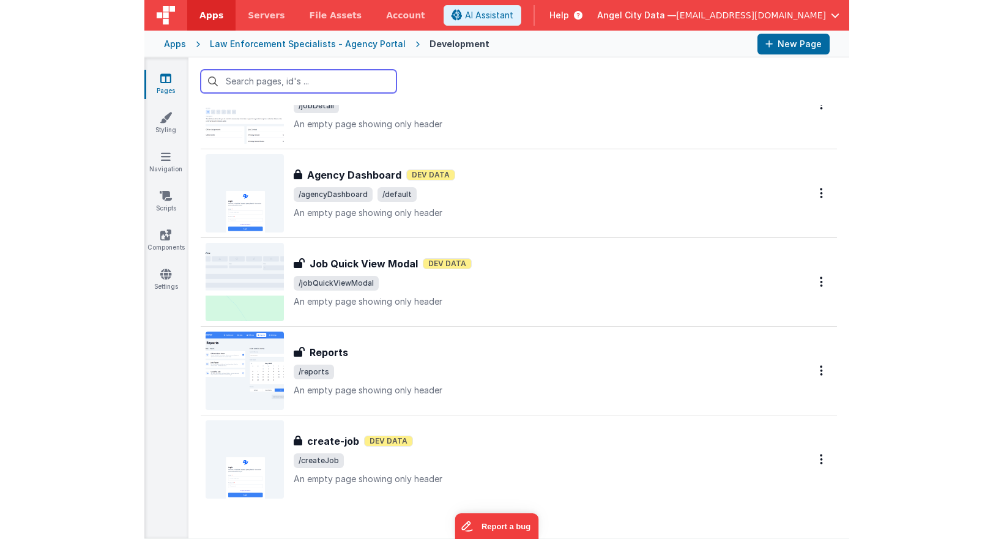
scroll to position [2465, 0]
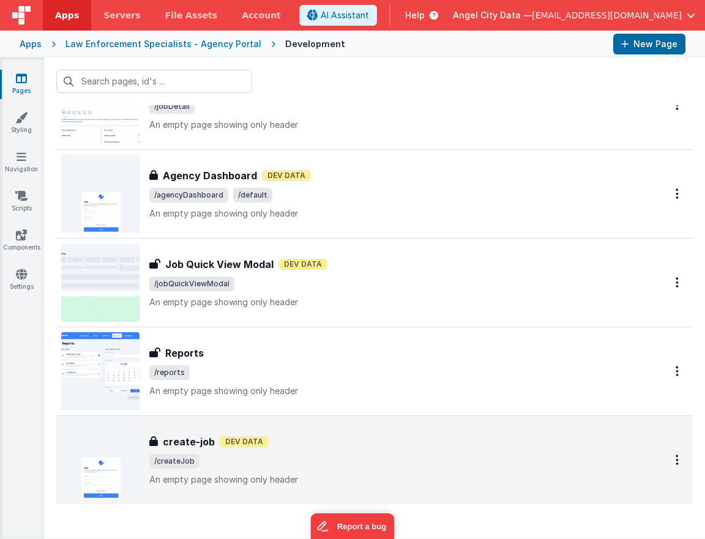
click at [183, 444] on h3 "create-job" at bounding box center [189, 441] width 52 height 15
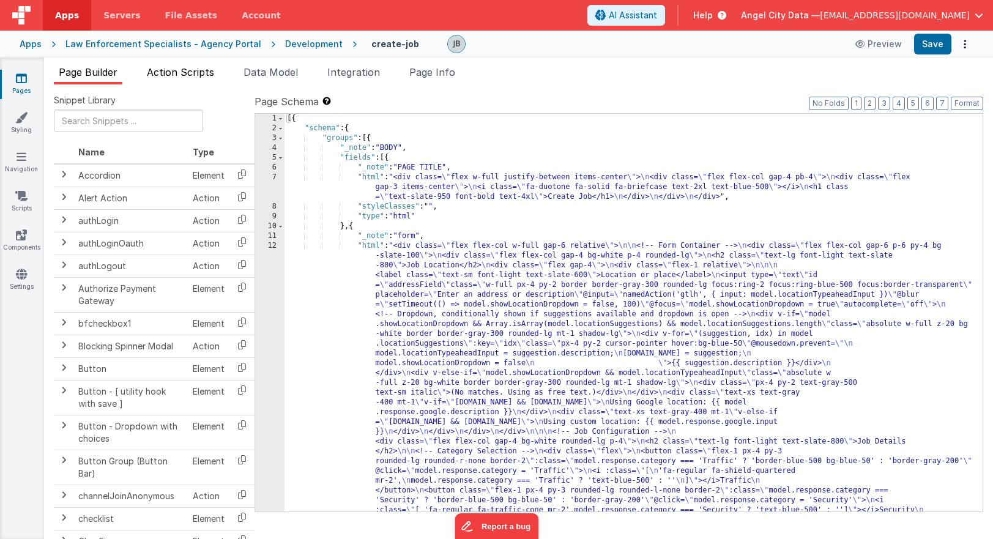
click at [201, 77] on span "Action Scripts" at bounding box center [180, 72] width 67 height 12
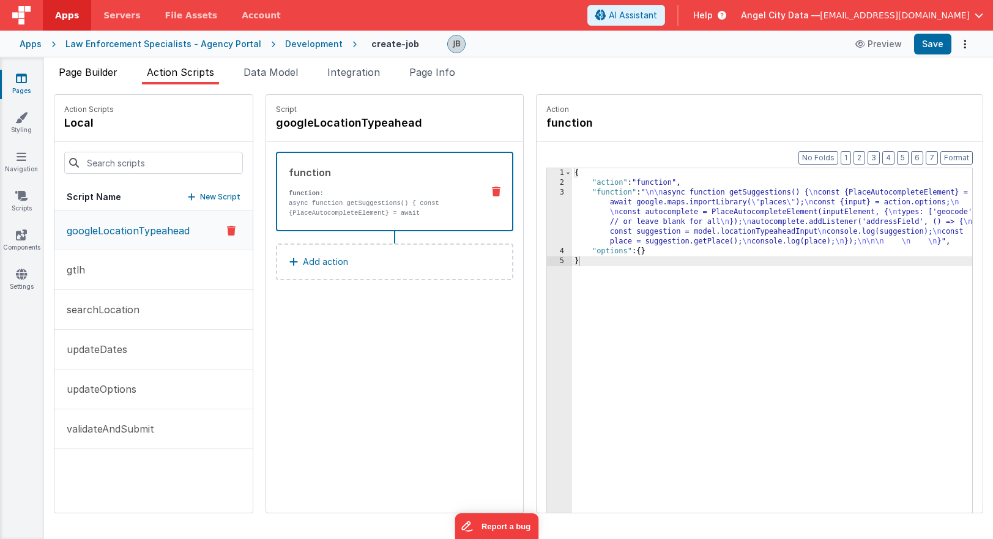
click at [100, 70] on span "Page Builder" at bounding box center [88, 72] width 59 height 12
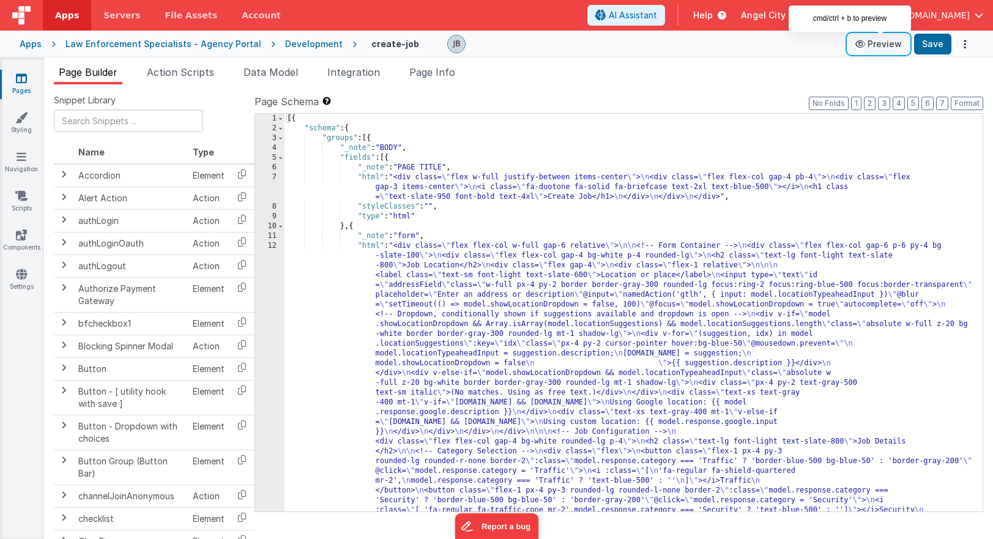
click at [704, 46] on button "Preview" at bounding box center [878, 44] width 61 height 20
click at [210, 73] on span "Action Scripts" at bounding box center [180, 72] width 67 height 12
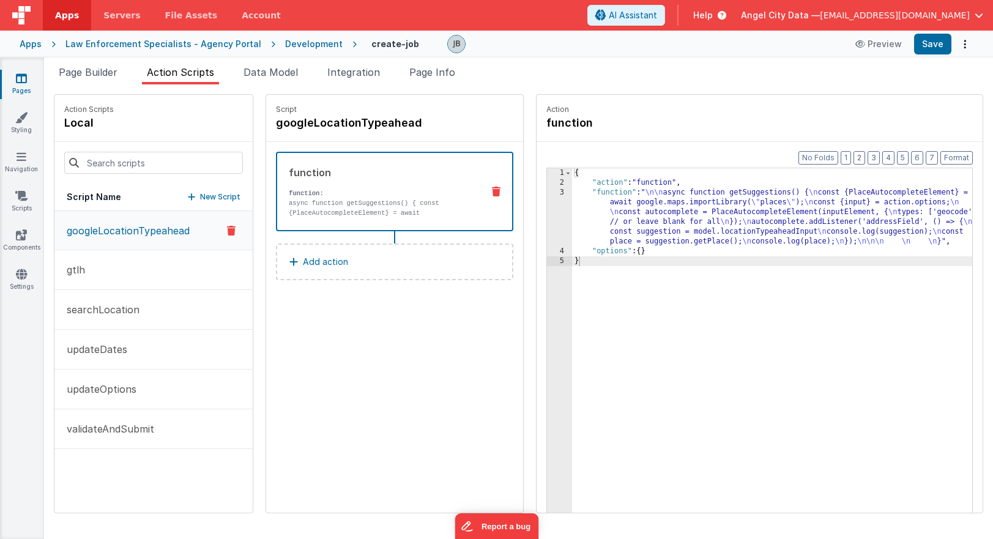
click at [407, 193] on p "function:" at bounding box center [381, 193] width 184 height 10
click at [547, 206] on div "3" at bounding box center [559, 217] width 25 height 59
click at [547, 189] on div "3" at bounding box center [559, 217] width 25 height 59
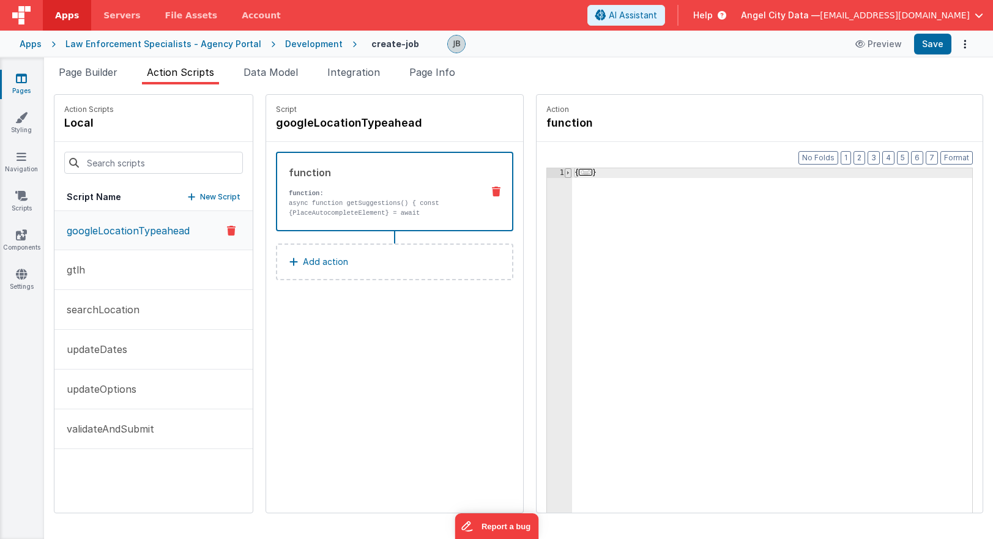
click at [565, 173] on span at bounding box center [568, 173] width 7 height 10
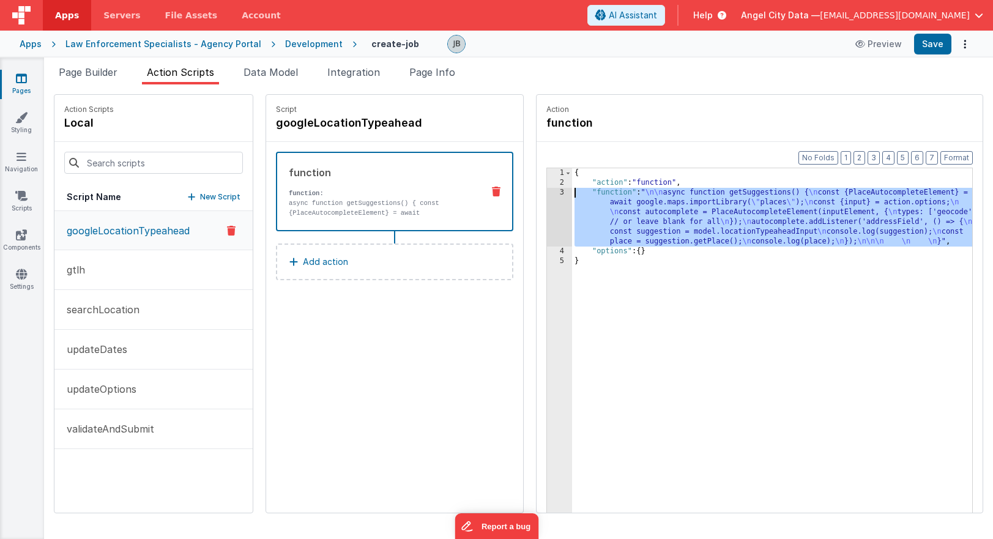
click at [547, 191] on div "3" at bounding box center [559, 217] width 25 height 59
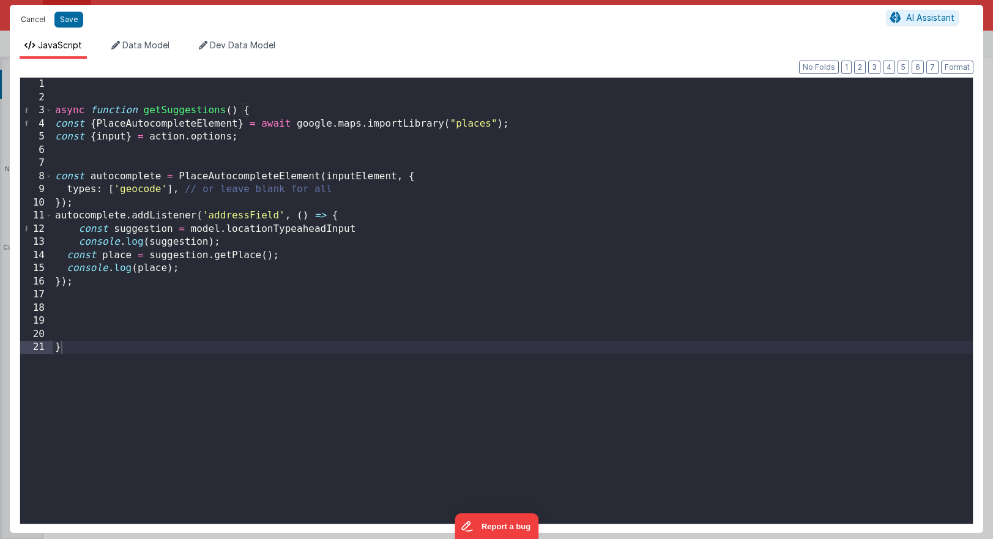
click at [39, 21] on button "Cancel" at bounding box center [33, 19] width 37 height 17
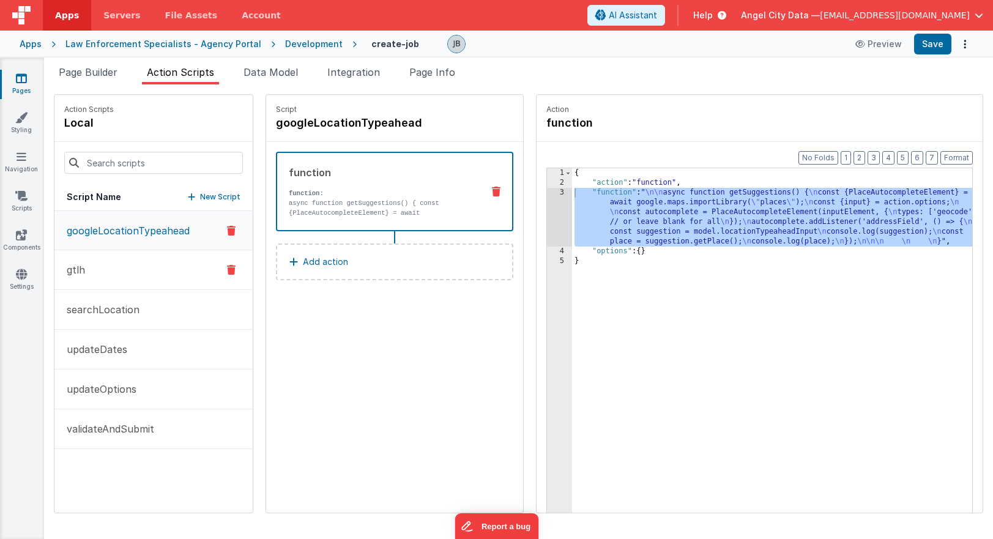
click at [111, 265] on button "gtlh" at bounding box center [153, 270] width 198 height 40
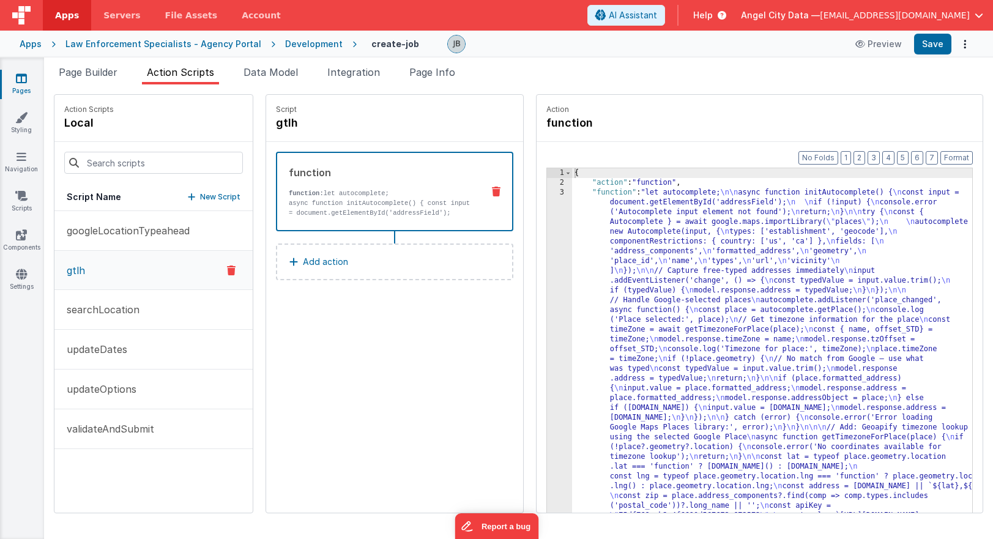
click at [547, 188] on div "3" at bounding box center [559, 388] width 25 height 401
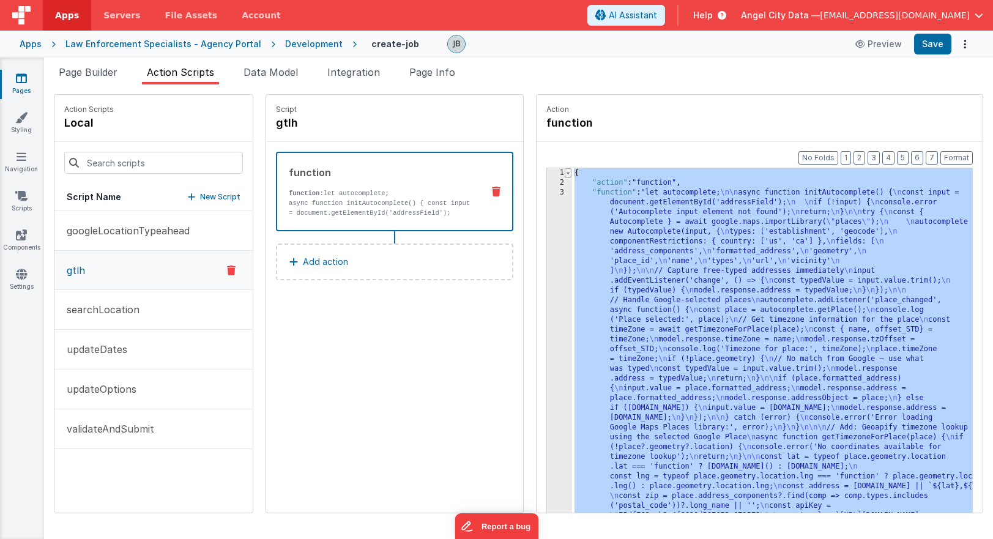
click at [565, 175] on span at bounding box center [568, 173] width 7 height 10
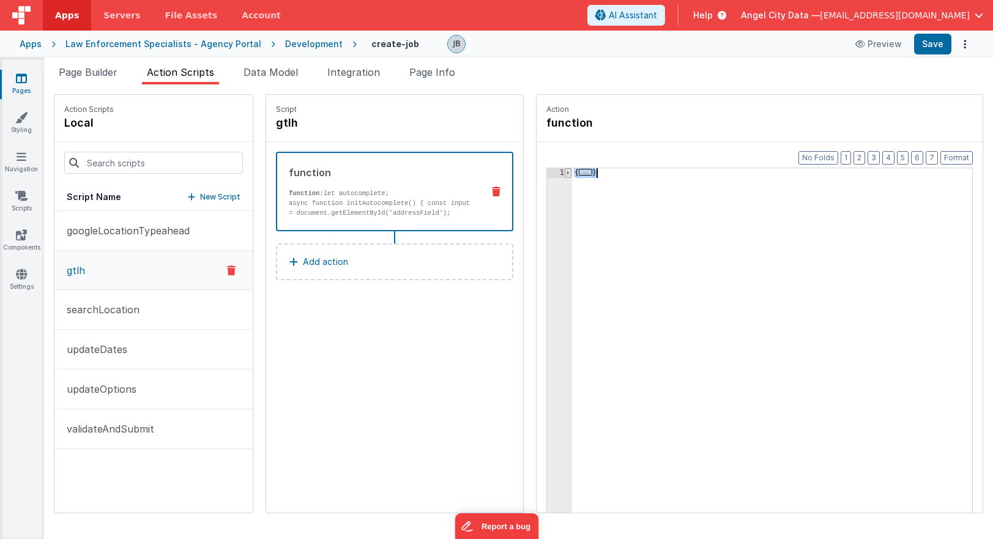
click at [565, 175] on span at bounding box center [568, 173] width 7 height 10
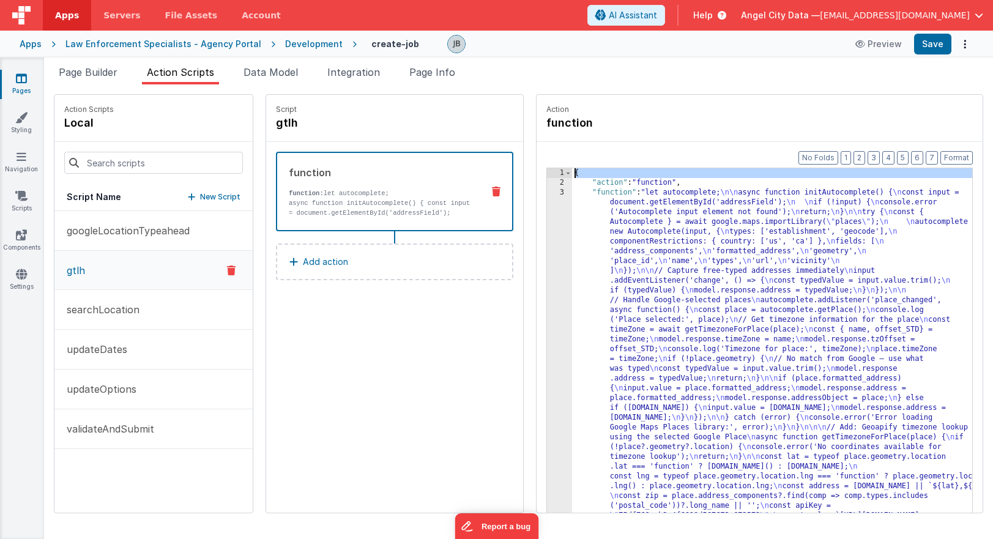
click at [547, 174] on div "1" at bounding box center [559, 173] width 25 height 10
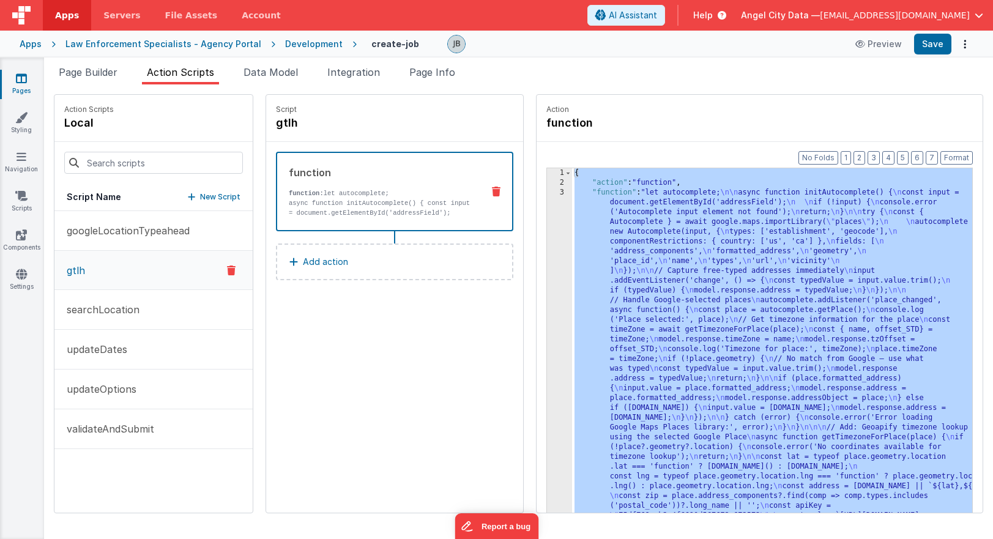
click at [547, 174] on div "1" at bounding box center [559, 173] width 25 height 10
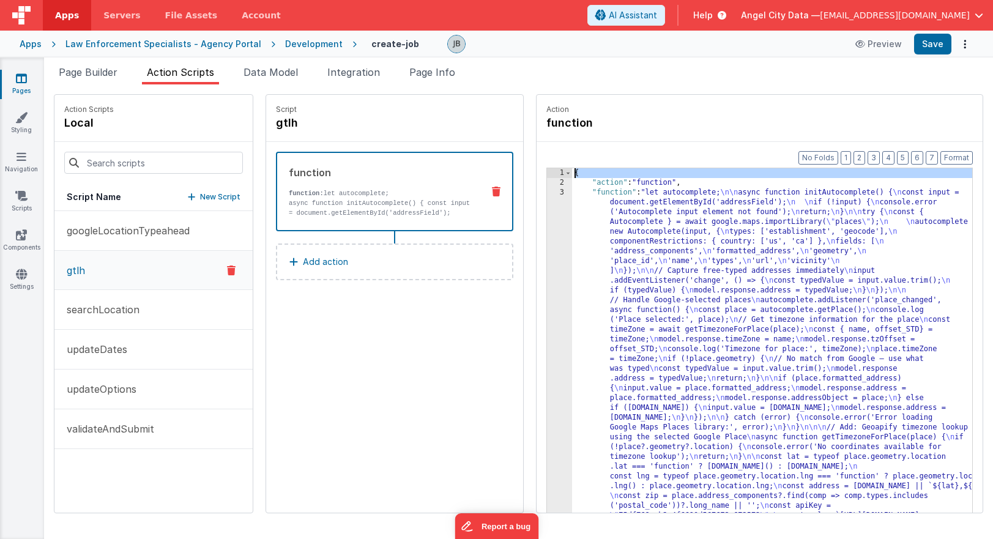
click at [547, 174] on div "1" at bounding box center [559, 173] width 25 height 10
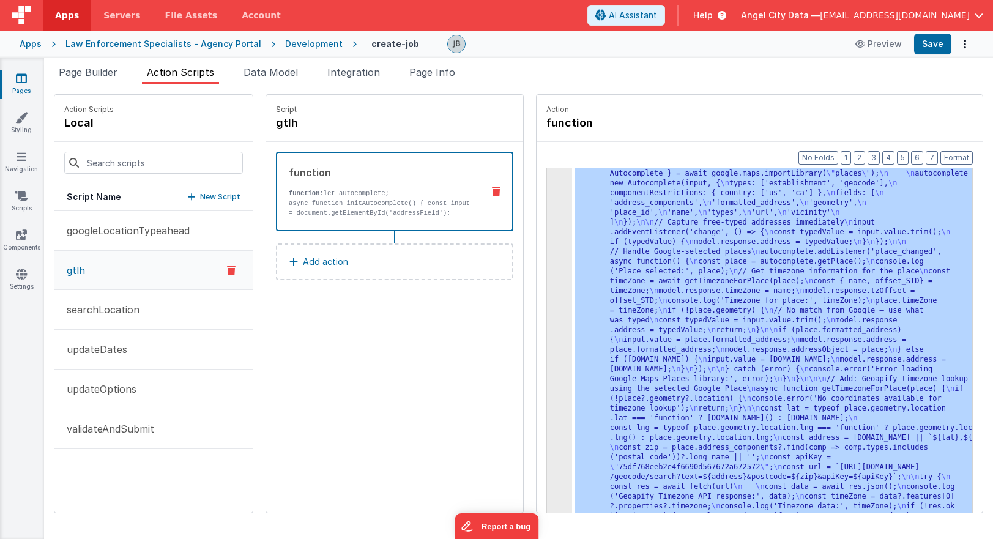
click at [547, 223] on div "3 4 5" at bounding box center [559, 535] width 25 height 793
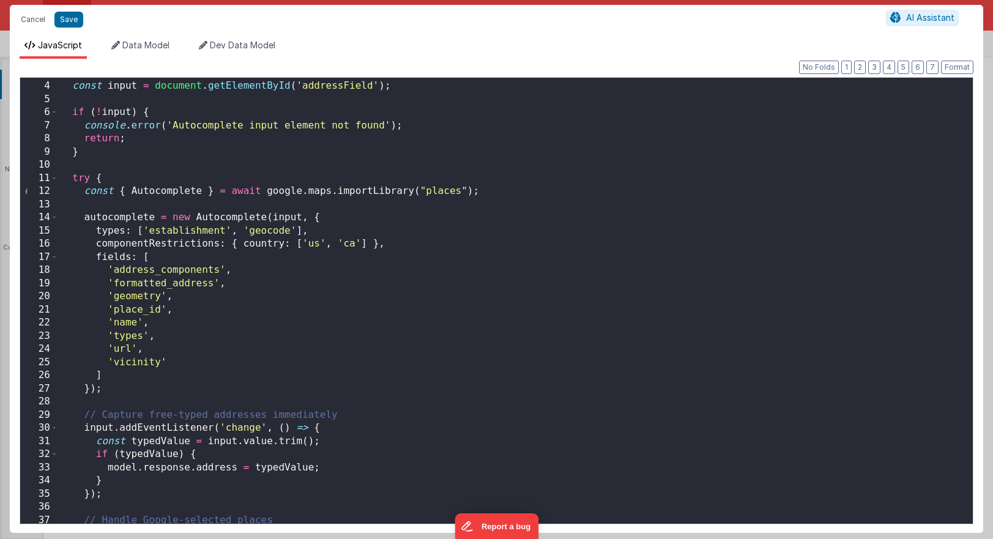
scroll to position [55, 0]
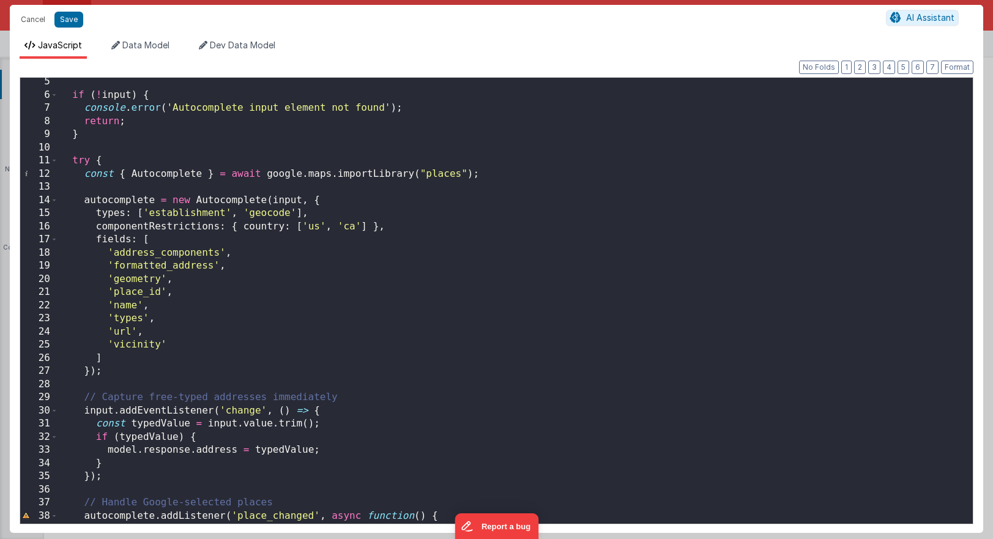
click at [245, 316] on div "if ( ! input ) { console . error ( 'Autocomplete input element not found' ) ; r…" at bounding box center [515, 311] width 915 height 472
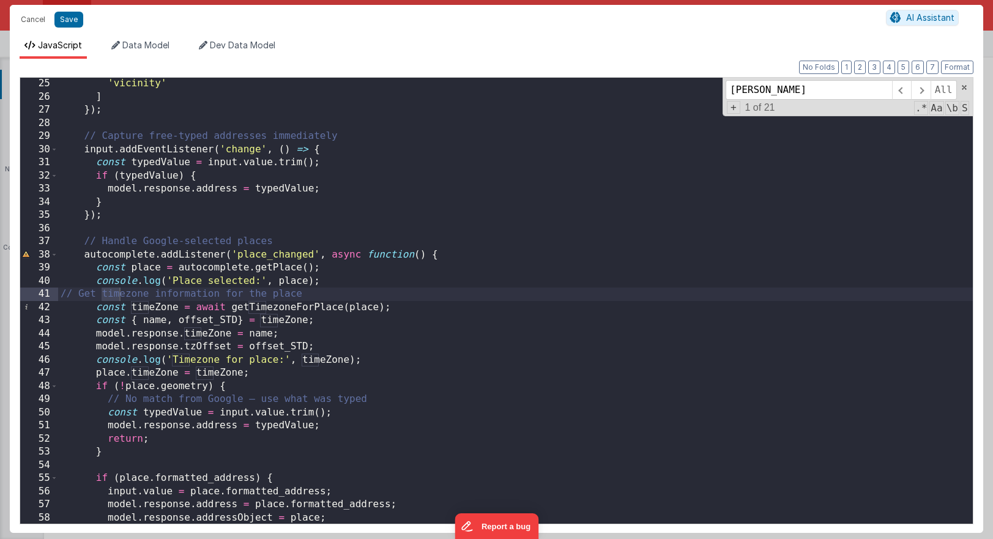
scroll to position [316, 0]
type input "timeZOne"
click at [106, 309] on div "'vicinity' ] }) ; // Capture free-typed addresses immediately input . addEventL…" at bounding box center [515, 313] width 915 height 472
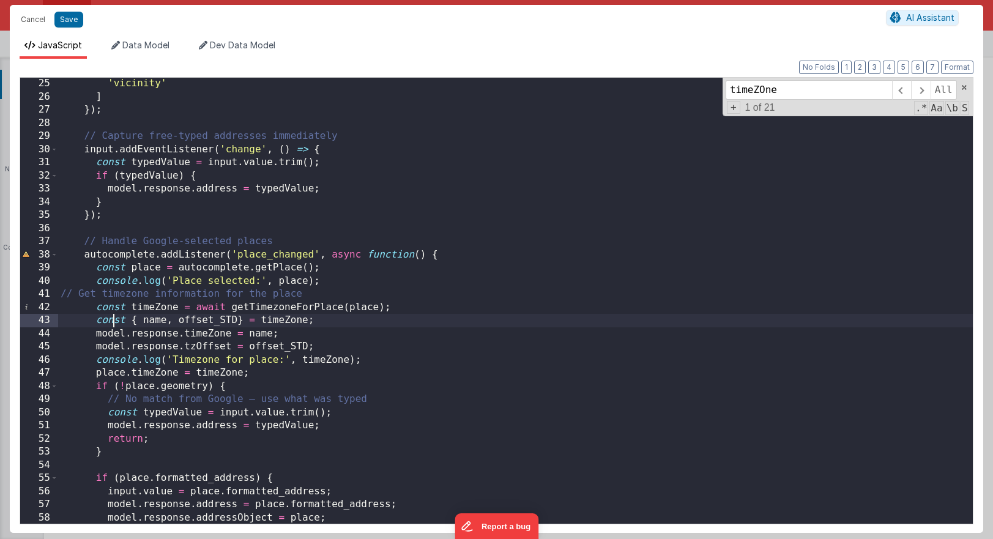
click at [112, 319] on div "'vicinity' ] }) ; // Capture free-typed addresses immediately input . addEventL…" at bounding box center [515, 313] width 915 height 472
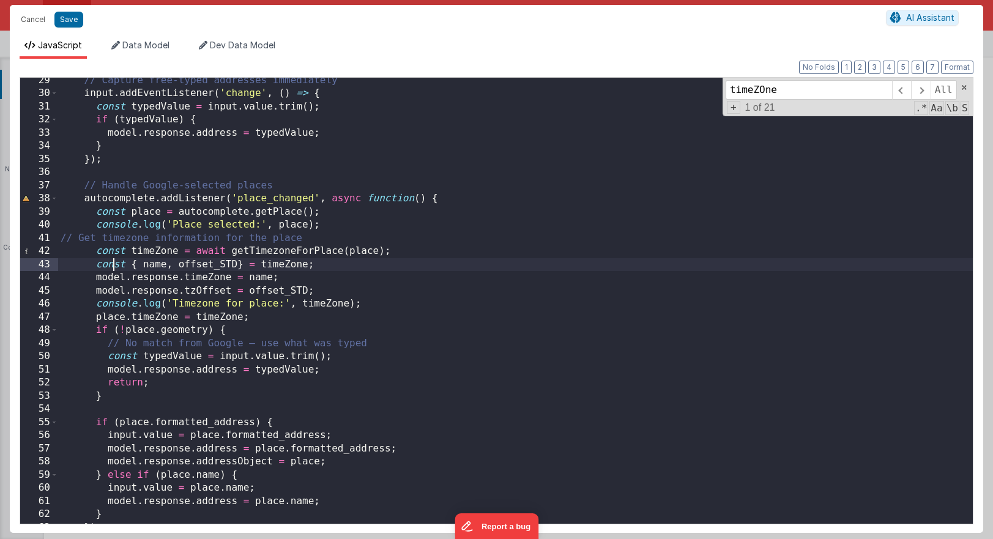
scroll to position [372, 0]
click at [351, 261] on div "// Capture free-typed addresses immediately input . addEventListener ( 'change'…" at bounding box center [515, 310] width 915 height 472
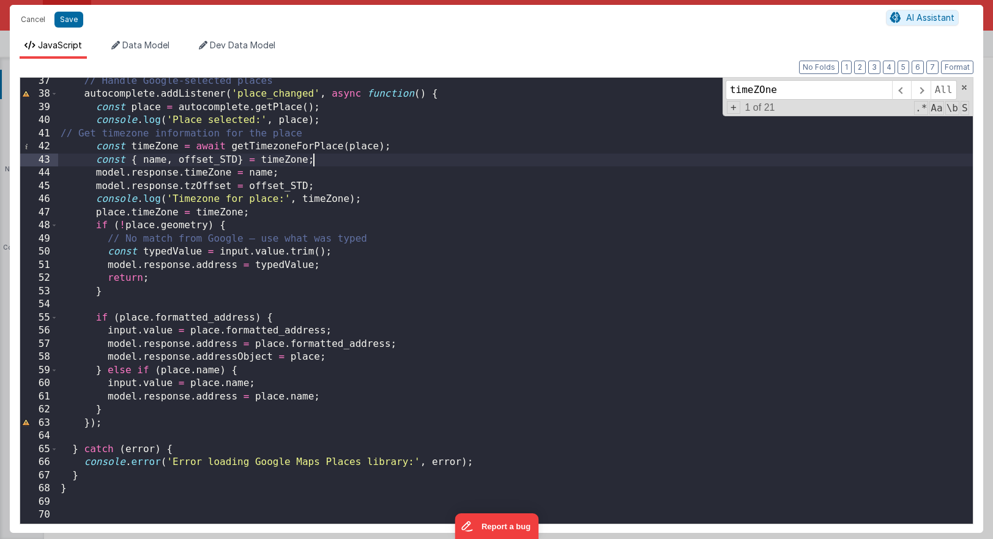
scroll to position [467, 0]
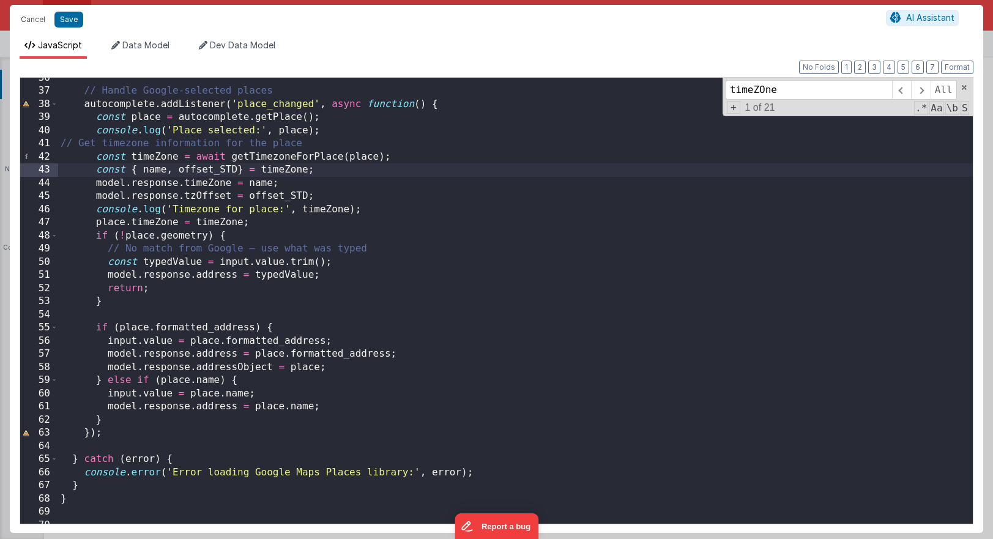
click at [207, 338] on div "// Handle Google-selected places autocomplete . addListener ( 'place_changed' ,…" at bounding box center [515, 308] width 915 height 472
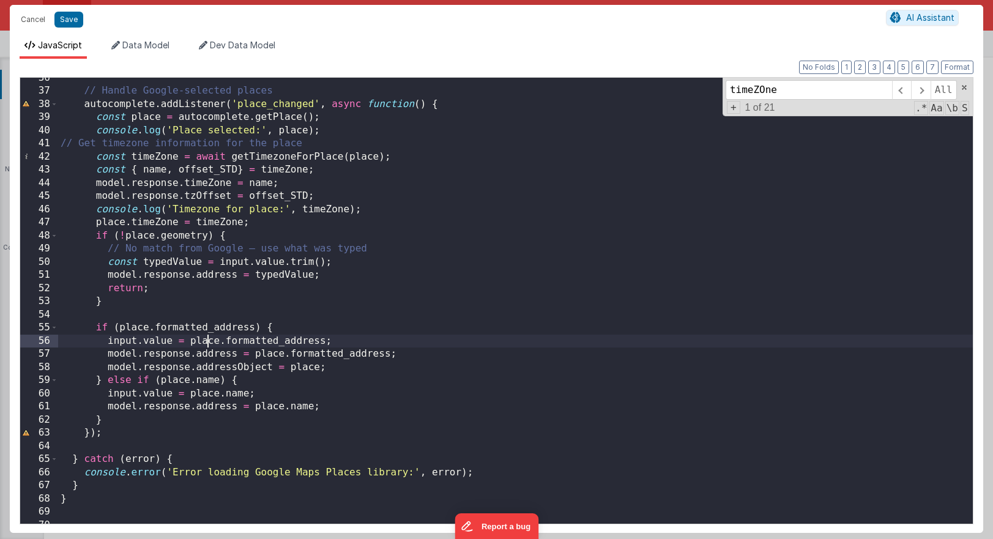
click at [207, 338] on div "// Handle Google-selected places autocomplete . addListener ( 'place_changed' ,…" at bounding box center [515, 308] width 915 height 472
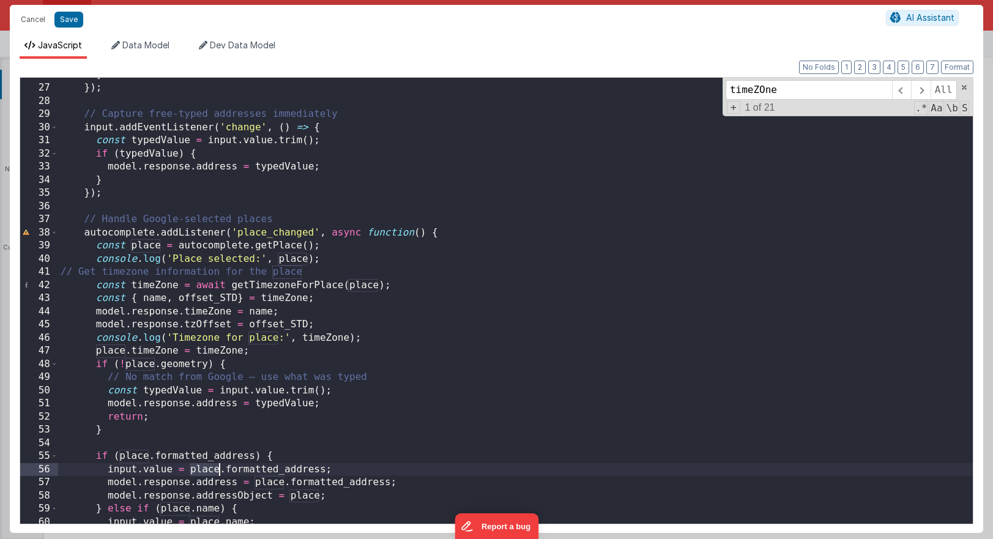
scroll to position [338, 0]
click at [275, 321] on div "] }) ; // Capture free-typed addresses immediately input . addEventListener ( '…" at bounding box center [515, 305] width 915 height 472
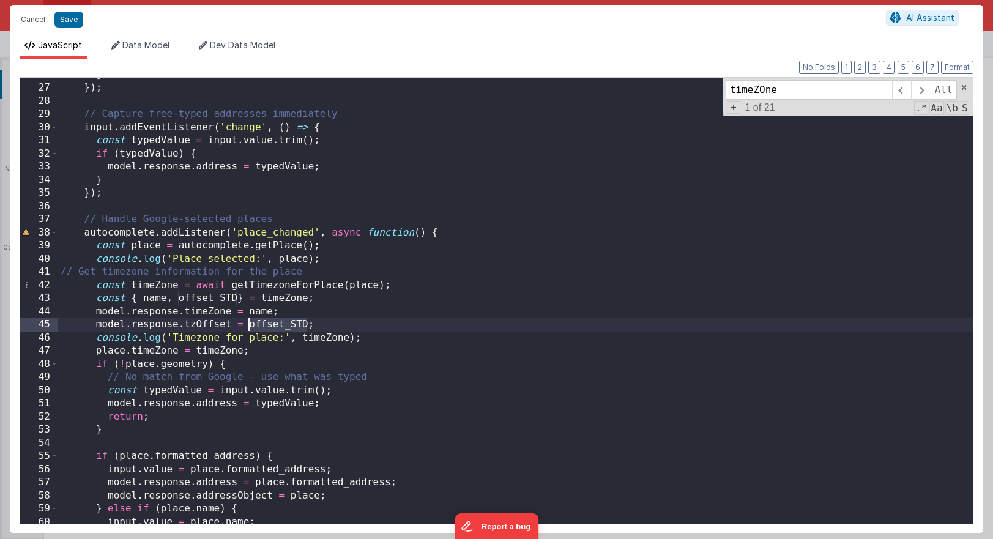
click at [275, 321] on div "] }) ; // Capture free-typed addresses immediately input . addEventListener ( '…" at bounding box center [515, 305] width 915 height 472
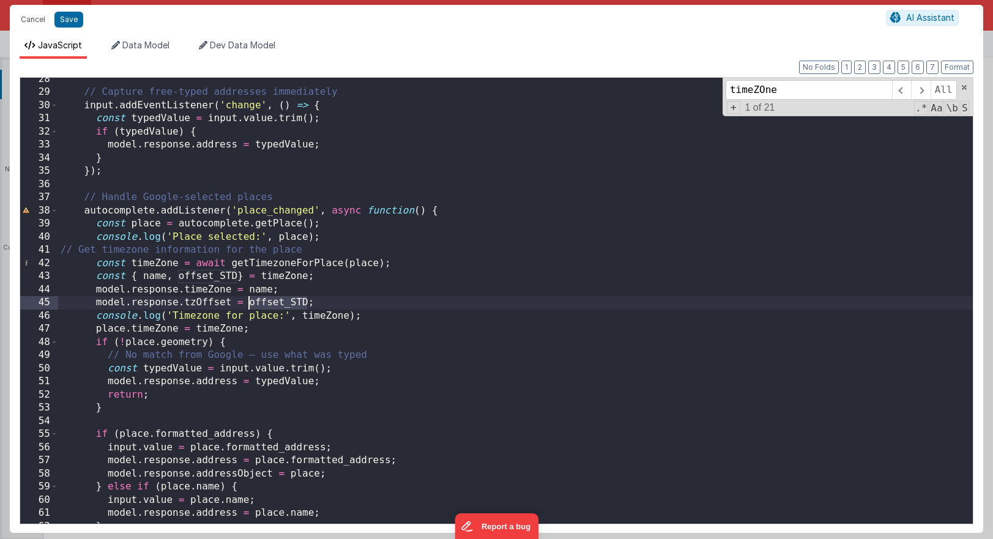
scroll to position [358, 0]
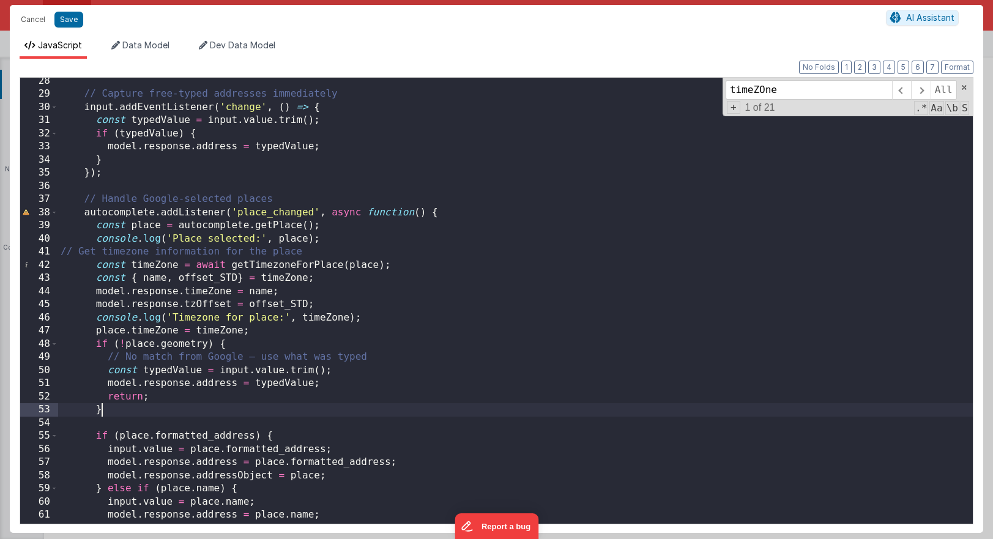
click at [126, 411] on div "// Capture free-typed addresses immediately input . addEventListener ( 'change'…" at bounding box center [515, 311] width 915 height 472
click at [135, 418] on div "// Capture free-typed addresses immediately input . addEventListener ( 'change'…" at bounding box center [515, 311] width 915 height 472
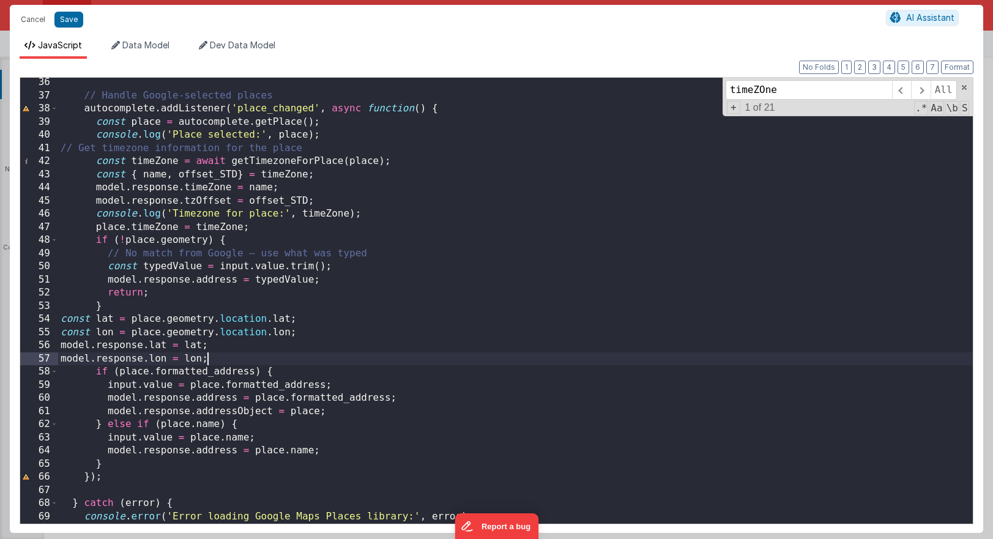
scroll to position [470, 0]
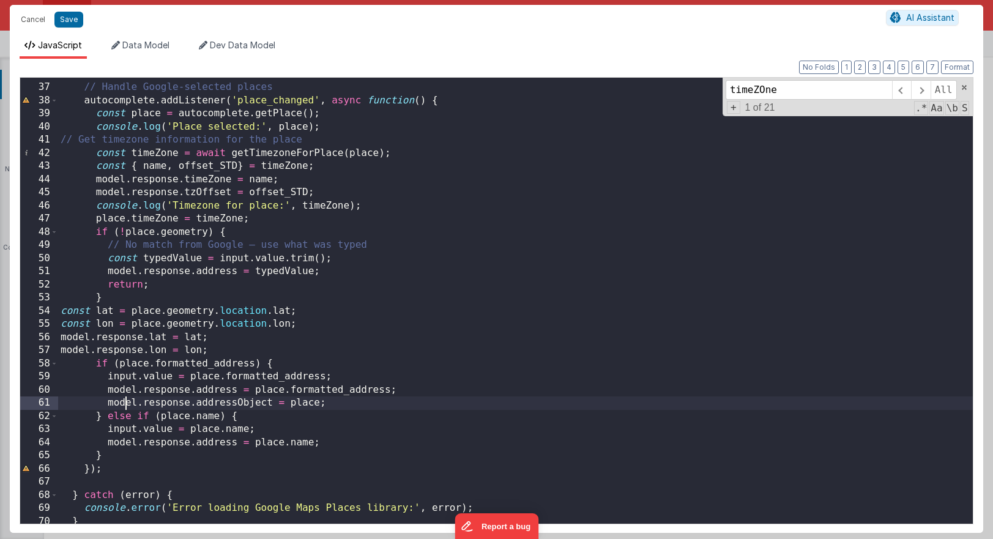
click at [123, 402] on div "// Handle Google-selected places autocomplete . addListener ( 'place_changed' ,…" at bounding box center [515, 304] width 915 height 472
drag, startPoint x: 104, startPoint y: 403, endPoint x: 338, endPoint y: 408, distance: 234.4
click at [338, 408] on div "// Handle Google-selected places autocomplete . addListener ( 'place_changed' ,…" at bounding box center [515, 304] width 915 height 472
click at [214, 314] on div "// Handle Google-selected places autocomplete . addListener ( 'place_changed' ,…" at bounding box center [515, 304] width 915 height 472
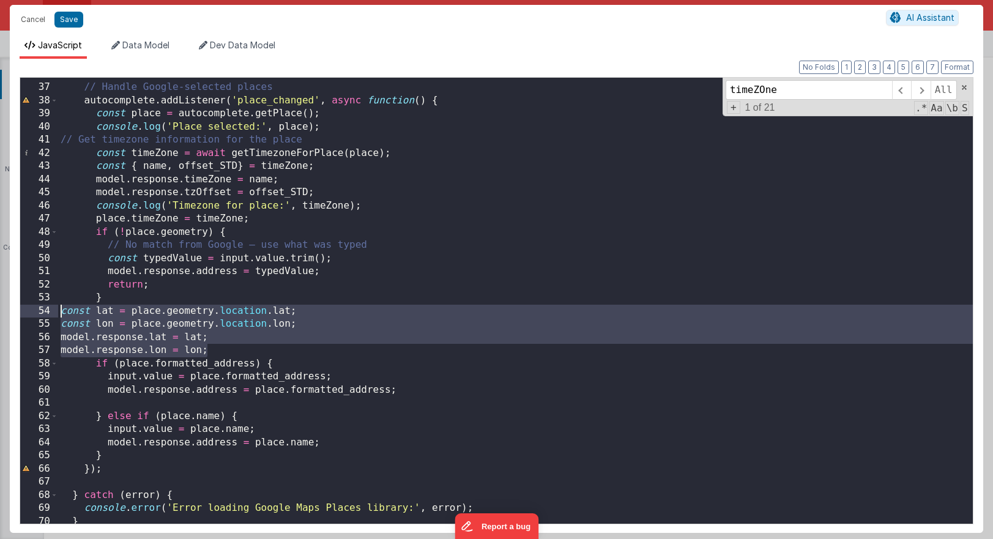
drag, startPoint x: 206, startPoint y: 349, endPoint x: 49, endPoint y: 316, distance: 160.2
click at [49, 316] on div "36 37 38 39 40 41 42 43 44 45 46 47 48 49 50 51 52 53 54 55 56 57 58 59 60 61 6…" at bounding box center [497, 300] width 954 height 447
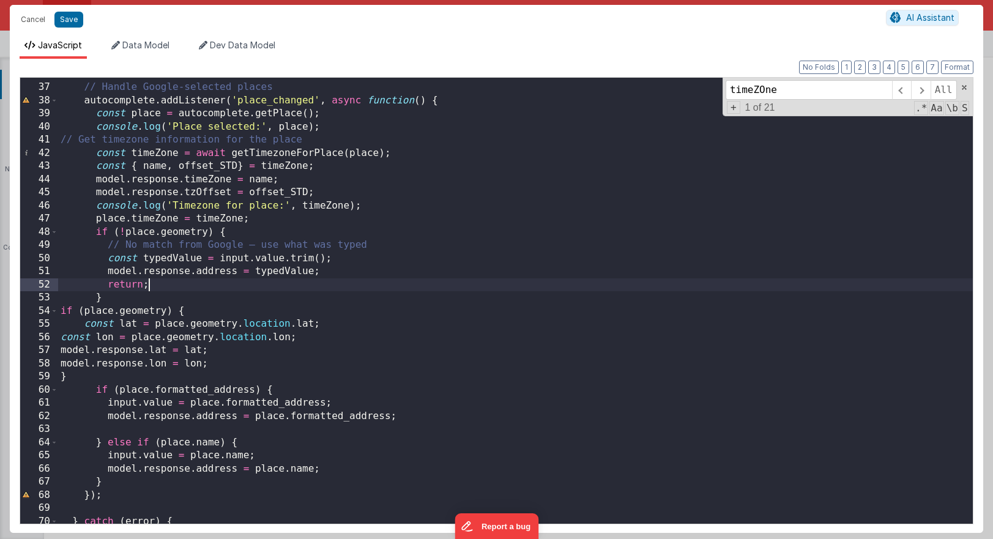
click at [179, 280] on div "// Handle Google-selected places autocomplete . addListener ( 'place_changed' ,…" at bounding box center [515, 304] width 915 height 472
click at [339, 270] on div "// Handle Google-selected places autocomplete . addListener ( 'place_changed' ,…" at bounding box center [515, 304] width 915 height 472
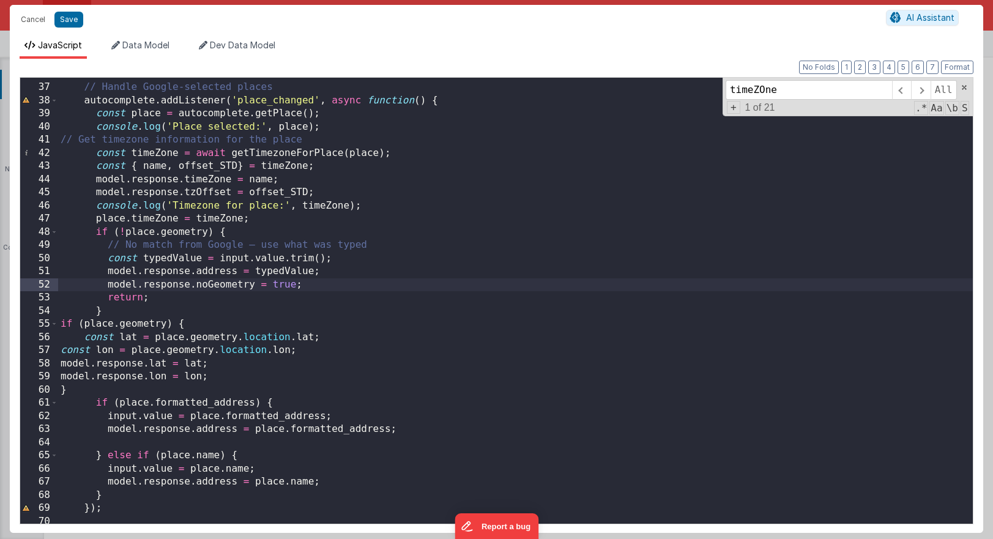
click at [341, 282] on div "// Handle Google-selected places autocomplete . addListener ( 'place_changed' ,…" at bounding box center [515, 304] width 915 height 472
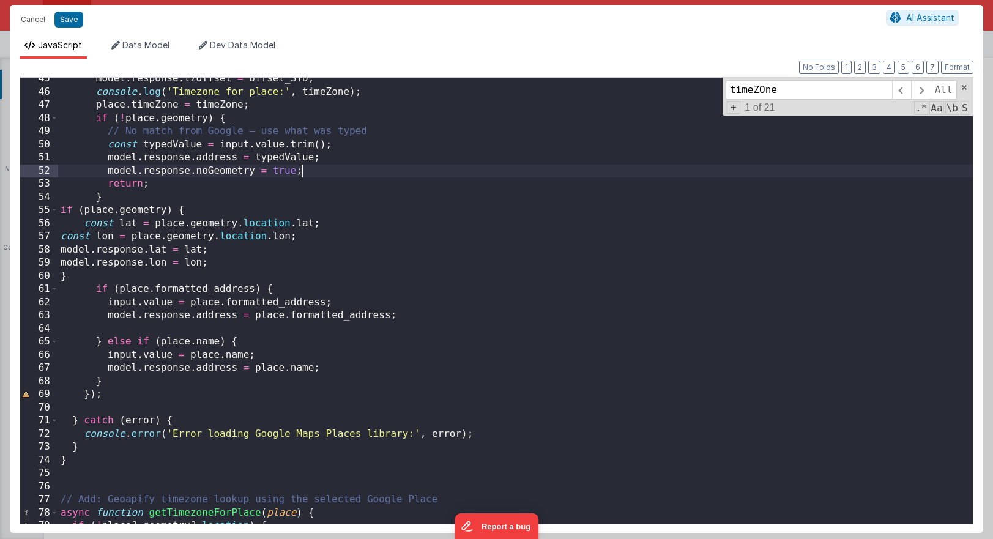
scroll to position [601, 0]
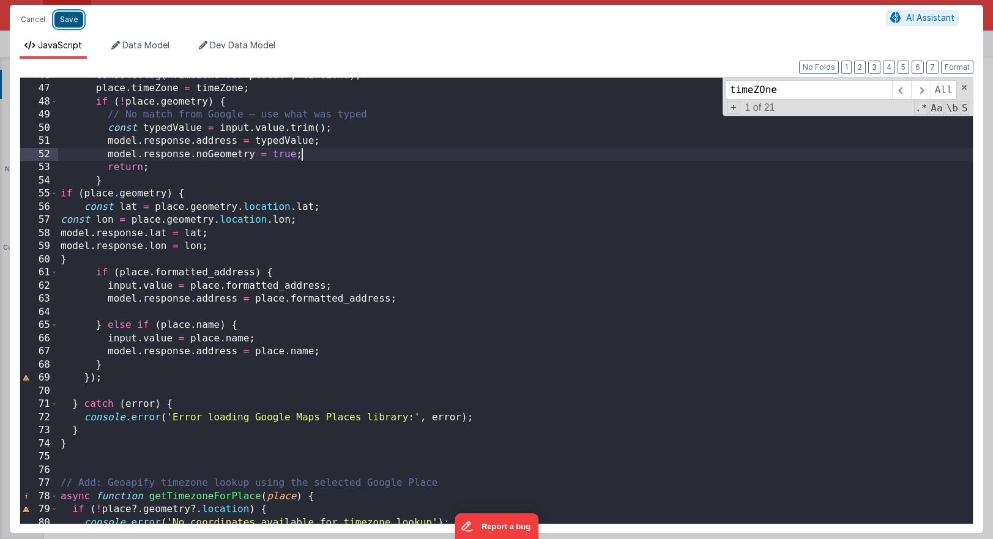
click at [64, 13] on button "Save" at bounding box center [68, 20] width 29 height 16
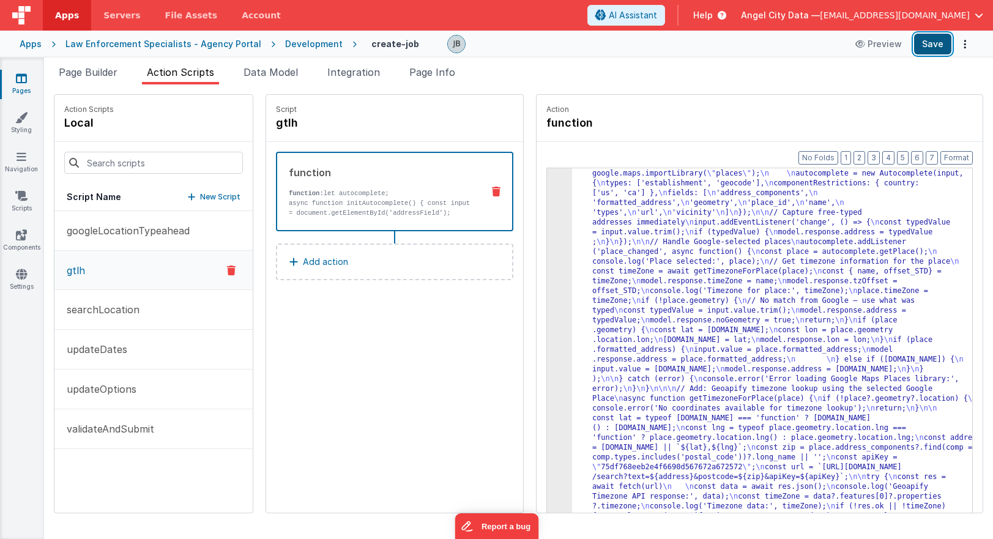
click at [704, 41] on button "Save" at bounding box center [932, 44] width 37 height 21
click at [546, 212] on div "3 4 5 "function" : "let autocomplete; \n\n async function initAutocomplete() { …" at bounding box center [759, 360] width 426 height 384
click at [547, 212] on div "3" at bounding box center [559, 339] width 25 height 401
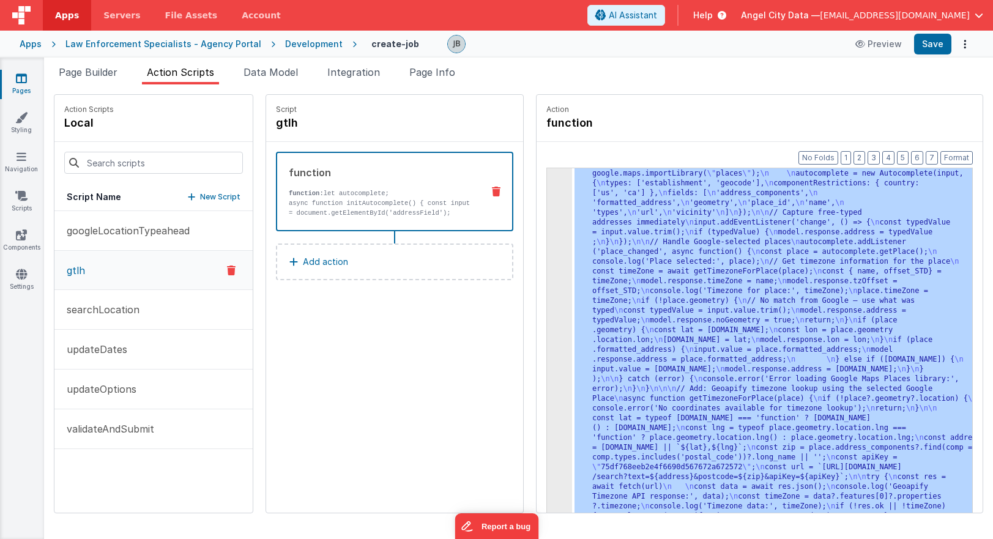
click at [547, 212] on div "3" at bounding box center [559, 339] width 25 height 401
click at [425, 186] on div "function function: let autocomplete; async function initAutocomplete() { const …" at bounding box center [375, 191] width 196 height 53
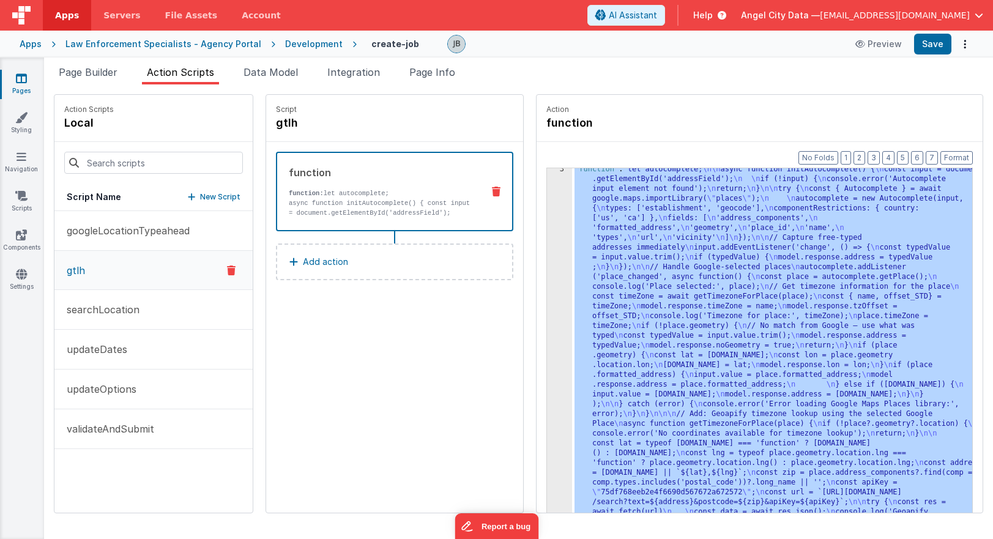
scroll to position [0, 0]
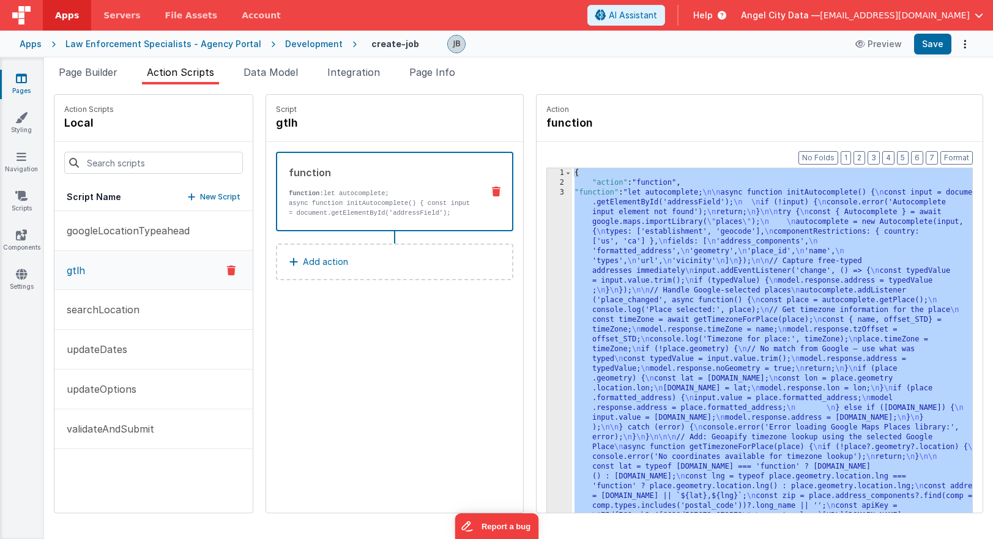
click at [547, 212] on div "3" at bounding box center [559, 388] width 25 height 401
click at [547, 215] on div "3" at bounding box center [559, 388] width 25 height 401
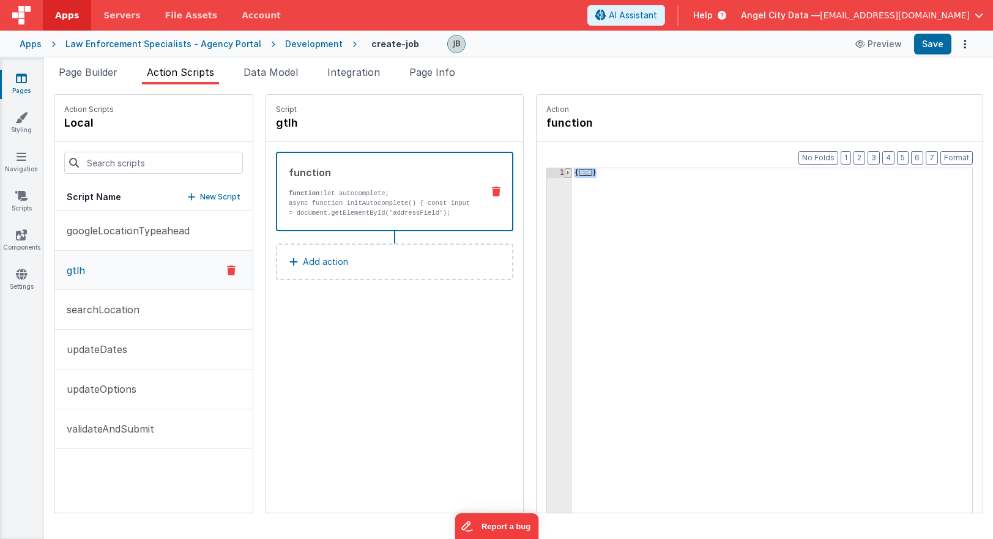
click at [565, 174] on span at bounding box center [568, 173] width 7 height 10
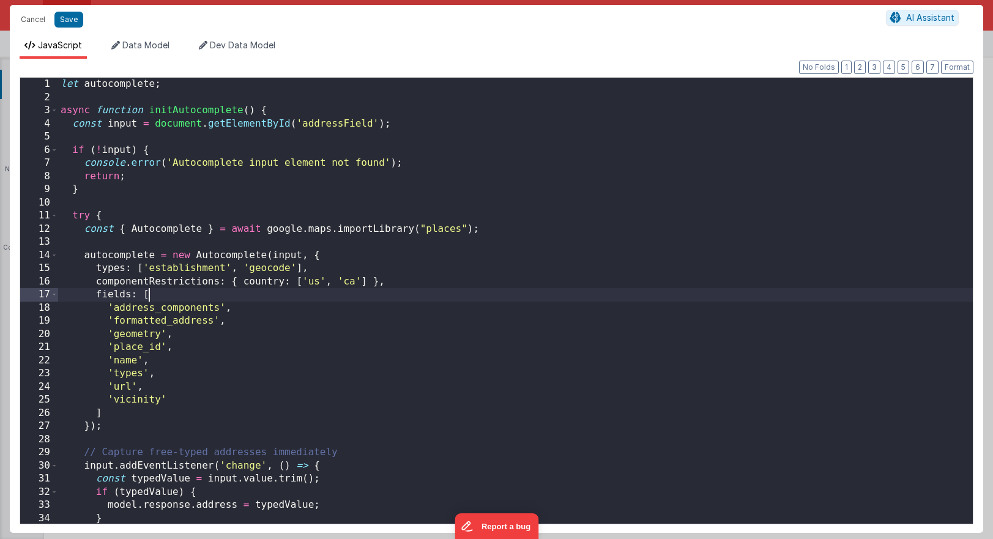
click at [535, 292] on div "let autocomplete ; async function initAutocomplete ( ) { const input = document…" at bounding box center [515, 314] width 915 height 472
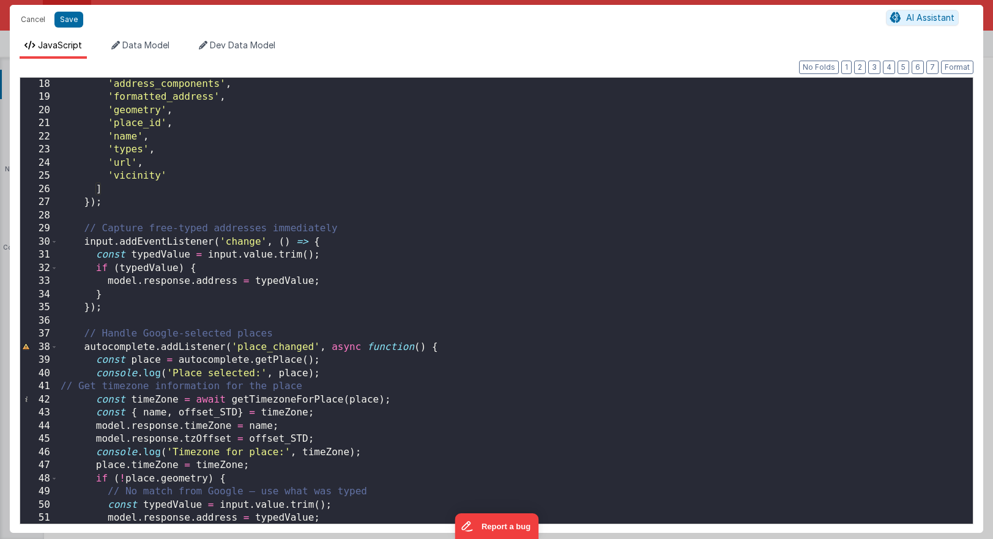
scroll to position [355, 0]
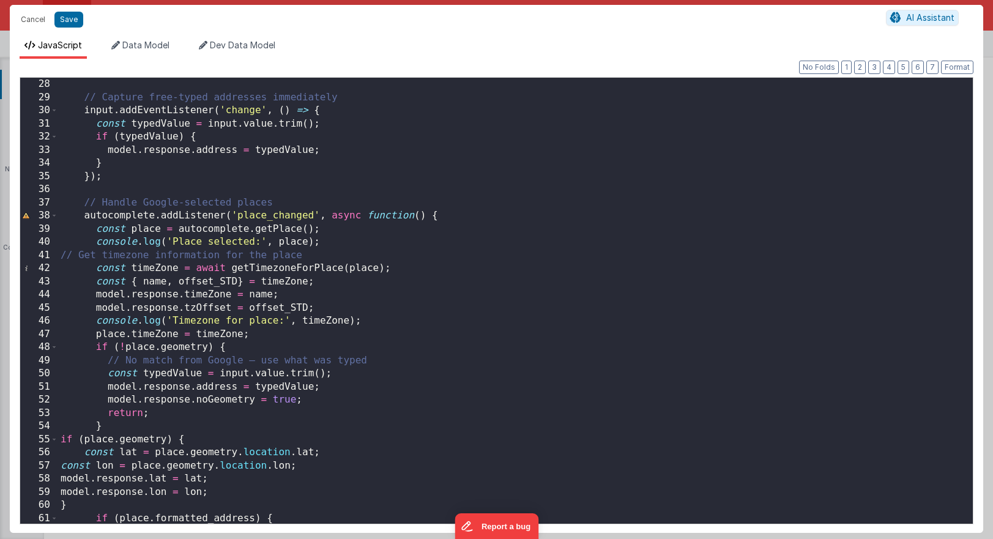
click at [349, 316] on div "// Capture free-typed addresses immediately input . addEventListener ( 'change'…" at bounding box center [515, 314] width 915 height 472
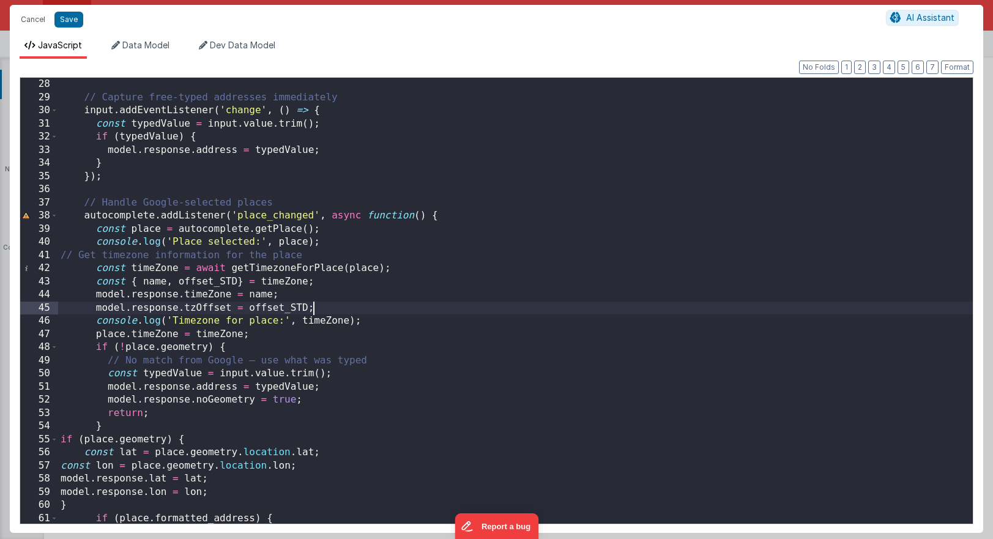
click at [355, 313] on div "// Capture free-typed addresses immediately input . addEventListener ( 'change'…" at bounding box center [515, 314] width 915 height 472
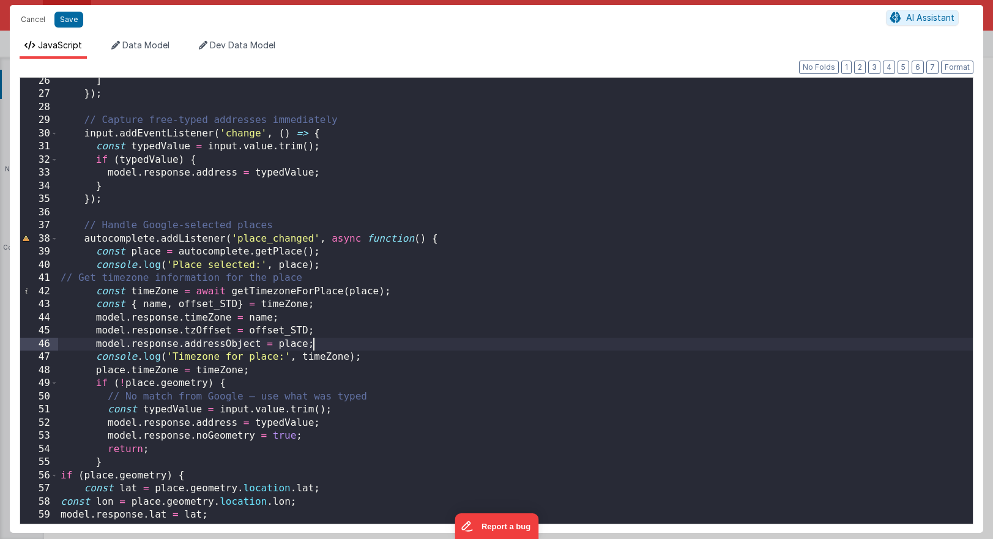
scroll to position [332, 0]
click at [81, 21] on button "Save" at bounding box center [68, 20] width 29 height 16
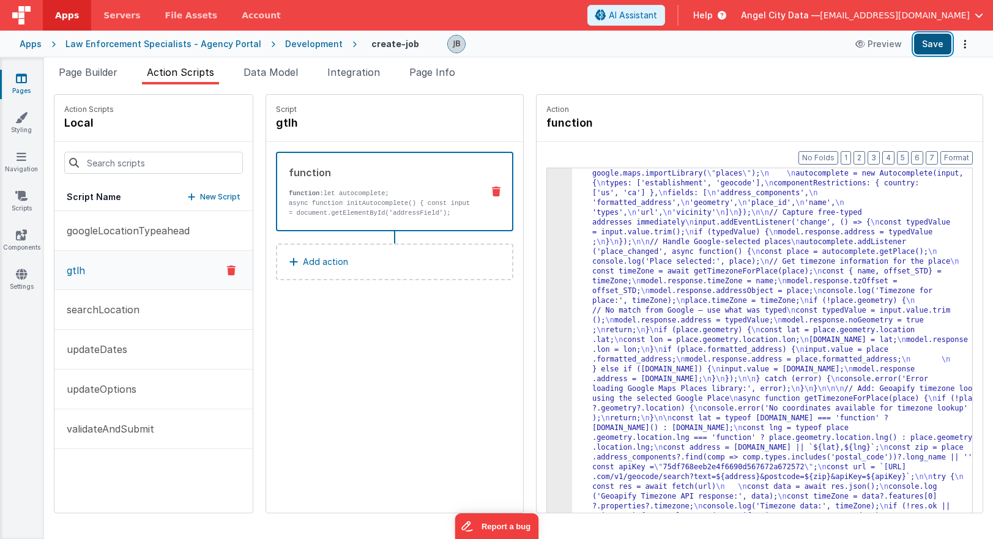
click at [704, 43] on button "Save" at bounding box center [932, 44] width 37 height 21
click at [704, 46] on button "Save" at bounding box center [932, 44] width 37 height 21
click at [547, 255] on div "3" at bounding box center [559, 339] width 25 height 401
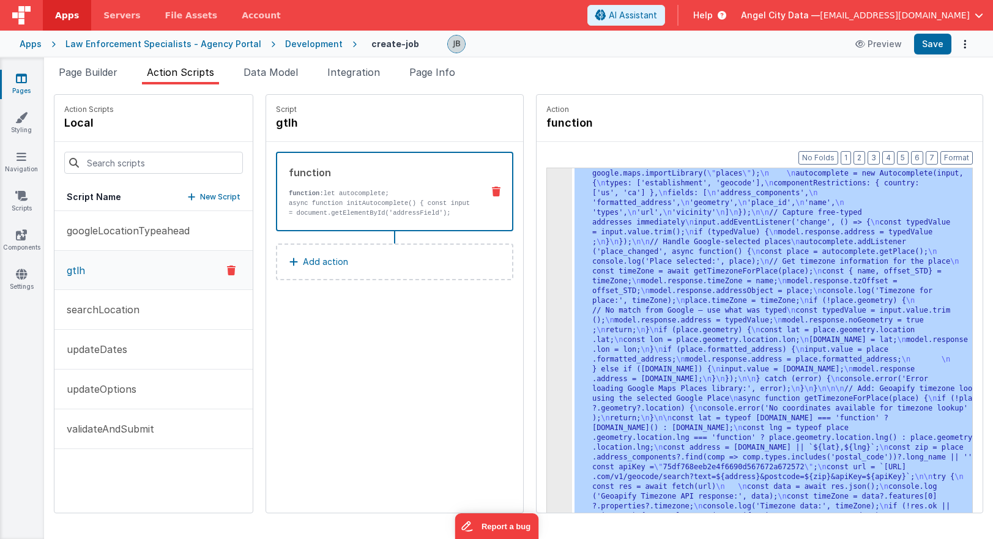
click at [547, 250] on div "3" at bounding box center [559, 339] width 25 height 401
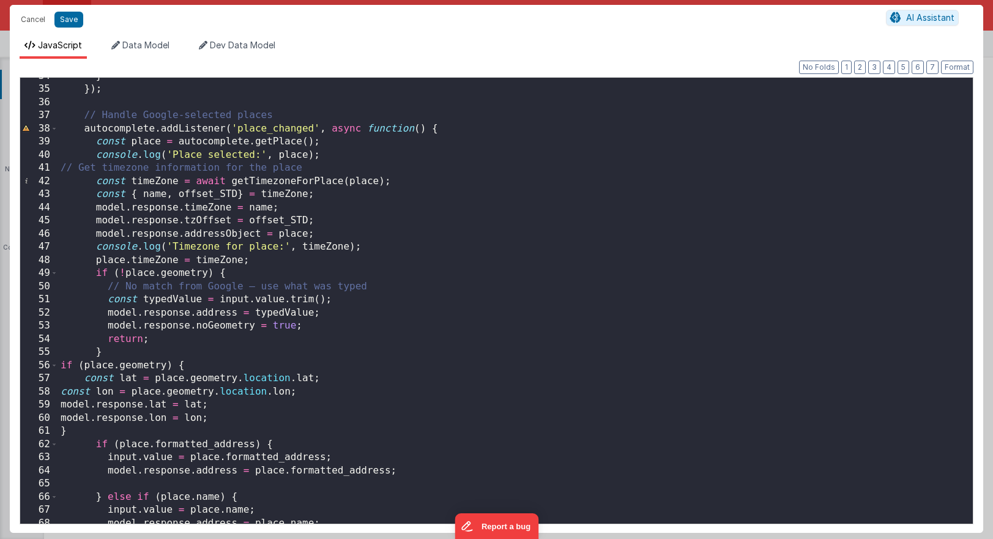
scroll to position [0, 0]
click at [133, 368] on div "} }) ; // Handle Google-selected places autocomplete . addListener ( 'place_cha…" at bounding box center [515, 306] width 915 height 472
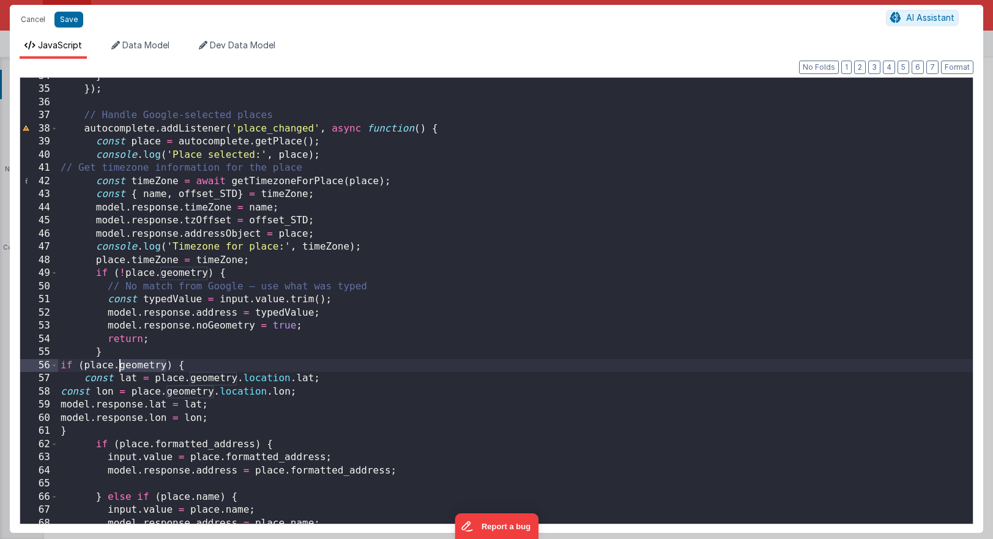
click at [133, 368] on div "} }) ; // Handle Google-selected places autocomplete . addListener ( 'place_cha…" at bounding box center [515, 306] width 915 height 472
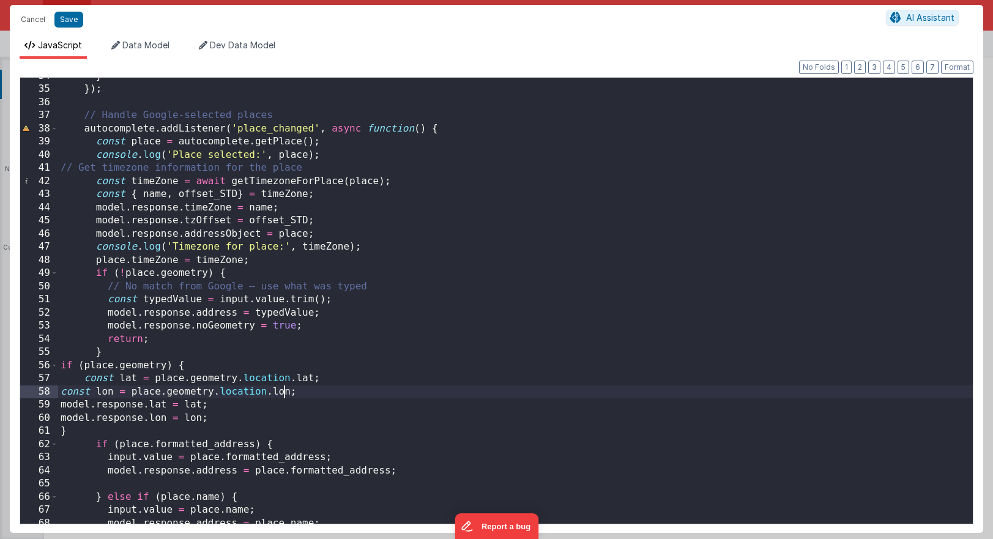
click at [286, 393] on div "} }) ; // Handle Google-selected places autocomplete . addListener ( 'place_cha…" at bounding box center [515, 306] width 915 height 472
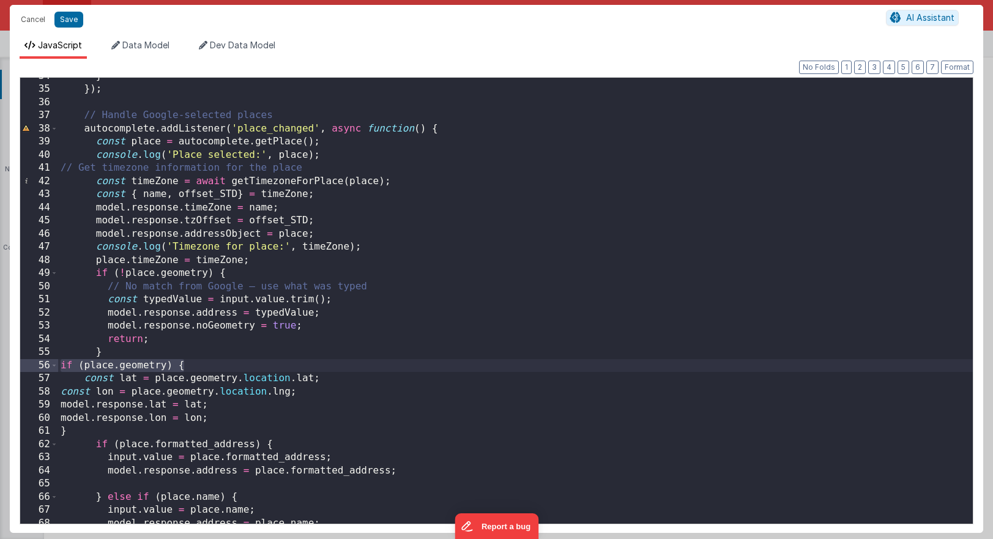
drag, startPoint x: 191, startPoint y: 368, endPoint x: 60, endPoint y: 368, distance: 130.9
click at [60, 368] on div "} }) ; // Handle Google-selected places autocomplete . addListener ( 'place_cha…" at bounding box center [515, 306] width 915 height 472
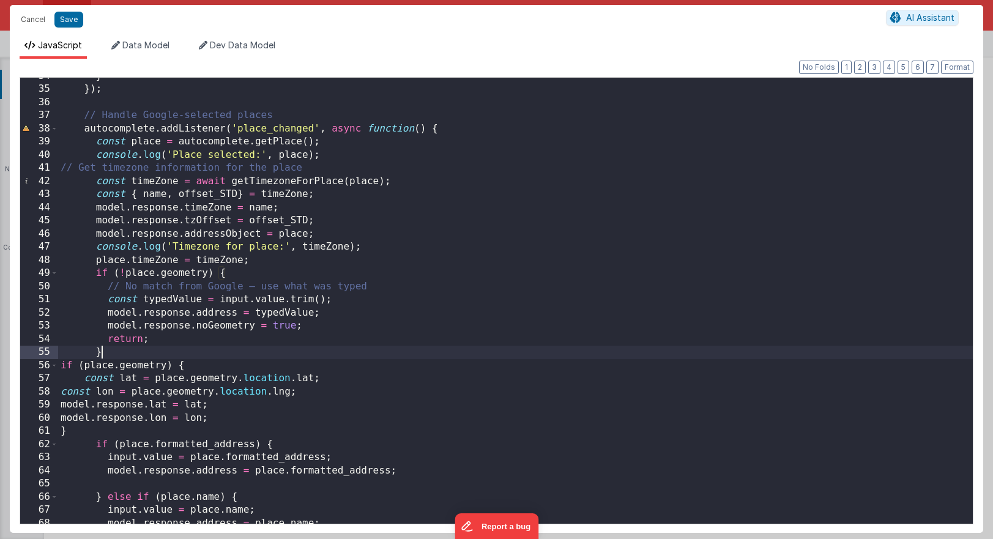
click at [135, 349] on div "} }) ; // Handle Google-selected places autocomplete . addListener ( 'place_cha…" at bounding box center [515, 306] width 915 height 472
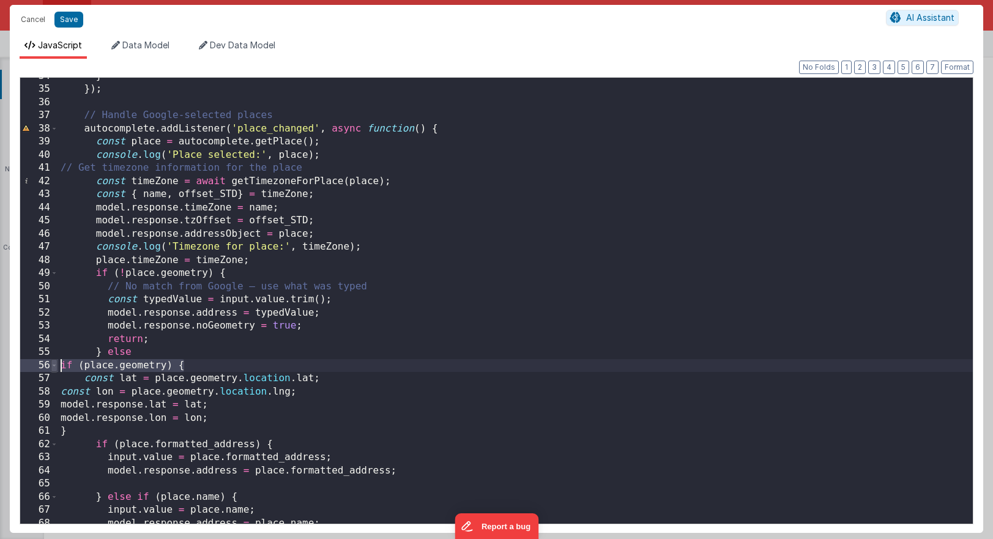
drag, startPoint x: 191, startPoint y: 365, endPoint x: 55, endPoint y: 365, distance: 135.8
click at [55, 365] on div "34 35 36 37 38 39 40 41 42 43 44 45 46 47 48 49 50 51 52 53 54 55 56 57 58 59 6…" at bounding box center [497, 300] width 954 height 447
click at [60, 368] on div "} }) ; // Handle Google-selected places autocomplete . addListener ( 'place_cha…" at bounding box center [515, 306] width 915 height 472
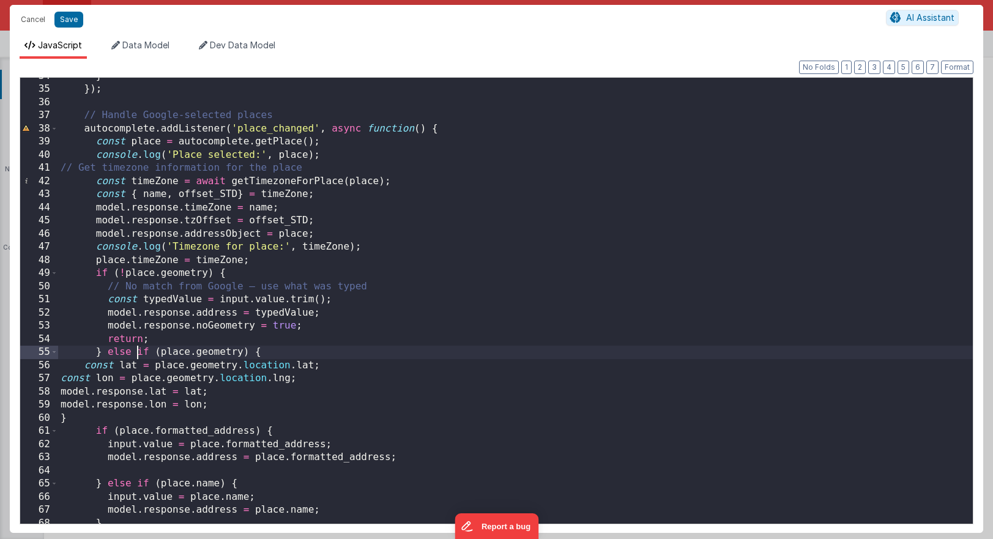
click at [139, 351] on div "} }) ; // Handle Google-selected places autocomplete . addListener ( 'place_cha…" at bounding box center [515, 306] width 915 height 472
drag, startPoint x: 236, startPoint y: 352, endPoint x: 141, endPoint y: 353, distance: 95.4
click at [141, 353] on div "} }) ; // Handle Google-selected places autocomplete . addListener ( 'place_cha…" at bounding box center [515, 306] width 915 height 472
click at [179, 344] on div "} }) ; // Handle Google-selected places autocomplete . addListener ( 'place_cha…" at bounding box center [515, 306] width 915 height 472
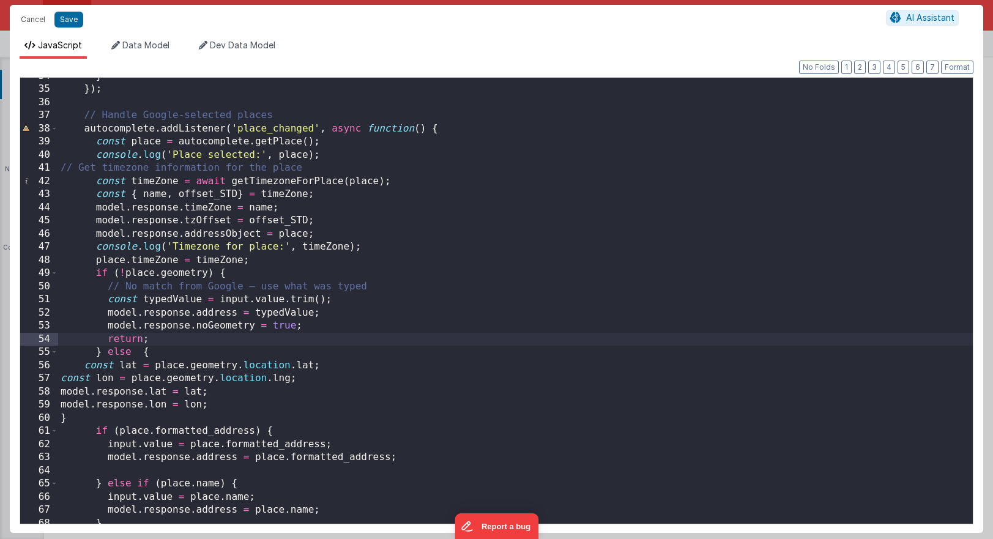
click at [62, 380] on div "} }) ; // Handle Google-selected places autocomplete . addListener ( 'place_cha…" at bounding box center [515, 306] width 915 height 472
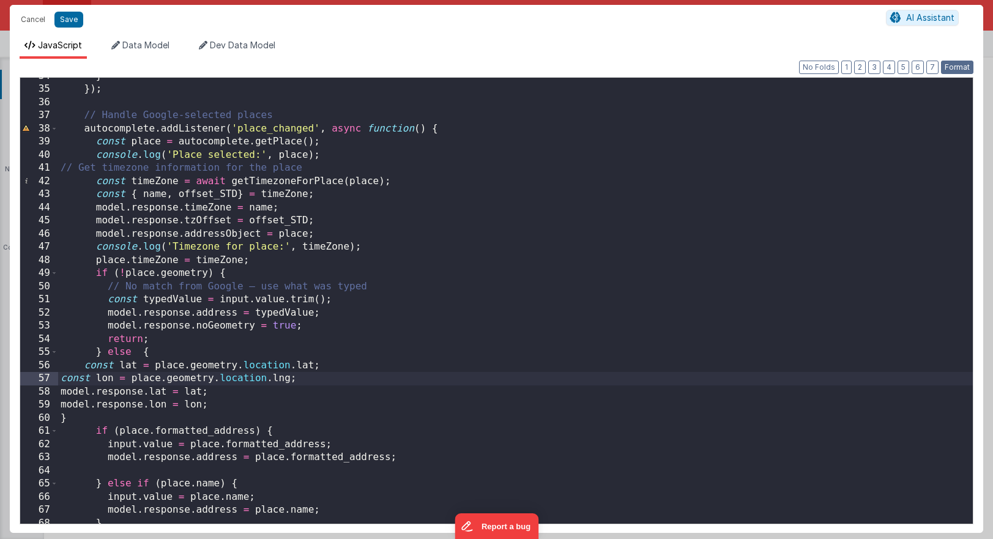
click at [704, 70] on button "Format" at bounding box center [957, 67] width 32 height 13
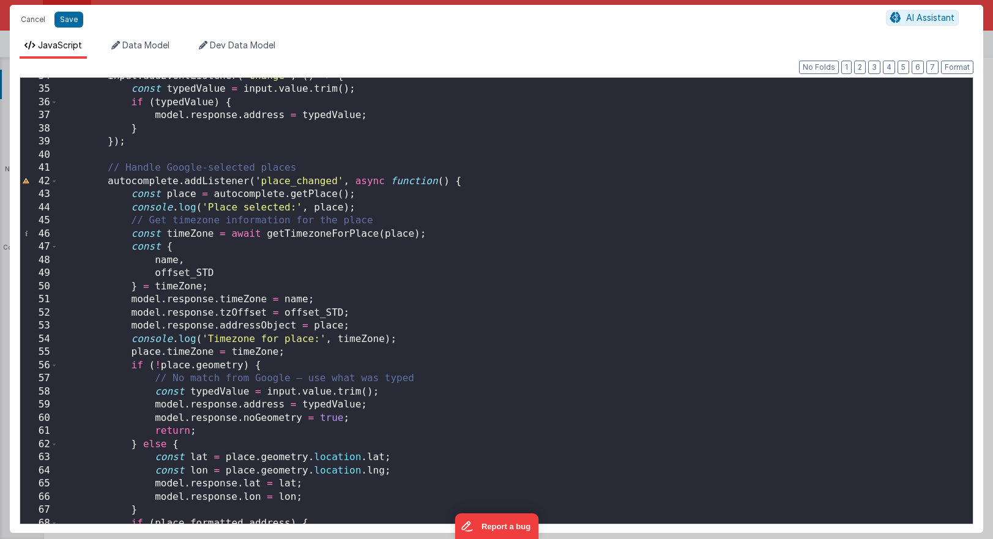
click at [317, 306] on div "input . addEventListener ( 'change' , ( ) => { const typedValue = input . value…" at bounding box center [515, 306] width 915 height 472
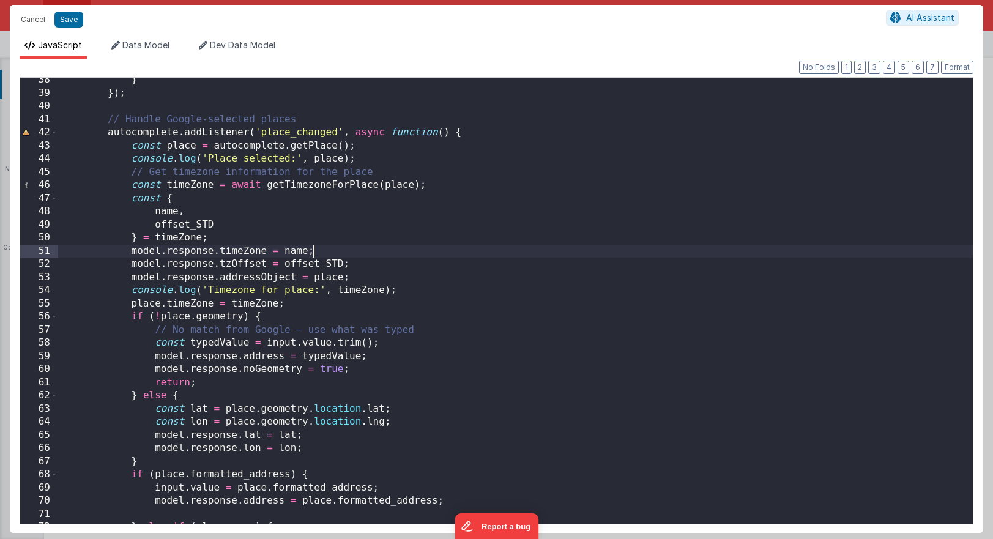
scroll to position [503, 0]
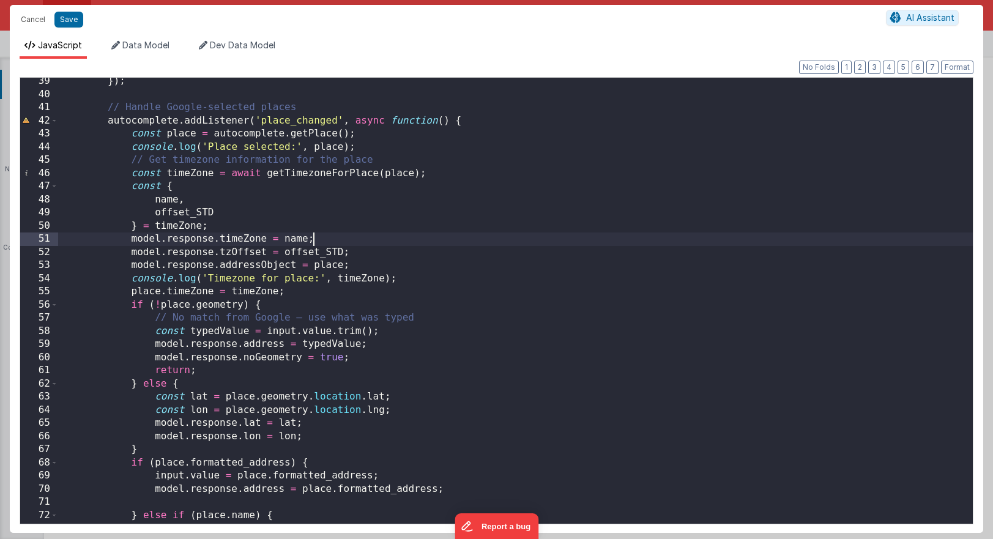
click at [409, 408] on div "}) ; // Handle Google-selected places autocomplete . addListener ( 'place_chang…" at bounding box center [515, 311] width 915 height 472
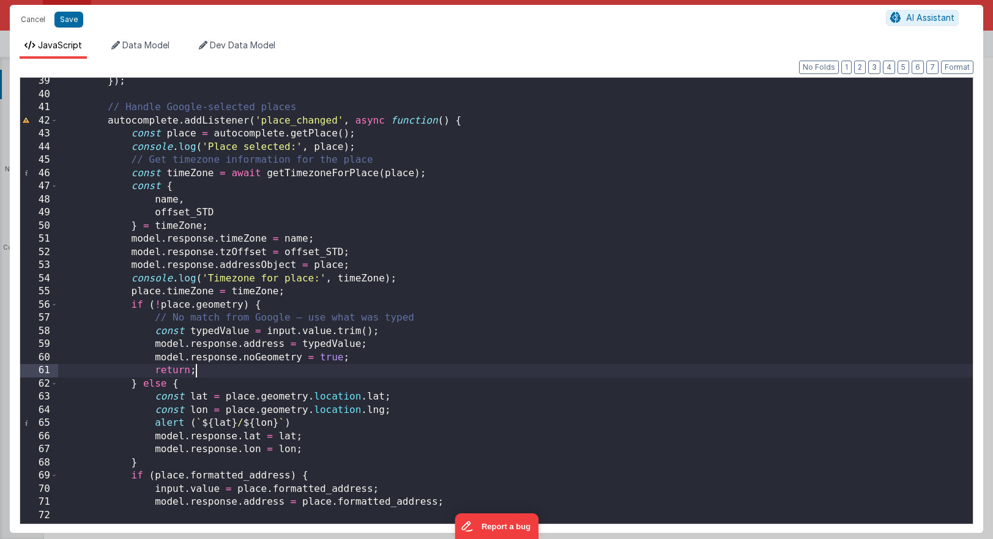
click at [437, 374] on div "}) ; // Handle Google-selected places autocomplete . addListener ( 'place_chang…" at bounding box center [515, 311] width 915 height 472
click at [65, 24] on button "Save" at bounding box center [68, 20] width 29 height 16
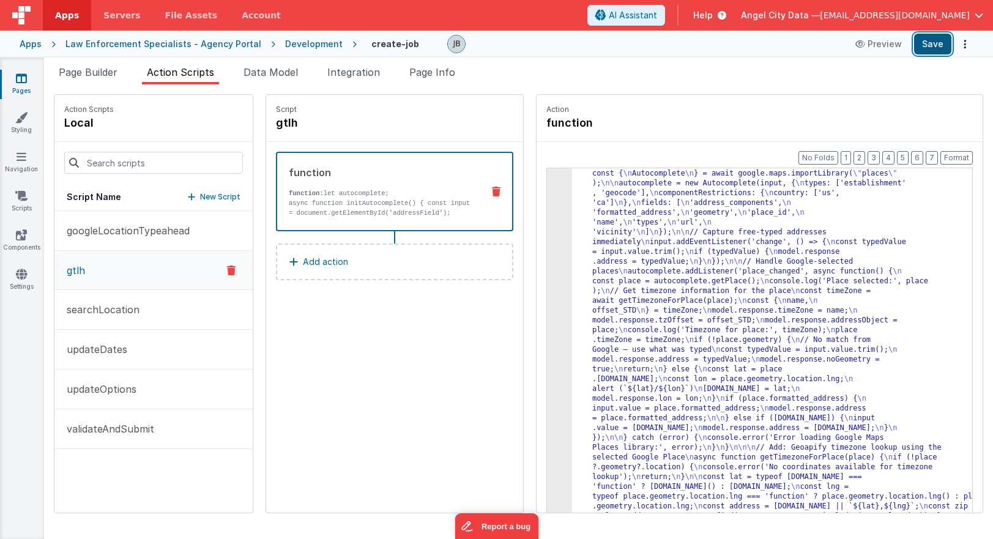
click at [704, 51] on button "Save" at bounding box center [932, 44] width 37 height 21
click at [547, 237] on div "3" at bounding box center [559, 374] width 25 height 470
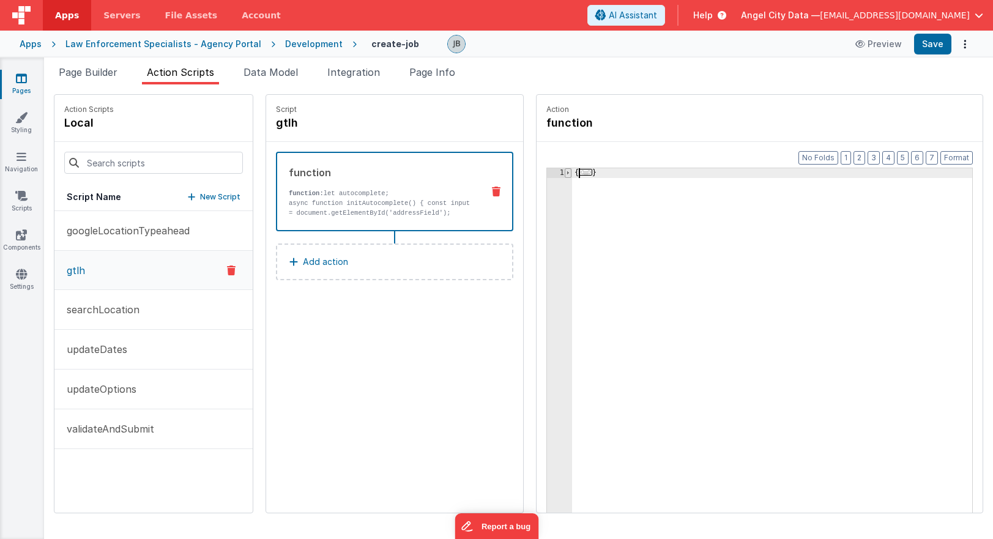
click at [565, 173] on span at bounding box center [568, 173] width 7 height 10
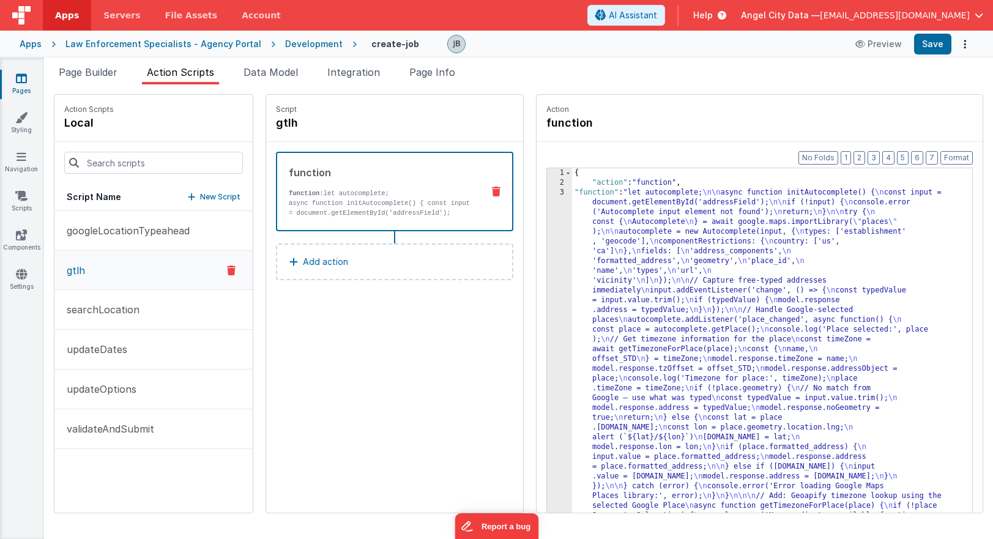
scroll to position [117, 0]
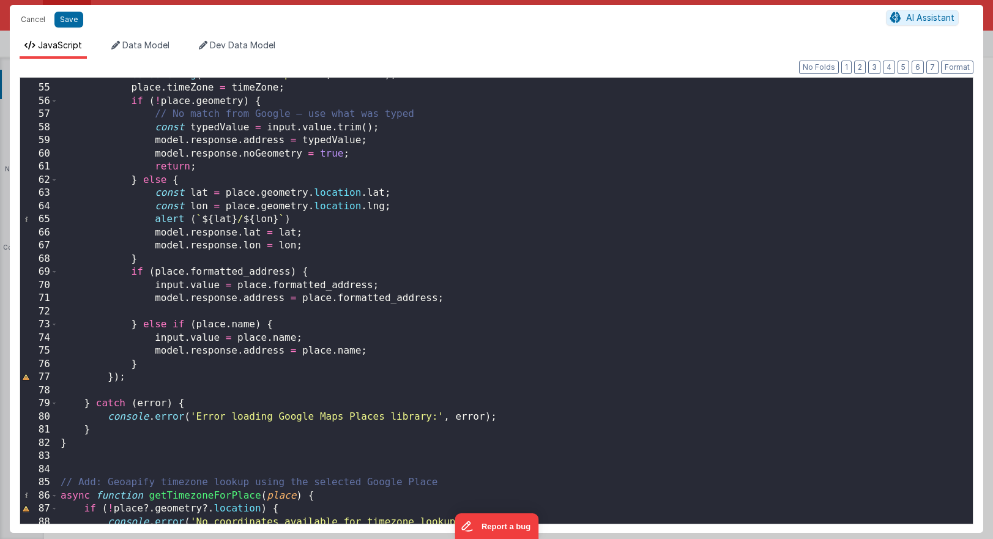
scroll to position [707, 0]
click at [143, 386] on div "console . log ( 'Timezone for place:' , timeZone ) ; place . timeZone = timeZon…" at bounding box center [515, 305] width 915 height 472
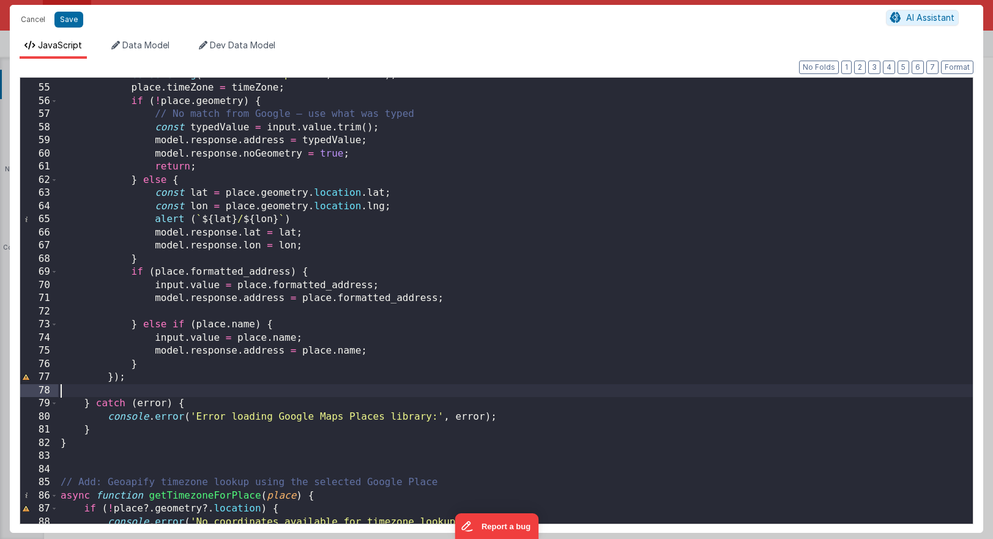
scroll to position [0, 0]
click at [139, 379] on div "console . log ( 'Timezone for place:' , timeZone ) ; place . timeZone = timeZon…" at bounding box center [515, 305] width 915 height 472
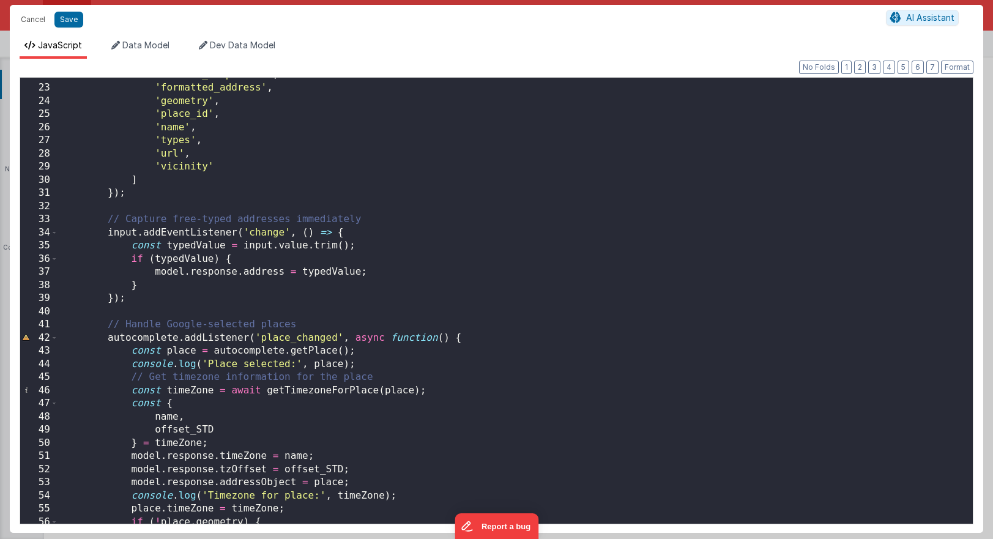
scroll to position [181, 0]
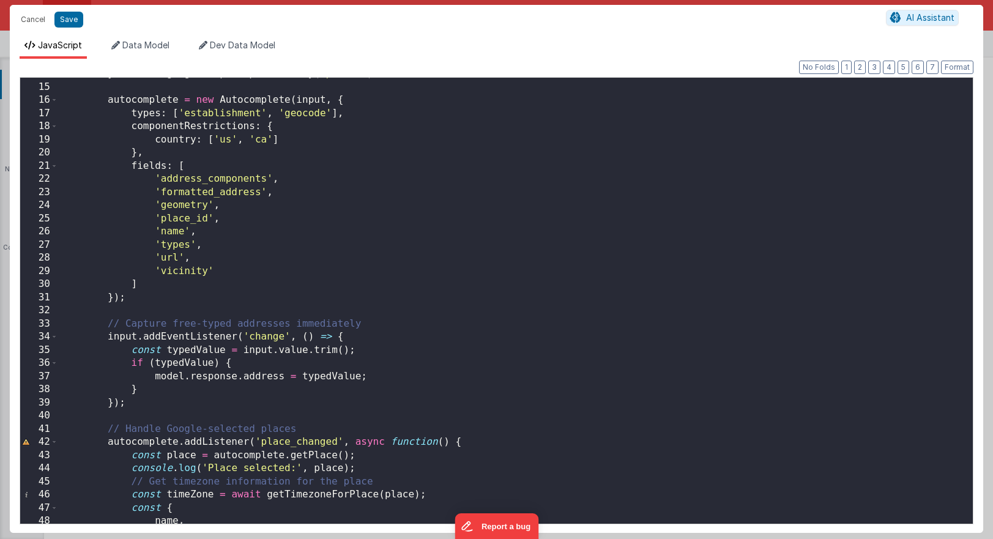
click at [458, 443] on div "} = await google . maps . importLibrary ( "places" ) ; autocomplete = new Autoc…" at bounding box center [515, 303] width 915 height 472
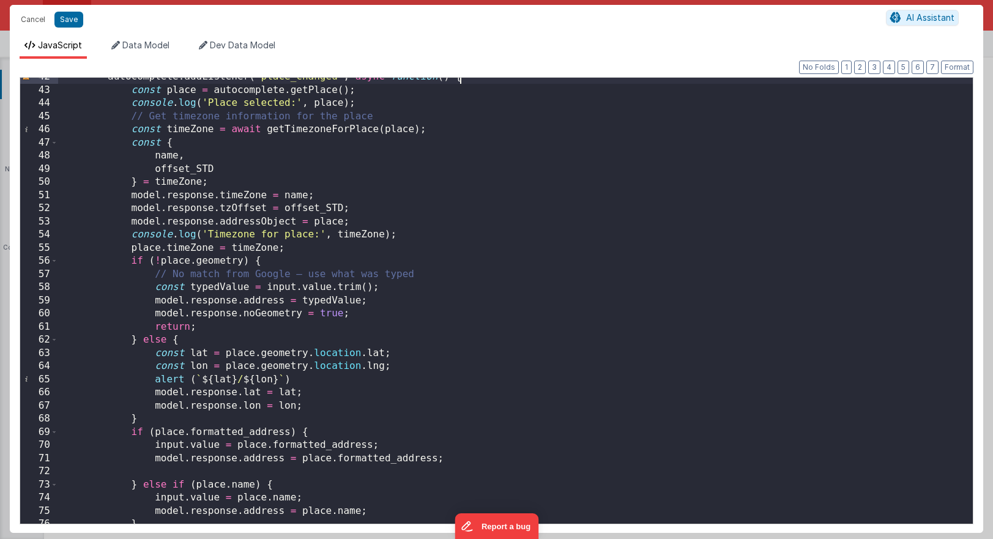
scroll to position [535, 0]
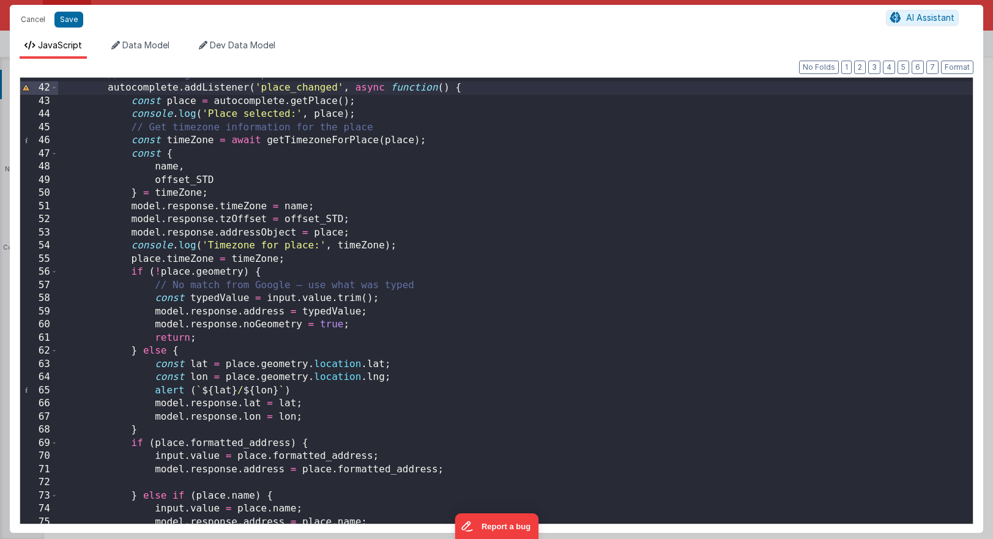
click at [136, 275] on div "// Handle Google-selected places autocomplete . addListener ( 'place_changed' ,…" at bounding box center [515, 305] width 915 height 472
click at [175, 352] on div "// Handle Google-selected places autocomplete . addListener ( 'place_changed' ,…" at bounding box center [515, 305] width 915 height 472
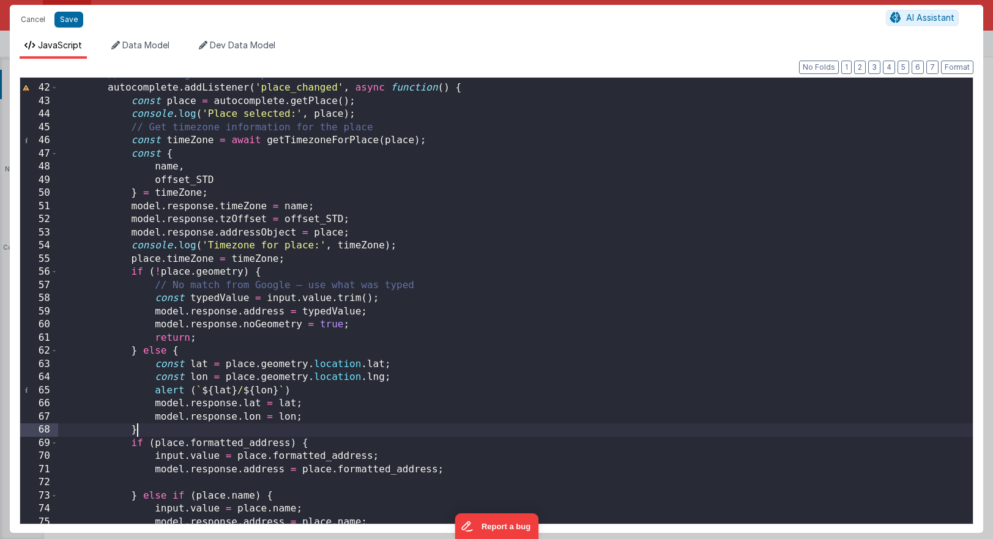
click at [135, 431] on div "// Handle Google-selected places autocomplete . addListener ( 'place_changed' ,…" at bounding box center [515, 305] width 915 height 472
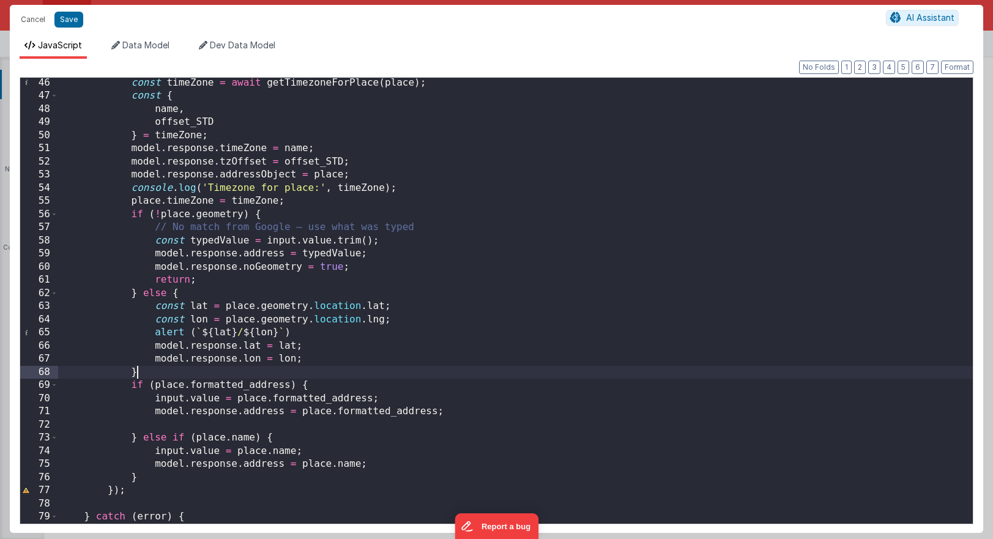
scroll to position [603, 0]
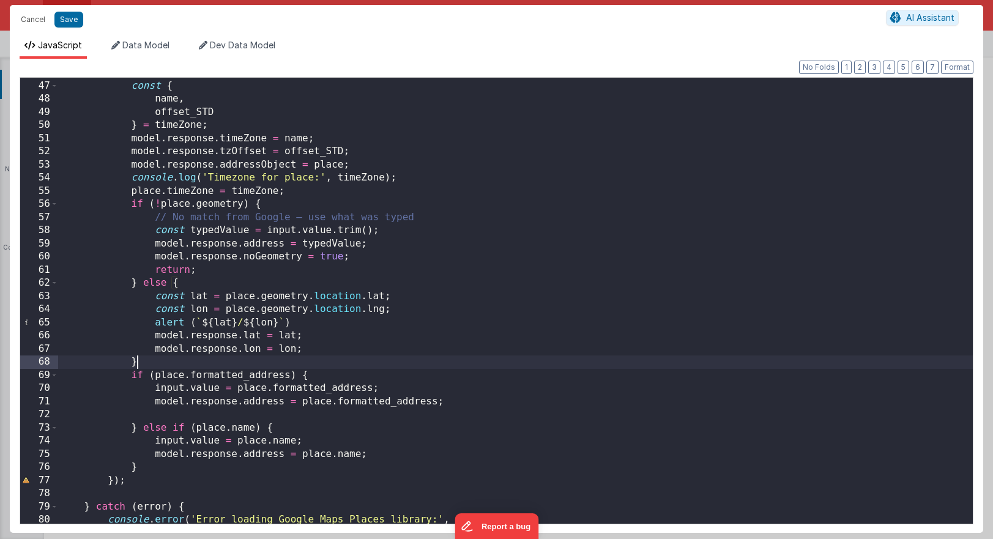
click at [153, 475] on div "const timeZone = await getTimezoneForPlace ( place ) ; const { name , offset_ST…" at bounding box center [515, 302] width 915 height 472
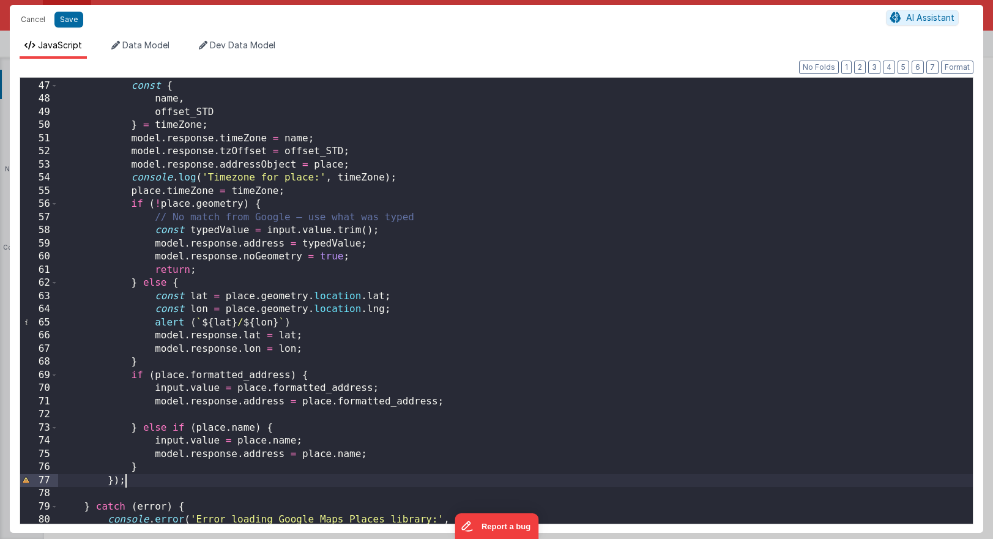
click at [128, 474] on div "const timeZone = await getTimezoneForPlace ( place ) ; const { name , offset_ST…" at bounding box center [515, 302] width 915 height 472
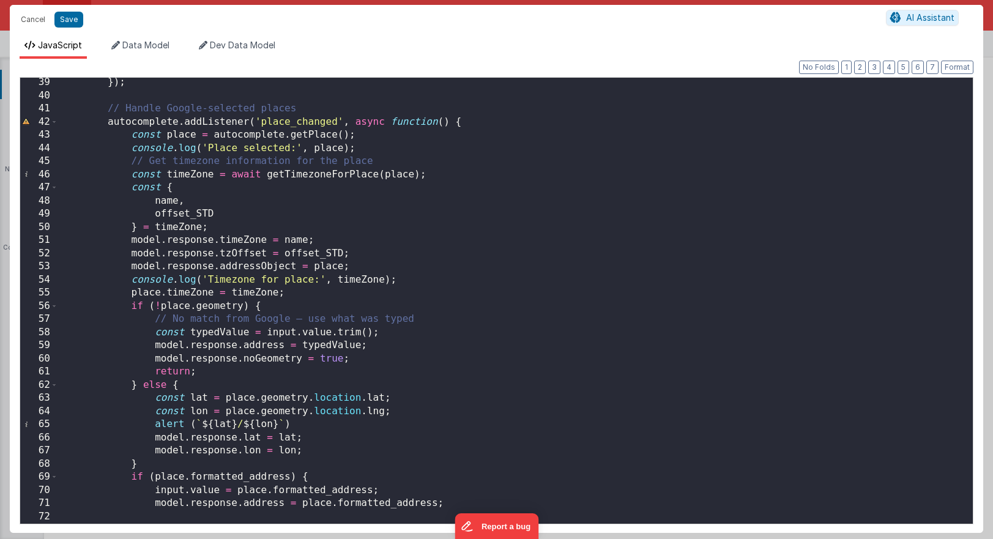
scroll to position [496, 0]
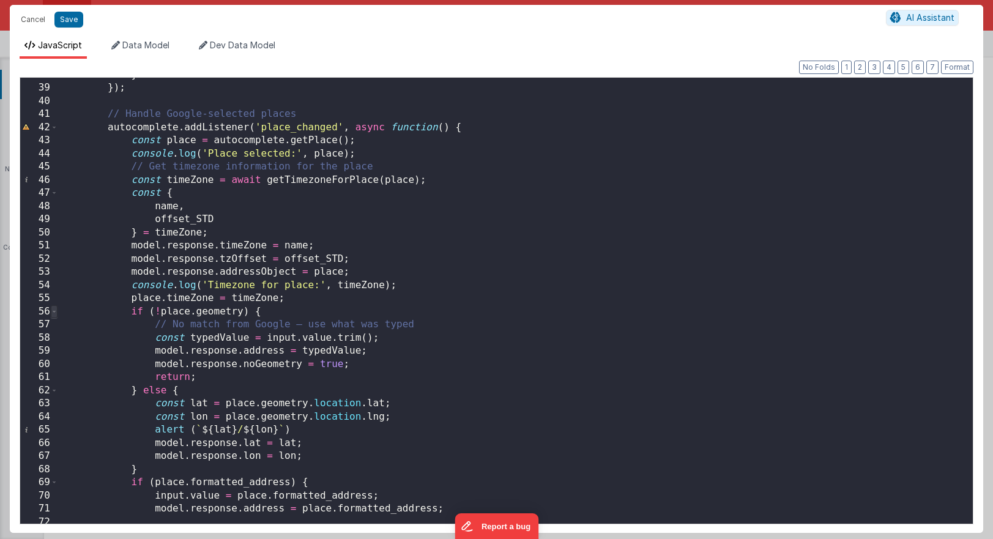
click at [54, 313] on span at bounding box center [54, 311] width 7 height 13
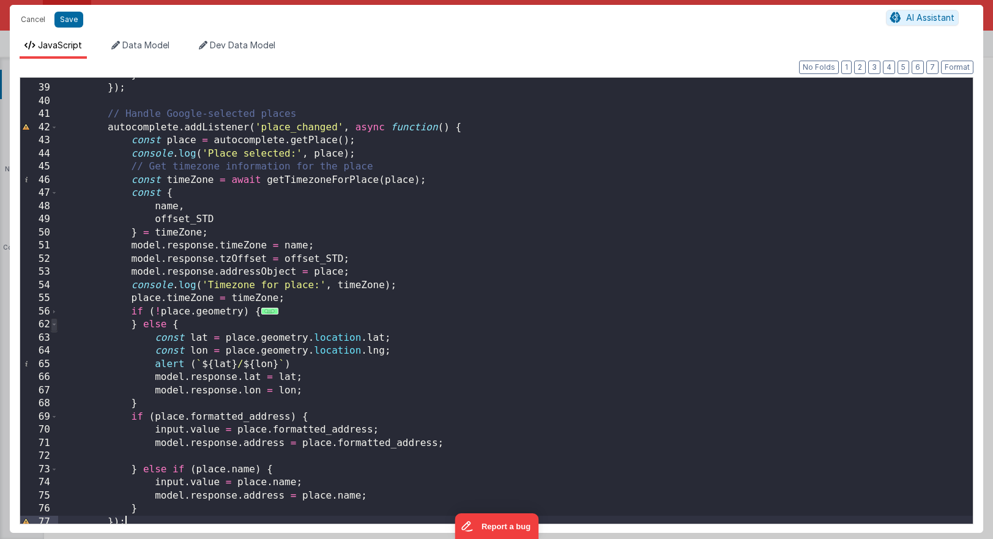
click at [56, 327] on span at bounding box center [54, 324] width 7 height 13
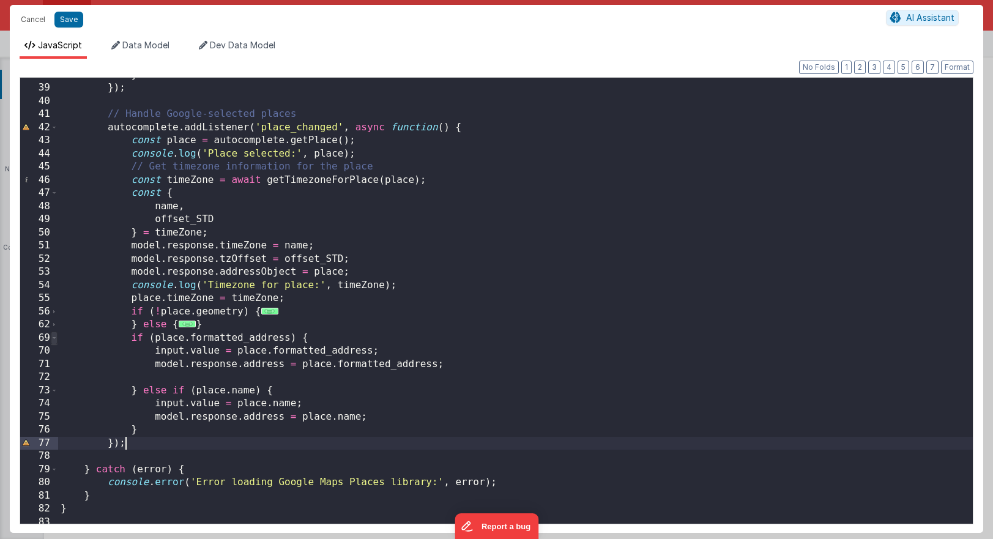
click at [56, 338] on span at bounding box center [54, 338] width 7 height 13
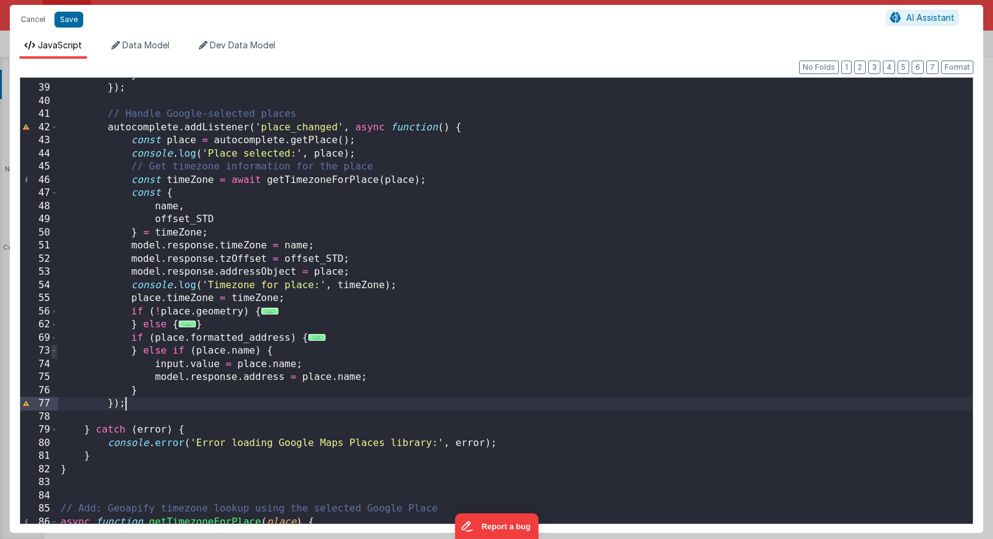
click at [56, 349] on span at bounding box center [54, 350] width 7 height 13
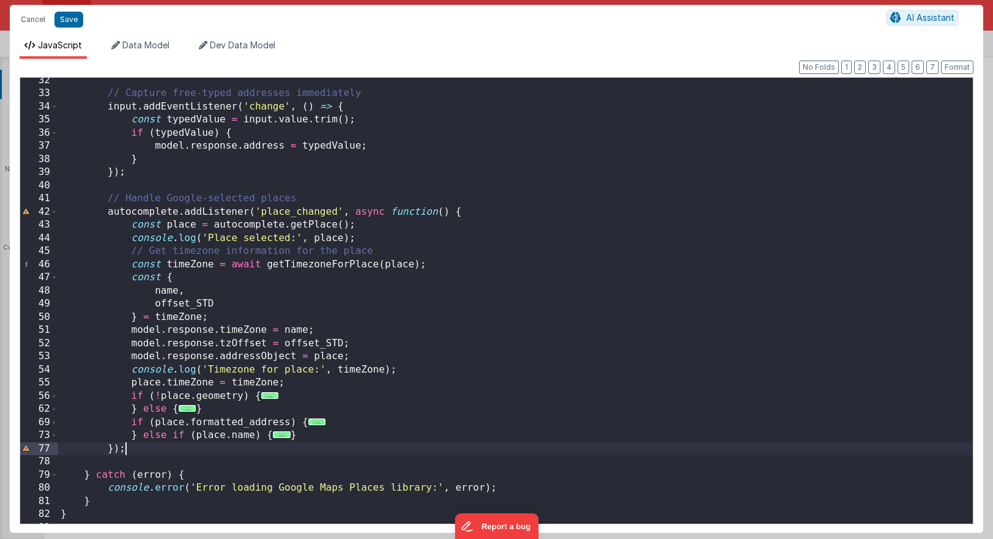
scroll to position [410, 0]
click at [114, 456] on div "// Capture free-typed addresses immediately input . addEventListener ( 'change'…" at bounding box center [515, 312] width 915 height 472
click at [108, 455] on div "// Capture free-typed addresses immediately input . addEventListener ( 'change'…" at bounding box center [515, 312] width 915 height 472
click at [129, 386] on div "// Capture free-typed addresses immediately input . addEventListener ( 'change'…" at bounding box center [515, 312] width 915 height 472
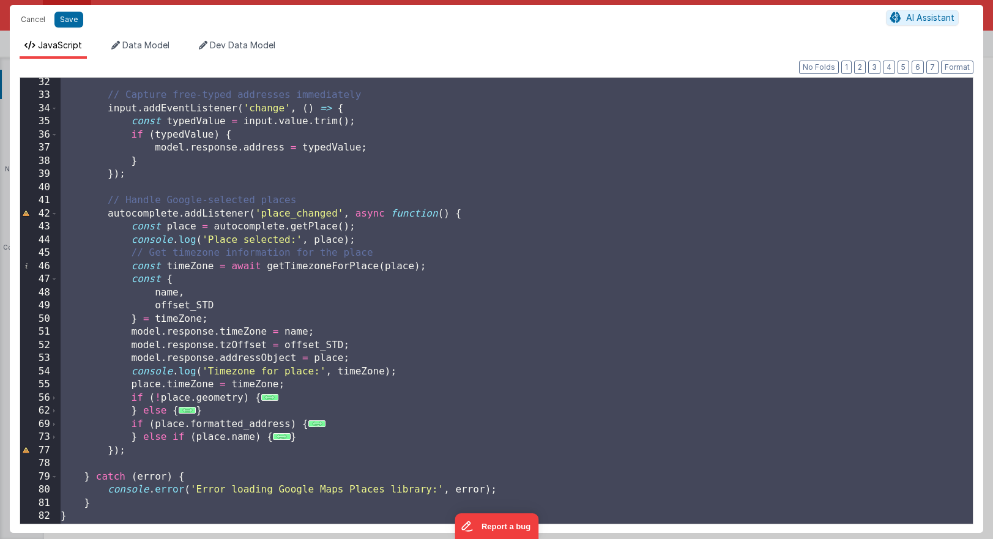
click at [347, 229] on div "// Capture free-typed addresses immediately input . addEventListener ( 'change'…" at bounding box center [515, 312] width 915 height 472
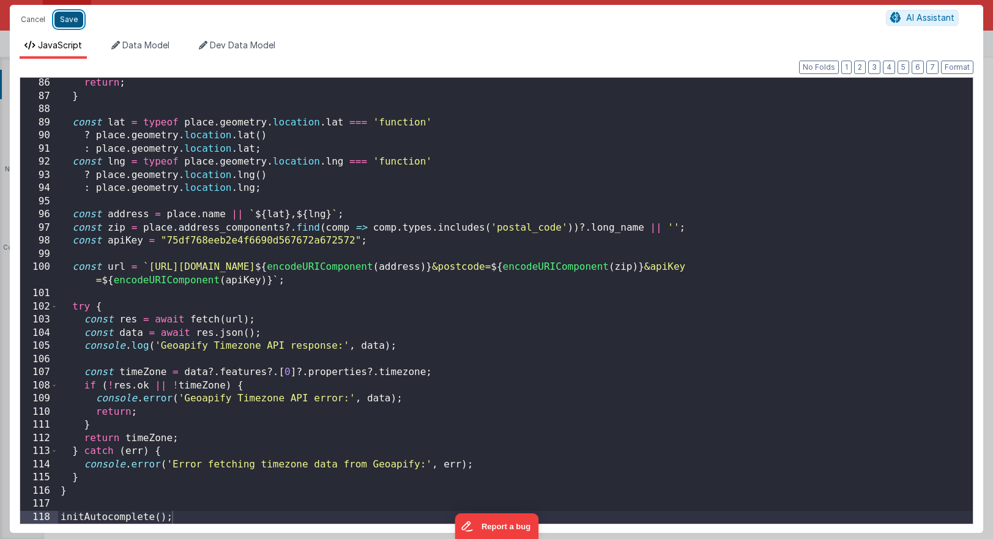
click at [65, 15] on button "Save" at bounding box center [68, 20] width 29 height 16
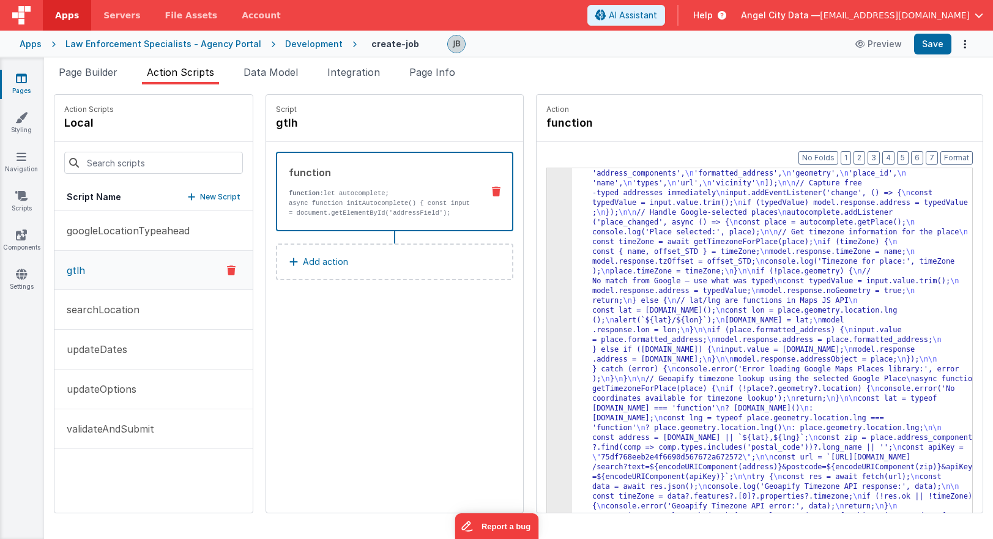
scroll to position [87, 0]
click at [704, 47] on button "Save" at bounding box center [932, 44] width 37 height 21
click at [299, 211] on p "async function initAutocomplete() { const input = document.getElementById('addr…" at bounding box center [381, 217] width 184 height 39
click at [547, 266] on div "3" at bounding box center [559, 315] width 25 height 431
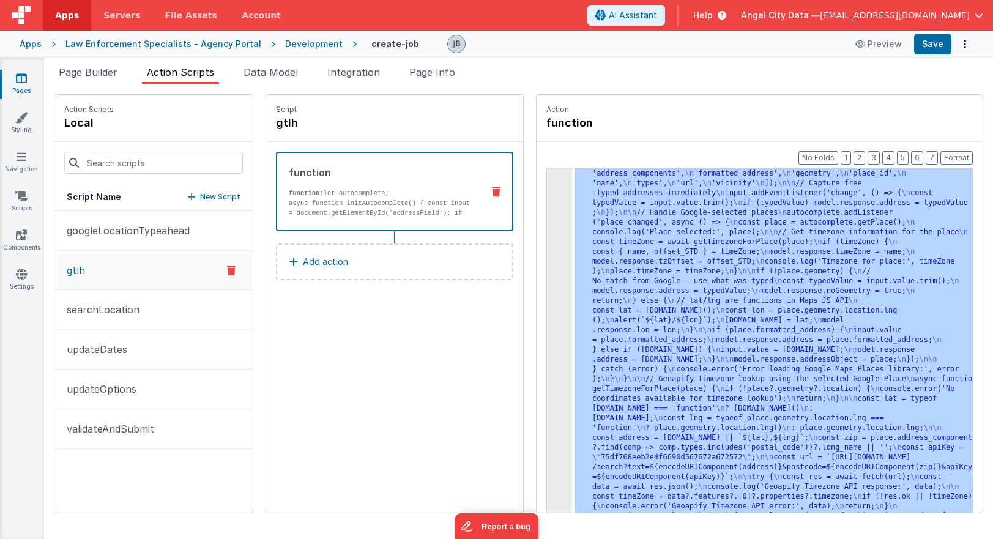
click at [547, 266] on div "3" at bounding box center [559, 315] width 25 height 431
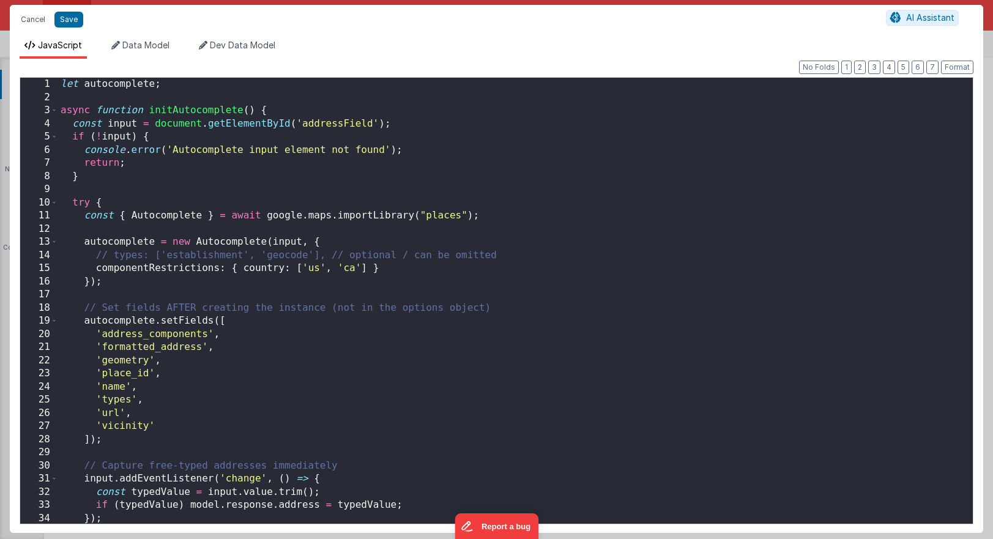
click at [529, 266] on div "Cancel Save AI Assistant JavaScript Data Model Dev Data Model Format 7 6 5 4 3 …" at bounding box center [496, 269] width 993 height 539
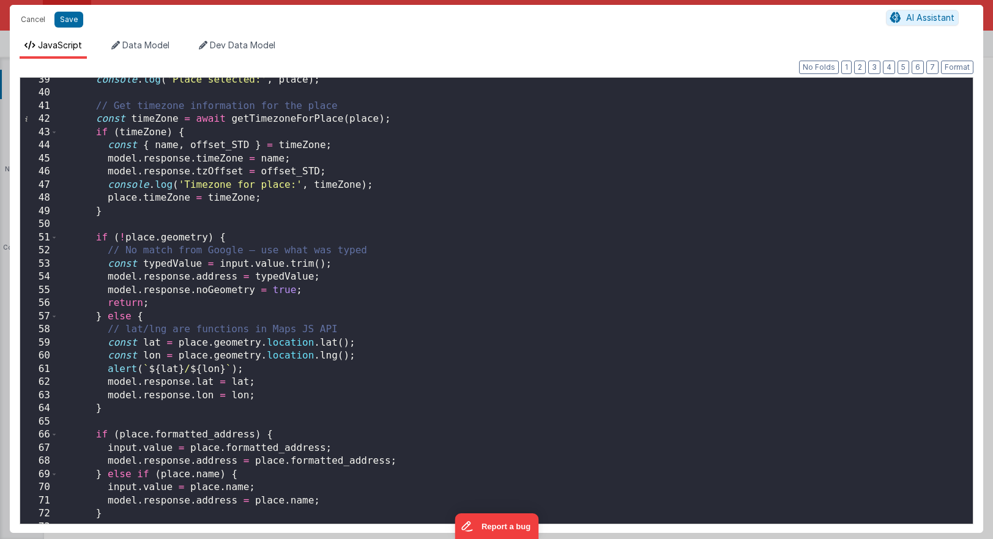
scroll to position [548, 0]
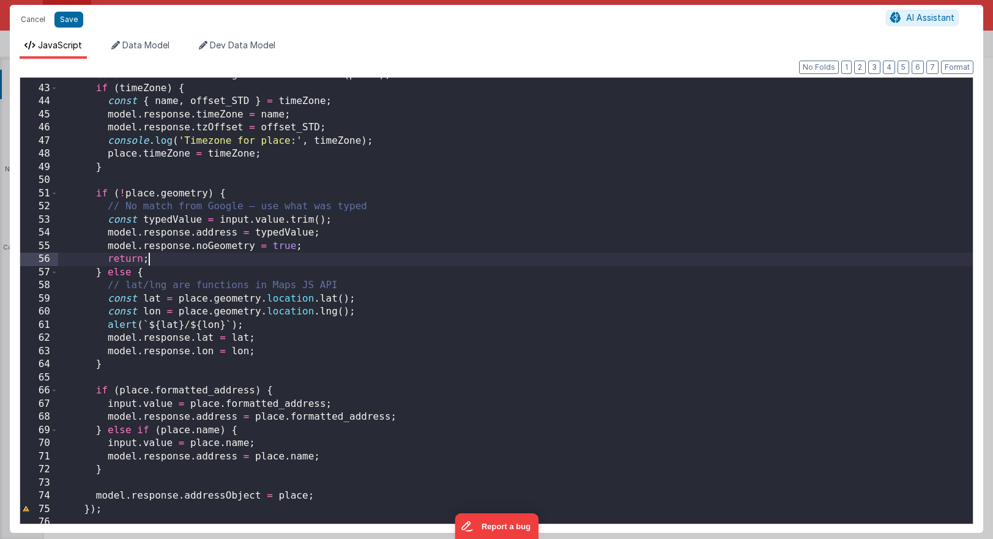
click at [358, 264] on div "const timeZone = await getTimezoneForPlace ( place ) ; if ( timeZone ) { const …" at bounding box center [515, 305] width 915 height 472
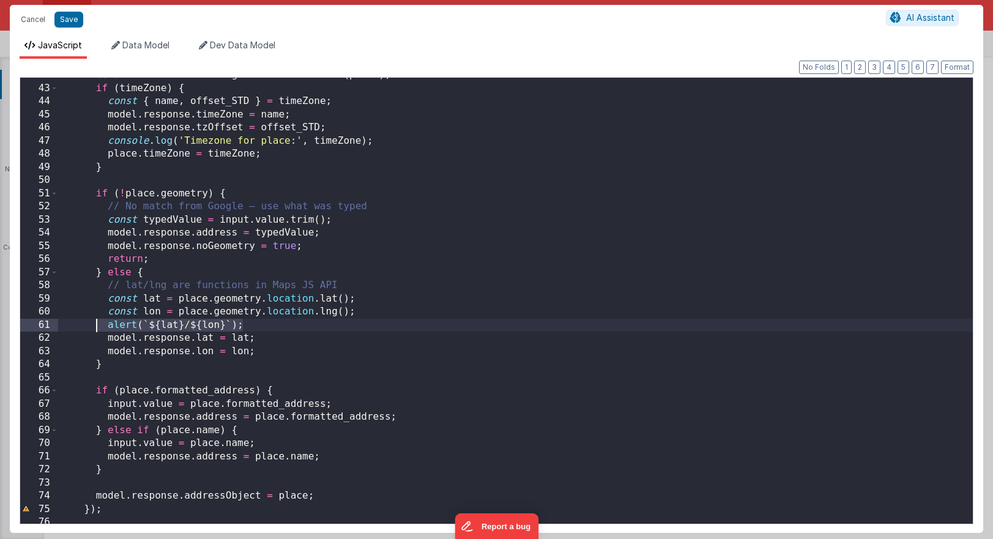
drag, startPoint x: 247, startPoint y: 325, endPoint x: 96, endPoint y: 322, distance: 151.1
click at [96, 322] on div "const timeZone = await getTimezoneForPlace ( place ) ; if ( timeZone ) { const …" at bounding box center [515, 305] width 915 height 472
click at [72, 19] on button "Save" at bounding box center [68, 20] width 29 height 16
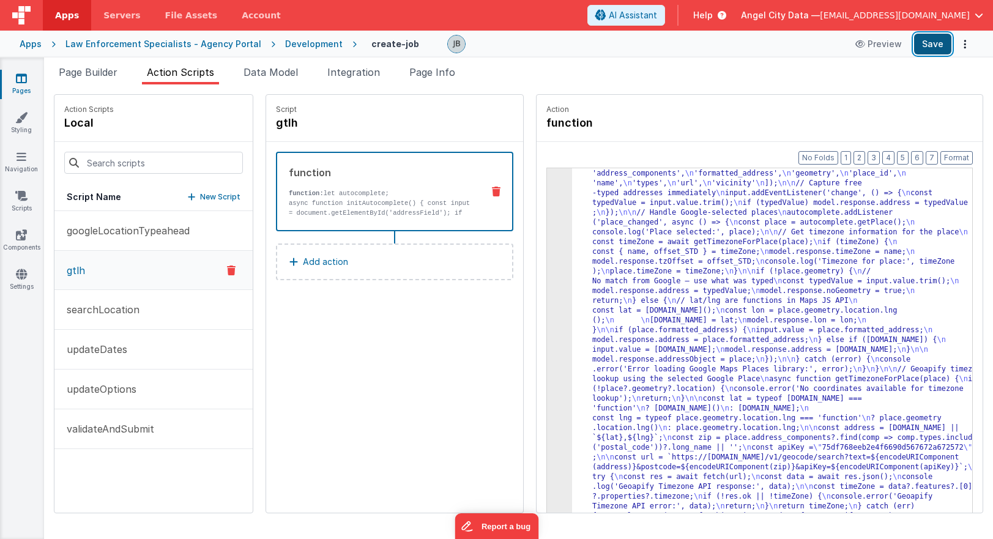
click at [704, 46] on button "Save" at bounding box center [932, 44] width 37 height 21
click at [285, 44] on div "Development" at bounding box center [314, 44] width 58 height 12
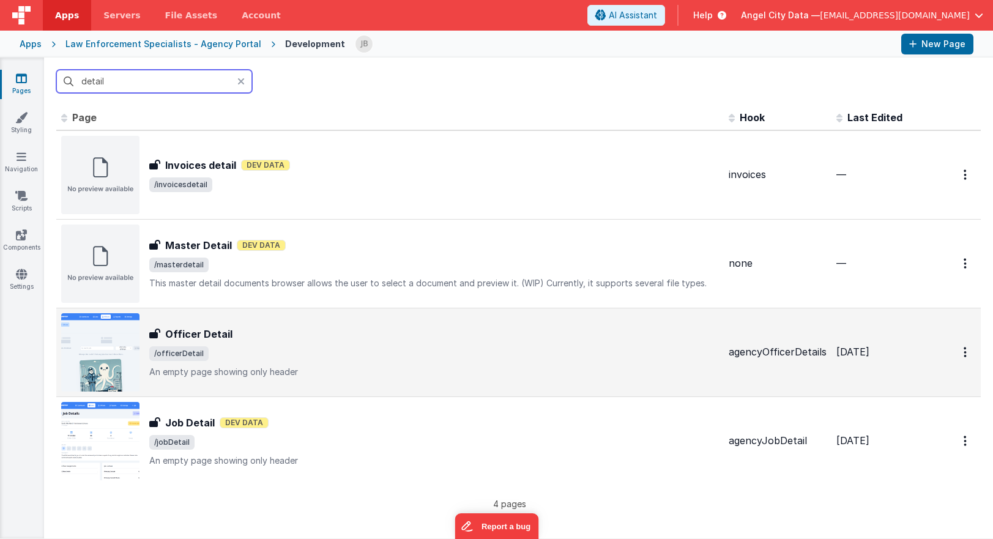
type input "detail"
click at [223, 329] on h3 "Officer Detail" at bounding box center [198, 334] width 67 height 15
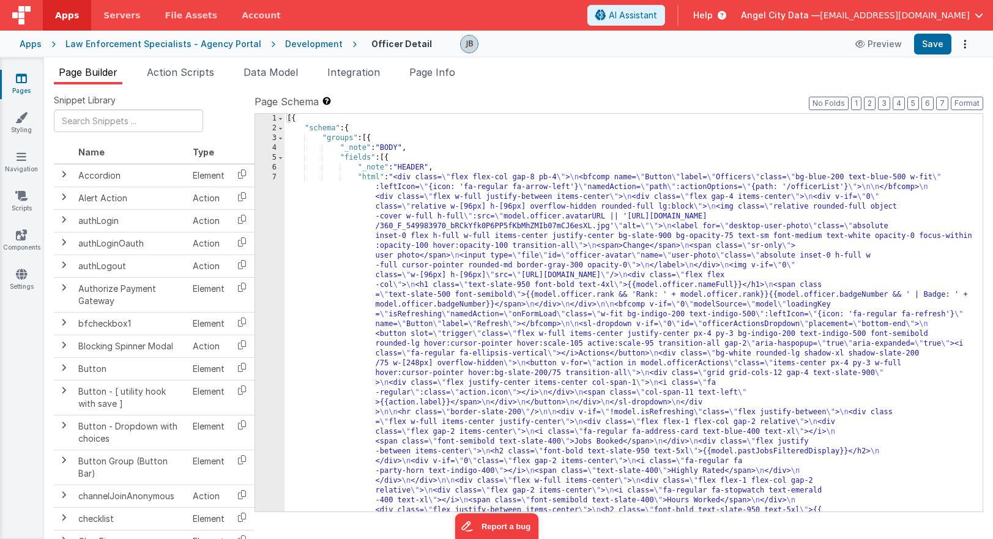
click at [704, 47] on button "Preview" at bounding box center [878, 44] width 61 height 20
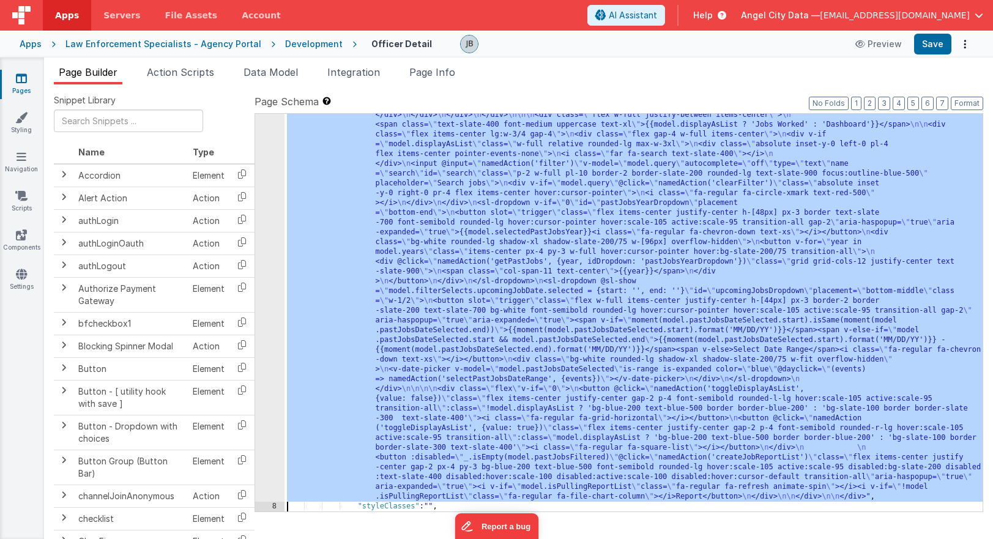
click at [275, 194] on div "7 8 9 10 11 12 13 14 15 16 17 18 19 20 21 22 23 24 25 26" at bounding box center [269, 260] width 29 height 1298
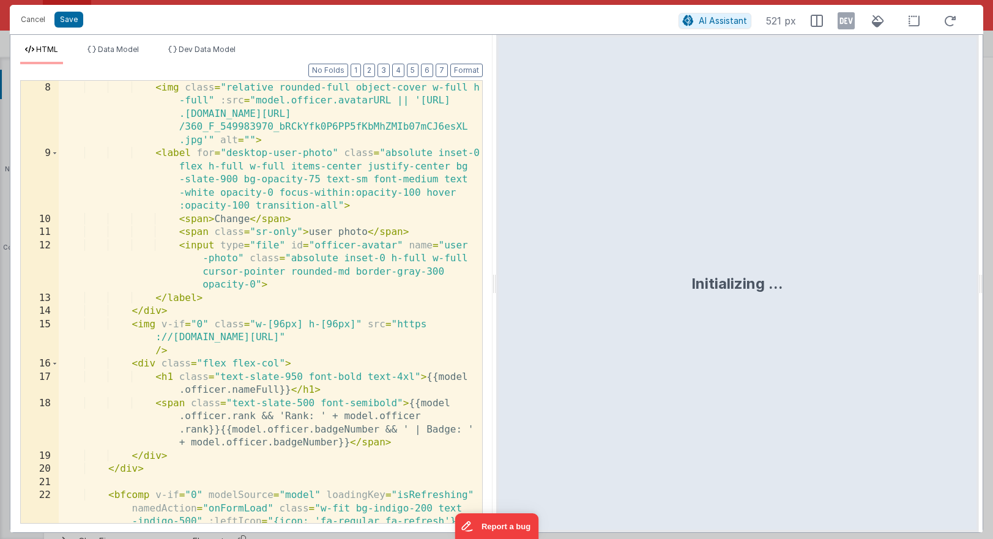
scroll to position [168, 0]
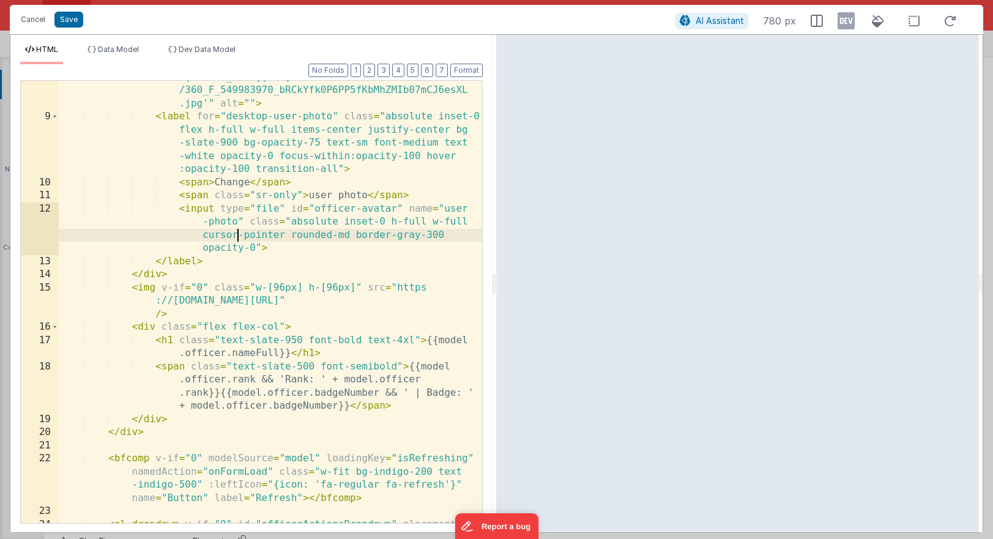
click at [236, 240] on div "< img class = "relative rounded-full object-cover w-full h -full" :src = "model…" at bounding box center [270, 312] width 423 height 535
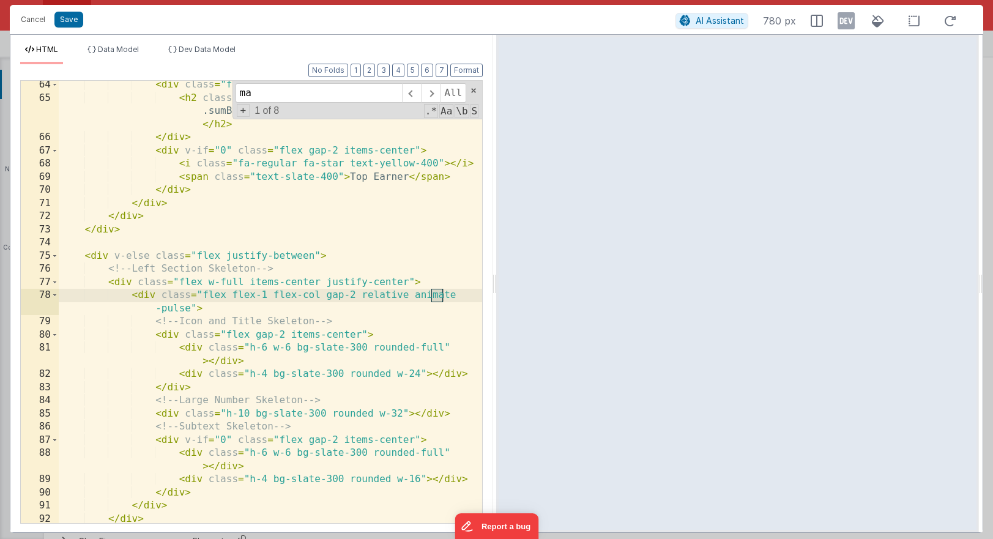
scroll to position [1383, 0]
type input "map"
click at [31, 24] on button "Cancel" at bounding box center [33, 19] width 37 height 17
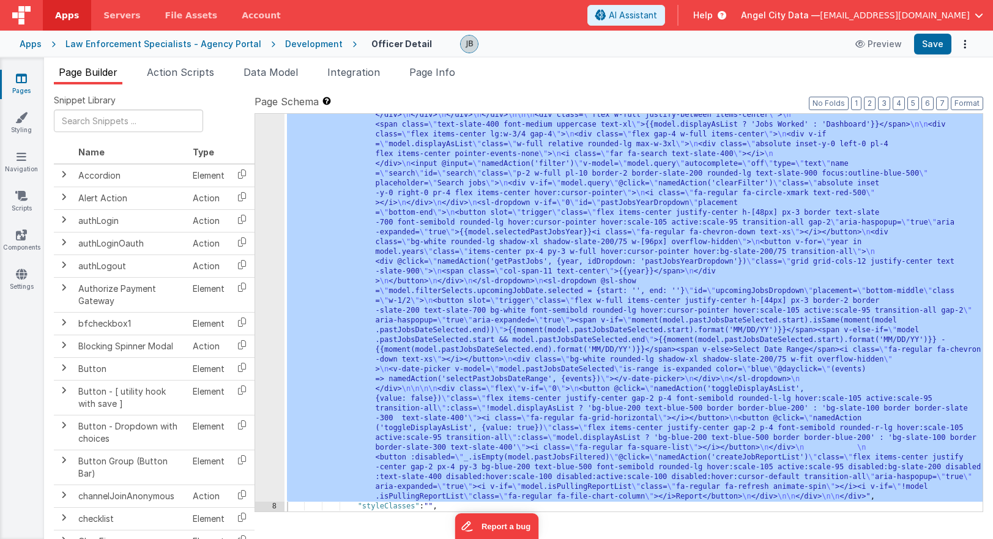
click at [294, 48] on div "Development" at bounding box center [314, 44] width 58 height 12
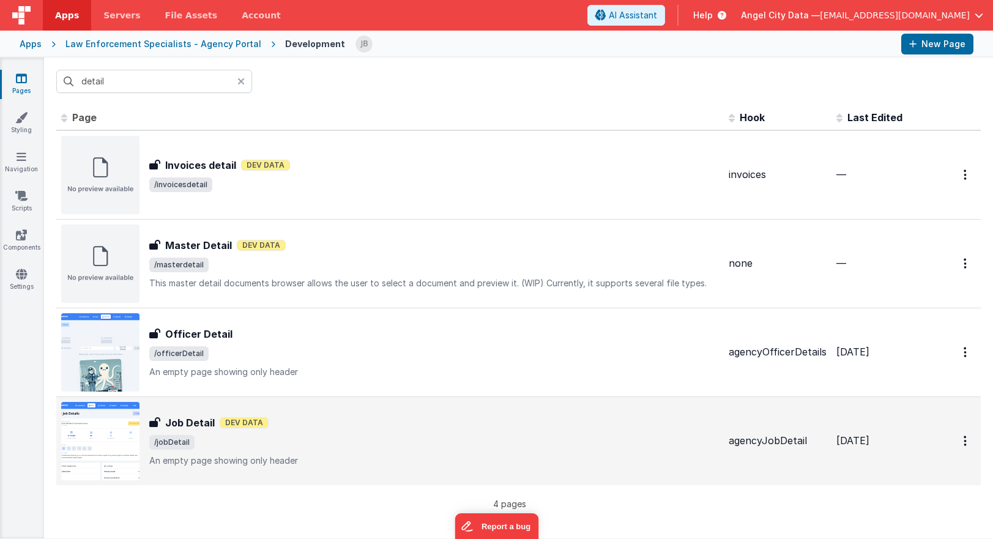
click at [181, 425] on h3 "Job Detail" at bounding box center [190, 422] width 50 height 15
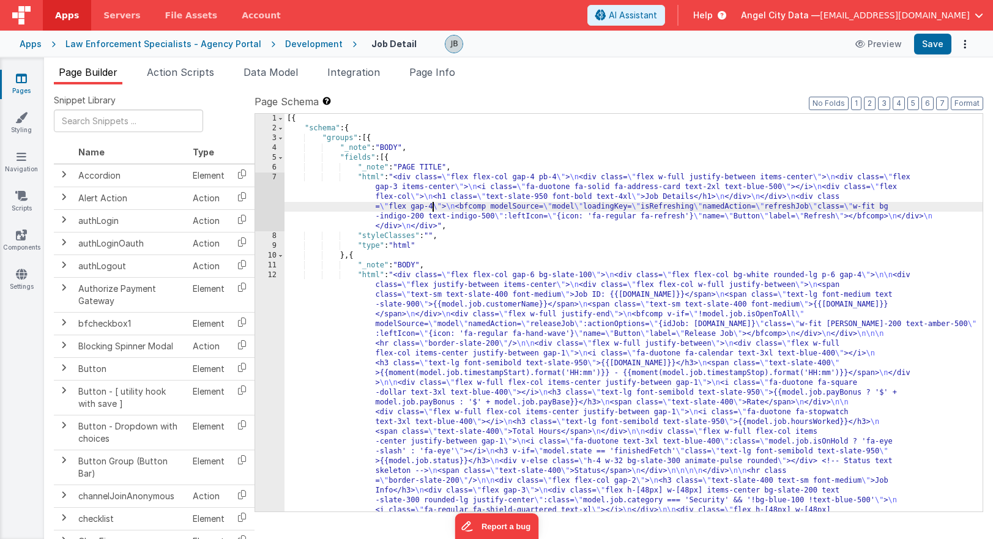
click at [704, 40] on button "Preview" at bounding box center [878, 44] width 61 height 20
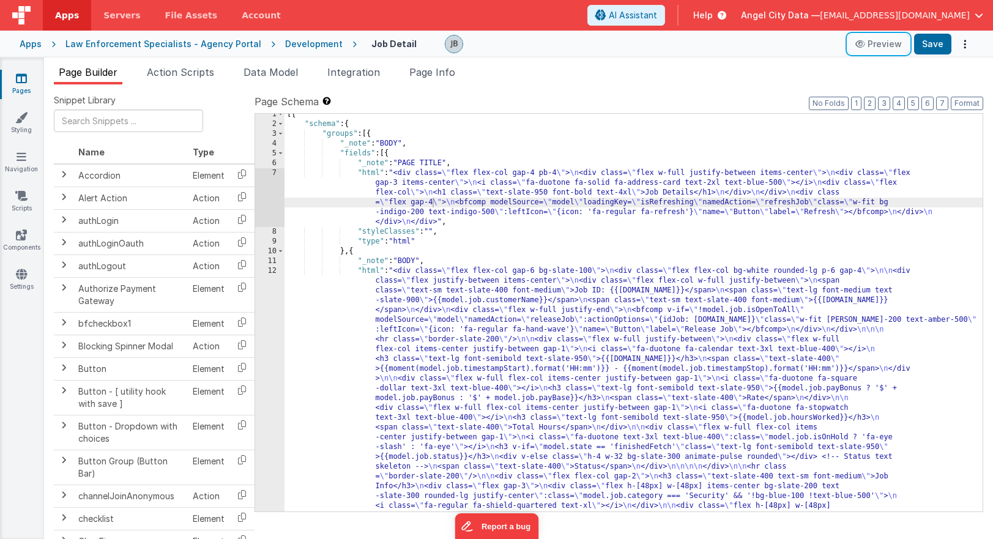
scroll to position [34, 0]
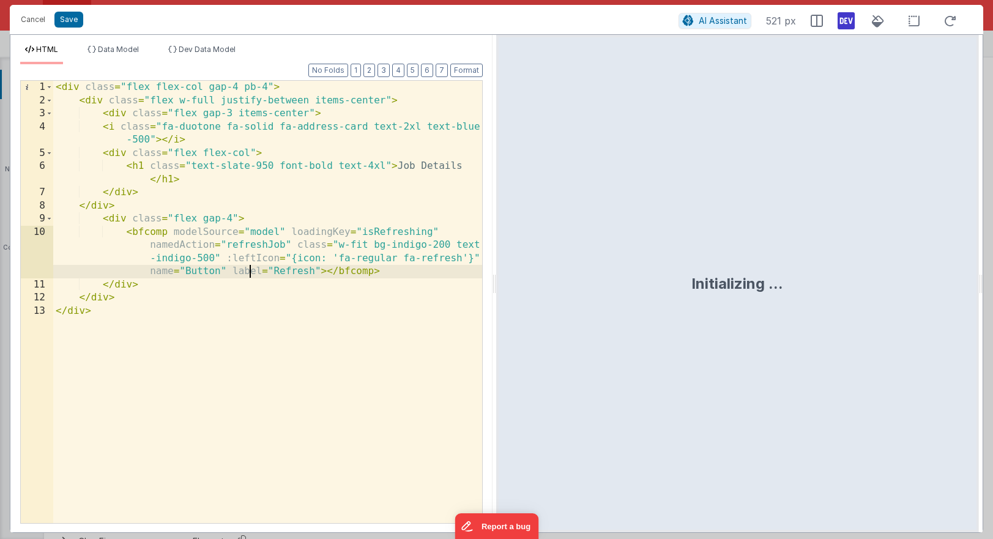
click at [251, 278] on div "< div class = "flex flex-col gap-4 pb-4" > < div class = "flex w-full justify-b…" at bounding box center [267, 315] width 429 height 469
click at [34, 20] on button "Cancel" at bounding box center [33, 19] width 37 height 17
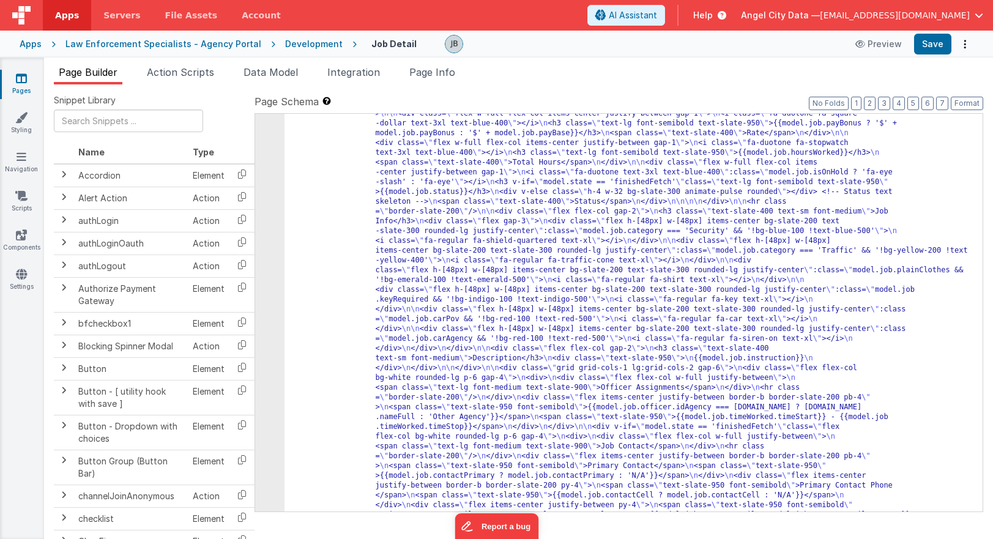
scroll to position [483, 0]
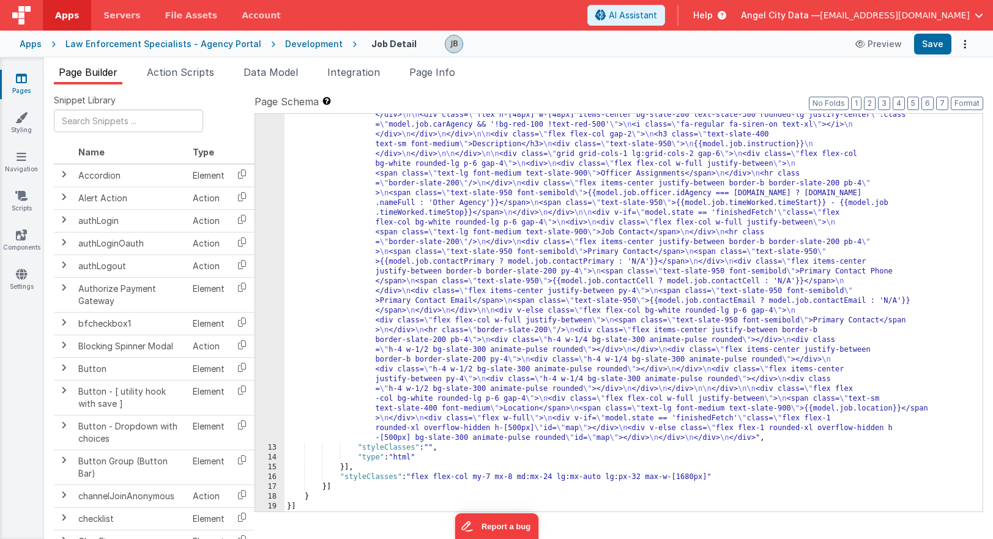
click at [264, 374] on div "12" at bounding box center [269, 115] width 29 height 656
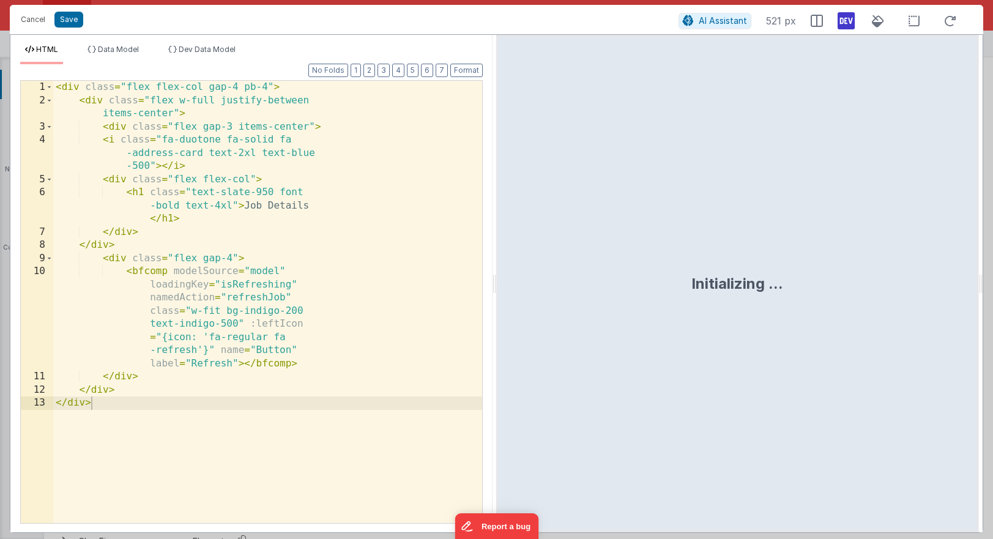
click at [271, 374] on div "< div class = "flex flex-col gap-4 pb-4" > < div class = "flex w-full justify-b…" at bounding box center [267, 315] width 429 height 469
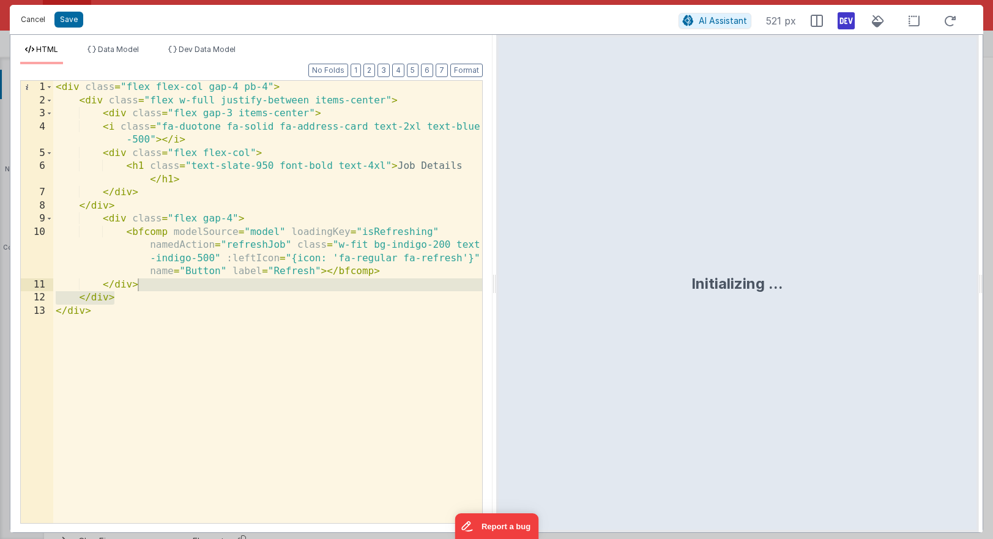
click at [40, 18] on button "Cancel" at bounding box center [33, 19] width 37 height 17
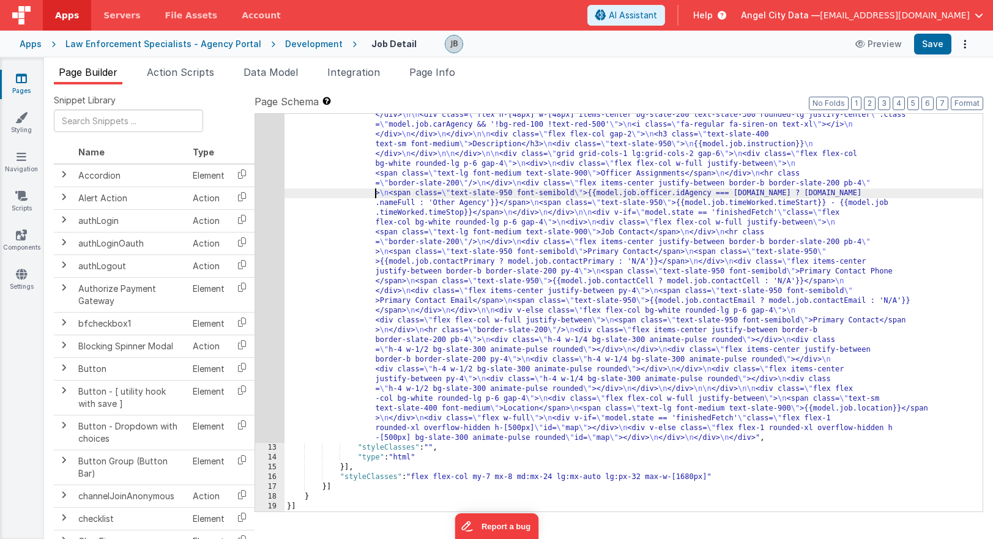
click at [357, 195] on div ""html" : "<div class= \" flex flex-col gap-6 bg-slate-100 \" > \n <div class= \…" at bounding box center [633, 318] width 698 height 1063
click at [399, 223] on div ""html" : "<div class= \" flex flex-col gap-6 bg-slate-100 \" > \n <div class= \…" at bounding box center [633, 318] width 698 height 1063
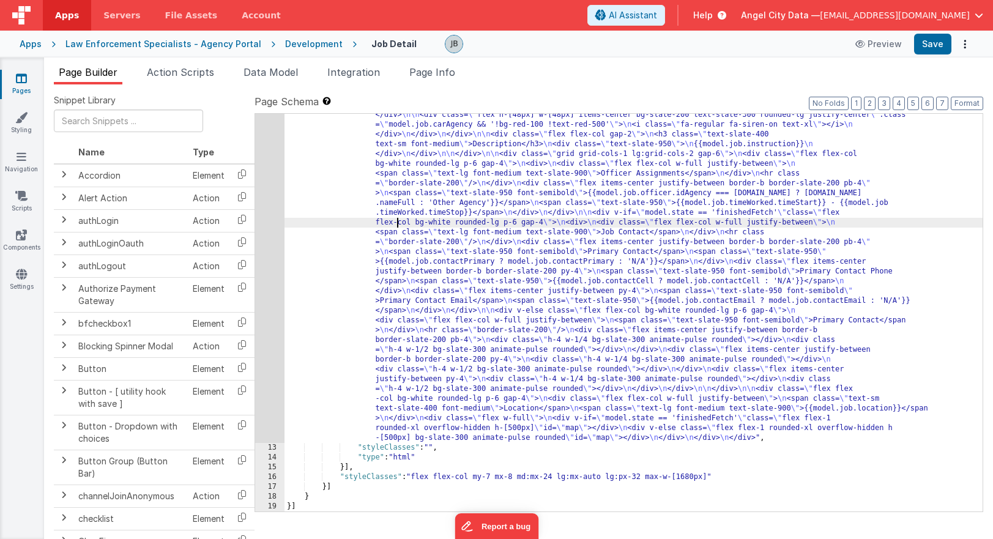
click at [257, 248] on div "12" at bounding box center [269, 115] width 29 height 656
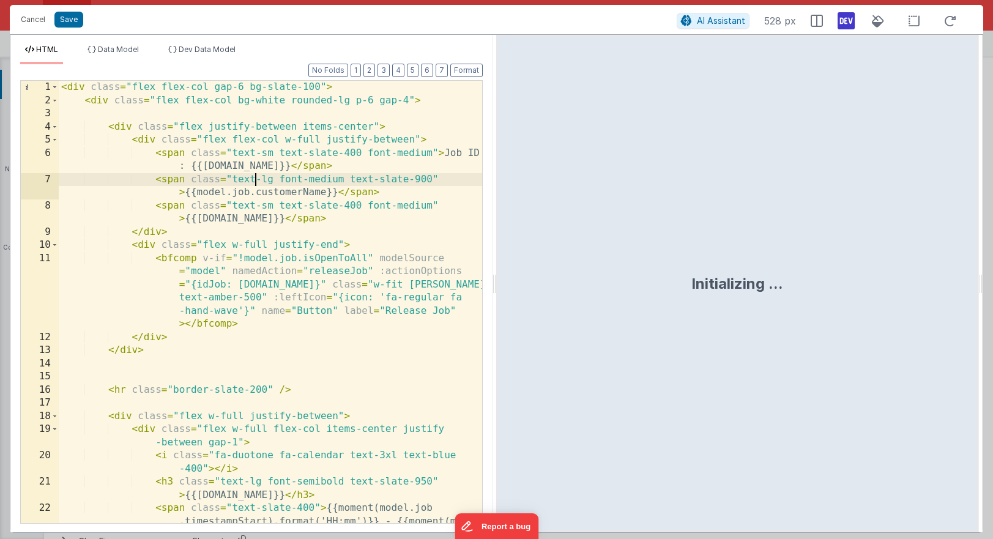
click at [201, 215] on div "< div class = "flex flex-col gap-6 bg-slate-100" > < div class = "flex flex-col…" at bounding box center [270, 328] width 423 height 495
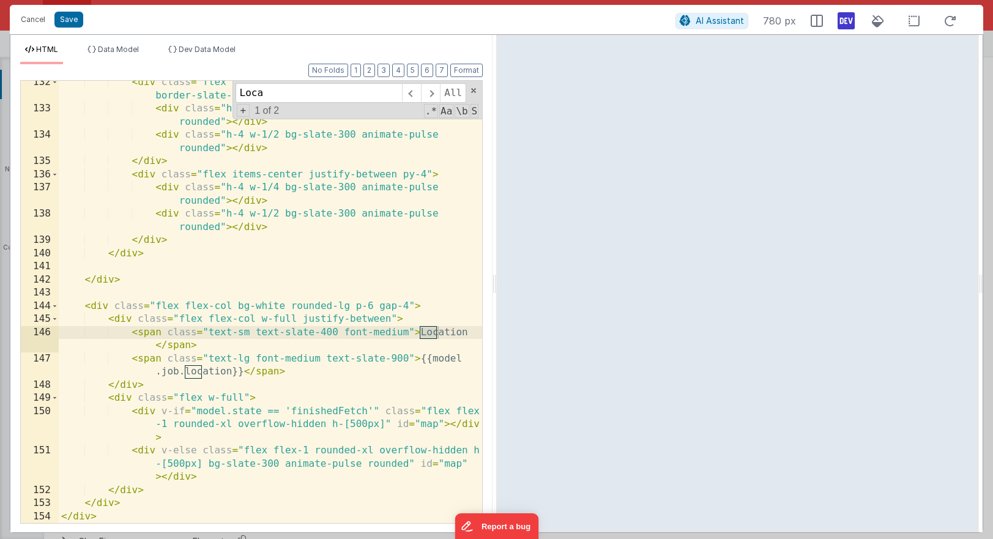
scroll to position [2622, 0]
type input "Location"
click at [496, 329] on div at bounding box center [737, 283] width 482 height 497
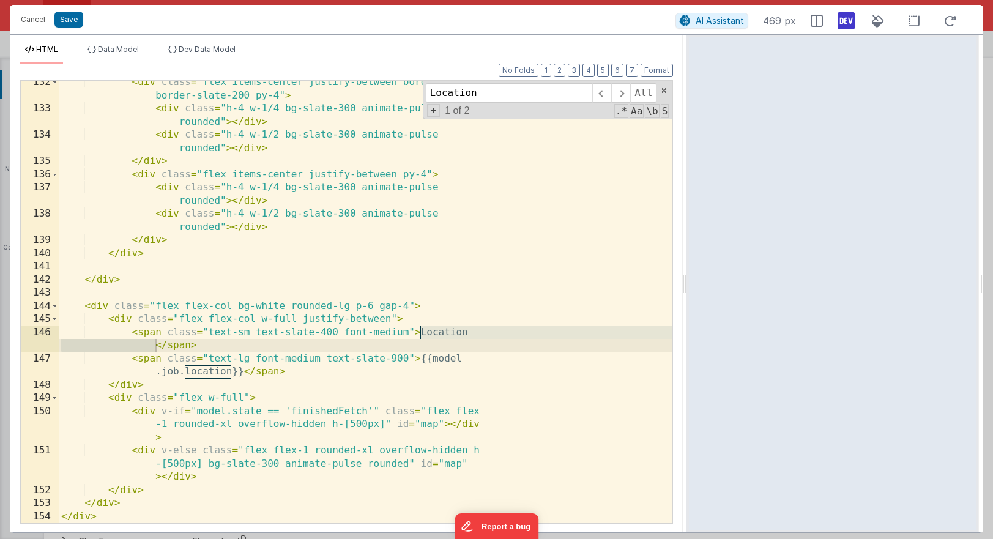
drag, startPoint x: 496, startPoint y: 329, endPoint x: 688, endPoint y: 344, distance: 192.7
click at [688, 344] on html "Cancel Save AI Assistant 469 px HTML Data Model Dev Data Model Format 7 6 5 4 3…" at bounding box center [496, 269] width 993 height 539
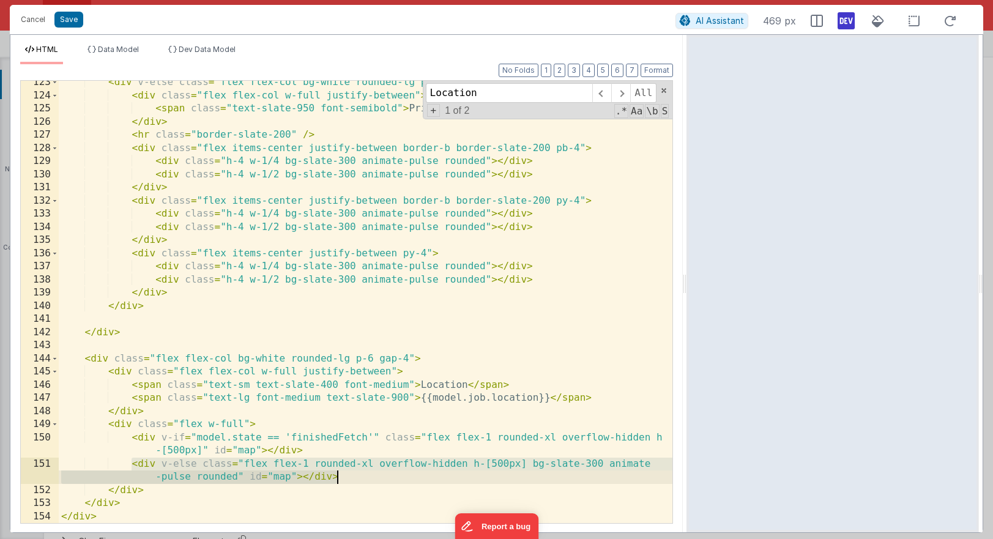
drag, startPoint x: 131, startPoint y: 460, endPoint x: 354, endPoint y: 475, distance: 223.2
click at [354, 475] on div "< div v-else class = "flex flex-col bg-white rounded-lg p-6 gap-4" > < div clas…" at bounding box center [366, 310] width 614 height 469
click at [65, 19] on button "Save" at bounding box center [68, 20] width 29 height 16
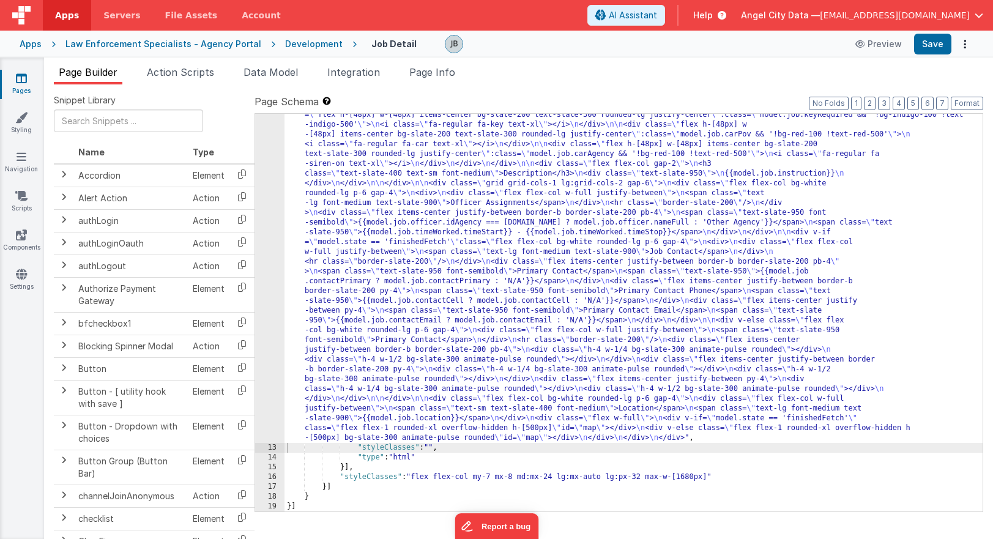
scroll to position [415, 0]
click at [258, 70] on span "Data Model" at bounding box center [270, 72] width 54 height 12
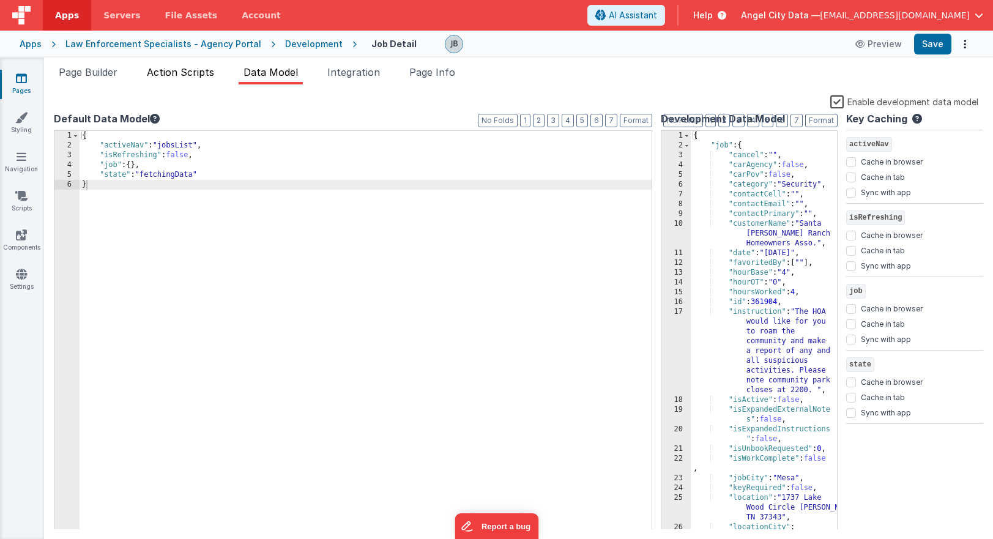
click at [192, 68] on span "Action Scripts" at bounding box center [180, 72] width 67 height 12
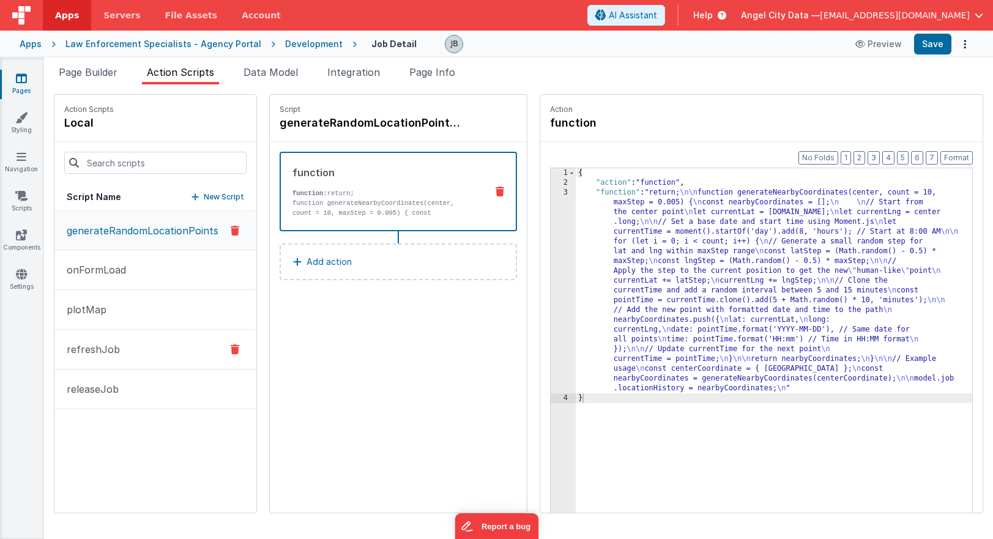
click at [134, 361] on button "refreshJob" at bounding box center [155, 350] width 202 height 40
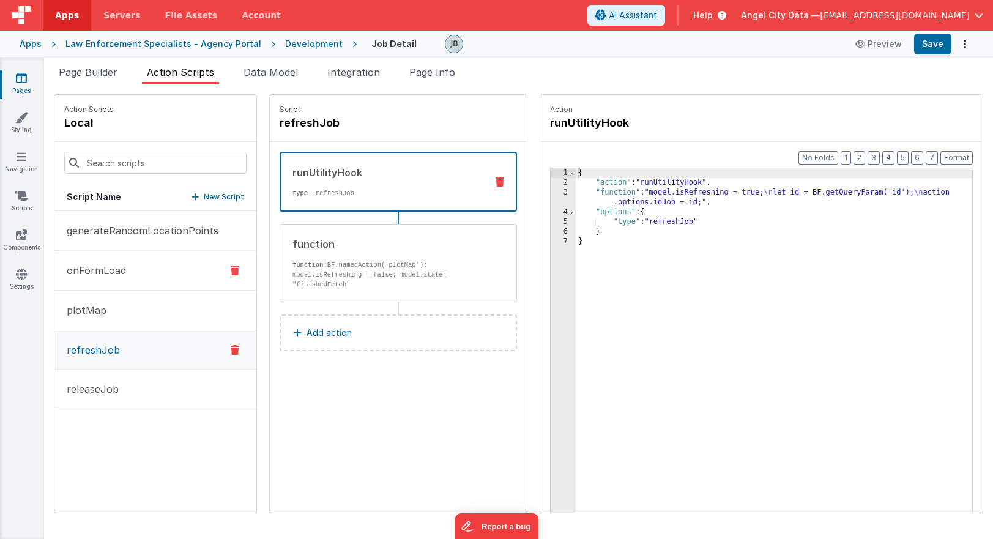
click at [139, 280] on button "onFormLoad" at bounding box center [155, 271] width 202 height 40
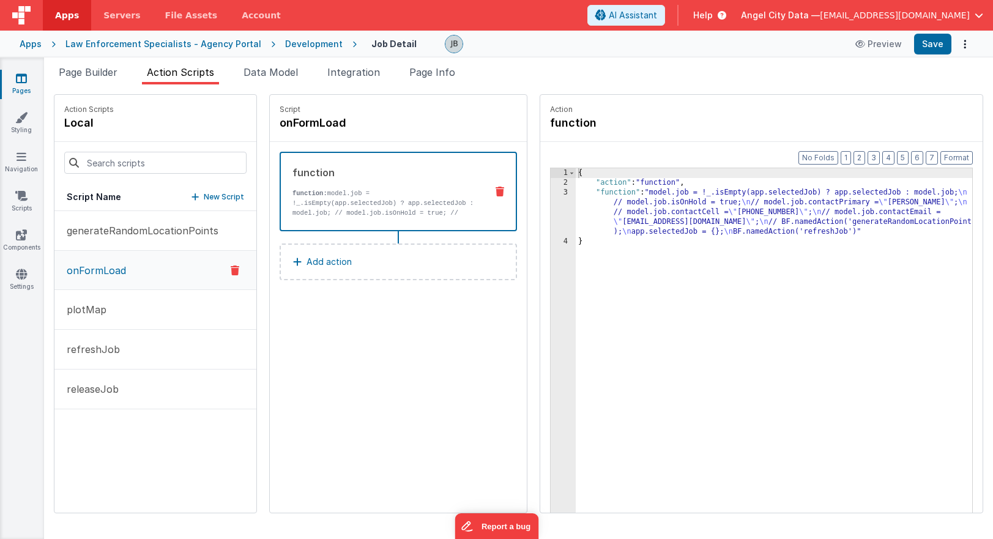
click at [570, 210] on div "3" at bounding box center [563, 212] width 25 height 49
click at [563, 207] on div "3" at bounding box center [563, 212] width 25 height 49
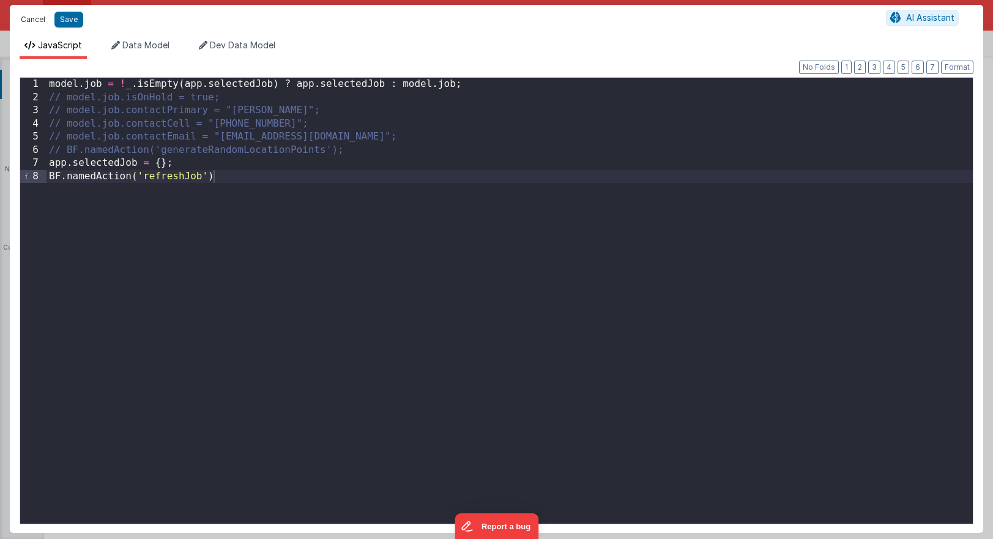
click at [29, 19] on button "Cancel" at bounding box center [33, 19] width 37 height 17
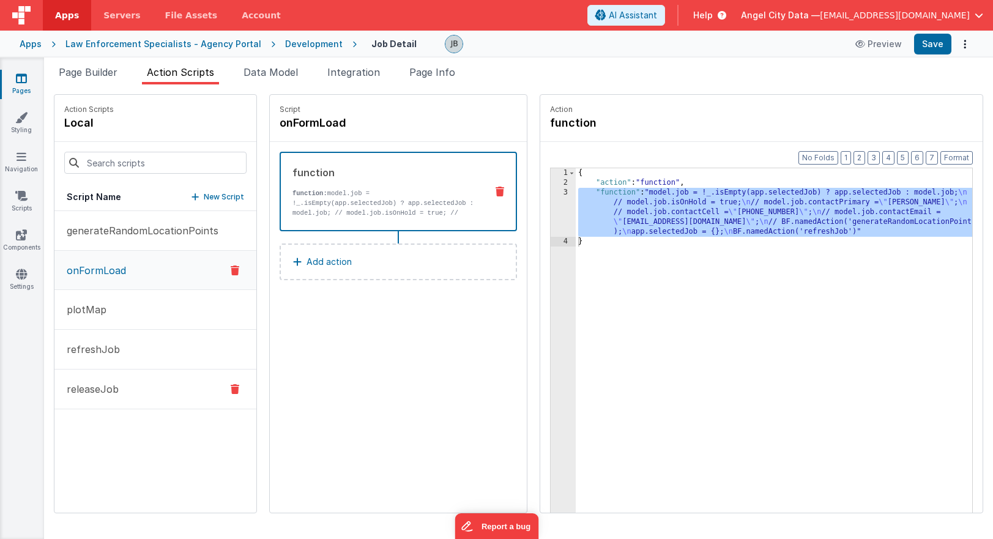
click at [104, 386] on p "releaseJob" at bounding box center [88, 389] width 59 height 15
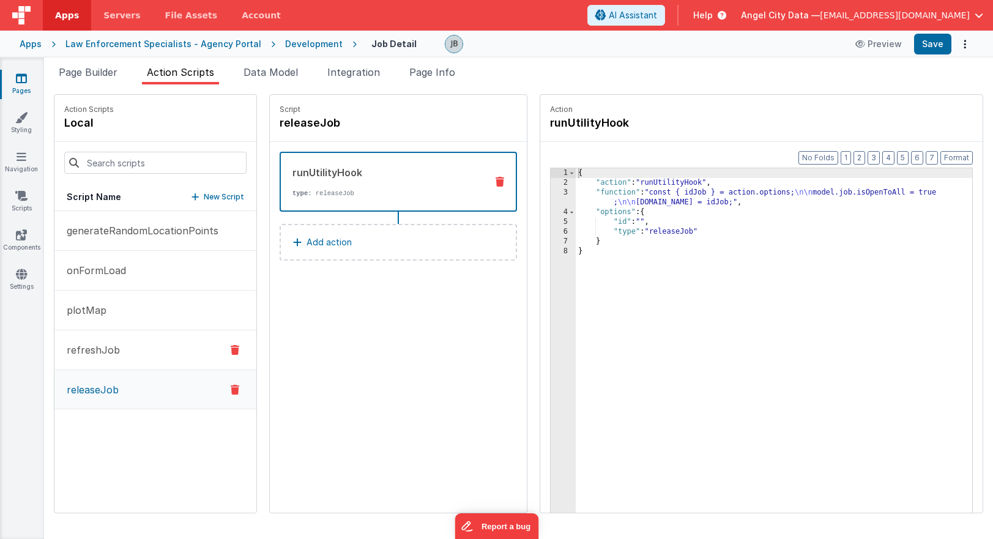
click at [108, 352] on p "refreshJob" at bounding box center [89, 350] width 61 height 15
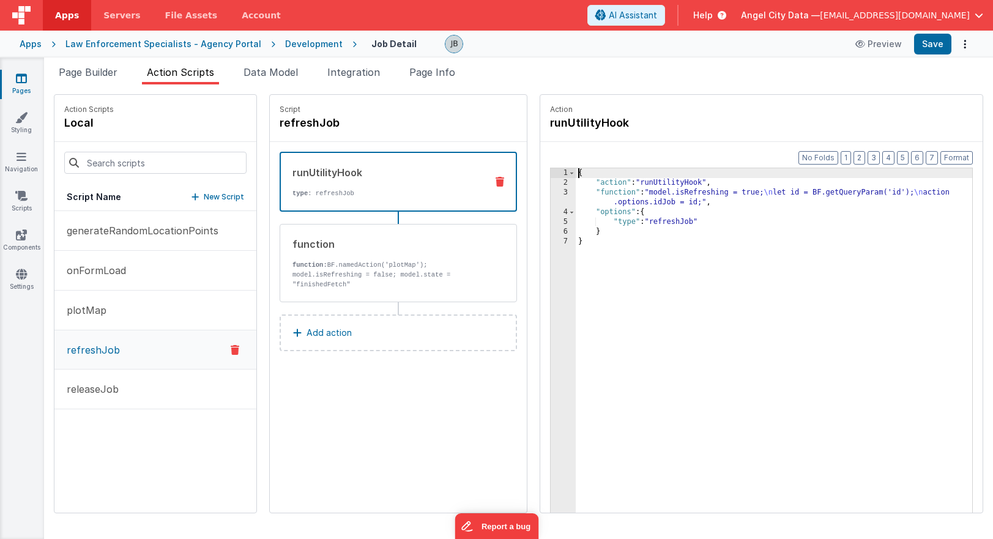
click at [553, 189] on div "3" at bounding box center [563, 198] width 25 height 20
click at [562, 193] on div "3" at bounding box center [563, 198] width 25 height 20
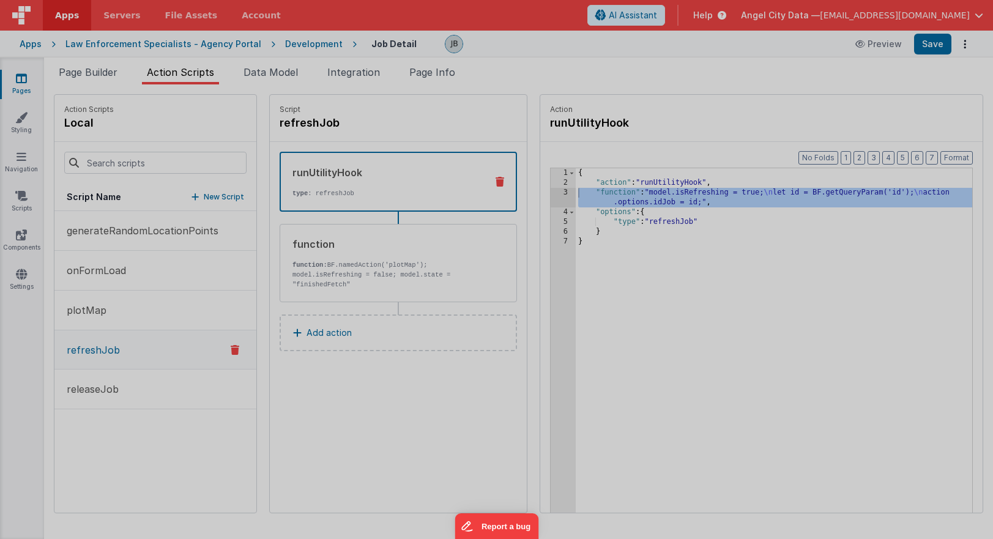
click at [562, 193] on div "model . isRefreshing = true ; let id = BF . getQueryParam ( 'id' ) ; action . o…" at bounding box center [509, 301] width 926 height 472
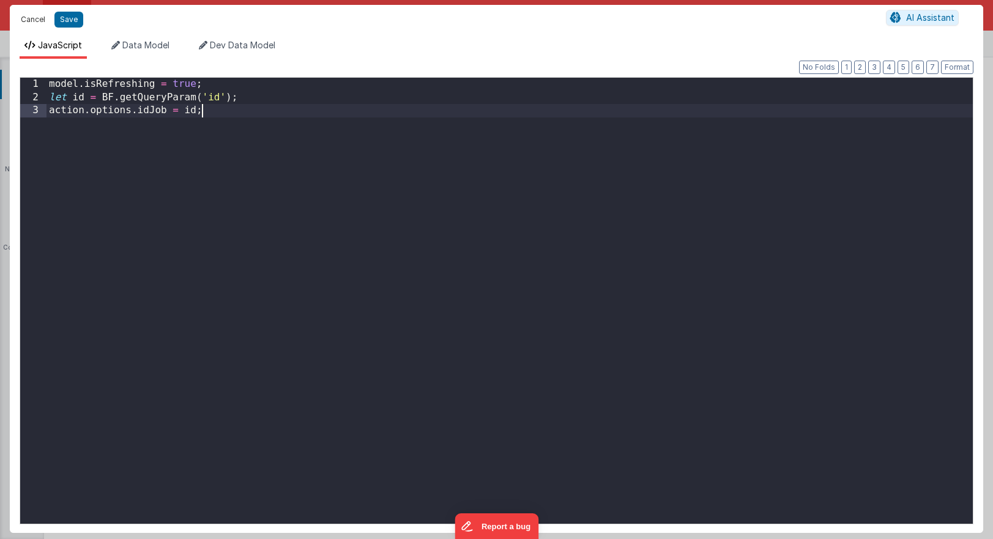
click at [23, 15] on button "Cancel" at bounding box center [33, 19] width 37 height 17
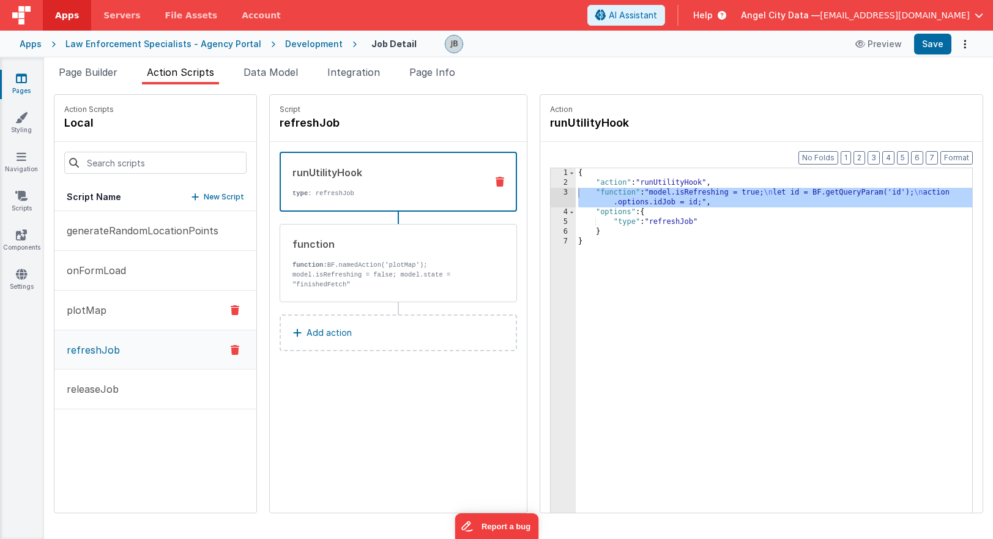
click at [100, 302] on button "plotMap" at bounding box center [155, 311] width 202 height 40
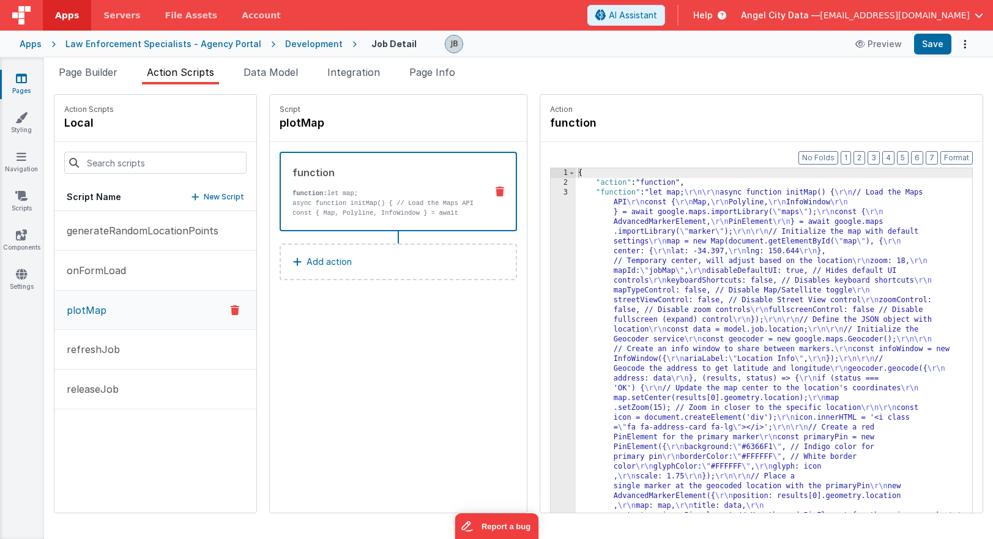
click at [414, 184] on div "function function: let map; async function initMap() { // Load the Maps API con…" at bounding box center [379, 191] width 196 height 53
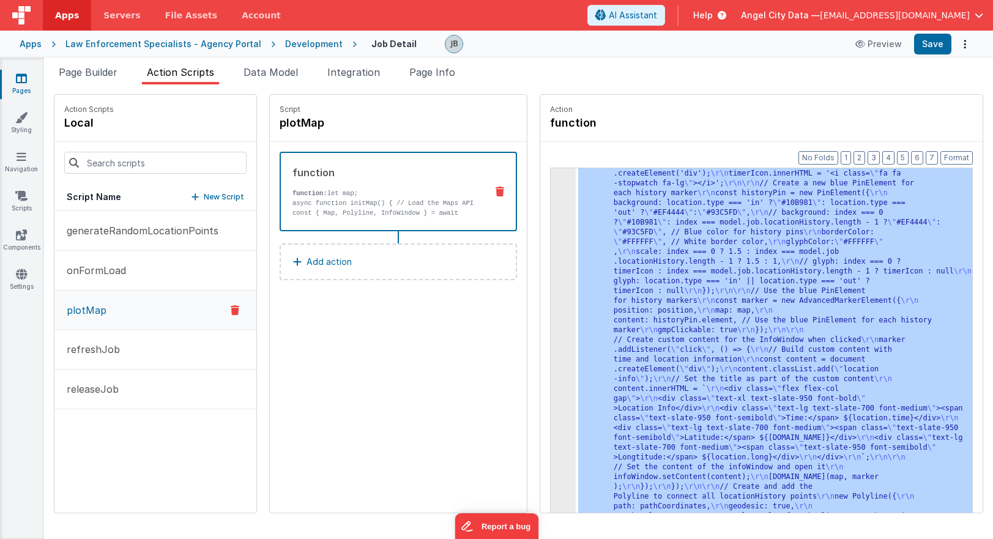
click at [559, 214] on div "3" at bounding box center [563, 134] width 25 height 812
click at [564, 207] on div "3" at bounding box center [563, 134] width 25 height 812
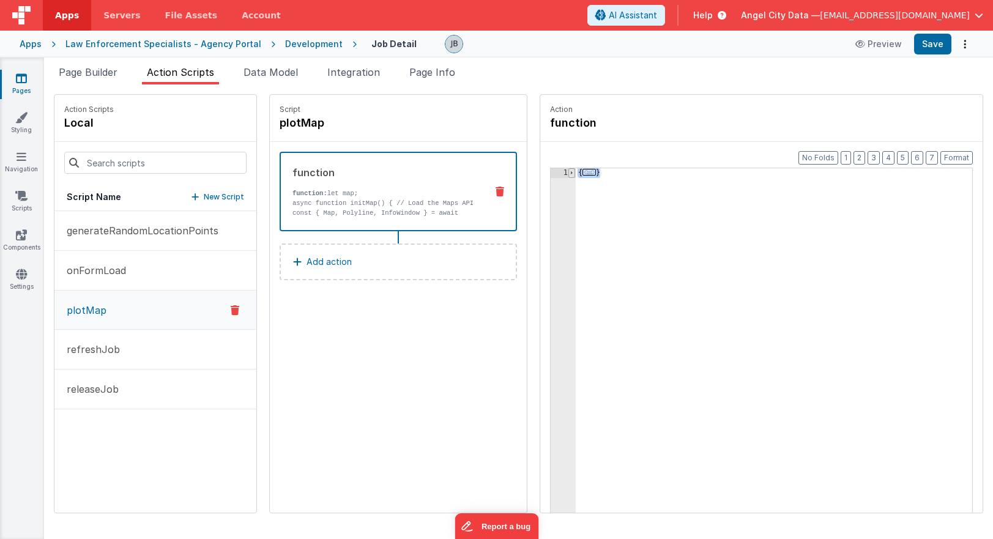
click at [568, 171] on span at bounding box center [571, 173] width 7 height 10
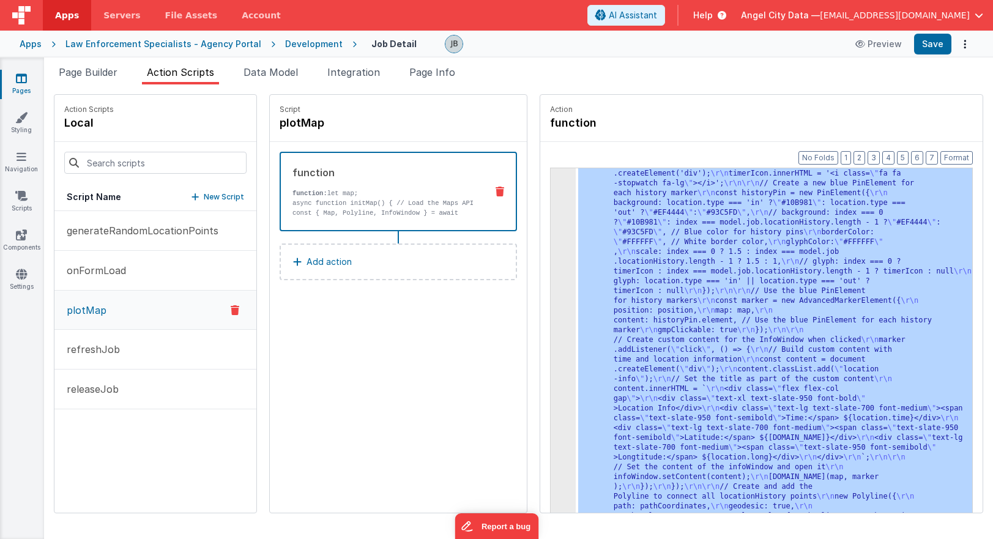
click at [551, 218] on div "3" at bounding box center [563, 134] width 25 height 812
click at [551, 219] on div "3" at bounding box center [563, 134] width 25 height 812
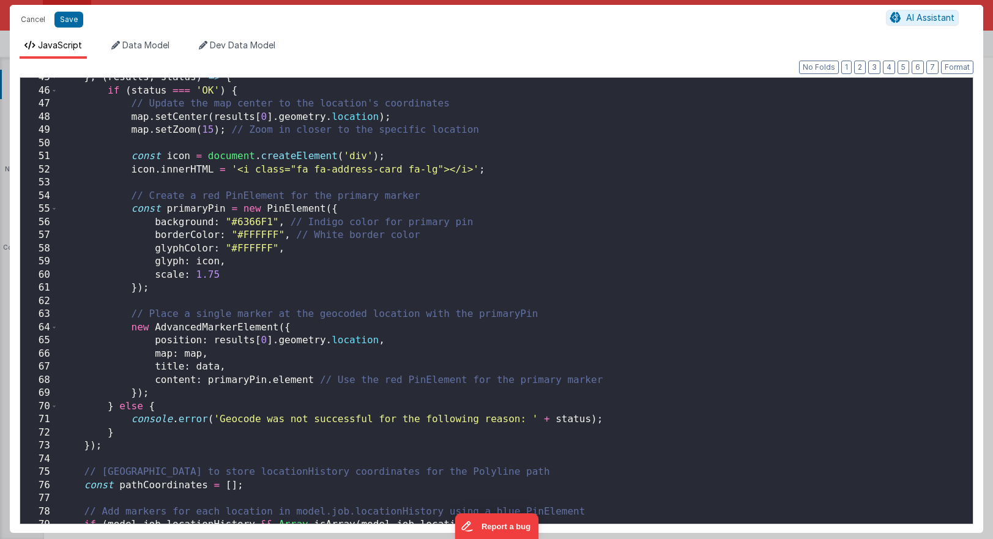
scroll to position [611, 0]
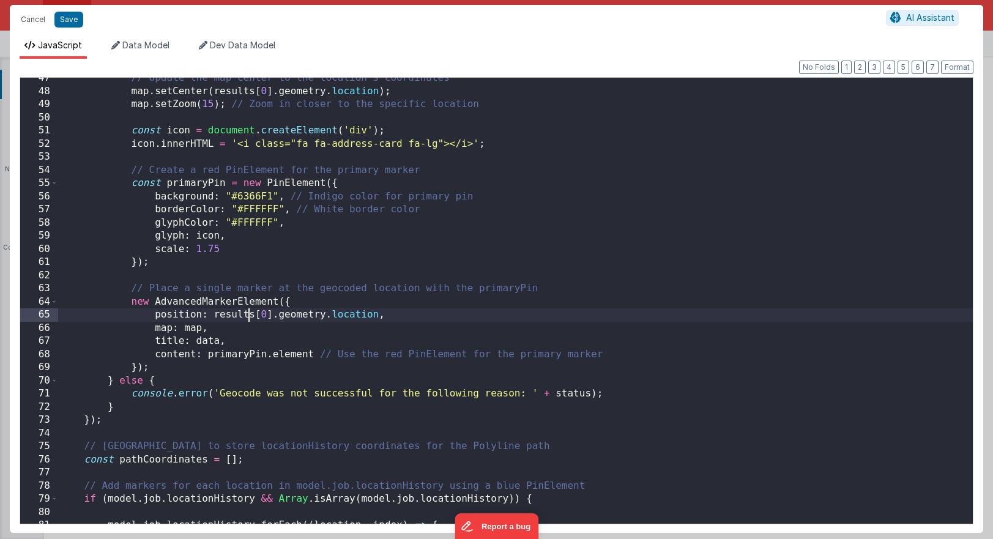
click at [251, 313] on div "// Update the map center to the location's coordinates map . setCenter ( result…" at bounding box center [515, 308] width 915 height 472
click at [243, 312] on div "// Update the map center to the location's coordinates map . setCenter ( result…" at bounding box center [515, 308] width 915 height 472
click at [69, 22] on button "Save" at bounding box center [68, 20] width 29 height 16
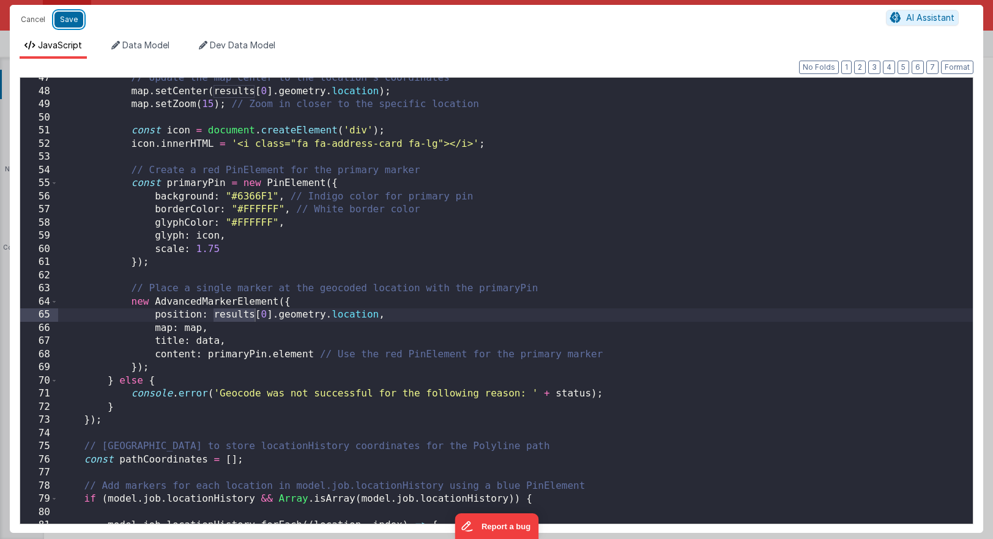
scroll to position [420, 0]
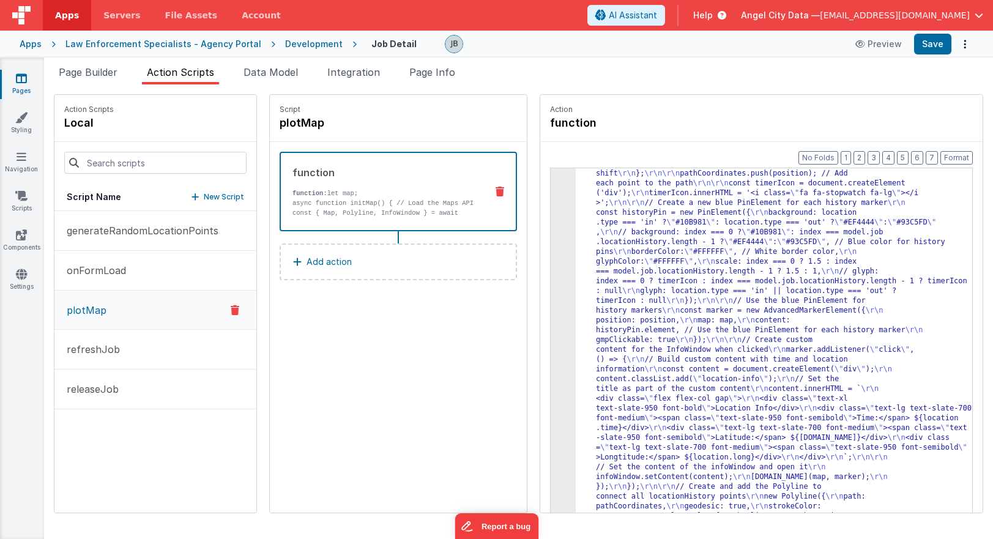
click at [306, 47] on div "Development" at bounding box center [314, 44] width 58 height 12
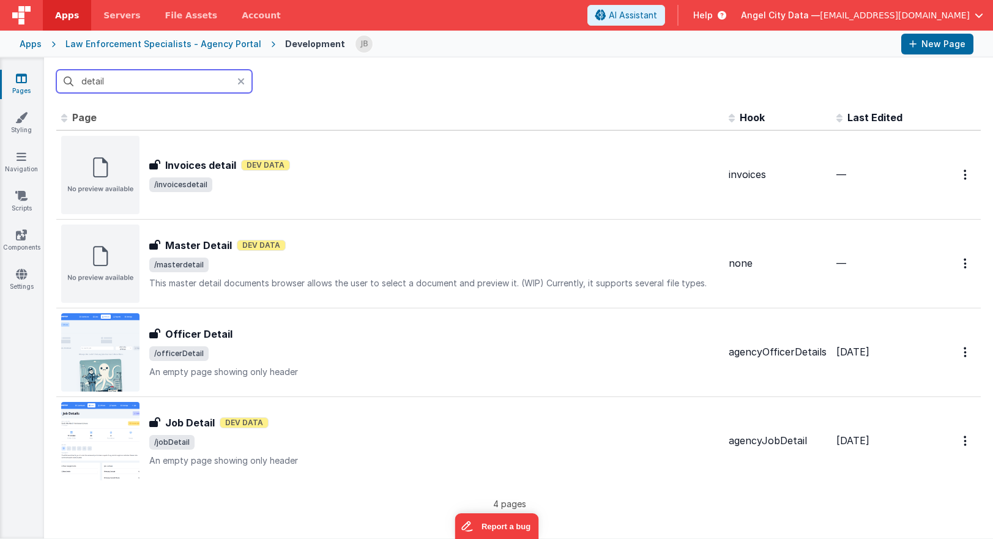
click at [124, 81] on input "detail" at bounding box center [154, 81] width 196 height 23
type input "x"
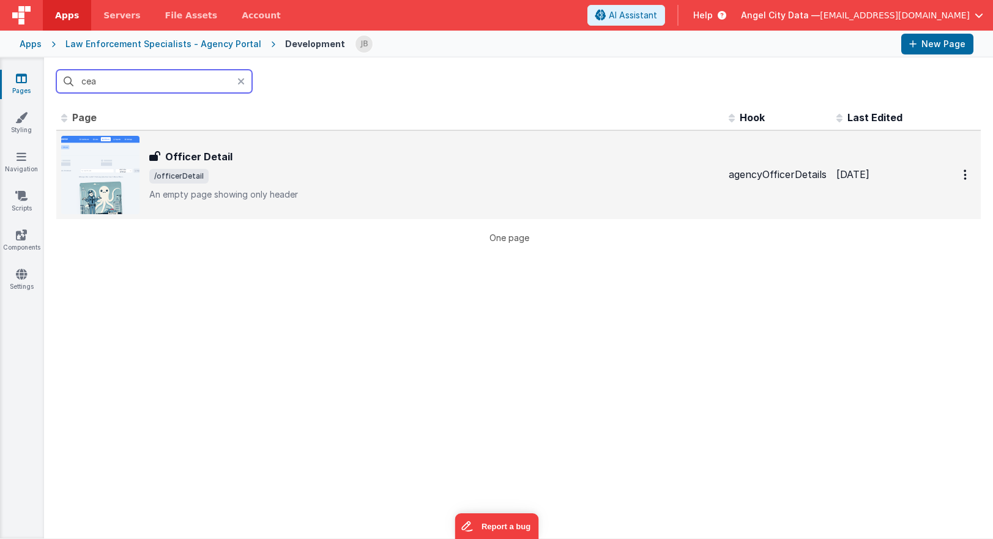
type input "cea"
click at [162, 150] on span "Officer Detail" at bounding box center [196, 156] width 72 height 15
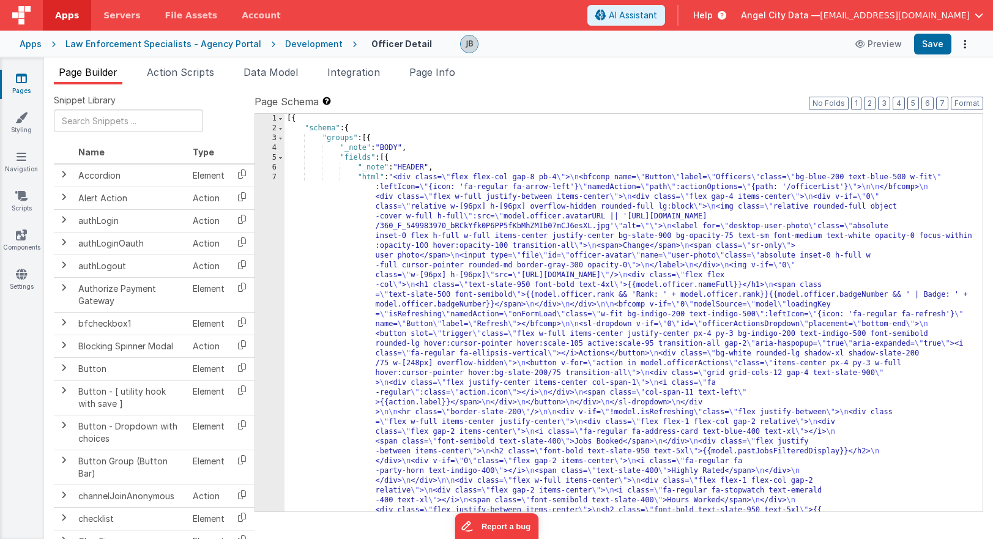
click at [289, 37] on div "Apps Law Enforcement Specialists - Agency Portal Development Officer Detail Pre…" at bounding box center [496, 44] width 993 height 27
click at [291, 43] on div "Development" at bounding box center [314, 44] width 58 height 12
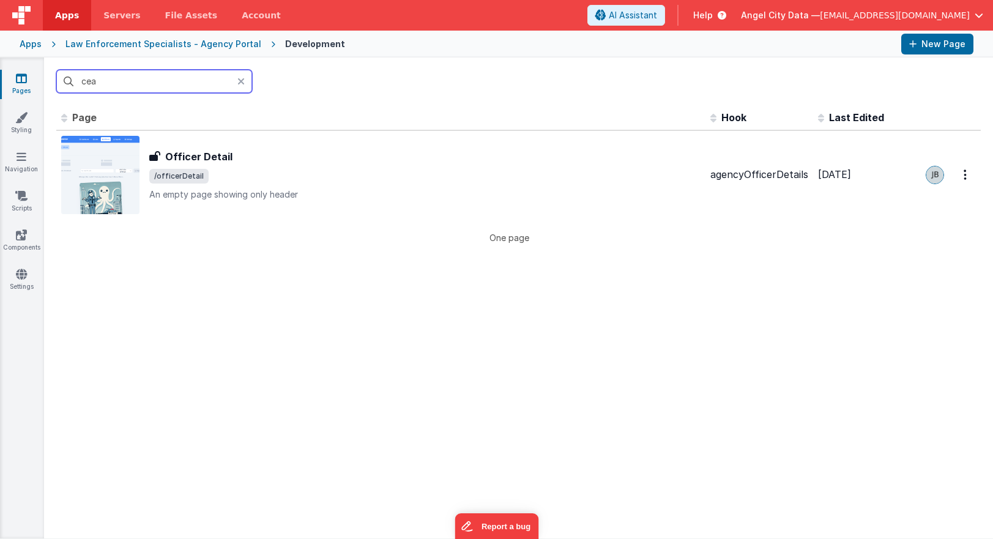
click at [127, 89] on input "cea" at bounding box center [154, 81] width 196 height 23
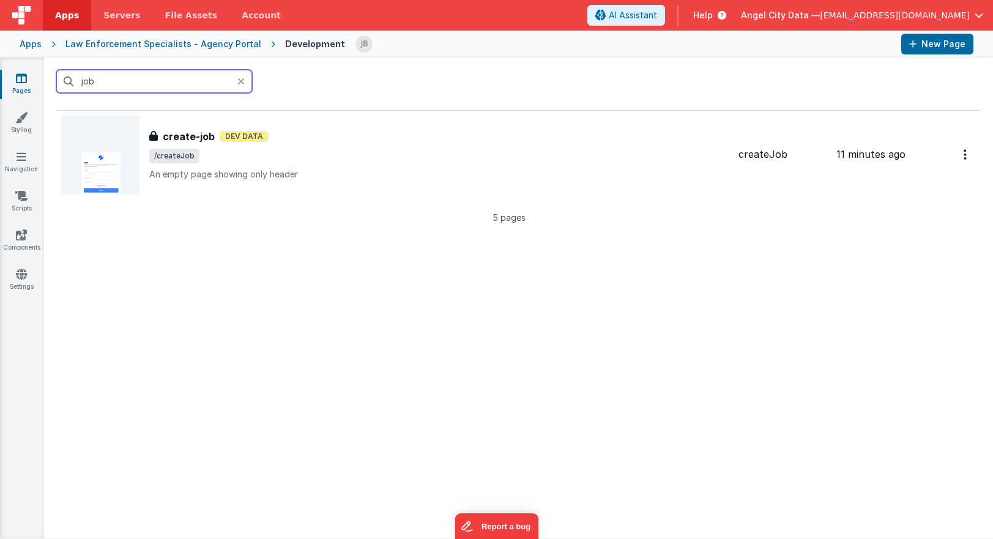
scroll to position [355, 0]
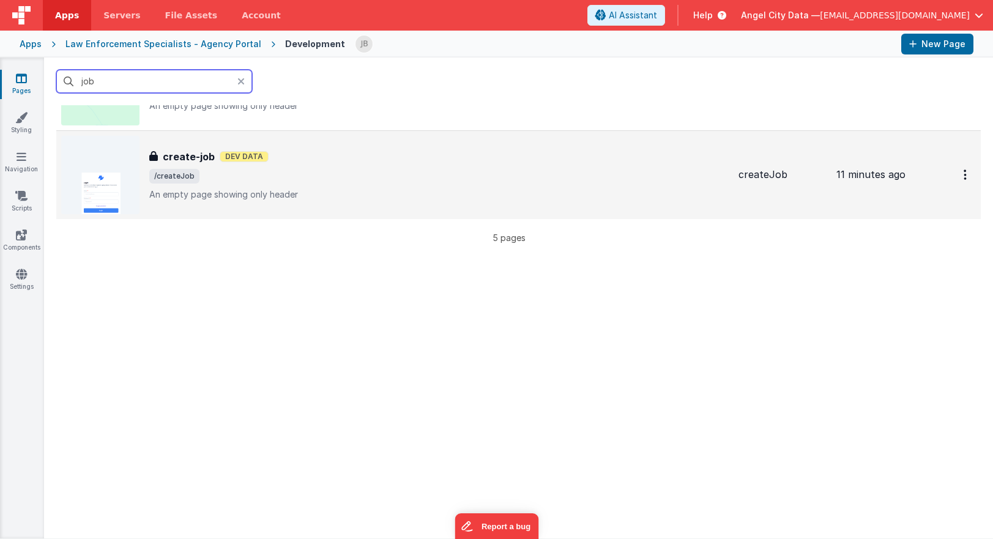
type input "job"
click at [175, 154] on h3 "create-job" at bounding box center [189, 156] width 52 height 15
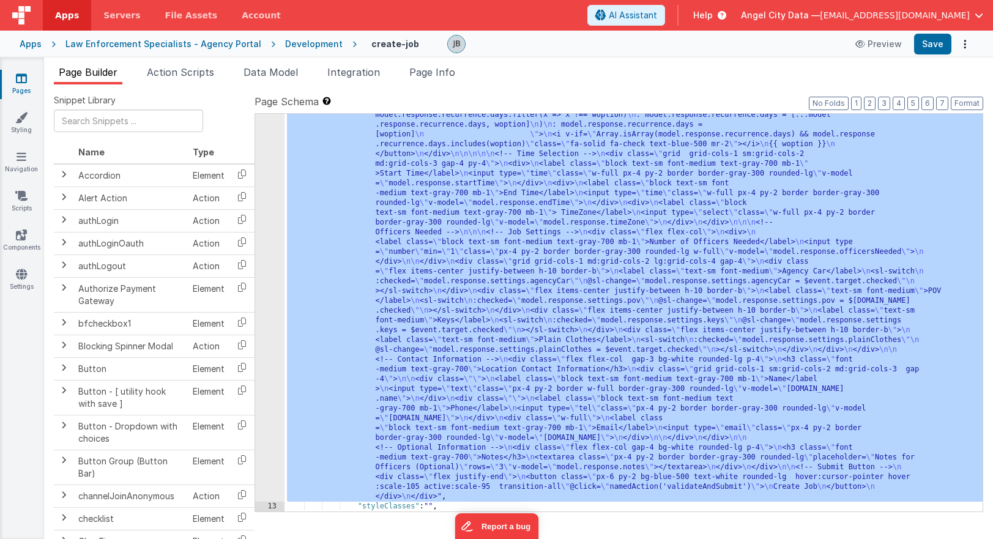
click at [275, 272] on div "12" at bounding box center [269, 42] width 29 height 920
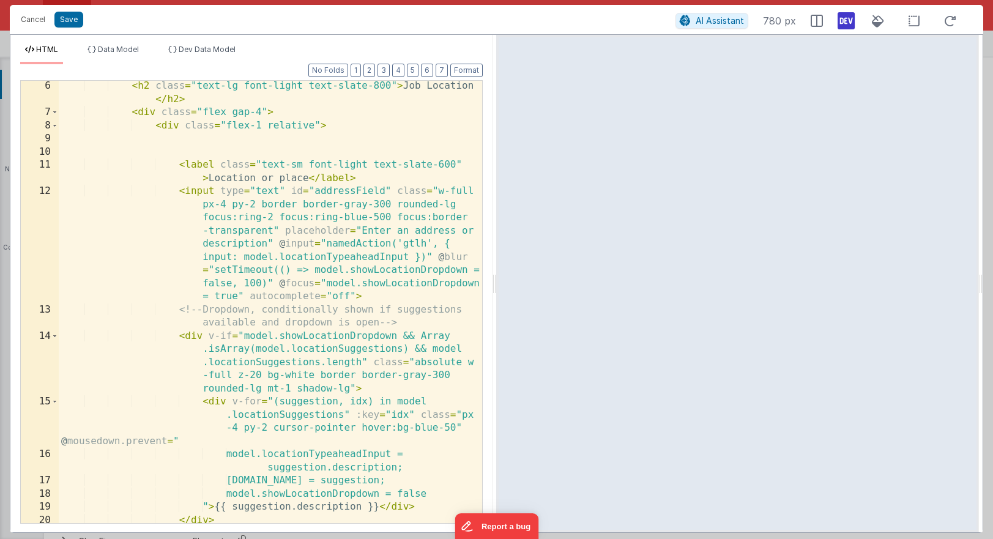
scroll to position [0, 0]
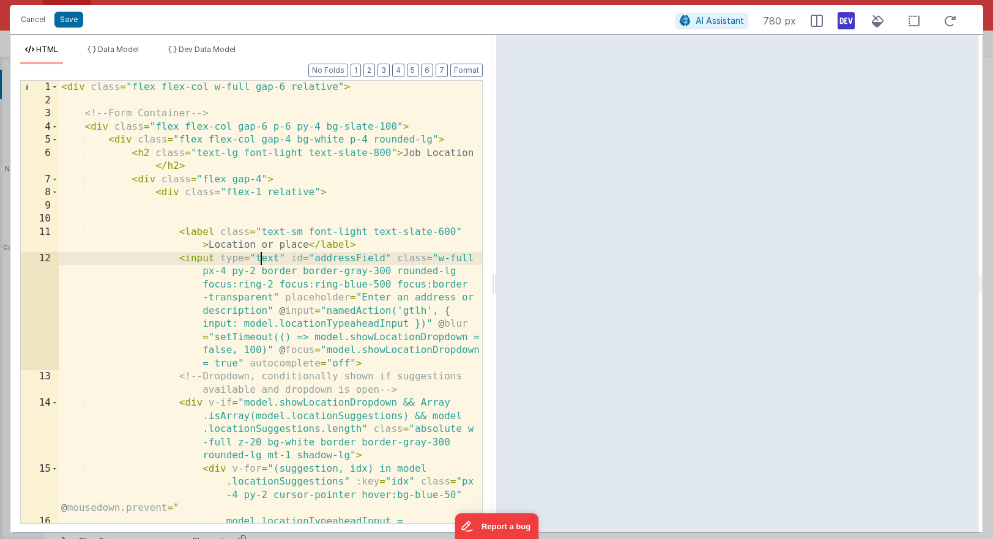
click at [258, 252] on div "< div class = "flex flex-col w-full gap-6 relative" > <!-- Form Container --> <…" at bounding box center [270, 322] width 423 height 482
click at [214, 255] on div "< div class = "flex flex-col w-full gap-6 relative" > <!-- Form Container --> <…" at bounding box center [270, 322] width 423 height 482
click at [373, 367] on div "< div class = "flex flex-col w-full gap-6 relative" > <!-- Form Container --> <…" at bounding box center [270, 322] width 423 height 482
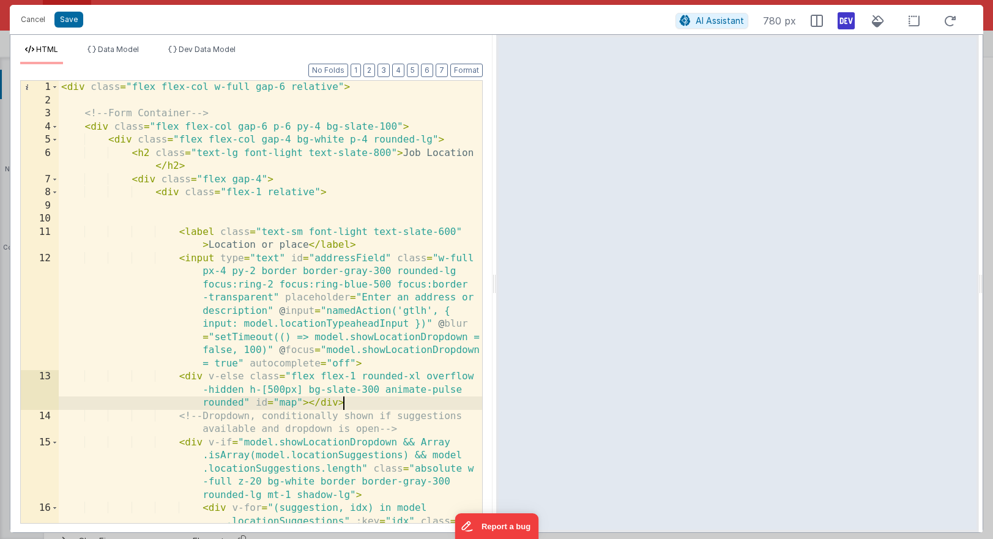
click at [351, 388] on div "< div class = "flex flex-col w-full gap-6 relative" > <!-- Form Container --> <…" at bounding box center [270, 335] width 423 height 508
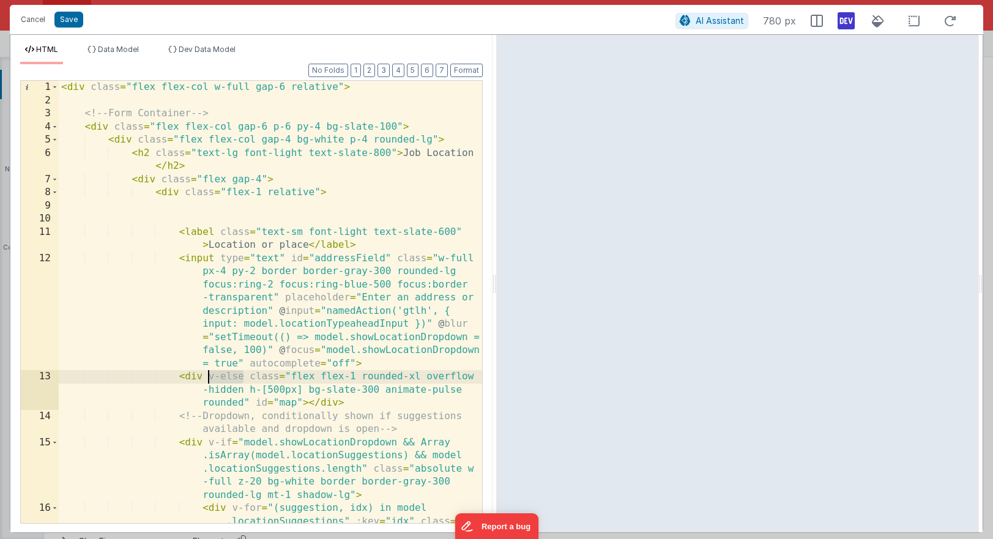
drag, startPoint x: 244, startPoint y: 376, endPoint x: 209, endPoint y: 376, distance: 35.5
click at [209, 376] on div "< div class = "flex flex-col w-full gap-6 relative" > <!-- Form Container --> <…" at bounding box center [270, 335] width 423 height 508
click at [392, 380] on div "< div class = "flex flex-col w-full gap-6 relative" > <!-- Form Container --> <…" at bounding box center [270, 335] width 423 height 508
click at [86, 24] on div "Cancel Save" at bounding box center [345, 19] width 661 height 17
click at [75, 22] on button "Save" at bounding box center [68, 20] width 29 height 16
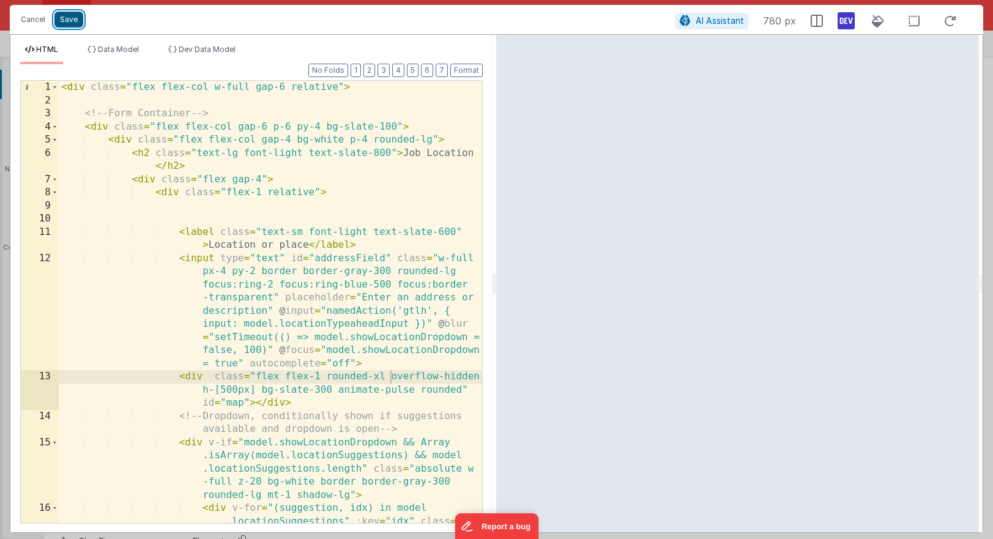
scroll to position [630, 0]
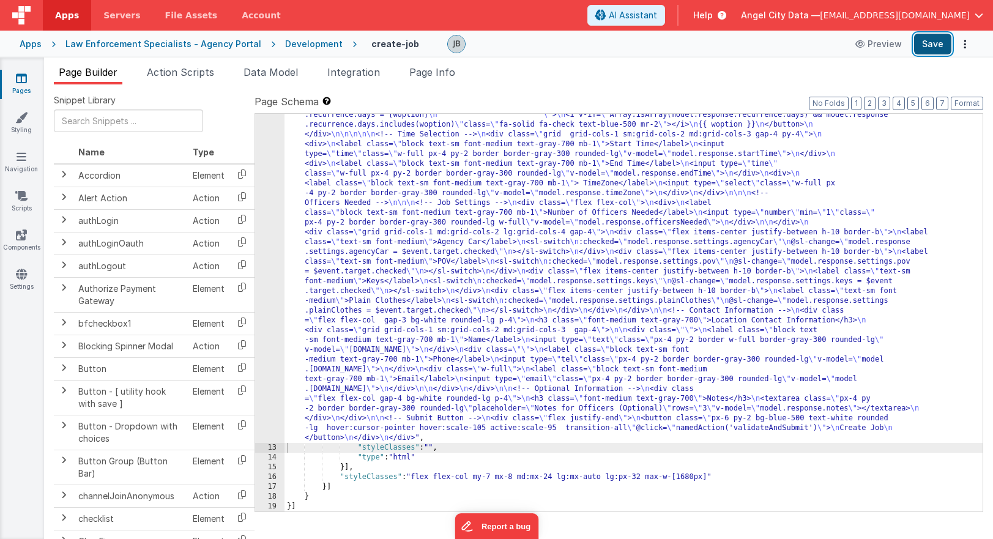
click at [704, 46] on button "Save" at bounding box center [932, 44] width 37 height 21
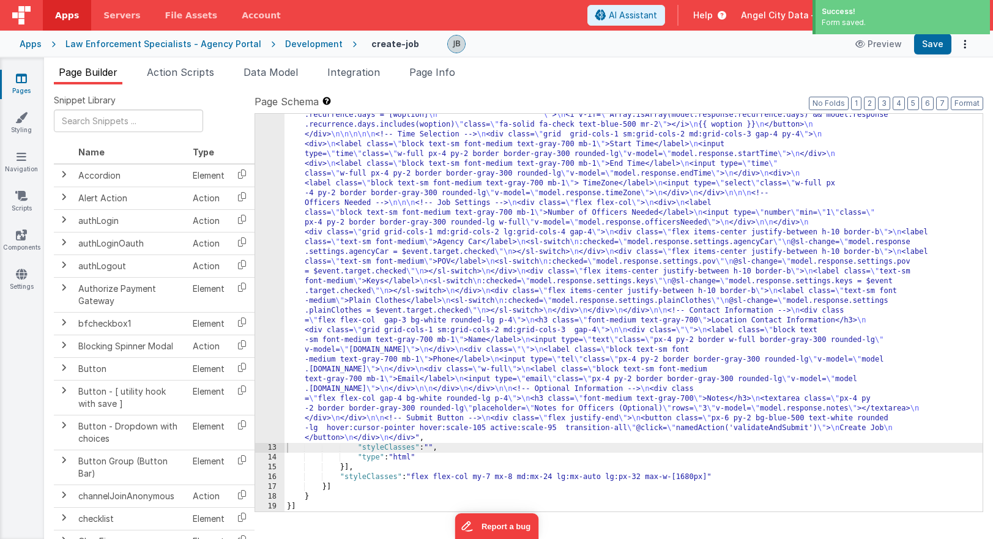
click at [285, 44] on div "Development" at bounding box center [314, 44] width 58 height 12
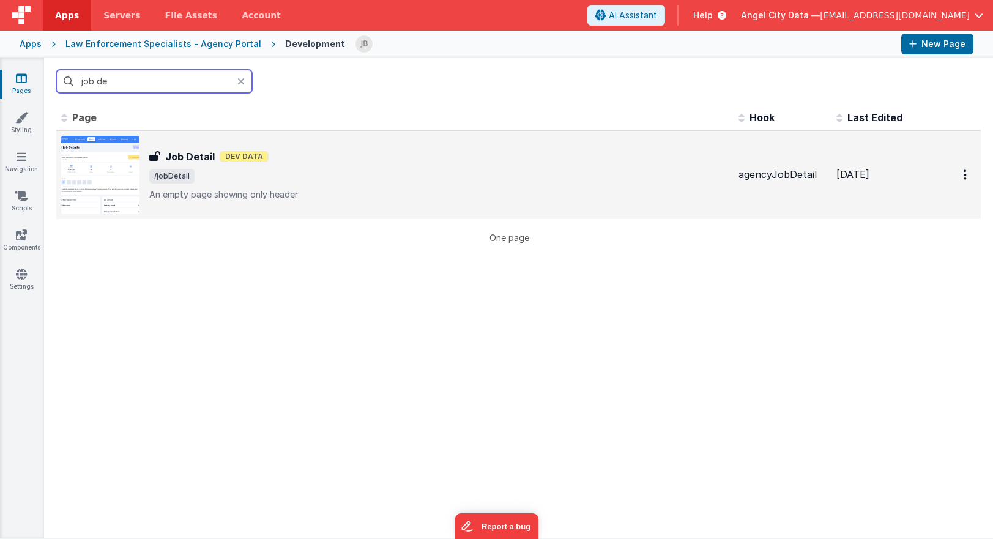
type input "job de"
click at [180, 152] on h3 "Job Detail" at bounding box center [190, 156] width 50 height 15
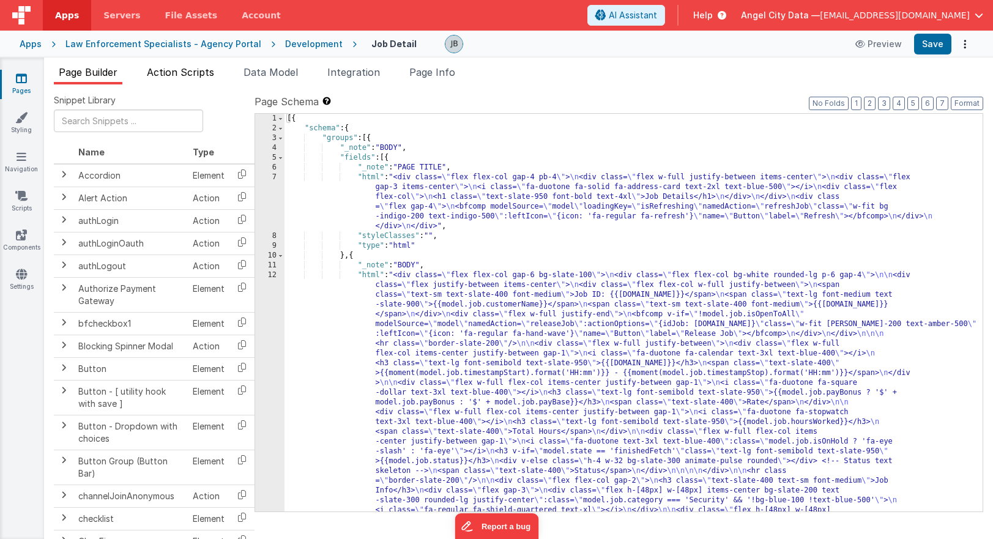
click at [190, 71] on span "Action Scripts" at bounding box center [180, 72] width 67 height 12
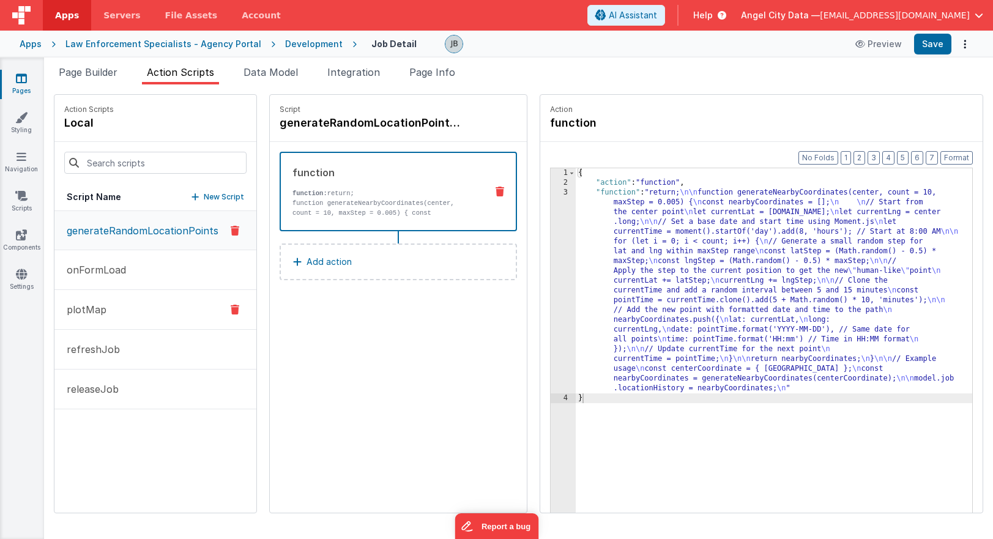
click at [157, 315] on button "plotMap" at bounding box center [155, 310] width 202 height 40
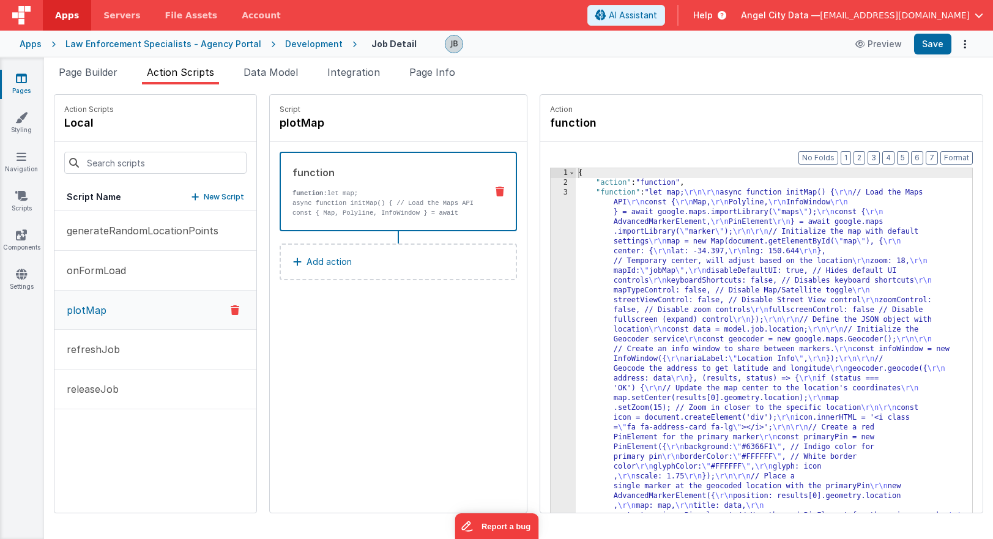
click at [429, 207] on p "async function initMap() { // Load the Maps API const { Map, Polyline, InfoWind…" at bounding box center [384, 222] width 184 height 49
click at [415, 204] on p "async function initMap() { // Load the Maps API const { Map, Polyline, InfoWind…" at bounding box center [384, 222] width 184 height 49
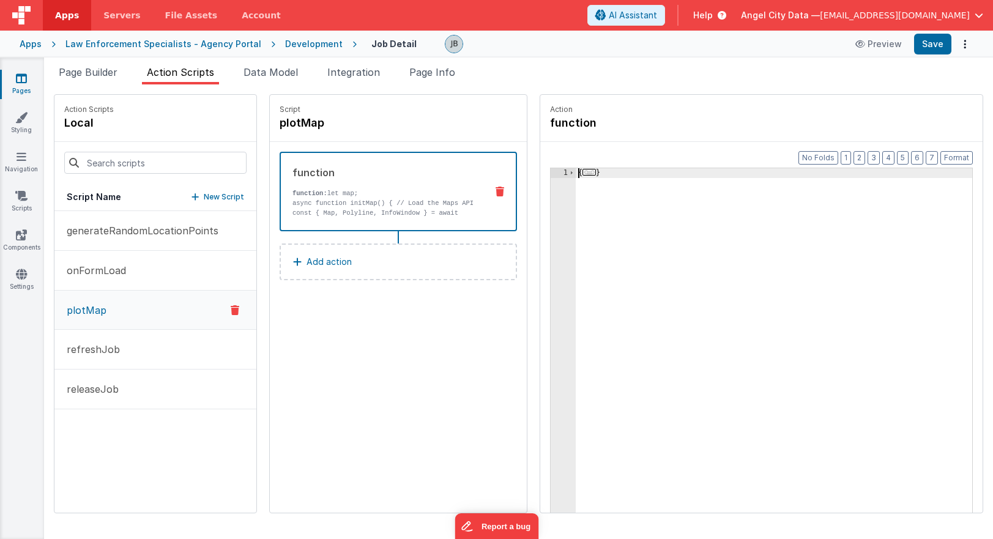
click at [562, 206] on div "1" at bounding box center [563, 369] width 25 height 402
click at [570, 171] on span at bounding box center [571, 173] width 7 height 10
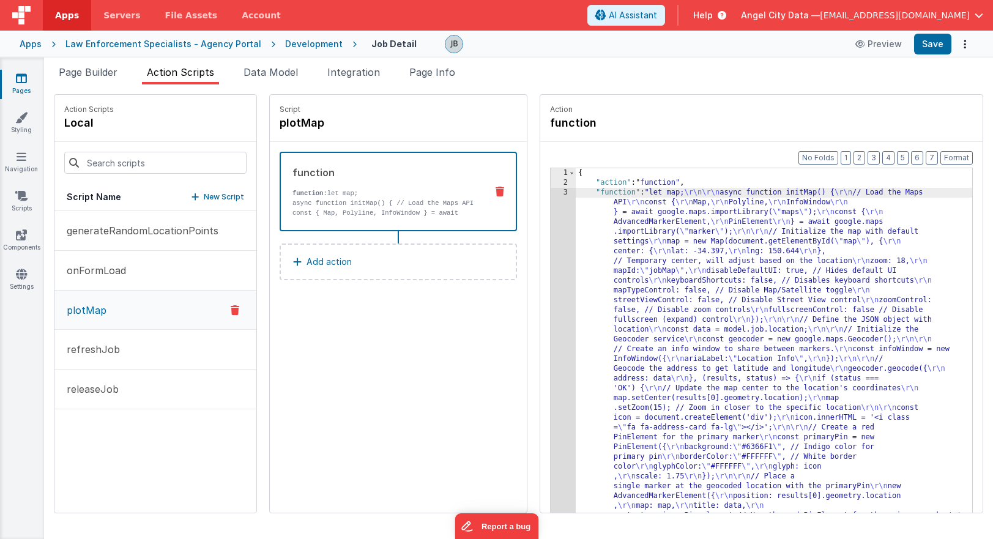
scroll to position [459, 0]
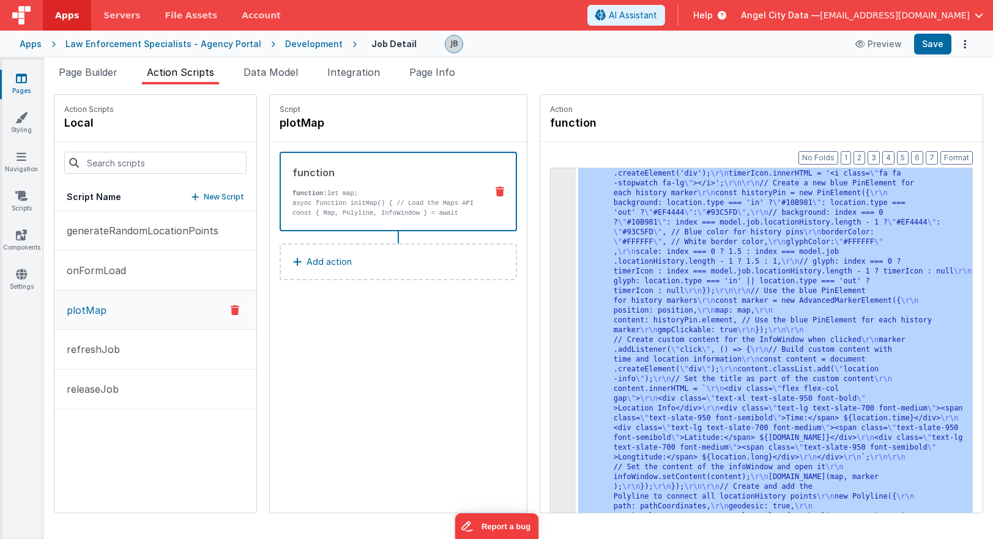
click at [563, 212] on div "3" at bounding box center [563, 134] width 25 height 812
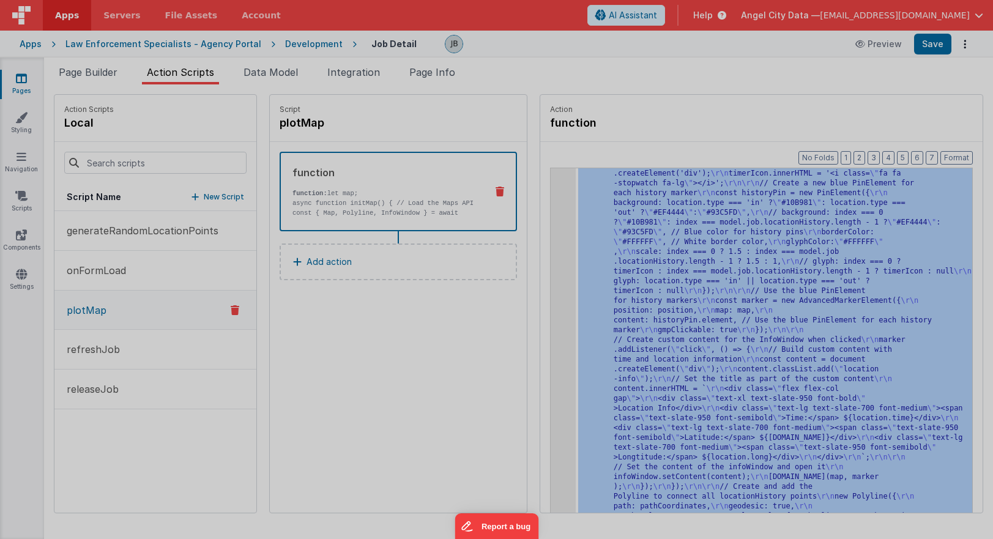
click at [563, 212] on div "Cancel Save AI Assistant JavaScript Data Model Dev Data Model Format 7 6 5 4 3 …" at bounding box center [496, 269] width 993 height 539
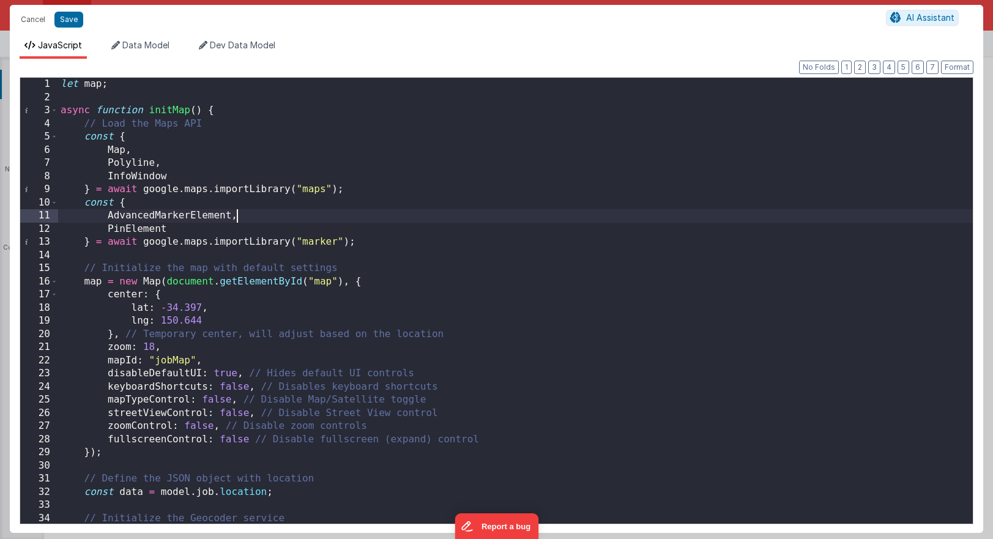
scroll to position [0, 0]
click at [399, 217] on div "let map ; async function initMap ( ) { // Load the Maps API const { Map , Polyl…" at bounding box center [515, 314] width 915 height 472
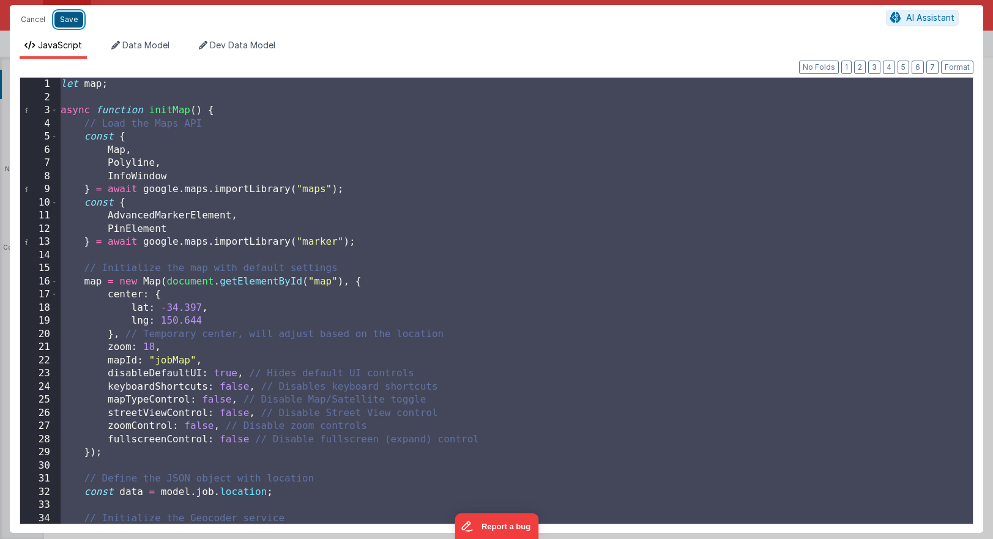
click at [72, 25] on button "Save" at bounding box center [68, 20] width 29 height 16
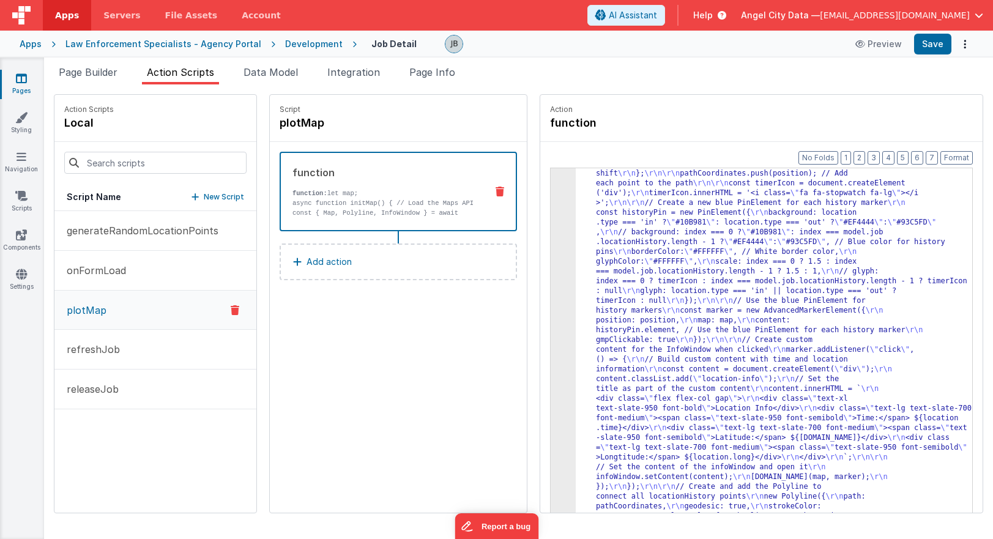
scroll to position [420, 0]
click at [300, 38] on div "Development" at bounding box center [314, 44] width 58 height 12
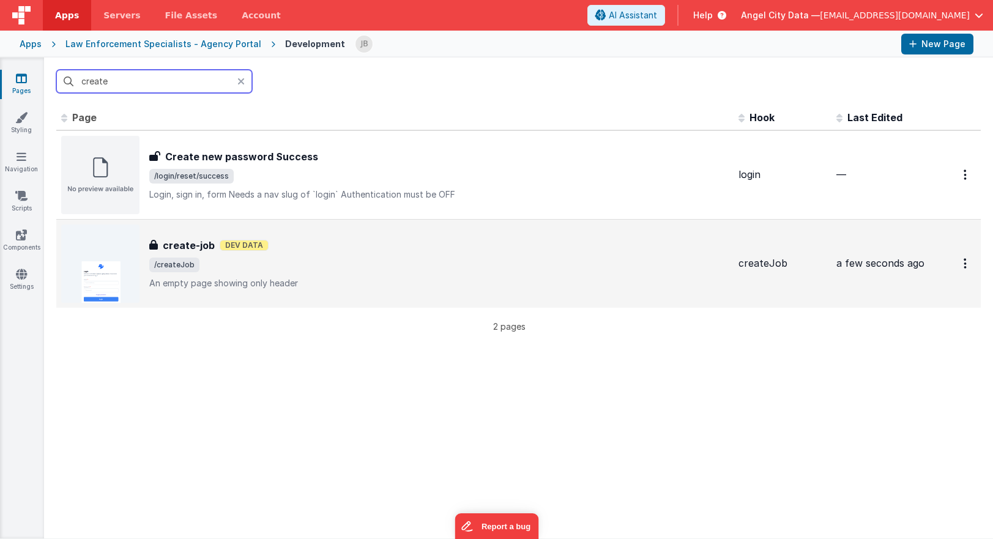
type input "create"
click at [171, 239] on h3 "create-job" at bounding box center [189, 245] width 52 height 15
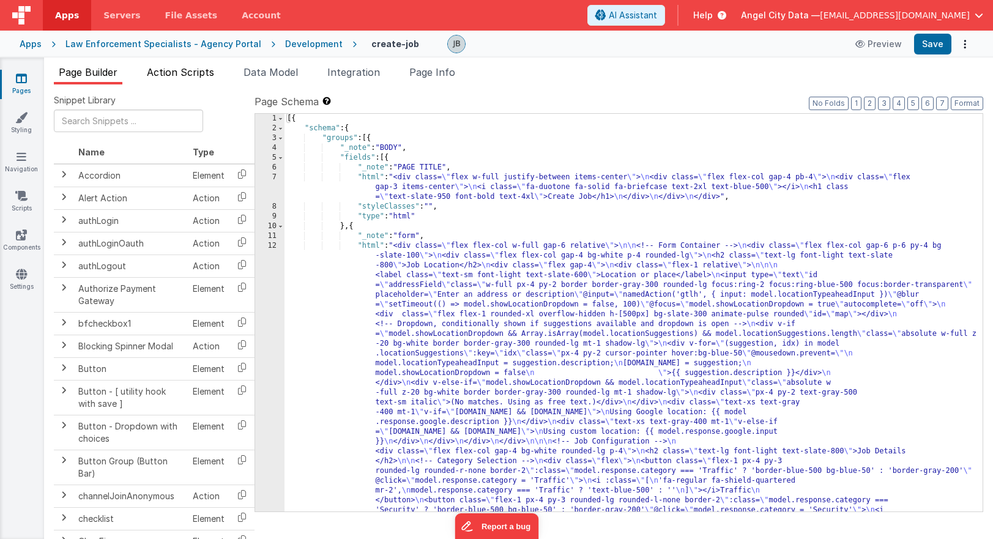
click at [201, 73] on span "Action Scripts" at bounding box center [180, 72] width 67 height 12
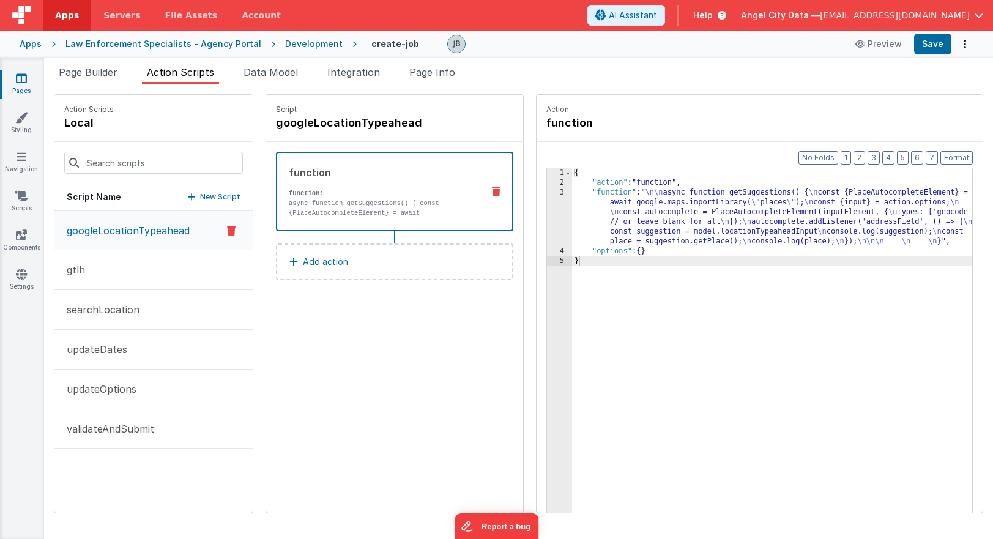
click at [200, 191] on p "New Script" at bounding box center [220, 197] width 40 height 12
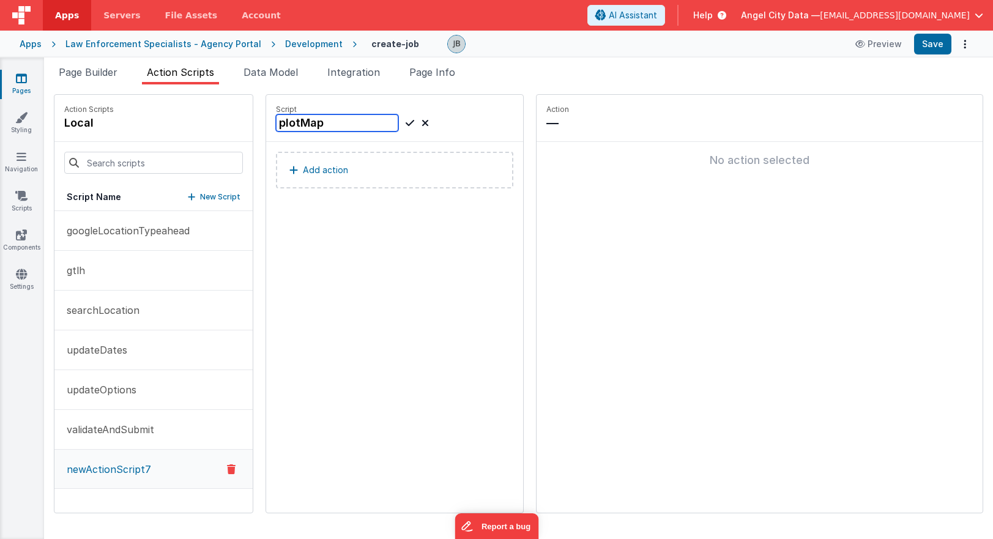
type input "plotMap"
click at [303, 171] on p "Add action" at bounding box center [325, 170] width 45 height 15
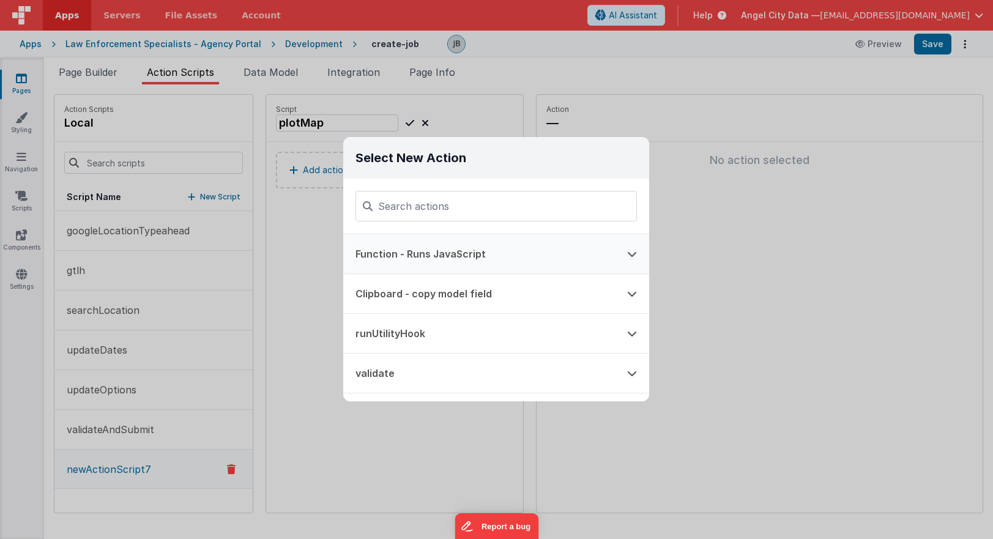
click at [385, 250] on button "Function - Runs JavaScript" at bounding box center [479, 253] width 272 height 39
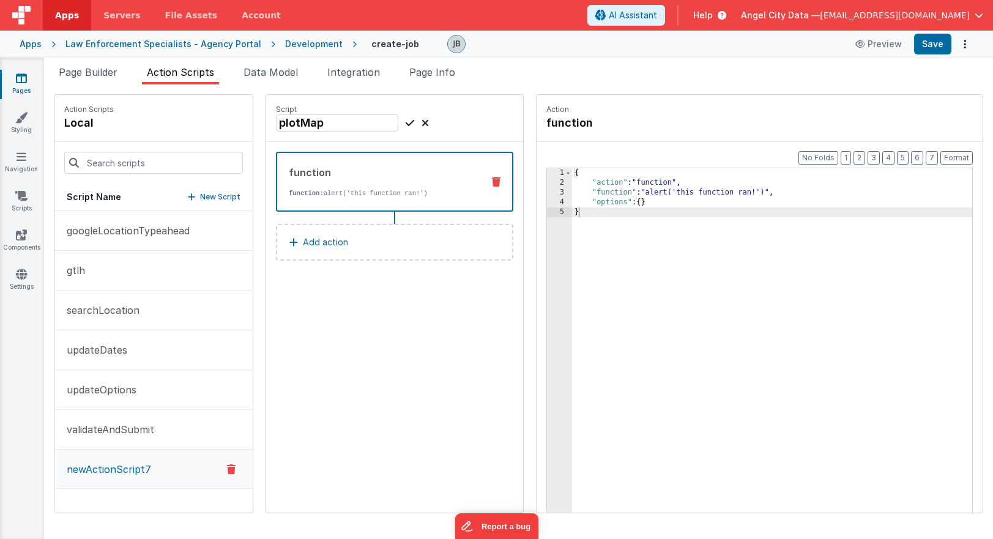
click at [572, 193] on div "{ "action" : "function" , "function" : "alert('this function ran!')" , "options…" at bounding box center [785, 369] width 426 height 402
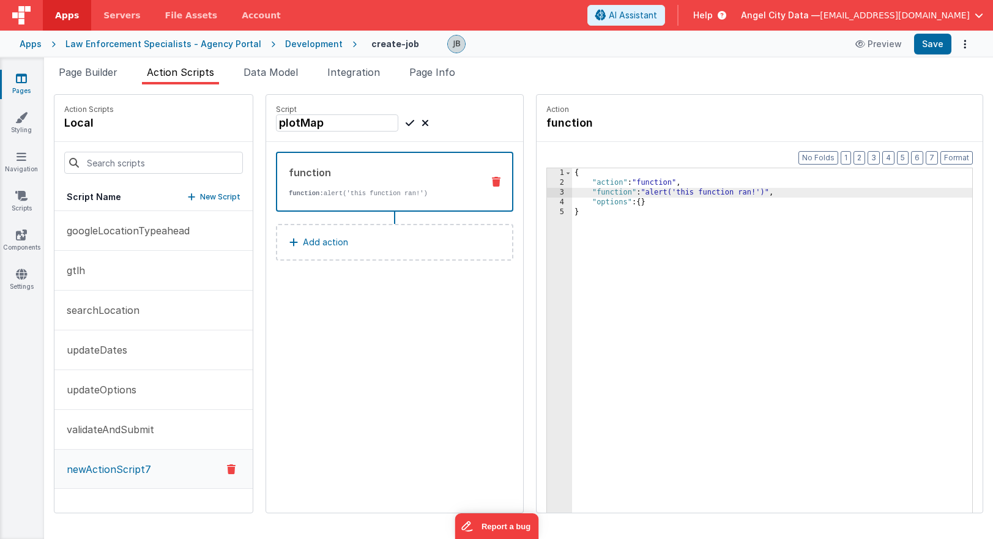
click at [547, 194] on div "3" at bounding box center [559, 193] width 25 height 10
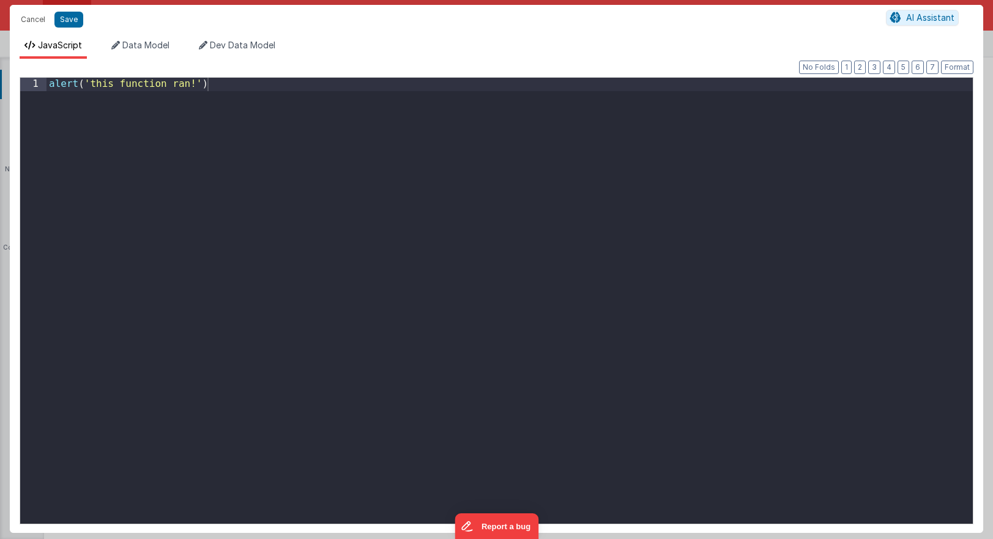
click at [538, 194] on div "Cancel Save AI Assistant JavaScript Data Model Dev Data Model Format 7 6 5 4 3 …" at bounding box center [496, 269] width 993 height 539
drag, startPoint x: 475, startPoint y: 218, endPoint x: 0, endPoint y: -111, distance: 577.8
click at [0, 0] on html "Cancel Save AI Assistant JavaScript Data Model Dev Data Model Format 7 6 5 4 3 …" at bounding box center [496, 269] width 993 height 539
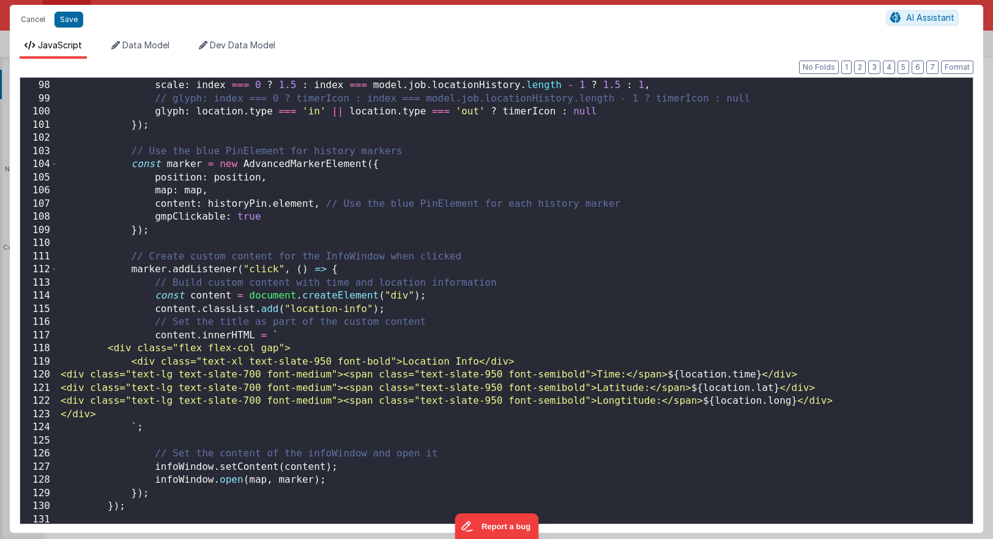
scroll to position [1269, 0]
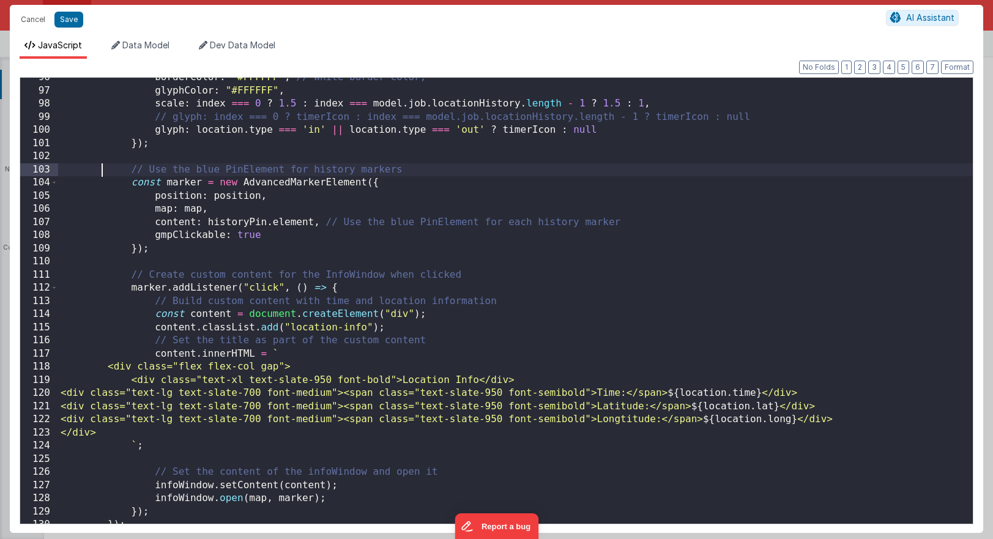
click at [104, 176] on div "borderColor : "#FFFFFF" , // White border color, glyphColor : "#FFFFFF" , scale…" at bounding box center [515, 307] width 915 height 472
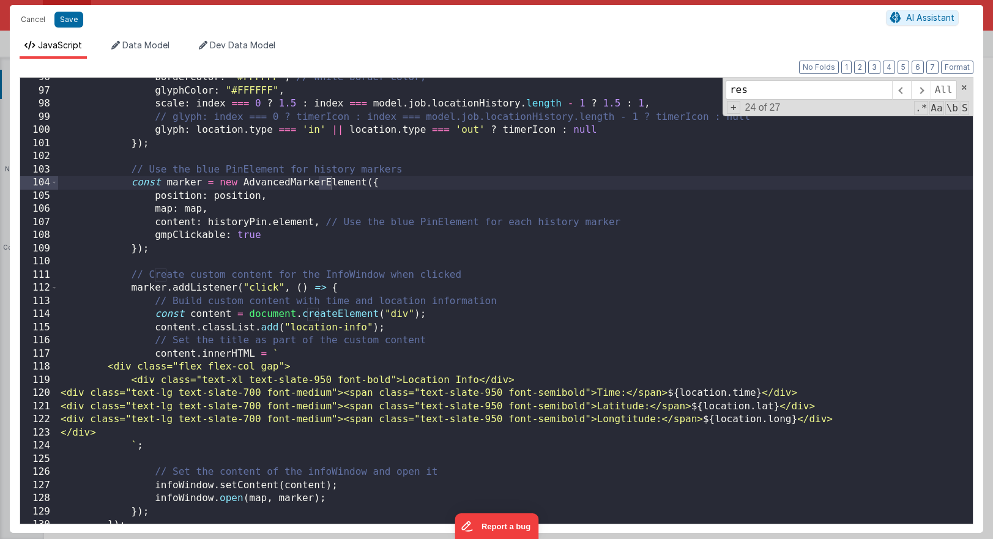
scroll to position [316, 0]
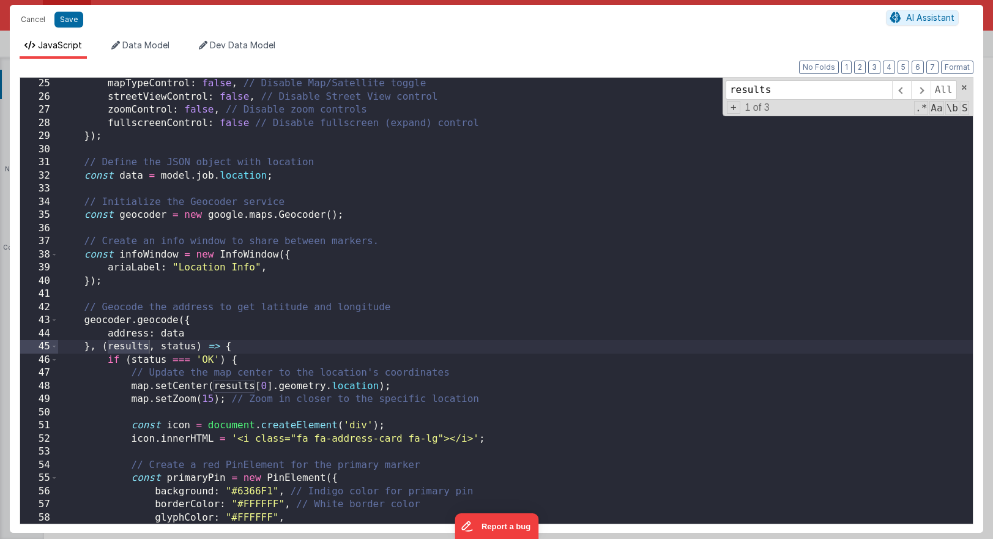
type input "results"
click at [128, 347] on div "mapTypeControl : false , // Disable Map/Satellite toggle streetViewControl : fa…" at bounding box center [515, 313] width 915 height 472
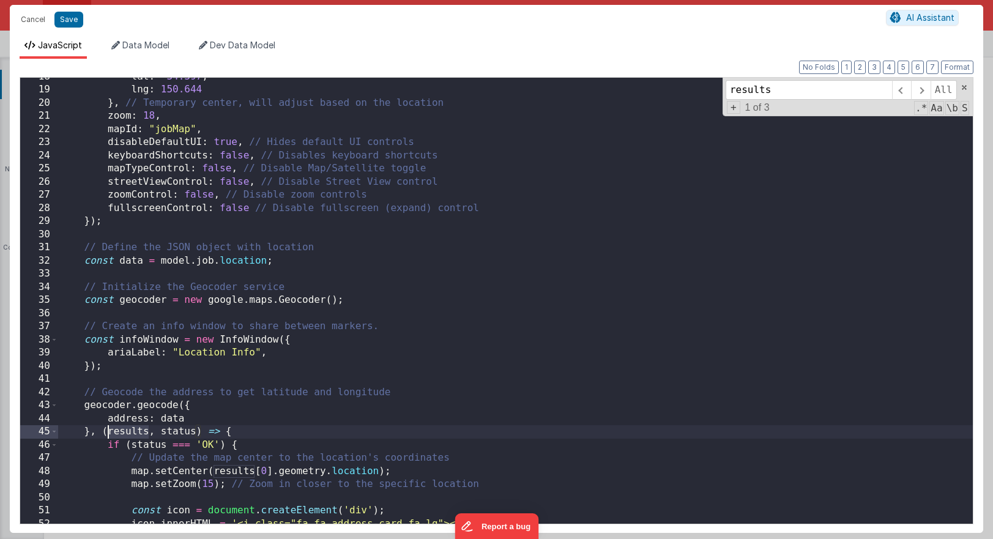
scroll to position [218, 0]
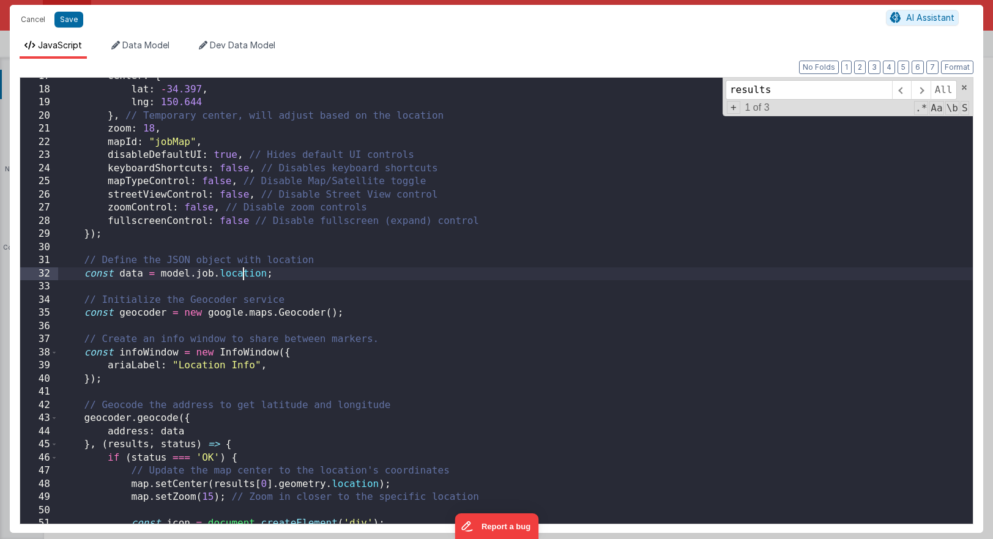
click at [241, 277] on div "center : { lat : - 34.397 , lng : 150.644 } , // Temporary center, will adjust …" at bounding box center [515, 306] width 915 height 472
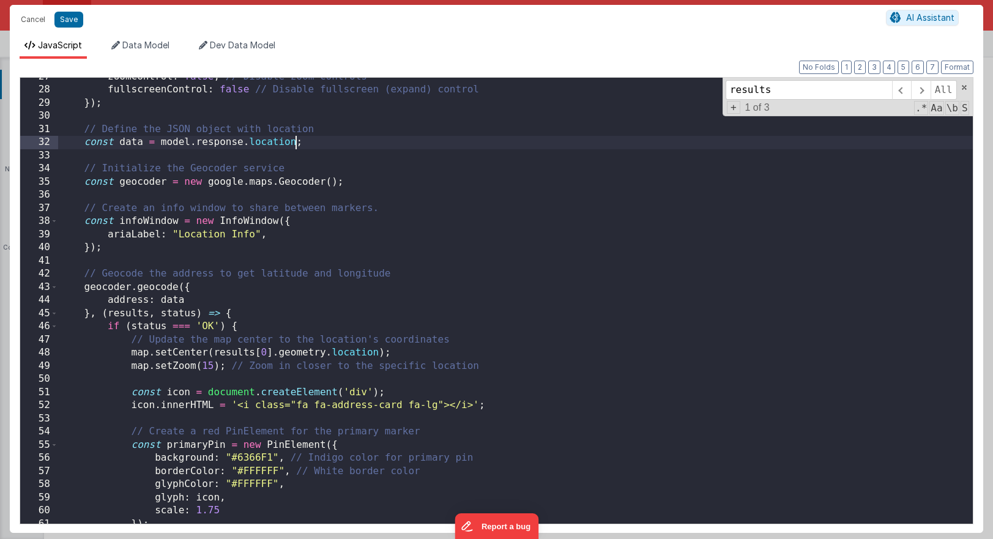
scroll to position [319, 0]
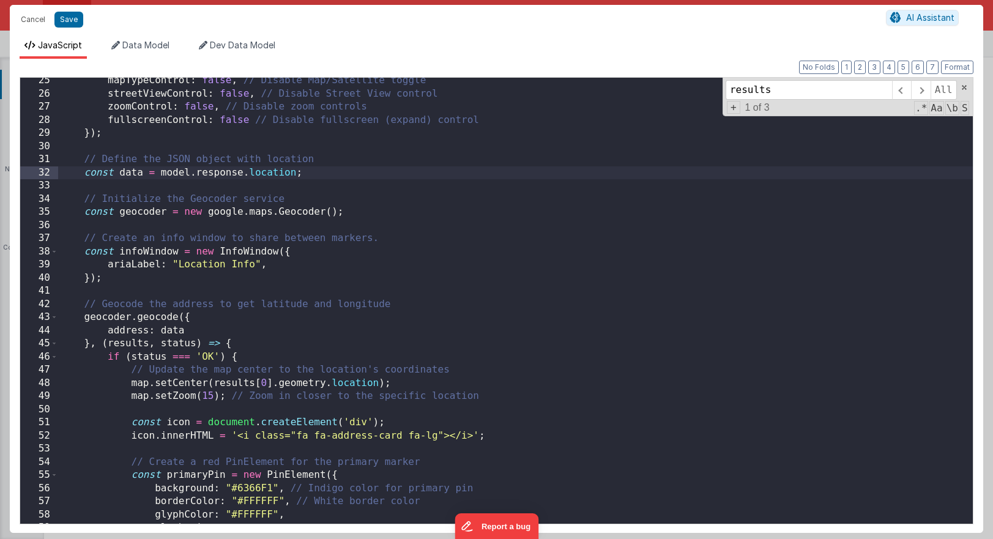
click at [233, 387] on div "mapTypeControl : false , // Disable Map/Satellite toggle streetViewControl : fa…" at bounding box center [515, 310] width 915 height 472
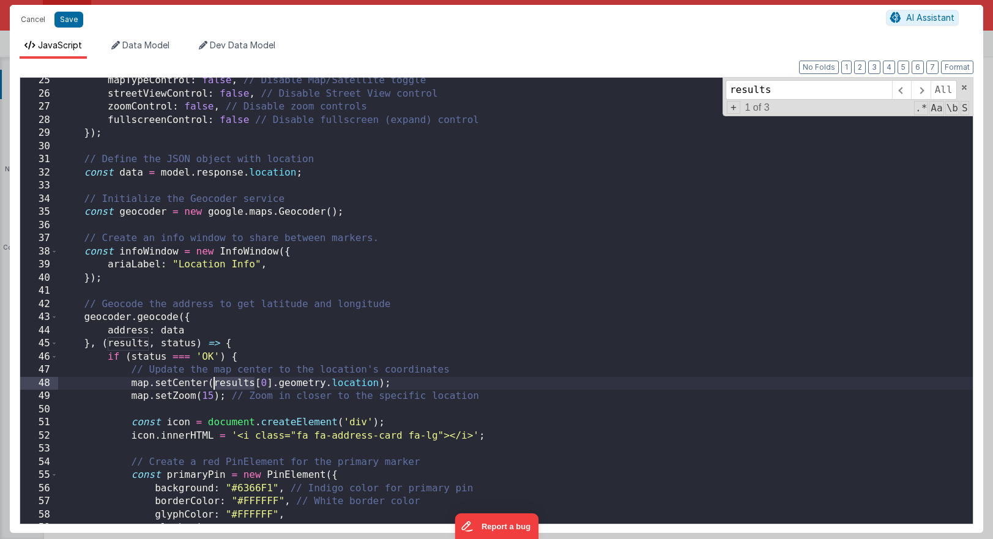
click at [233, 387] on div "mapTypeControl : false , // Disable Map/Satellite toggle streetViewControl : fa…" at bounding box center [515, 310] width 915 height 472
click at [704, 87] on span at bounding box center [901, 90] width 19 height 20
click at [267, 176] on div "mapTypeControl : false , // Disable Map/Satellite toggle streetViewControl : fa…" at bounding box center [515, 310] width 915 height 472
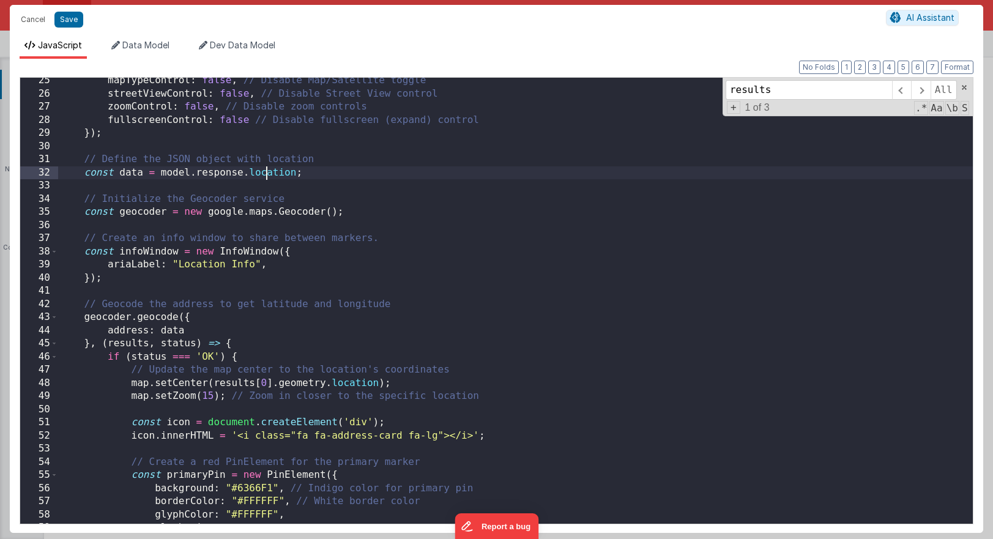
click at [267, 176] on div "mapTypeControl : false , // Disable Map/Satellite toggle streetViewControl : fa…" at bounding box center [515, 310] width 915 height 472
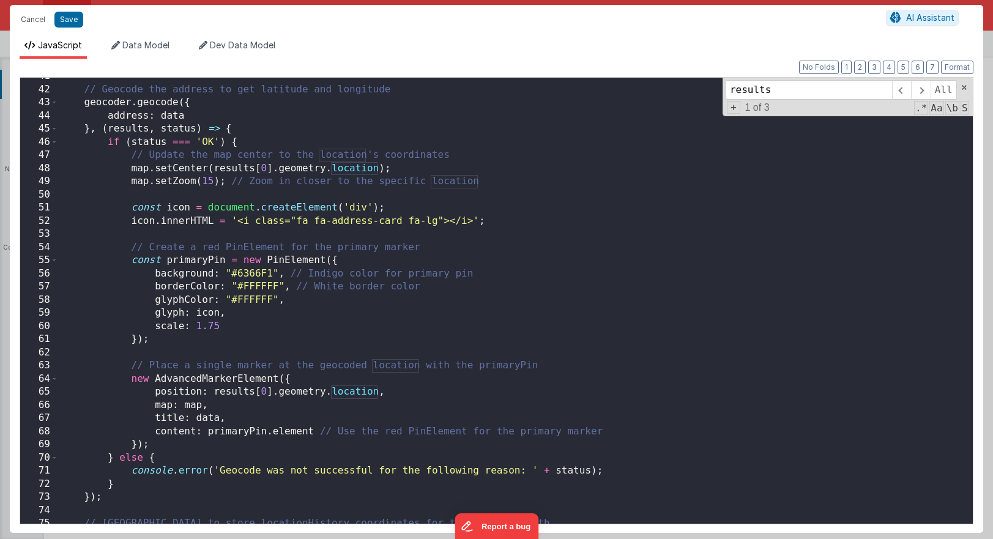
scroll to position [525, 0]
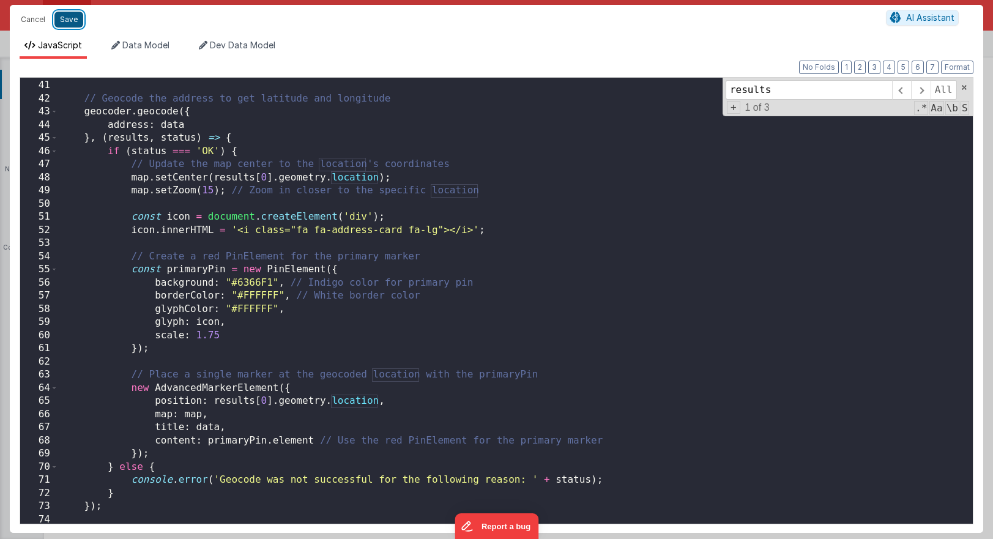
click at [76, 24] on button "Save" at bounding box center [68, 20] width 29 height 16
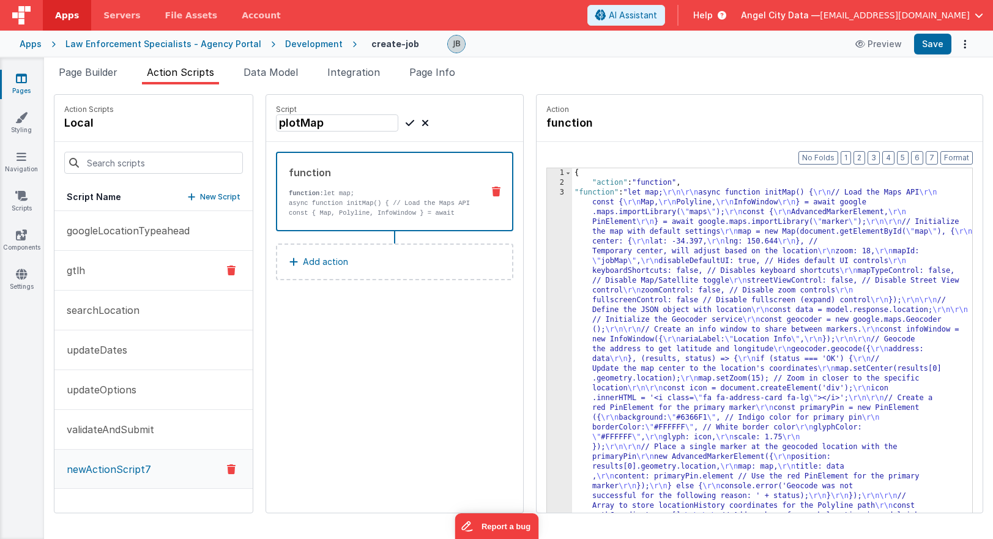
click at [121, 265] on button "gtlh" at bounding box center [153, 271] width 198 height 40
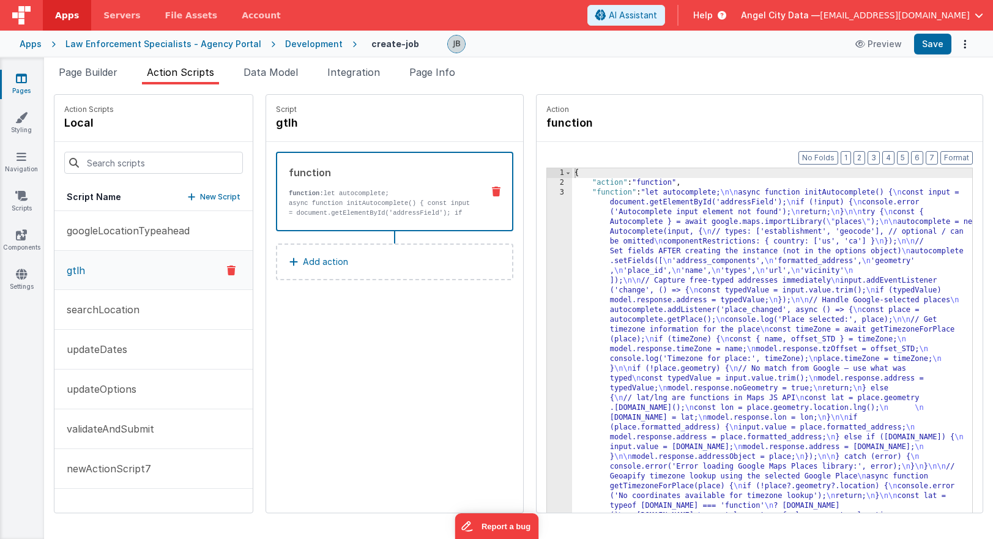
click at [348, 209] on p "async function initAutocomplete() { const input = document.getElementById('addr…" at bounding box center [381, 217] width 184 height 39
click at [433, 198] on p "async function initAutocomplete() { const input = document.getElementById('addr…" at bounding box center [381, 217] width 184 height 39
click at [547, 230] on div "3" at bounding box center [559, 413] width 25 height 450
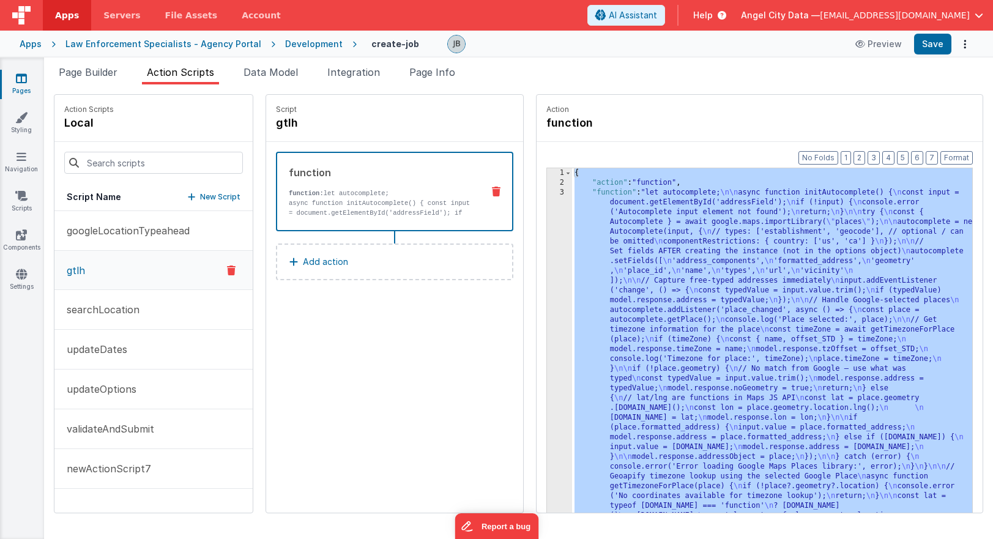
scroll to position [97, 0]
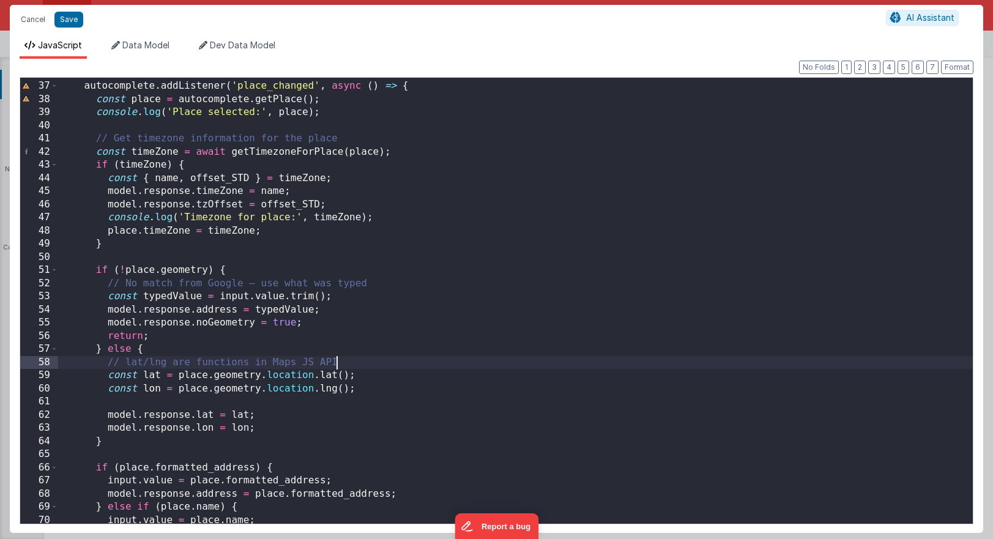
scroll to position [0, 0]
click at [362, 365] on div "// Handle Google-selected places autocomplete . addListener ( 'place_changed' ,…" at bounding box center [515, 303] width 915 height 472
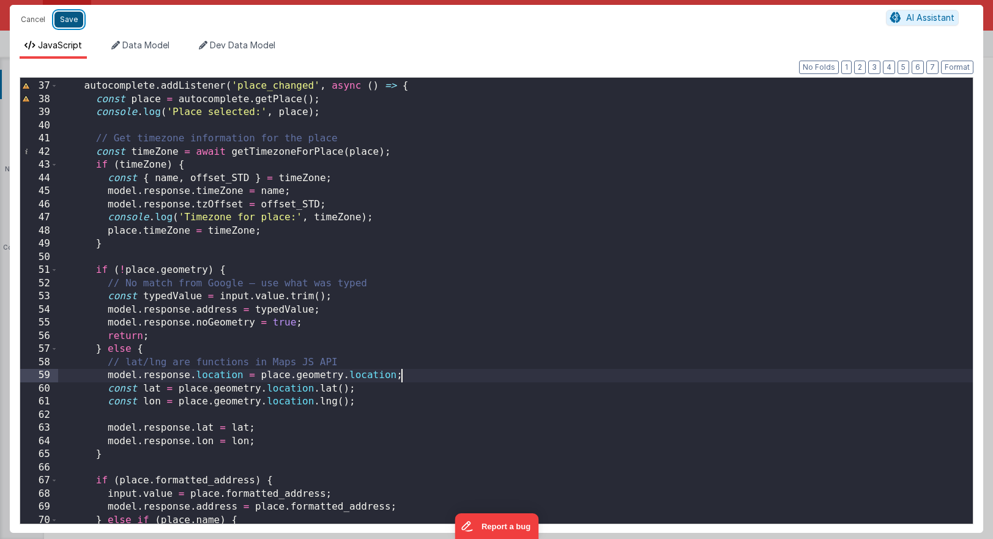
click at [70, 16] on button "Save" at bounding box center [68, 20] width 29 height 16
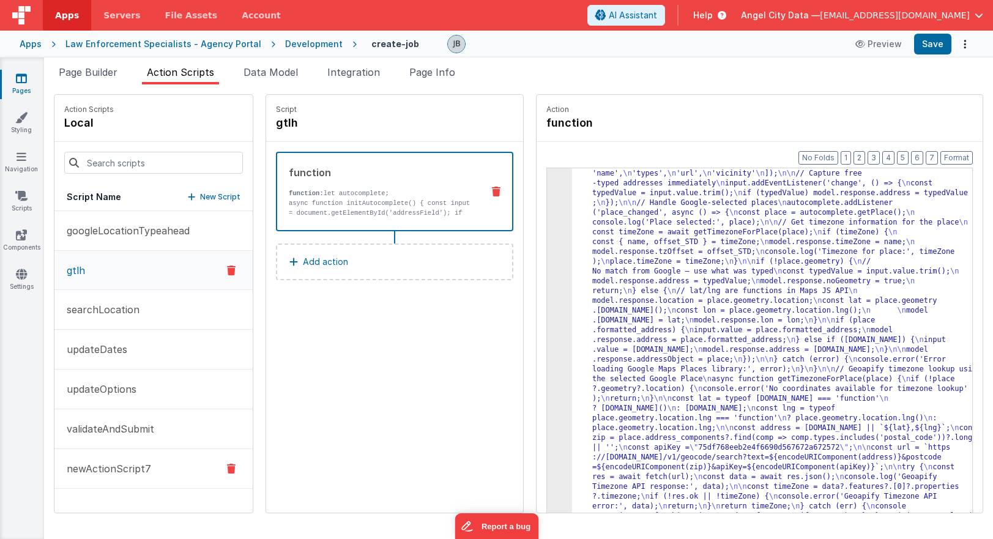
click at [127, 458] on button "newActionScript7" at bounding box center [153, 469] width 198 height 40
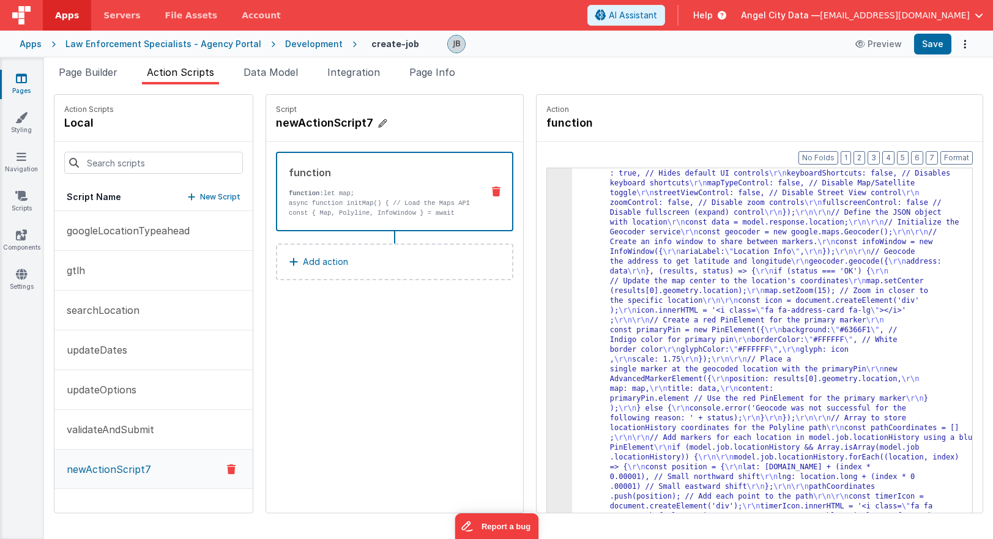
click at [295, 123] on h4 "newActionScript7" at bounding box center [368, 122] width 184 height 17
click at [295, 123] on input "newActionScript7" at bounding box center [337, 122] width 122 height 17
type input "l"
type input "plot map"
click at [406, 127] on icon at bounding box center [410, 123] width 9 height 15
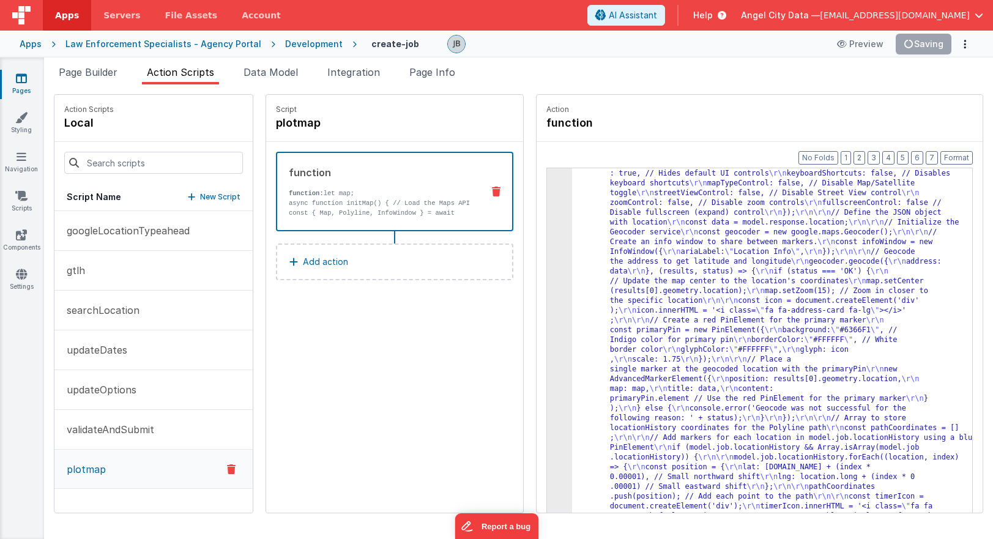
click at [353, 201] on p "async function initMap() { // Load the Maps API const { Map, Polyline, InfoWind…" at bounding box center [381, 222] width 184 height 49
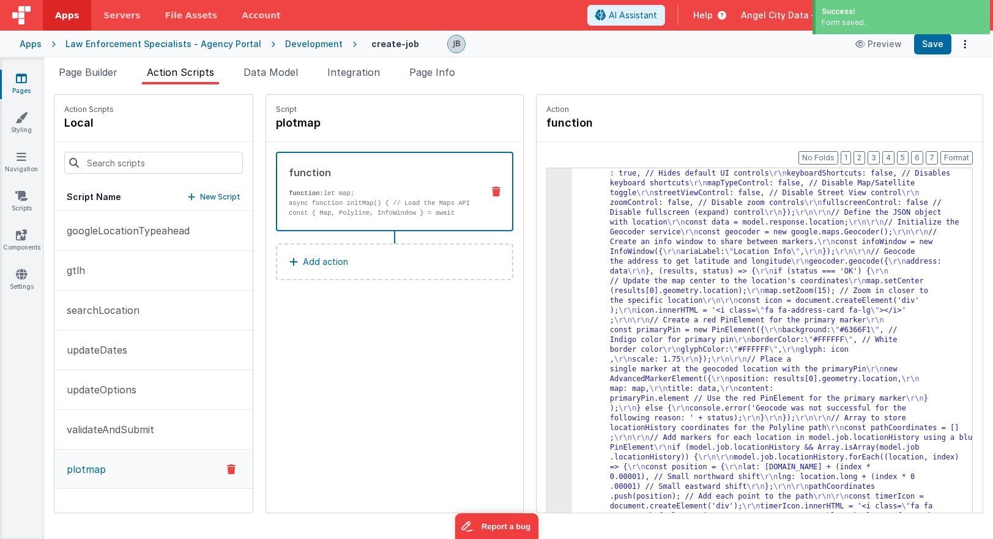
click at [547, 206] on div "3" at bounding box center [559, 468] width 25 height 754
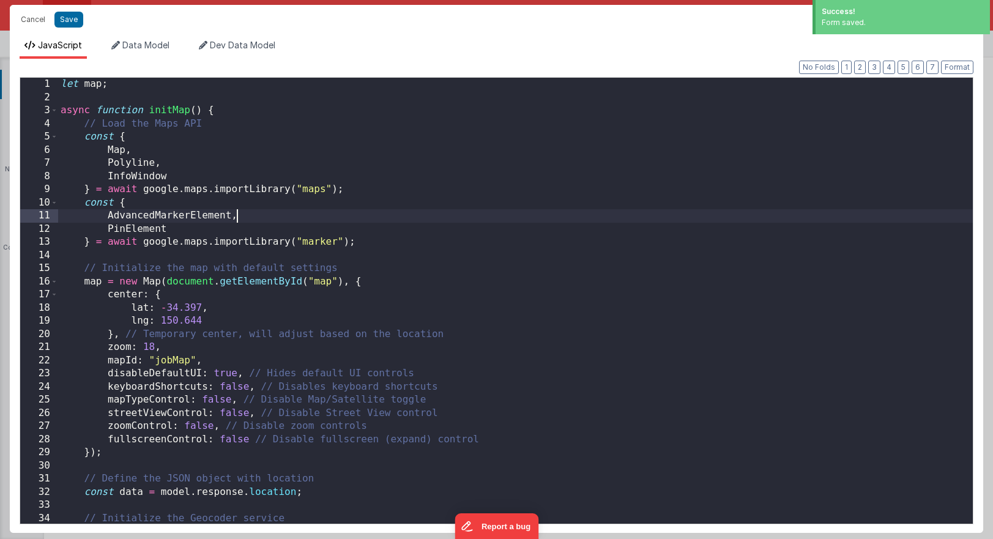
click at [531, 206] on div "let map ; async function initMap ( ) { // Load the Maps API const { Map , Polyl…" at bounding box center [515, 314] width 915 height 472
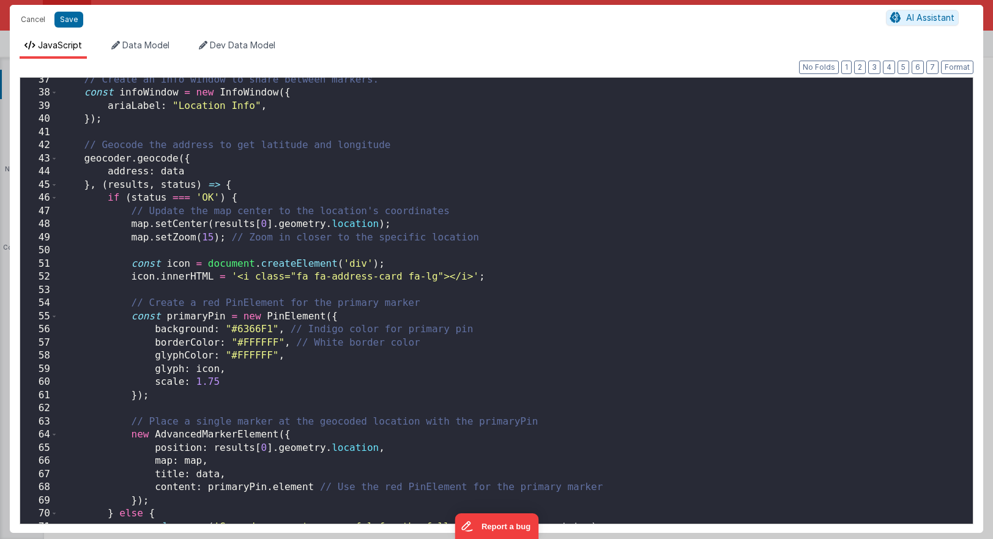
scroll to position [434, 0]
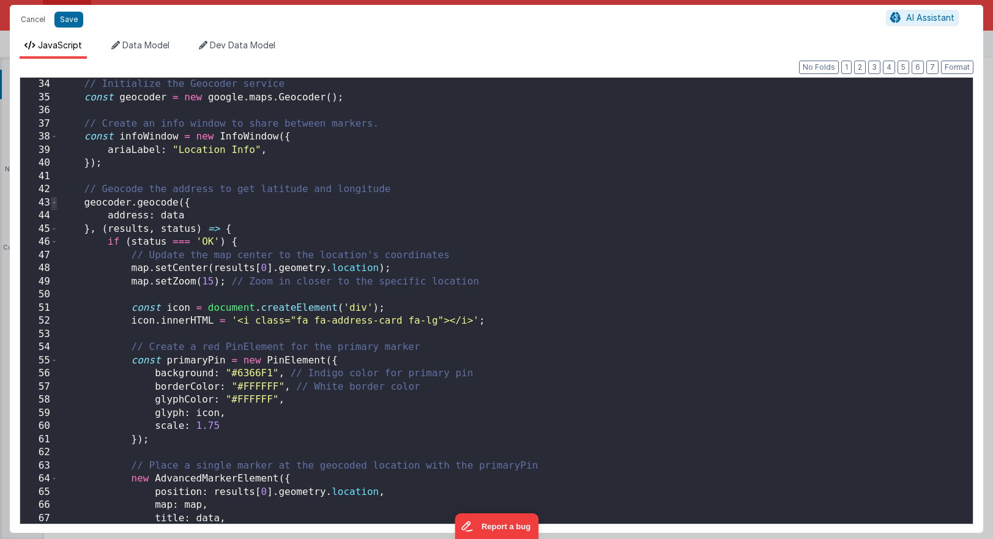
click at [54, 204] on span at bounding box center [54, 202] width 7 height 13
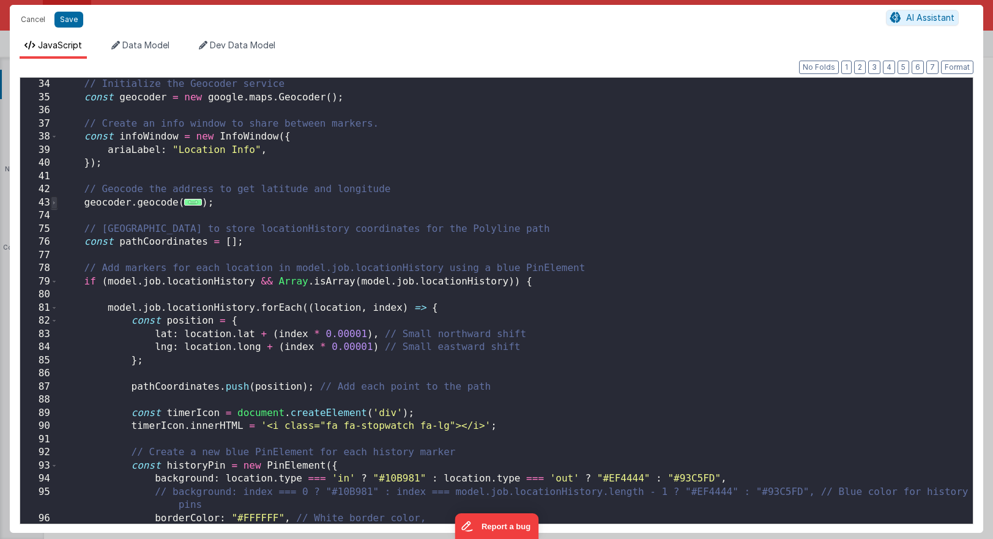
click at [53, 203] on span at bounding box center [54, 202] width 7 height 13
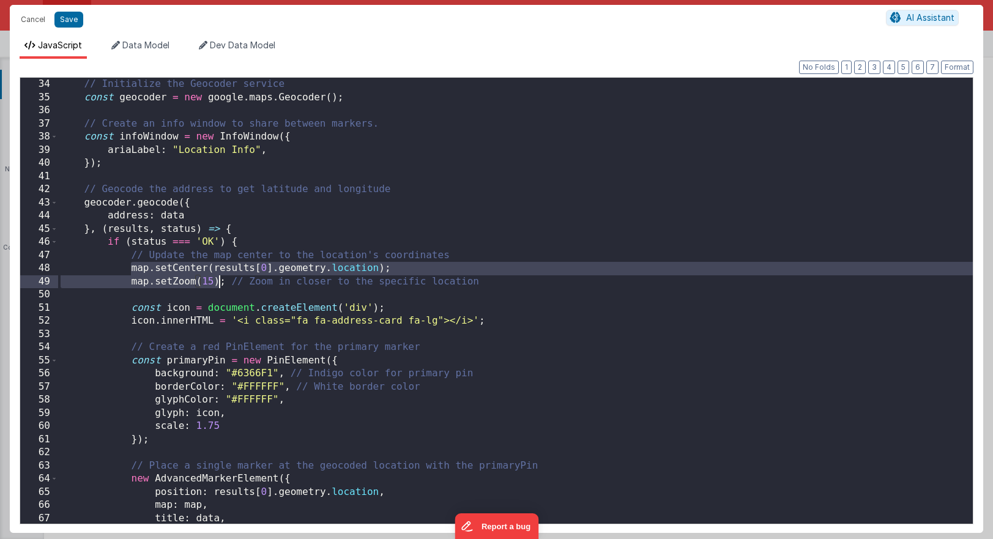
drag, startPoint x: 130, startPoint y: 266, endPoint x: 221, endPoint y: 280, distance: 92.1
click at [221, 280] on div "// Initialize the Geocoder service const geocoder = new google . maps . Geocode…" at bounding box center [515, 314] width 915 height 472
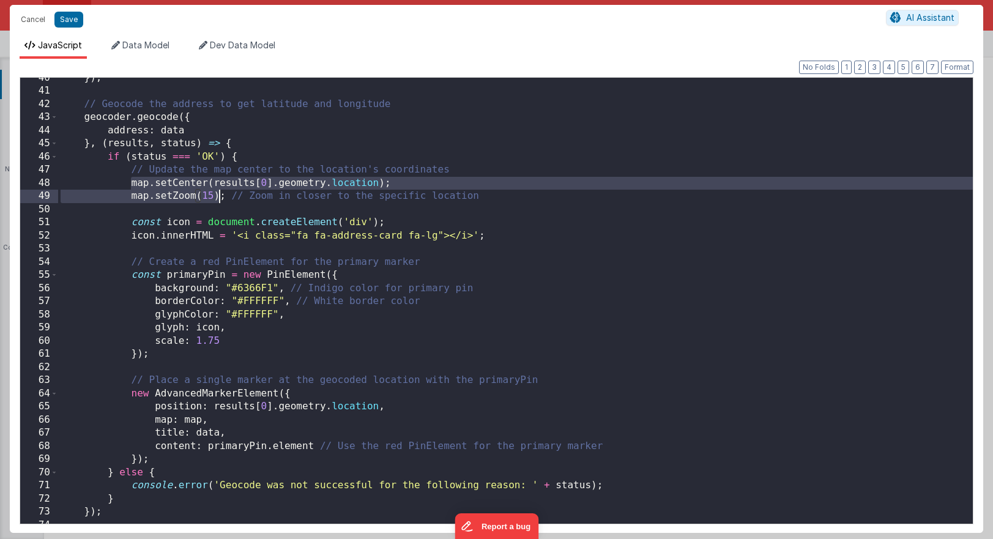
scroll to position [519, 0]
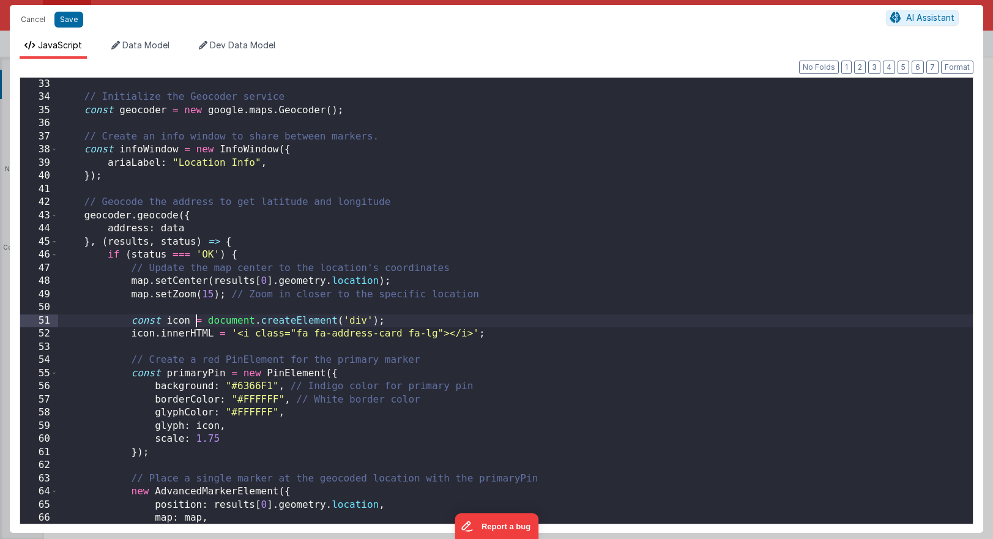
click at [193, 323] on div "// Initialize the Geocoder service const geocoder = new google . maps . Geocode…" at bounding box center [515, 314] width 915 height 472
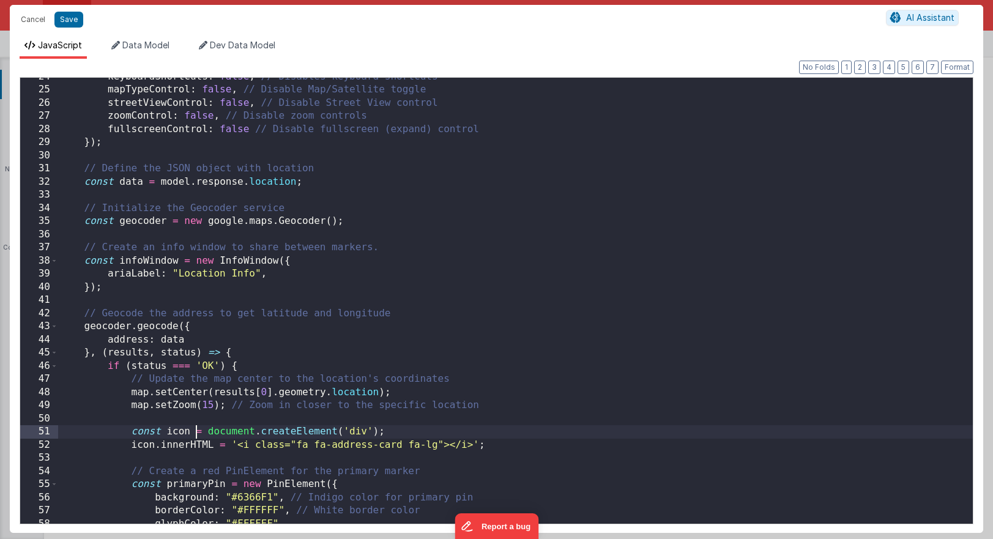
scroll to position [301, 0]
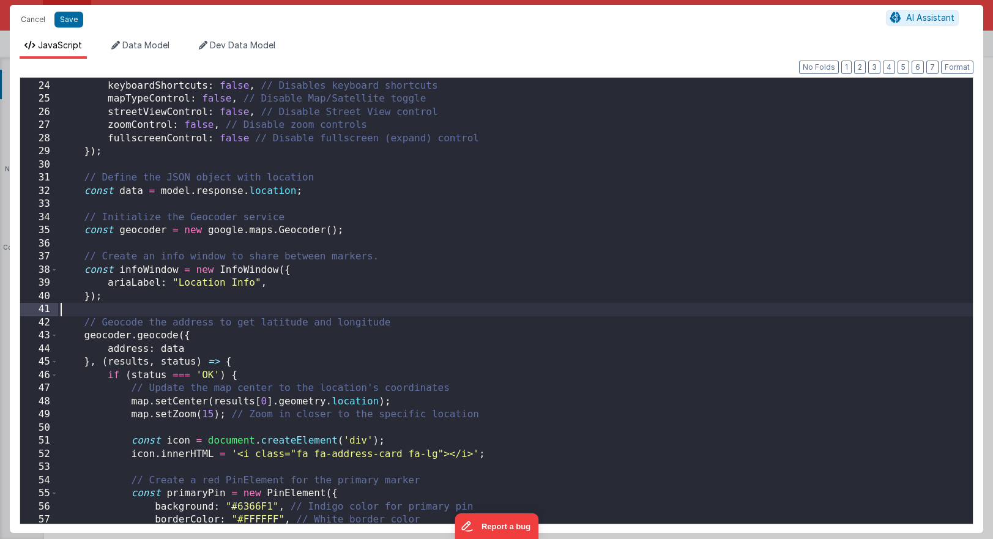
click at [130, 311] on div "disableDefaultUI : true , // Hides default UI controls keyboardShortcuts : fals…" at bounding box center [515, 302] width 915 height 472
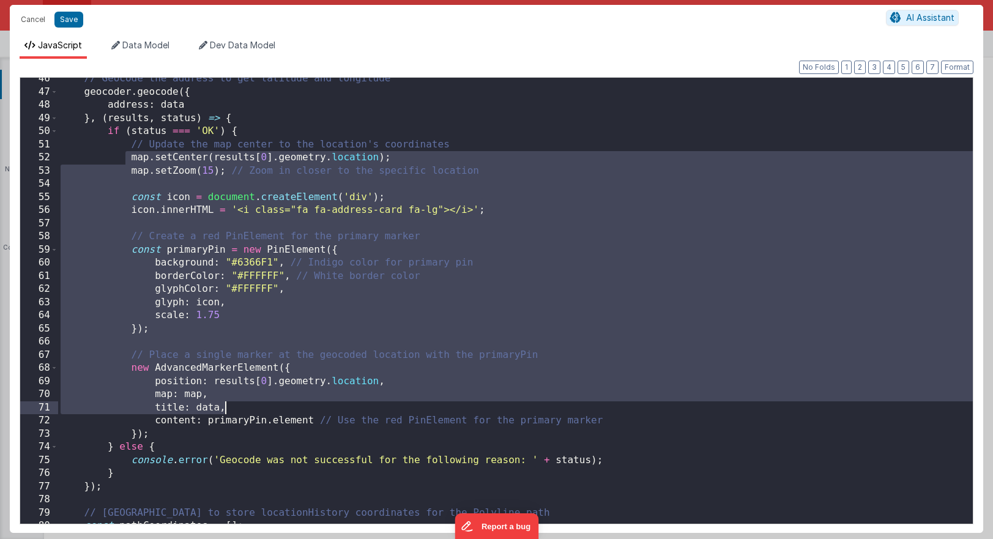
scroll to position [623, 0]
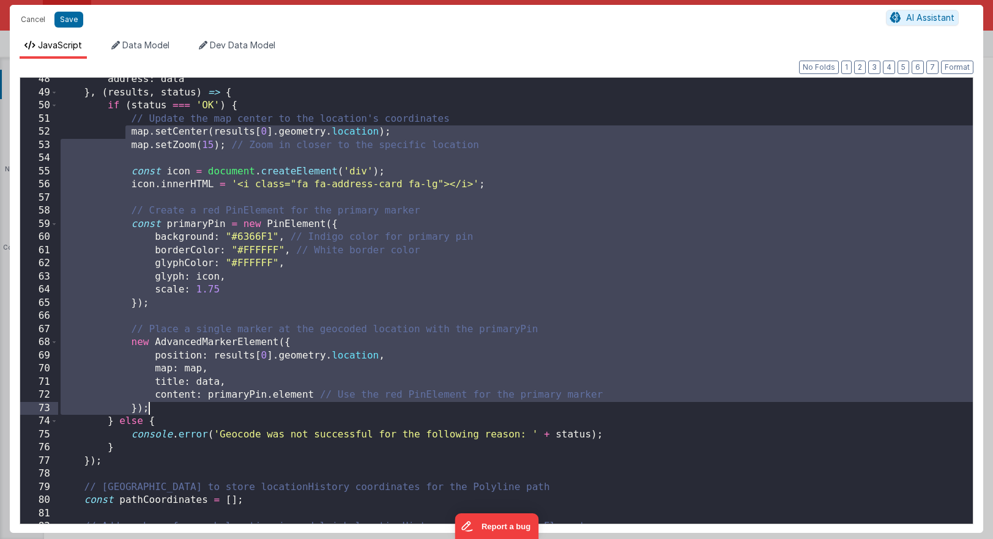
drag, startPoint x: 126, startPoint y: 356, endPoint x: 158, endPoint y: 408, distance: 61.3
click at [158, 408] on div "address : data } , ( results , status ) => { if ( status === 'OK' ) { // Update…" at bounding box center [515, 309] width 915 height 472
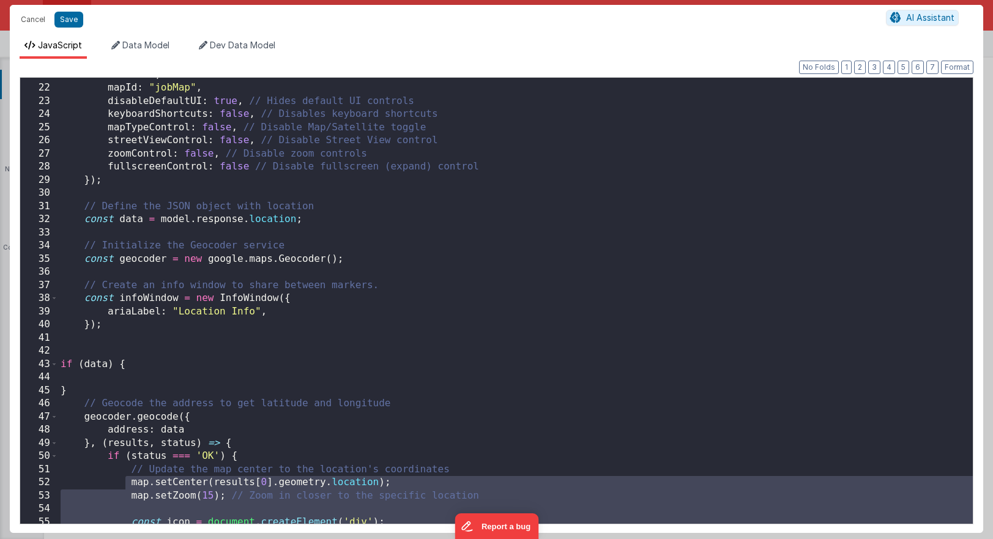
scroll to position [261, 0]
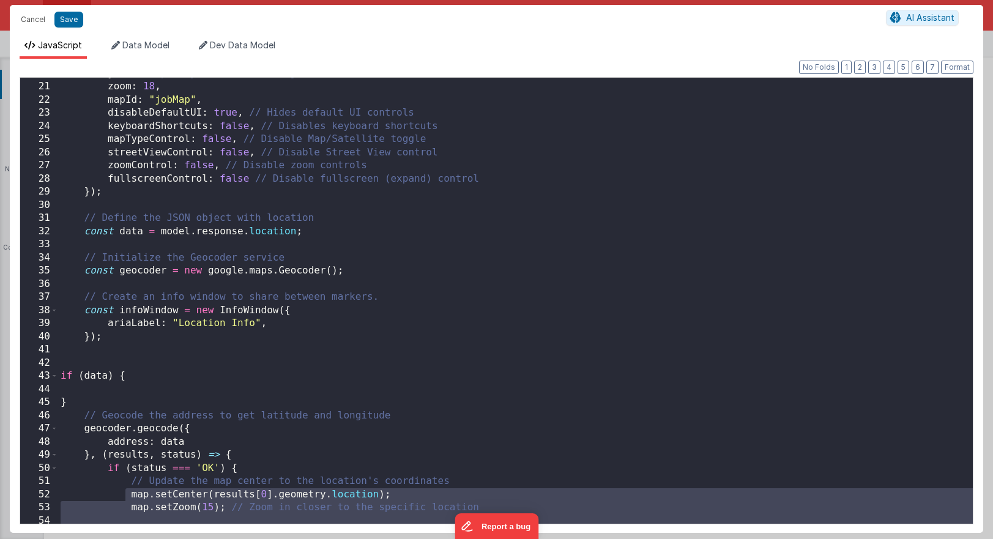
click at [115, 384] on div "} , // Temporary center, will adjust based on the location zoom : 18 , mapId : …" at bounding box center [515, 303] width 915 height 472
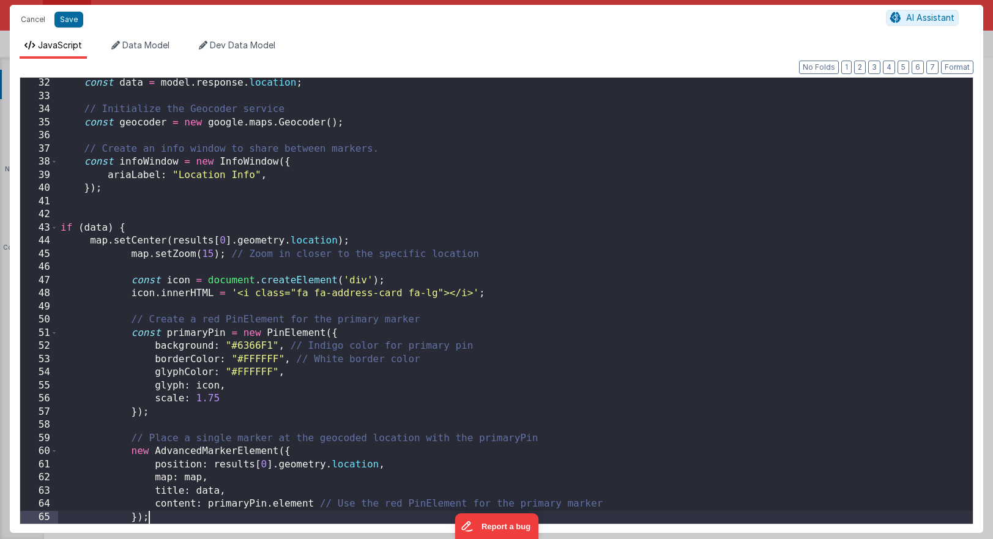
scroll to position [409, 0]
click at [704, 64] on button "Format" at bounding box center [957, 67] width 32 height 13
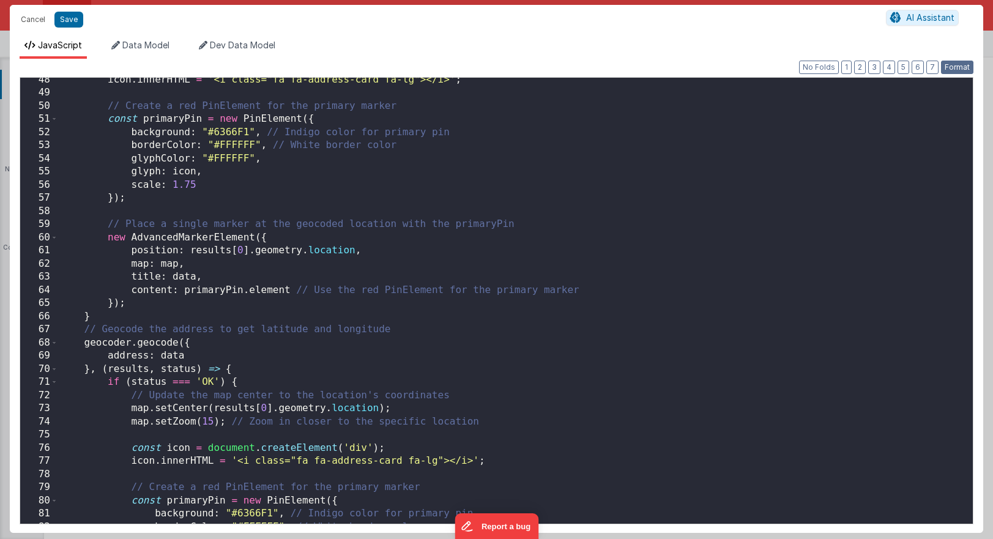
scroll to position [628, 0]
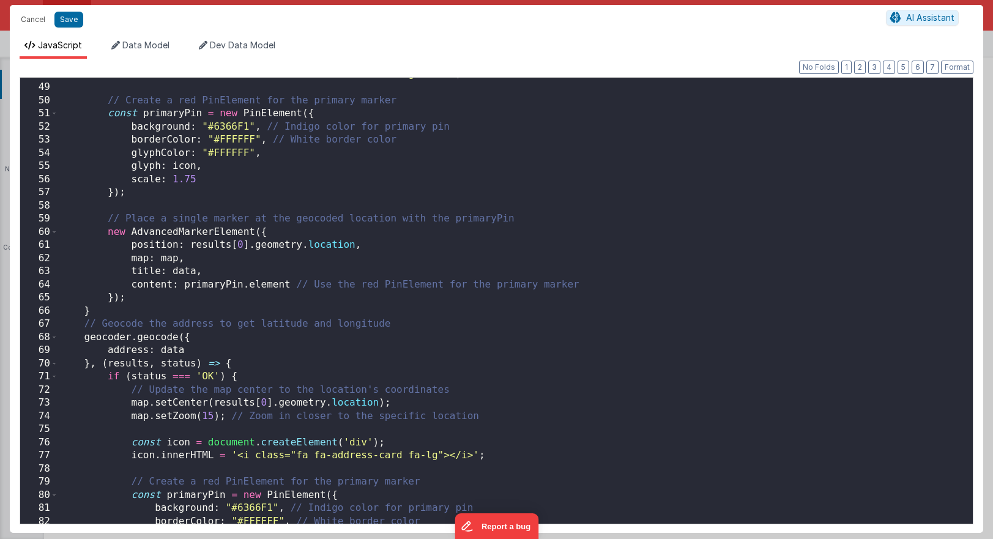
click at [174, 271] on div "icon . innerHTML = '<i class="fa fa-address-card fa-lg"></i>' ; // Create a red…" at bounding box center [515, 304] width 915 height 472
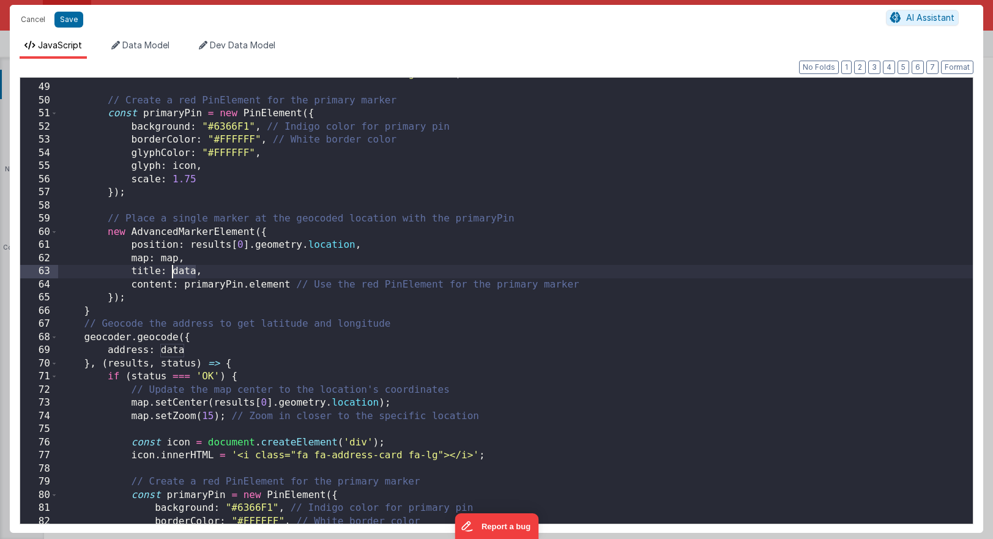
click at [174, 271] on div "icon . innerHTML = '<i class="fa fa-address-card fa-lg"></i>' ; // Create a red…" at bounding box center [515, 304] width 915 height 472
click at [139, 44] on span "Data Model" at bounding box center [145, 45] width 47 height 10
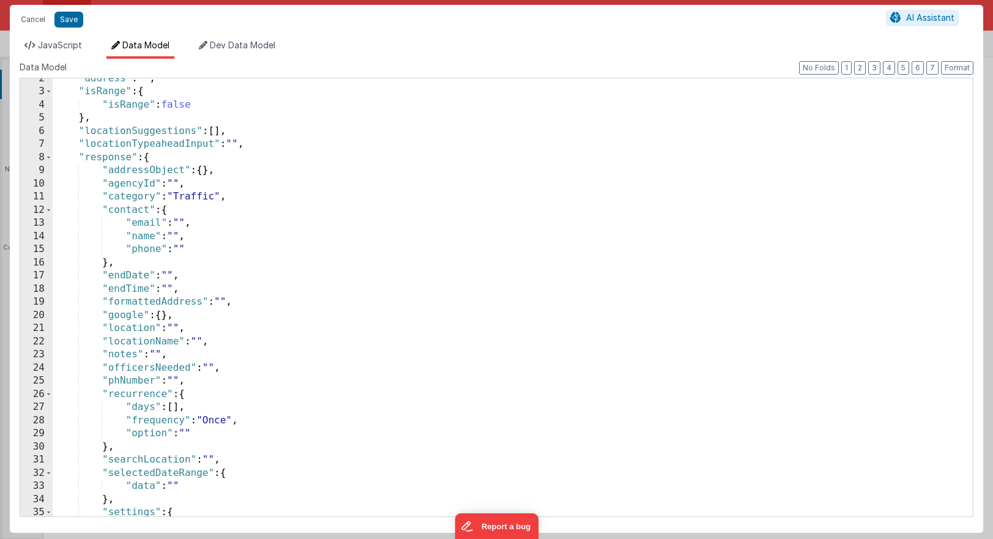
scroll to position [16, 0]
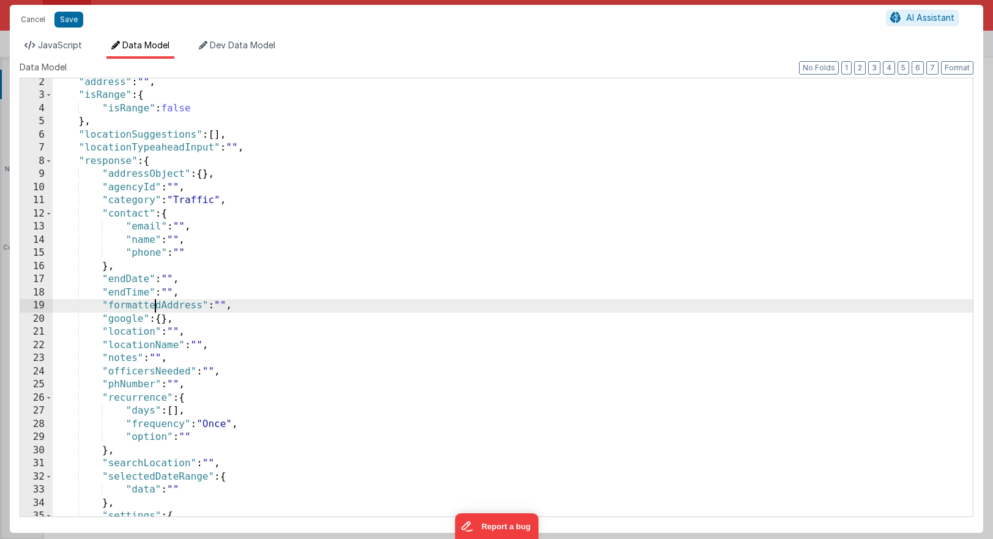
click at [157, 302] on div ""address" : "" , "isRange" : { "isRange" : false } , "locationSuggestions" : [ …" at bounding box center [513, 308] width 920 height 464
click at [51, 45] on span "JavaScript" at bounding box center [60, 45] width 44 height 10
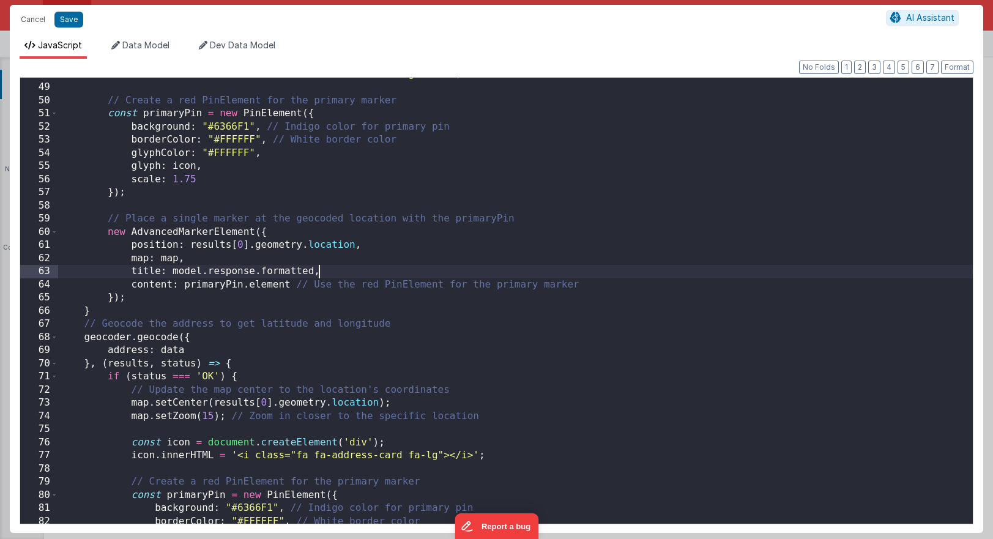
click at [317, 275] on div "icon . innerHTML = '<i class="fa fa-address-card fa-lg"></i>' ; // Create a red…" at bounding box center [515, 304] width 915 height 472
click at [262, 288] on div "icon . innerHTML = '<i class="fa fa-address-card fa-lg"></i>' ; // Create a red…" at bounding box center [515, 304] width 915 height 472
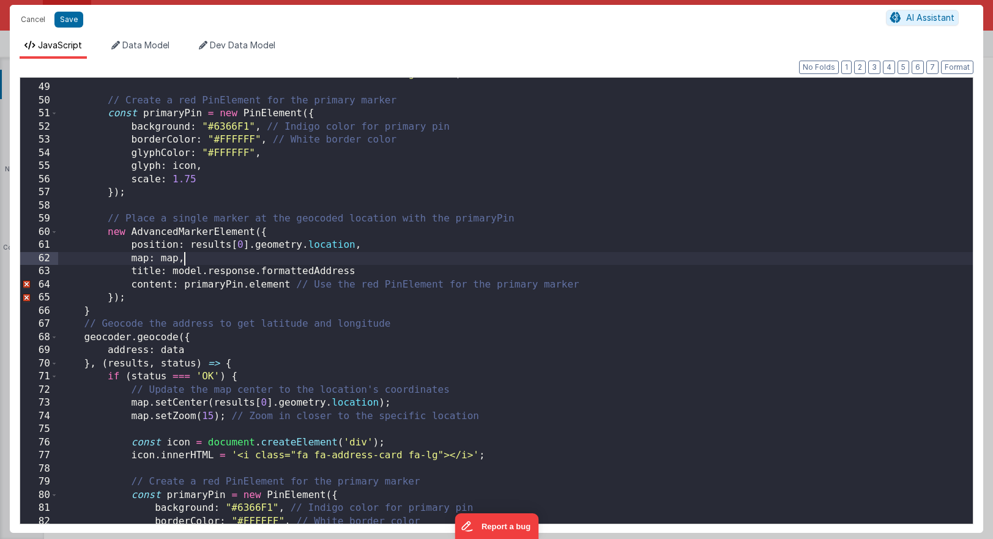
click at [188, 258] on div "icon . innerHTML = '<i class="fa fa-address-card fa-lg"></i>' ; // Create a red…" at bounding box center [515, 304] width 915 height 472
click at [372, 274] on div "icon . innerHTML = '<i class="fa fa-address-card fa-lg"></i>' ; // Create a red…" at bounding box center [515, 304] width 915 height 472
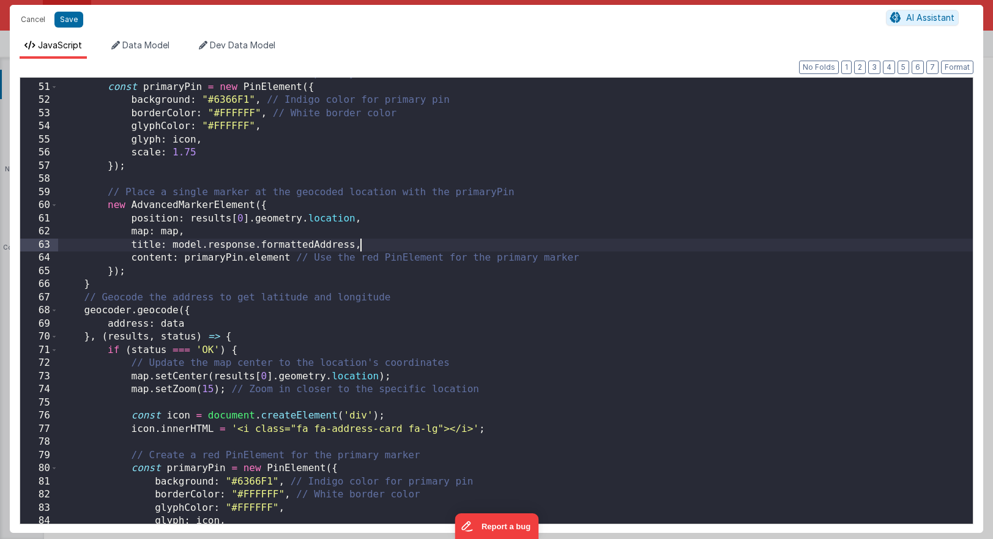
scroll to position [672, 0]
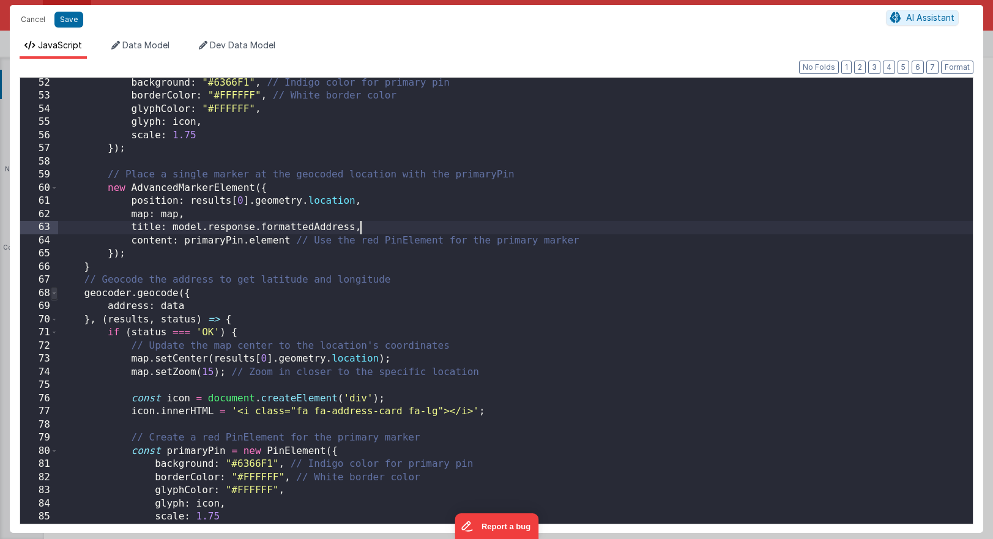
click at [53, 292] on span at bounding box center [54, 293] width 7 height 13
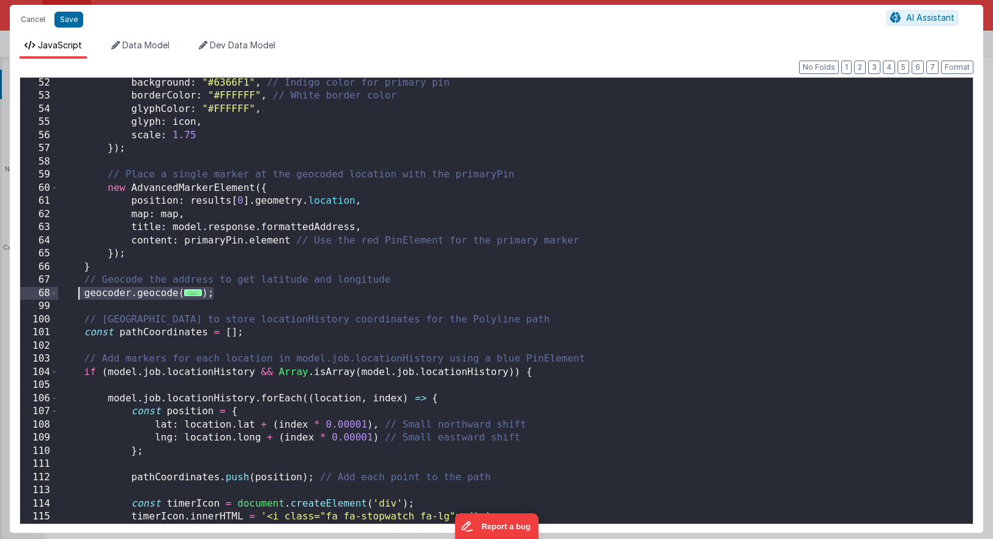
drag, startPoint x: 229, startPoint y: 299, endPoint x: 78, endPoint y: 296, distance: 151.1
click at [78, 296] on div "background : "#6366F1" , // Indigo color for primary pin borderColor : "#FFFFFF…" at bounding box center [515, 312] width 915 height 472
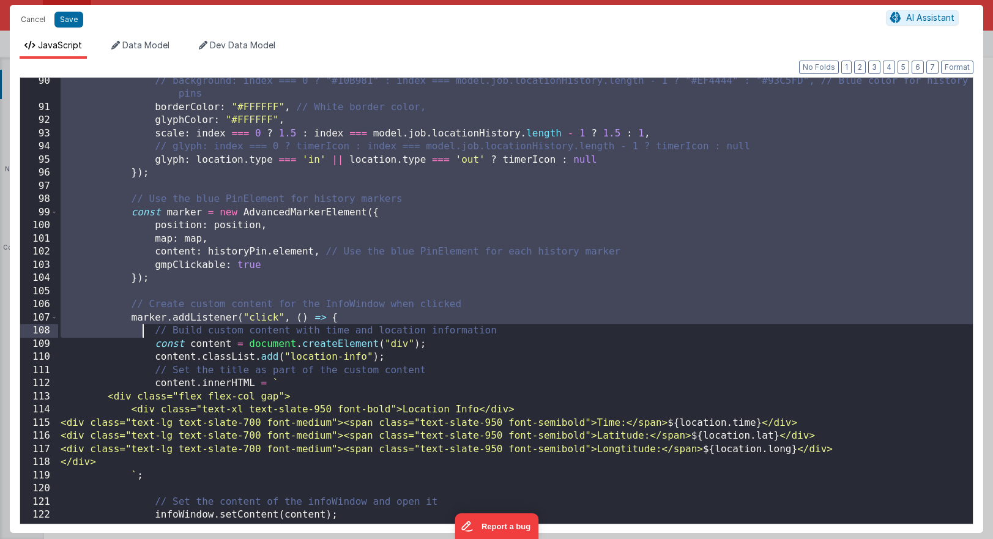
scroll to position [1184, 0]
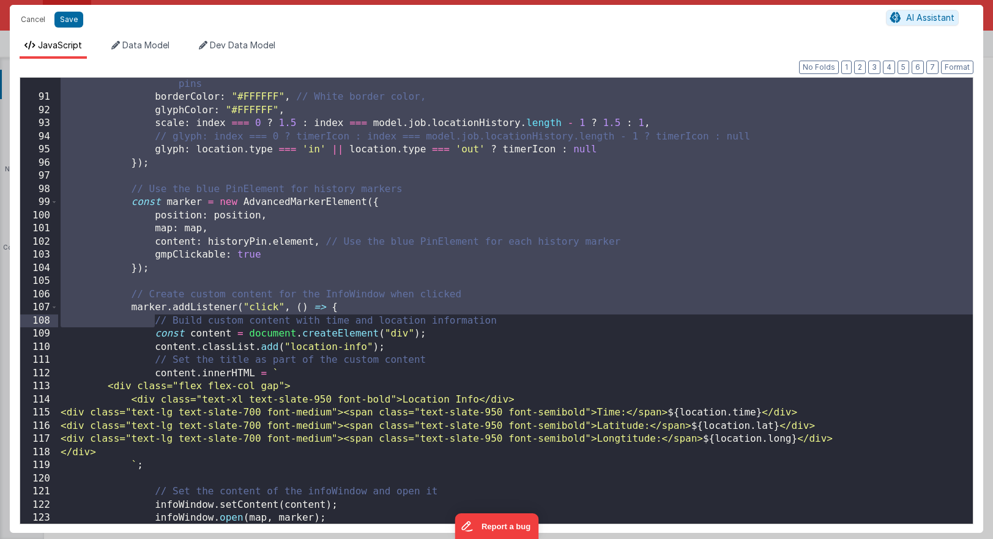
drag, startPoint x: 67, startPoint y: 237, endPoint x: 152, endPoint y: 326, distance: 122.9
click at [152, 326] on div "// background: index === 0 ? "#10B981" : index === model.job.locationHistory.le…" at bounding box center [515, 307] width 915 height 486
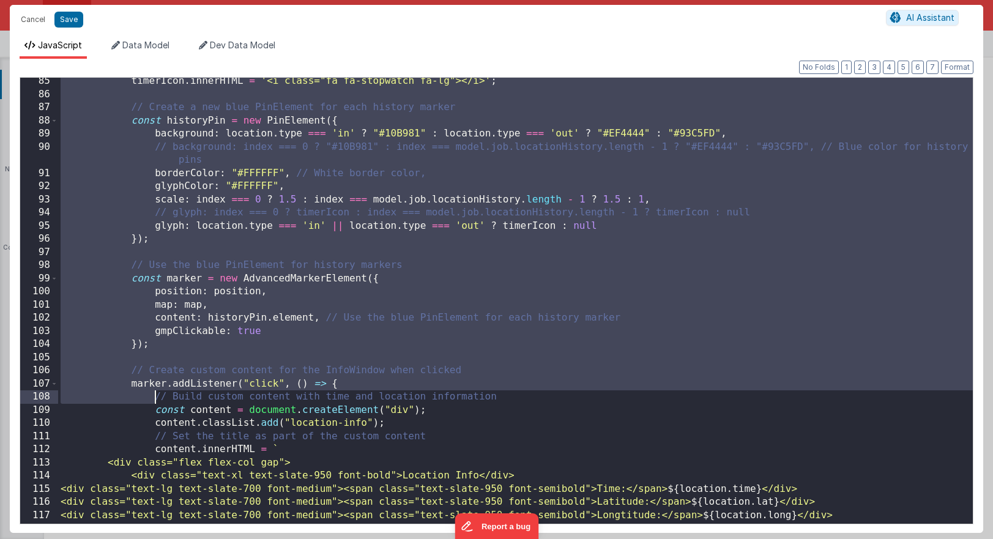
click at [152, 326] on div "timerIcon . innerHTML = '<i class="fa fa-stopwatch fa-lg"></i>' ; // Create a n…" at bounding box center [515, 311] width 915 height 472
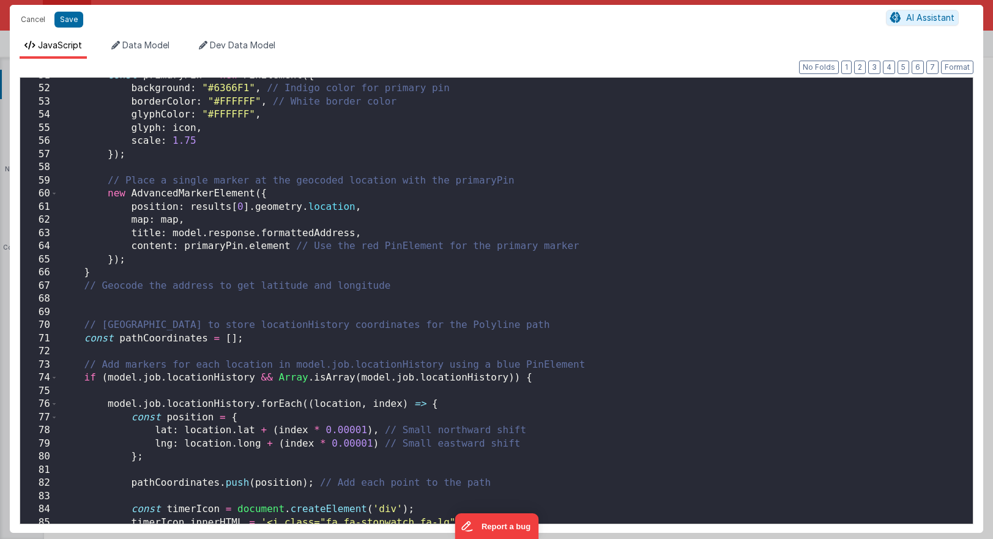
scroll to position [666, 0]
click at [54, 381] on span at bounding box center [54, 377] width 7 height 13
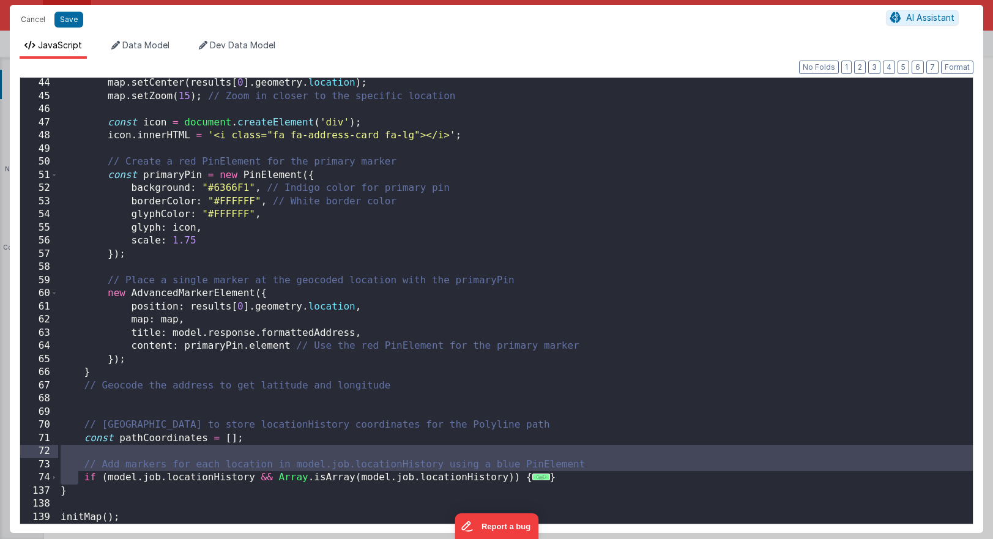
drag, startPoint x: 81, startPoint y: 475, endPoint x: 321, endPoint y: 454, distance: 240.7
click at [321, 454] on div "map . setCenter ( results [ 0 ] . geometry . location ) ; map . setZoom ( 15 ) …" at bounding box center [515, 312] width 915 height 472
click at [212, 409] on div "map . setCenter ( results [ 0 ] . geometry . location ) ; map . setZoom ( 15 ) …" at bounding box center [515, 312] width 915 height 472
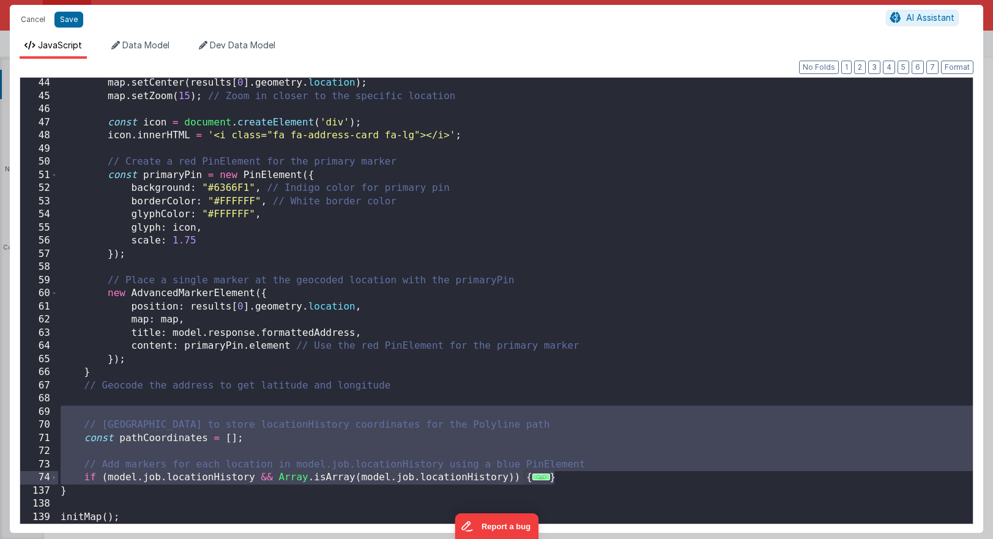
drag, startPoint x: 83, startPoint y: 415, endPoint x: 576, endPoint y: 474, distance: 497.2
click at [576, 474] on div "map . setCenter ( results [ 0 ] . geometry . location ) ; map . setZoom ( 15 ) …" at bounding box center [515, 312] width 915 height 472
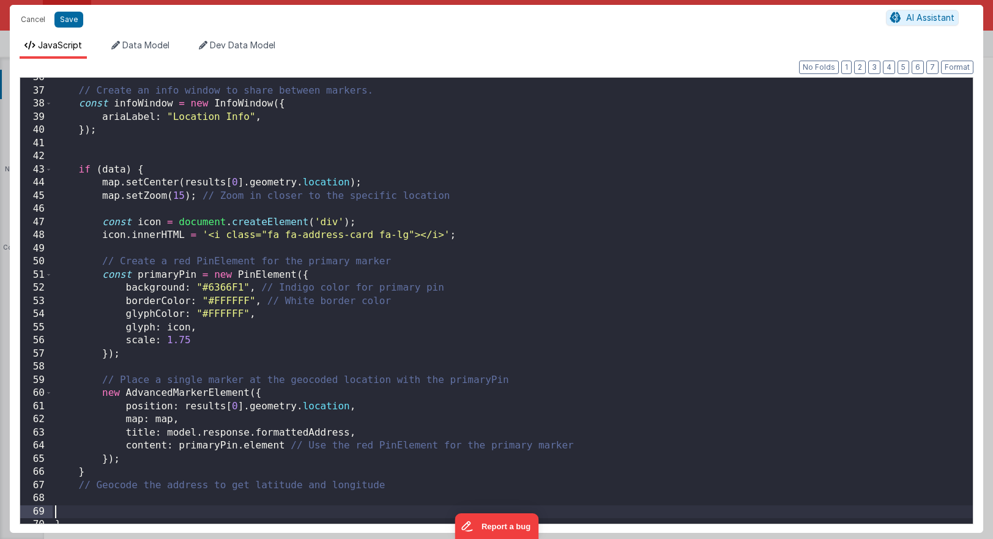
scroll to position [467, 0]
click at [141, 172] on div "// Create an info window to share between markers. const infoWindow = new InfoW…" at bounding box center [513, 307] width 920 height 472
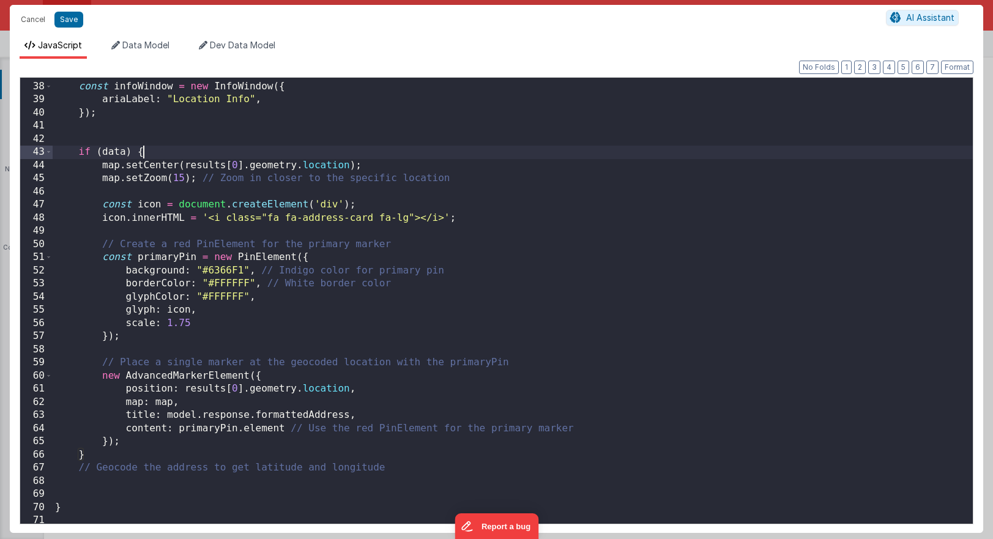
scroll to position [500, 0]
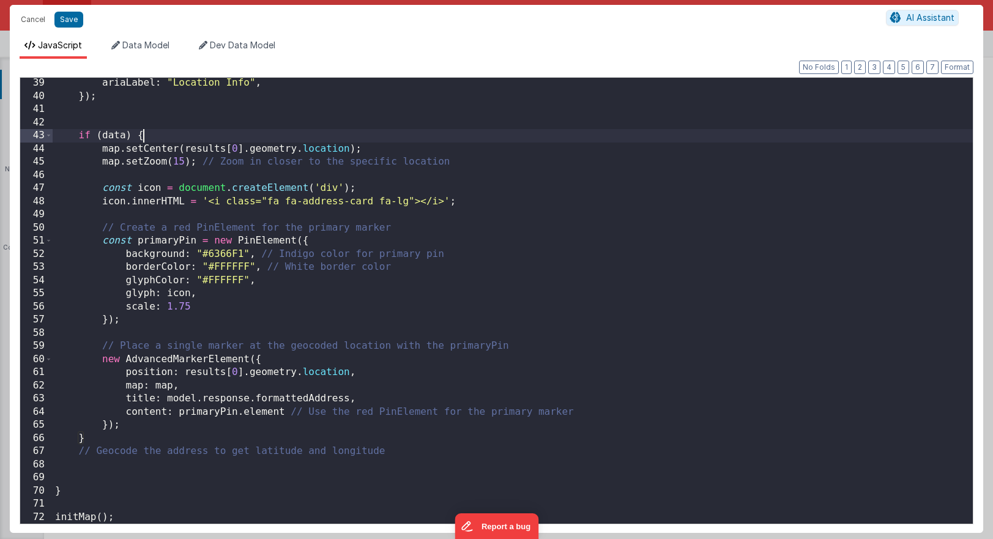
click at [141, 138] on div "ariaLabel : "Location Info" , }) ; if ( data ) { map . setCenter ( results [ 0 …" at bounding box center [513, 312] width 920 height 472
click at [75, 510] on div "ariaLabel : "Location Info" , }) ; if ( data ) { map . setCenter ( results [ 0 …" at bounding box center [513, 312] width 920 height 472
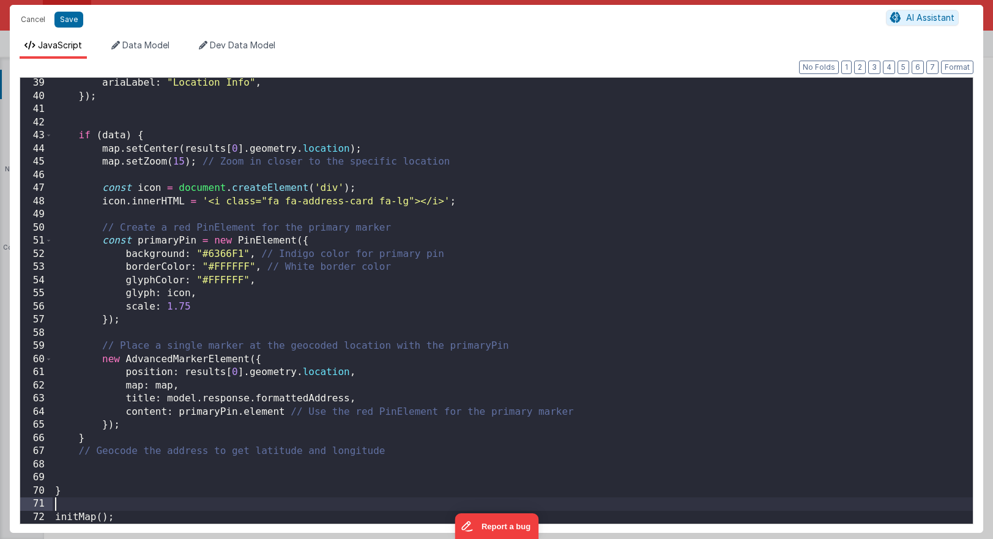
click at [75, 510] on div "ariaLabel : "Location Info" , }) ; if ( data ) { map . setCenter ( results [ 0 …" at bounding box center [513, 312] width 920 height 472
click at [62, 494] on div "ariaLabel : "Location Info" , }) ; if ( data ) { map . setCenter ( results [ 0 …" at bounding box center [513, 312] width 920 height 472
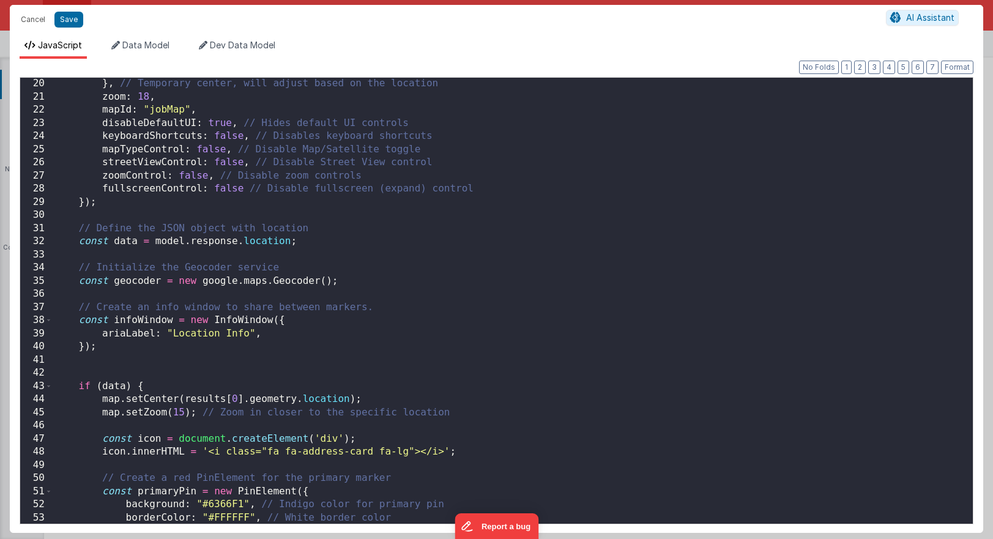
scroll to position [0, 0]
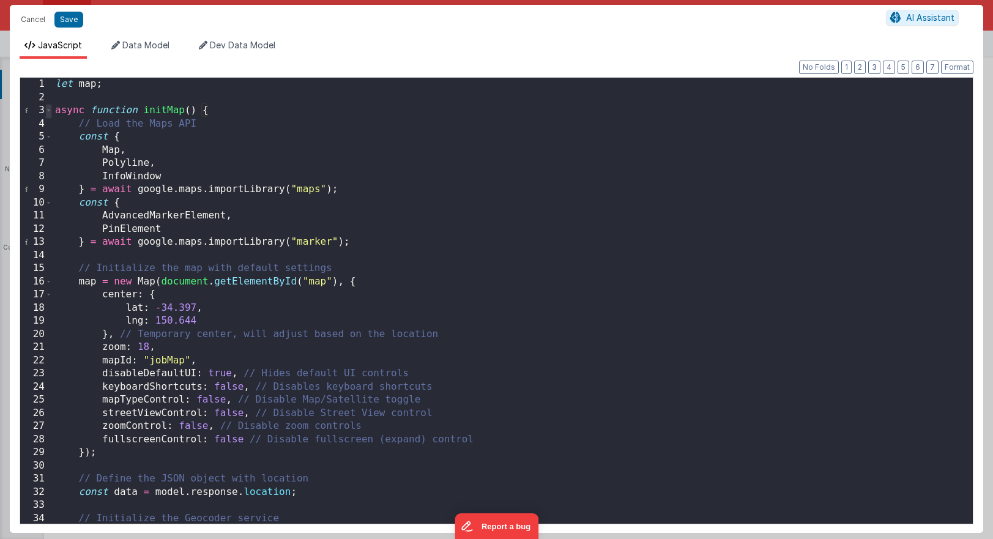
click at [48, 110] on span at bounding box center [48, 110] width 7 height 13
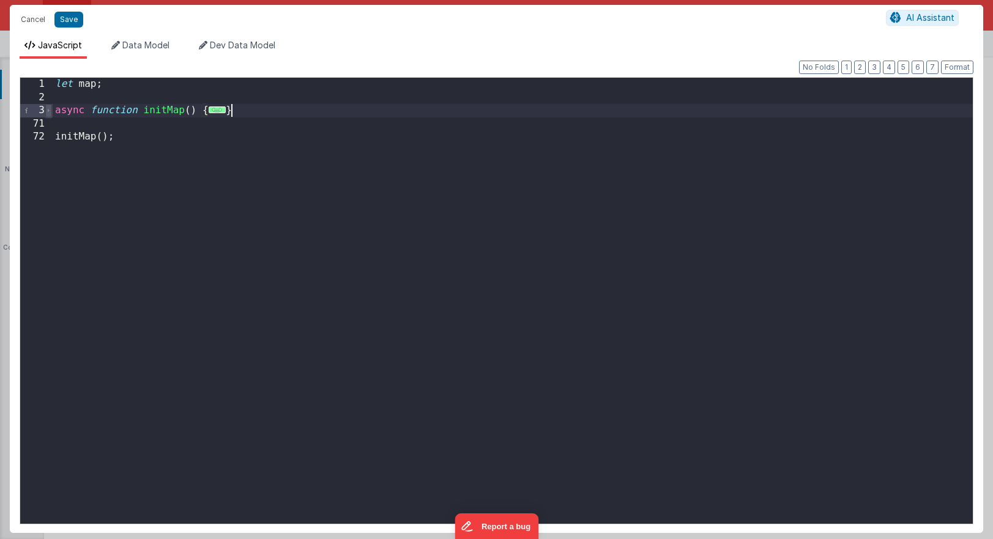
click at [48, 110] on span at bounding box center [48, 110] width 7 height 13
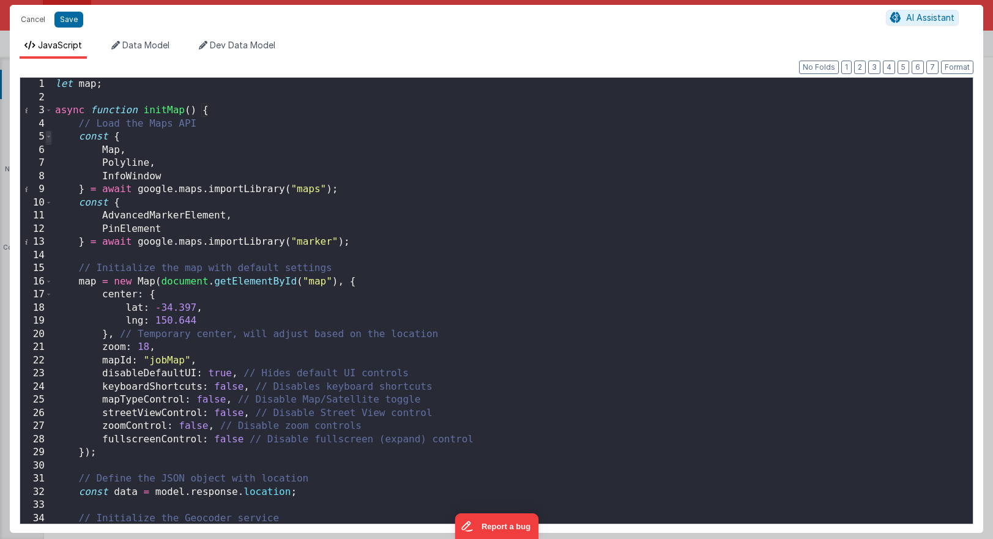
click at [50, 141] on span at bounding box center [48, 136] width 7 height 13
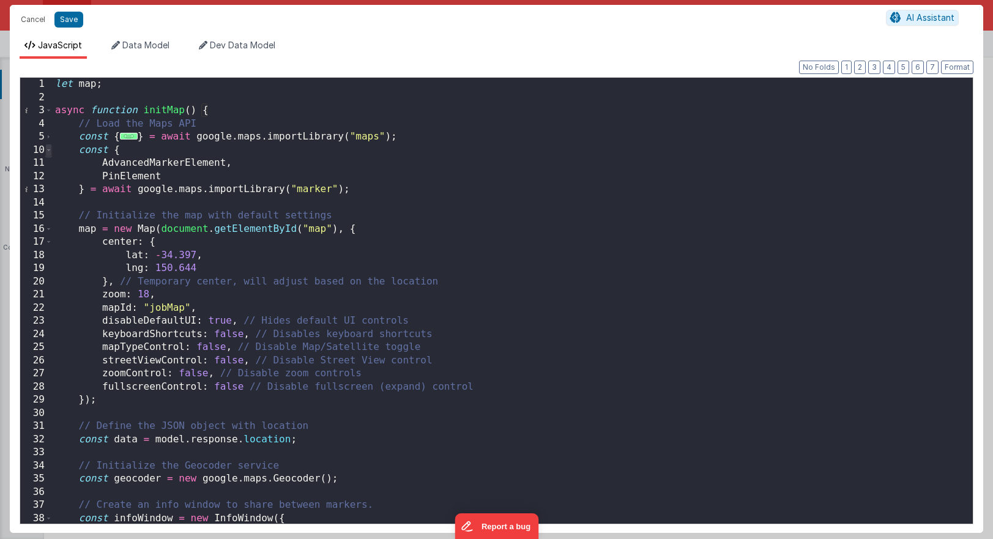
click at [48, 153] on span at bounding box center [48, 150] width 7 height 13
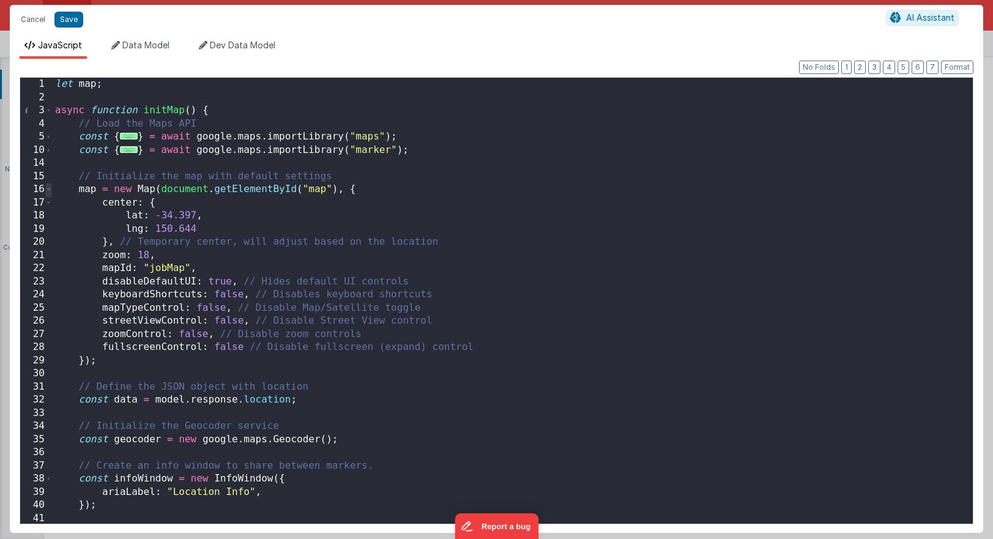
click at [48, 190] on span at bounding box center [48, 189] width 7 height 13
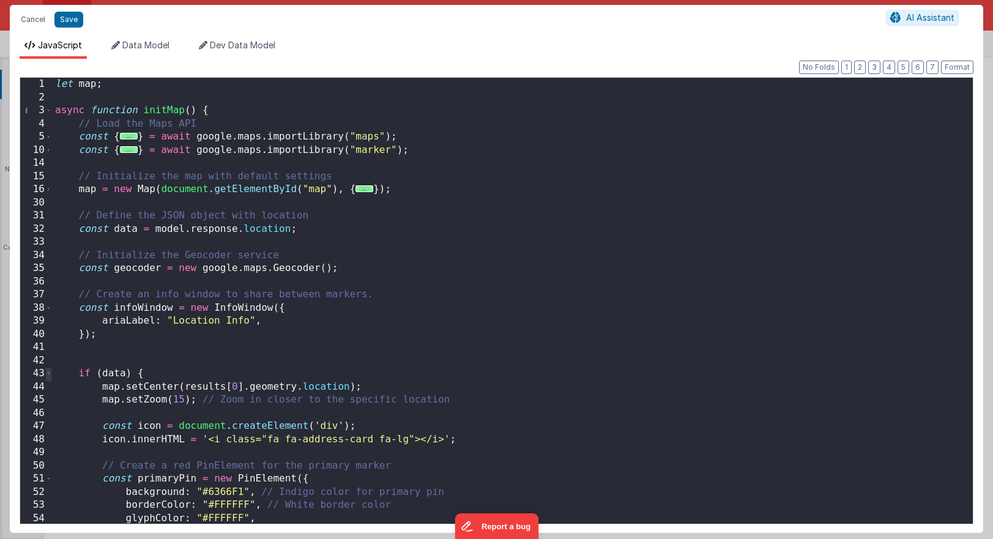
click at [46, 379] on span at bounding box center [48, 373] width 7 height 13
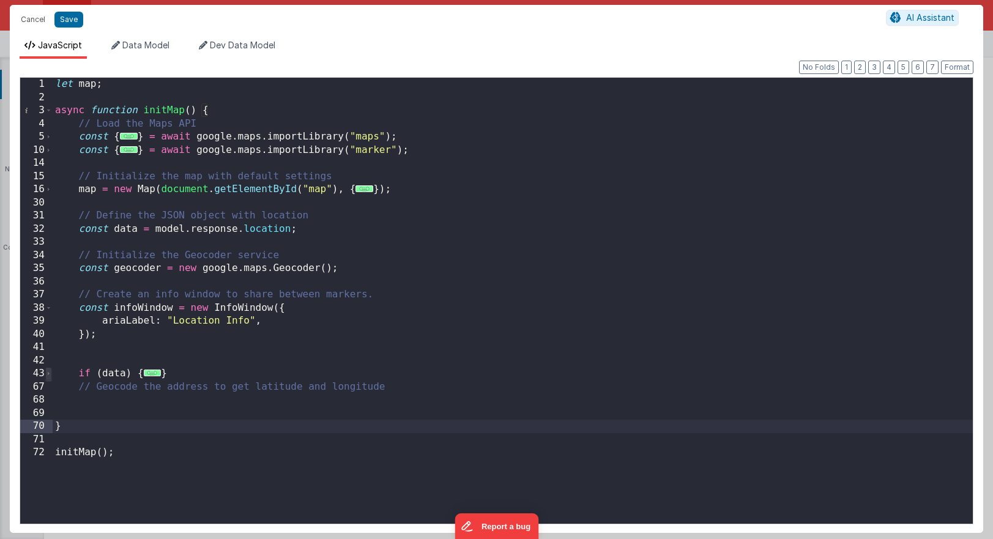
click at [46, 369] on span at bounding box center [48, 373] width 7 height 13
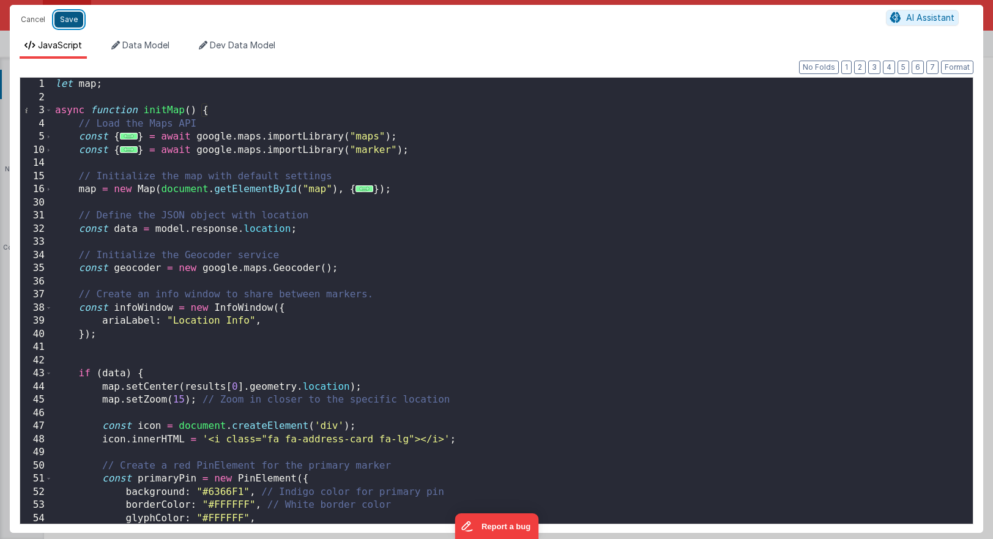
click at [70, 25] on button "Save" at bounding box center [68, 20] width 29 height 16
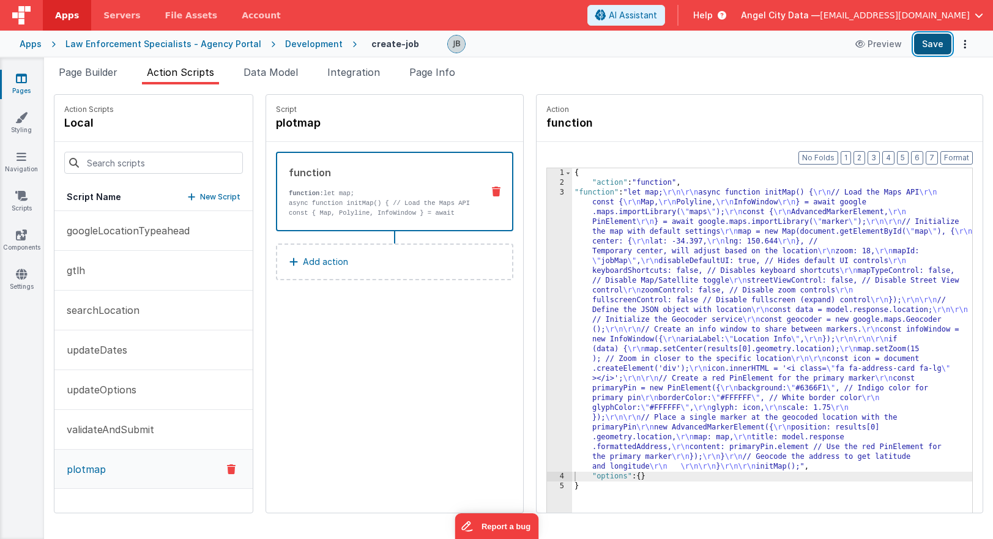
click at [704, 51] on button "Save" at bounding box center [932, 44] width 37 height 21
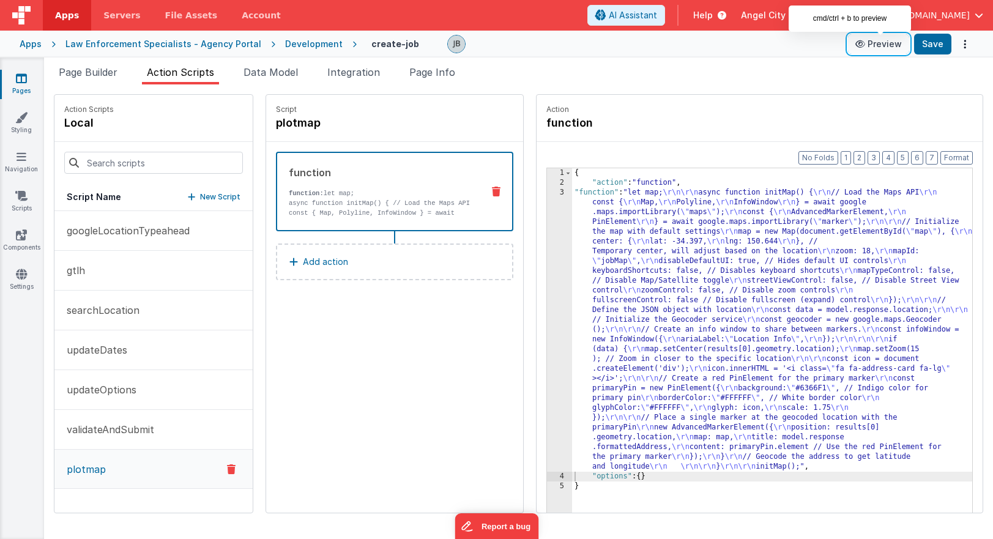
click at [704, 46] on button "Preview" at bounding box center [878, 44] width 61 height 20
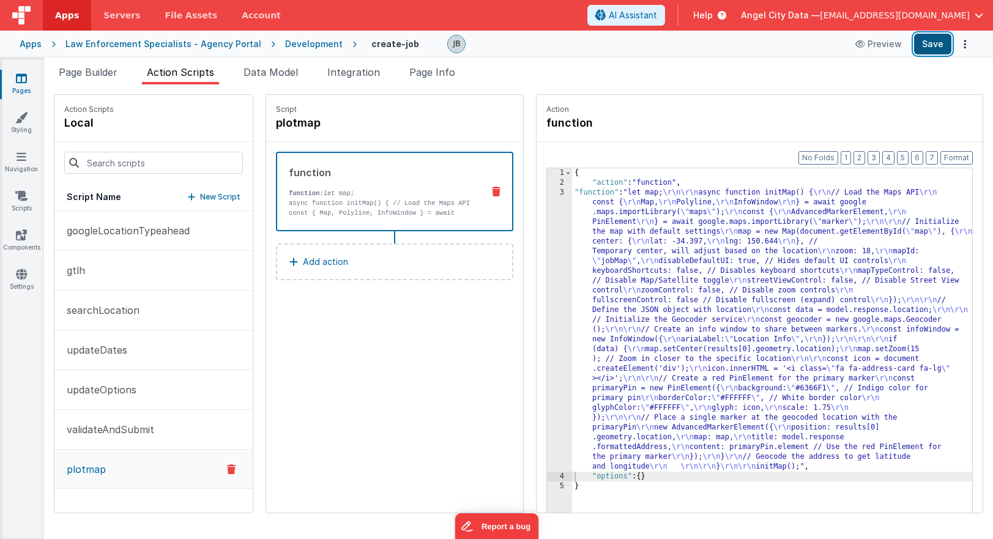
click at [704, 43] on button "Save" at bounding box center [932, 44] width 37 height 21
click at [547, 218] on div "3" at bounding box center [559, 330] width 25 height 284
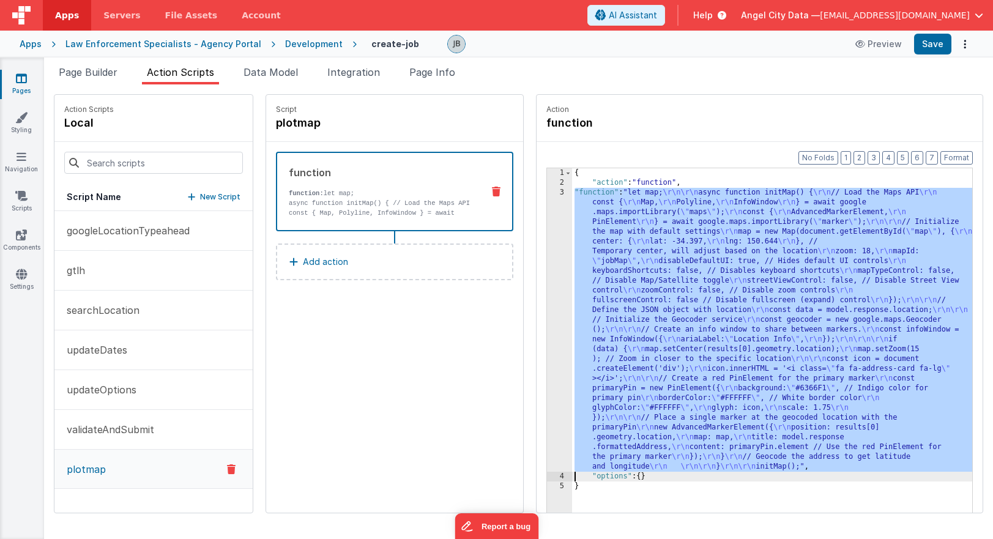
click at [547, 223] on div "3" at bounding box center [559, 330] width 25 height 284
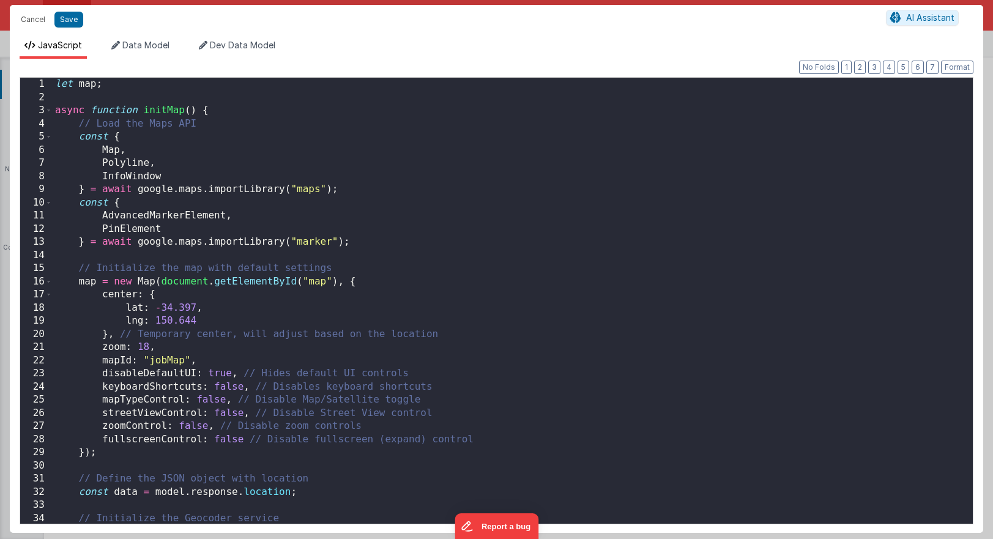
click at [535, 223] on div "let map ; async function initMap ( ) { // Load the Maps API const { Map , Polyl…" at bounding box center [513, 314] width 920 height 472
click at [285, 280] on div "let map ; async function initMap ( ) { // Load the Maps API const { Map , Polyl…" at bounding box center [513, 314] width 920 height 472
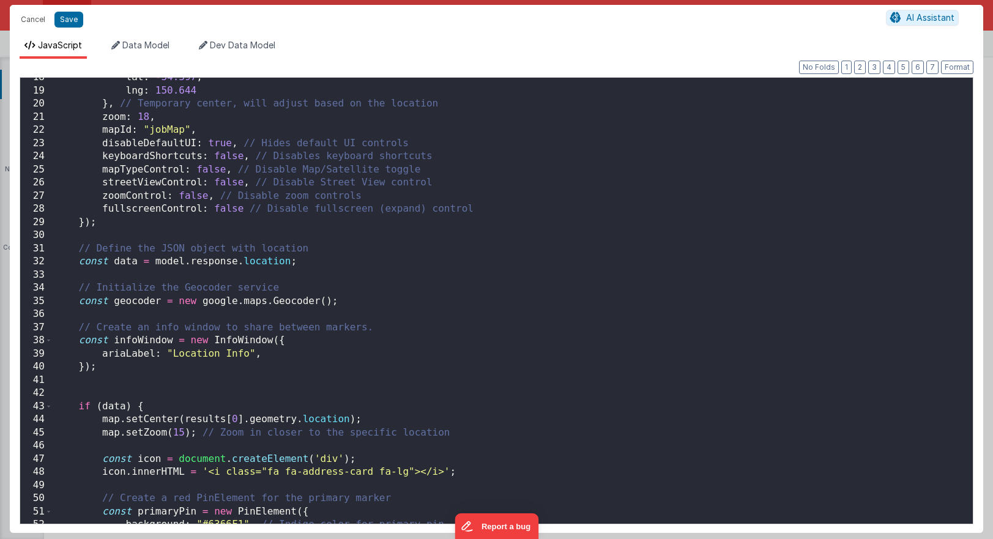
scroll to position [231, 0]
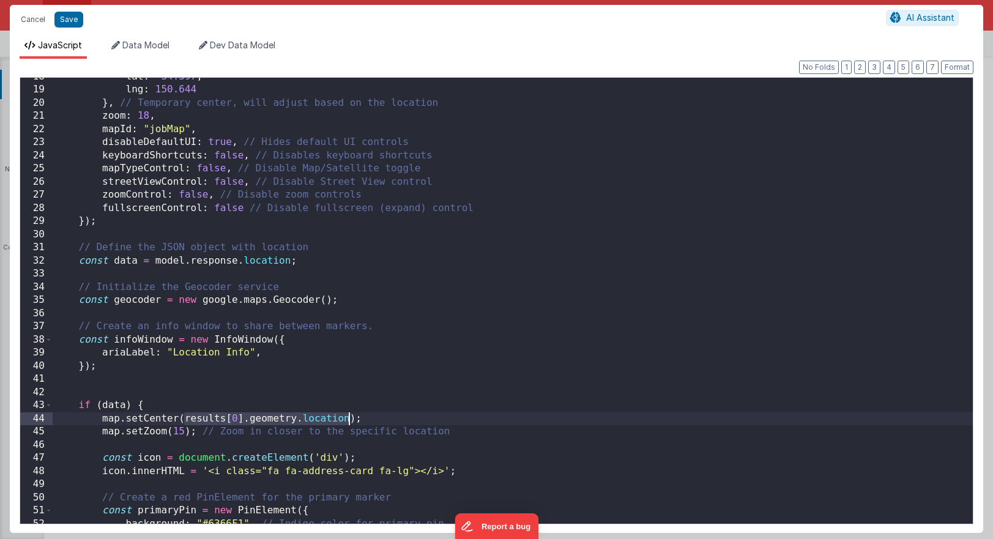
drag, startPoint x: 187, startPoint y: 417, endPoint x: 347, endPoint y: 418, distance: 160.3
click at [347, 418] on div "lat : - 34.397 , lng : 150.644 } , // Temporary center, will adjust based on th…" at bounding box center [513, 306] width 920 height 472
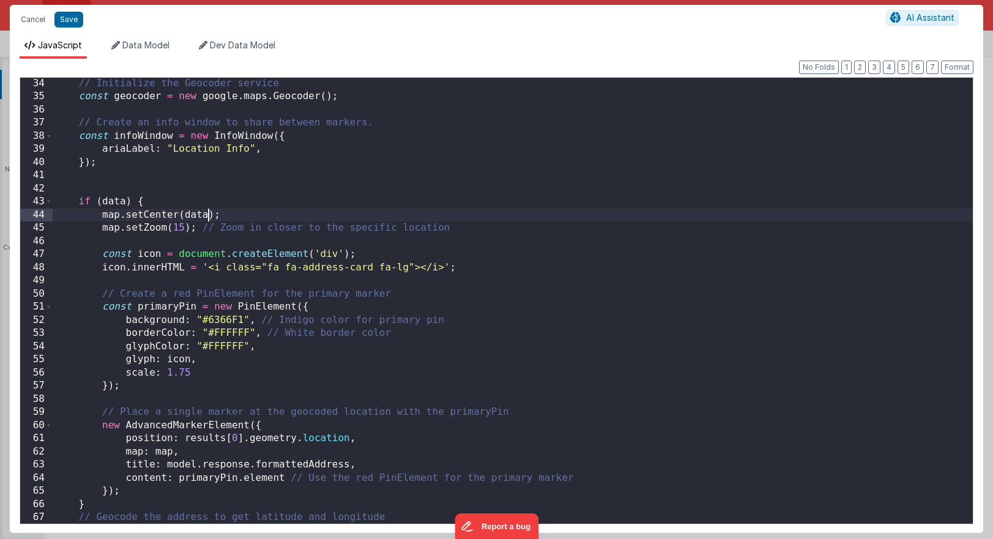
scroll to position [436, 0]
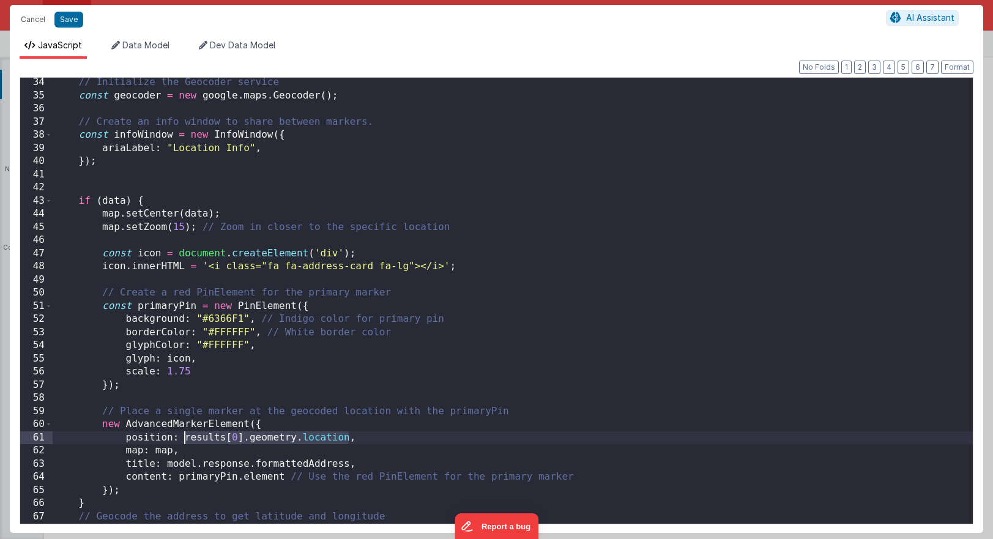
drag, startPoint x: 349, startPoint y: 439, endPoint x: 186, endPoint y: 439, distance: 163.3
click at [186, 439] on div "// Initialize the Geocoder service const geocoder = new google . maps . Geocode…" at bounding box center [513, 312] width 920 height 472
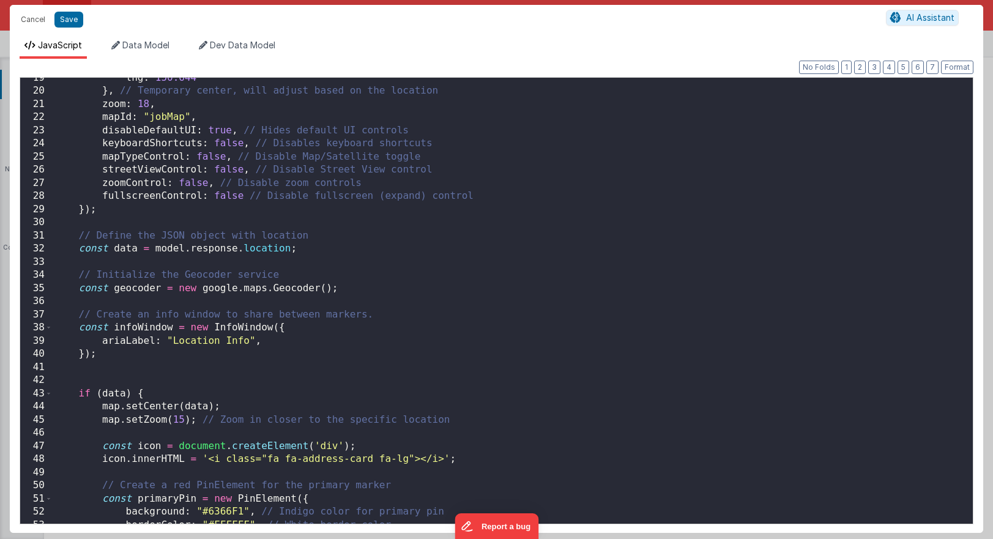
scroll to position [243, 0]
click at [73, 22] on button "Save" at bounding box center [68, 20] width 29 height 16
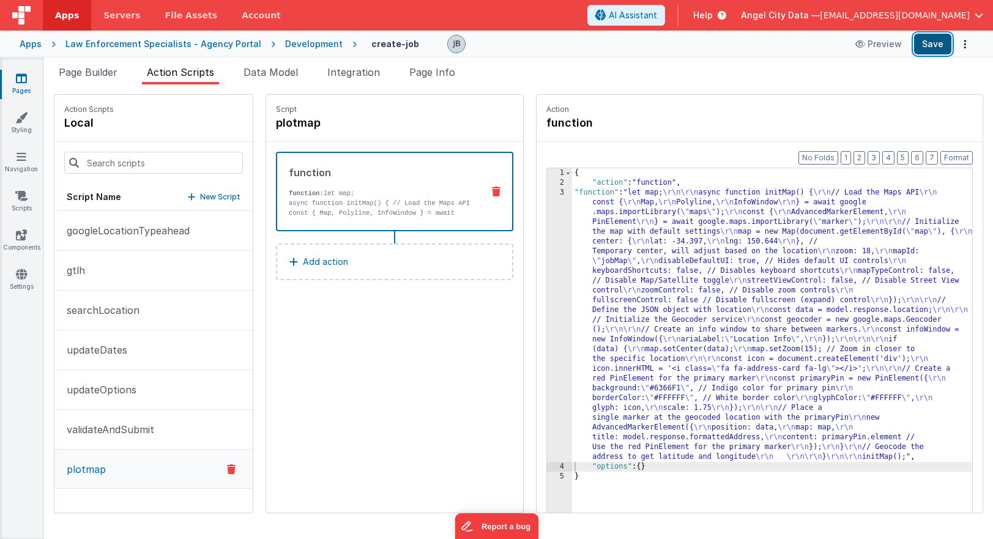
click at [704, 49] on button "Save" at bounding box center [932, 44] width 37 height 21
click at [312, 220] on div "function function: let map; async function initMap() { // Load the Maps API con…" at bounding box center [394, 192] width 237 height 80
click at [317, 210] on p "async function initMap() { // Load the Maps API const { Map, Polyline, InfoWind…" at bounding box center [381, 222] width 184 height 49
click at [344, 210] on p "async function initMap() { // Load the Maps API const { Map, Polyline, InfoWind…" at bounding box center [381, 222] width 184 height 49
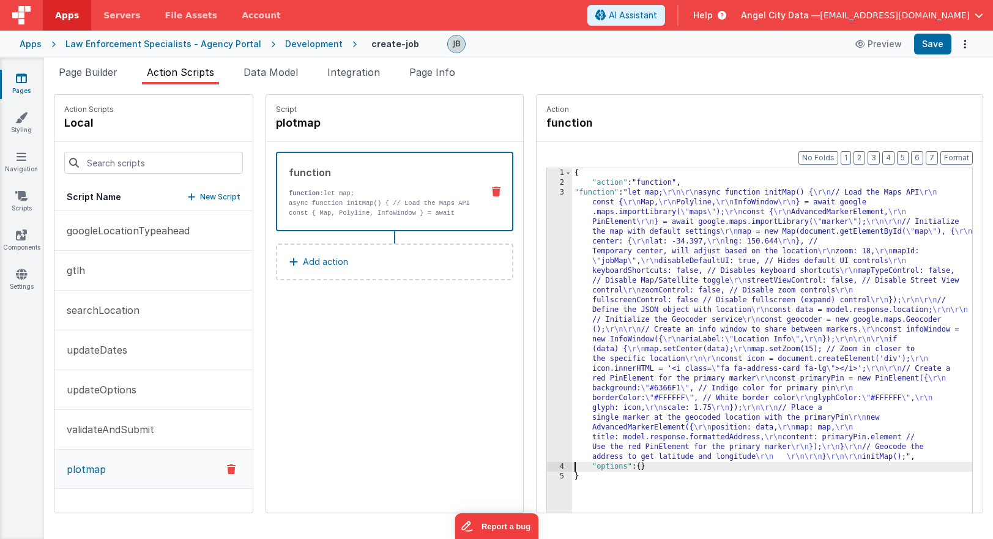
click at [547, 256] on div "3" at bounding box center [559, 325] width 25 height 274
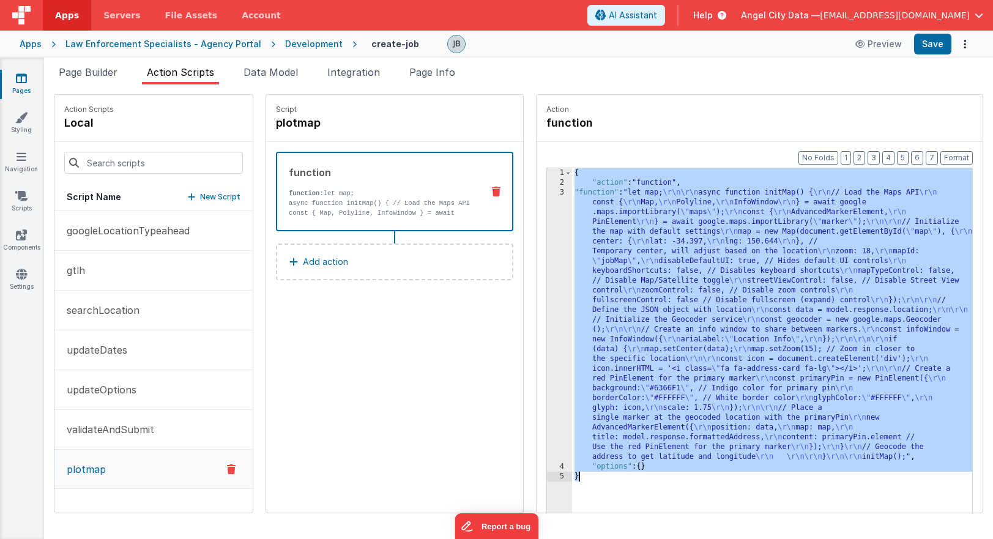
click at [547, 256] on div "3" at bounding box center [559, 325] width 25 height 274
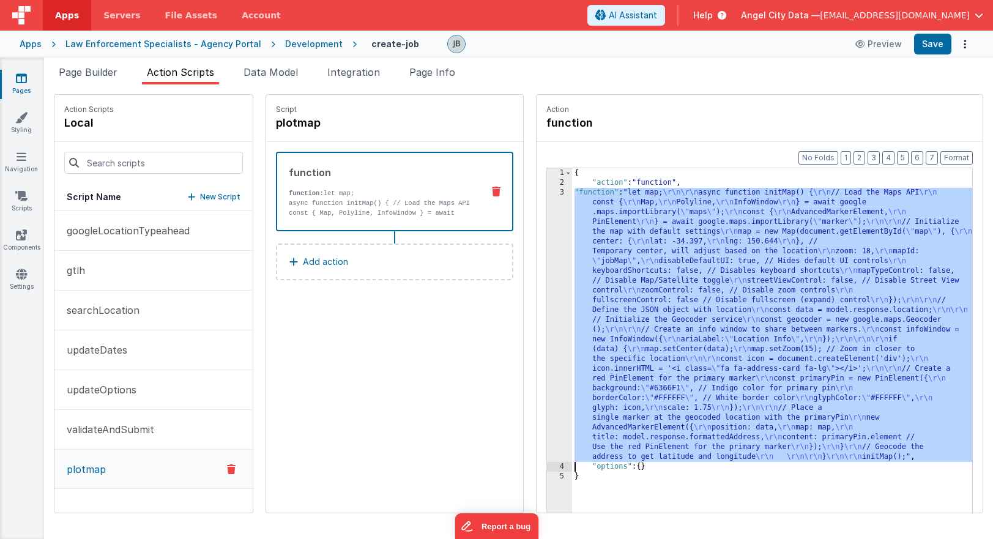
click at [547, 256] on div "3" at bounding box center [559, 325] width 25 height 274
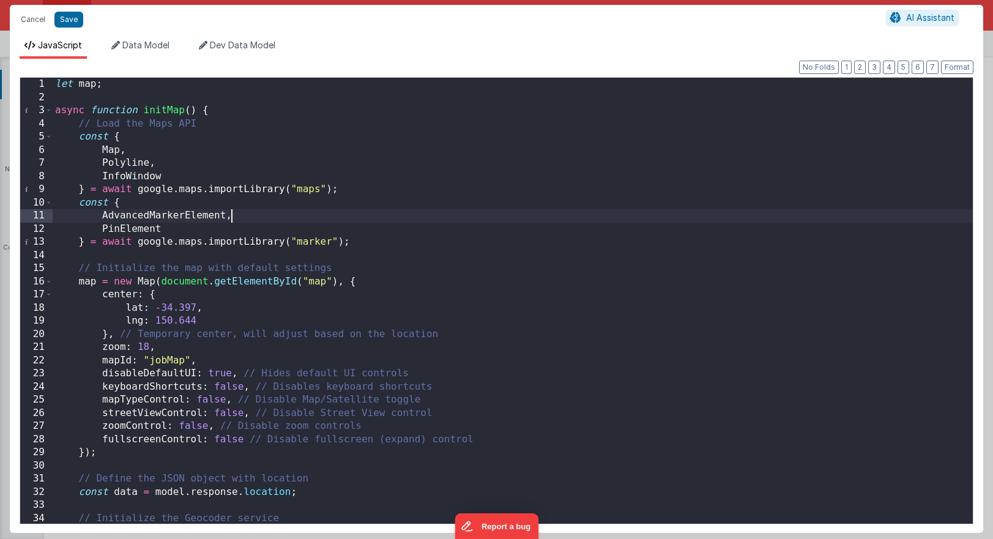
click at [297, 213] on div "let map ; async function initMap ( ) { // Load the Maps API const { Map , Polyl…" at bounding box center [513, 314] width 920 height 472
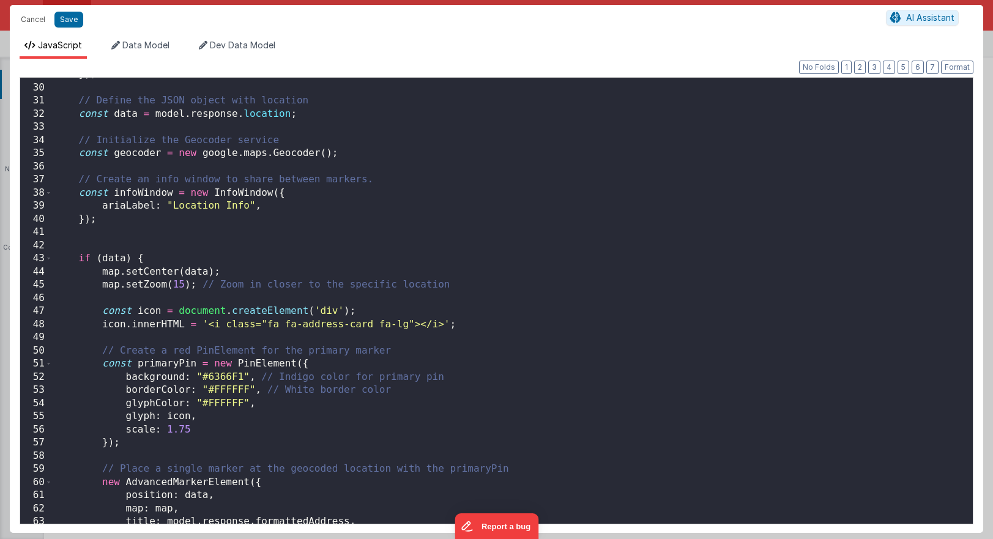
scroll to position [415, 0]
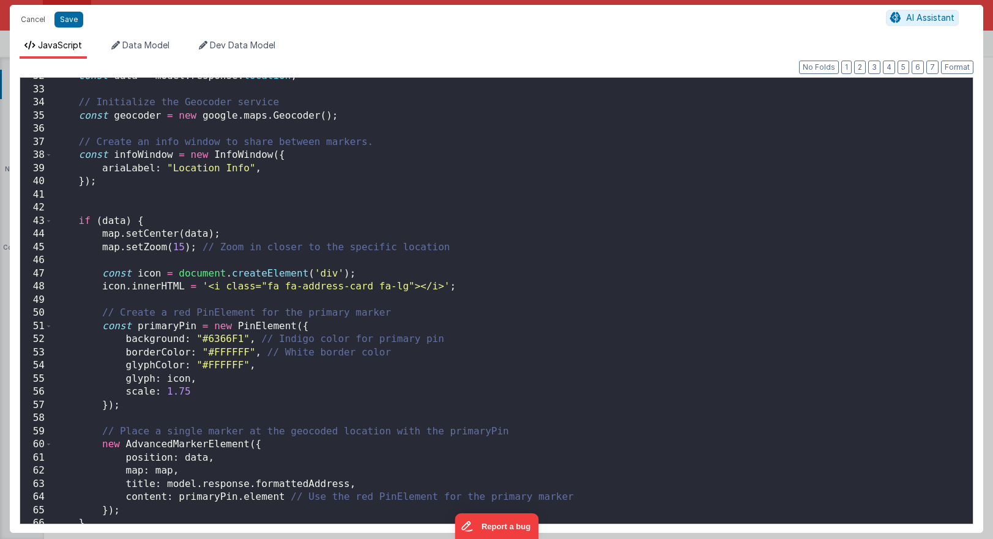
click at [201, 237] on div "const data = model . response . location ; // Initialize the Geocoder service c…" at bounding box center [513, 306] width 920 height 472
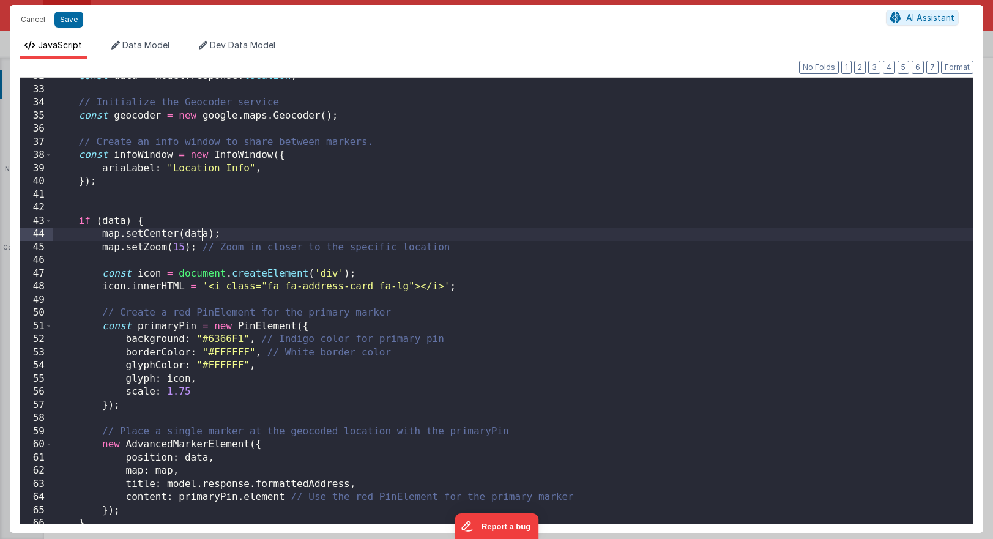
click at [201, 237] on div "const data = model . response . location ; // Initialize the Geocoder service c…" at bounding box center [513, 306] width 920 height 472
click at [167, 208] on div "const data = model . response . location ; // Initialize the Geocoder service c…" at bounding box center [513, 306] width 920 height 472
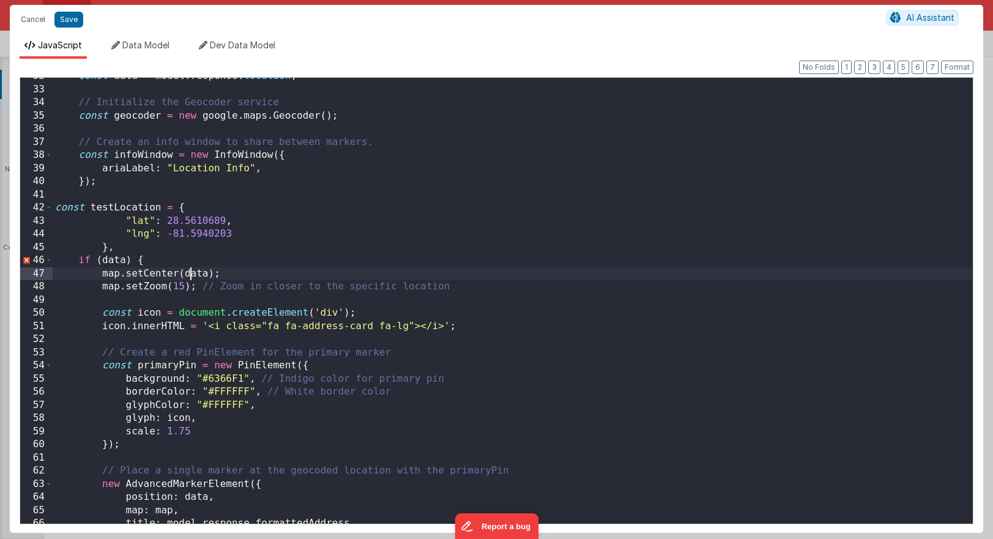
click at [191, 276] on div "const data = model . response . location ; // Initialize the Geocoder service c…" at bounding box center [513, 306] width 920 height 472
click at [226, 262] on div "const data = model . response . location ; // Initialize the Geocoder service c…" at bounding box center [513, 306] width 920 height 472
click at [73, 24] on button "Save" at bounding box center [68, 20] width 29 height 16
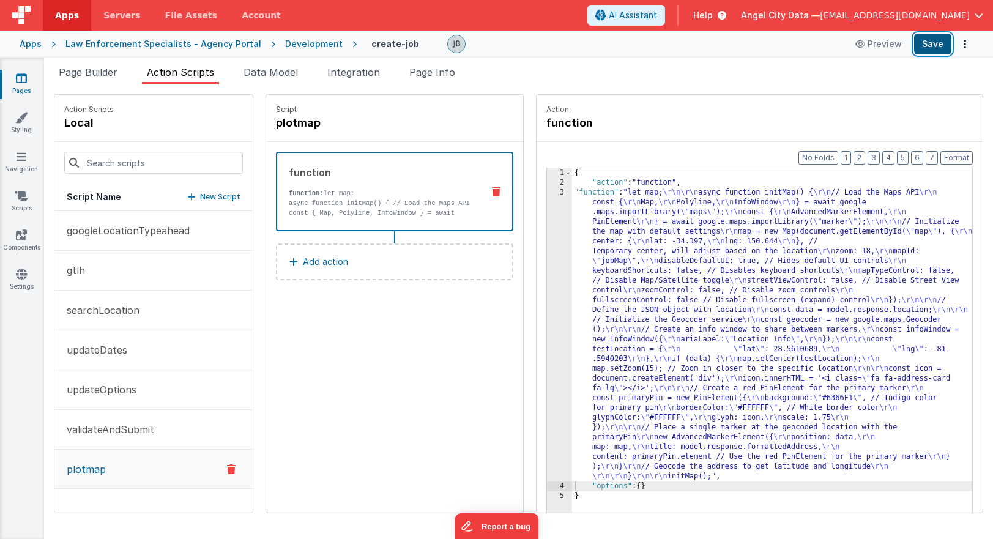
click at [704, 46] on button "Save" at bounding box center [932, 44] width 37 height 21
click at [84, 75] on span "Page Builder" at bounding box center [88, 72] width 59 height 12
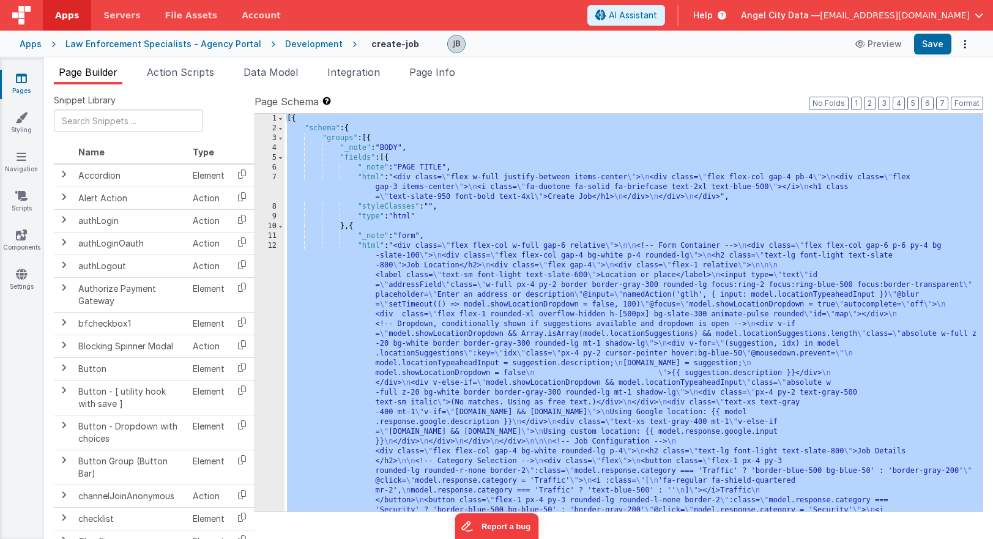
scroll to position [669, 0]
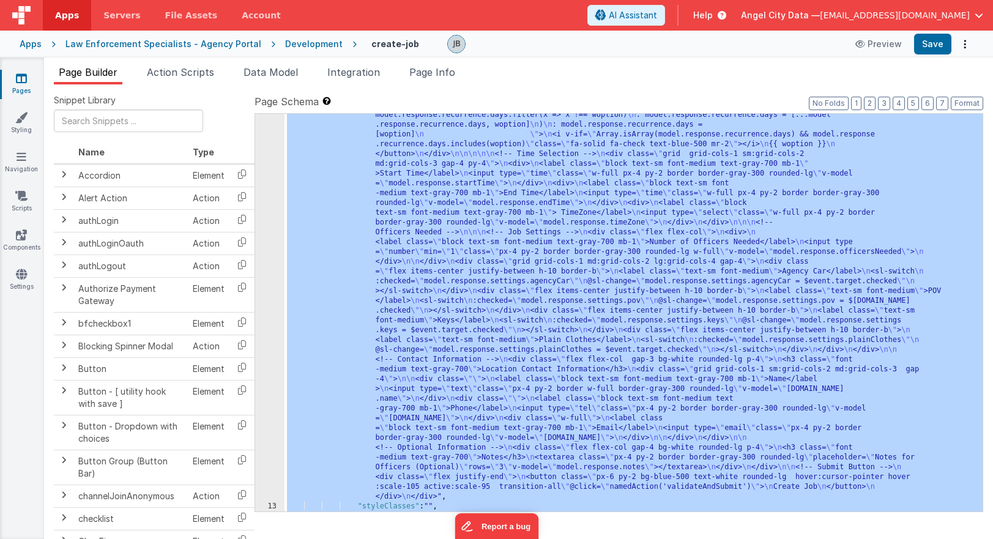
click at [275, 299] on div "12" at bounding box center [269, 37] width 29 height 930
click at [280, 267] on div "12" at bounding box center [269, 37] width 29 height 930
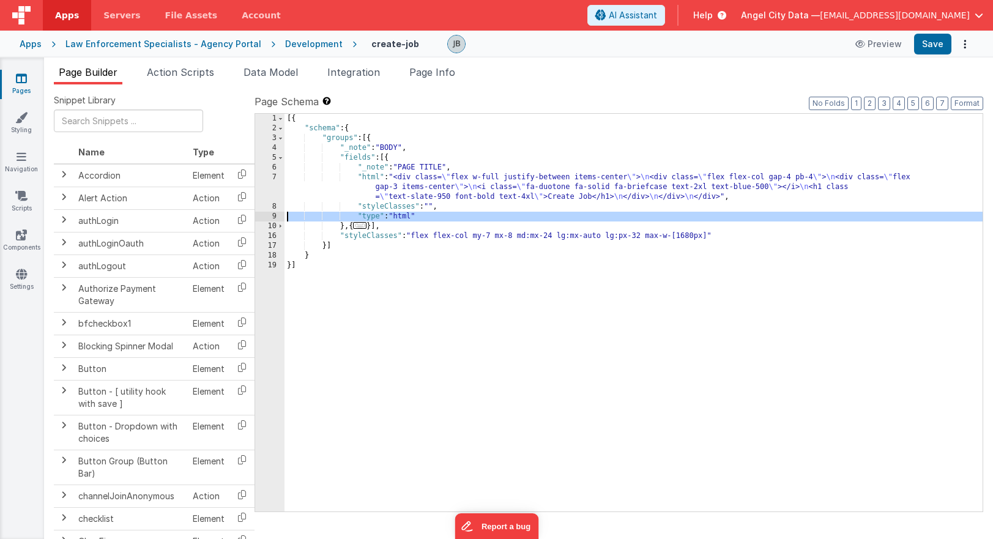
click at [276, 221] on div "10" at bounding box center [269, 226] width 29 height 10
click at [278, 224] on span at bounding box center [280, 226] width 7 height 10
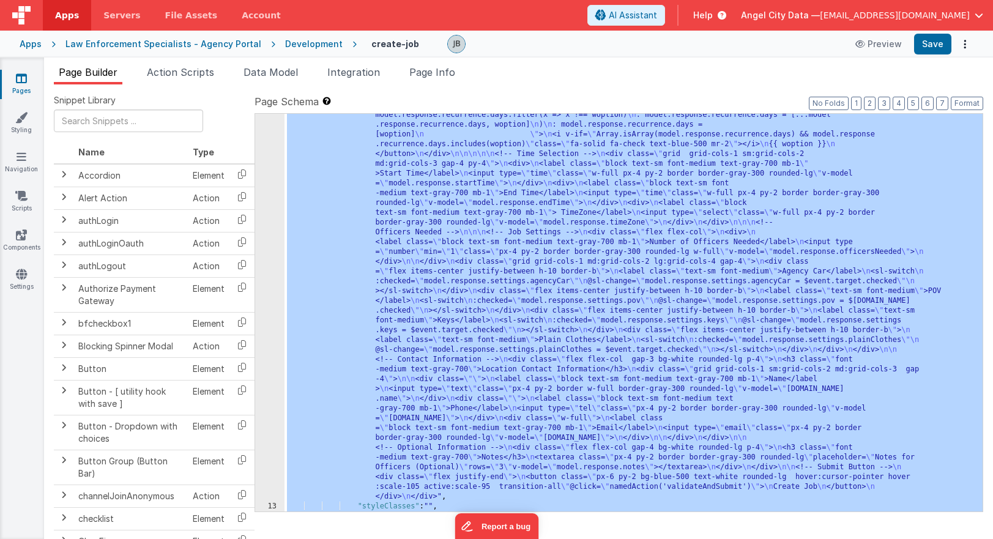
click at [264, 262] on div "12" at bounding box center [269, 37] width 29 height 930
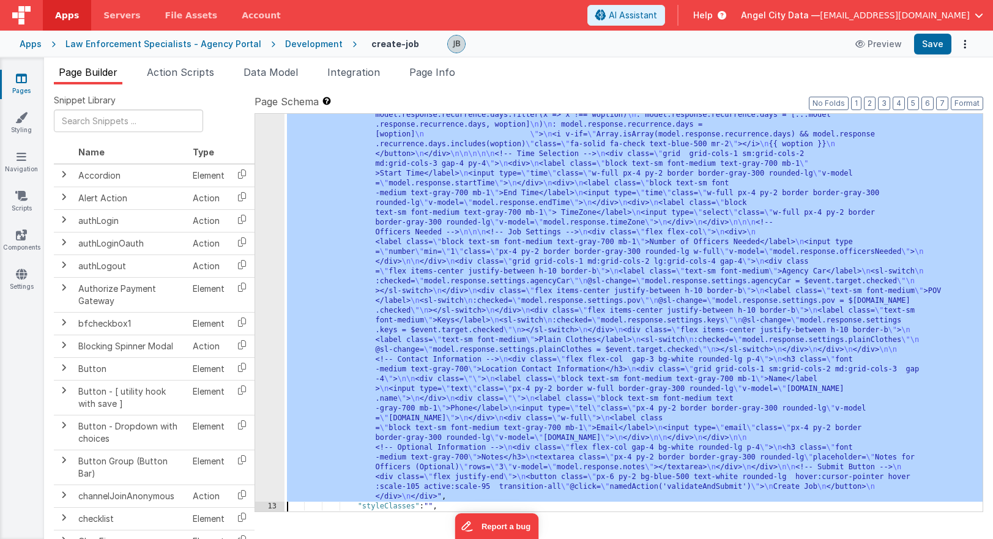
click at [263, 259] on div "12" at bounding box center [269, 37] width 29 height 930
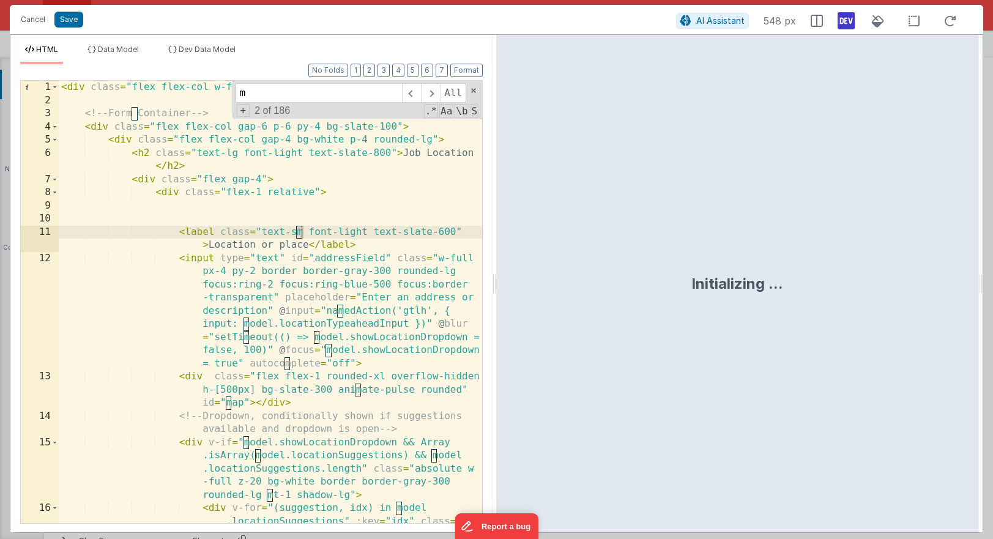
scroll to position [0, 0]
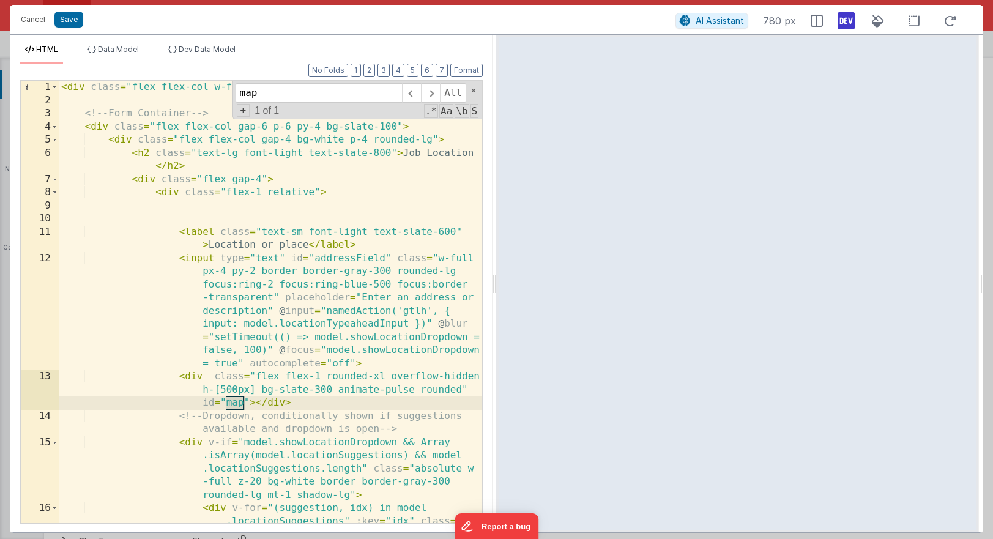
type input "map"
drag, startPoint x: 335, startPoint y: 392, endPoint x: 411, endPoint y: 392, distance: 75.9
click at [411, 392] on div "< div class = "flex flex-col w-full gap-6 relative" > <!-- Form Container --> <…" at bounding box center [270, 335] width 423 height 508
click at [336, 404] on div "< div class = "flex flex-col w-full gap-6 relative" > <!-- Form Container --> <…" at bounding box center [270, 335] width 423 height 508
click at [35, 24] on button "Cancel" at bounding box center [33, 19] width 37 height 17
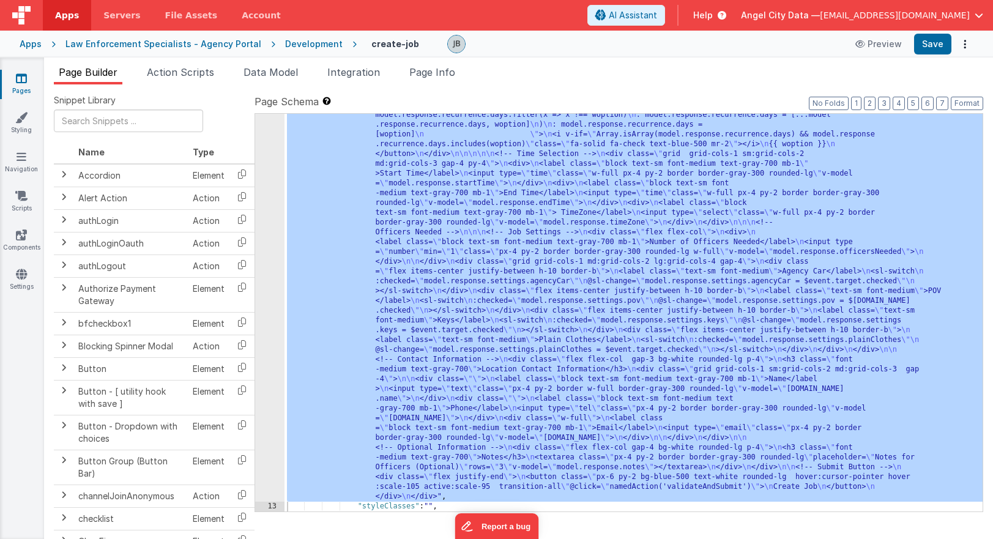
click at [285, 44] on div "Development" at bounding box center [314, 44] width 58 height 12
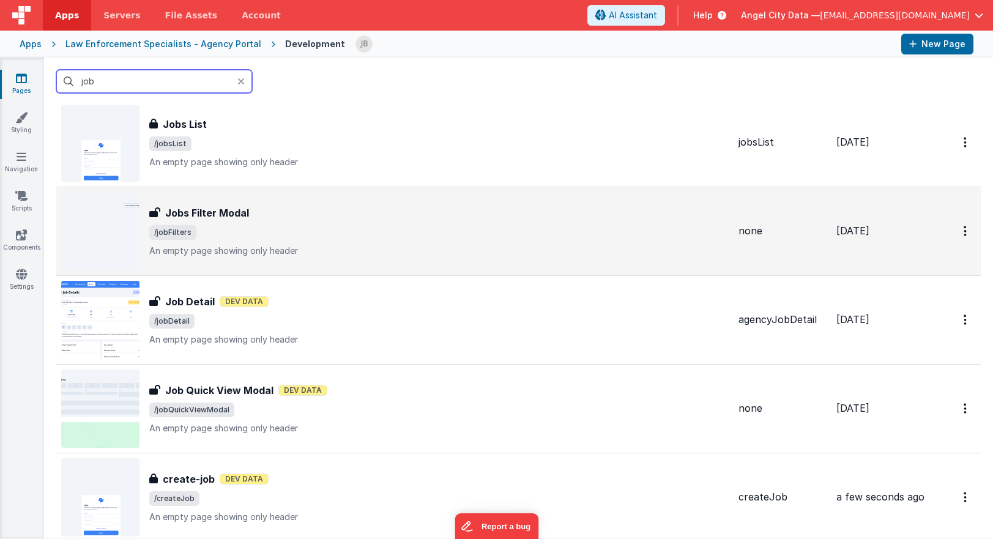
scroll to position [45, 0]
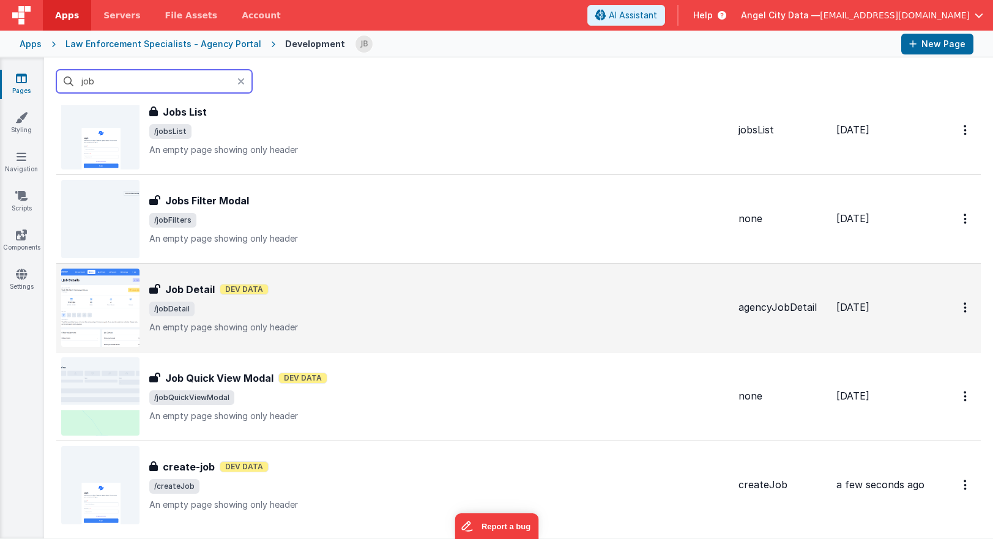
type input "job"
click at [189, 295] on h3 "Job Detail" at bounding box center [190, 289] width 50 height 15
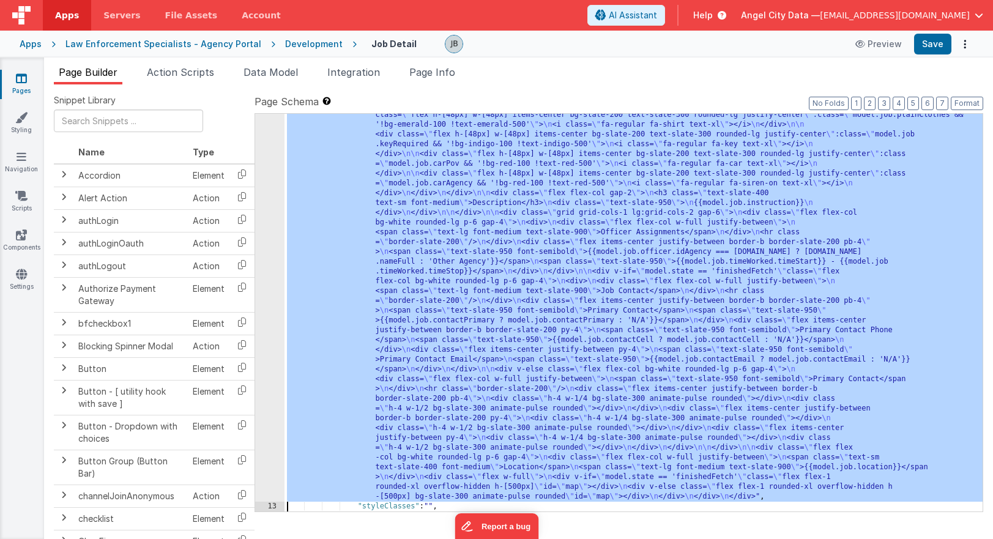
click at [271, 326] on div "12" at bounding box center [269, 174] width 29 height 656
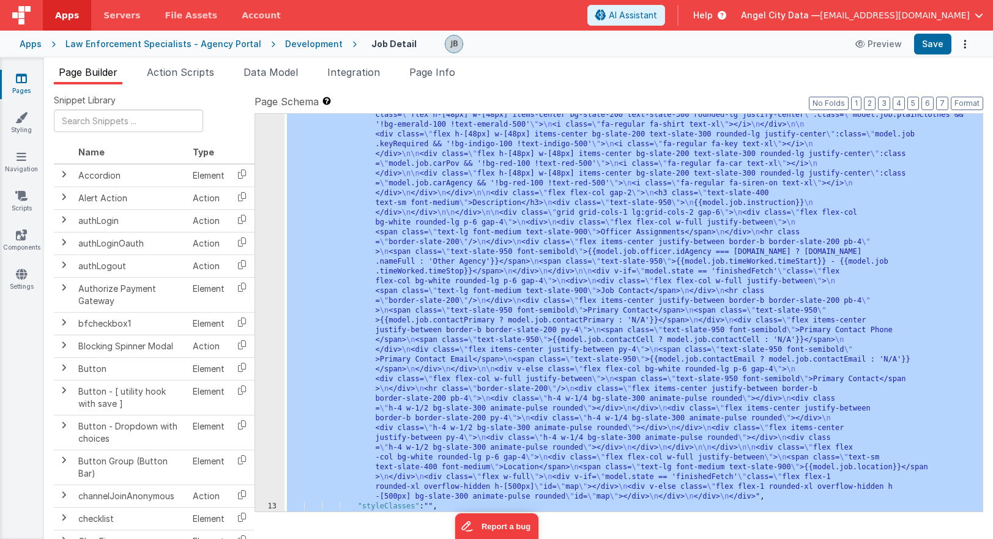
click at [273, 316] on div "12" at bounding box center [269, 174] width 29 height 656
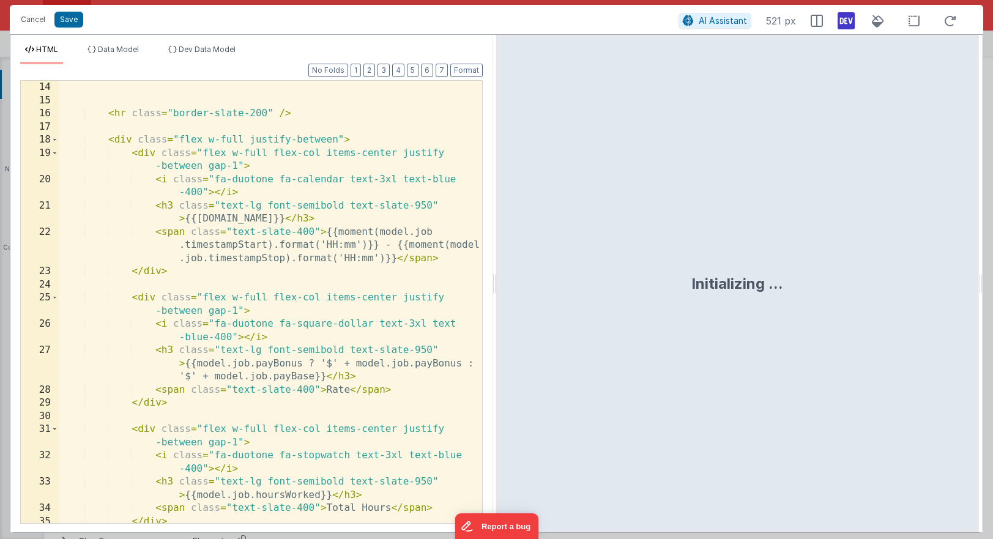
scroll to position [0, 0]
click at [224, 322] on div "< hr class = "border-slate-200" /> < div class = "flex w-full justify-between" …" at bounding box center [270, 315] width 423 height 469
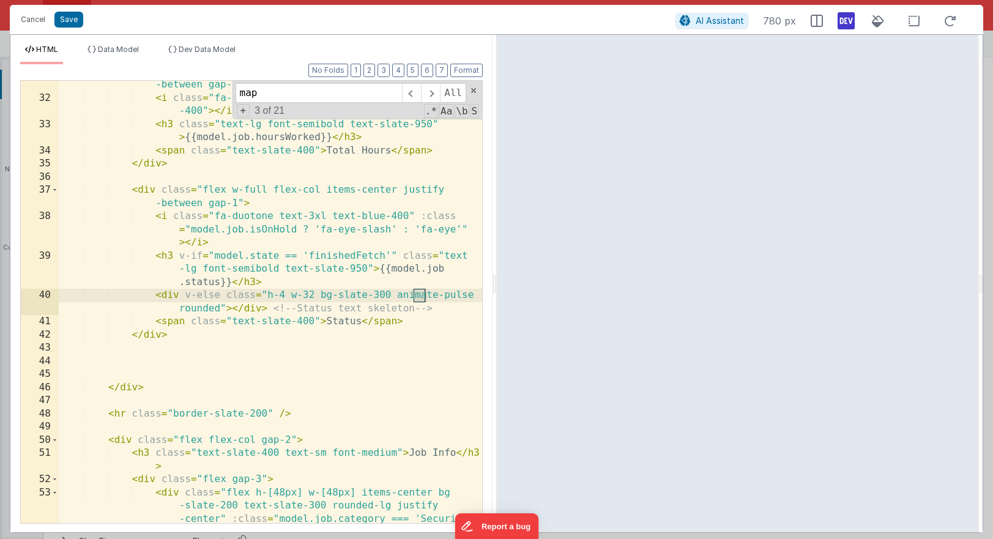
scroll to position [2622, 0]
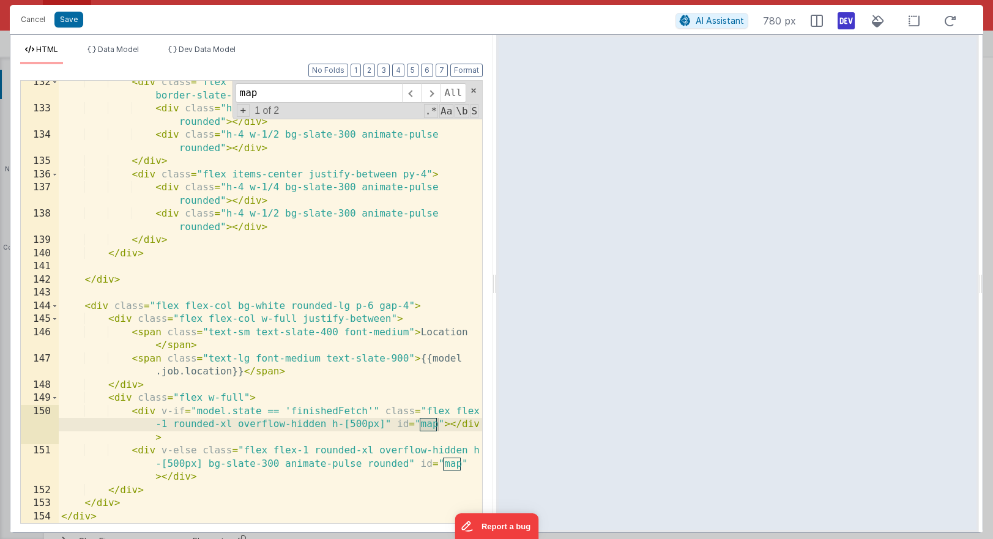
type input "map"
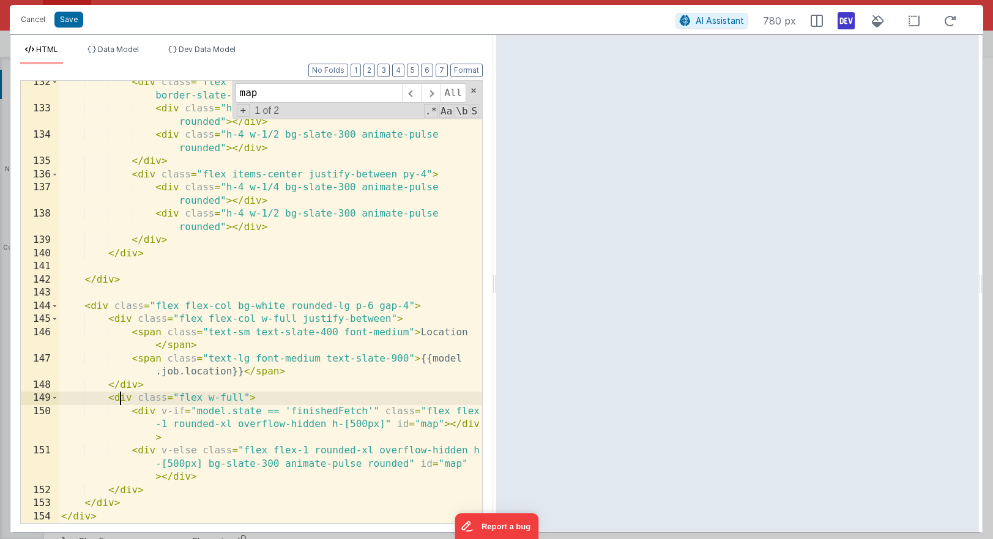
click at [117, 399] on div "< div class = "flex items-center justify-between border-b border-slate-200 py-4…" at bounding box center [270, 317] width 423 height 482
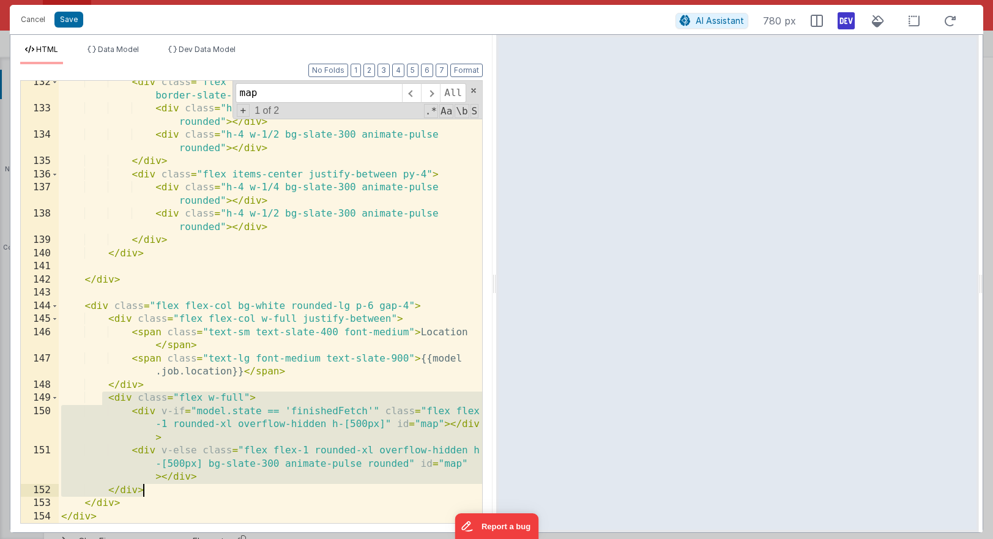
drag, startPoint x: 105, startPoint y: 399, endPoint x: 160, endPoint y: 492, distance: 108.6
click at [160, 492] on div "< div class = "flex items-center justify-between border-b border-slate-200 py-4…" at bounding box center [270, 317] width 423 height 482
click at [34, 18] on button "Cancel" at bounding box center [33, 19] width 37 height 17
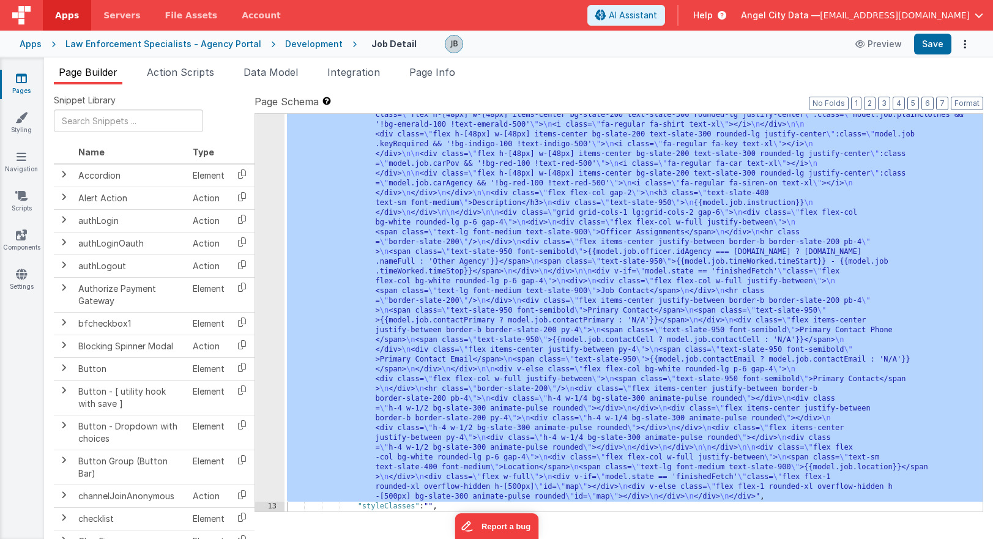
click at [285, 42] on div "Development" at bounding box center [314, 44] width 58 height 12
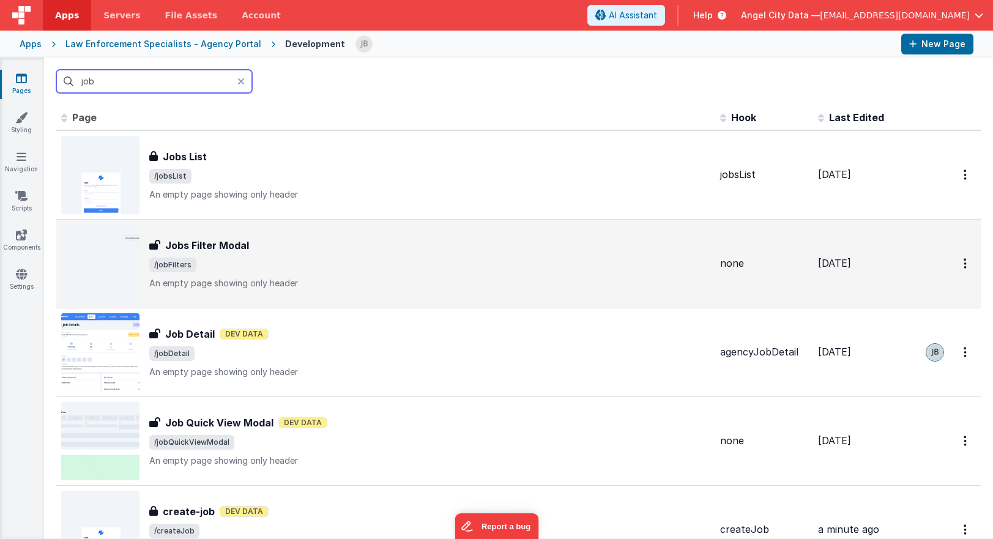
scroll to position [30, 0]
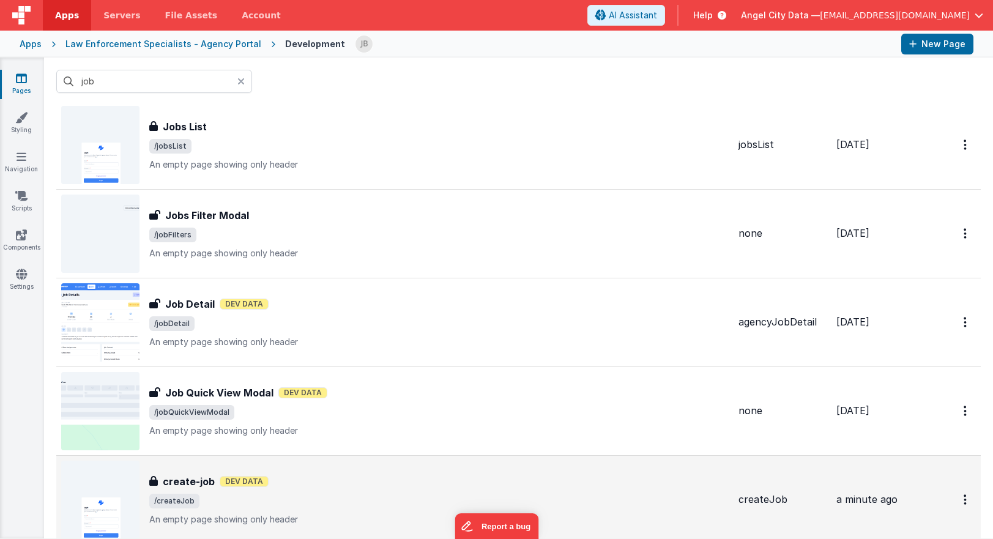
click at [173, 480] on h3 "create-job" at bounding box center [189, 481] width 52 height 15
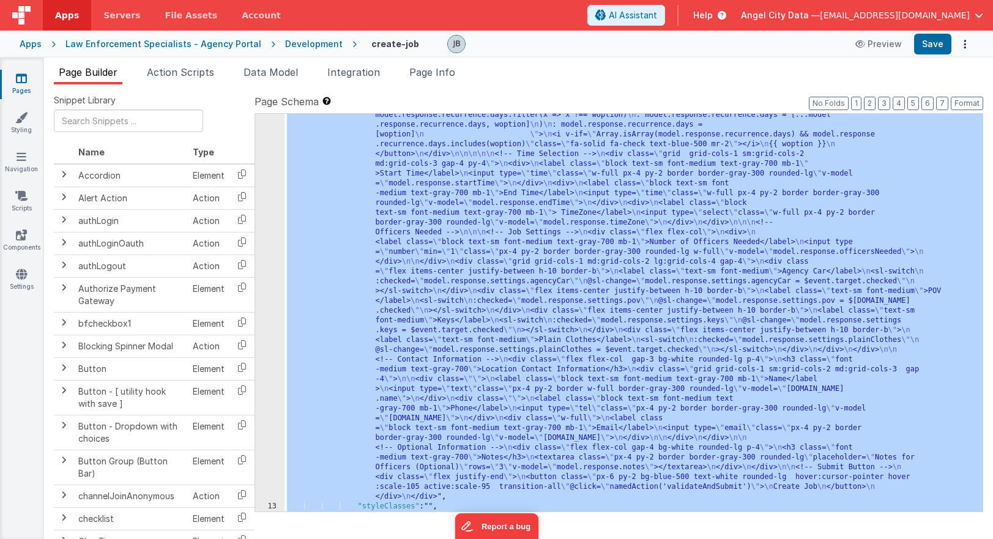
click at [272, 268] on div "12" at bounding box center [269, 37] width 29 height 930
click at [279, 246] on div "12" at bounding box center [269, 37] width 29 height 930
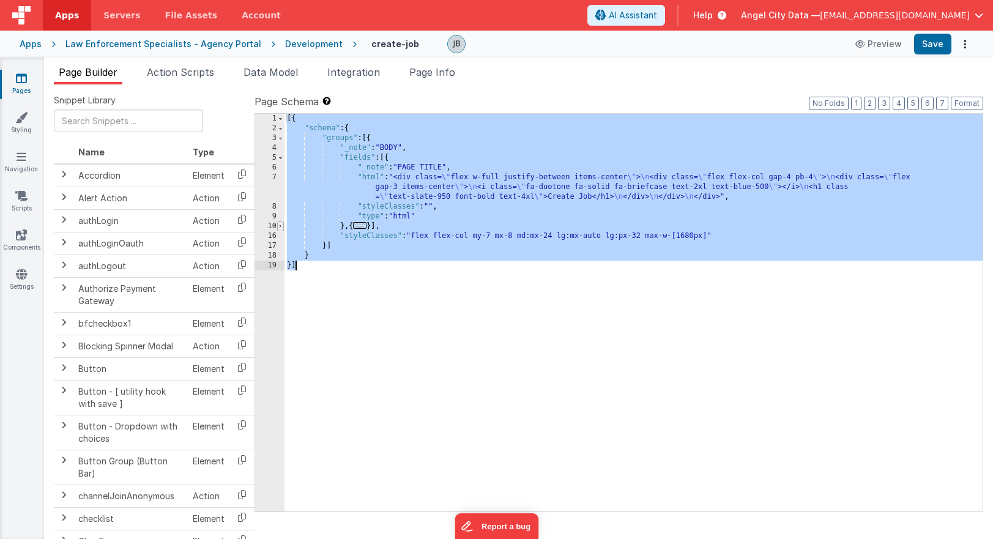
click at [280, 226] on span at bounding box center [280, 226] width 7 height 10
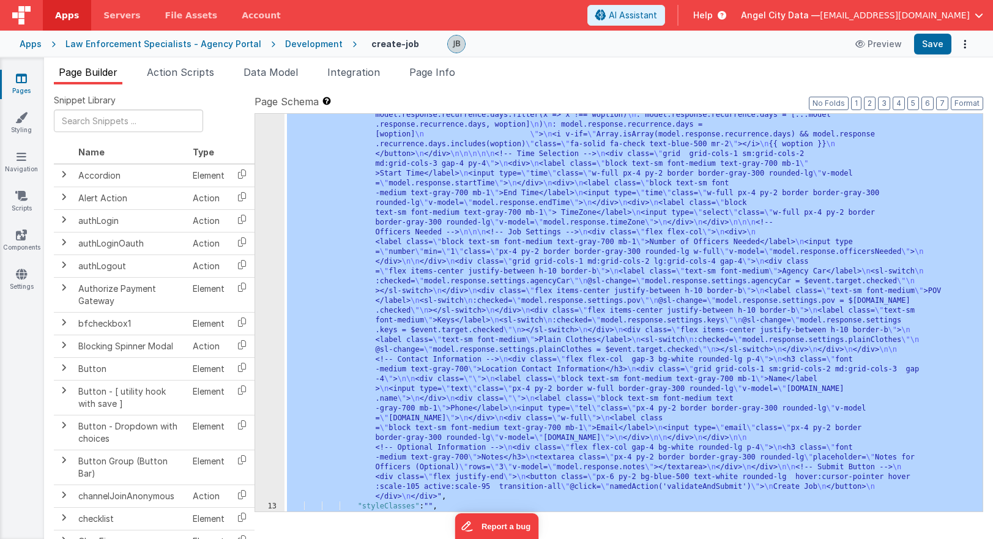
click at [273, 254] on div "12" at bounding box center [269, 37] width 29 height 930
click at [276, 250] on div "12" at bounding box center [269, 37] width 29 height 930
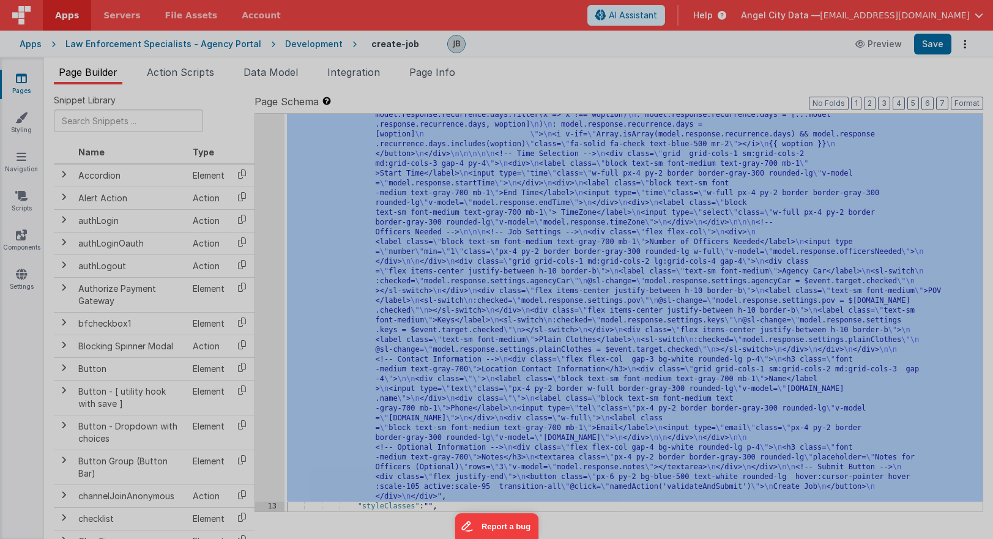
click at [276, 250] on div at bounding box center [496, 269] width 993 height 539
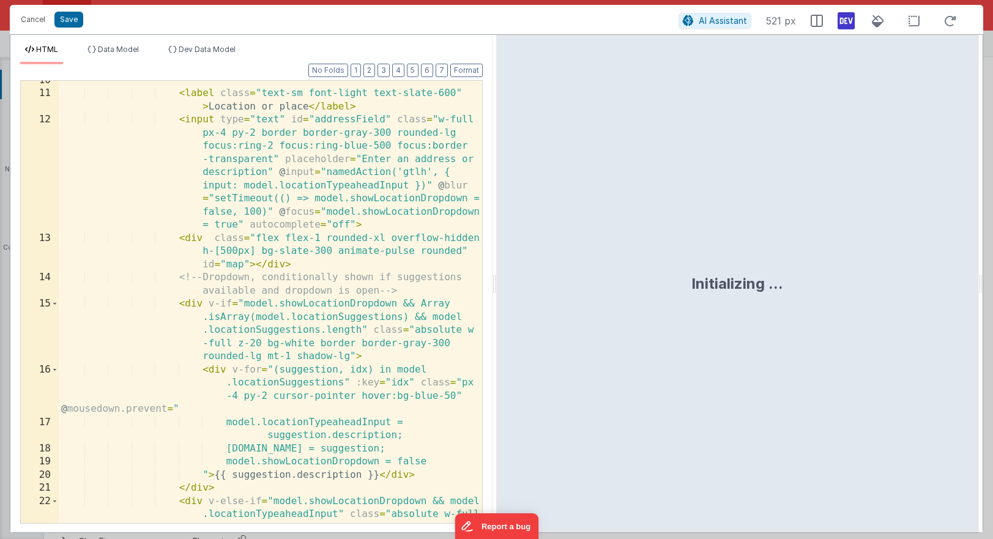
scroll to position [155, 0]
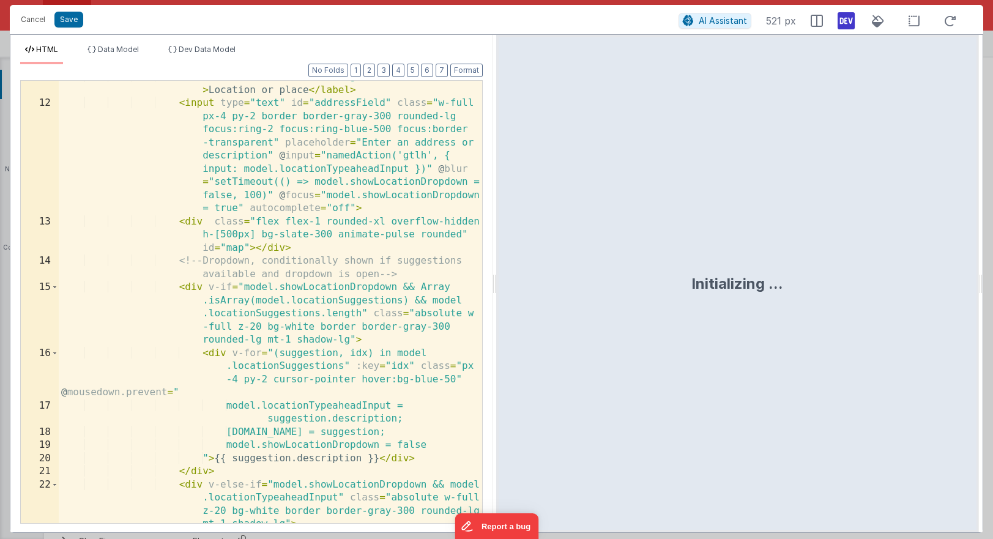
click at [249, 290] on div "< label class = "text-sm font-light text-slate-600" > Location or place </ labe…" at bounding box center [270, 330] width 423 height 521
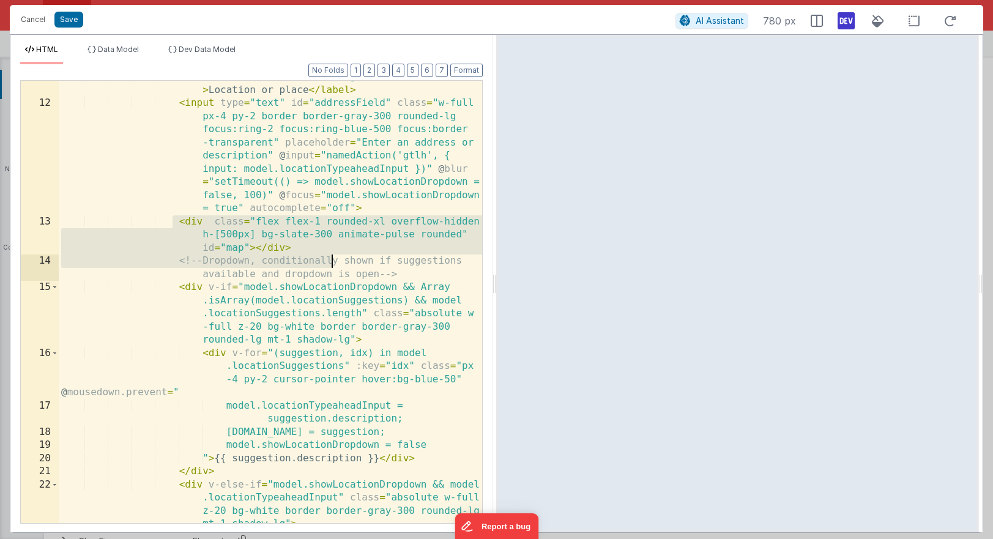
drag, startPoint x: 175, startPoint y: 221, endPoint x: 330, endPoint y: 255, distance: 158.5
click at [330, 255] on div "< label class = "text-sm font-light text-slate-600" > Location or place </ labe…" at bounding box center [270, 330] width 423 height 521
click at [305, 240] on div "< label class = "text-sm font-light text-slate-600" > Location or place </ labe…" at bounding box center [270, 330] width 423 height 521
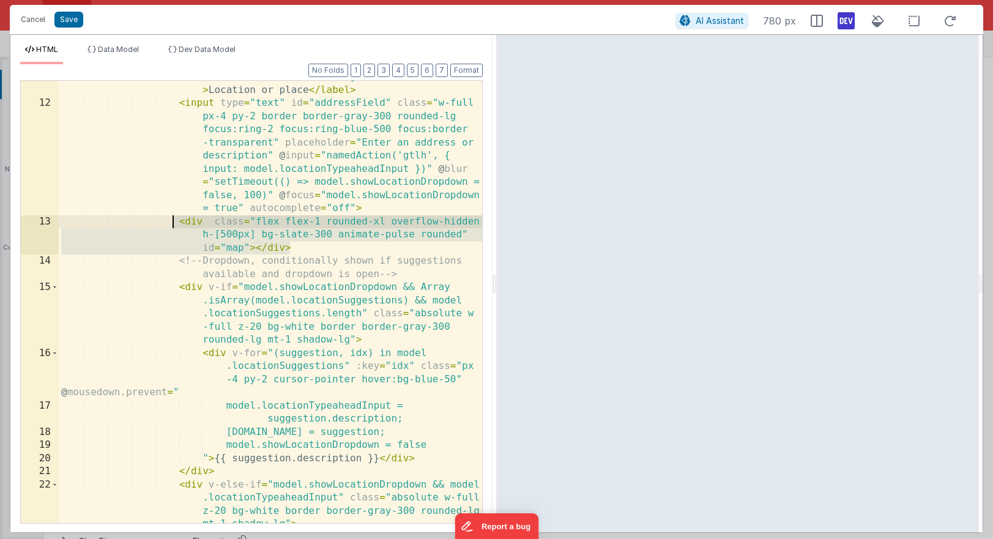
drag, startPoint x: 304, startPoint y: 245, endPoint x: 173, endPoint y: 225, distance: 132.5
click at [173, 225] on div "< label class = "text-sm font-light text-slate-600" > Location or place </ labe…" at bounding box center [270, 330] width 423 height 521
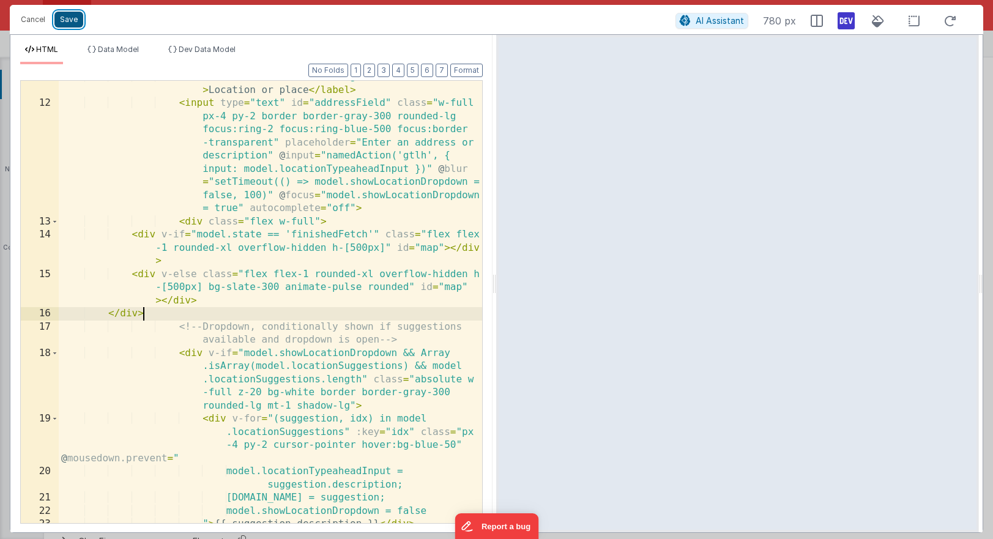
click at [73, 18] on button "Save" at bounding box center [68, 20] width 29 height 16
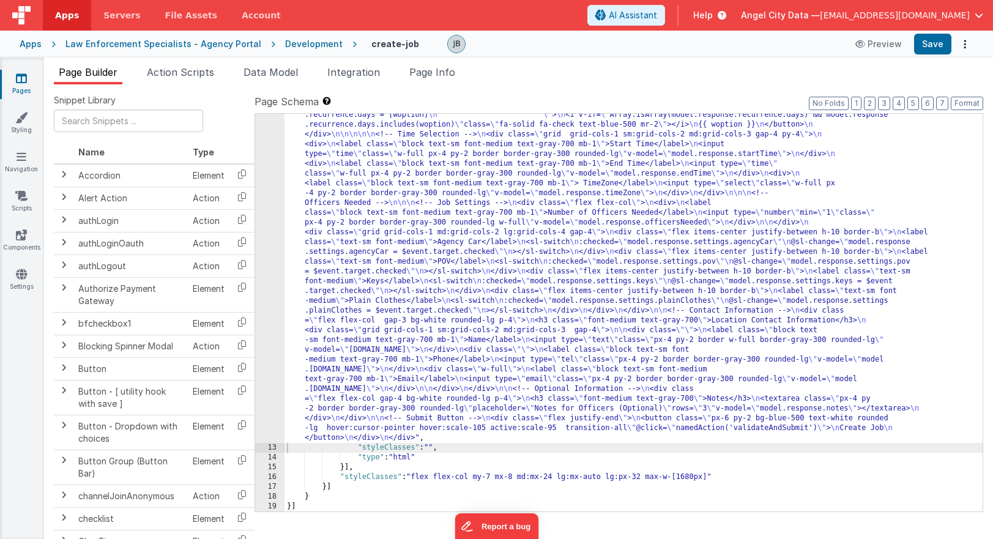
scroll to position [640, 0]
click at [704, 40] on button "Save" at bounding box center [932, 44] width 37 height 21
click at [269, 258] on div "12" at bounding box center [269, 22] width 29 height 842
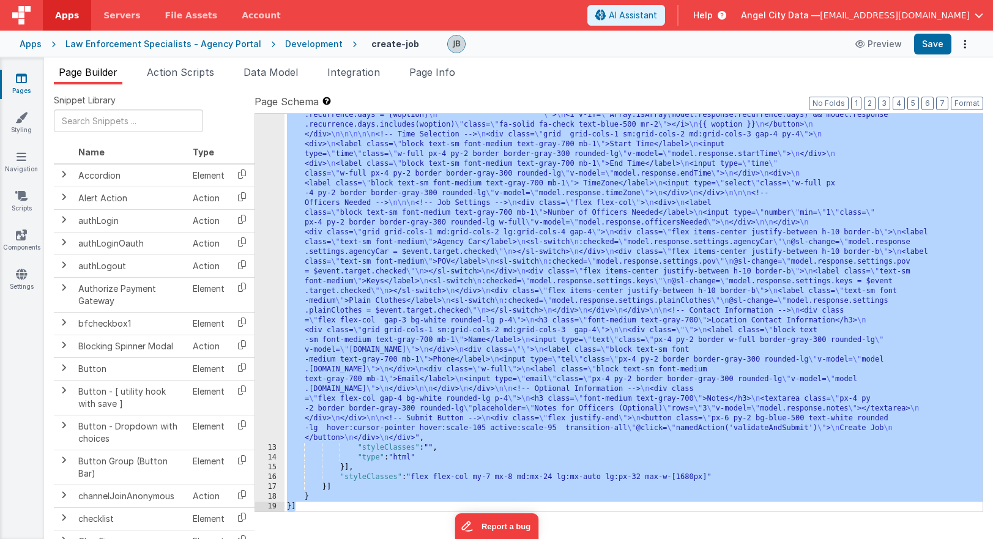
click at [270, 258] on div "12" at bounding box center [269, 22] width 29 height 842
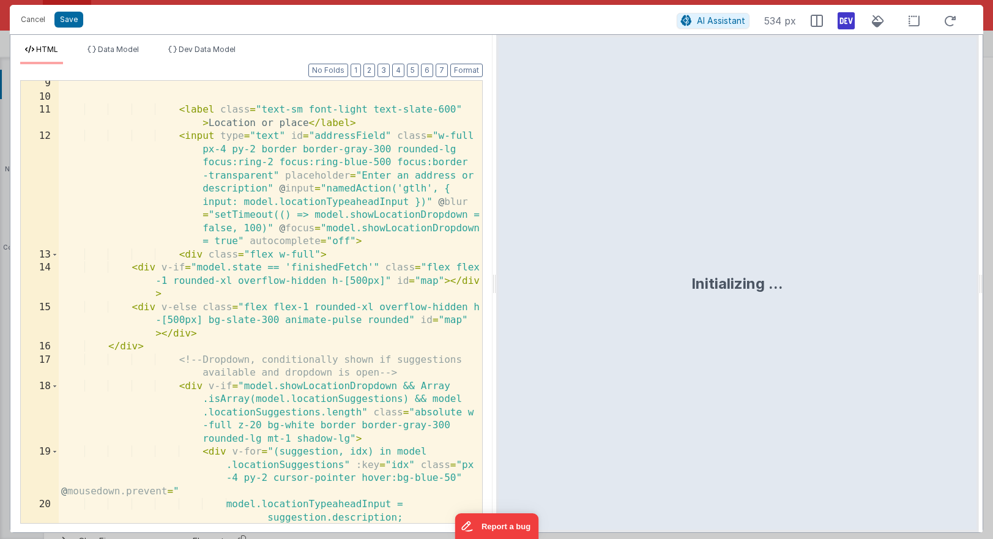
scroll to position [122, 0]
click at [319, 274] on div "< label class = "text-sm font-light text-slate-600" > Location or place </ labe…" at bounding box center [270, 311] width 423 height 469
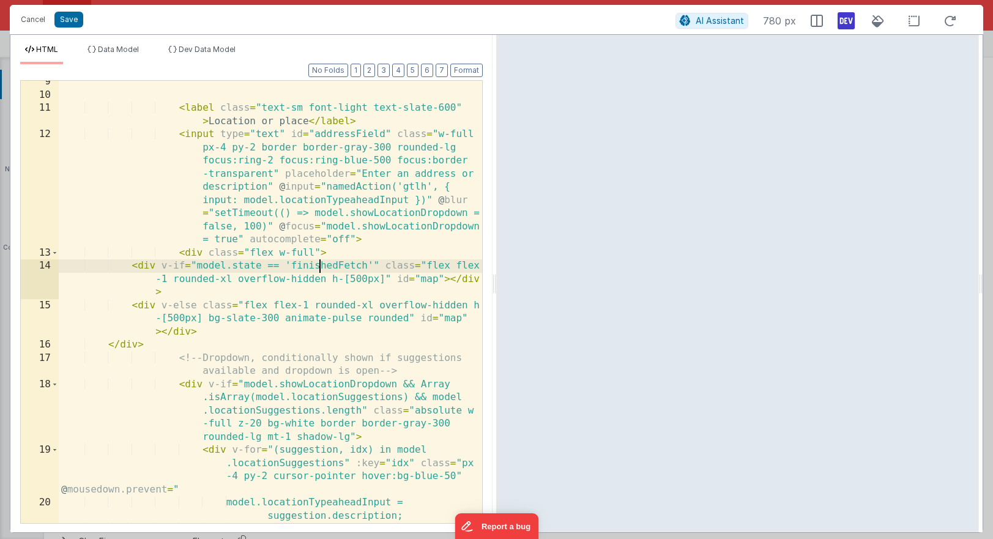
scroll to position [124, 0]
drag, startPoint x: 377, startPoint y: 264, endPoint x: 158, endPoint y: 267, distance: 219.6
click at [158, 267] on div "< label class = "text-sm font-light text-slate-600" > Location or place </ labe…" at bounding box center [270, 309] width 423 height 469
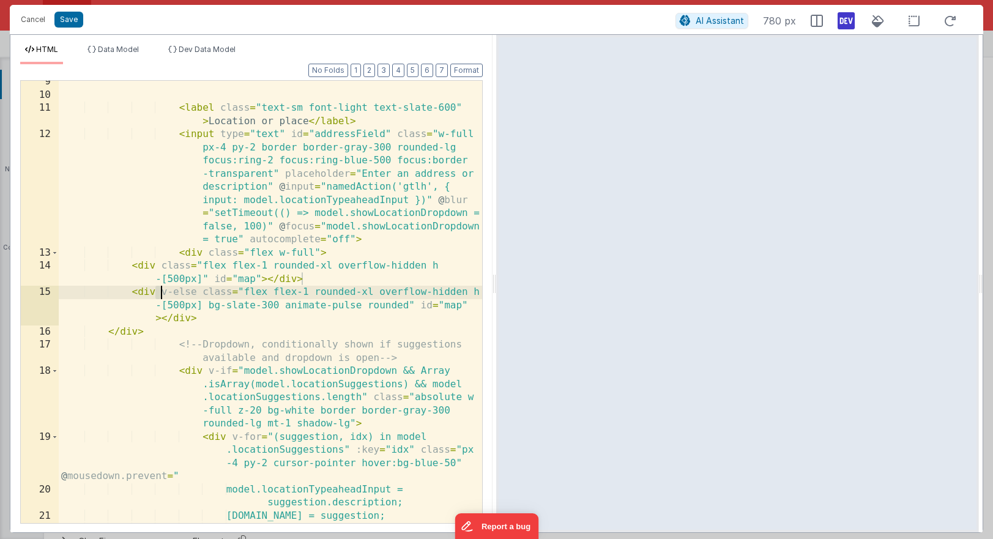
click at [160, 295] on div "< label class = "text-sm font-light text-slate-600" > Location or place </ labe…" at bounding box center [270, 309] width 423 height 469
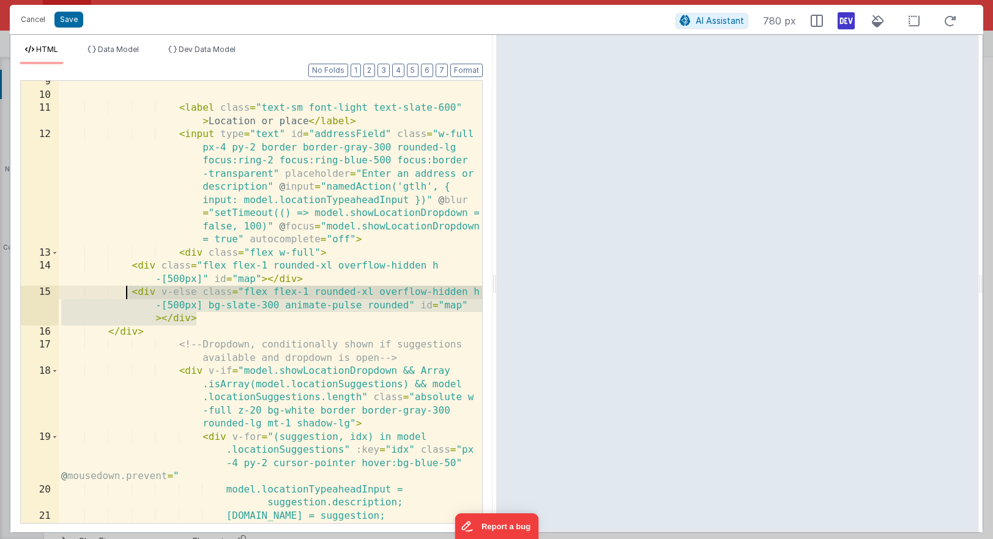
drag, startPoint x: 195, startPoint y: 317, endPoint x: 124, endPoint y: 294, distance: 74.7
click at [124, 294] on div "< label class = "text-sm font-light text-slate-600" > Location or place </ labe…" at bounding box center [270, 309] width 423 height 469
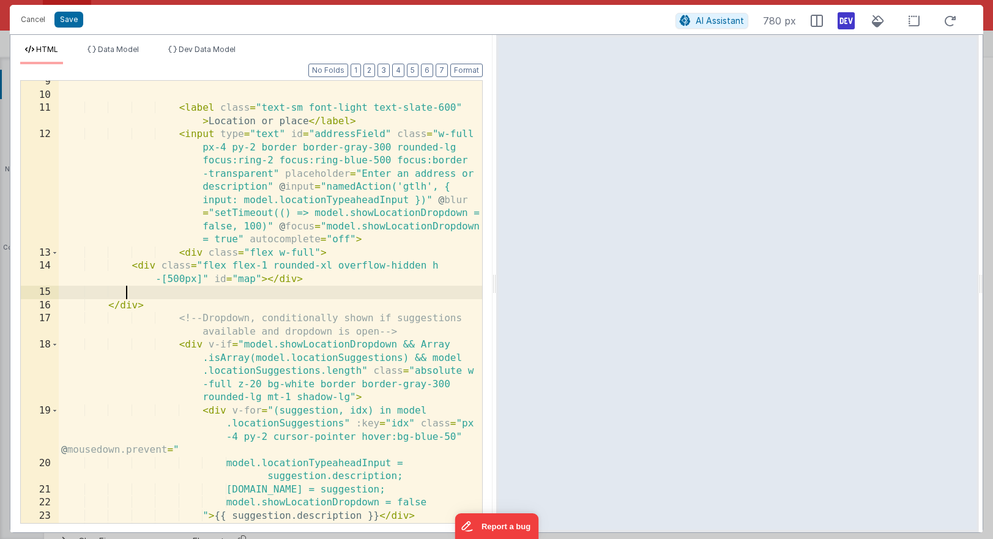
click at [233, 259] on div "< label class = "text-sm font-light text-slate-600" > Location or place </ labe…" at bounding box center [270, 309] width 423 height 469
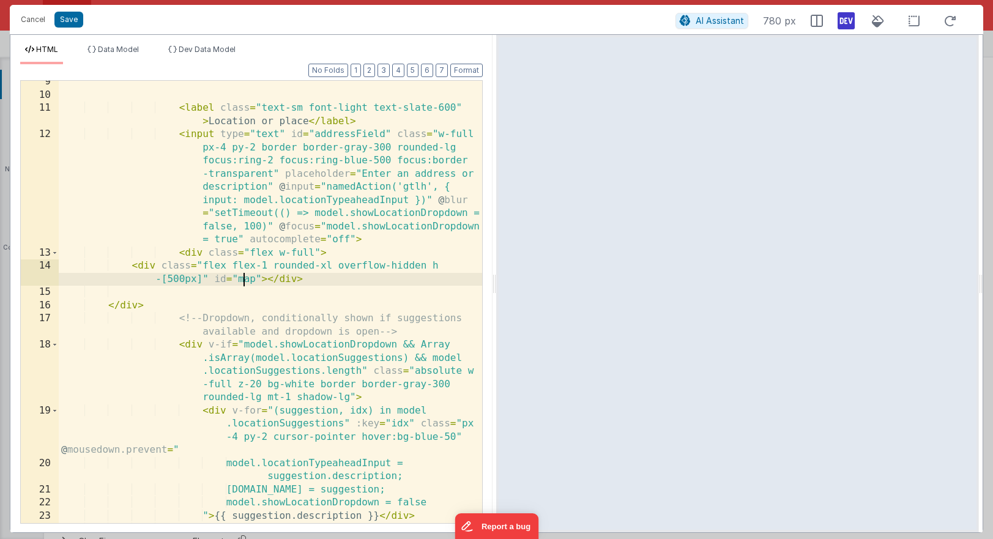
click at [242, 277] on div "< label class = "text-sm font-light text-slate-600" > Location or place </ labe…" at bounding box center [270, 309] width 423 height 469
click at [76, 20] on button "Save" at bounding box center [68, 20] width 29 height 16
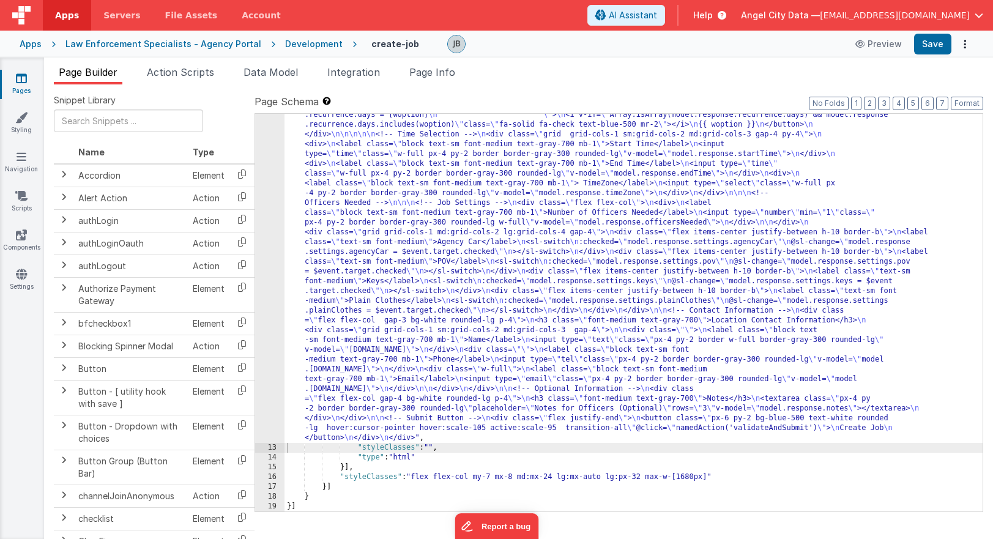
scroll to position [630, 0]
click at [704, 44] on button "Save" at bounding box center [932, 44] width 37 height 21
click at [264, 223] on div "12" at bounding box center [269, 27] width 29 height 832
click at [200, 70] on span "Action Scripts" at bounding box center [180, 72] width 67 height 12
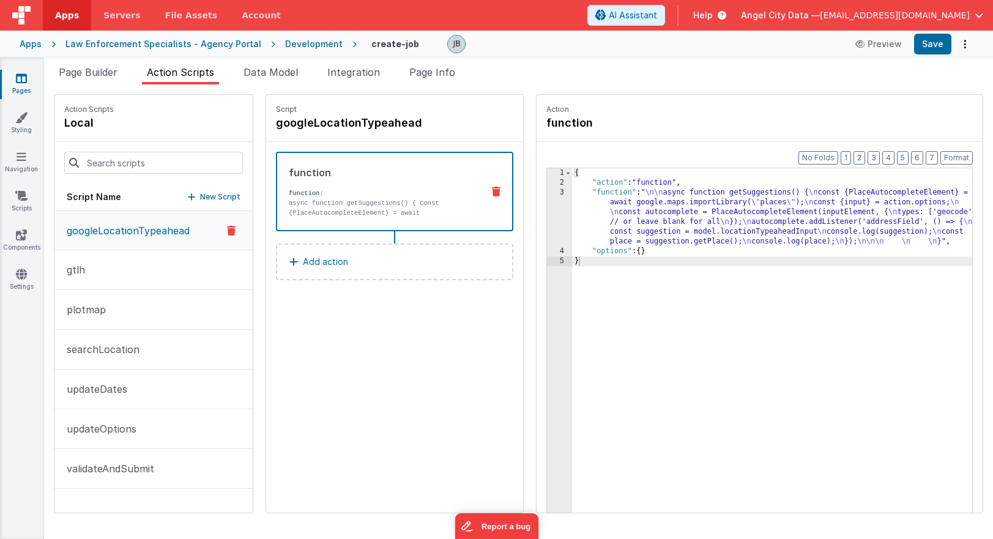
click at [380, 214] on p "async function getSuggestions() { const {PlaceAutocompleteElement} = await goog…" at bounding box center [381, 217] width 184 height 39
click at [547, 223] on div "3" at bounding box center [559, 217] width 25 height 59
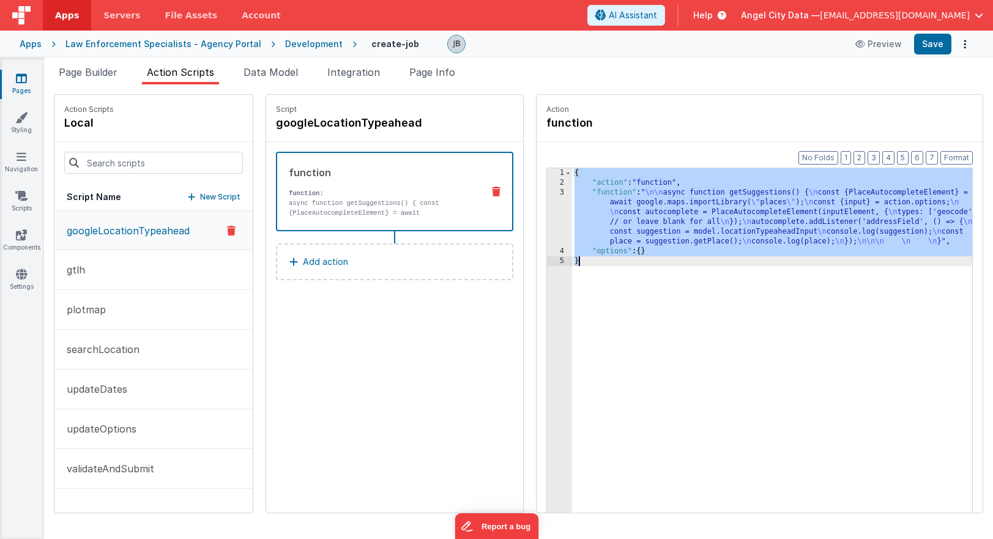
click at [547, 223] on div "3" at bounding box center [559, 217] width 25 height 59
click at [547, 221] on div "3" at bounding box center [559, 217] width 25 height 59
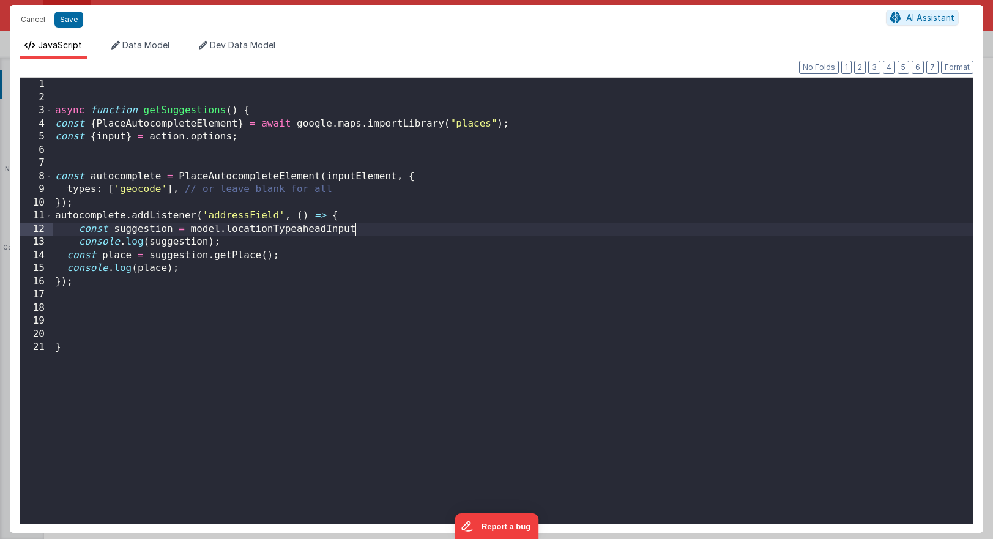
click at [535, 221] on div "async function getSuggestions ( ) { const { PlaceAutocompleteElement } = await …" at bounding box center [513, 314] width 920 height 472
click at [31, 21] on button "Cancel" at bounding box center [33, 19] width 37 height 17
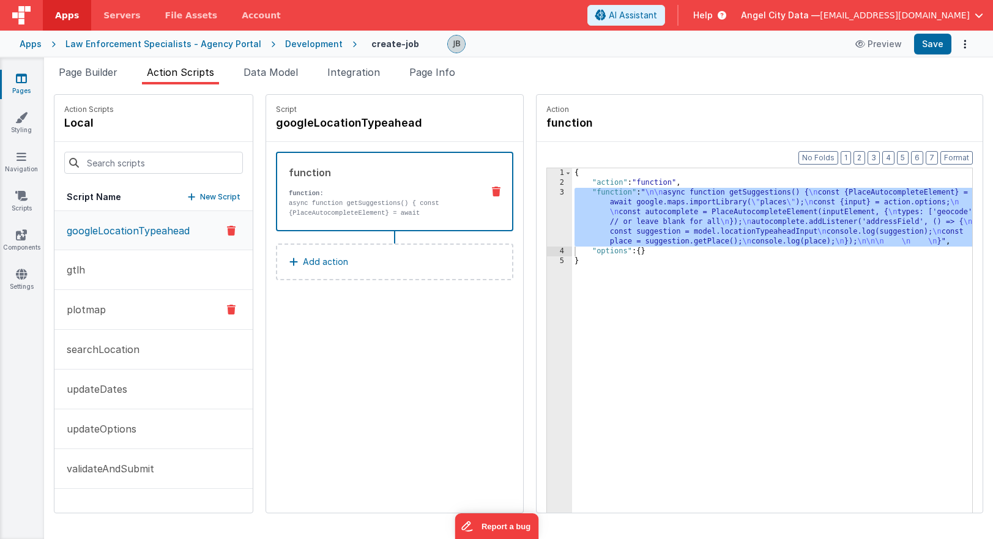
click at [105, 319] on button "plotmap" at bounding box center [153, 310] width 198 height 40
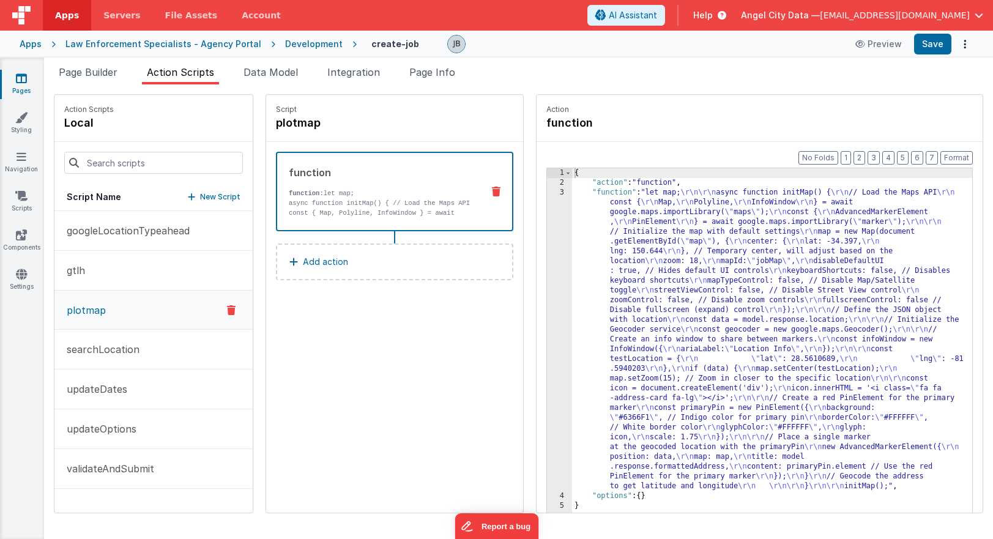
click at [278, 220] on div "function function: let map; async function initMap() { // Load the Maps API con…" at bounding box center [394, 192] width 237 height 80
click at [124, 267] on button "gtlh" at bounding box center [153, 271] width 198 height 40
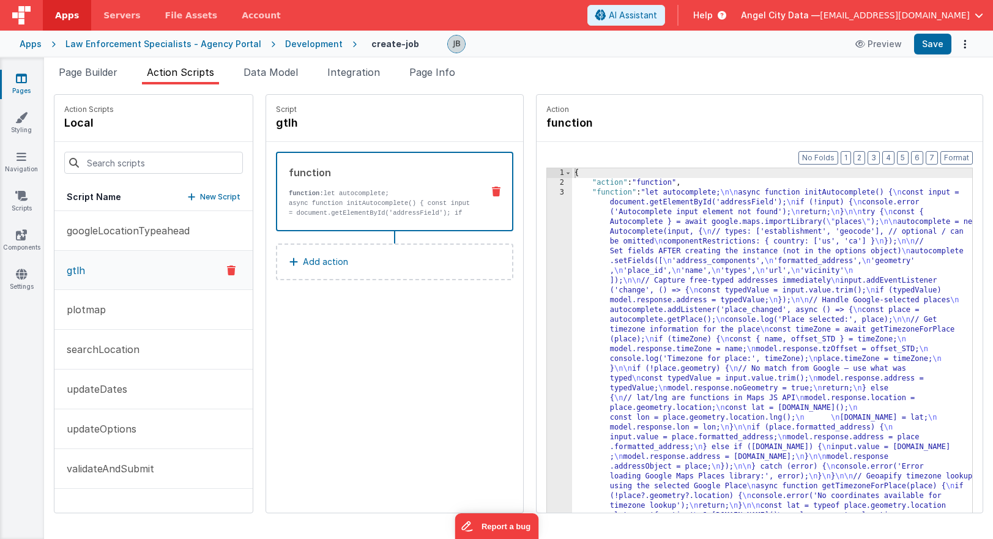
click at [322, 195] on p "function: let autocomplete;" at bounding box center [381, 193] width 184 height 10
click at [547, 256] on div "3" at bounding box center [559, 413] width 25 height 450
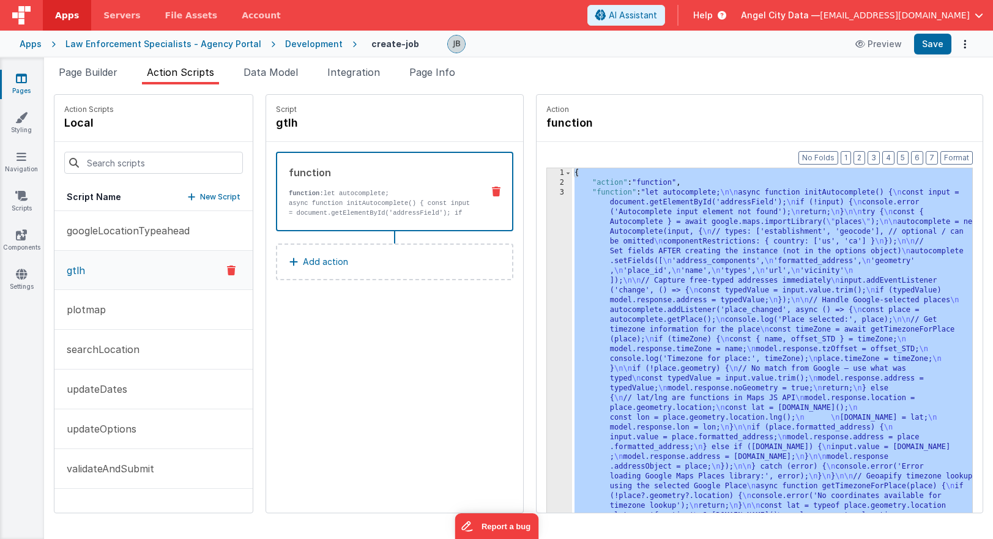
scroll to position [97, 0]
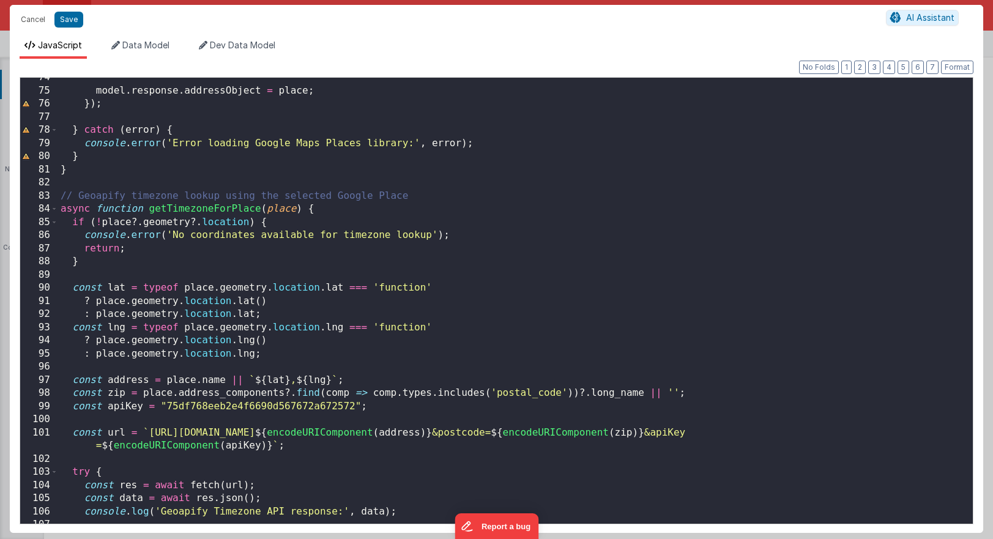
scroll to position [1132, 0]
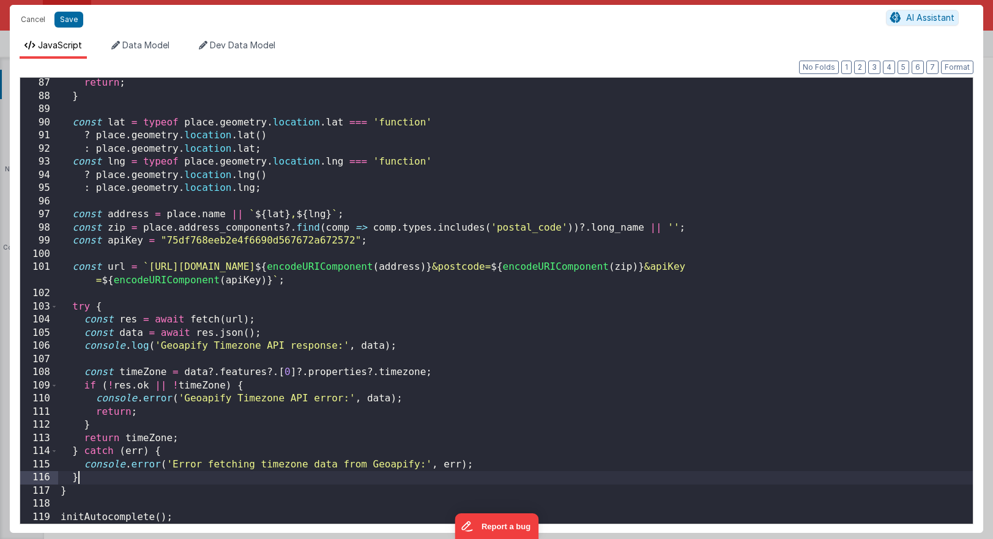
click at [140, 479] on div "return ; } const lat = typeof place . geometry . location . lat === 'function' …" at bounding box center [515, 312] width 915 height 472
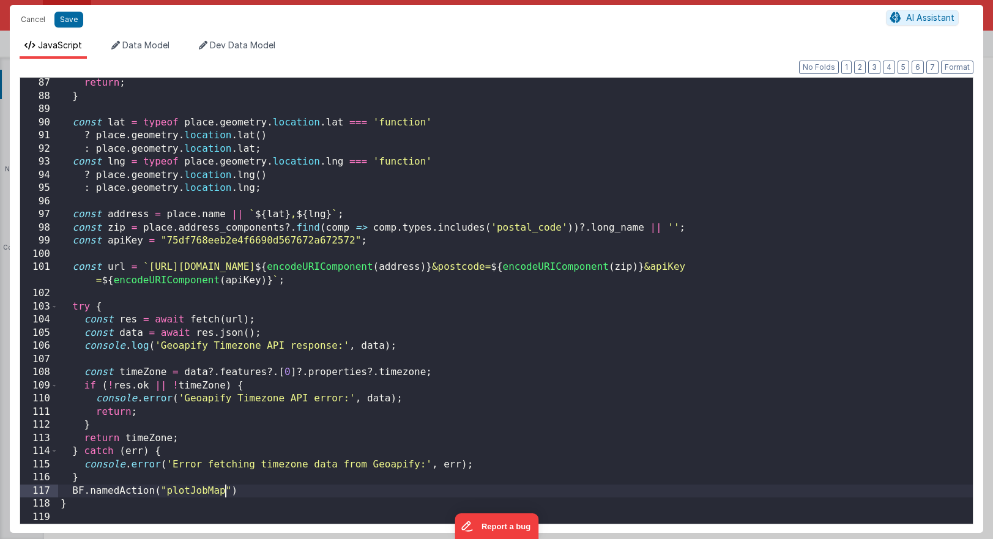
click at [248, 488] on div "return ; } const lat = typeof place . geometry . location . lat === 'function' …" at bounding box center [515, 312] width 915 height 472
click at [75, 26] on button "Save" at bounding box center [68, 20] width 29 height 16
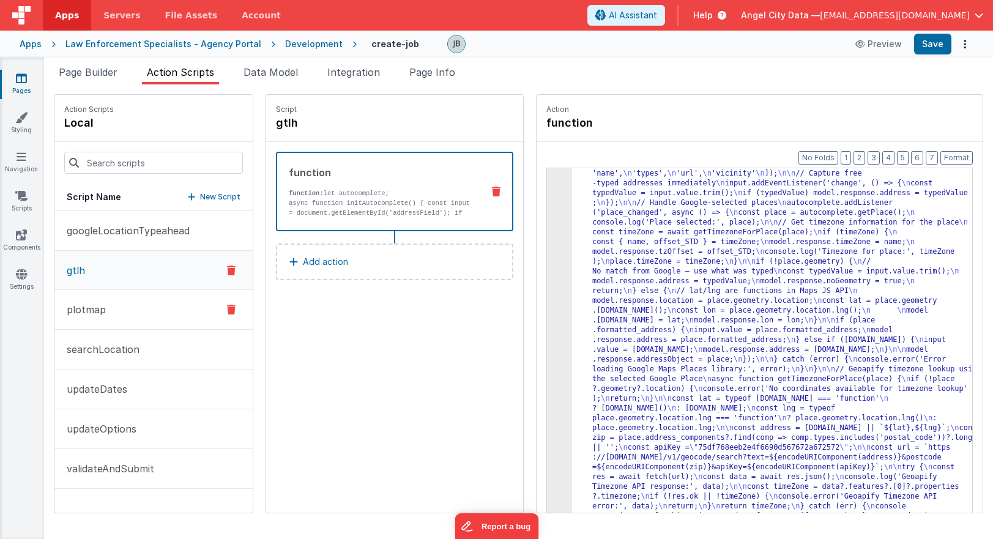
click at [105, 317] on button "plotmap" at bounding box center [153, 310] width 198 height 40
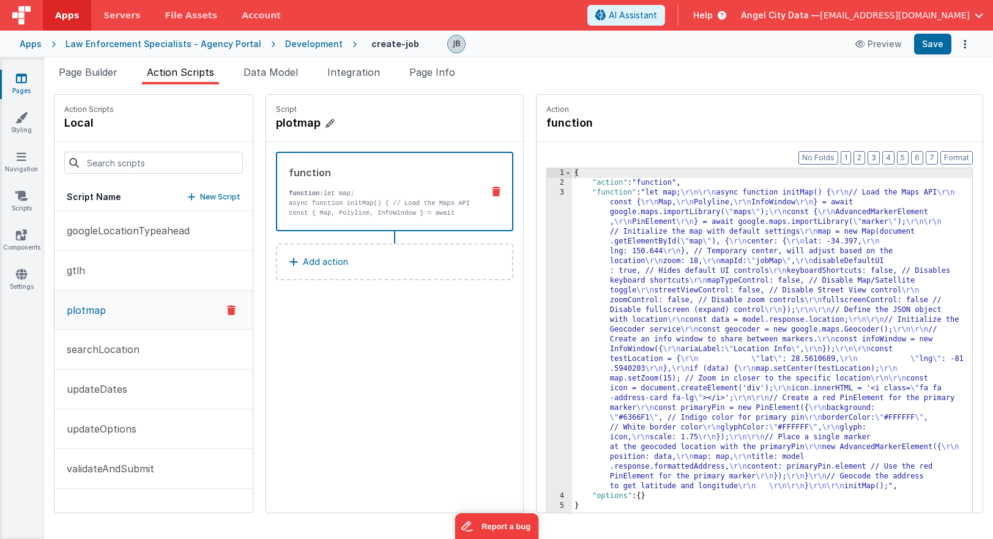
click at [278, 122] on h4 "plotmap" at bounding box center [368, 122] width 184 height 17
click at [278, 122] on input "plotmap" at bounding box center [337, 122] width 122 height 17
type input "j"
type input "plotJobMap"
click at [406, 124] on icon at bounding box center [410, 123] width 9 height 15
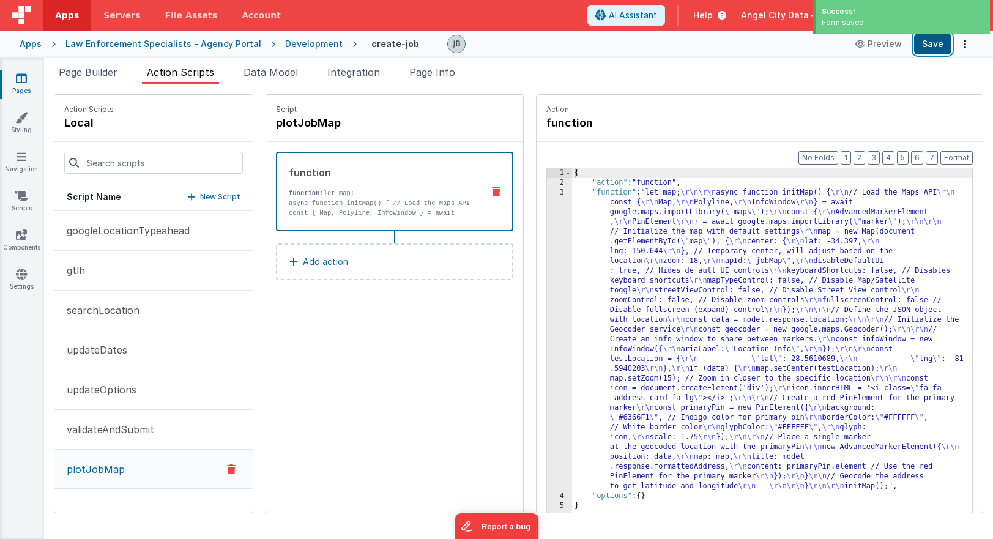
click at [704, 46] on button "Save" at bounding box center [932, 44] width 37 height 21
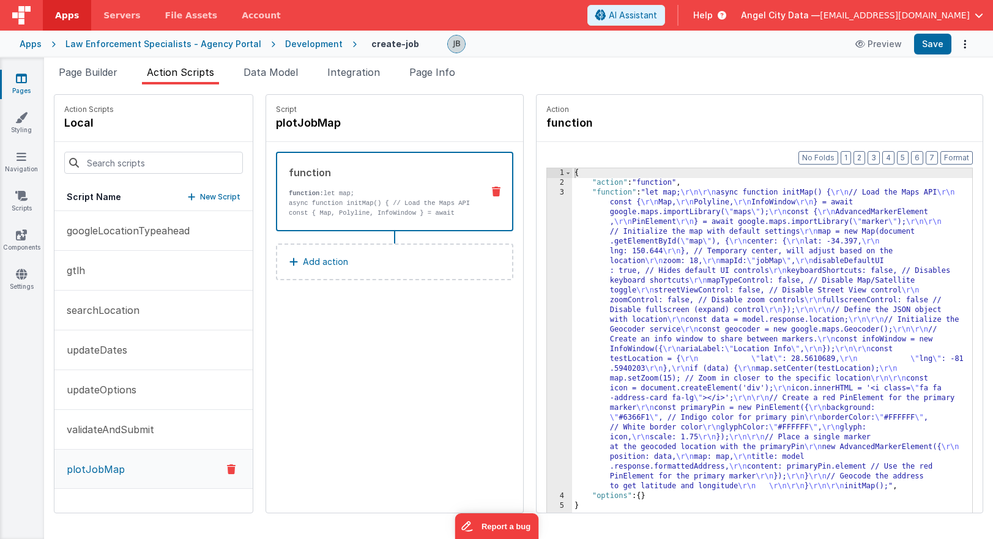
click at [338, 201] on p "async function initMap() { // Load the Maps API const { Map, Polyline, InfoWind…" at bounding box center [381, 222] width 184 height 49
click at [547, 247] on div "3" at bounding box center [559, 339] width 25 height 303
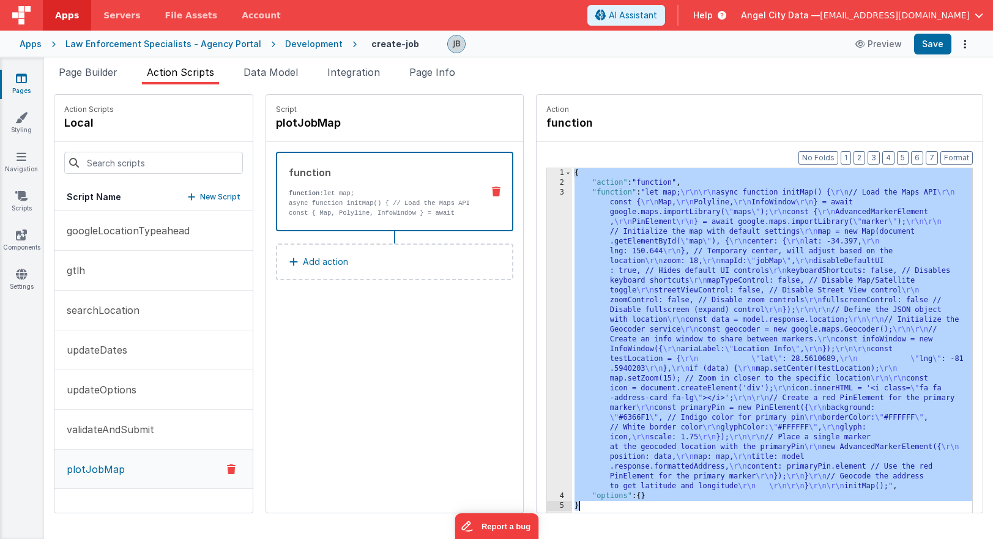
click at [547, 247] on div "3" at bounding box center [559, 339] width 25 height 303
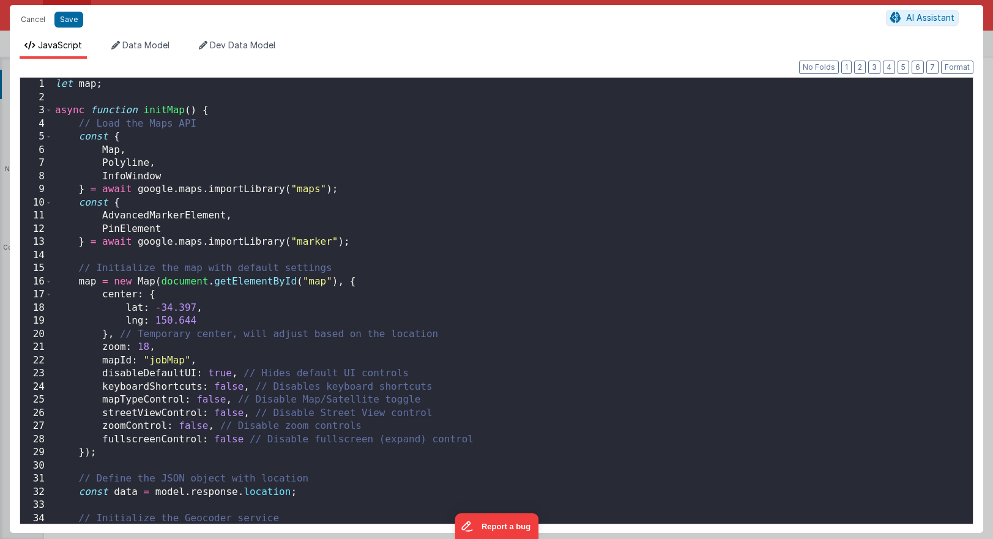
click at [528, 247] on div "Cancel Save AI Assistant JavaScript Data Model Dev Data Model Format 7 6 5 4 3 …" at bounding box center [496, 269] width 993 height 539
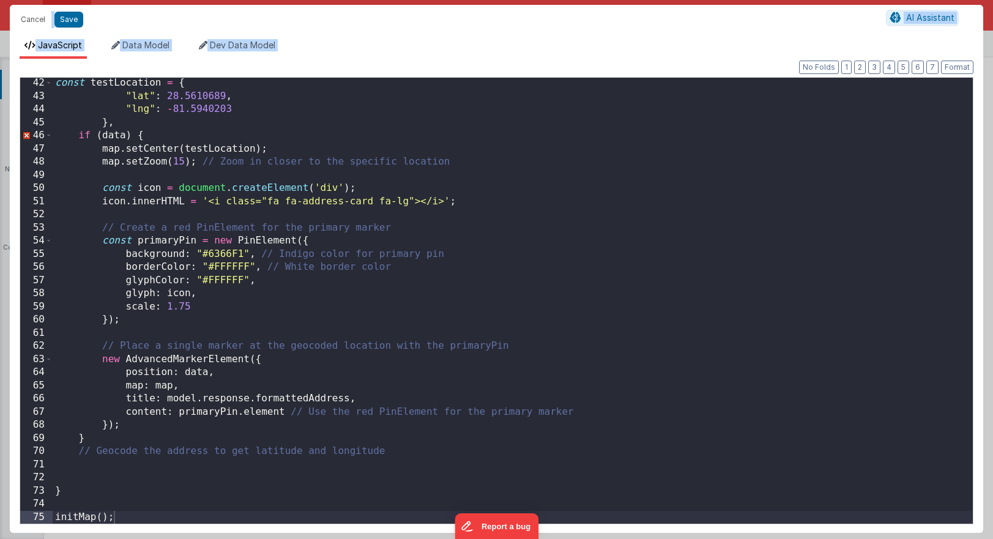
scroll to position [538, 0]
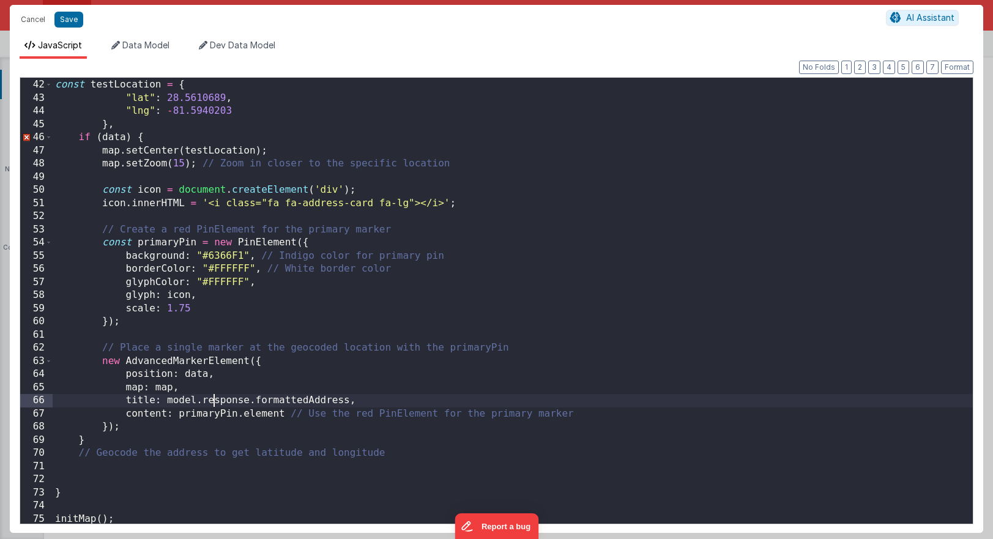
click at [212, 406] on div "const testLocation = { "lat" : 28.5610689 , "lng" : - 81.5940203 } , if ( data …" at bounding box center [513, 301] width 920 height 472
click at [210, 412] on div "const testLocation = { "lat" : 28.5610689 , "lng" : - 81.5940203 } , if ( data …" at bounding box center [513, 301] width 920 height 472
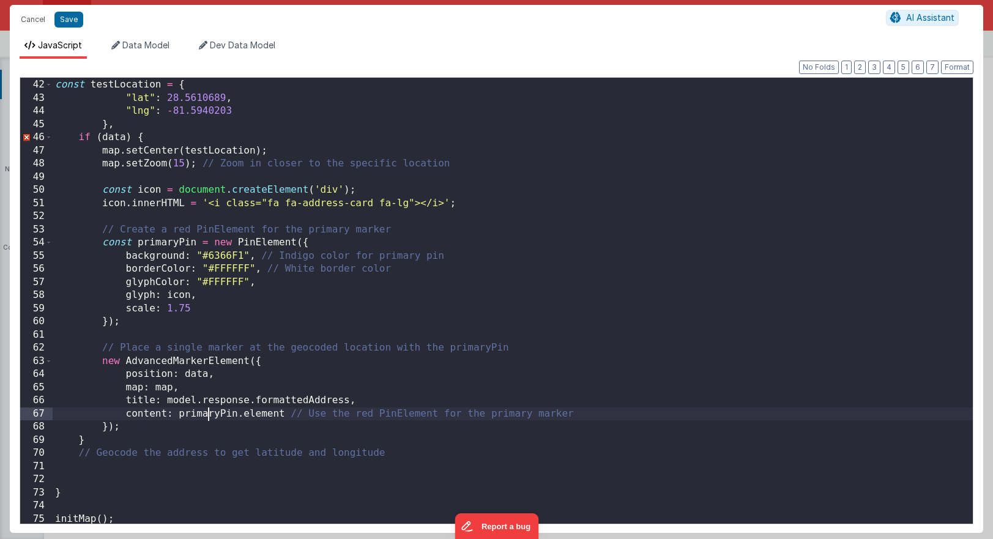
click at [210, 412] on div "const testLocation = { "lat" : 28.5610689 , "lng" : - 81.5940203 } , if ( data …" at bounding box center [513, 301] width 920 height 472
click at [210, 412] on div "const testLocation = { "lat" : 28.5610689 , "lng" : - 81.5940203 } , if ( data …" at bounding box center [513, 312] width 920 height 472
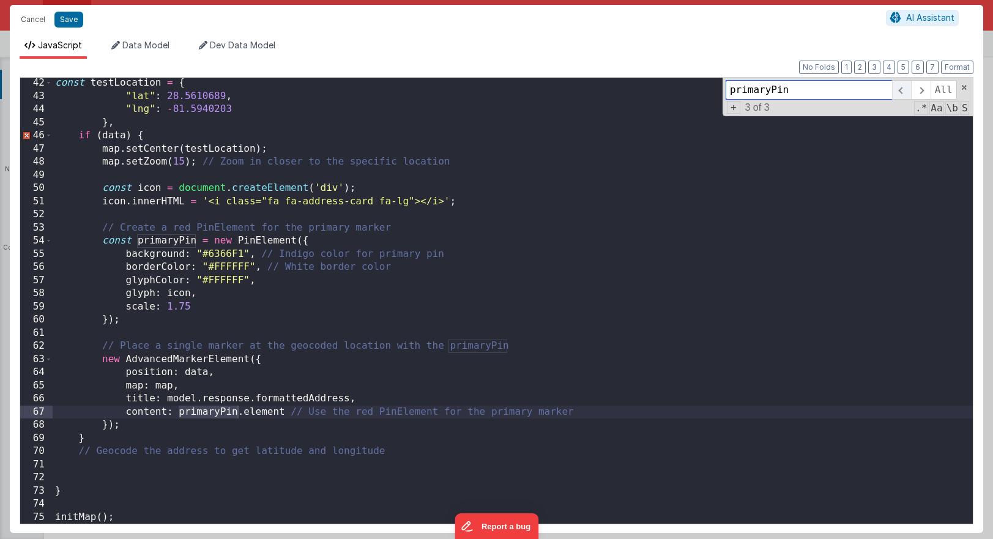
click at [704, 90] on span at bounding box center [901, 90] width 19 height 20
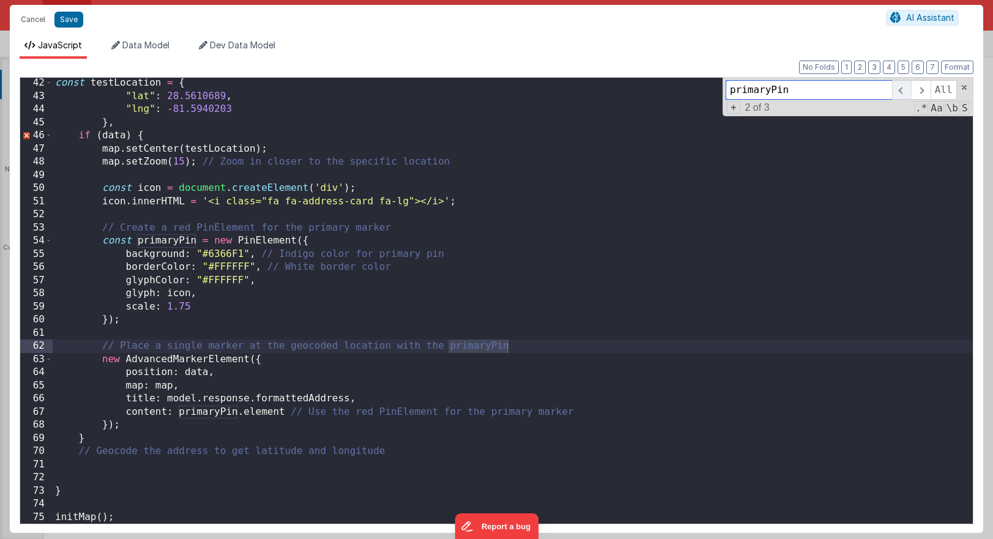
click at [704, 90] on span at bounding box center [901, 90] width 19 height 20
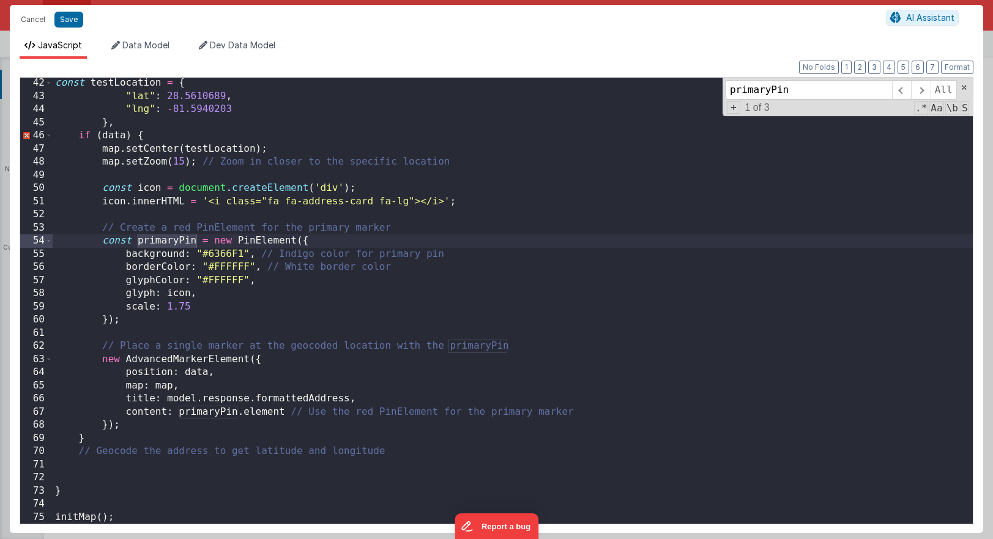
click at [291, 242] on div "const testLocation = { "lat" : 28.5610689 , "lng" : - 81.5940203 } , if ( data …" at bounding box center [513, 312] width 920 height 472
type input "PinElement"
click at [704, 87] on span at bounding box center [901, 90] width 19 height 20
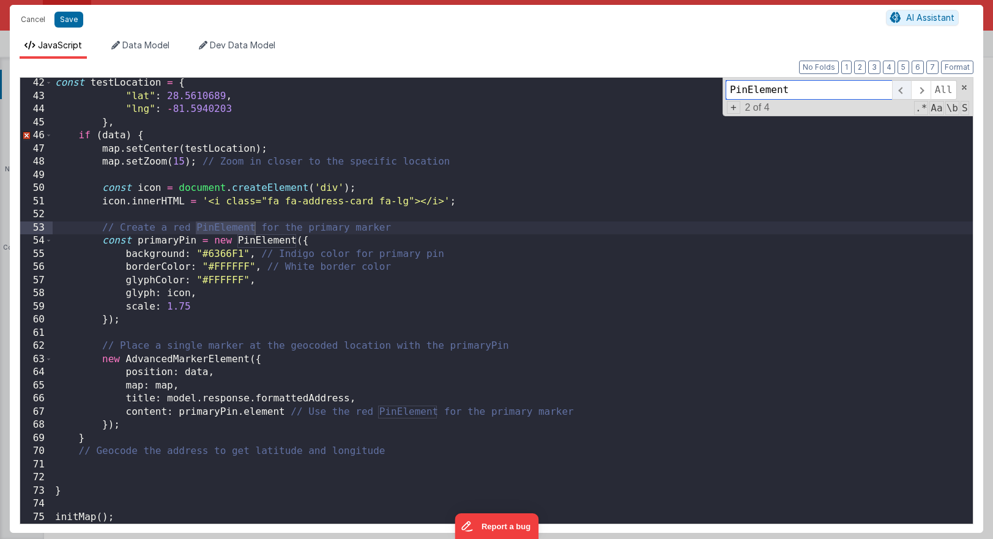
click at [704, 87] on span at bounding box center [901, 90] width 19 height 20
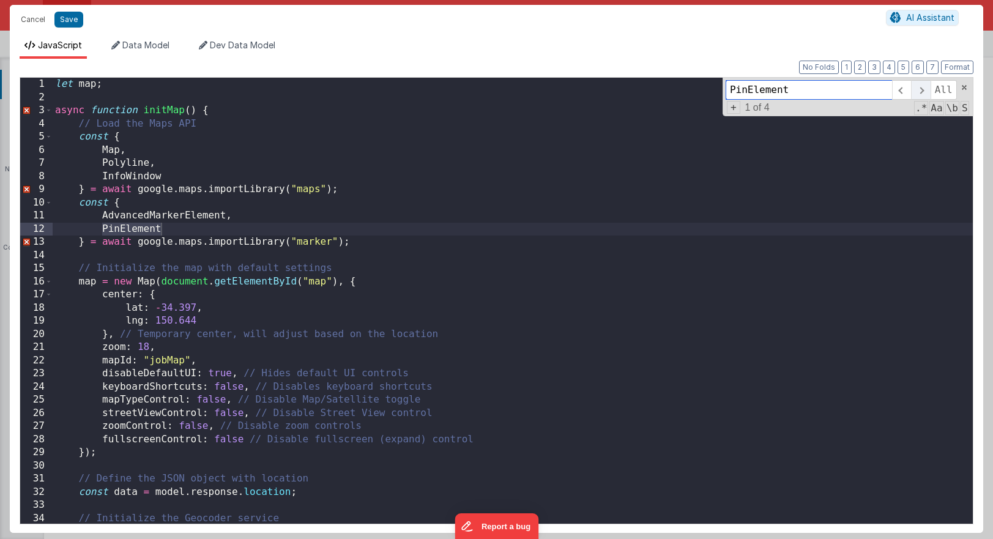
click at [704, 87] on span at bounding box center [920, 90] width 19 height 20
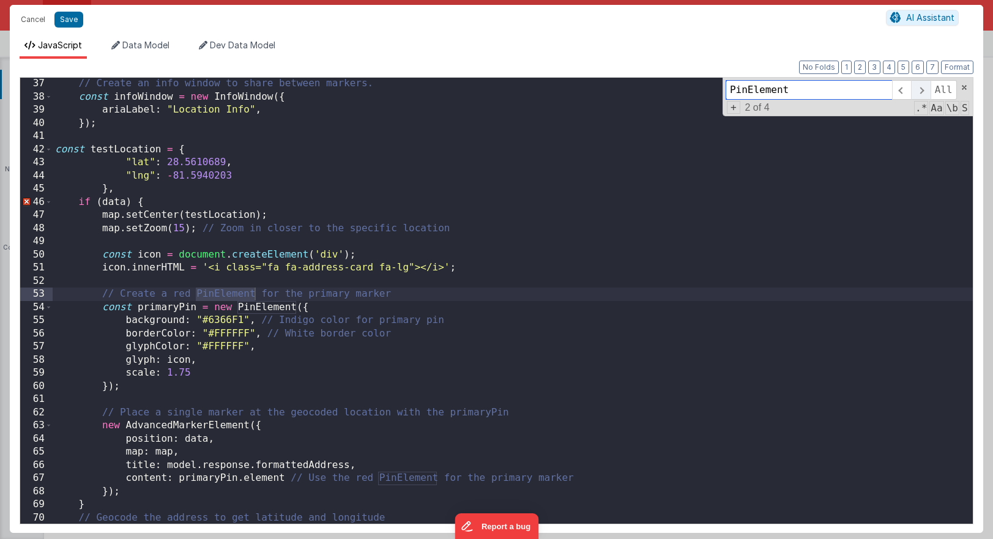
click at [704, 87] on span at bounding box center [920, 90] width 19 height 20
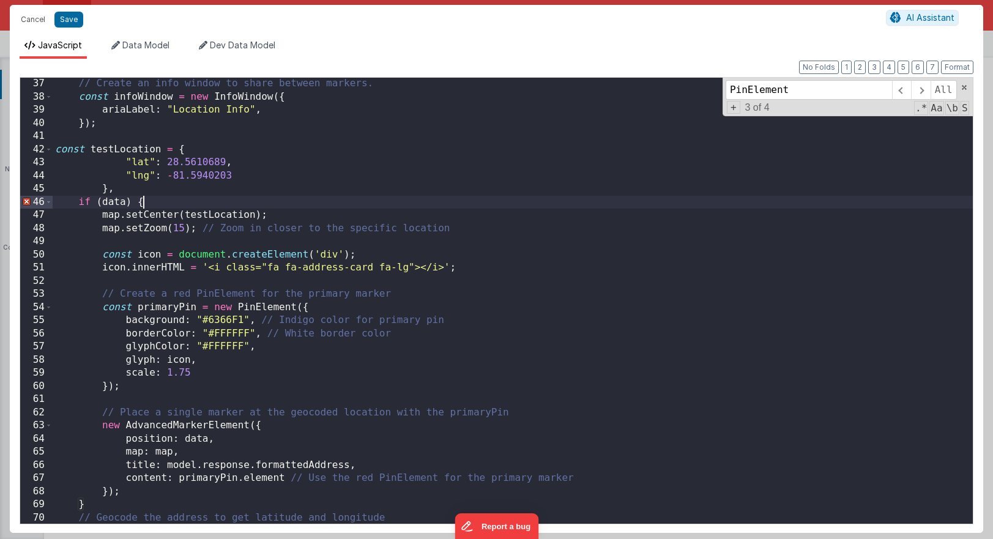
click at [141, 207] on div "// Create an info window to share between markers. const infoWindow = new InfoW…" at bounding box center [513, 313] width 920 height 472
click at [138, 198] on div "// Create an info window to share between markers. const infoWindow = new InfoW…" at bounding box center [513, 313] width 920 height 472
click at [51, 204] on span at bounding box center [48, 202] width 7 height 13
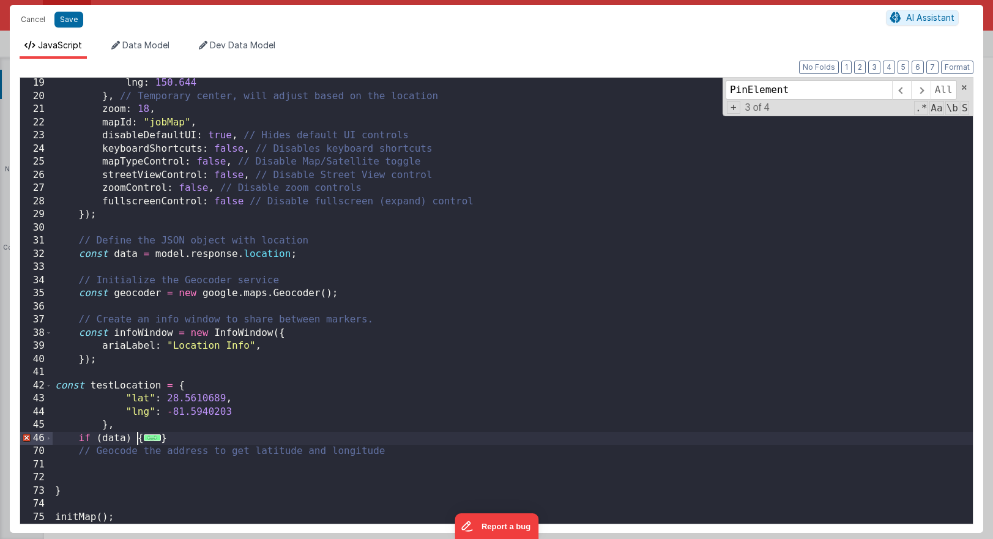
scroll to position [237, 0]
click at [51, 437] on span at bounding box center [48, 438] width 7 height 13
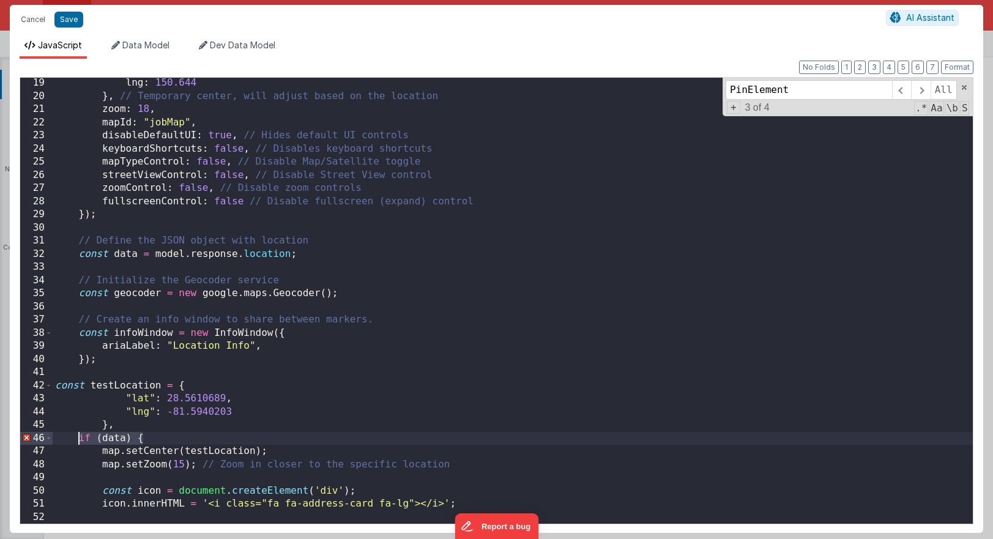
drag, startPoint x: 162, startPoint y: 439, endPoint x: 81, endPoint y: 440, distance: 80.8
click at [81, 440] on div "lng : 150.644 } , // Temporary center, will adjust based on the location zoom :…" at bounding box center [513, 312] width 920 height 472
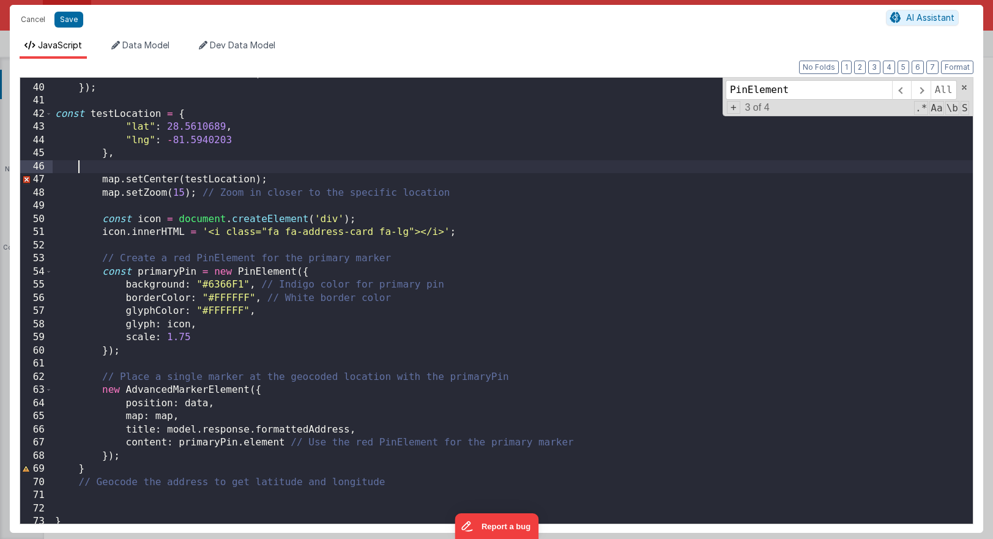
scroll to position [540, 0]
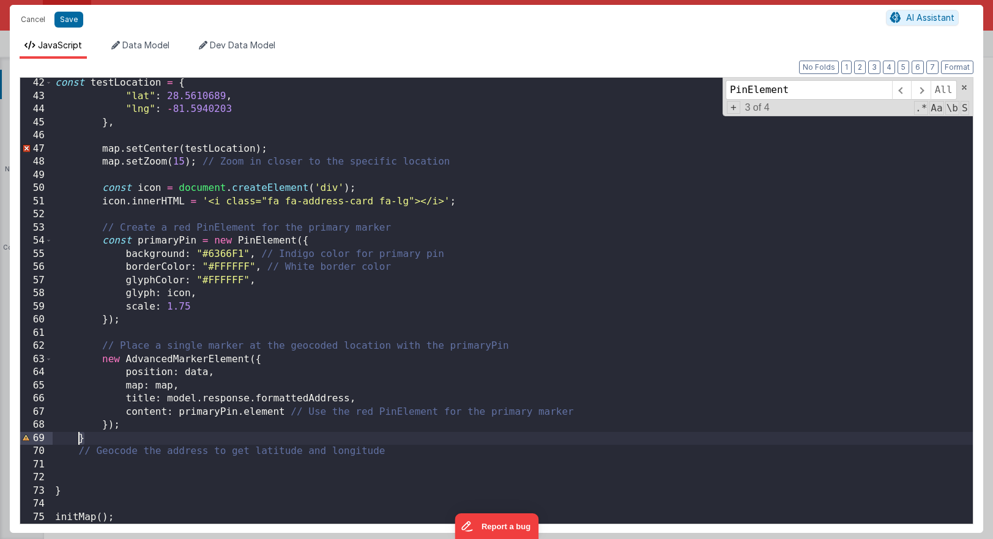
drag, startPoint x: 116, startPoint y: 437, endPoint x: 76, endPoint y: 437, distance: 39.2
click at [76, 437] on div "const testLocation = { "lat" : 28.5610689 , "lng" : - 81.5940203 } , map . setC…" at bounding box center [513, 312] width 920 height 472
click at [73, 17] on button "Save" at bounding box center [68, 20] width 29 height 16
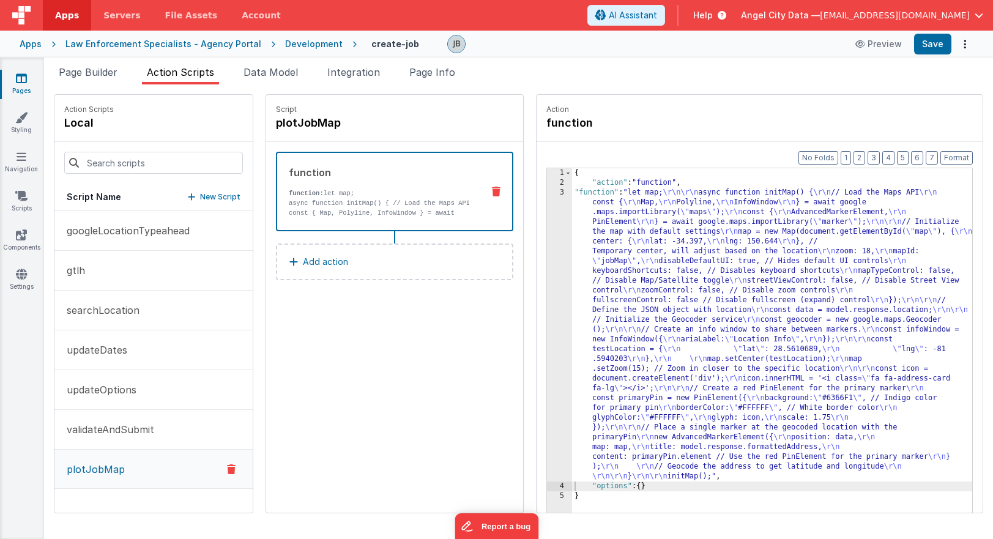
click at [547, 305] on div "3" at bounding box center [559, 335] width 25 height 294
click at [547, 286] on div "3" at bounding box center [559, 335] width 25 height 294
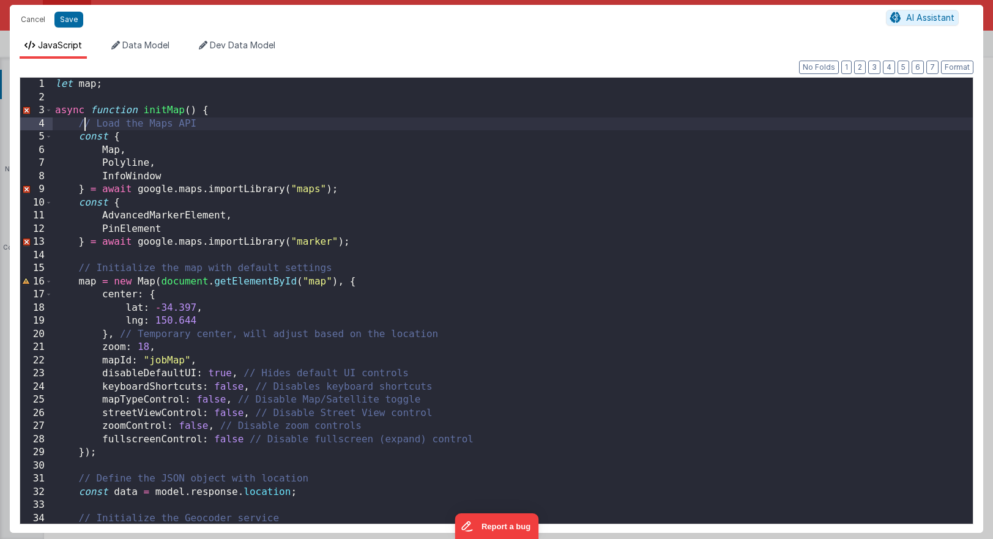
scroll to position [0, 0]
click at [83, 124] on div "let map ; async function initMap ( ) { // Load the Maps API const { Map , Polyl…" at bounding box center [513, 314] width 920 height 472
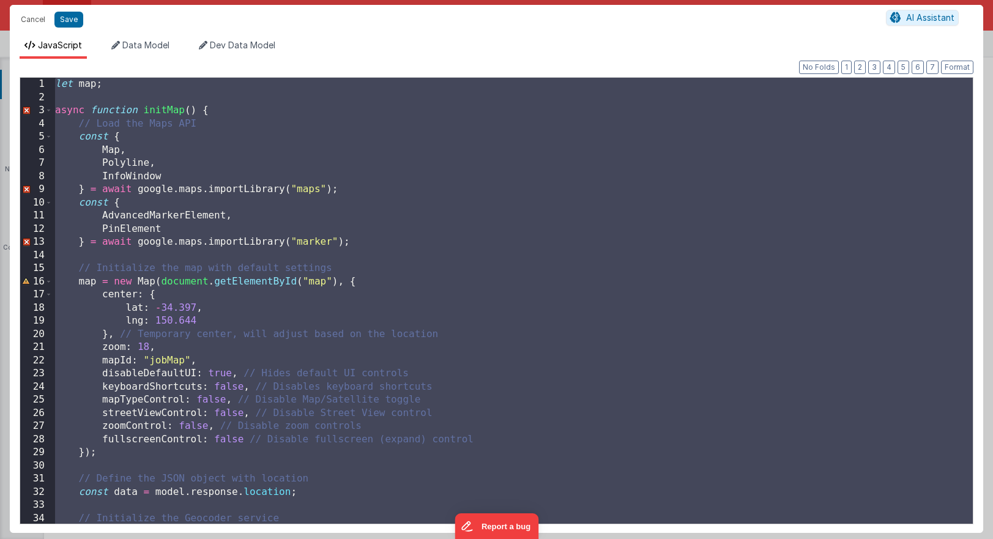
click at [90, 180] on div "let map ; async function initMap ( ) { // Load the Maps API const { Map , Polyl…" at bounding box center [513, 314] width 920 height 472
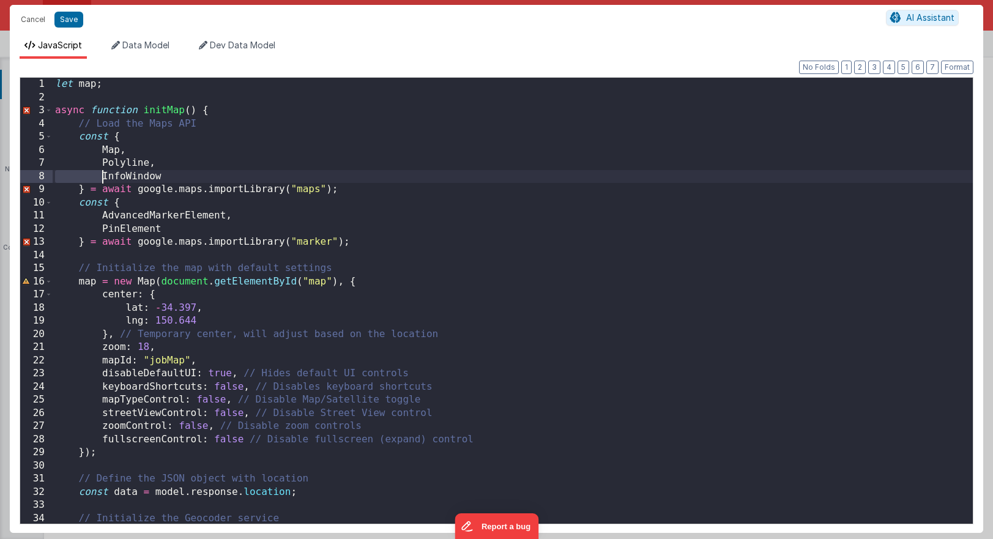
click at [90, 180] on div "let map ; async function initMap ( ) { // Load the Maps API const { Map , Polyl…" at bounding box center [513, 314] width 920 height 472
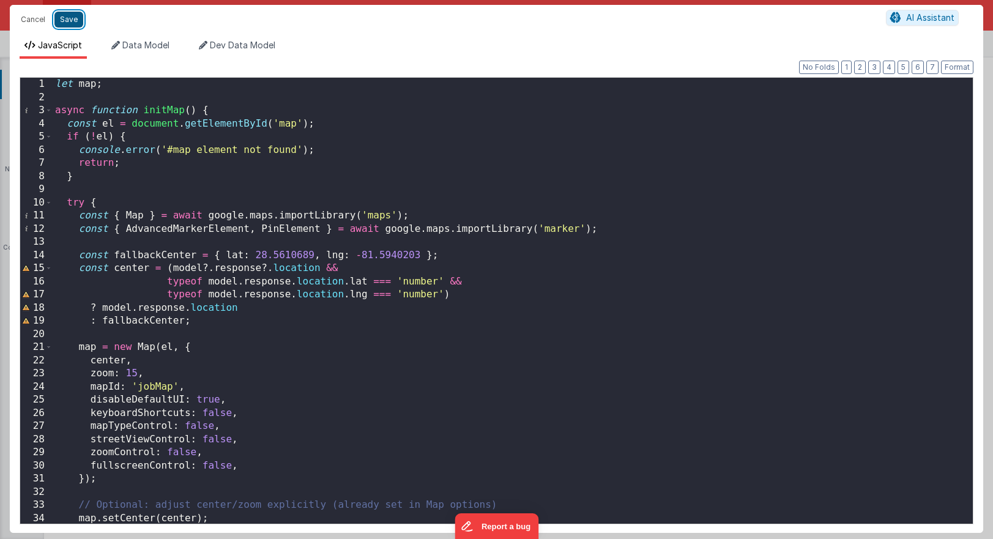
click at [74, 25] on button "Save" at bounding box center [68, 20] width 29 height 16
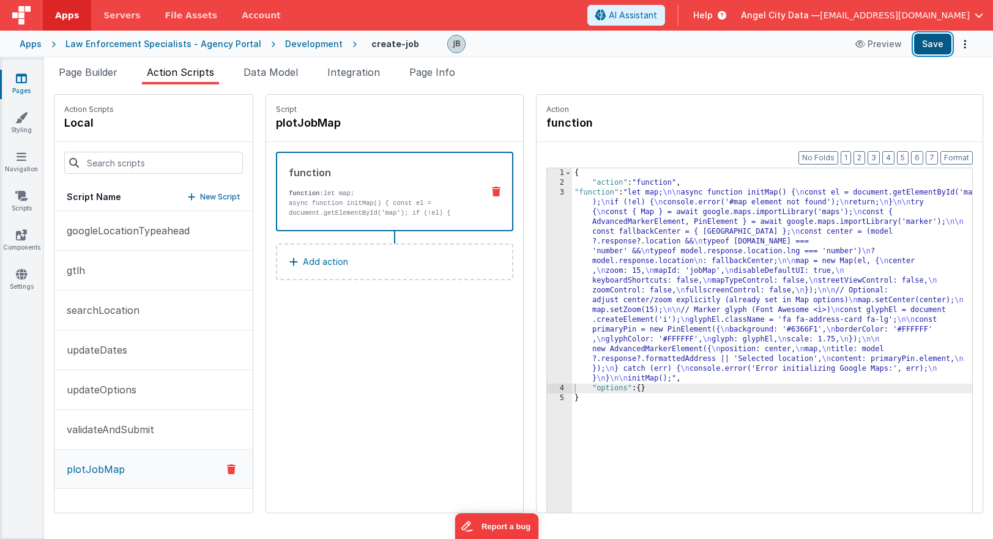
click at [704, 48] on button "Save" at bounding box center [932, 44] width 37 height 21
click at [88, 278] on button "gtlh" at bounding box center [153, 271] width 198 height 40
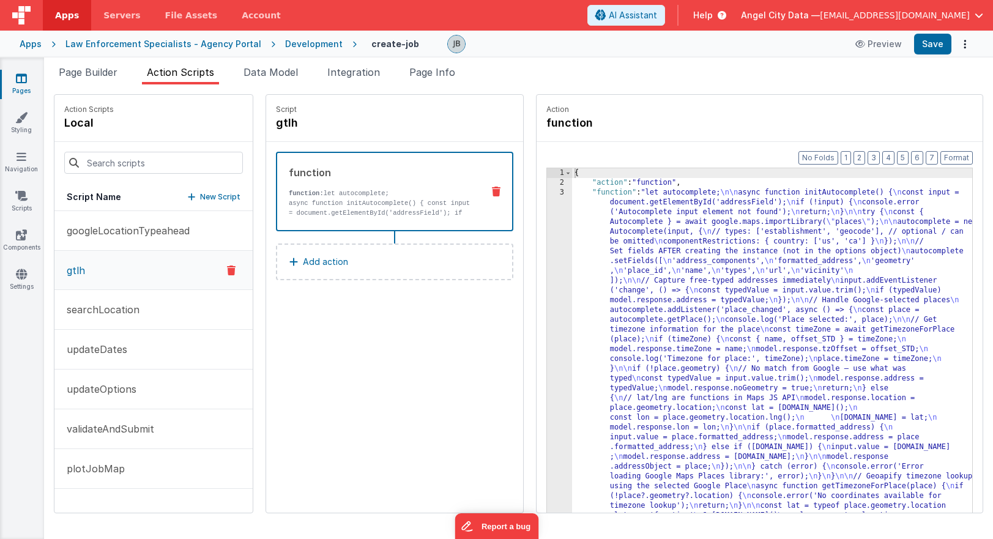
click at [289, 198] on p "function: let autocomplete;" at bounding box center [381, 193] width 184 height 10
click at [547, 261] on div "3" at bounding box center [559, 418] width 25 height 460
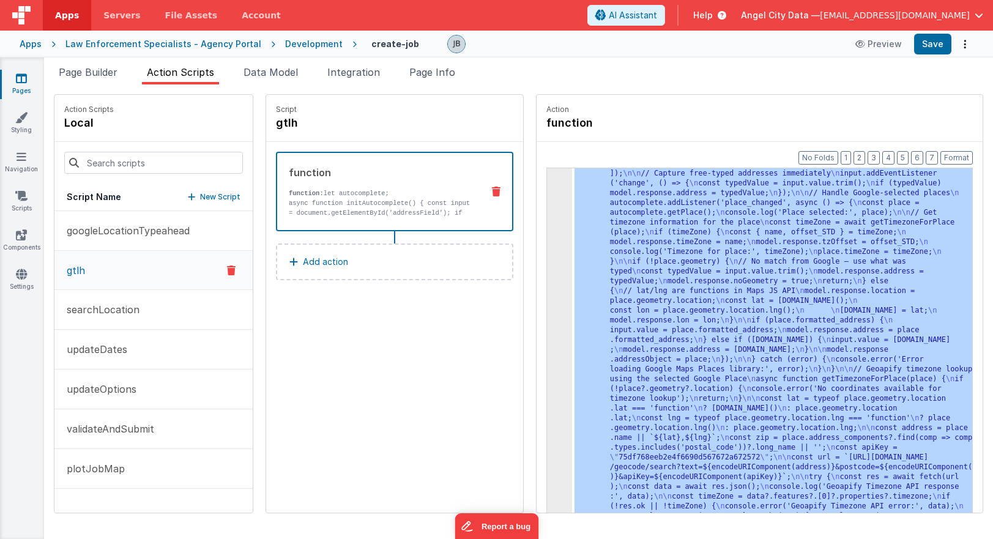
scroll to position [107, 0]
click at [547, 261] on div "3 4 5" at bounding box center [559, 507] width 25 height 852
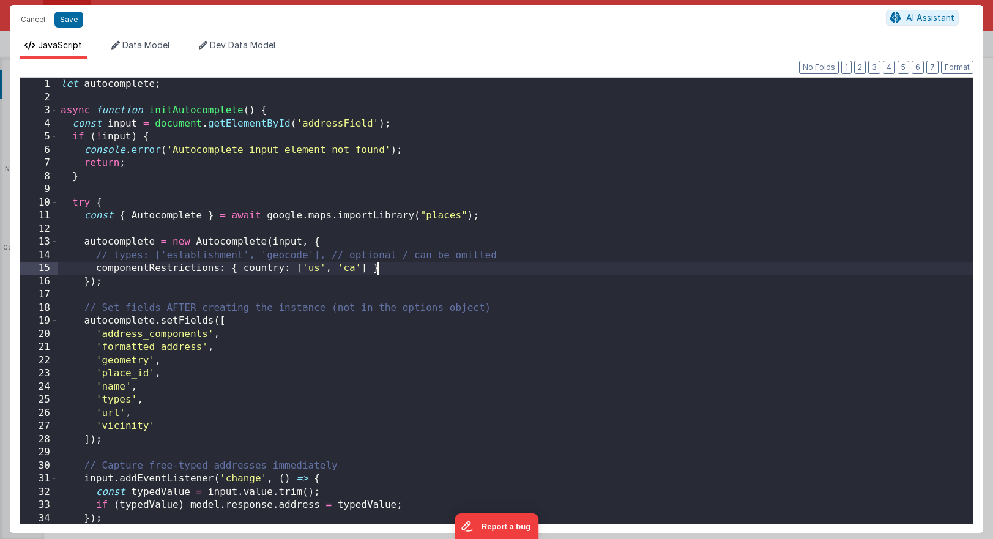
click at [529, 261] on div "let autocomplete ; async function initAutocomplete ( ) { const input = document…" at bounding box center [515, 314] width 915 height 472
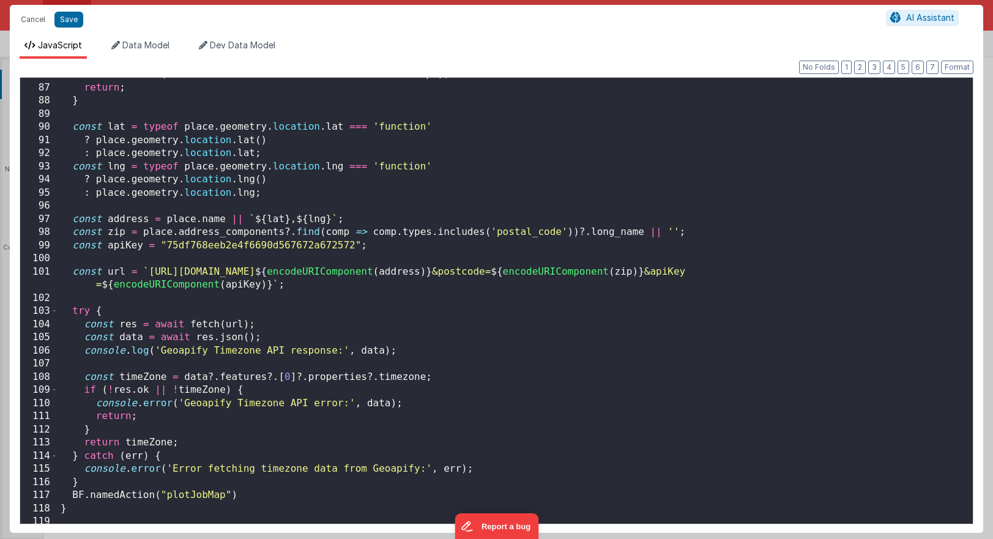
scroll to position [1145, 0]
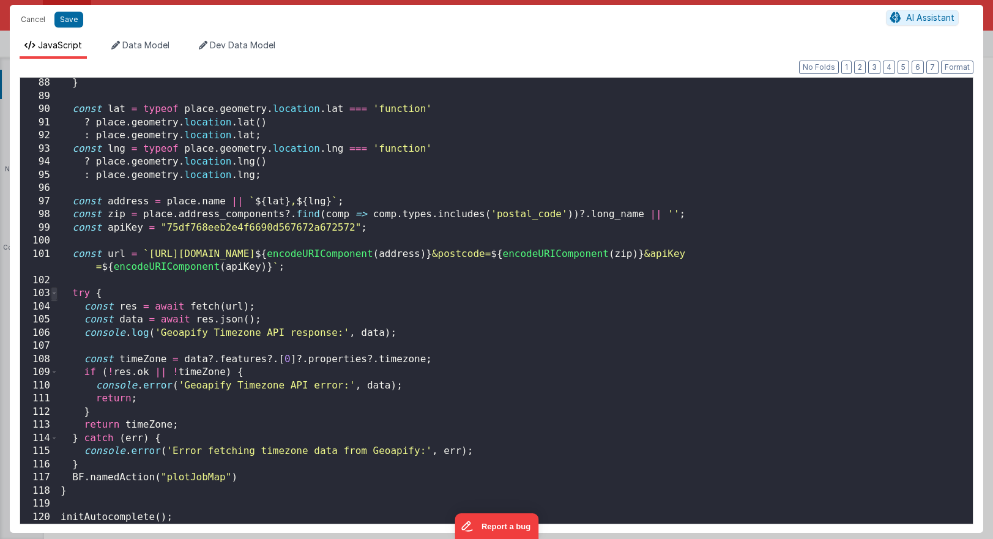
click at [54, 294] on span at bounding box center [54, 293] width 7 height 13
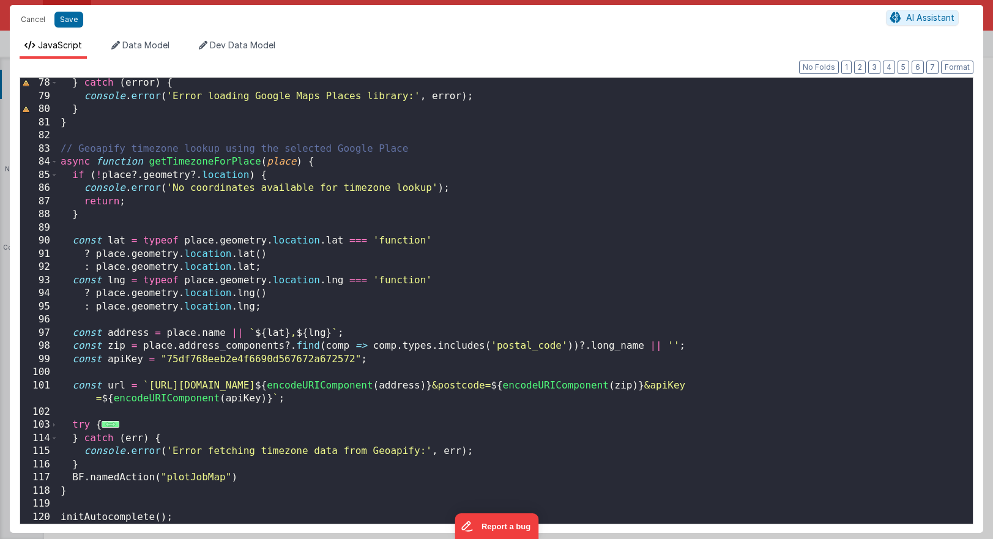
scroll to position [1014, 0]
click at [53, 424] on span at bounding box center [54, 424] width 7 height 13
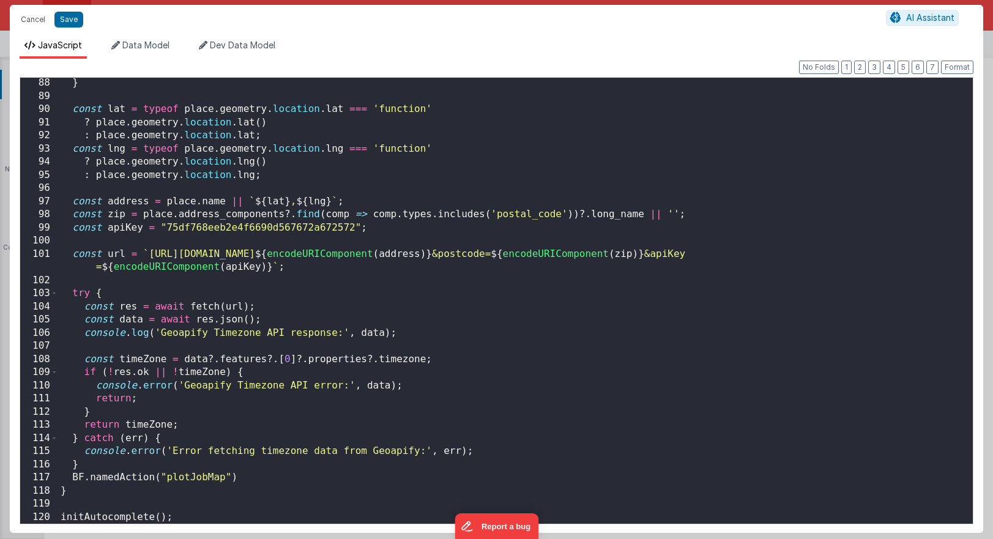
scroll to position [1145, 0]
click at [65, 15] on button "Save" at bounding box center [68, 20] width 29 height 16
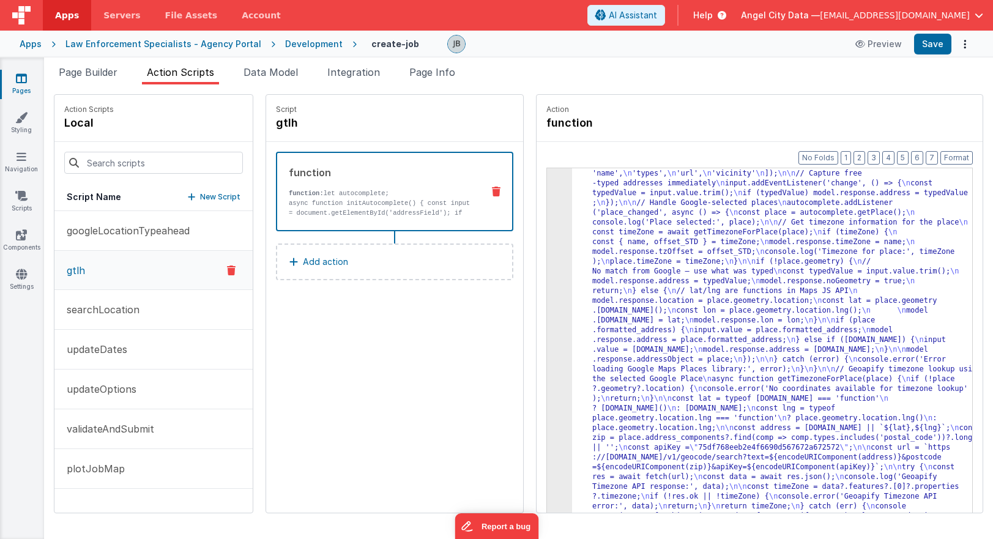
scroll to position [97, 0]
click at [704, 56] on div "Apps Law Enforcement Specialists - Agency Portal Development create-job Preview…" at bounding box center [496, 44] width 993 height 27
click at [704, 51] on button "Save" at bounding box center [932, 44] width 37 height 21
click at [305, 48] on div "Development" at bounding box center [314, 44] width 58 height 12
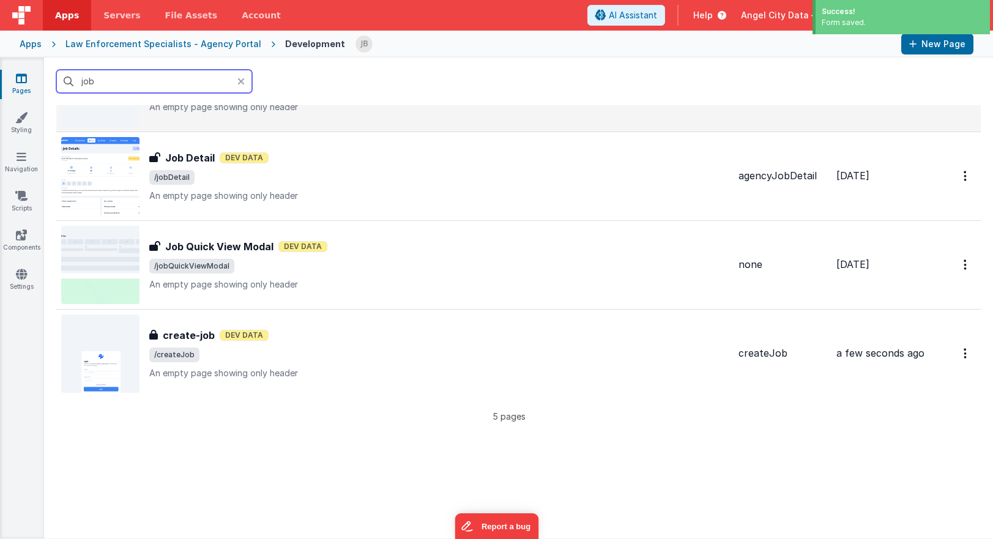
scroll to position [195, 0]
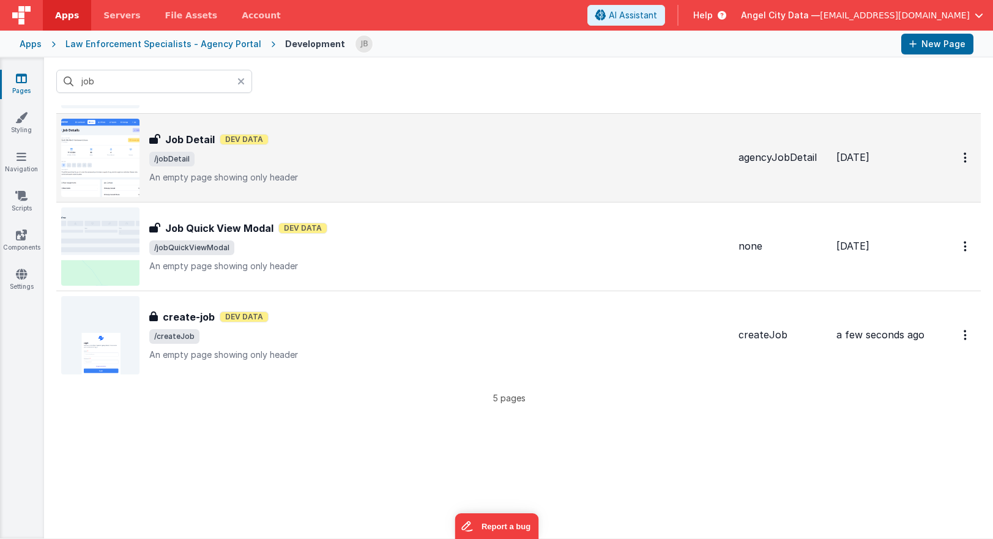
click at [184, 144] on h3 "Job Detail" at bounding box center [190, 139] width 50 height 15
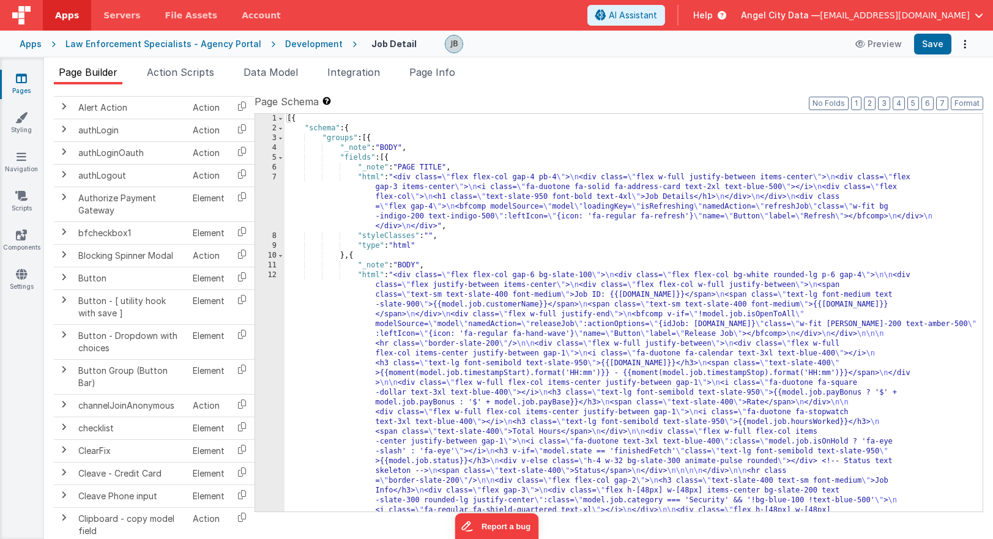
scroll to position [89, 0]
click at [182, 62] on div "Page Builder Action Scripts Data Model Integration Page Info Snippet Library Na…" at bounding box center [518, 298] width 949 height 481
click at [182, 78] on li "Action Scripts" at bounding box center [180, 75] width 77 height 20
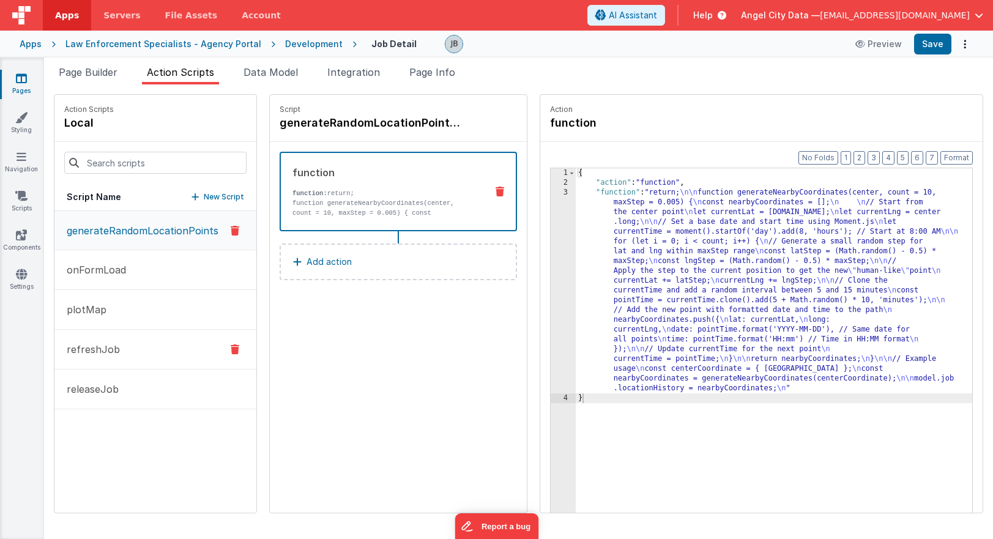
click at [151, 353] on button "refreshJob" at bounding box center [155, 350] width 202 height 40
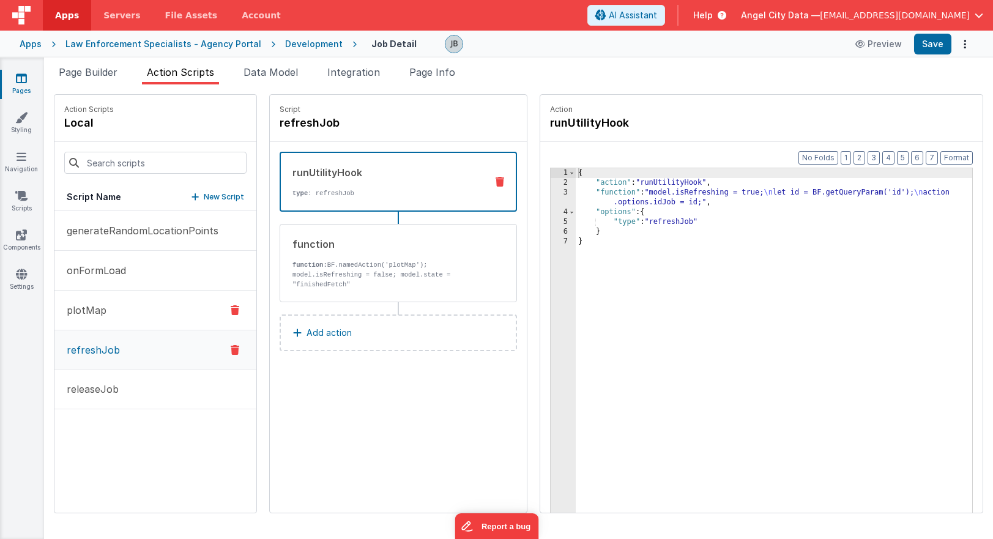
click at [137, 317] on button "plotMap" at bounding box center [155, 311] width 202 height 40
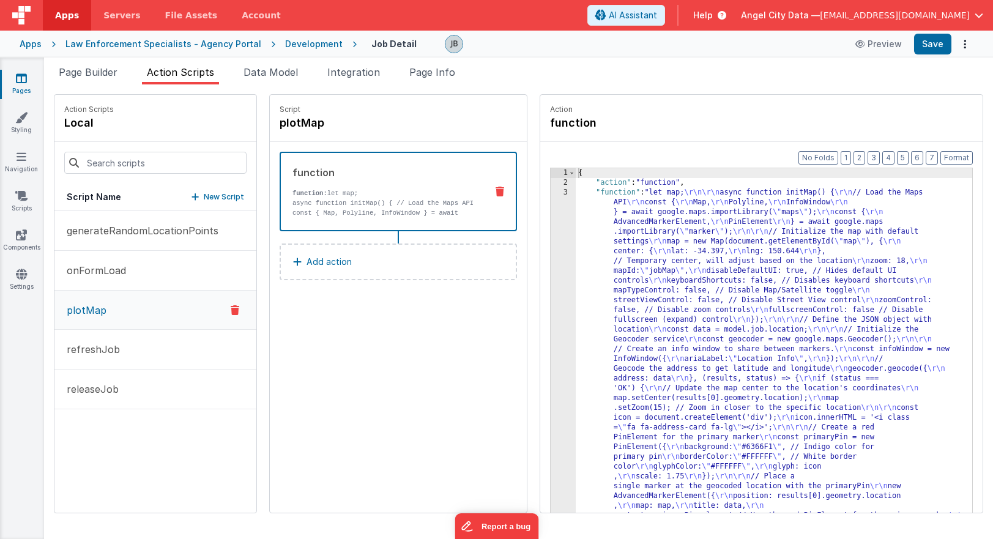
click at [350, 187] on div "function function: let map; async function initMap() { // Load the Maps API con…" at bounding box center [379, 191] width 196 height 53
click at [395, 201] on p "async function initMap() { // Load the Maps API const { Map, Polyline, InfoWind…" at bounding box center [384, 222] width 184 height 49
click at [427, 209] on p "async function initMap() { // Load the Maps API const { Map, Polyline, InfoWind…" at bounding box center [384, 222] width 184 height 49
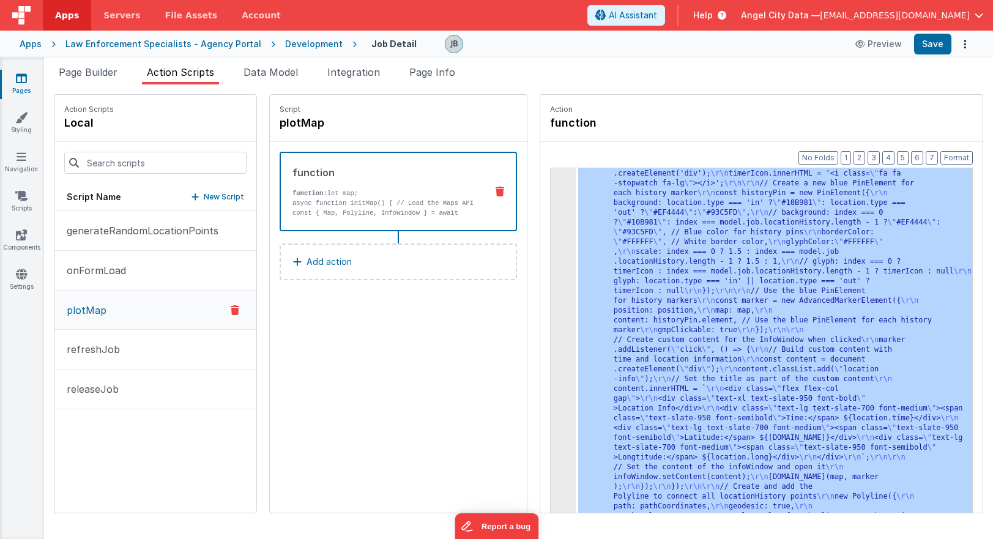
click at [556, 258] on div "3" at bounding box center [563, 134] width 25 height 812
click at [561, 256] on div "3" at bounding box center [563, 134] width 25 height 812
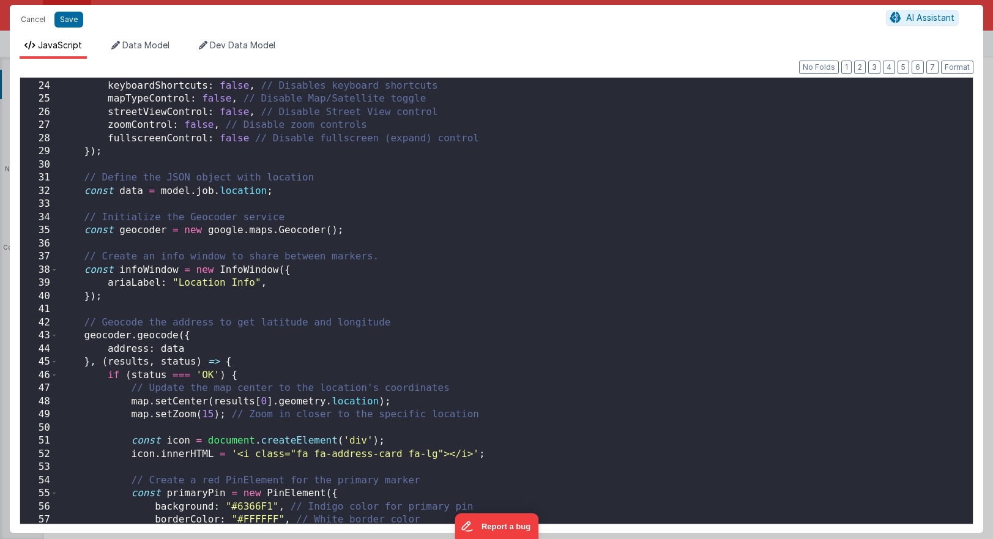
scroll to position [301, 0]
click at [182, 239] on div "disableDefaultUI : true , // Hides default UI controls keyboardShortcuts : fals…" at bounding box center [515, 302] width 915 height 472
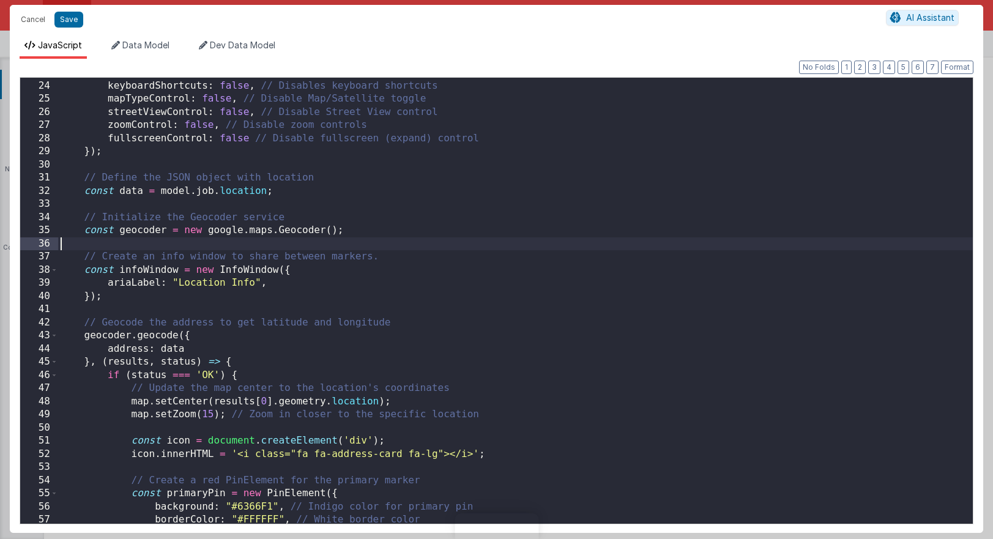
click at [173, 229] on div "disableDefaultUI : true , // Hides default UI controls keyboardShortcuts : fals…" at bounding box center [515, 302] width 915 height 472
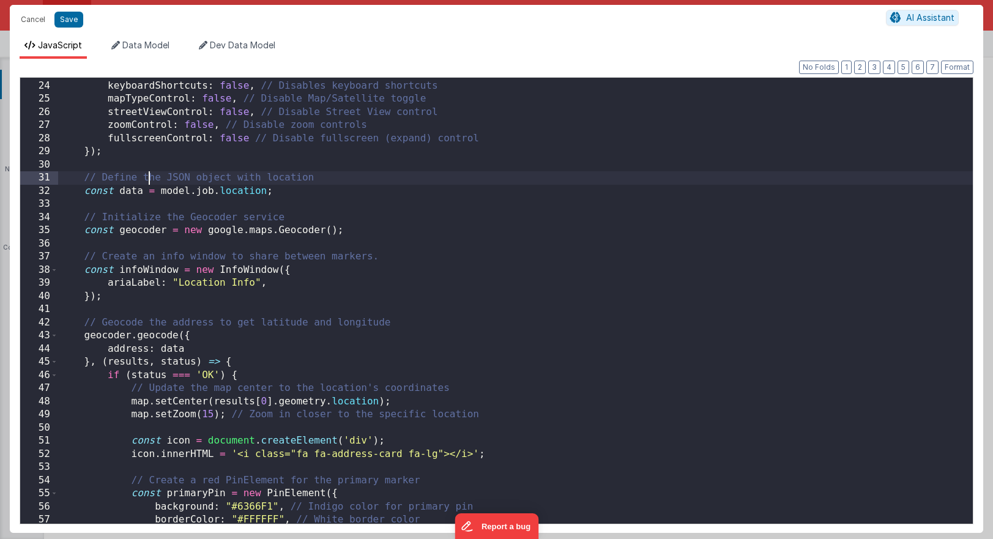
click at [149, 177] on div "disableDefaultUI : true , // Hides default UI controls keyboardShortcuts : fals…" at bounding box center [515, 302] width 915 height 472
click at [150, 204] on div "disableDefaultUI : true , // Hides default UI controls keyboardShortcuts : fals…" at bounding box center [515, 302] width 915 height 472
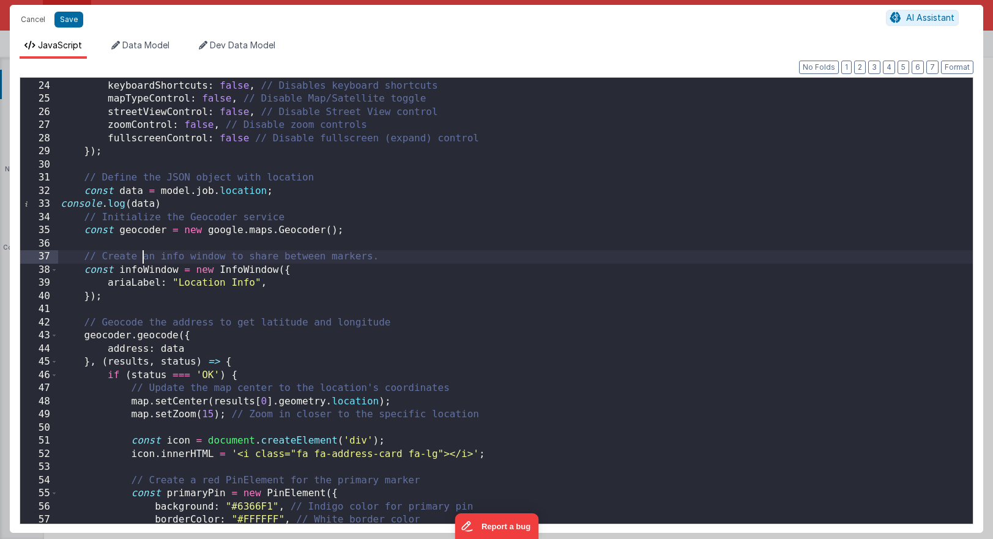
click at [144, 253] on div "disableDefaultUI : true , // Hides default UI controls keyboardShortcuts : fals…" at bounding box center [515, 302] width 915 height 472
click at [139, 247] on div "disableDefaultUI : true , // Hides default UI controls keyboardShortcuts : fals…" at bounding box center [515, 302] width 915 height 472
click at [182, 204] on div "disableDefaultUI : true , // Hides default UI controls keyboardShortcuts : fals…" at bounding box center [515, 302] width 915 height 472
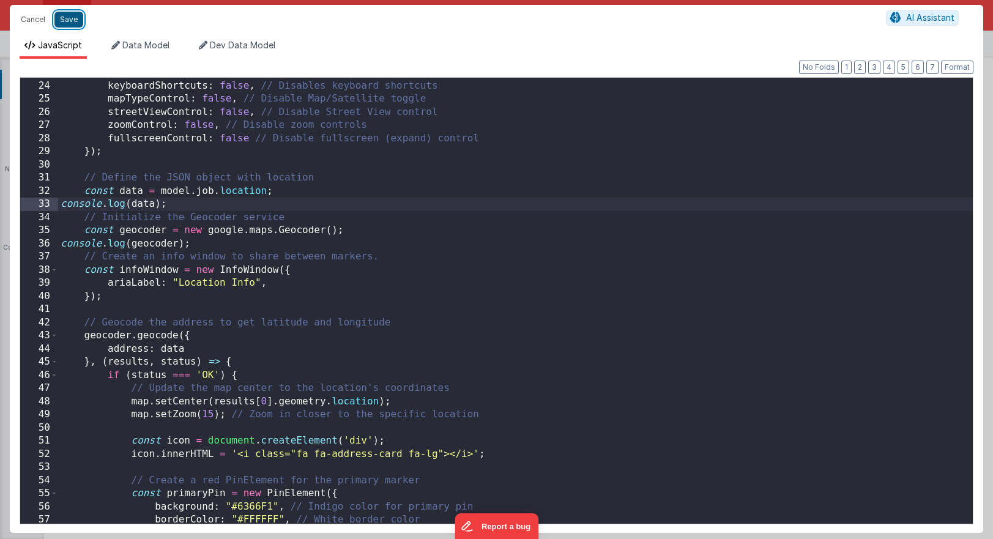
click at [63, 19] on button "Save" at bounding box center [68, 20] width 29 height 16
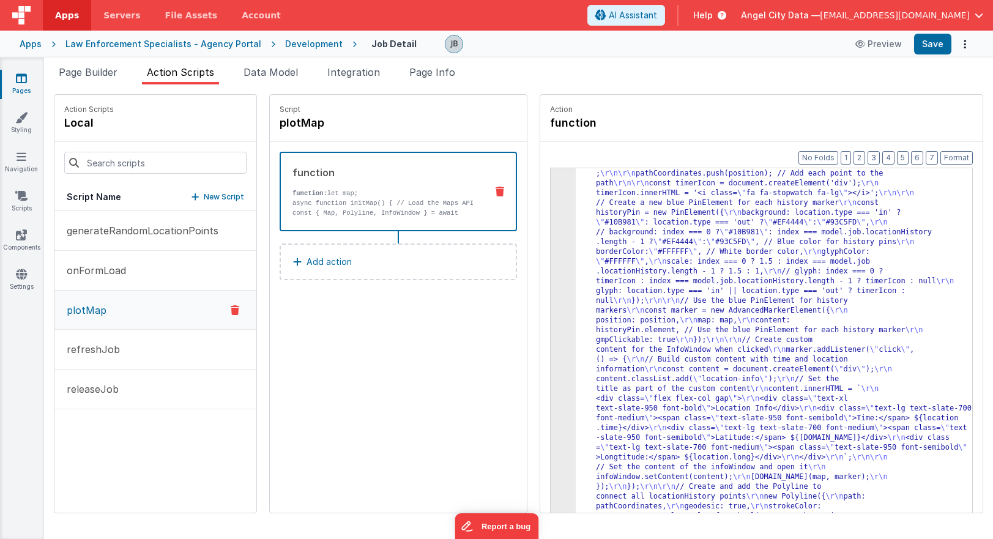
scroll to position [430, 0]
click at [924, 51] on button "Save" at bounding box center [932, 44] width 37 height 21
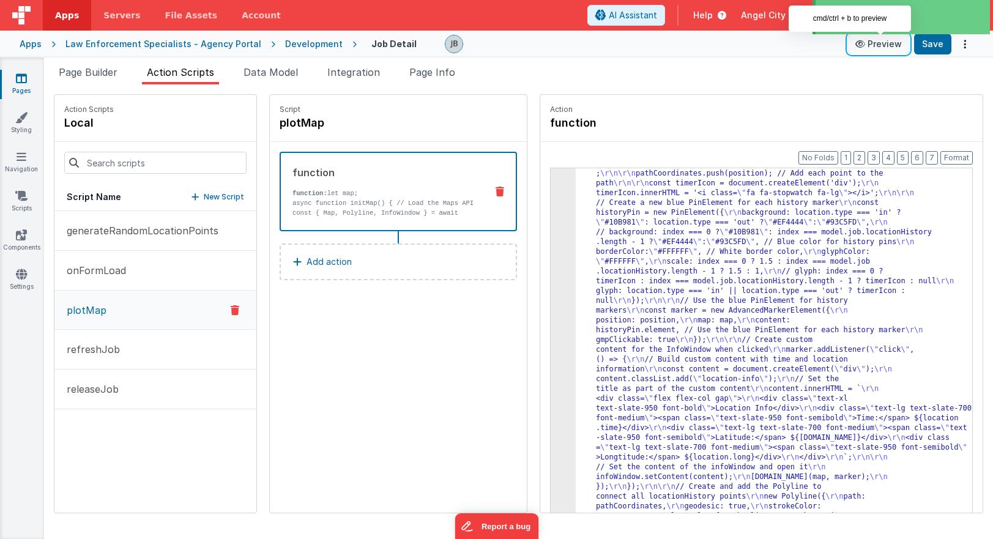
click at [867, 52] on button "Preview" at bounding box center [878, 44] width 61 height 20
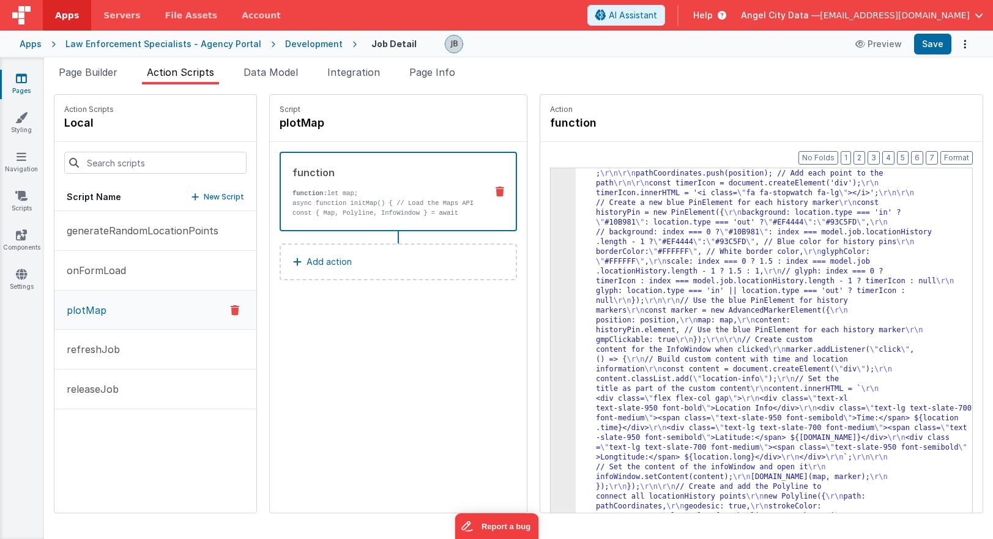
click at [350, 195] on p "function: let map;" at bounding box center [384, 193] width 184 height 10
click at [560, 272] on div "3" at bounding box center [563, 149] width 25 height 783
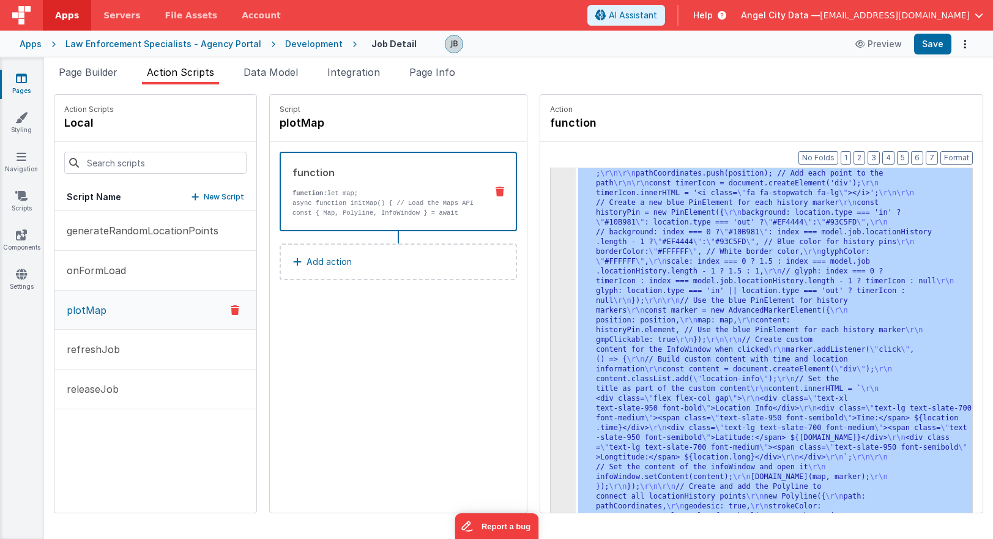
click at [560, 272] on div "3" at bounding box center [563, 149] width 25 height 783
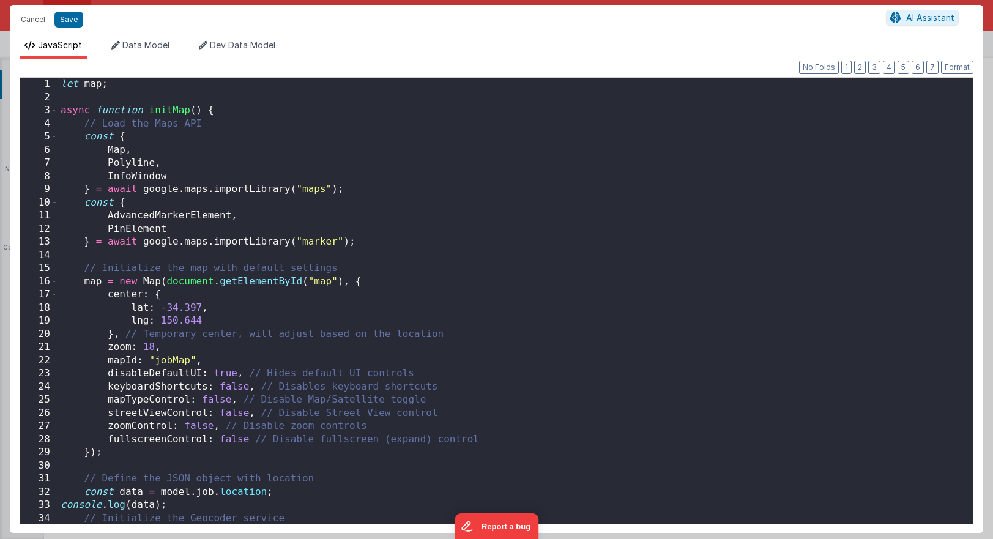
click at [337, 282] on div "let map ; async function initMap ( ) { // Load the Maps API const { Map , Polyl…" at bounding box center [515, 314] width 915 height 472
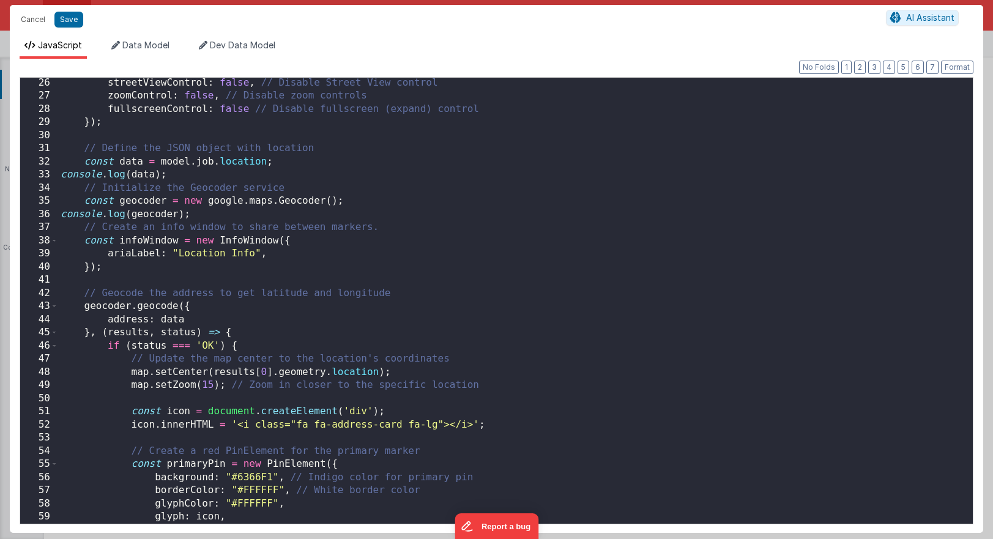
scroll to position [331, 0]
click at [73, 177] on div "streetViewControl : false , // Disable Street View control zoomControl : false …" at bounding box center [515, 311] width 915 height 472
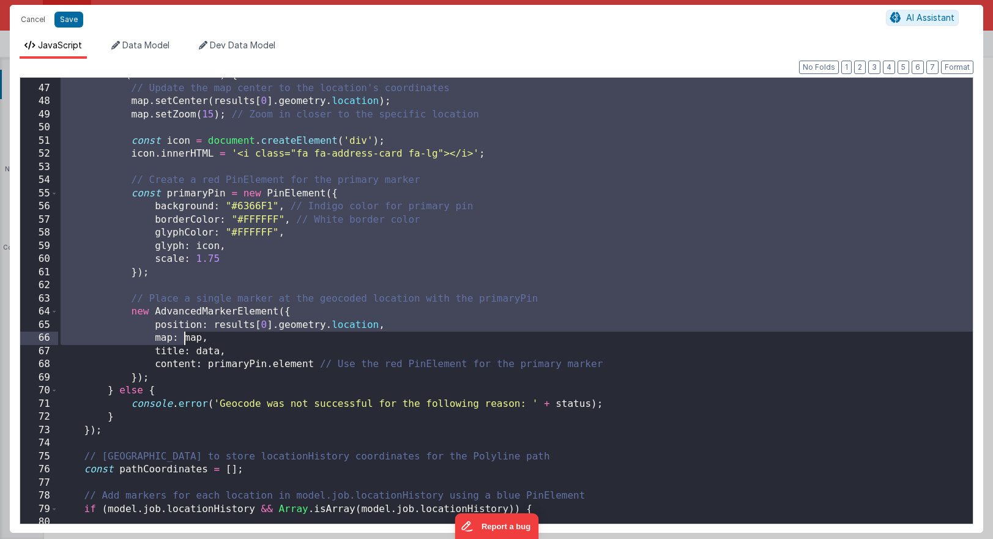
scroll to position [634, 0]
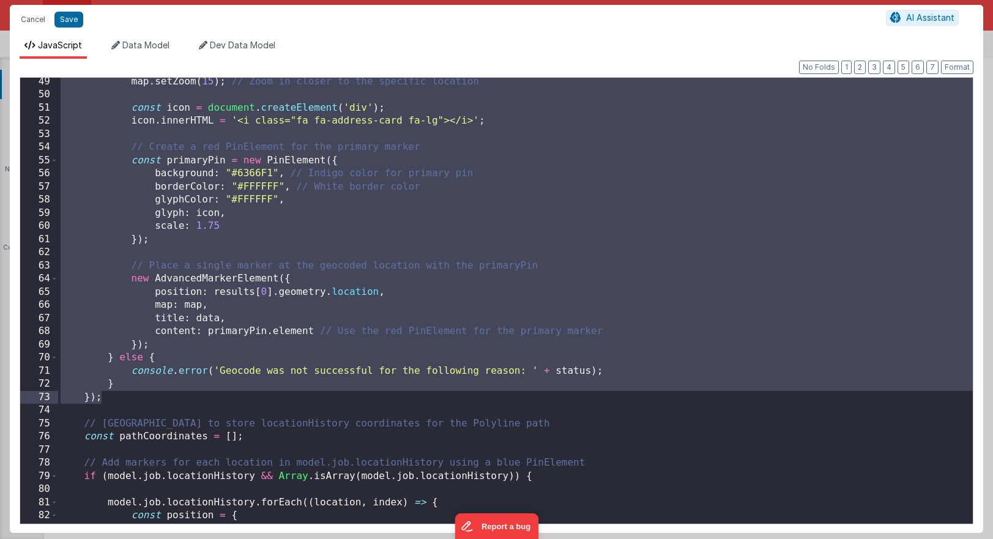
drag, startPoint x: 78, startPoint y: 158, endPoint x: 188, endPoint y: 398, distance: 264.1
click at [188, 398] on div "map . setZoom ( 15 ) ; // Zoom in closer to the specific location const icon = …" at bounding box center [515, 311] width 915 height 472
click at [63, 22] on button "Save" at bounding box center [68, 20] width 29 height 16
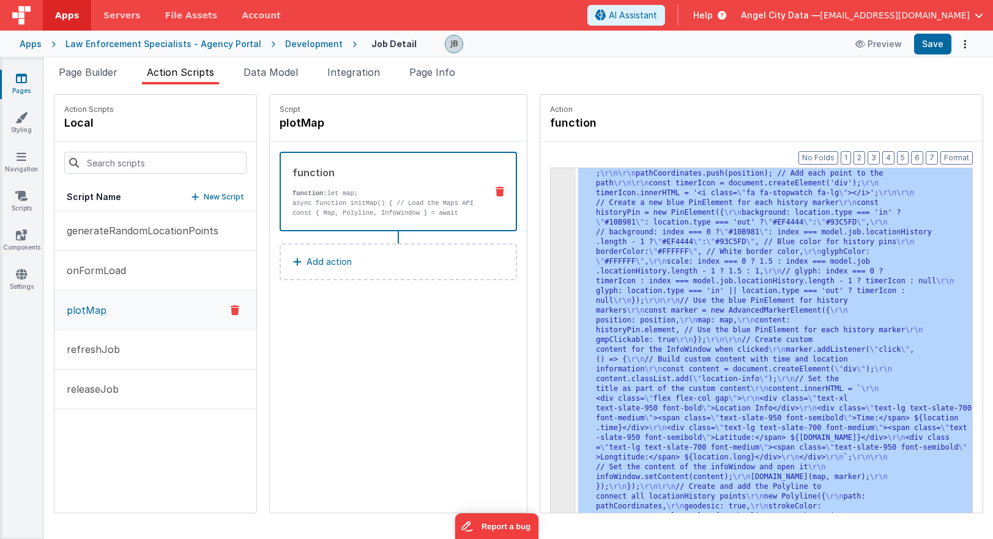
click at [285, 53] on div "Apps Law Enforcement Specialists - Agency Portal Development Job Detail Preview…" at bounding box center [496, 44] width 993 height 27
click at [286, 47] on div "Development" at bounding box center [314, 44] width 58 height 12
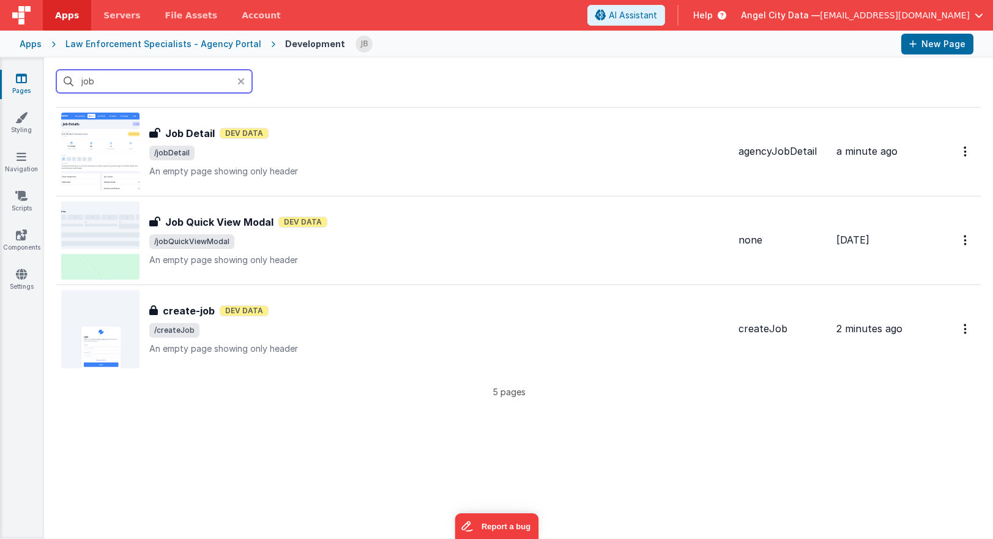
scroll to position [223, 0]
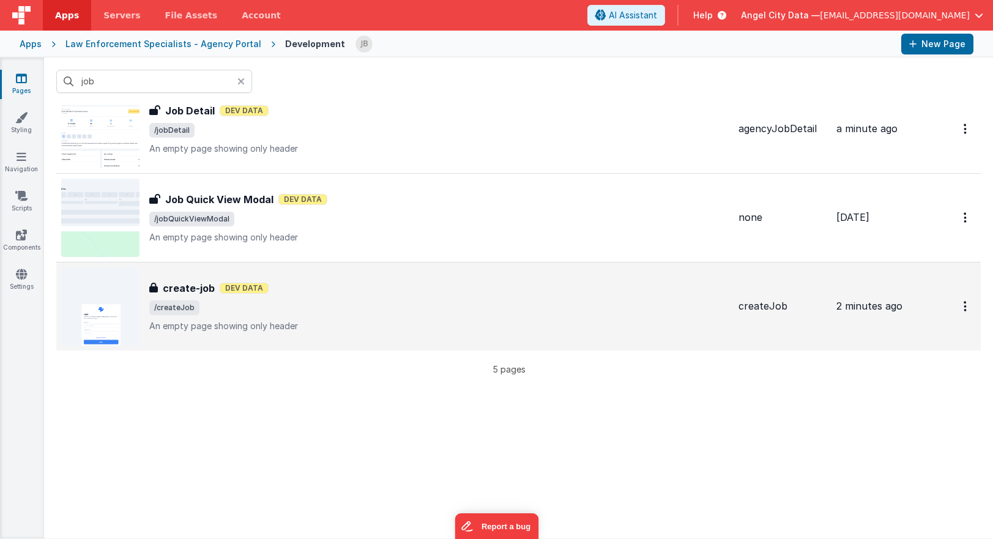
click at [181, 283] on h3 "create-job" at bounding box center [189, 288] width 52 height 15
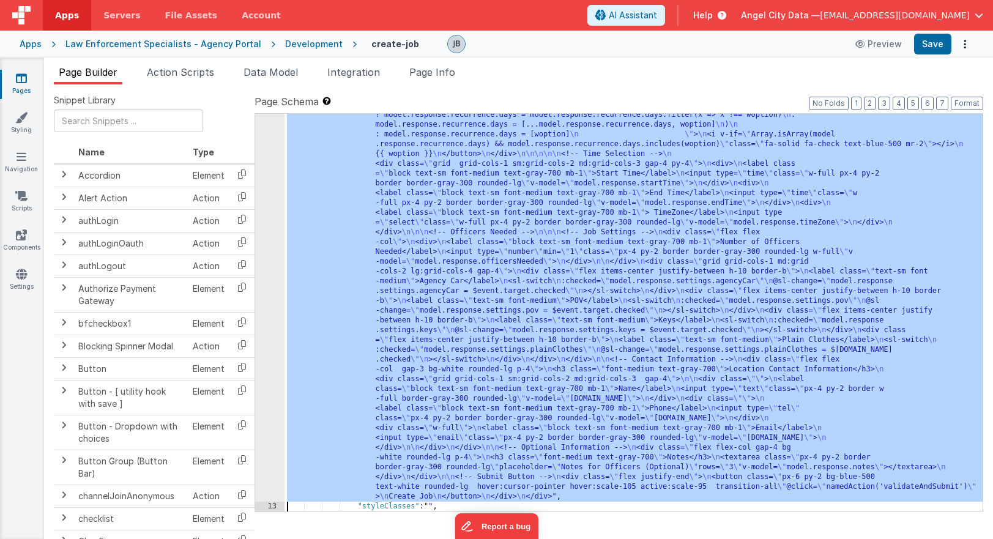
click at [276, 303] on div "12" at bounding box center [269, 37] width 29 height 930
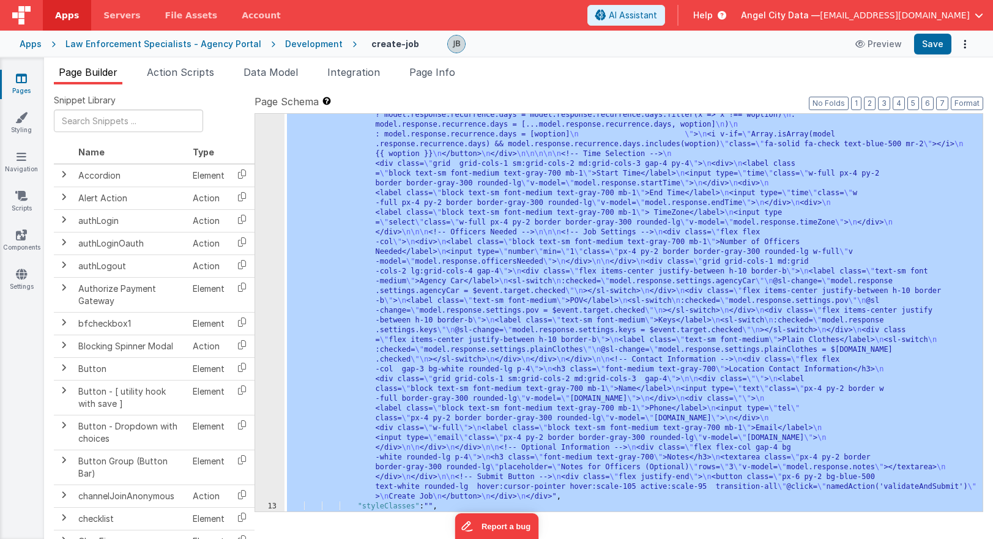
click at [272, 291] on div "12" at bounding box center [269, 37] width 29 height 930
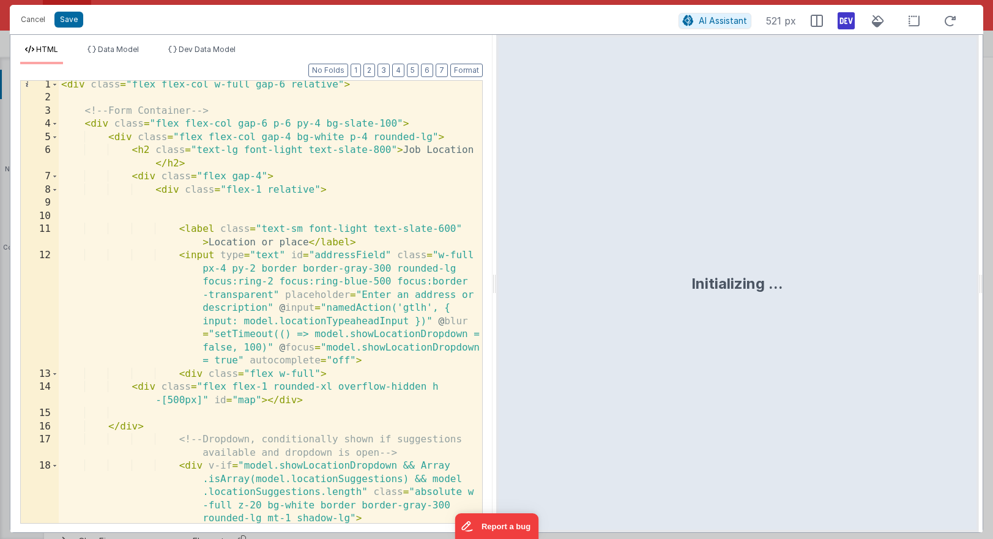
scroll to position [4, 0]
click at [58, 17] on button "Save" at bounding box center [68, 20] width 29 height 16
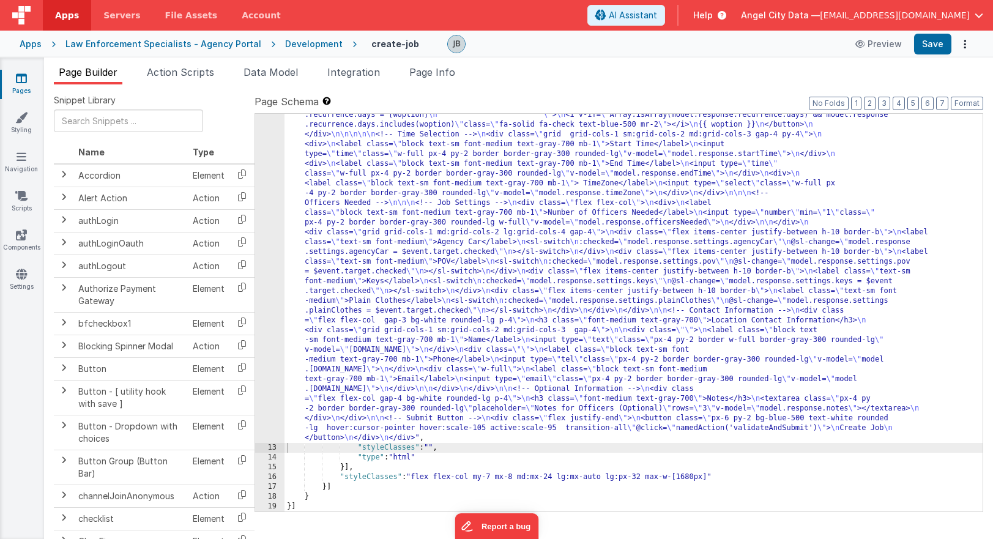
scroll to position [630, 0]
click at [166, 73] on span "Action Scripts" at bounding box center [180, 72] width 67 height 12
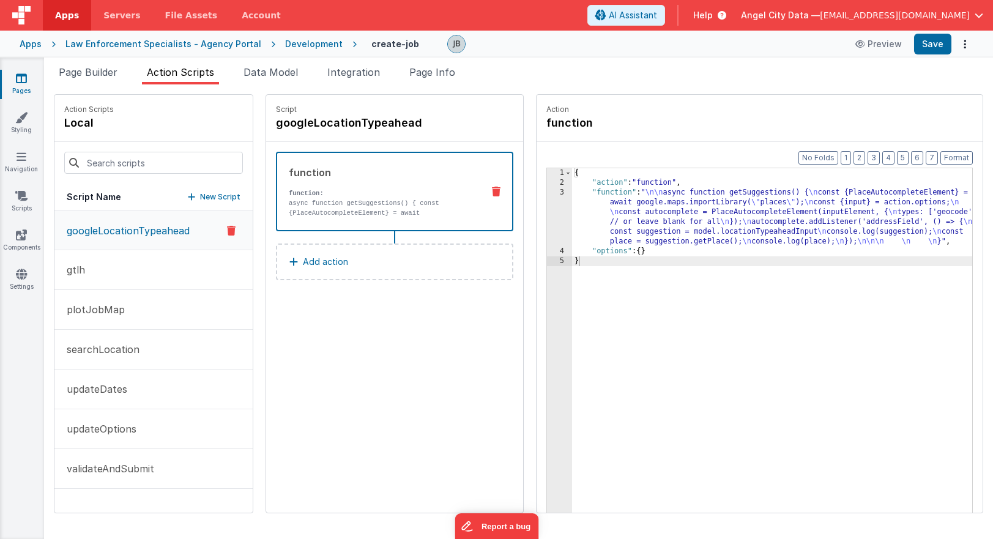
click at [281, 225] on div "function function: async function getSuggestions() { const {PlaceAutocompleteEl…" at bounding box center [394, 192] width 237 height 80
click at [115, 316] on p "plotJobMap" at bounding box center [91, 309] width 65 height 15
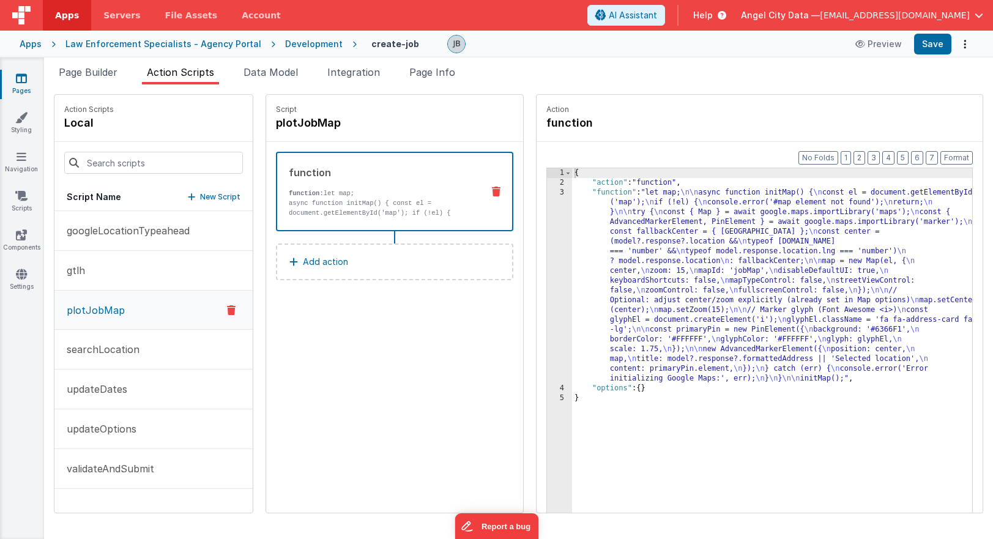
click at [414, 207] on p "async function initMap() { const el = document.getElementById('map'); if (!el) …" at bounding box center [381, 217] width 184 height 39
click at [547, 245] on div "3" at bounding box center [559, 286] width 25 height 196
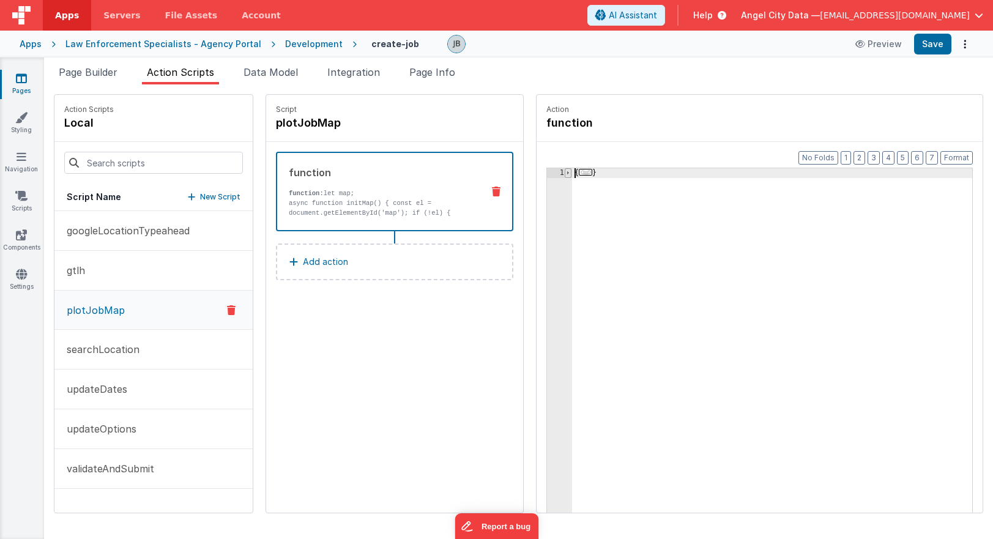
click at [565, 174] on span at bounding box center [568, 173] width 7 height 10
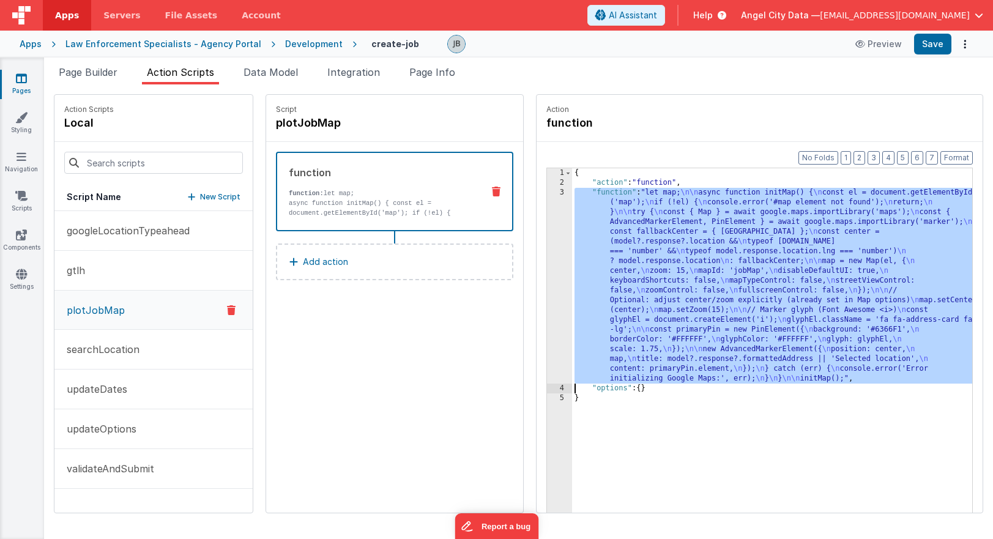
click at [547, 210] on div "3" at bounding box center [559, 286] width 25 height 196
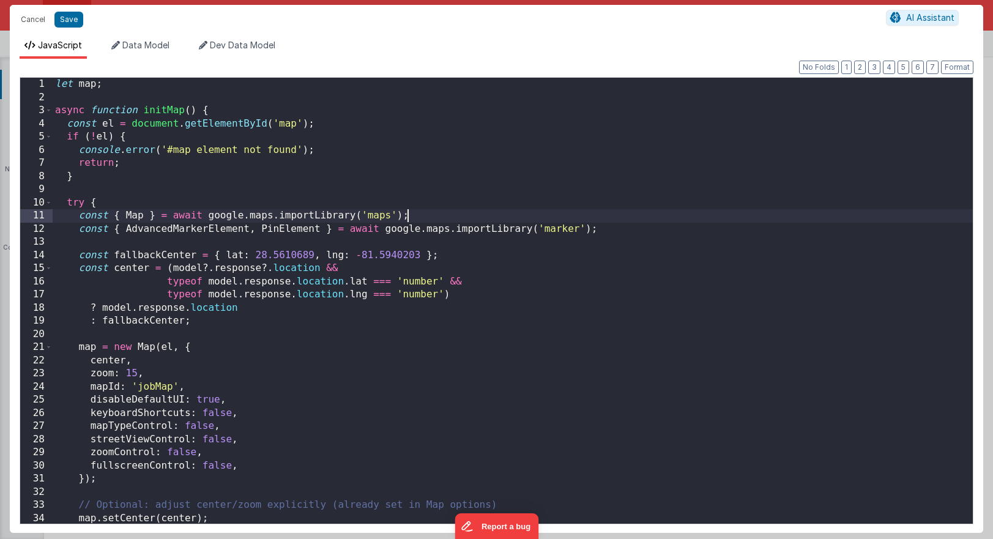
scroll to position [0, 0]
click at [530, 210] on div "let map ; async function initMap ( ) { const el = document . getElementById ( '…" at bounding box center [513, 314] width 920 height 472
click at [381, 269] on div "let map ; async function initMap ( ) { const el = document . getElementById ( '…" at bounding box center [513, 314] width 920 height 472
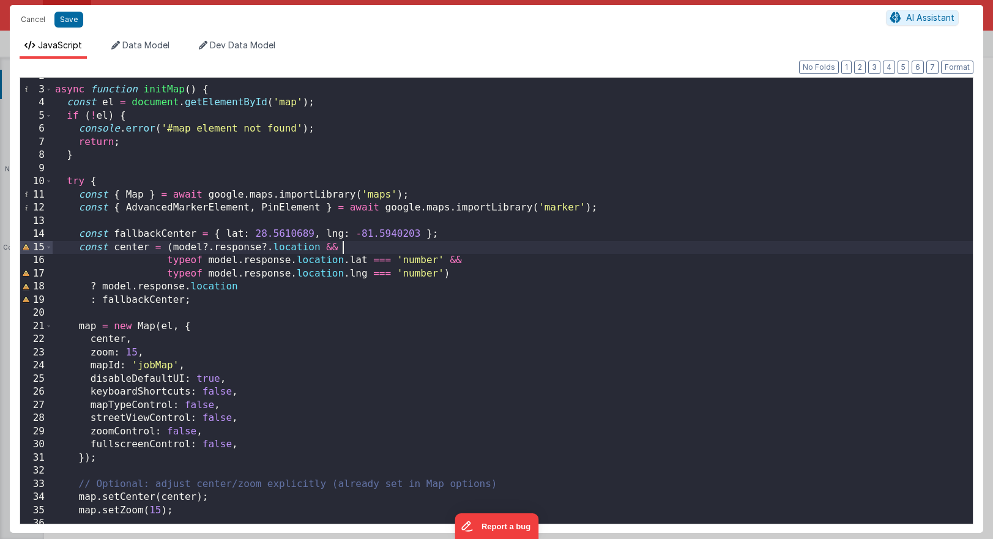
scroll to position [1, 0]
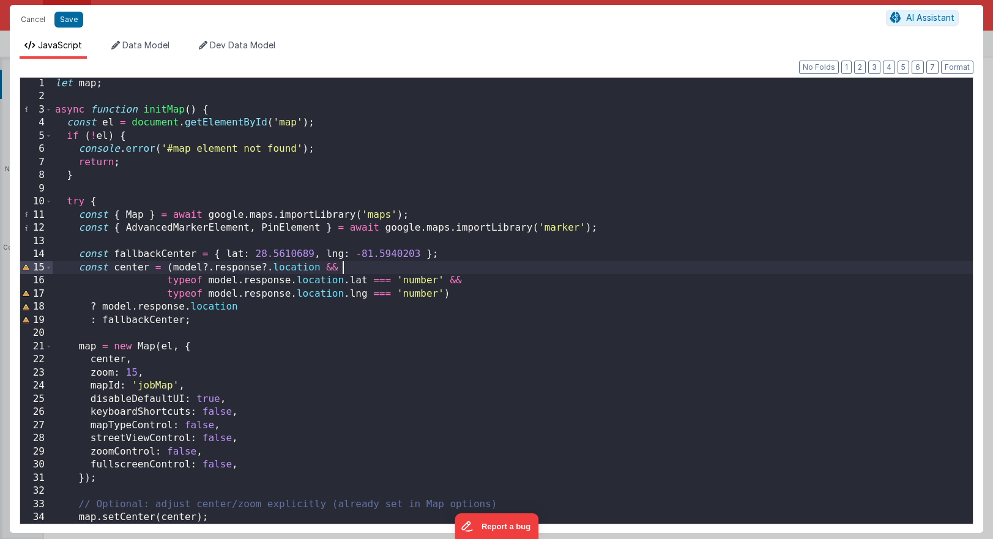
click at [89, 330] on div "let map ; async function initMap ( ) { const el = document . getElementById ( '…" at bounding box center [513, 313] width 920 height 472
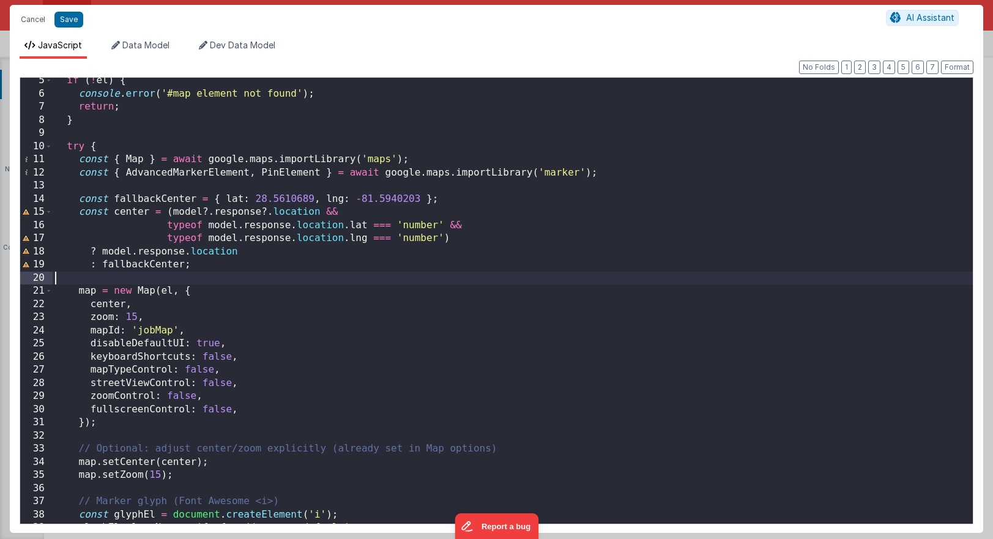
scroll to position [56, 0]
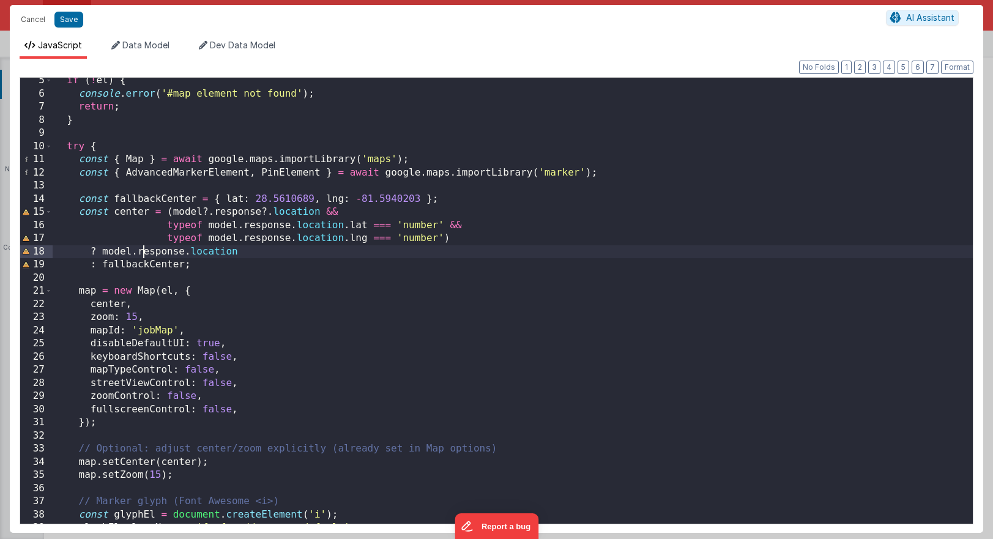
click at [143, 255] on div "if ( ! el ) { console . error ( '#map element not found' ) ; return ; } try { c…" at bounding box center [513, 310] width 920 height 472
click at [160, 251] on div "if ( ! el ) { console . error ( '#map element not found' ) ; return ; } try { c…" at bounding box center [513, 310] width 920 height 472
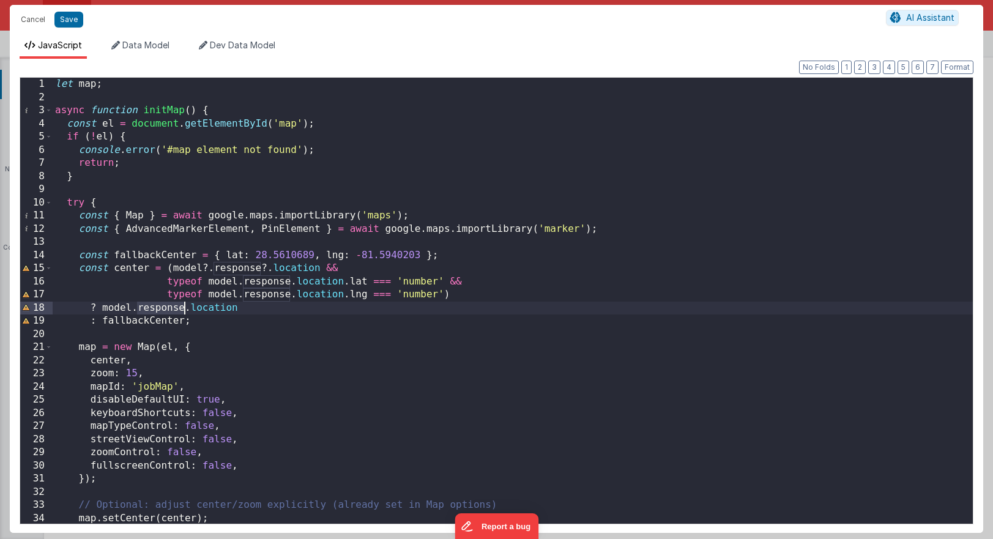
scroll to position [0, 0]
click at [160, 311] on div "let map ; async function initMap ( ) { const el = document . getElementById ( '…" at bounding box center [513, 314] width 920 height 472
click at [178, 311] on div "let map ; async function initMap ( ) { const el = document . getElementById ( '…" at bounding box center [513, 314] width 920 height 472
click at [200, 310] on div "let map ; async function initMap ( ) { const el = document . getElementById ( '…" at bounding box center [513, 314] width 920 height 472
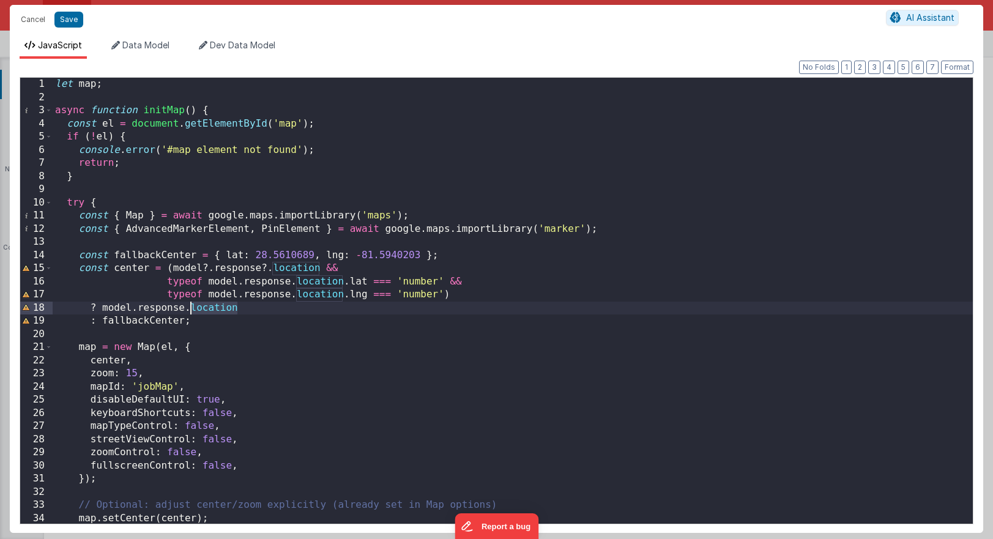
click at [200, 310] on div "let map ; async function initMap ( ) { const el = document . getElementById ( '…" at bounding box center [513, 314] width 920 height 472
click at [64, 21] on button "Save" at bounding box center [68, 20] width 29 height 16
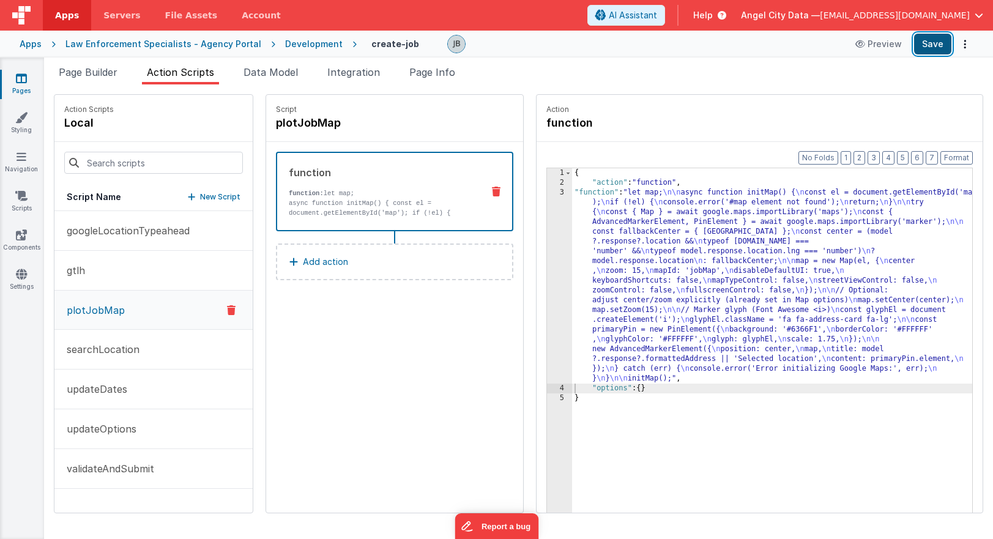
click at [922, 51] on button "Save" at bounding box center [932, 44] width 37 height 21
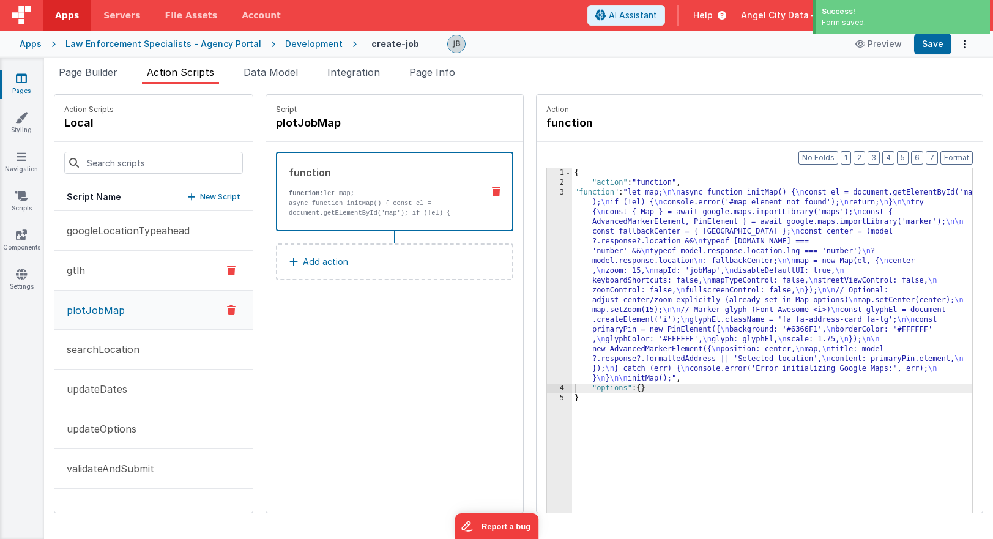
click at [94, 265] on button "gtlh" at bounding box center [153, 271] width 198 height 40
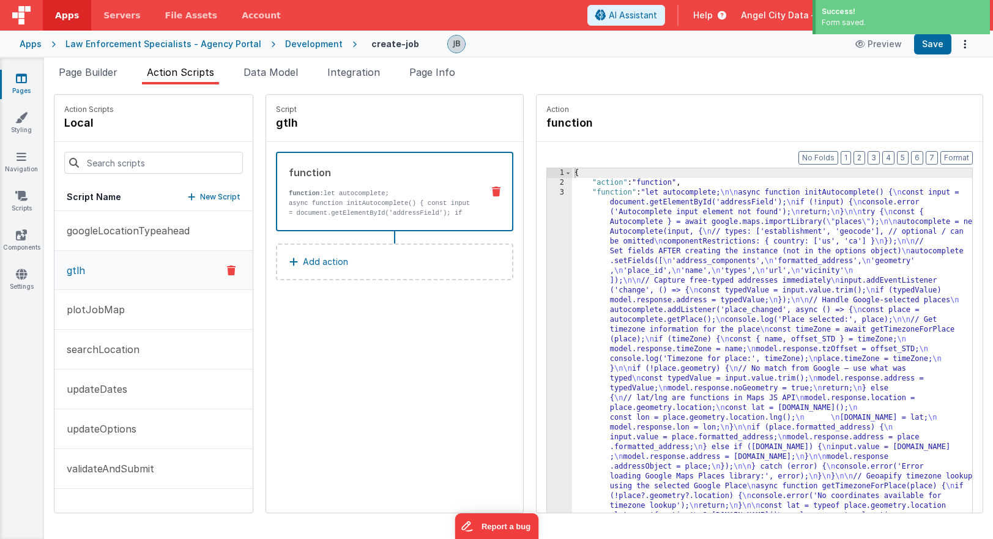
click at [547, 330] on div "3" at bounding box center [559, 418] width 25 height 460
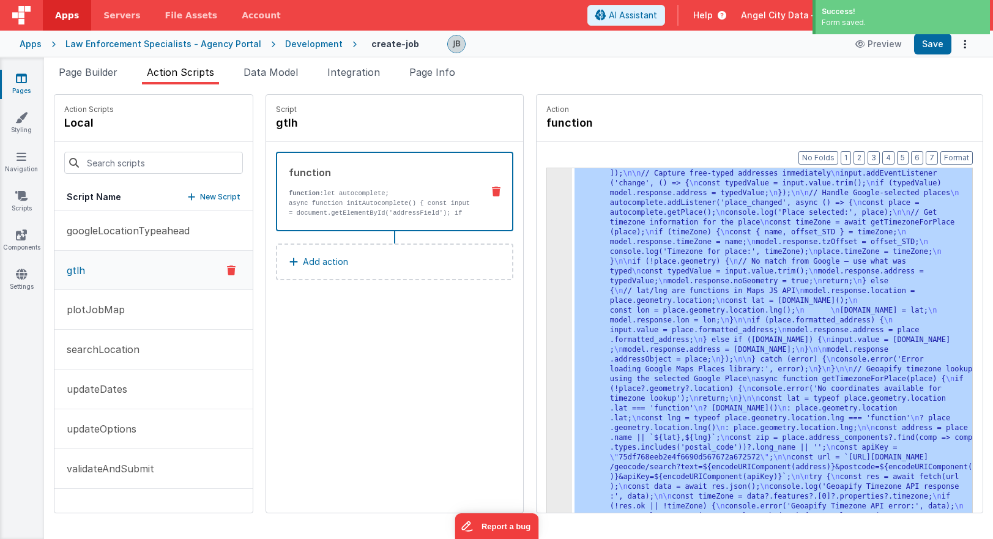
scroll to position [107, 0]
click at [547, 329] on div "3 4 5" at bounding box center [559, 507] width 25 height 852
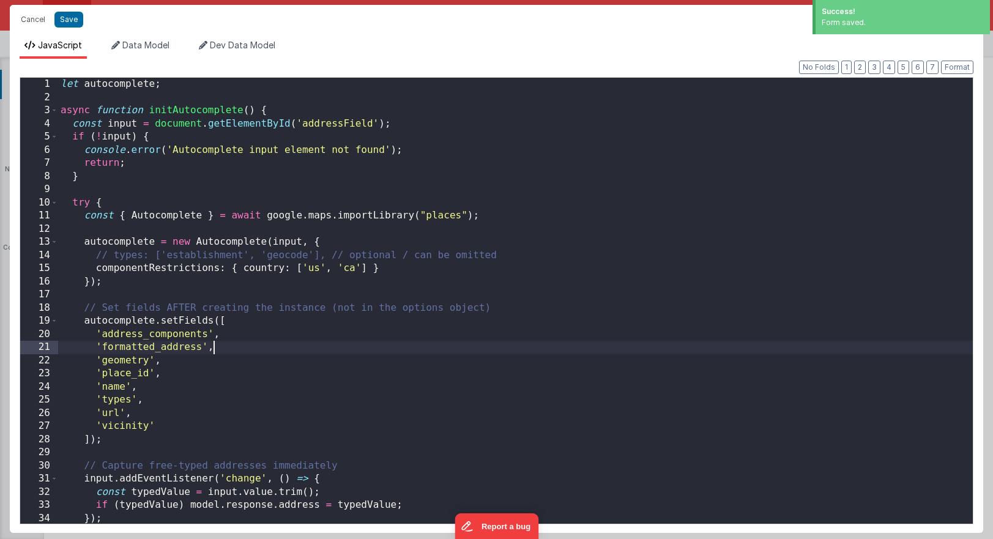
click at [538, 329] on div "let autocomplete ; async function initAutocomplete ( ) { const input = document…" at bounding box center [515, 314] width 915 height 472
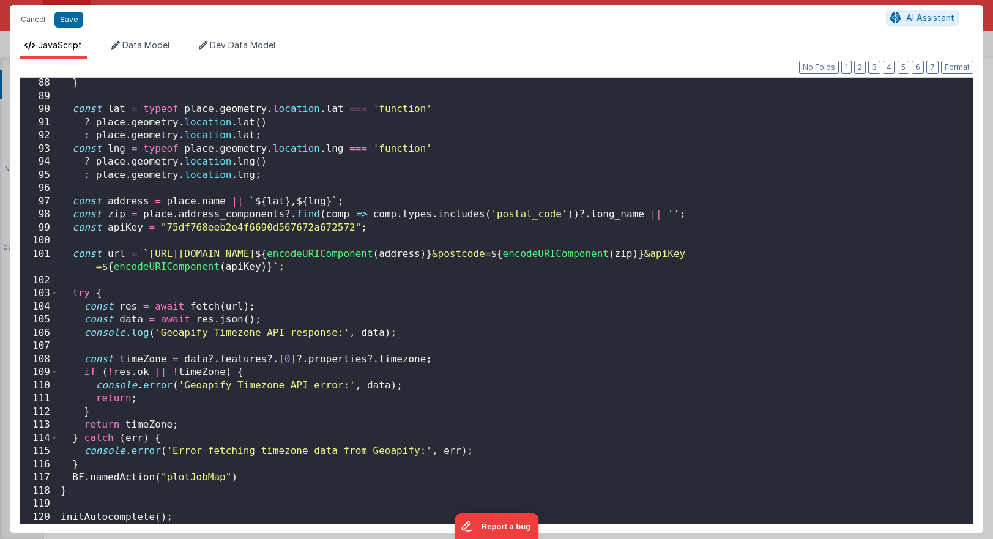
scroll to position [1145, 0]
drag, startPoint x: 241, startPoint y: 476, endPoint x: 73, endPoint y: 476, distance: 167.6
click at [73, 476] on div "} const lat = typeof place . geometry . location . lat === 'function' ? place .…" at bounding box center [515, 312] width 915 height 472
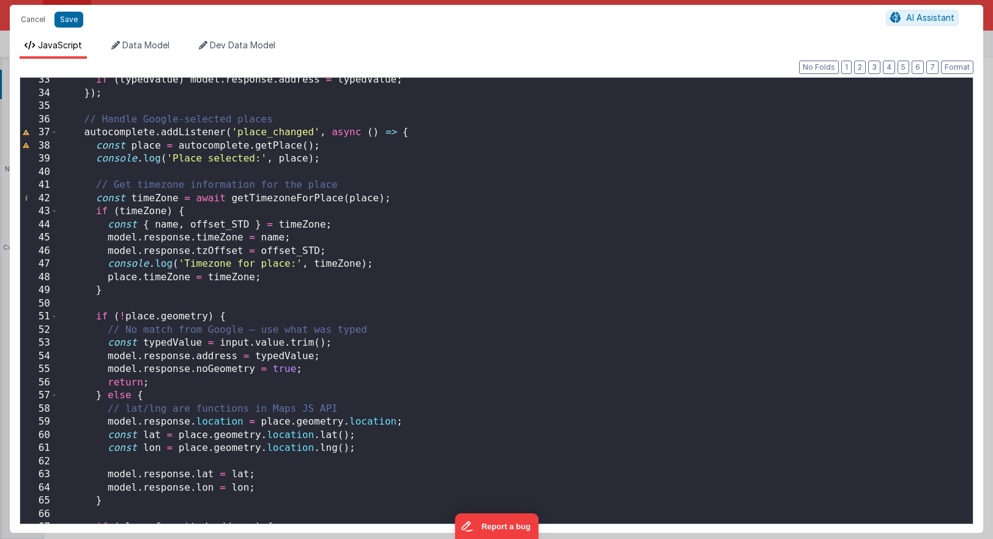
scroll to position [434, 0]
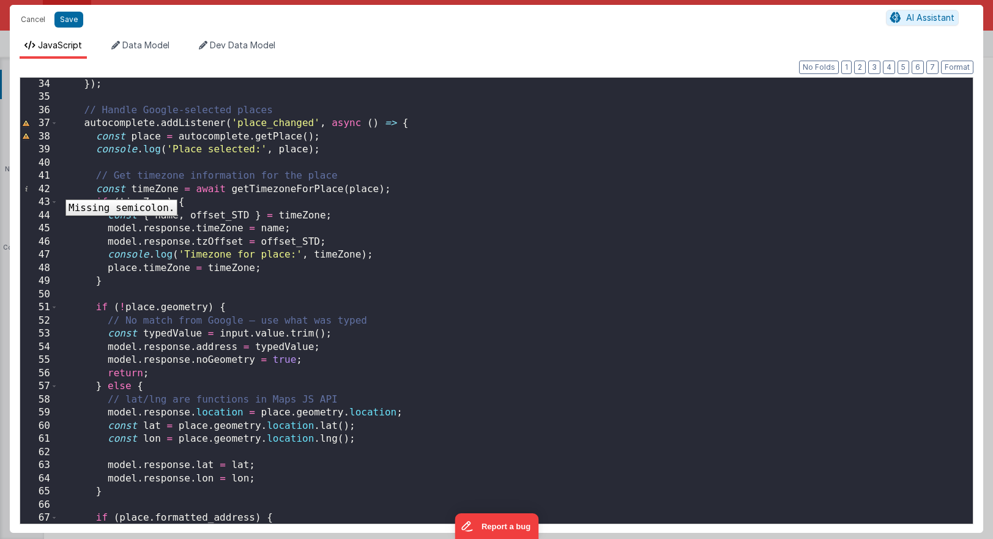
click at [56, 190] on div "42" at bounding box center [39, 189] width 38 height 13
click at [155, 284] on div "}) ; // Handle Google-selected places autocomplete . addListener ( 'place_chang…" at bounding box center [515, 314] width 915 height 472
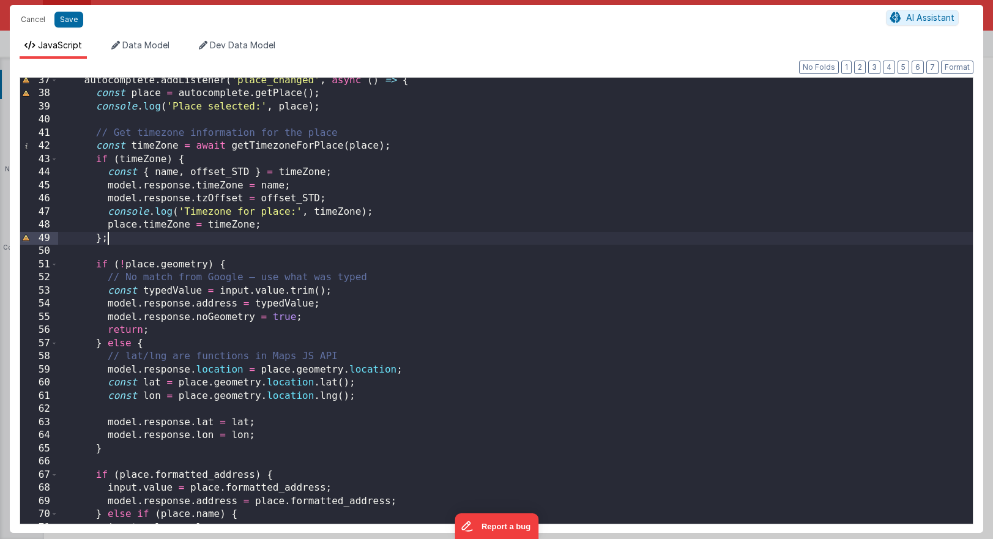
scroll to position [504, 0]
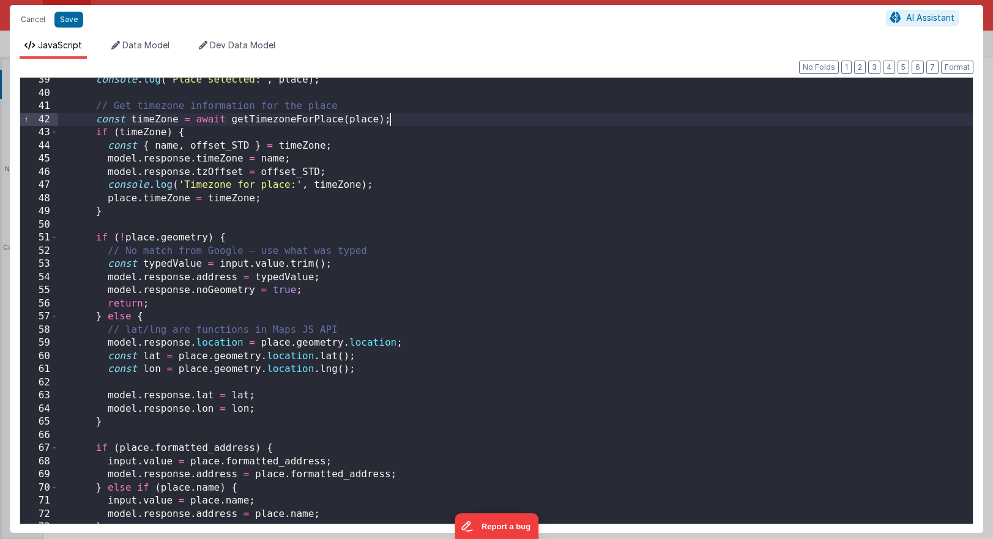
click at [392, 121] on div "console . log ( 'Place selected:' , place ) ; // Get timezone information for t…" at bounding box center [515, 309] width 915 height 472
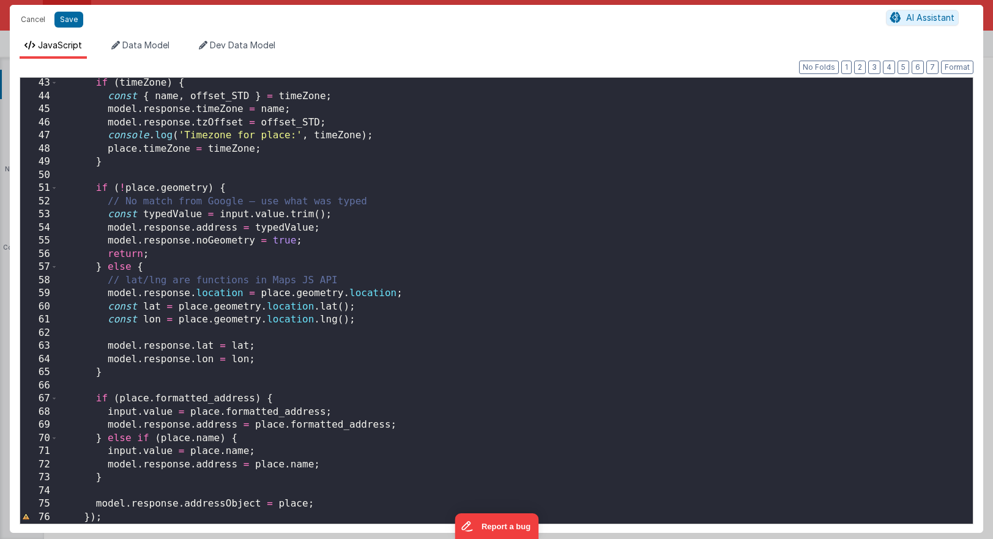
scroll to position [556, 0]
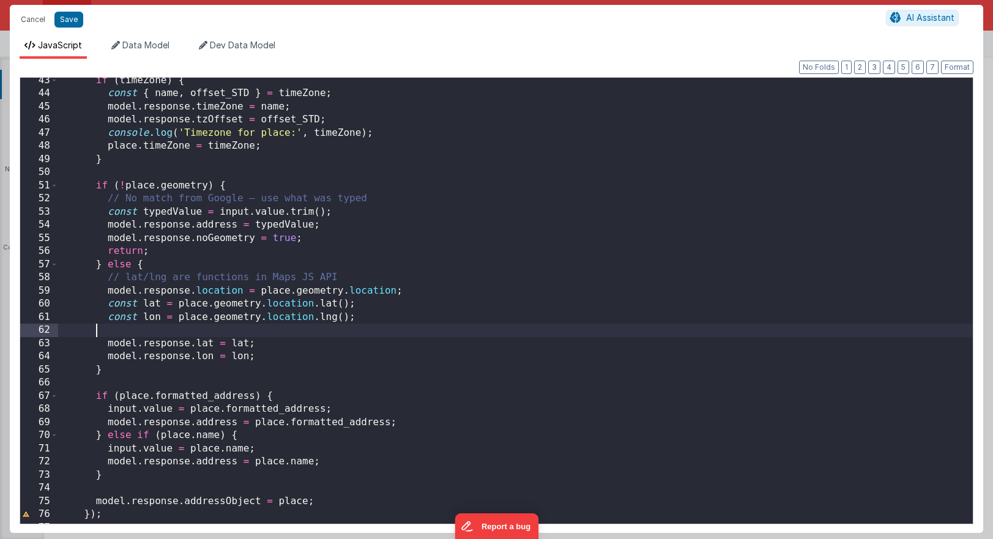
click at [294, 335] on div "if ( timeZone ) { const { name , offset_STD } = timeZone ; model . response . t…" at bounding box center [515, 310] width 915 height 472
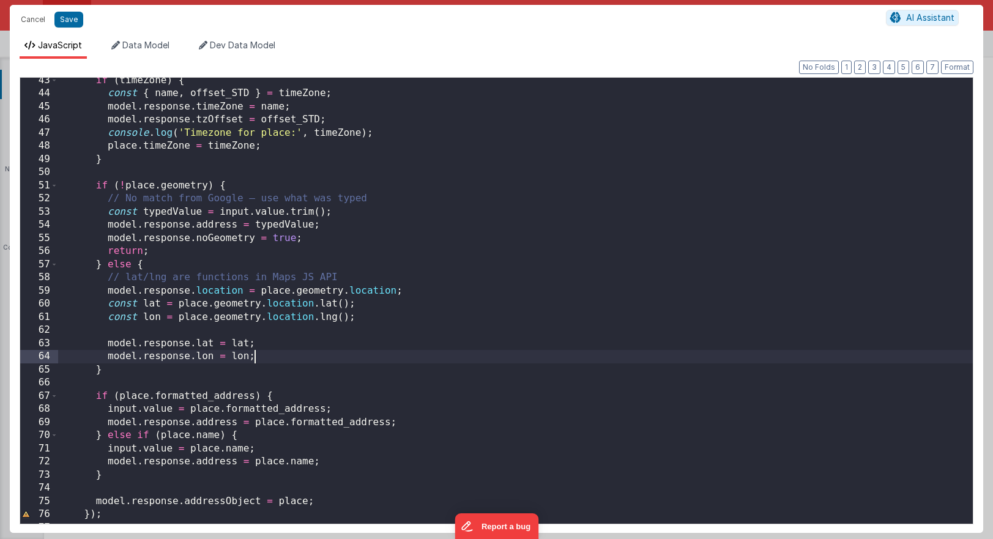
click at [280, 358] on div "if ( timeZone ) { const { name , offset_STD } = timeZone ; model . response . t…" at bounding box center [515, 310] width 915 height 472
paste textarea
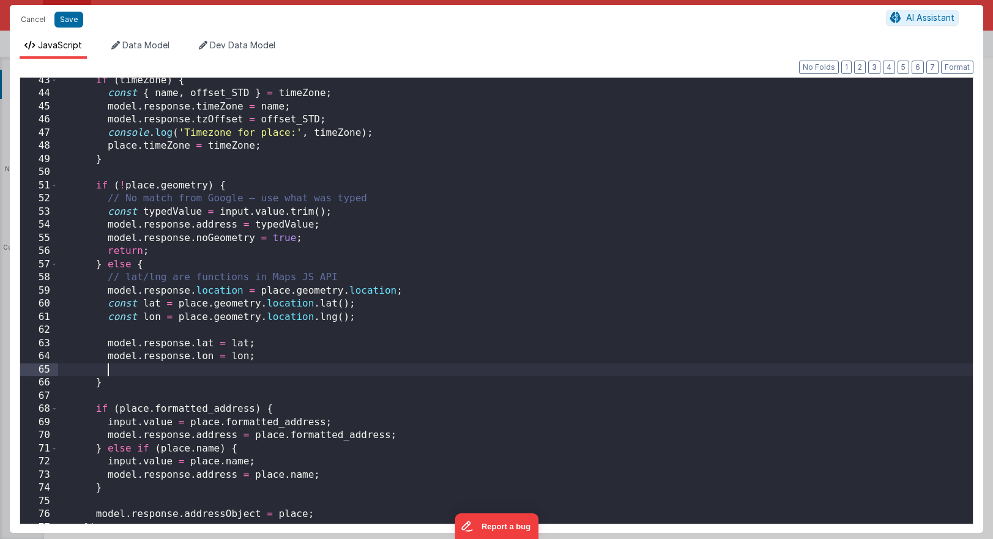
paste textarea
click at [54, 408] on span at bounding box center [54, 409] width 7 height 13
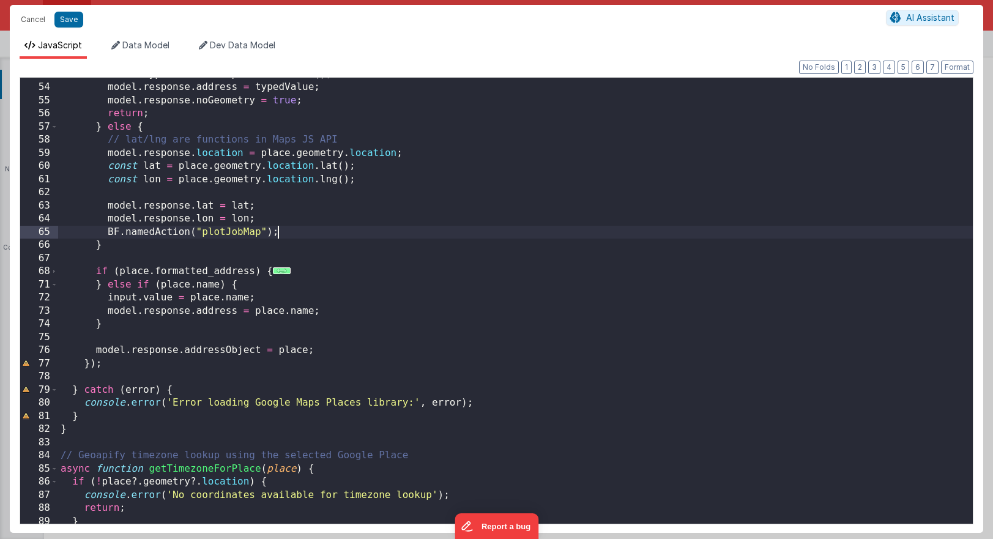
scroll to position [699, 0]
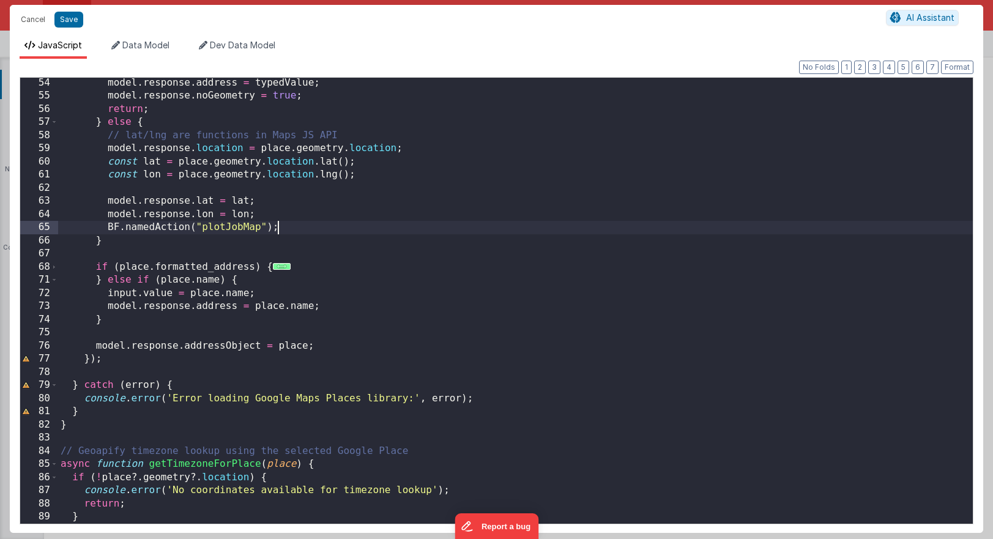
click at [200, 228] on div "model . response . address = typedValue ; model . response . noGeometry = true …" at bounding box center [515, 312] width 915 height 472
click at [264, 225] on div "model . response . address = typedValue ; model . response . noGeometry = true …" at bounding box center [515, 312] width 915 height 472
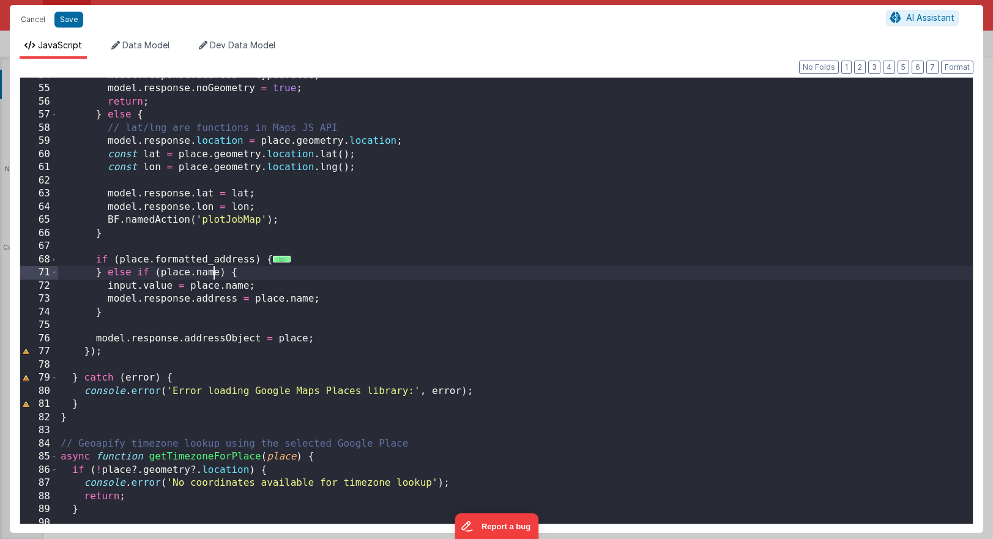
click at [214, 266] on div "model . response . address = typedValue ; model . response . noGeometry = true …" at bounding box center [515, 305] width 915 height 472
click at [24, 20] on button "Cancel" at bounding box center [33, 19] width 37 height 17
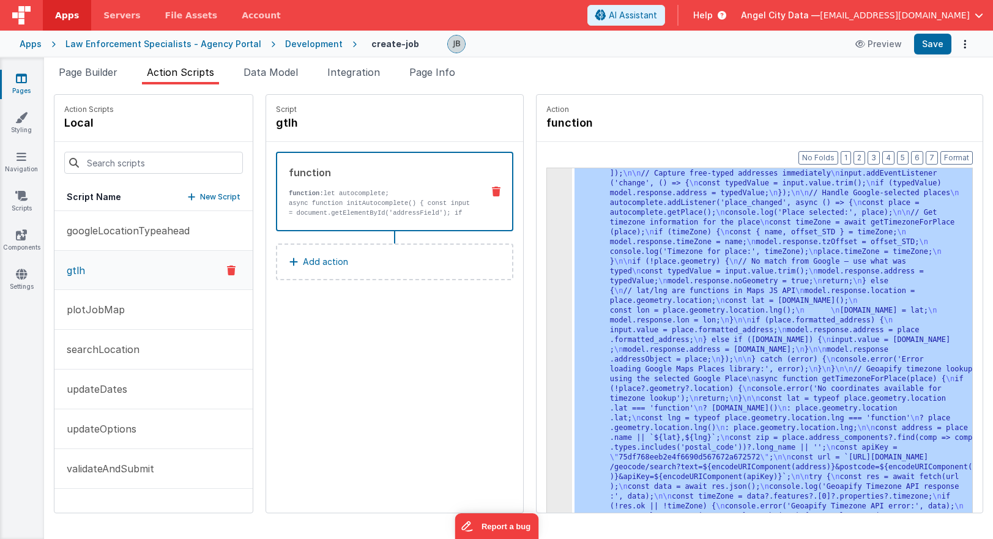
click at [547, 241] on div "3" at bounding box center [559, 311] width 25 height 460
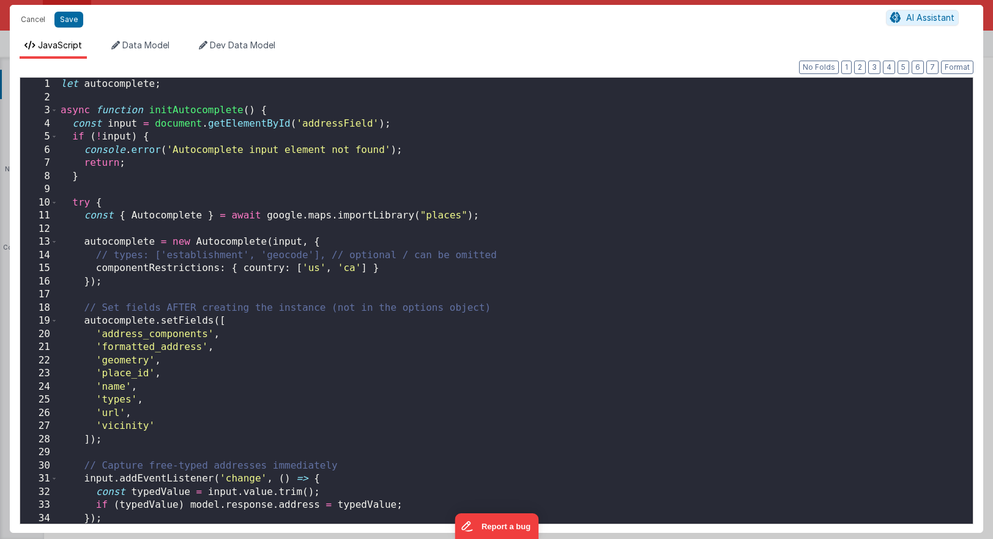
click at [529, 241] on div "Cancel Save AI Assistant JavaScript Data Model Dev Data Model Format 7 6 5 4 3 …" at bounding box center [496, 269] width 993 height 539
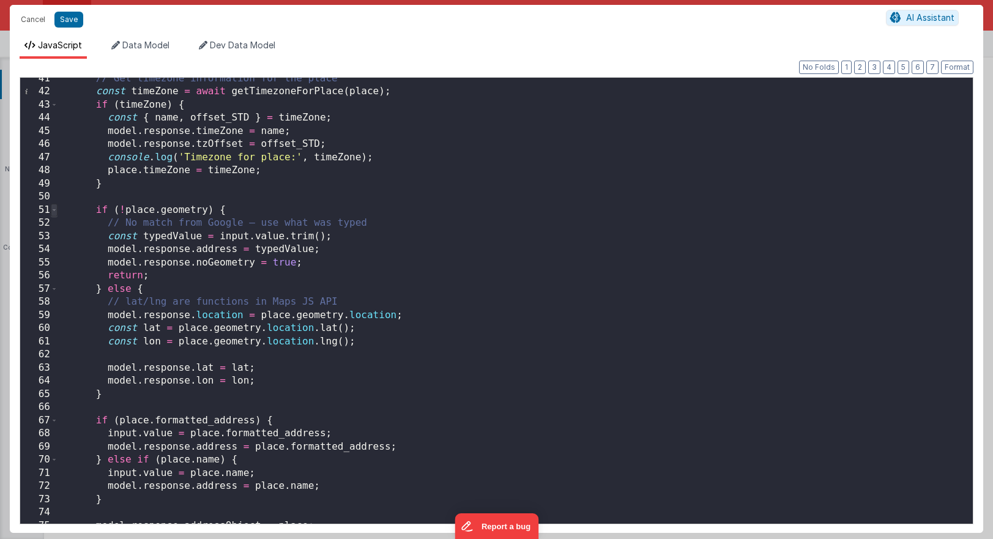
scroll to position [0, 0]
click at [56, 211] on span at bounding box center [54, 210] width 7 height 13
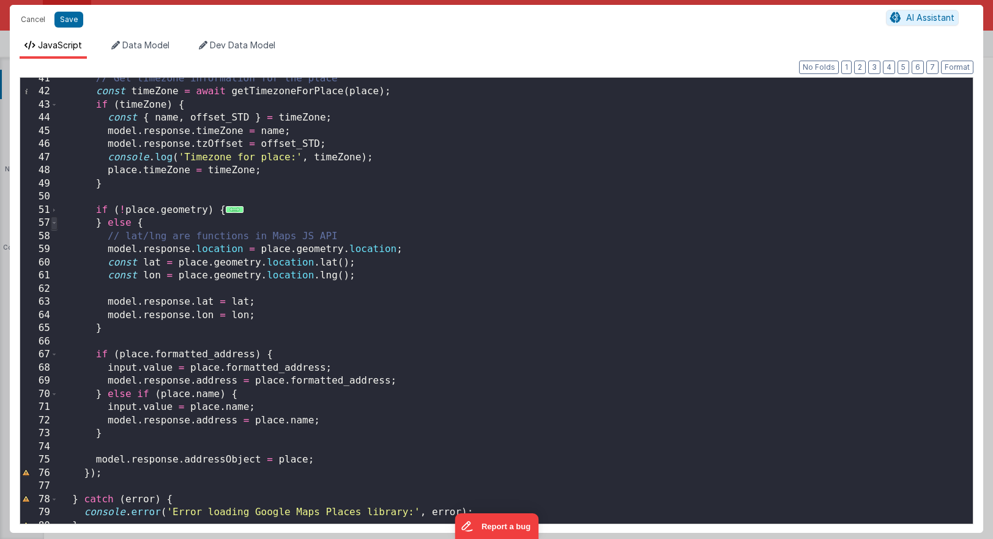
click at [55, 220] on span at bounding box center [54, 223] width 7 height 13
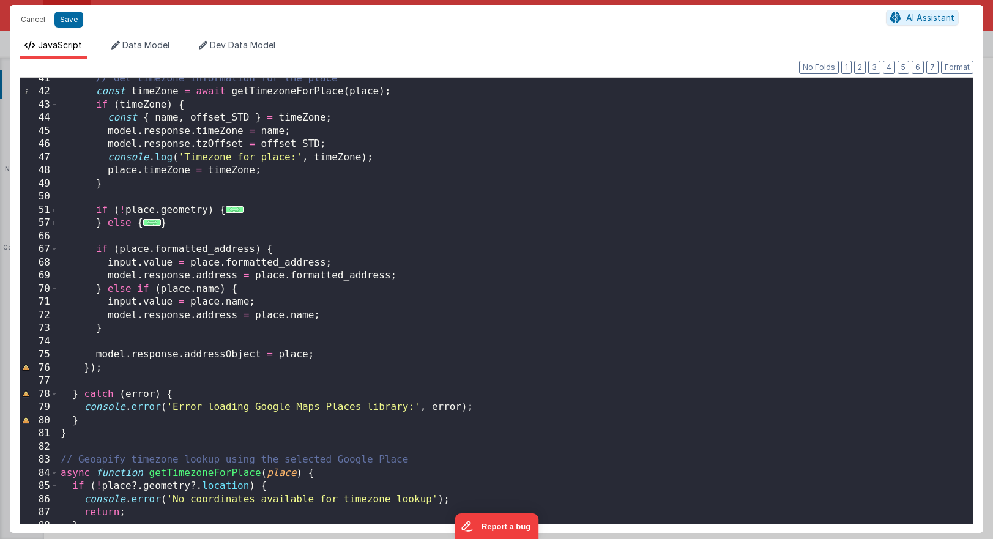
click at [58, 251] on div "67" at bounding box center [39, 249] width 38 height 13
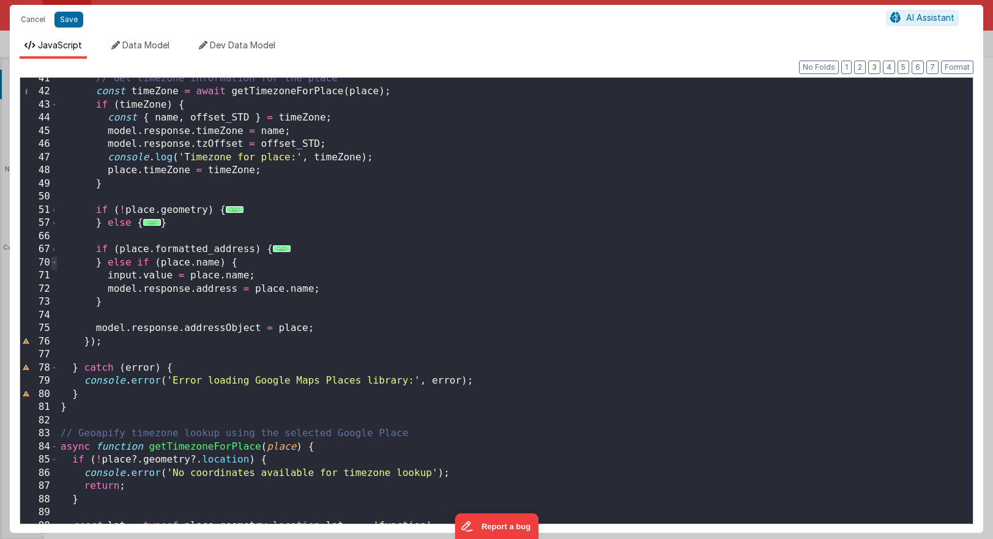
click at [56, 264] on span at bounding box center [54, 262] width 7 height 13
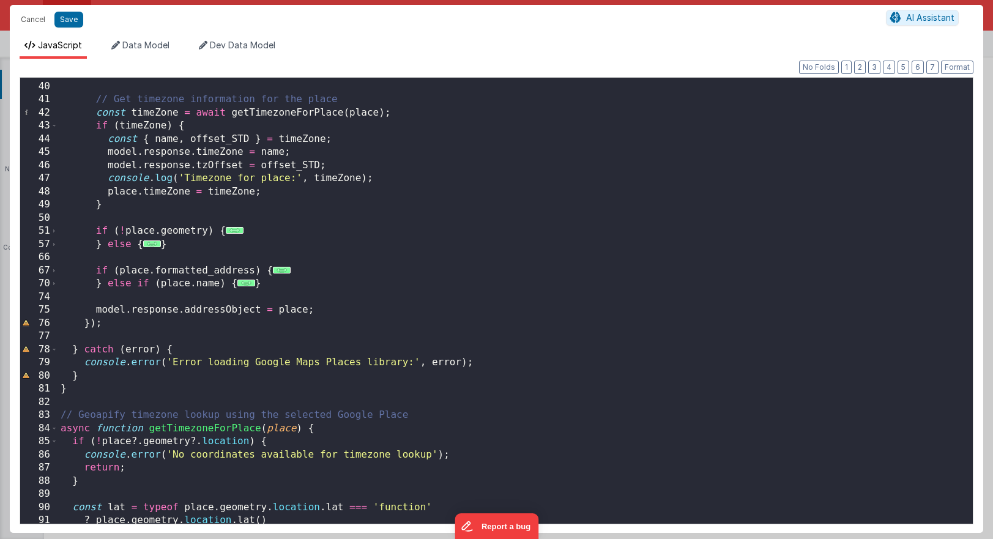
scroll to position [497, 0]
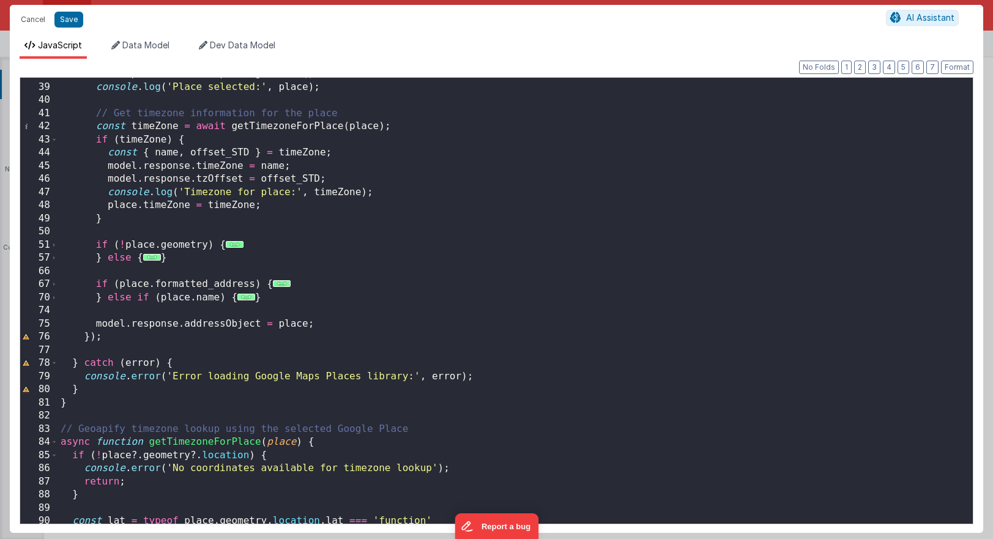
click at [86, 348] on div "const place = autocomplete . getPlace ( ) ; console . log ( 'Place selected:' ,…" at bounding box center [515, 303] width 915 height 472
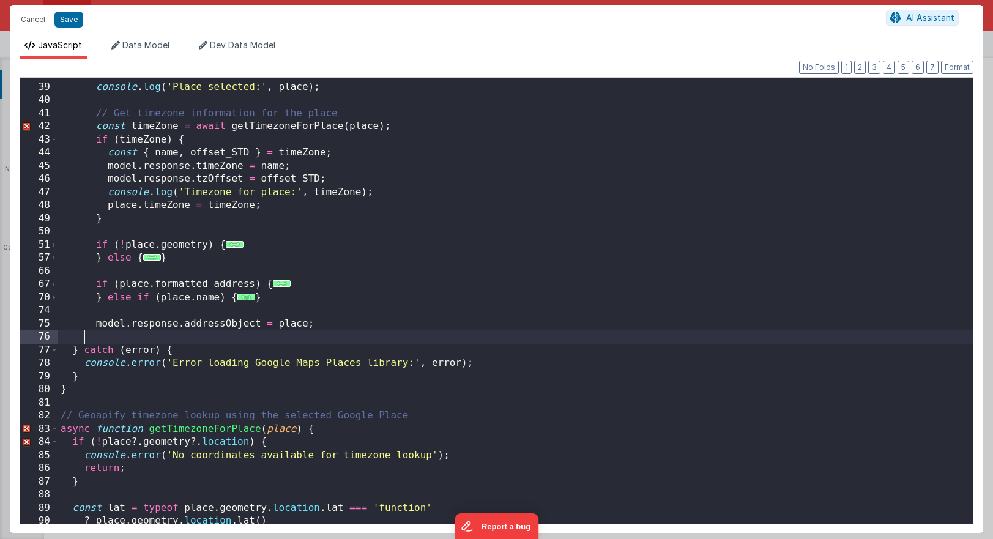
click at [92, 343] on div "const place = autocomplete . getPlace ( ) ; console . log ( 'Place selected:' ,…" at bounding box center [515, 303] width 915 height 472
click at [110, 391] on div "const place = autocomplete . getPlace ( ) ; console . log ( 'Place selected:' ,…" at bounding box center [515, 303] width 915 height 472
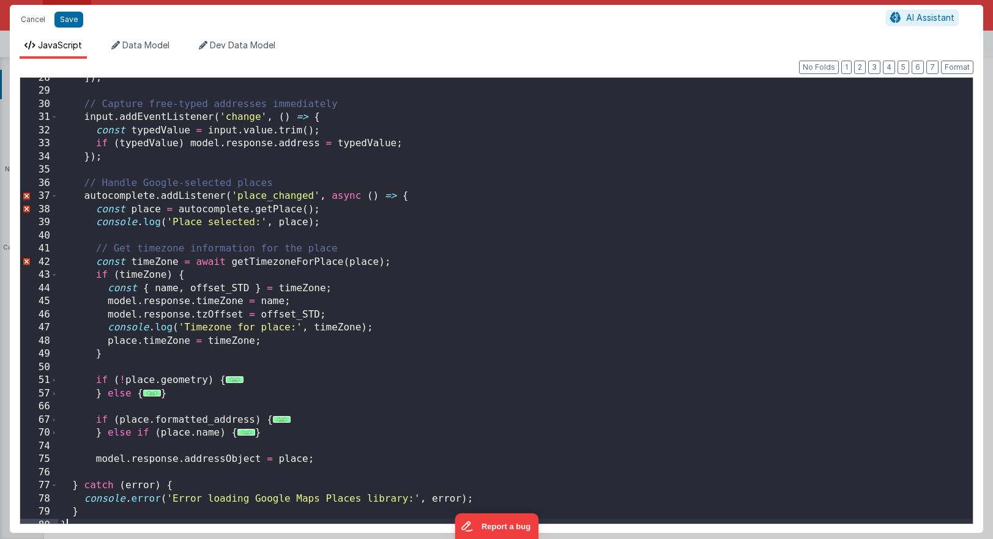
scroll to position [418, 0]
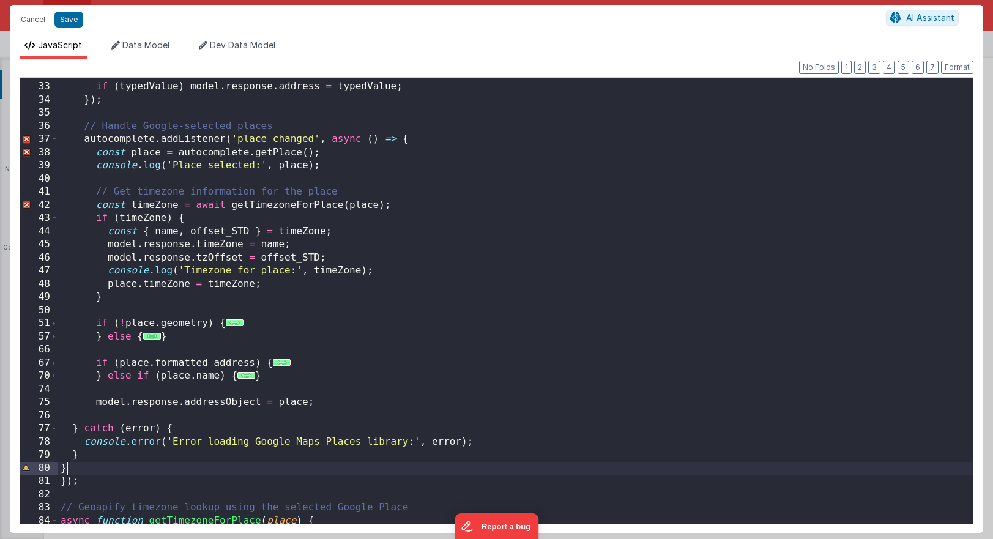
click at [73, 466] on div "const typedValue = input . value . trim ( ) ; if ( typedValue ) model . respons…" at bounding box center [515, 303] width 915 height 472
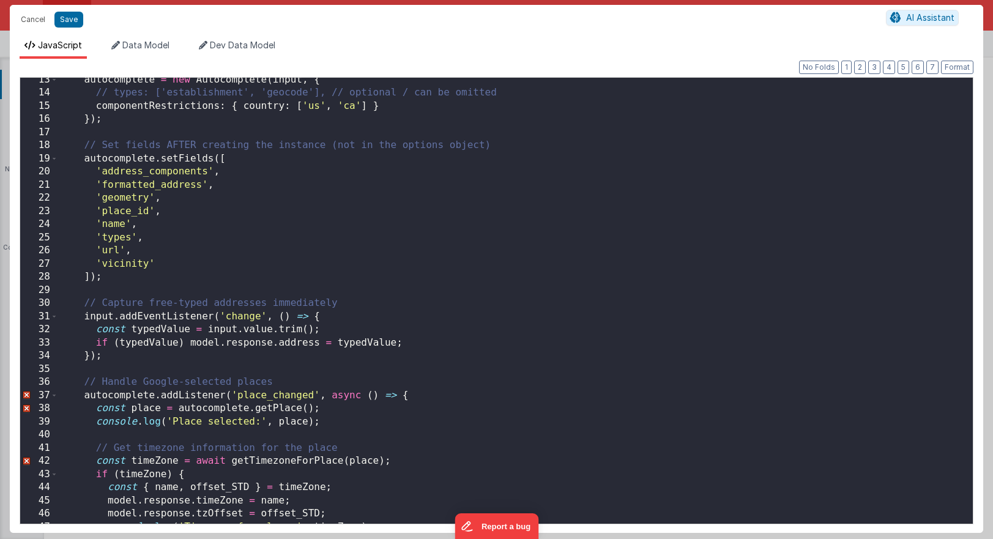
scroll to position [160, 0]
click at [55, 399] on span at bounding box center [54, 398] width 7 height 13
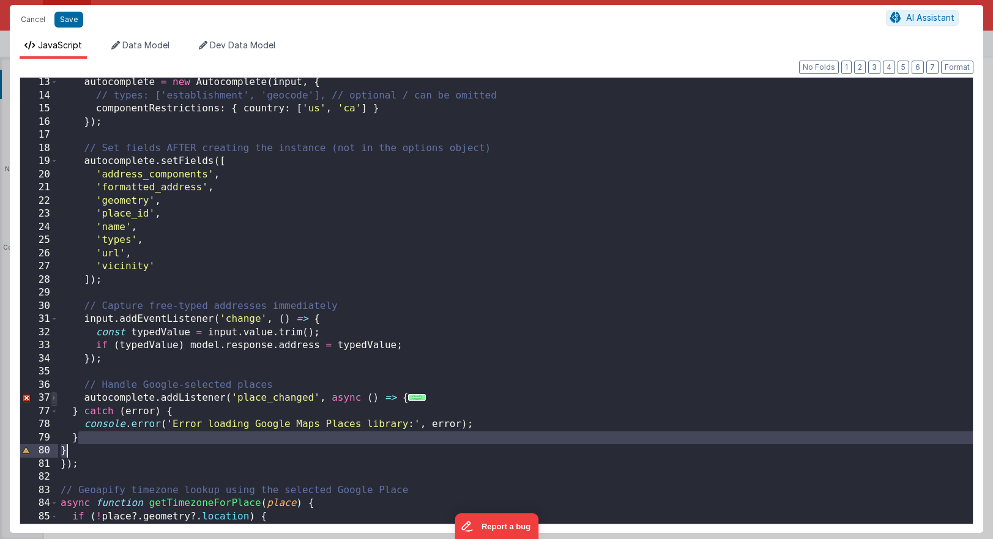
click at [55, 398] on span at bounding box center [54, 398] width 7 height 13
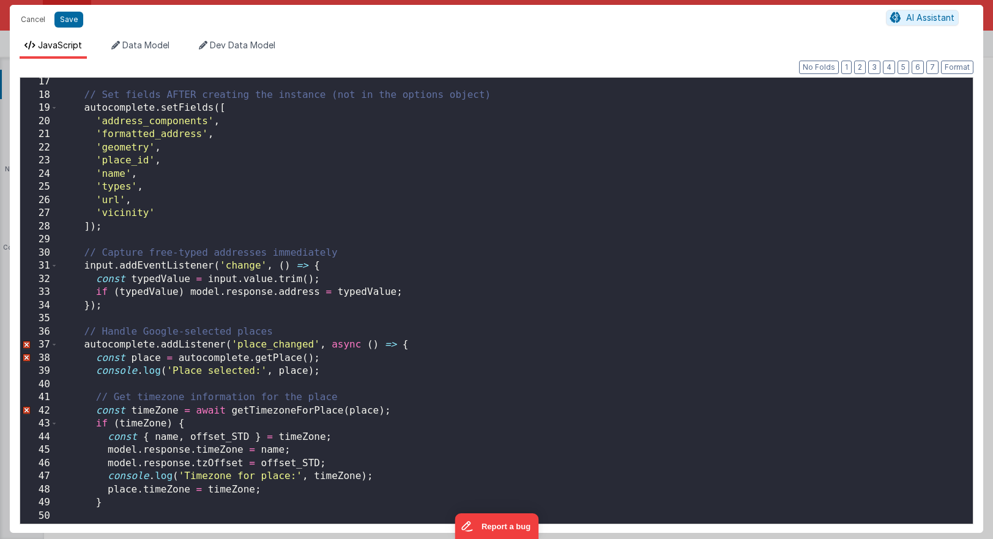
scroll to position [229, 0]
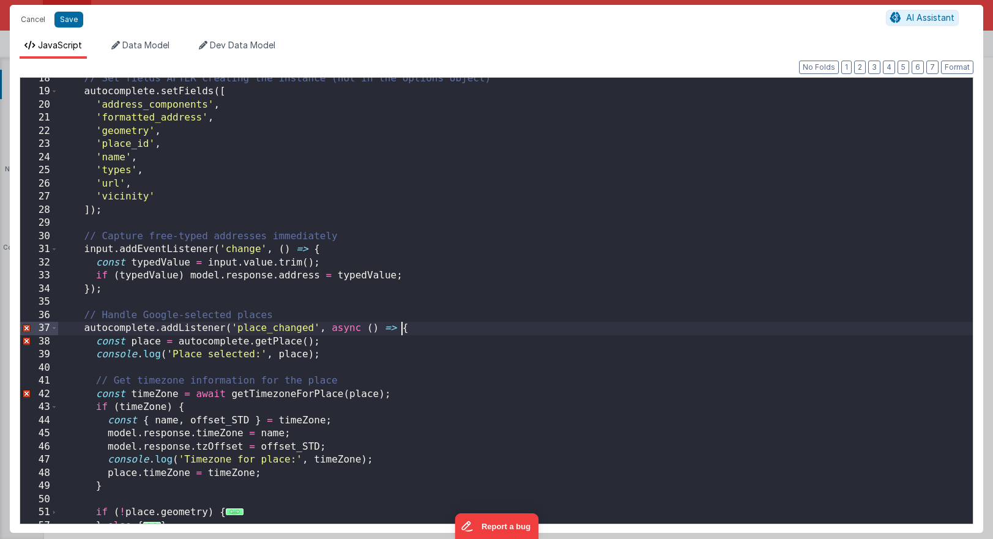
click at [403, 324] on div "// Set fields AFTER creating the instance (not in the options object) autocompl…" at bounding box center [515, 308] width 915 height 472
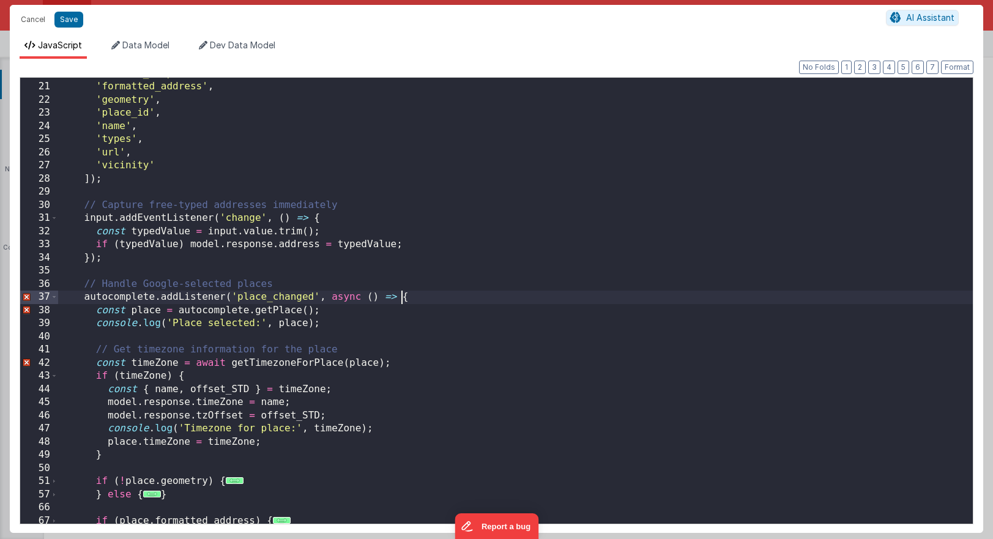
scroll to position [261, 0]
click at [105, 295] on div "'address_components' , 'formatted_address' , 'geometry' , 'place_id' , 'name' ,…" at bounding box center [515, 303] width 915 height 472
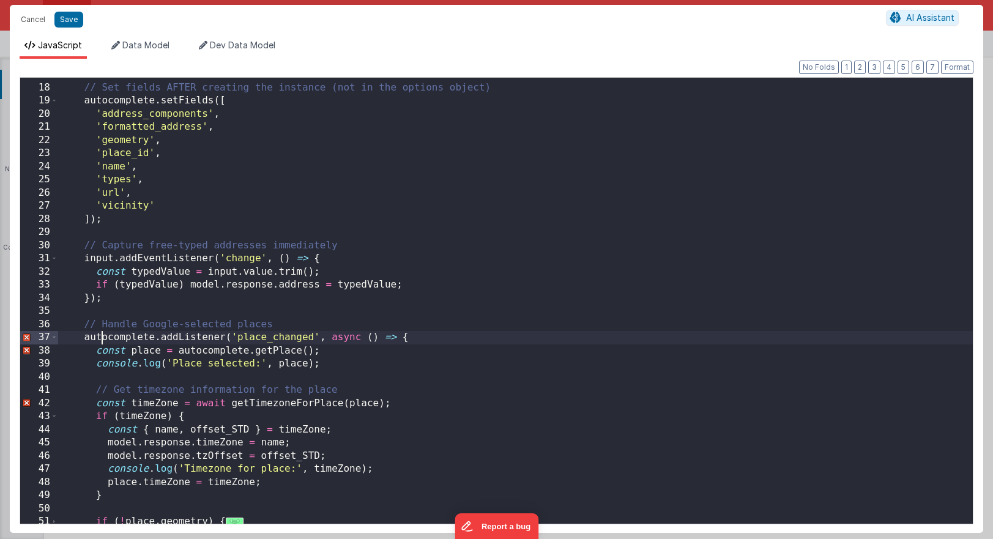
scroll to position [215, 0]
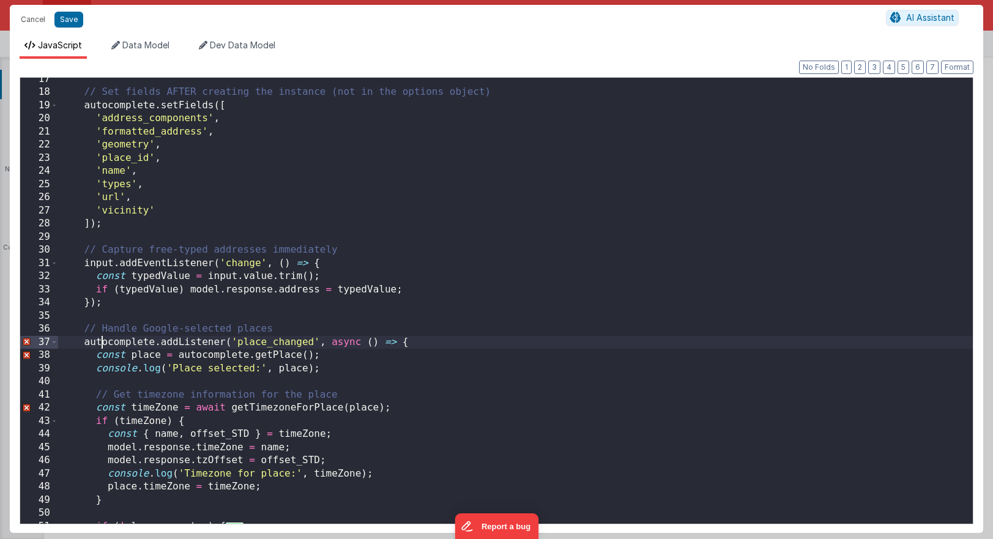
click at [118, 301] on div "// Set fields AFTER creating the instance (not in the options object) autocompl…" at bounding box center [515, 309] width 915 height 472
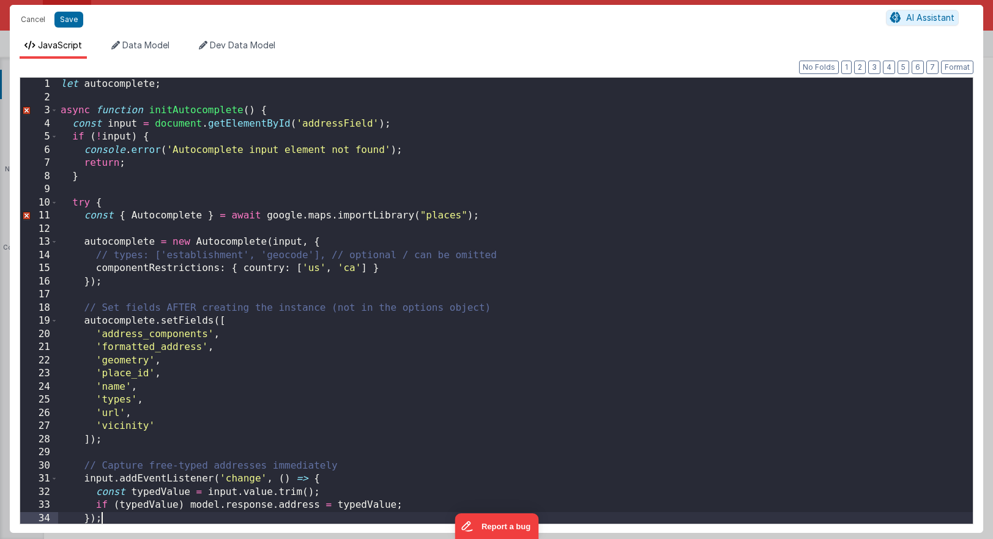
scroll to position [0, 0]
click at [119, 146] on div "let autocomplete ; async function initAutocomplete ( ) { const input = document…" at bounding box center [515, 314] width 915 height 472
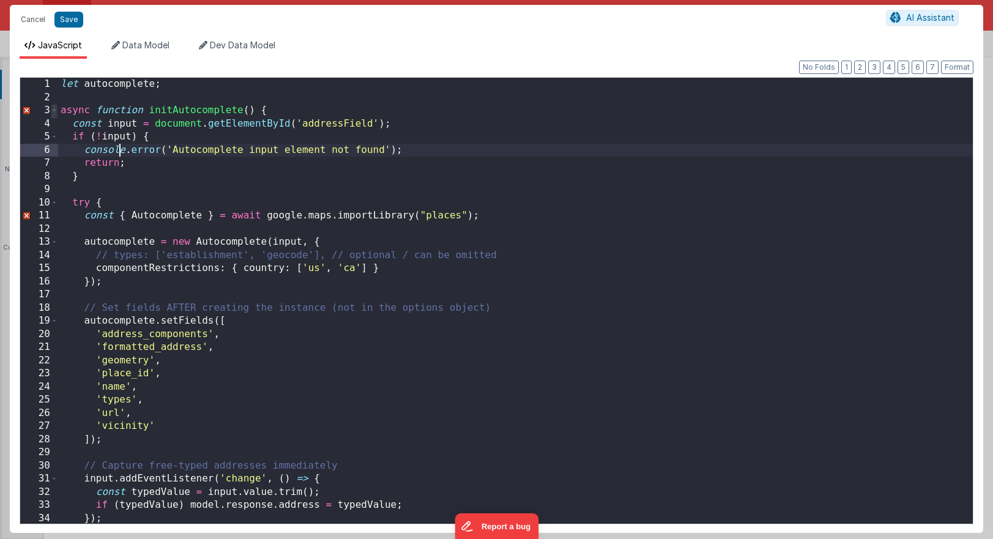
click at [56, 114] on span at bounding box center [54, 110] width 7 height 13
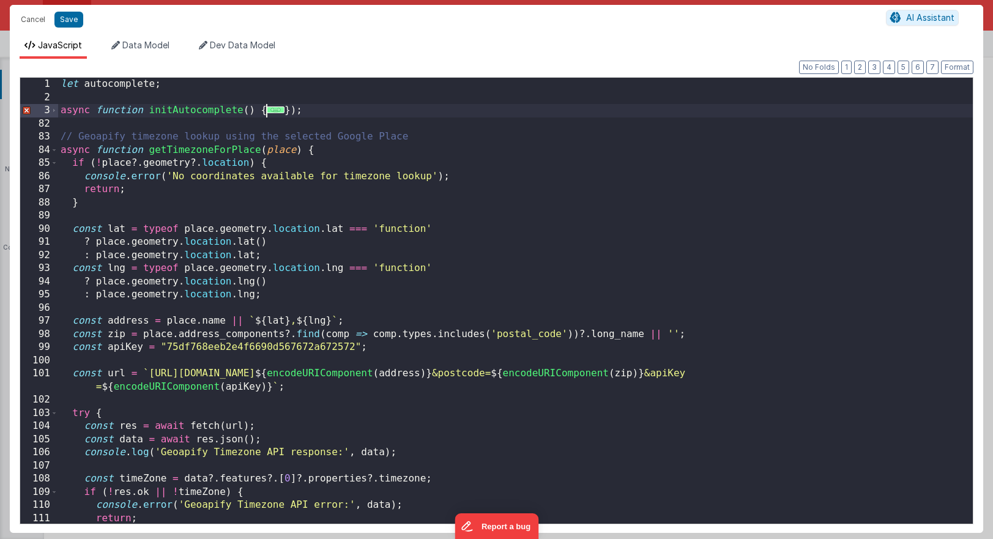
click at [58, 153] on div "84" at bounding box center [39, 150] width 38 height 13
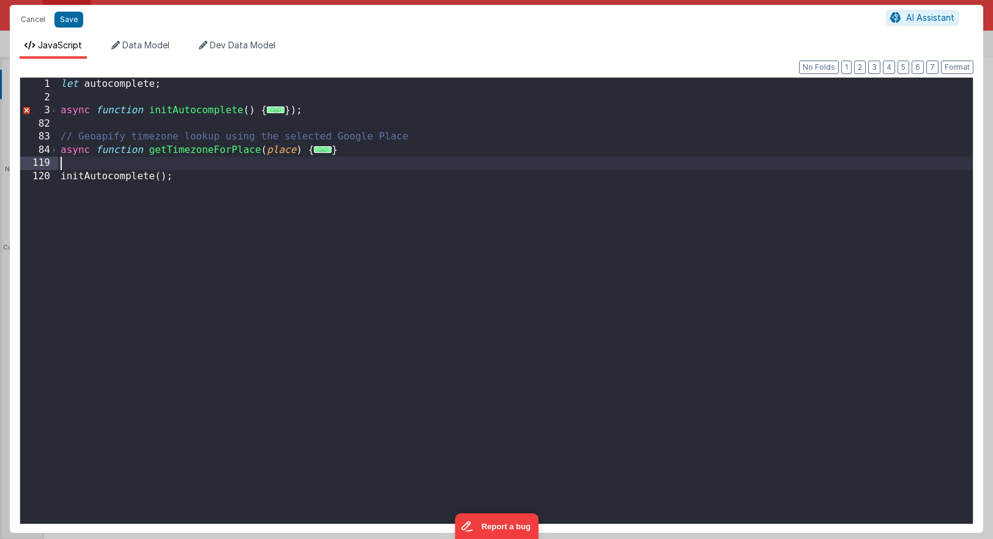
click at [118, 168] on div "let autocomplete ; async function initAutocomplete ( ) { ... }) ; // Geoapify t…" at bounding box center [515, 314] width 915 height 472
click at [100, 163] on div "let autocomplete ; async function initAutocomplete ( ) { ... }) ; // Geoapify t…" at bounding box center [515, 314] width 915 height 472
click at [72, 21] on button "Save" at bounding box center [68, 20] width 29 height 16
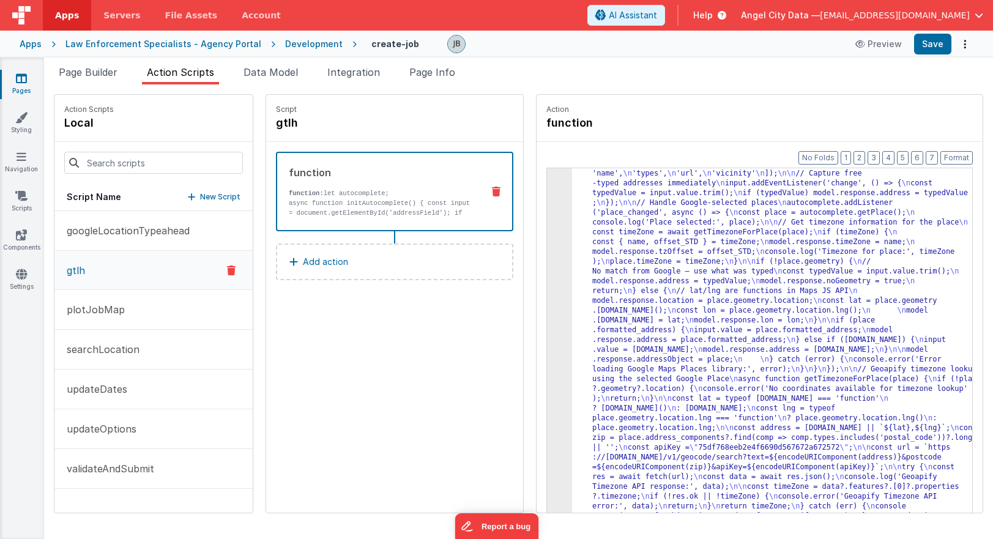
scroll to position [97, 0]
click at [940, 44] on button "Save" at bounding box center [932, 44] width 37 height 21
click at [884, 45] on button "Preview" at bounding box center [878, 44] width 61 height 20
click at [547, 248] on div "3" at bounding box center [559, 311] width 25 height 440
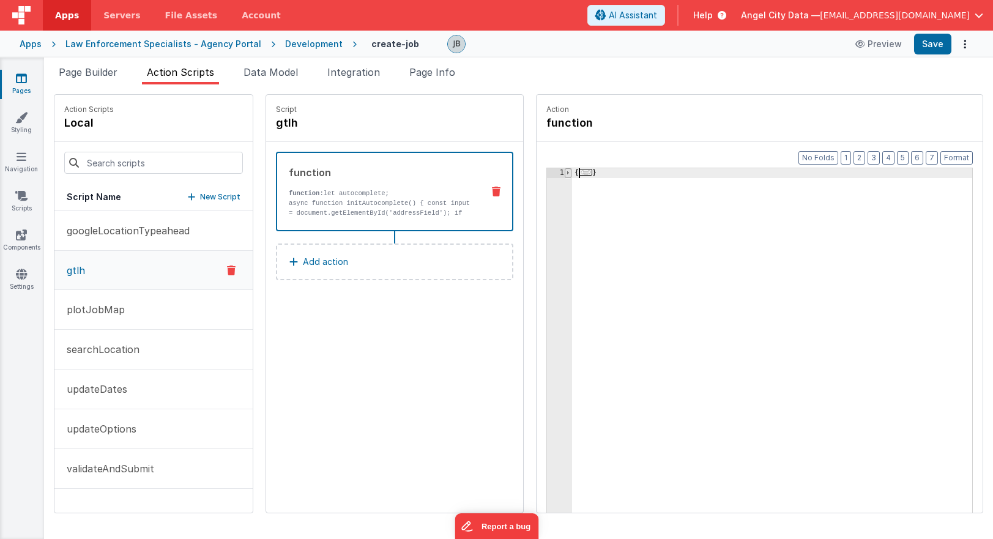
click at [565, 172] on span at bounding box center [568, 173] width 7 height 10
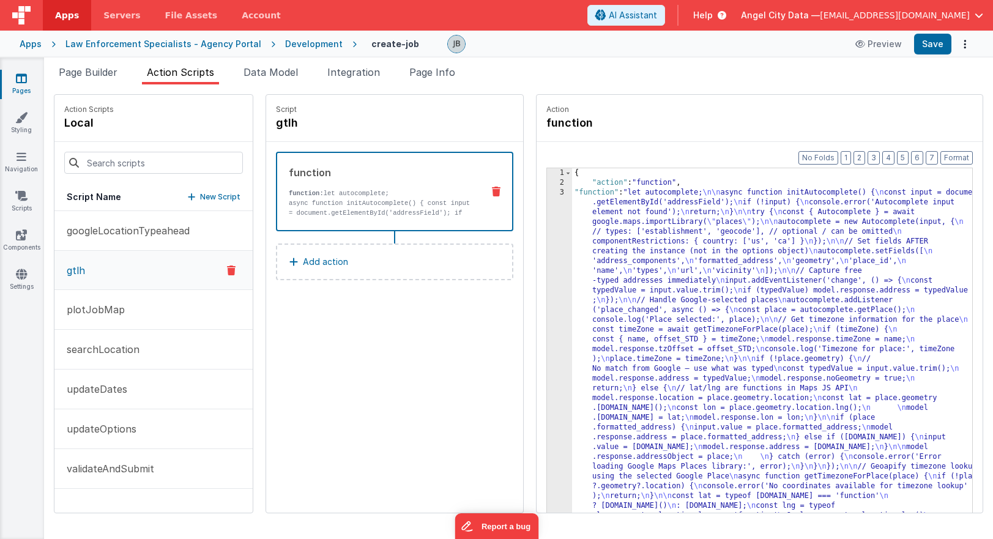
scroll to position [87, 0]
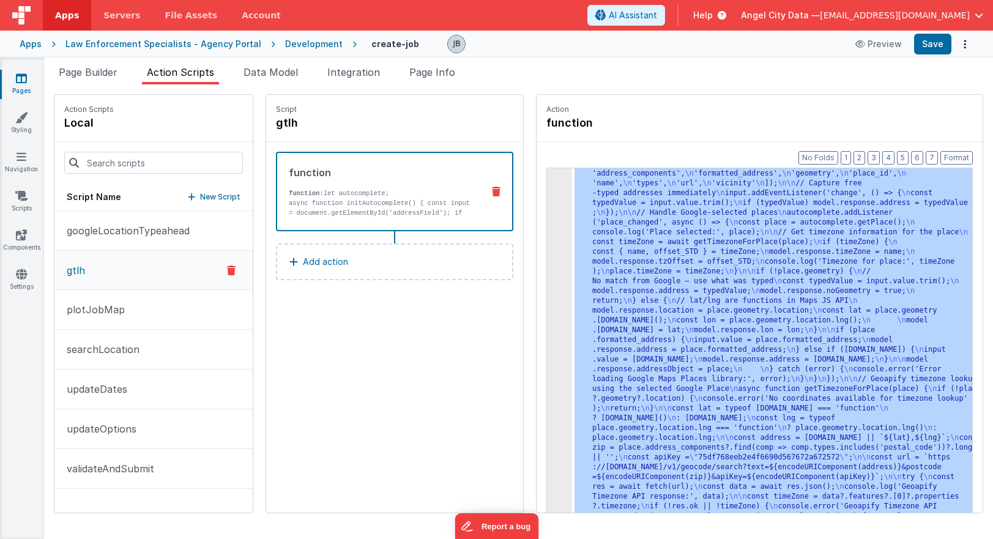
click at [547, 237] on div "3 4 5" at bounding box center [559, 516] width 25 height 833
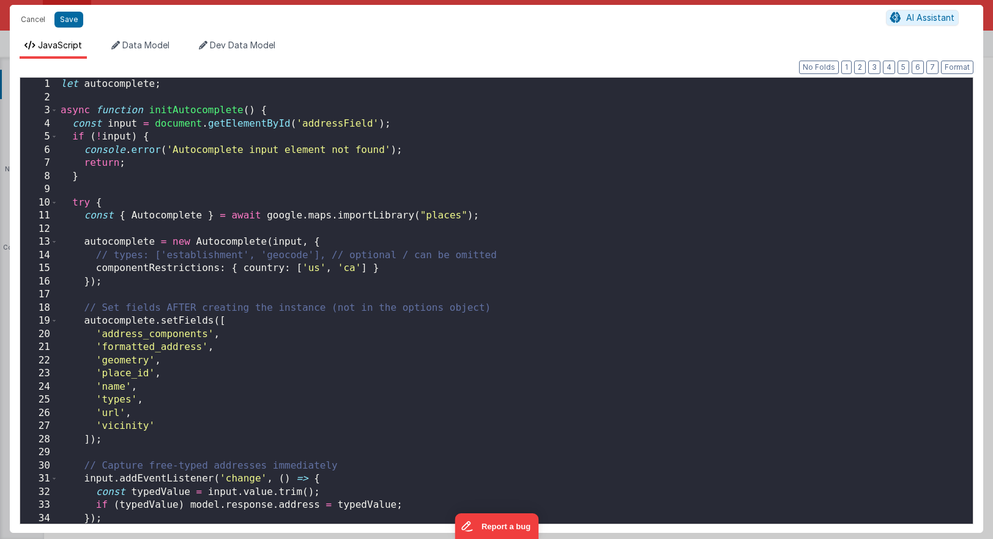
click at [537, 237] on div "let autocomplete ; async function initAutocomplete ( ) { const input = document…" at bounding box center [515, 314] width 915 height 472
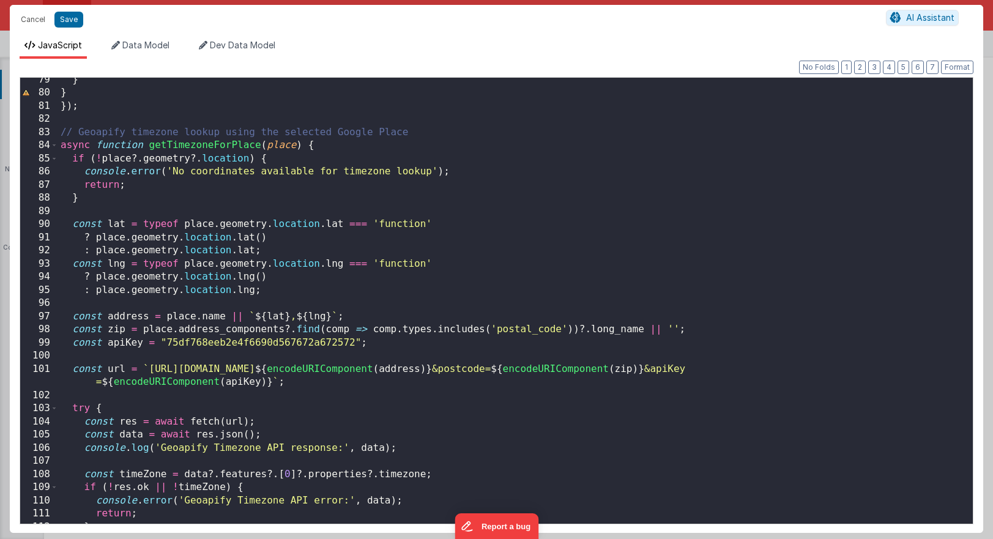
scroll to position [1145, 0]
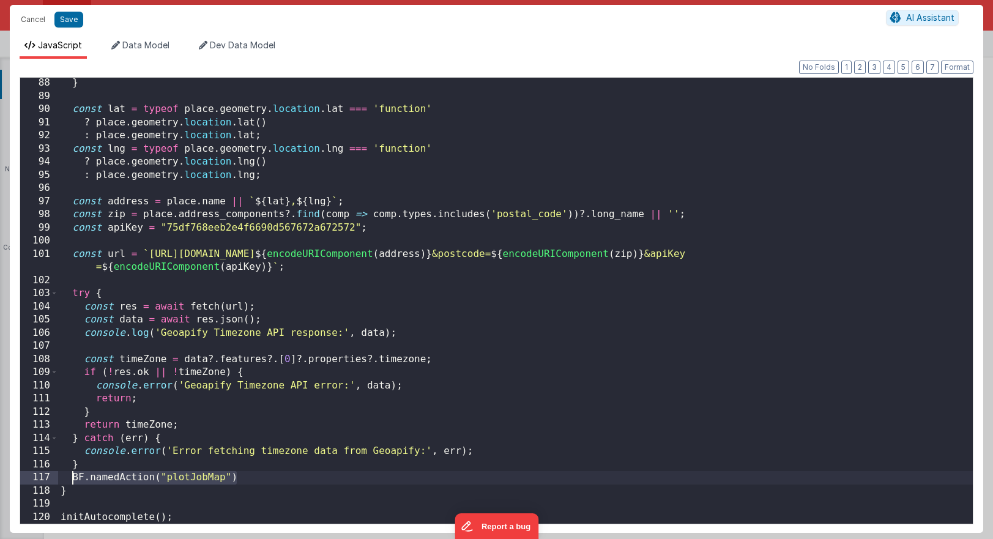
drag, startPoint x: 244, startPoint y: 476, endPoint x: 71, endPoint y: 478, distance: 173.1
click at [71, 478] on div "} const lat = typeof place . geometry . location . lat === 'function' ? place .…" at bounding box center [515, 312] width 915 height 472
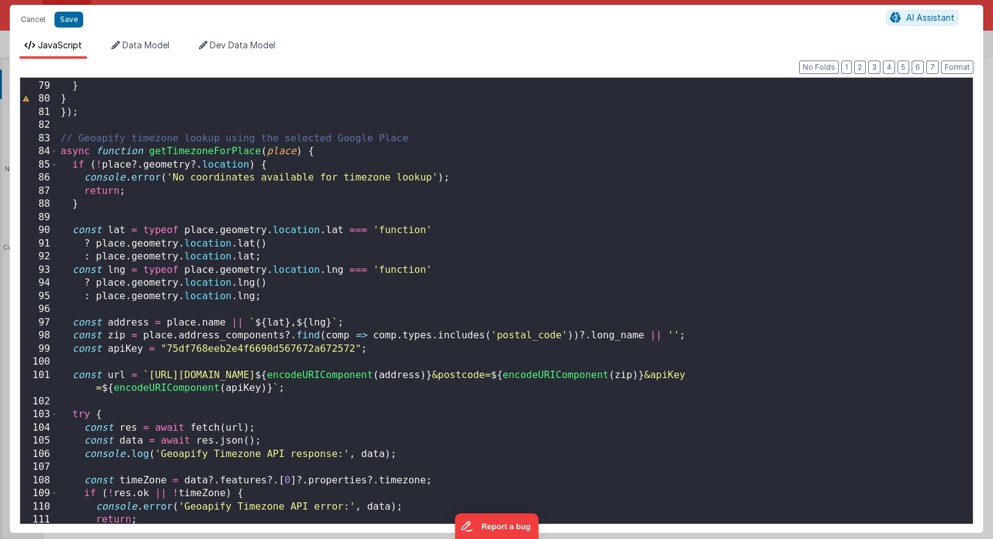
scroll to position [1011, 0]
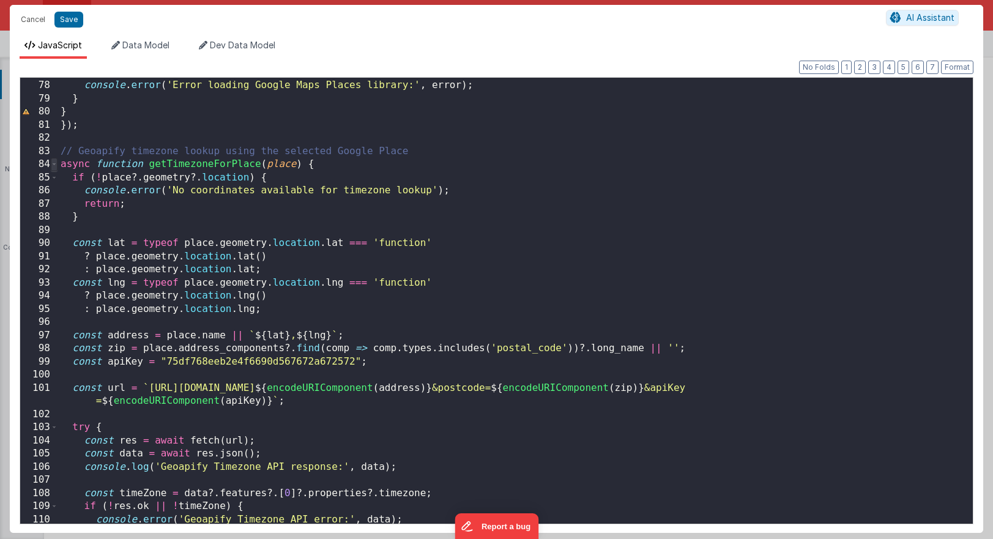
click at [53, 165] on span at bounding box center [54, 164] width 7 height 13
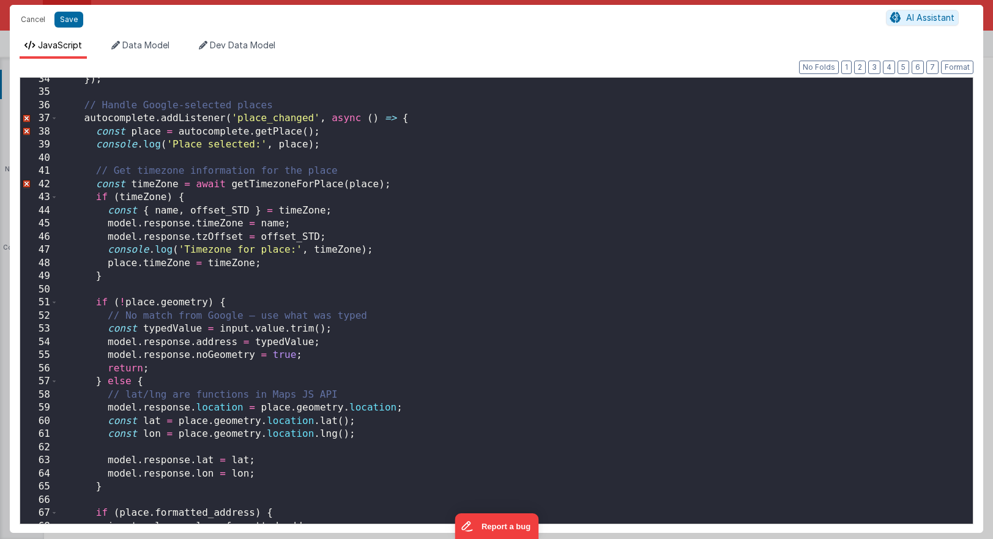
scroll to position [458, 0]
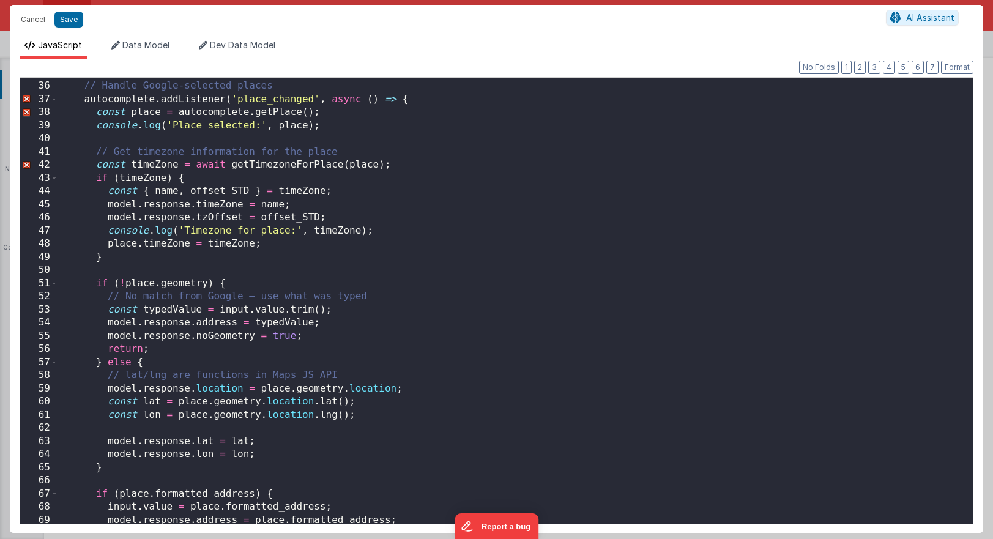
click at [295, 444] on div "// Handle Google-selected places autocomplete . addListener ( 'place_changed' ,…" at bounding box center [515, 303] width 915 height 472
click at [295, 451] on div "// Handle Google-selected places autocomplete . addListener ( 'place_changed' ,…" at bounding box center [515, 303] width 915 height 472
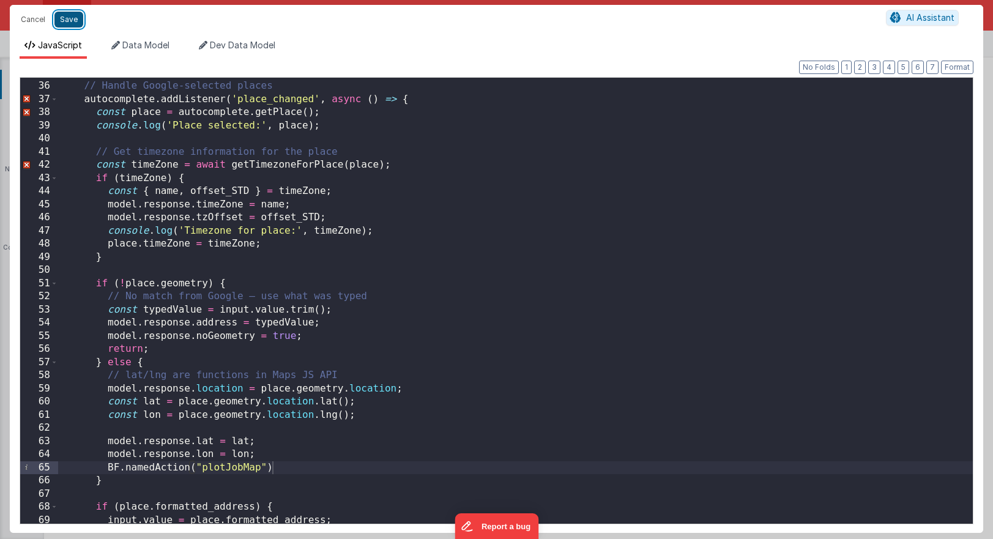
click at [73, 24] on button "Save" at bounding box center [68, 20] width 29 height 16
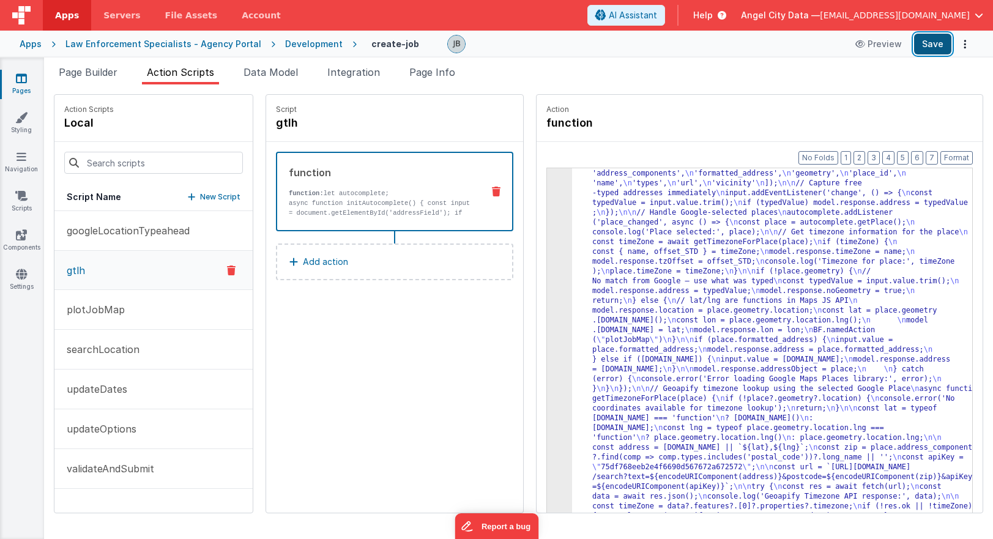
click at [930, 44] on button "Save" at bounding box center [932, 44] width 37 height 21
click at [312, 197] on p "function: let autocomplete;" at bounding box center [381, 193] width 184 height 10
click at [547, 256] on div "3" at bounding box center [559, 320] width 25 height 440
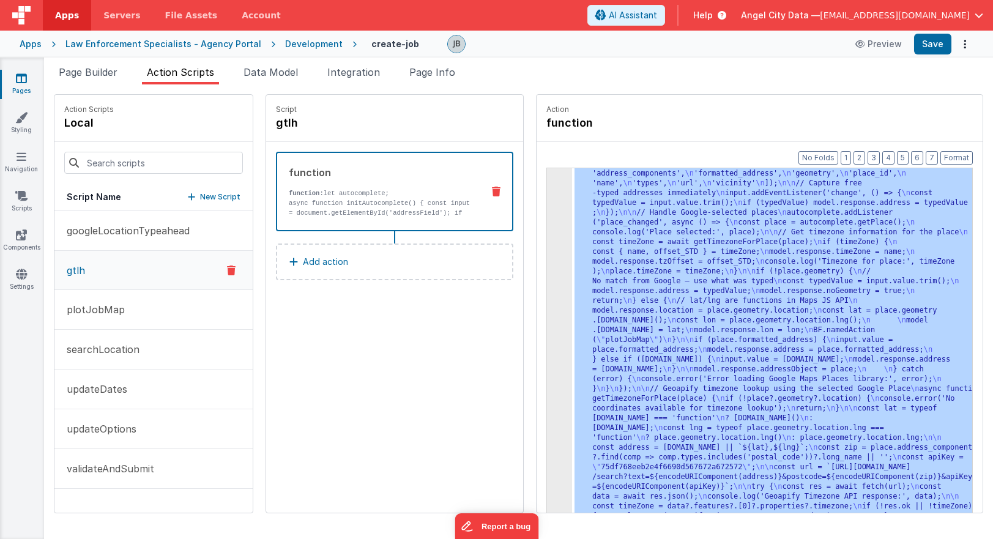
click at [547, 256] on div "3" at bounding box center [559, 320] width 25 height 440
click at [321, 199] on p "async function initAutocomplete() { const input = document.getElementById('addr…" at bounding box center [381, 217] width 184 height 39
click at [547, 302] on div "3" at bounding box center [559, 320] width 25 height 440
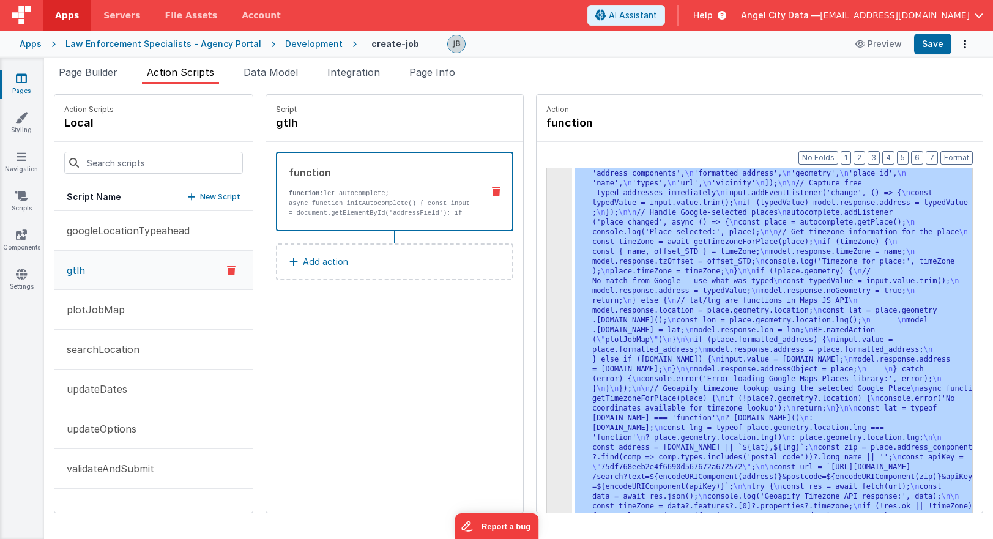
click at [547, 299] on div "3" at bounding box center [559, 320] width 25 height 440
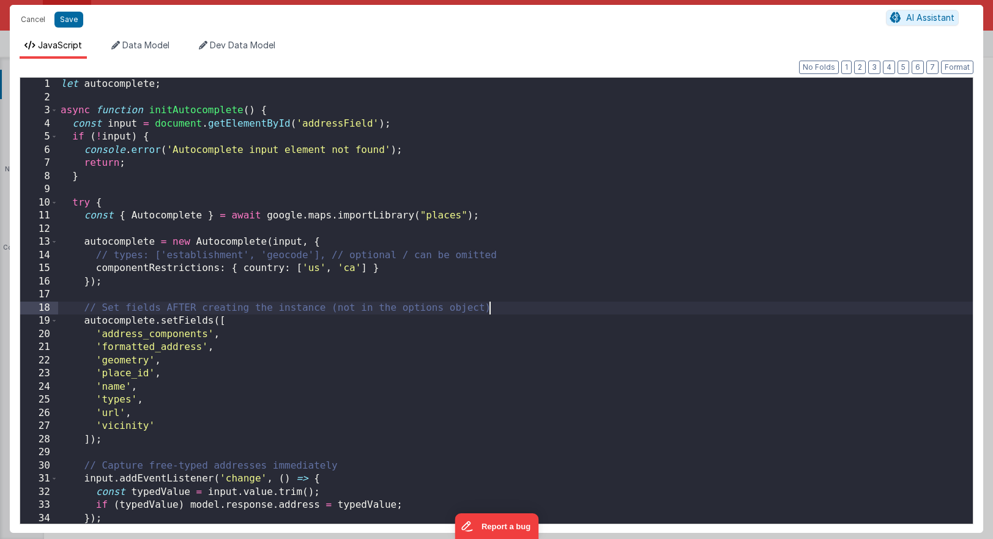
click at [529, 299] on div "let autocomplete ; async function initAutocomplete ( ) { const input = document…" at bounding box center [515, 314] width 915 height 472
click at [373, 232] on div "let autocomplete ; async function initAutocomplete ( ) { const input = document…" at bounding box center [515, 314] width 915 height 472
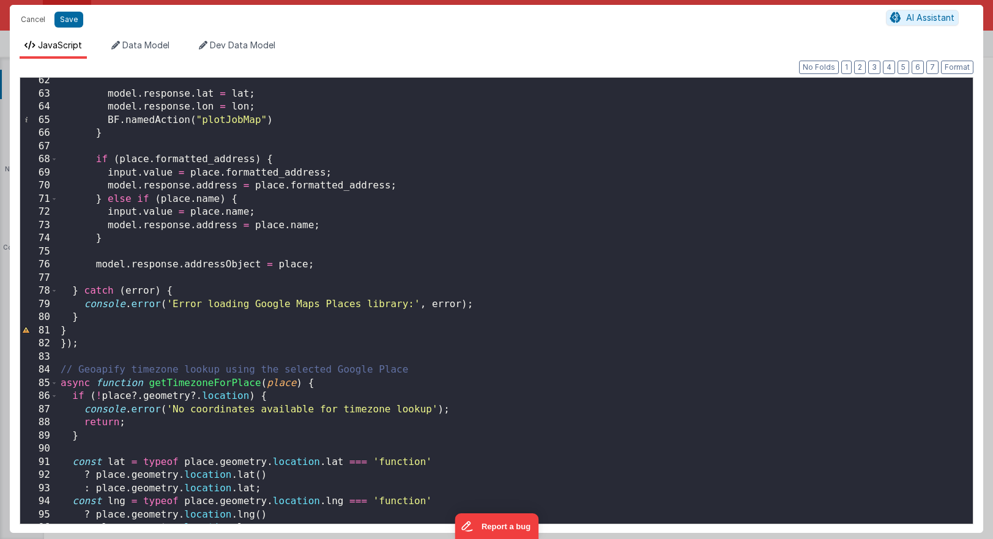
scroll to position [961, 0]
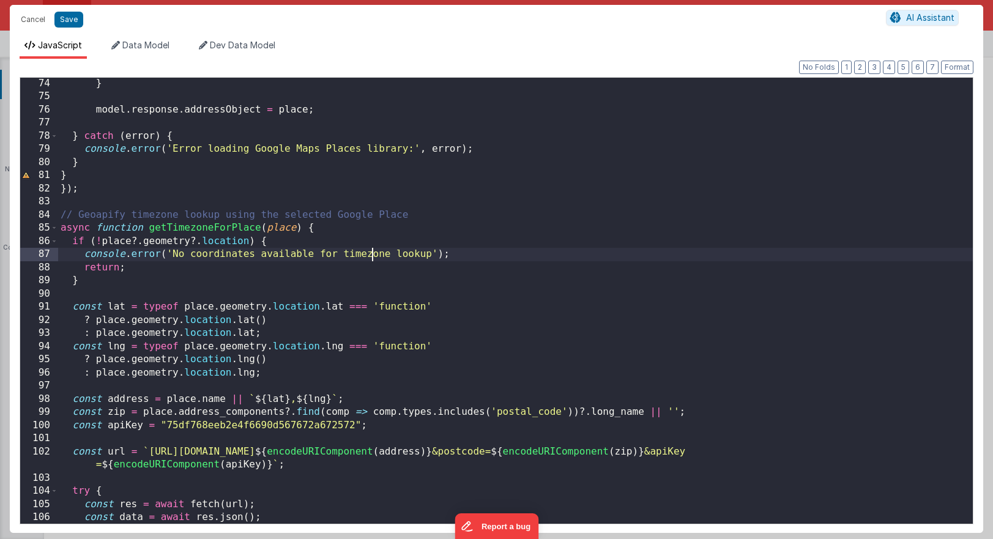
click at [369, 254] on div "} model . response . addressObject = place ; } catch ( error ) { console . erro…" at bounding box center [515, 313] width 915 height 472
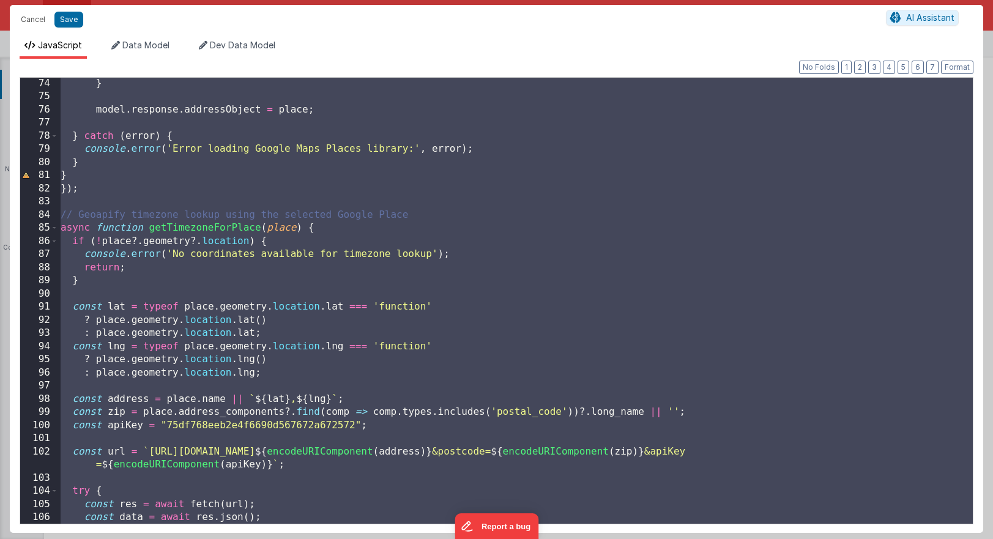
click at [150, 148] on div "} model . response . addressObject = place ; } catch ( error ) { console . erro…" at bounding box center [515, 313] width 915 height 472
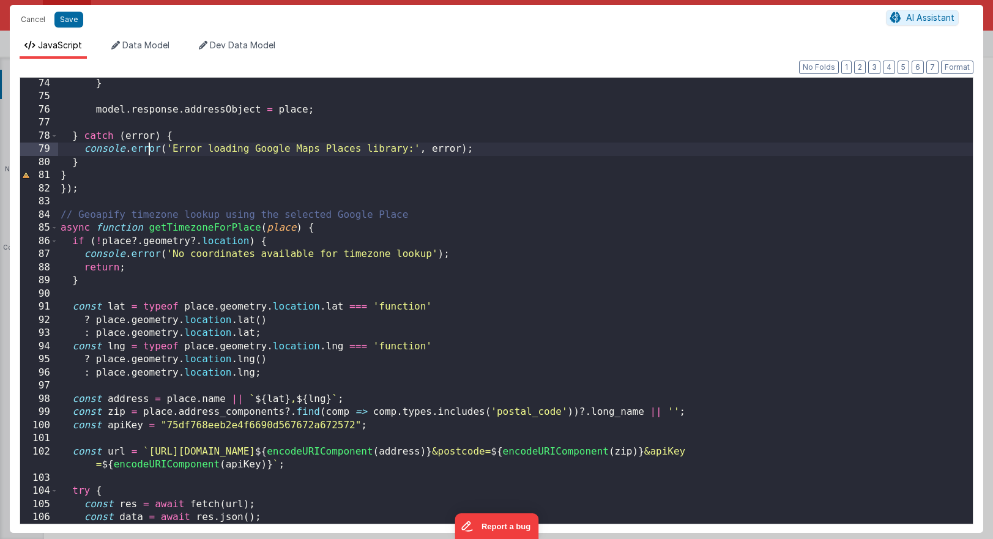
click at [150, 148] on div "} model . response . addressObject = place ; } catch ( error ) { console . erro…" at bounding box center [515, 313] width 915 height 472
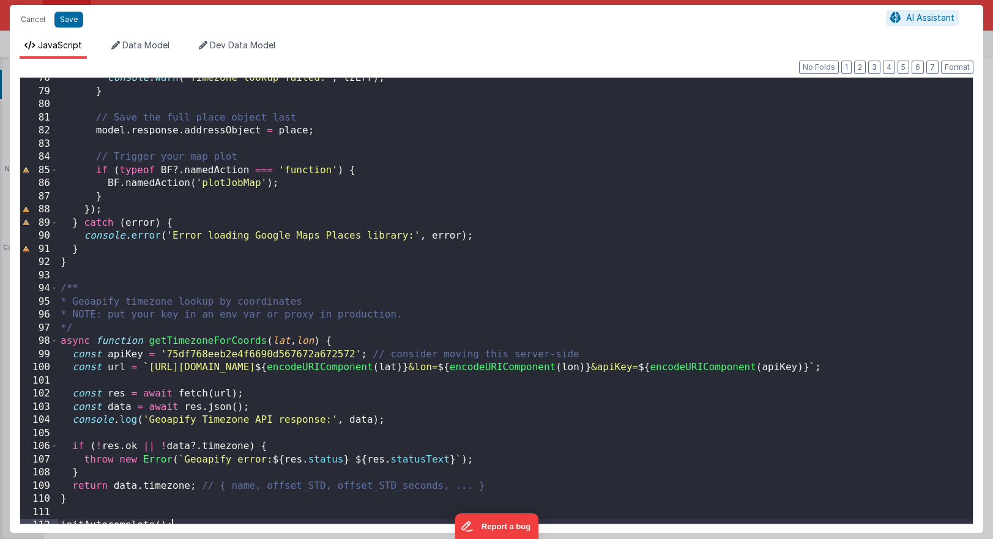
scroll to position [891, 0]
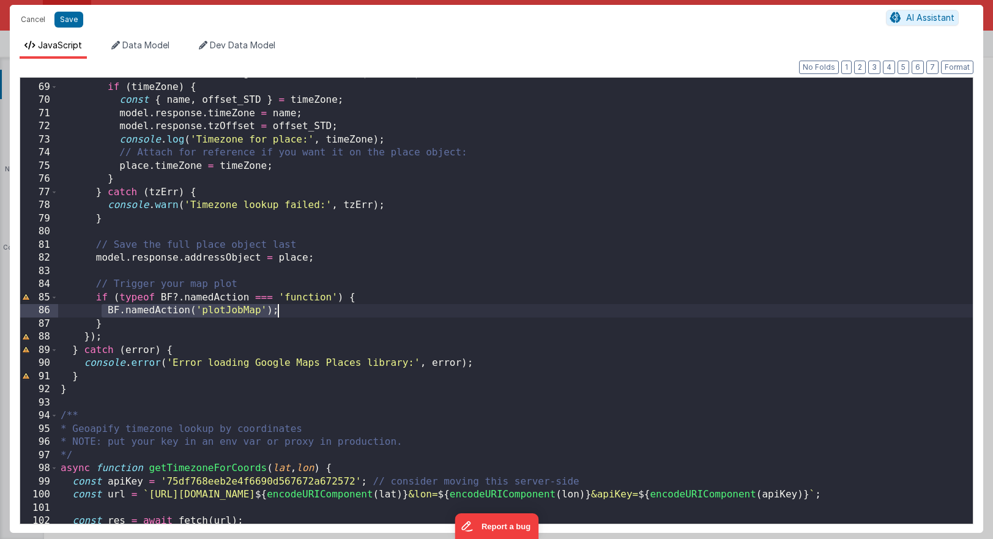
drag, startPoint x: 100, startPoint y: 309, endPoint x: 284, endPoint y: 313, distance: 184.2
click at [284, 313] on div "const timeZone = await getTimezoneForCoords ( lat , lon ) ; if ( timeZone ) { c…" at bounding box center [515, 303] width 915 height 472
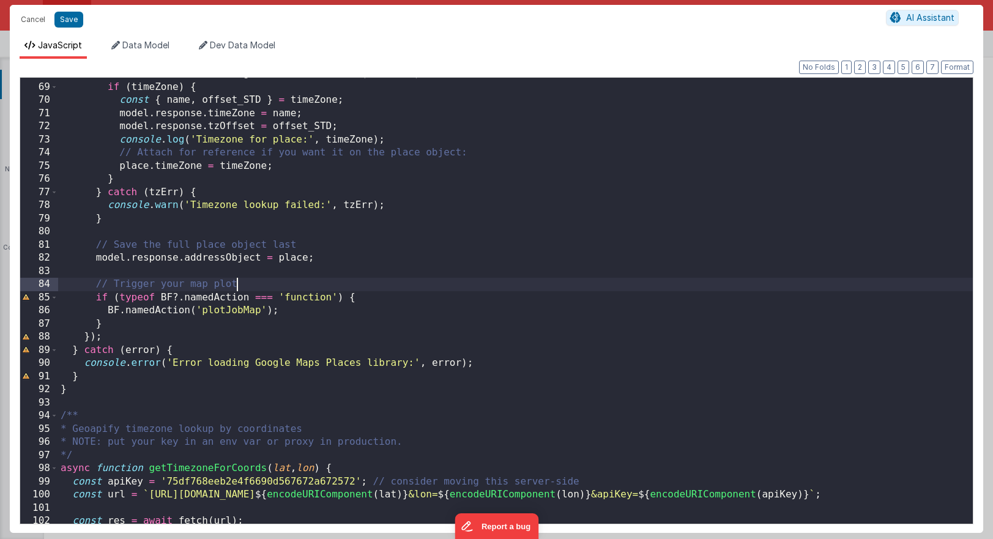
click at [299, 288] on div "const timeZone = await getTimezoneForCoords ( lat , lon ) ; if ( timeZone ) { c…" at bounding box center [515, 303] width 915 height 472
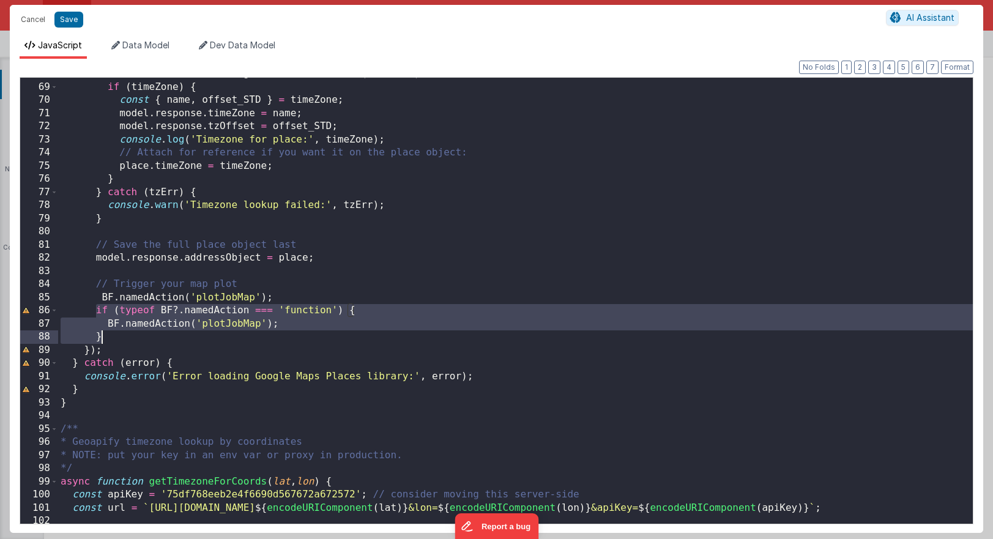
drag, startPoint x: 94, startPoint y: 306, endPoint x: 118, endPoint y: 338, distance: 40.1
click at [118, 338] on div "const timeZone = await getTimezoneForCoords ( lat , lon ) ; if ( timeZone ) { c…" at bounding box center [515, 303] width 915 height 472
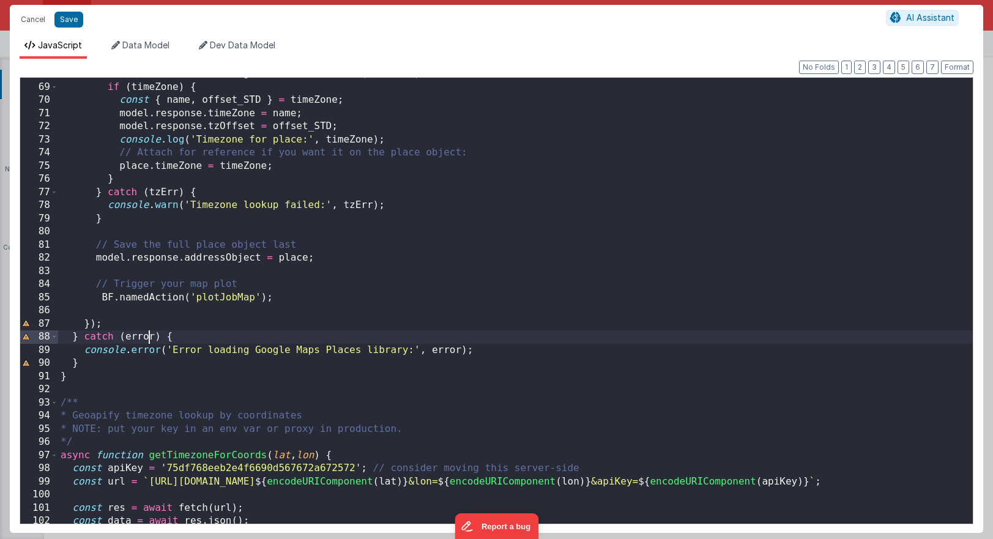
click at [150, 335] on div "const timeZone = await getTimezoneForCoords ( lat , lon ) ; if ( timeZone ) { c…" at bounding box center [515, 303] width 915 height 472
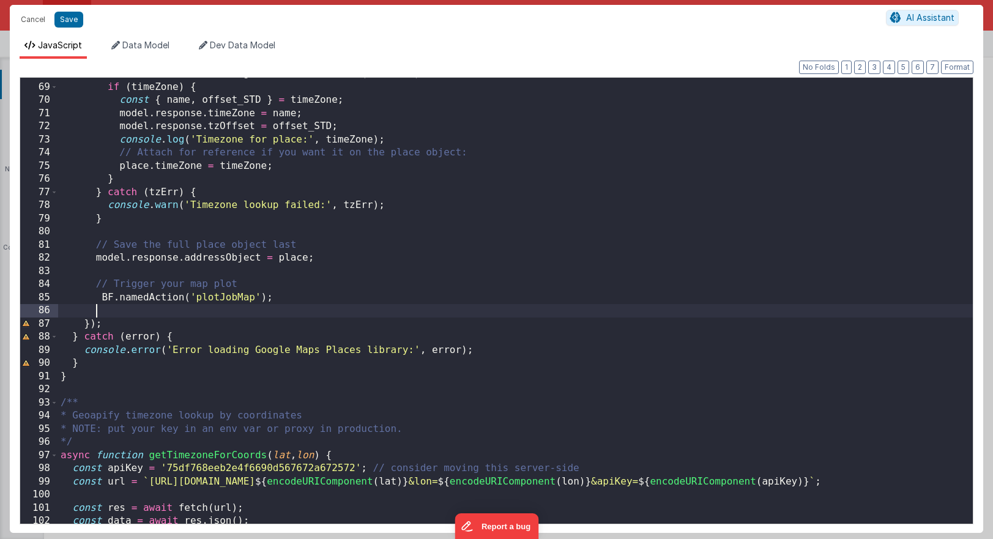
click at [109, 311] on div "const timeZone = await getTimezoneForCoords ( lat , lon ) ; if ( timeZone ) { c…" at bounding box center [515, 303] width 915 height 472
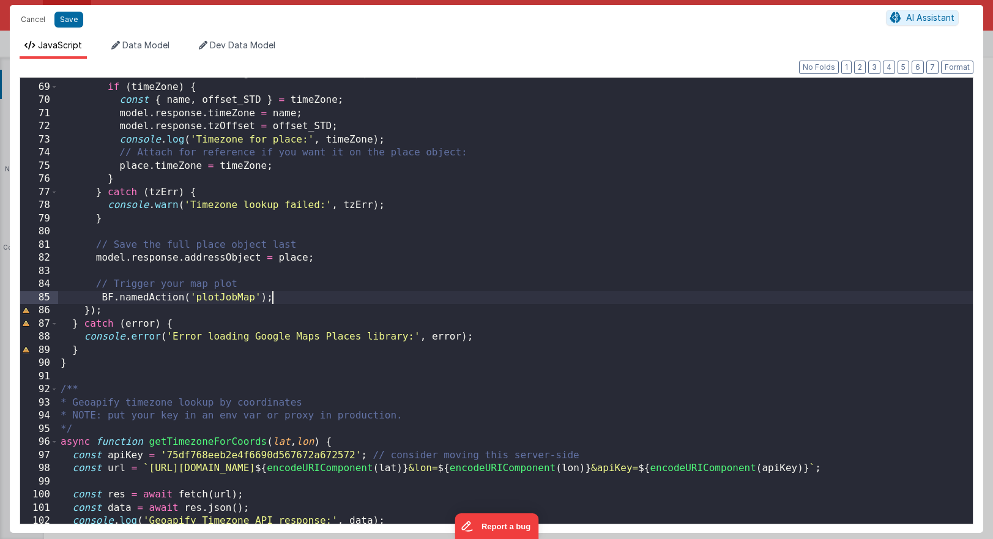
click at [94, 314] on div "const timeZone = await getTimezoneForCoords ( lat , lon ) ; if ( timeZone ) { c…" at bounding box center [515, 303] width 915 height 472
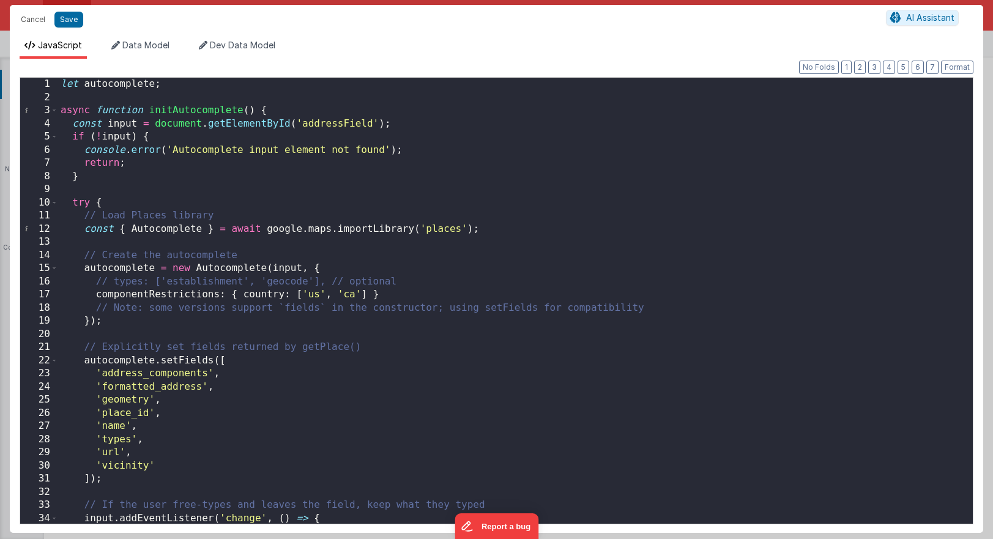
scroll to position [0, 0]
click at [54, 207] on span at bounding box center [54, 202] width 7 height 13
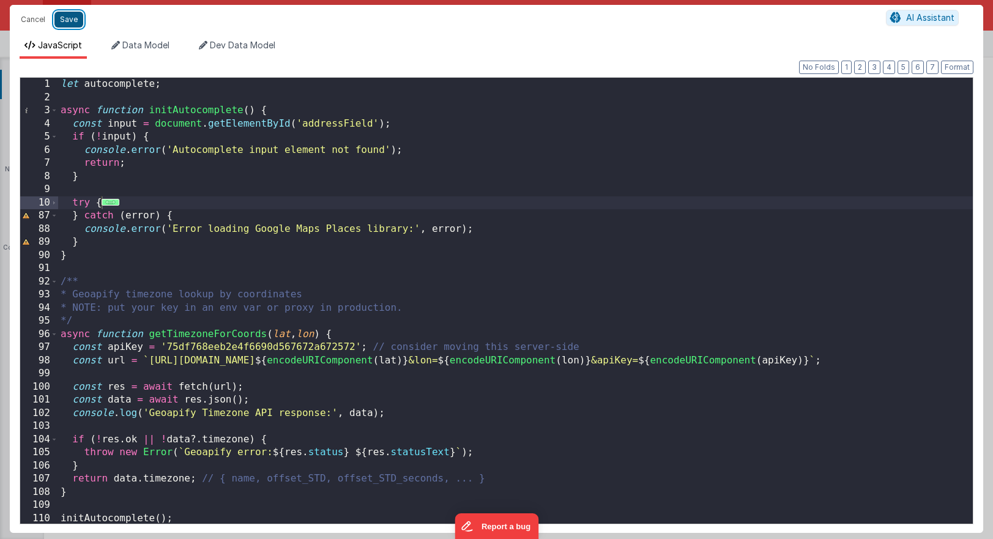
click at [69, 18] on button "Save" at bounding box center [68, 20] width 29 height 16
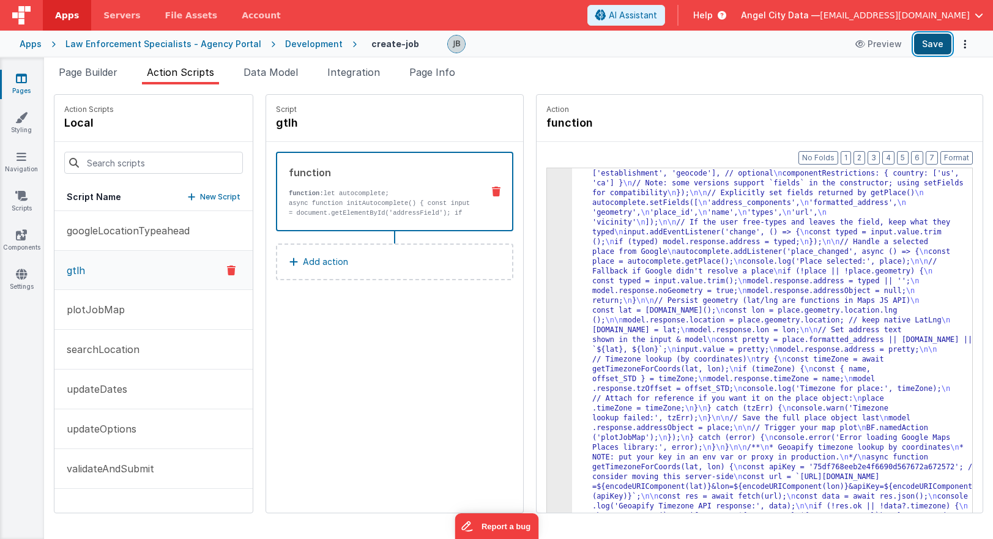
click at [923, 46] on button "Save" at bounding box center [932, 44] width 37 height 21
click at [546, 262] on div "3 4 5 "function" : "let autocomplete; \n\n async function initAutocomplete() { …" at bounding box center [759, 360] width 426 height 384
click at [547, 265] on div "3" at bounding box center [559, 325] width 25 height 411
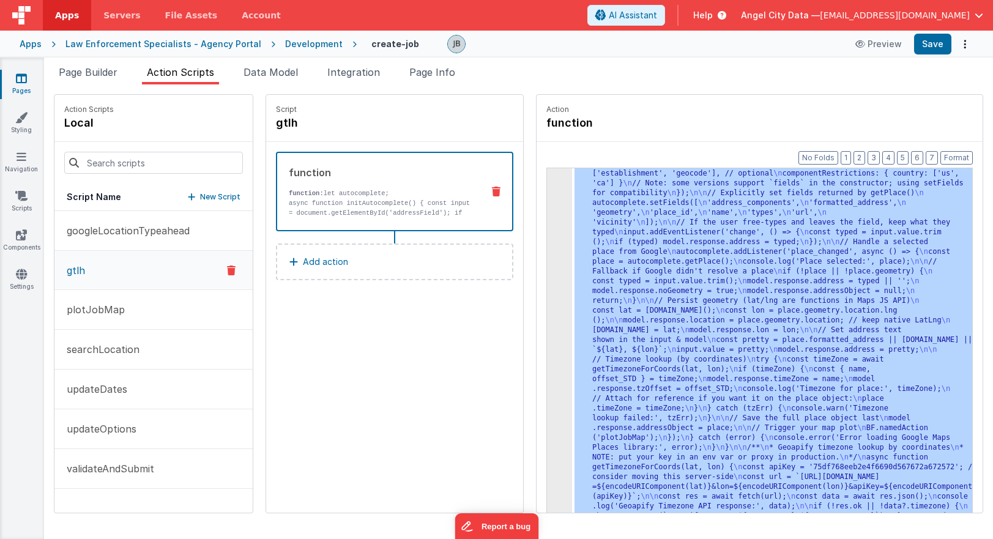
click at [547, 265] on div "3" at bounding box center [559, 325] width 25 height 411
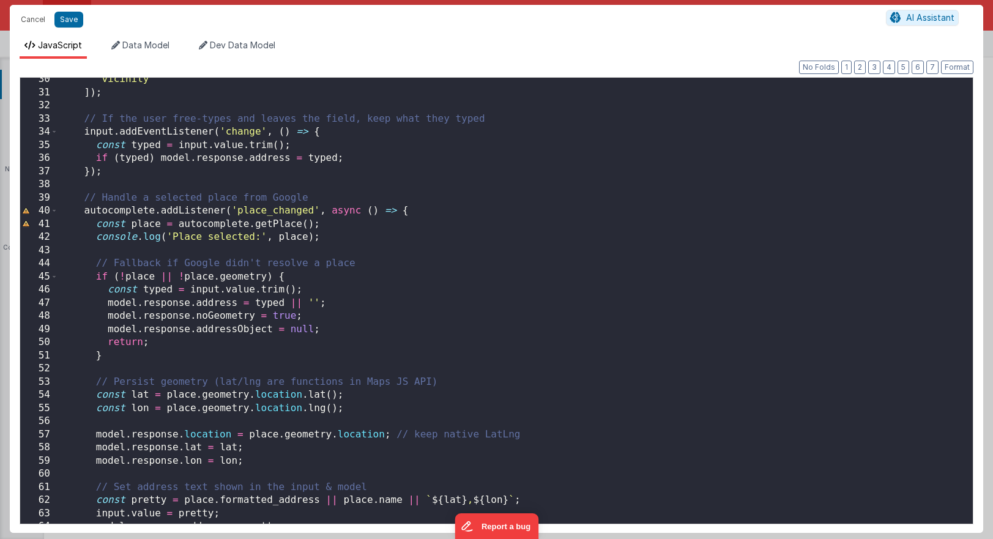
scroll to position [404, 0]
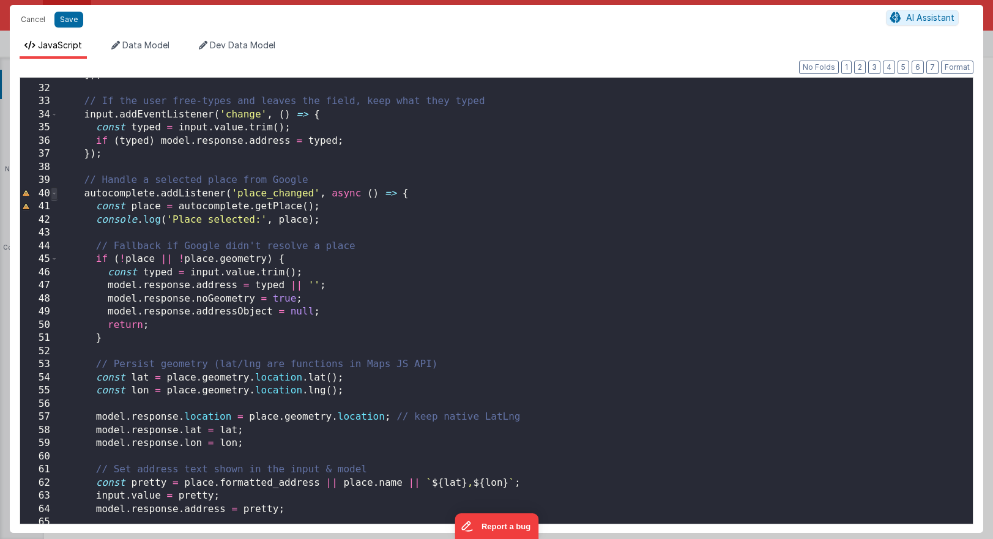
click at [57, 195] on span at bounding box center [54, 193] width 7 height 13
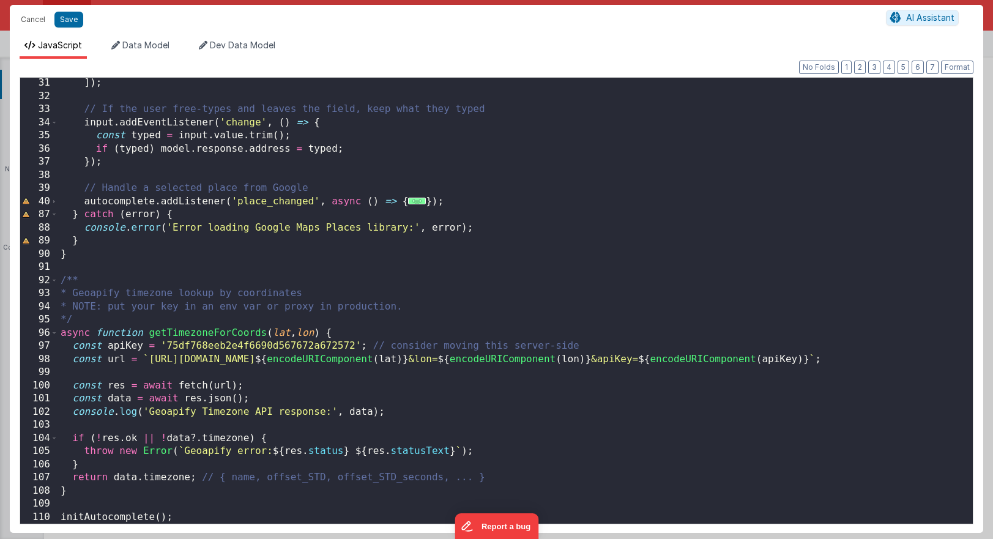
click at [199, 330] on div "]) ; // If the user free-types and leaves the field, keep what they typed input…" at bounding box center [515, 312] width 915 height 472
click at [54, 332] on span at bounding box center [54, 333] width 7 height 13
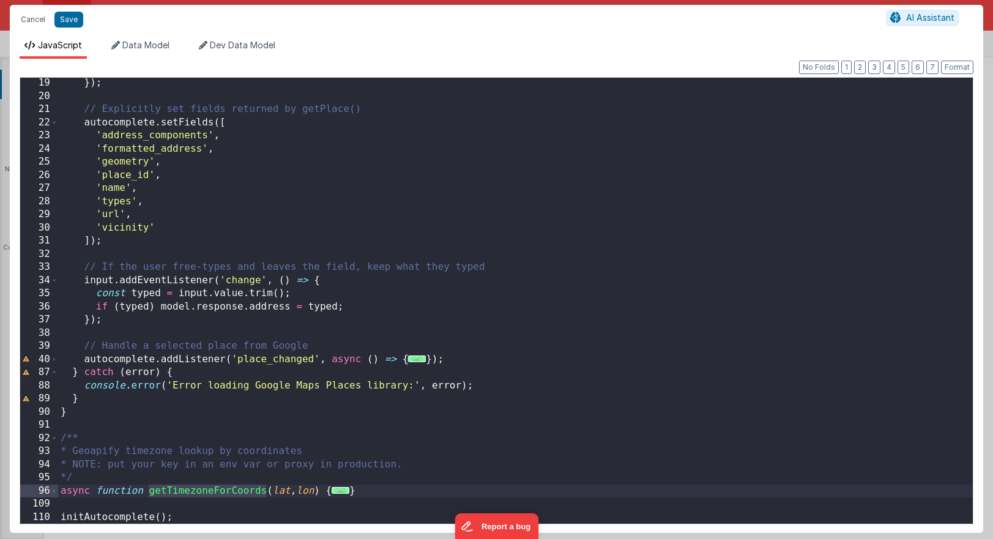
click at [170, 491] on div "}) ; // Explicitly set fields returned by getPlace() autocomplete . setFields (…" at bounding box center [515, 312] width 915 height 472
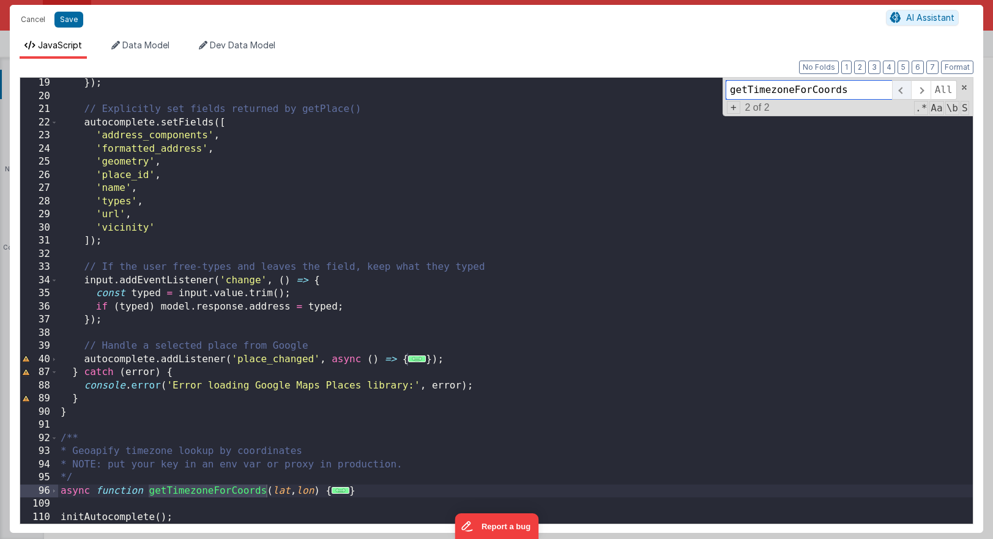
click at [902, 95] on span at bounding box center [901, 90] width 19 height 20
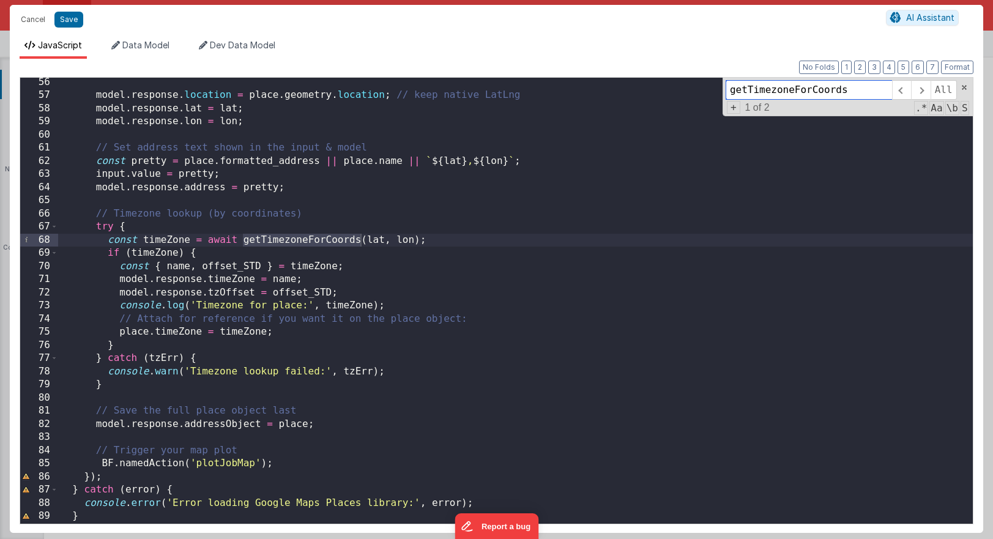
scroll to position [721, 0]
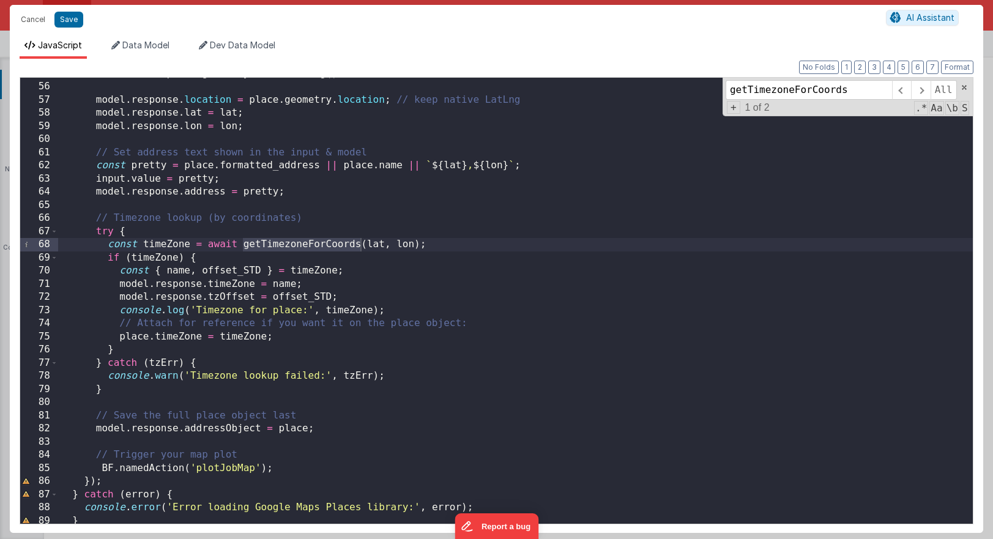
click at [217, 247] on div "const lon = place . geometry . location . lng ( ) ; model . response . location…" at bounding box center [515, 303] width 915 height 472
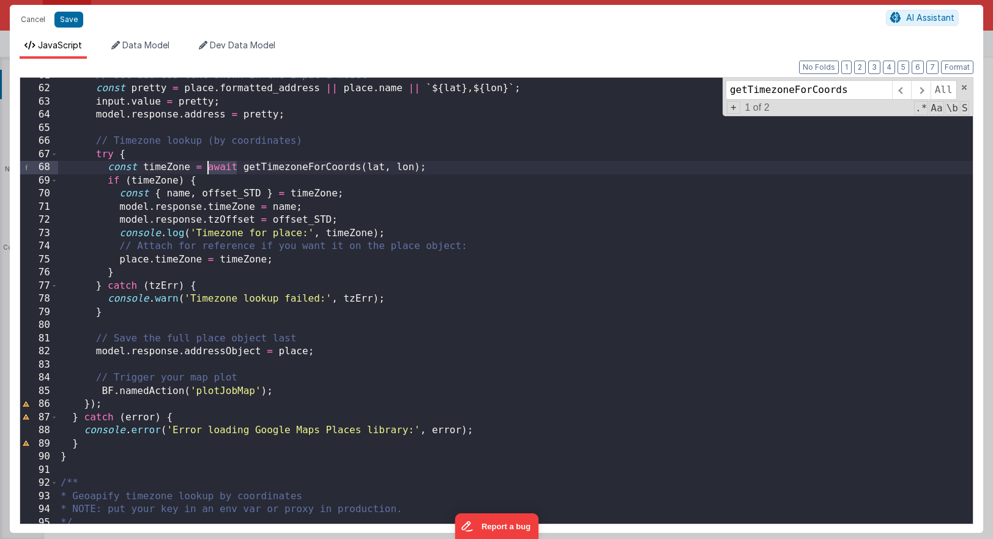
scroll to position [798, 0]
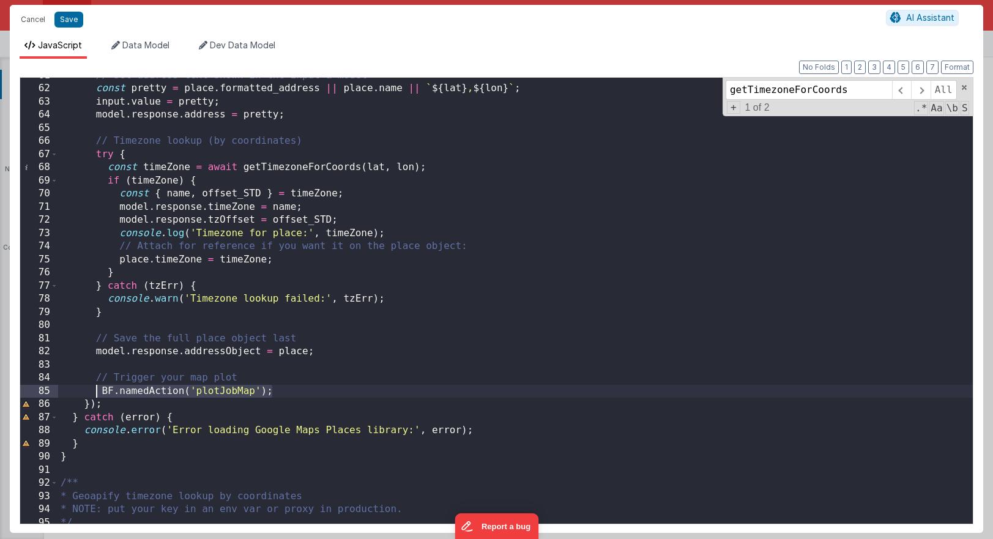
drag, startPoint x: 269, startPoint y: 389, endPoint x: 97, endPoint y: 386, distance: 172.5
click at [97, 386] on div "// Set address text shown in the input & model const pretty = place . formatted…" at bounding box center [515, 305] width 915 height 472
click at [76, 17] on button "Save" at bounding box center [68, 20] width 29 height 16
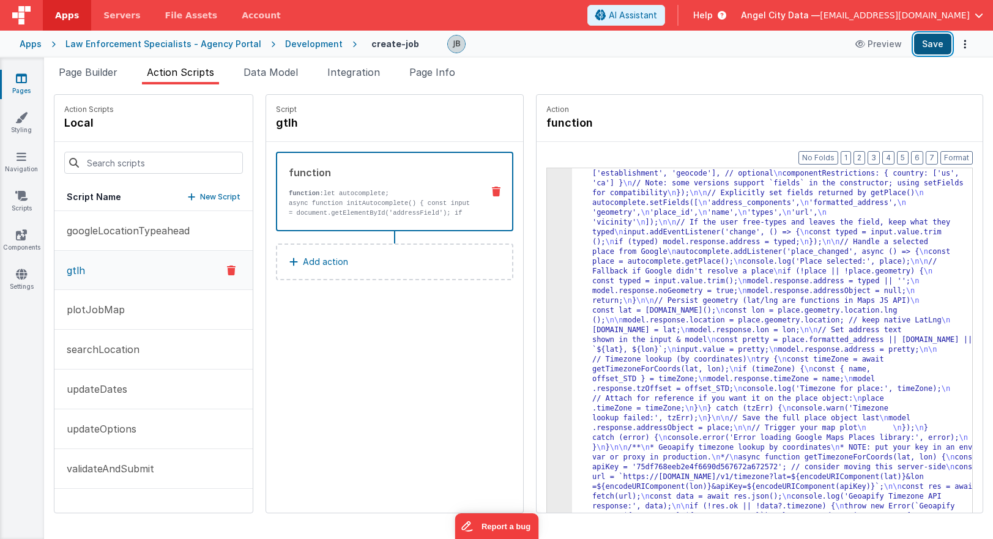
click at [940, 40] on button "Save" at bounding box center [932, 44] width 37 height 21
click at [303, 196] on p "function: let autocomplete;" at bounding box center [381, 193] width 184 height 10
click at [547, 297] on div "3" at bounding box center [559, 325] width 25 height 411
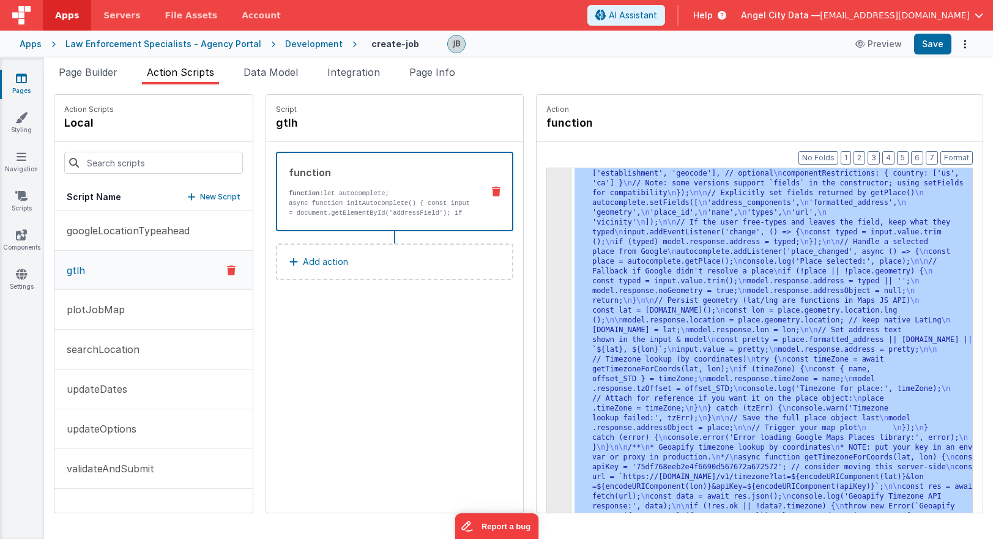
click at [547, 297] on div "3" at bounding box center [559, 325] width 25 height 411
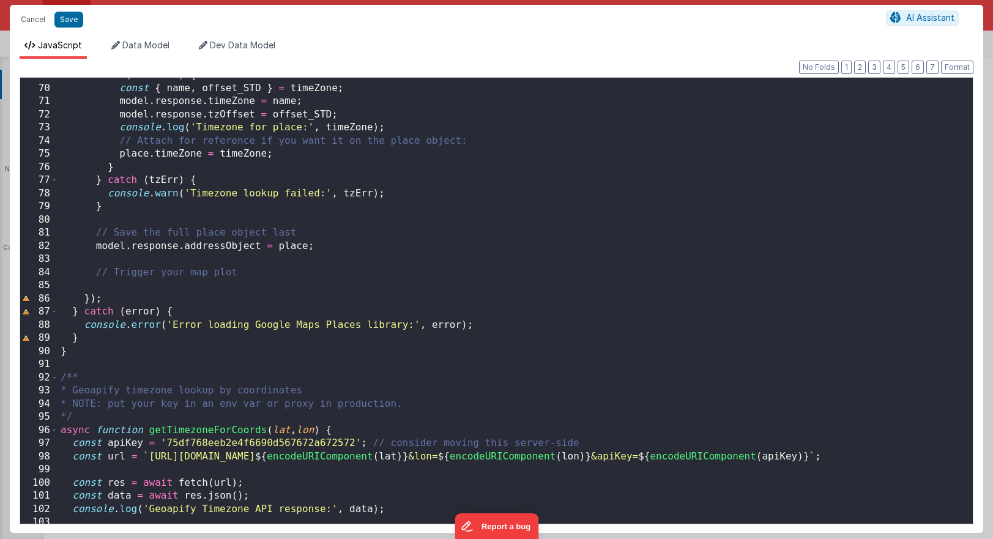
scroll to position [990, 0]
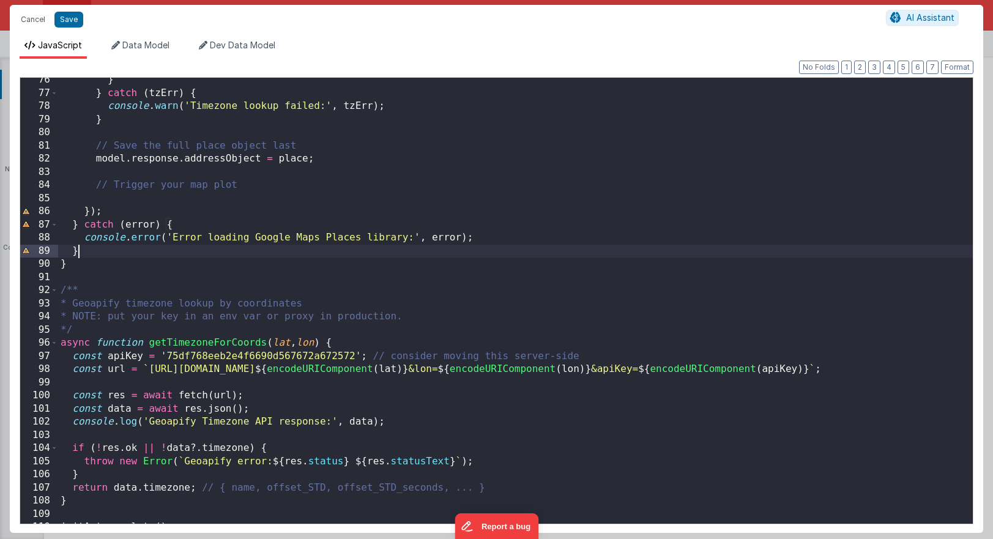
click at [84, 250] on div "} } catch ( tzErr ) { console . warn ( 'Timezone lookup failed:' , tzErr ) ; } …" at bounding box center [515, 309] width 915 height 472
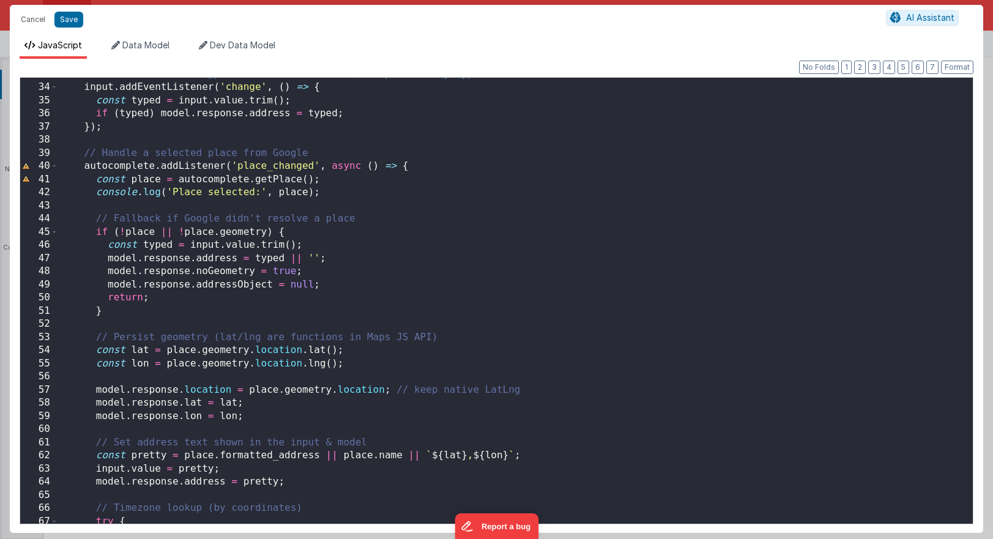
scroll to position [429, 0]
click at [114, 162] on div "// If the user free-types and leaves the field, keep what they typed input . ad…" at bounding box center [515, 306] width 915 height 472
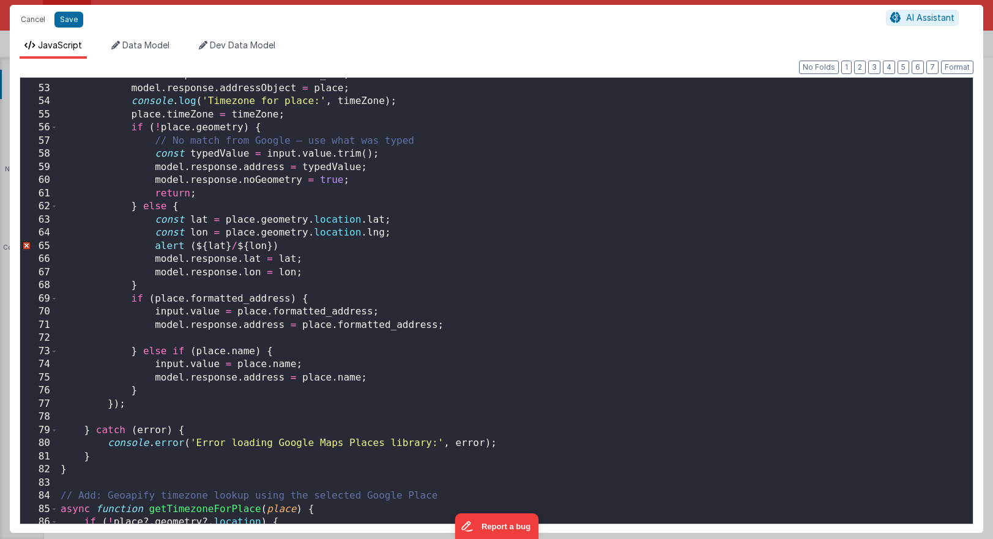
scroll to position [650, 0]
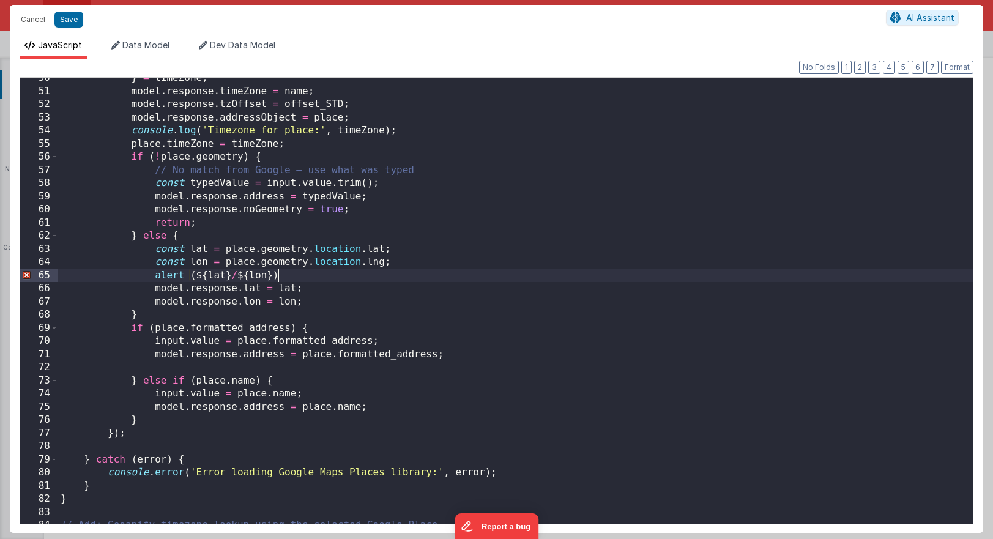
click at [283, 273] on div "} = timeZone ; model . response . timeZone = name ; model . response . tzOffset…" at bounding box center [515, 308] width 915 height 472
drag, startPoint x: 286, startPoint y: 277, endPoint x: 154, endPoint y: 272, distance: 132.2
click at [154, 272] on div "} = timeZone ; model . response . timeZone = name ; model . response . tzOffset…" at bounding box center [515, 308] width 915 height 472
click at [171, 379] on div "} = timeZone ; model . response . timeZone = name ; model . response . tzOffset…" at bounding box center [515, 308] width 915 height 472
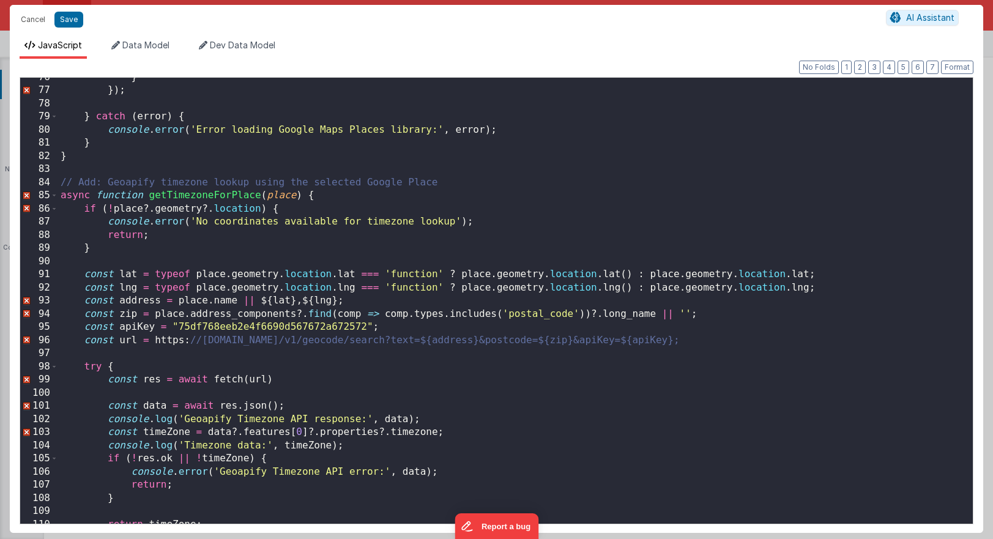
scroll to position [993, 0]
click at [152, 342] on div "} }) ; } catch ( error ) { console . error ( 'Error loading Google Maps Places …" at bounding box center [515, 307] width 915 height 472
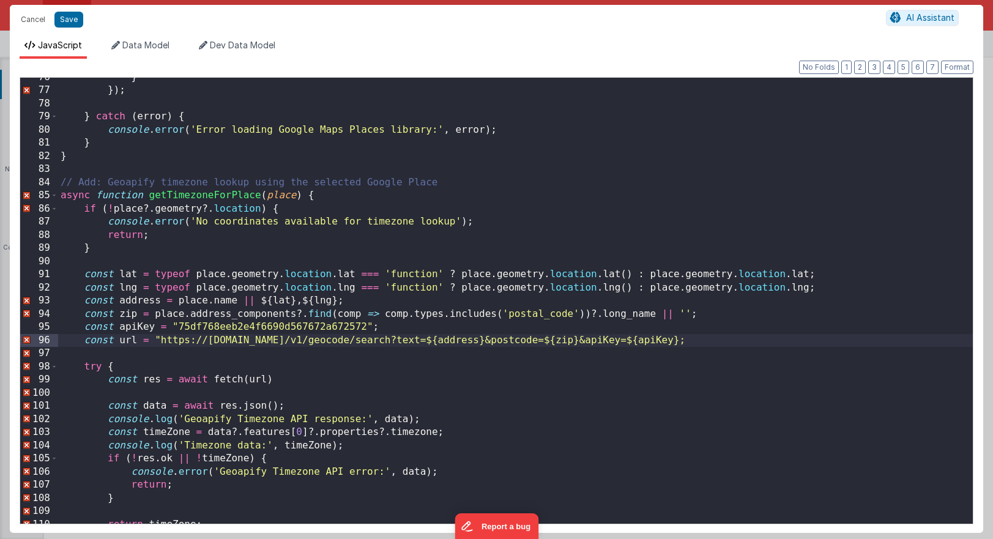
click at [696, 343] on div "} }) ; } catch ( error ) { console . error ( 'Error loading Google Maps Places …" at bounding box center [515, 307] width 915 height 472
click at [160, 336] on div "} }) ; } catch ( error ) { console . error ( 'Error loading Google Maps Places …" at bounding box center [515, 307] width 915 height 472
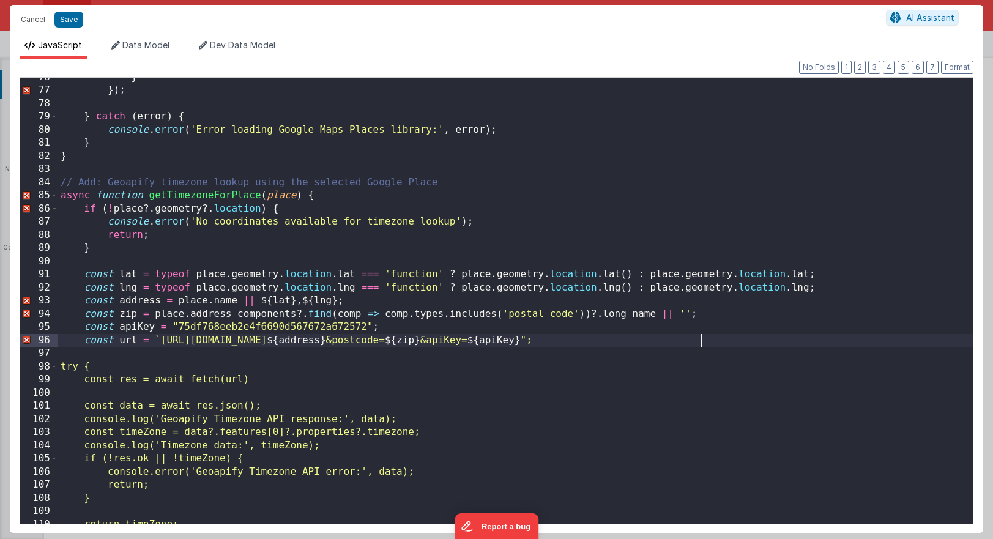
click at [700, 339] on div "} }) ; } catch ( error ) { console . error ( 'Error loading Google Maps Places …" at bounding box center [515, 307] width 915 height 472
click at [510, 354] on div "} }) ; } catch ( error ) { console . error ( 'Error loading Google Maps Places …" at bounding box center [515, 307] width 915 height 472
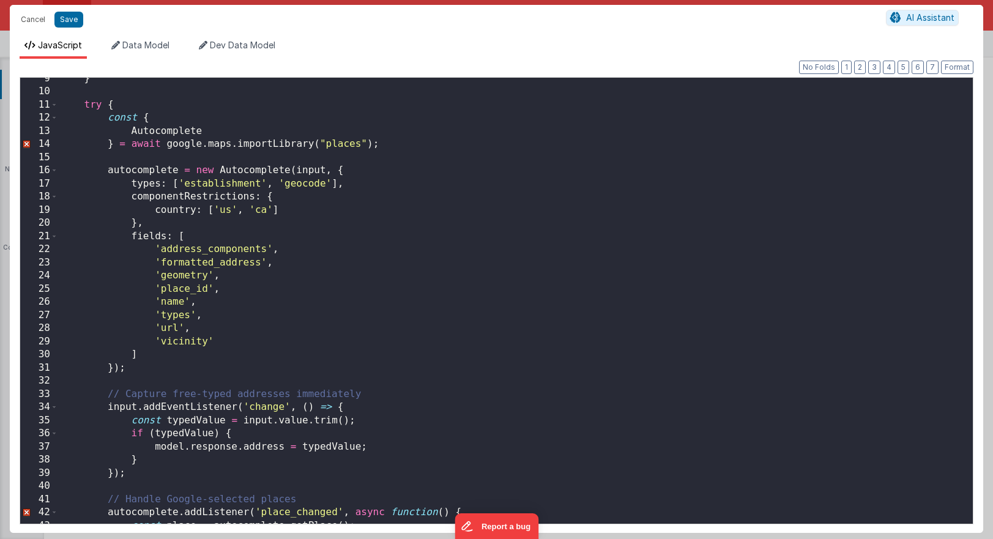
scroll to position [0, 0]
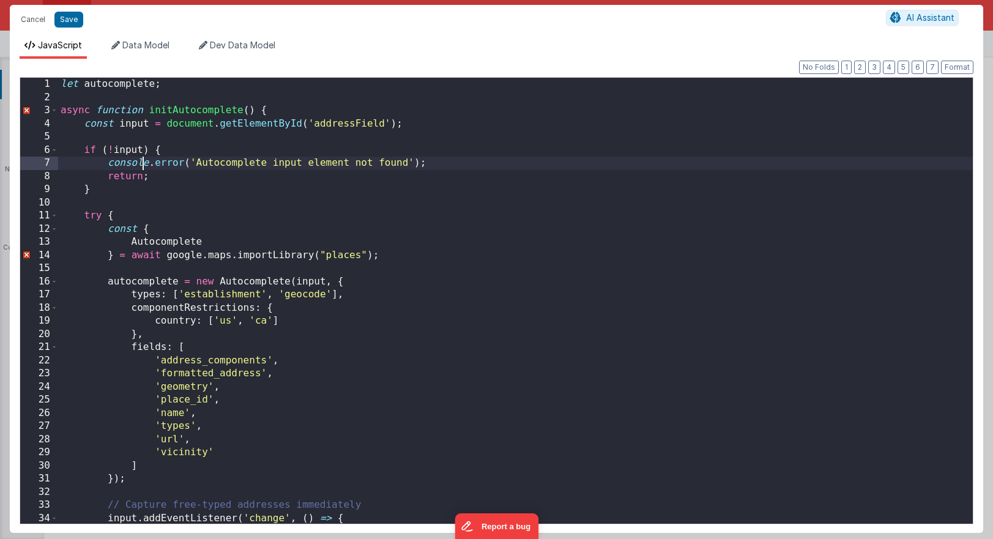
click at [140, 157] on div "let autocomplete ; async function initAutocomplete ( ) { const input = document…" at bounding box center [515, 314] width 915 height 472
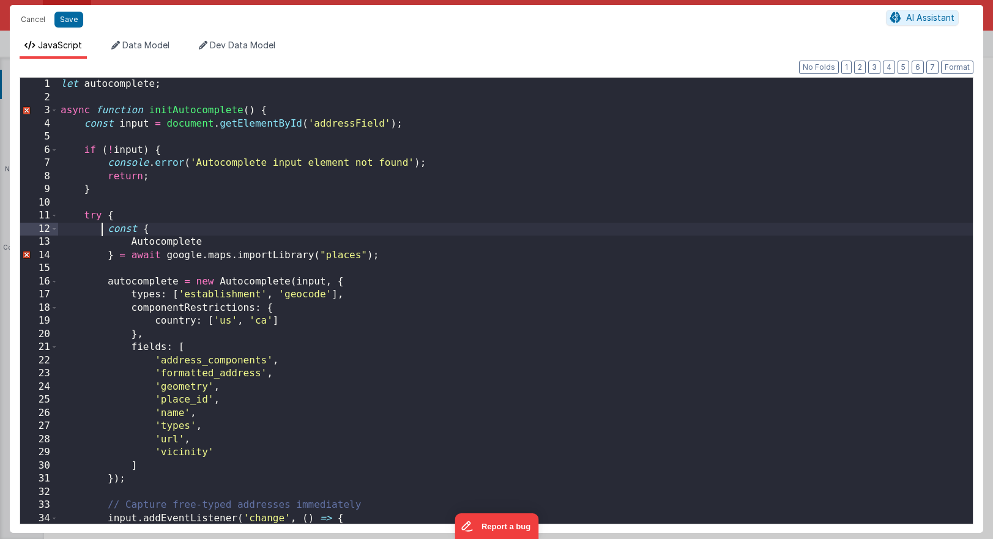
click at [103, 234] on div "let autocomplete ; async function initAutocomplete ( ) { const input = document…" at bounding box center [515, 314] width 915 height 472
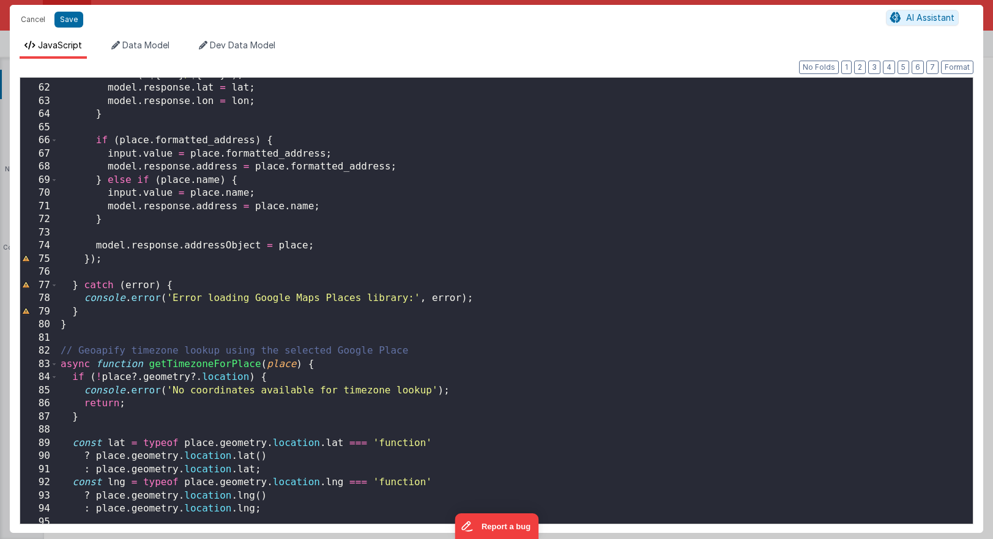
scroll to position [842, 0]
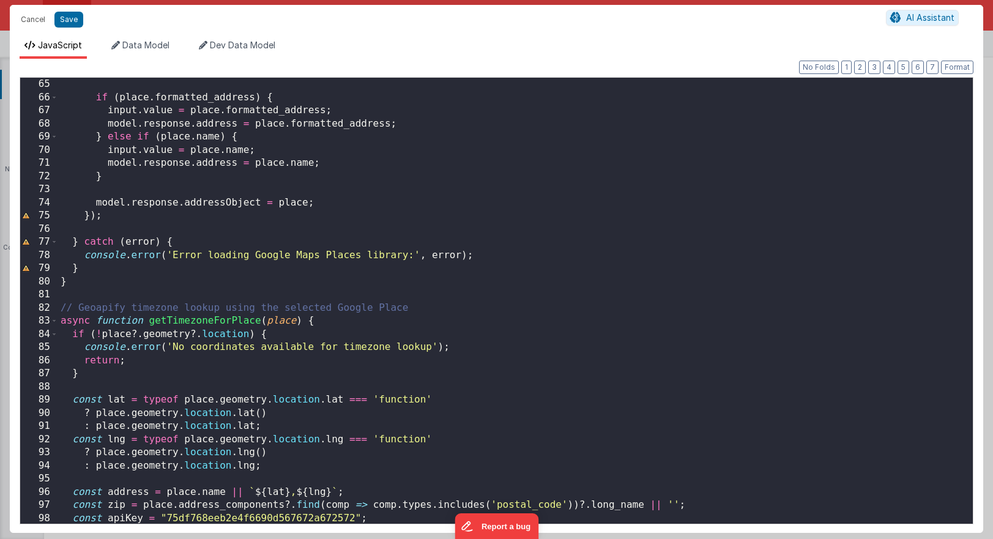
click at [251, 258] on div "if ( place . formatted_address ) { input . value = place . formatted_address ; …" at bounding box center [515, 314] width 915 height 472
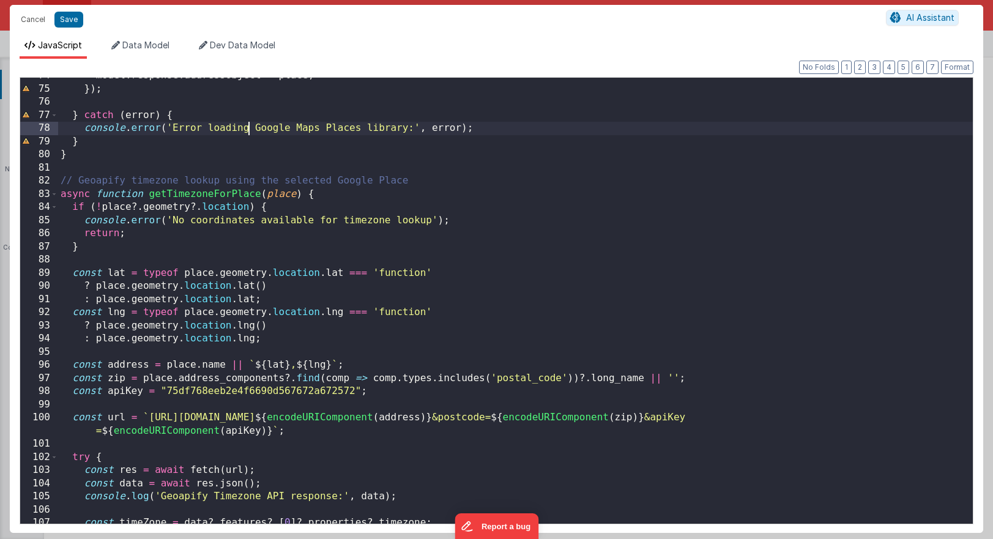
scroll to position [863, 0]
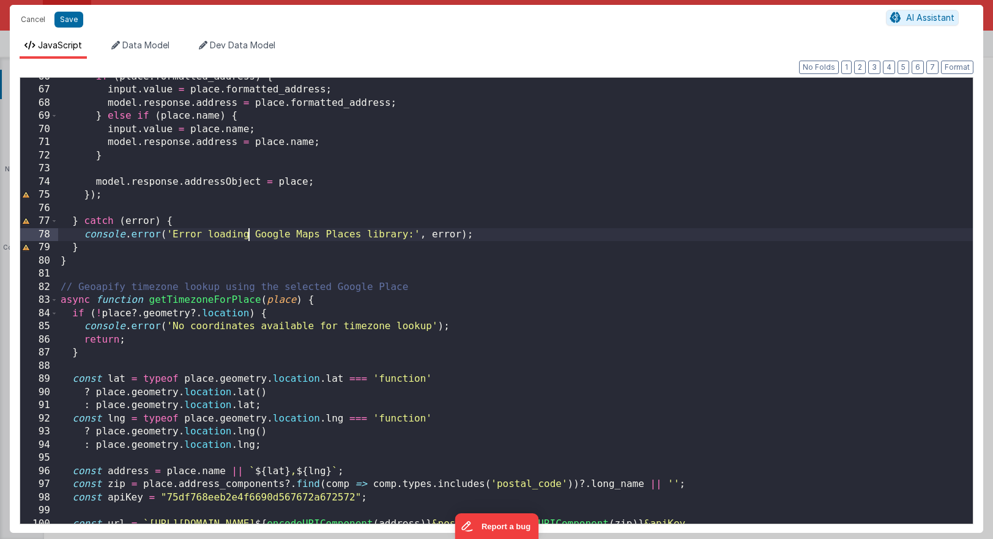
click at [88, 236] on div "if ( place . formatted_address ) { input . value = place . formatted_address ; …" at bounding box center [515, 313] width 915 height 486
click at [951, 19] on span "AI Assistant" at bounding box center [930, 17] width 48 height 10
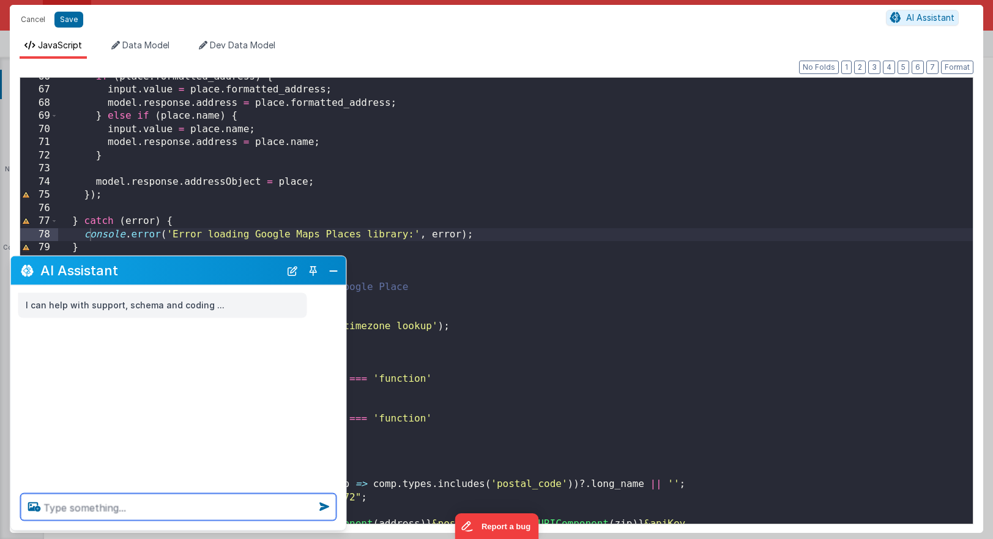
click at [174, 512] on textarea at bounding box center [179, 507] width 316 height 27
type textarea "this code is bugged. it is missing something. please fix it."
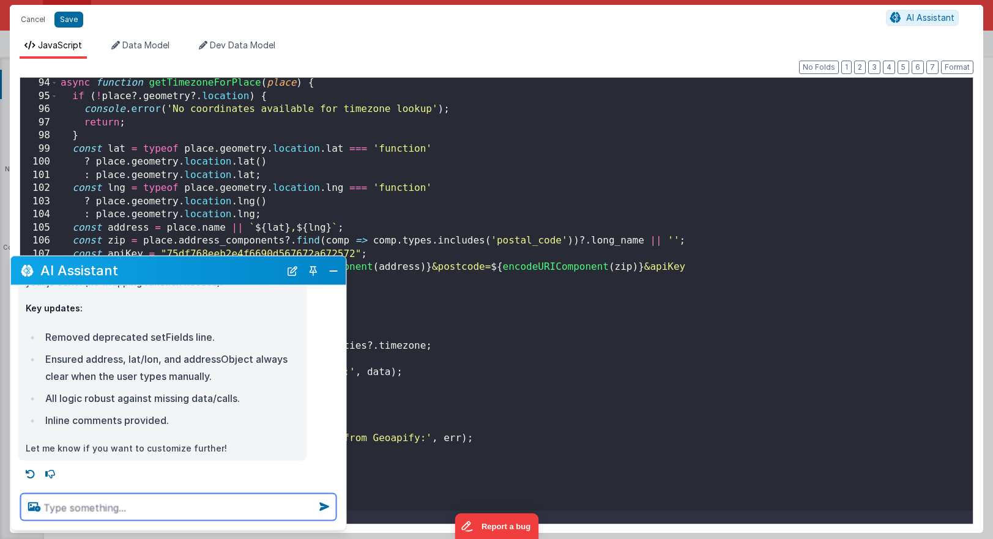
scroll to position [868, 0]
click at [244, 198] on div "async function getTimezoneForPlace ( place ) { if ( ! place ?. geometry ?. loca…" at bounding box center [515, 312] width 915 height 472
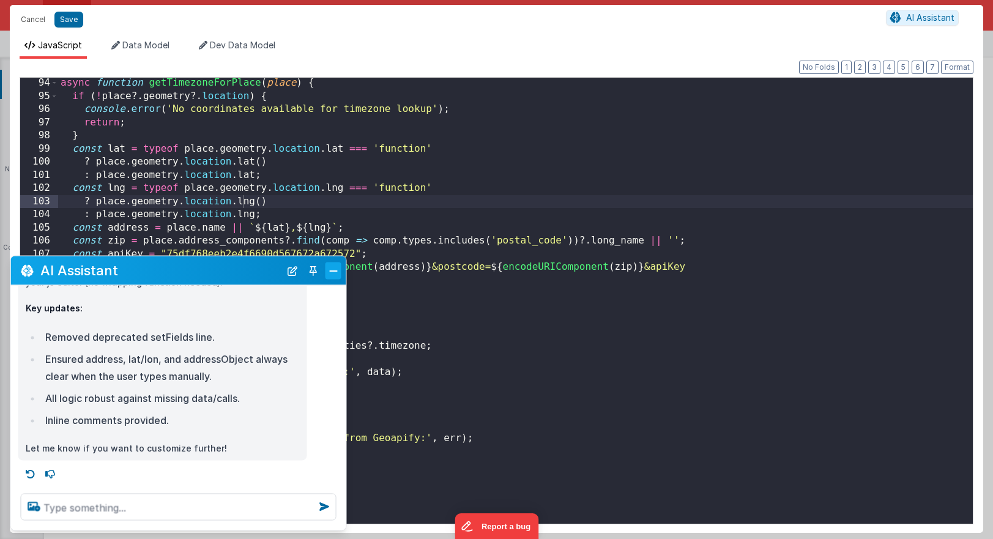
click at [335, 272] on button "Close" at bounding box center [333, 270] width 16 height 17
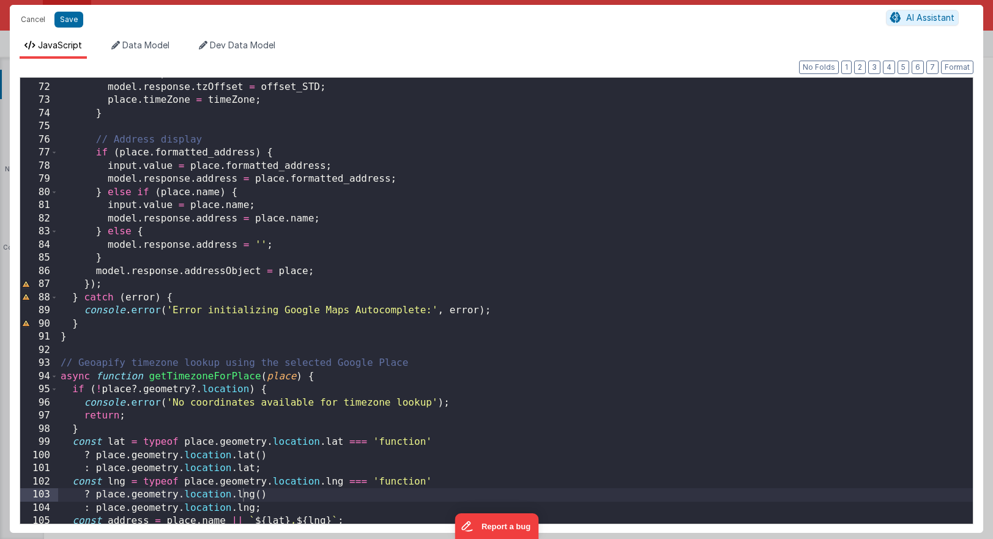
scroll to position [0, 0]
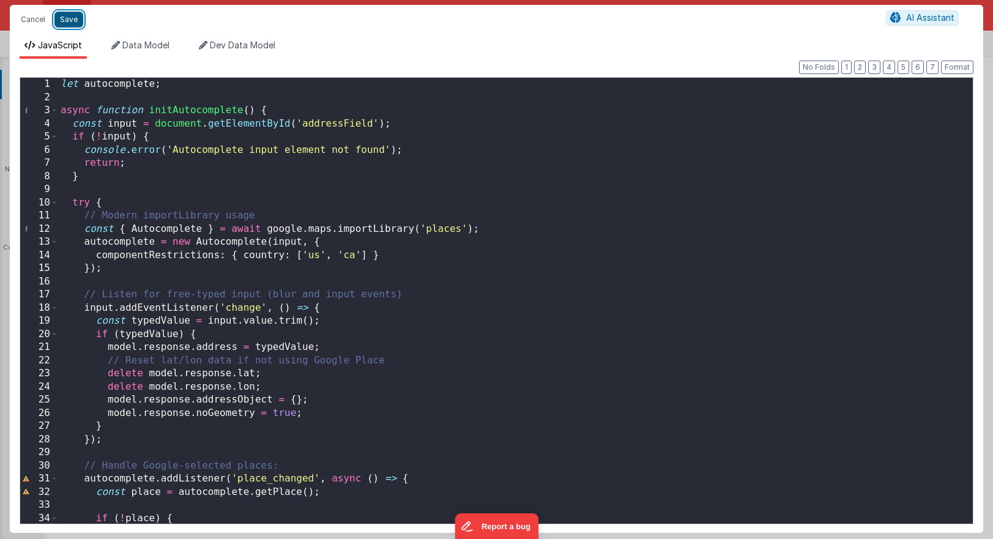
click at [80, 18] on button "Save" at bounding box center [68, 20] width 29 height 16
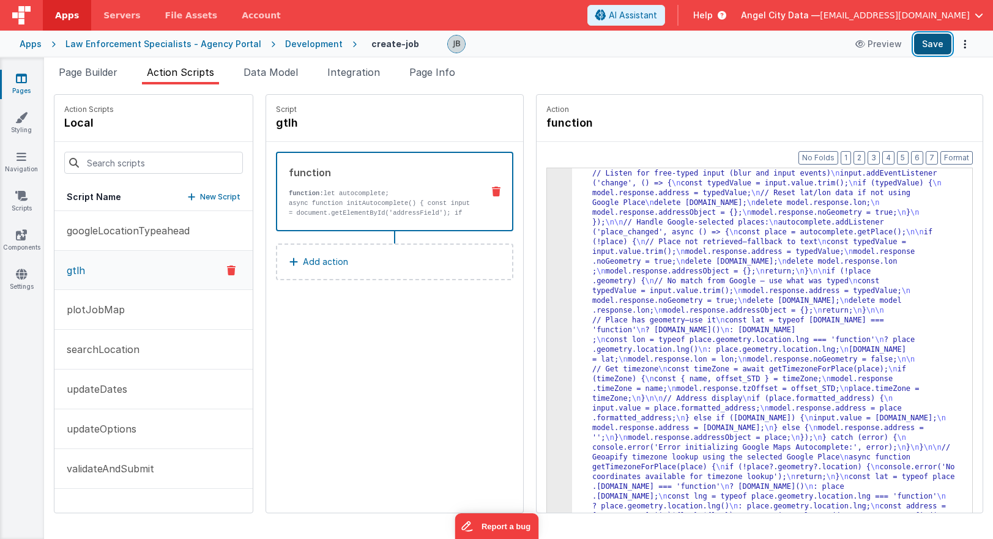
click at [923, 42] on button "Save" at bounding box center [932, 44] width 37 height 21
click at [547, 283] on div "3" at bounding box center [559, 364] width 25 height 489
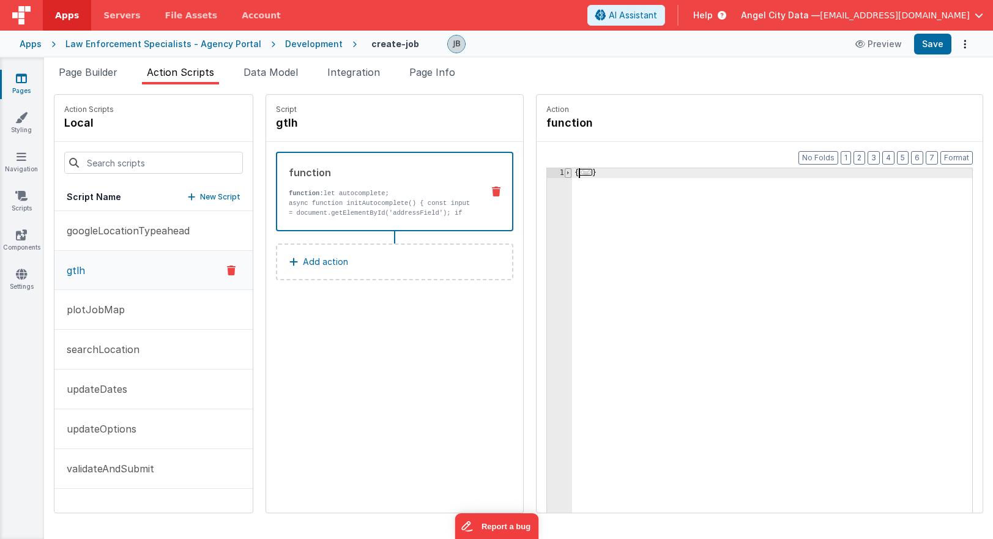
click at [565, 173] on span at bounding box center [568, 173] width 7 height 10
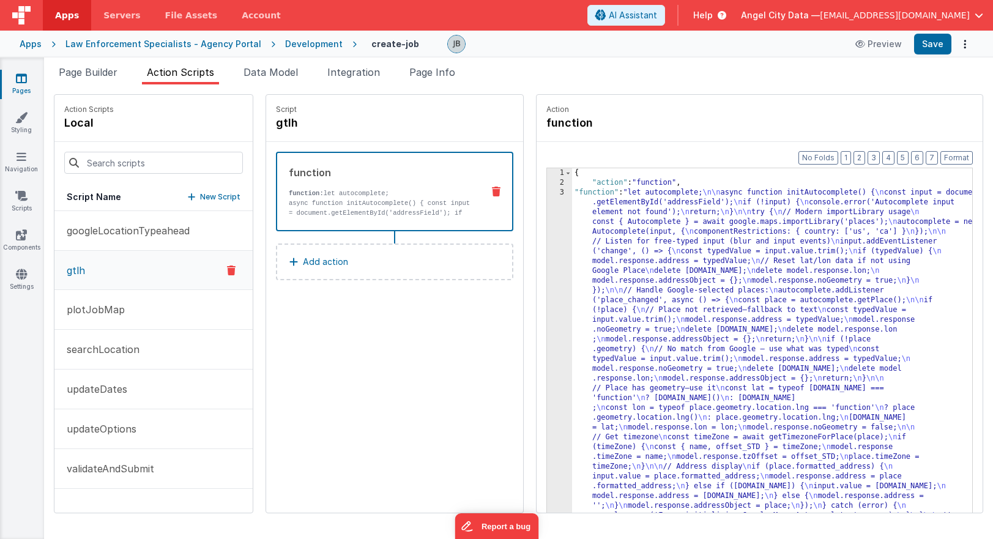
click at [300, 199] on p "async function initAutocomplete() { const input = document.getElementById('addr…" at bounding box center [381, 217] width 184 height 39
click at [547, 286] on div "3" at bounding box center [559, 432] width 25 height 489
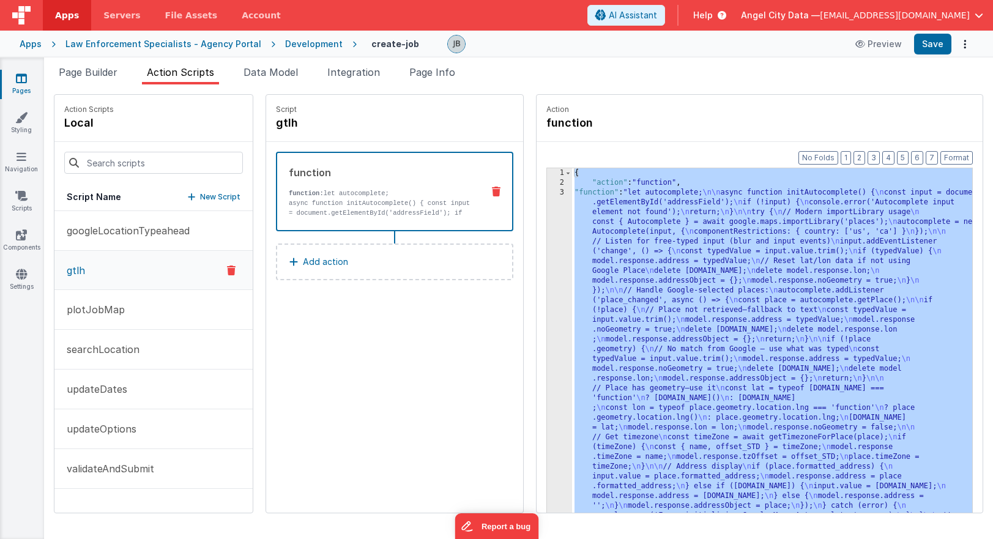
click at [547, 286] on div "3" at bounding box center [559, 432] width 25 height 489
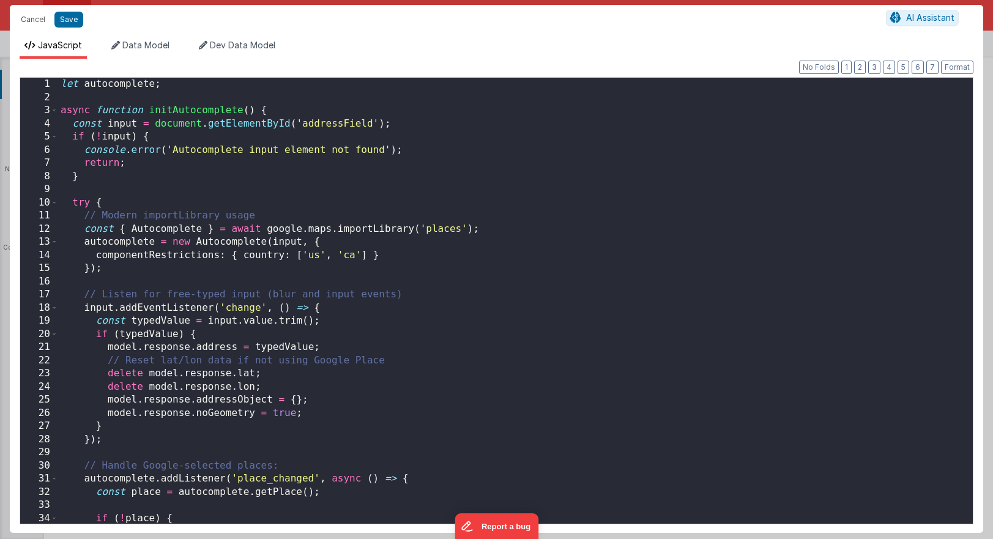
click at [526, 286] on div "Cancel Save AI Assistant JavaScript Data Model Dev Data Model Format 7 6 5 4 3 …" at bounding box center [496, 269] width 993 height 539
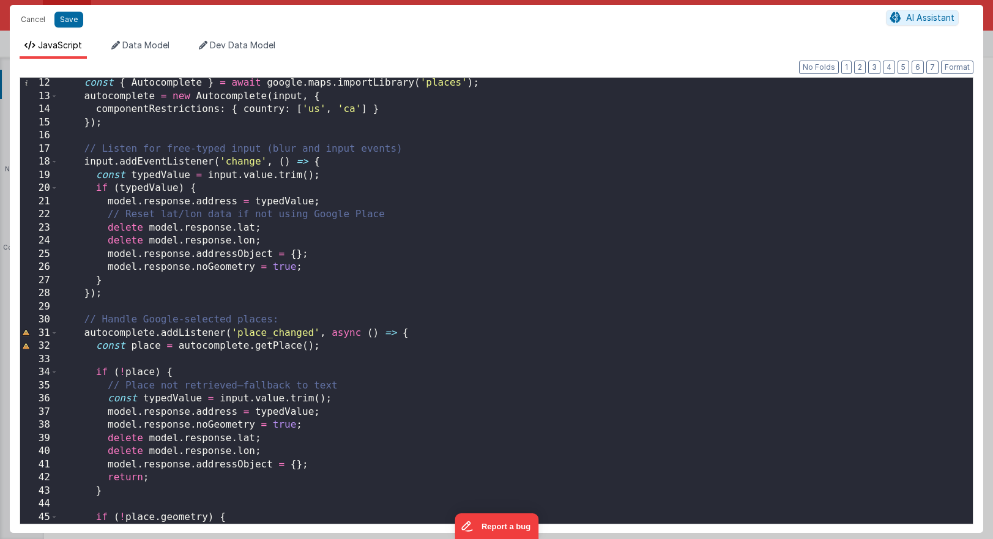
click at [284, 240] on div "const { Autocomplete } = await google . maps . importLibrary ( 'places' ) ; aut…" at bounding box center [515, 312] width 915 height 472
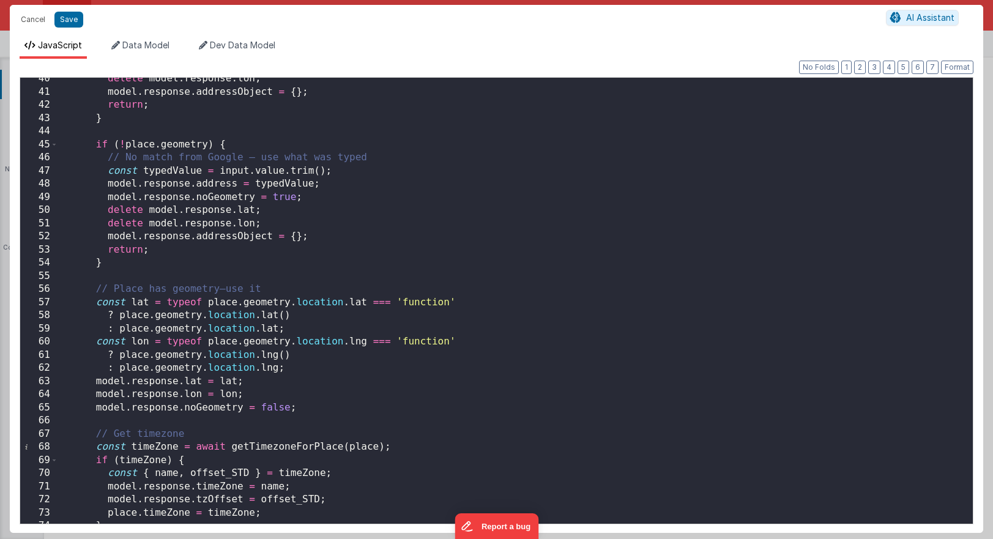
scroll to position [527, 0]
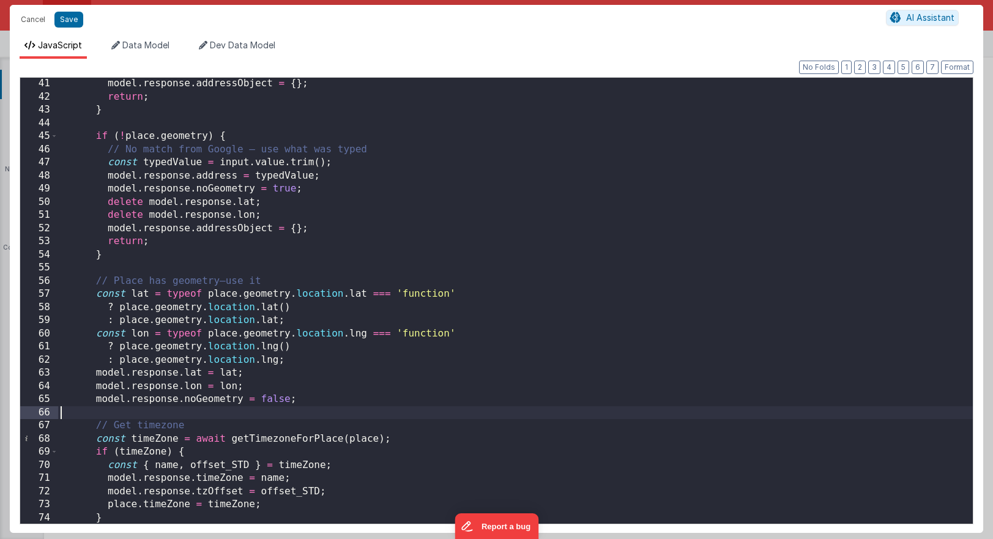
click at [325, 414] on div "model . response . addressObject = { } ; return ; } if ( ! place . geometry ) {…" at bounding box center [515, 313] width 915 height 472
click at [69, 22] on button "Save" at bounding box center [68, 20] width 29 height 16
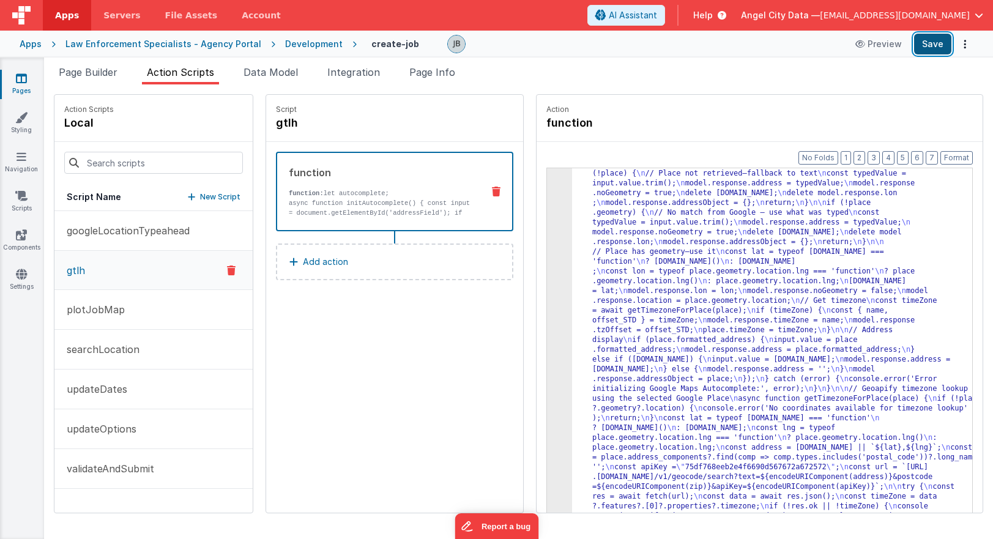
click at [933, 46] on button "Save" at bounding box center [932, 44] width 37 height 21
click at [369, 186] on div "function function: let autocomplete; async function initAutocomplete() { const …" at bounding box center [375, 191] width 196 height 53
click at [547, 258] on div "3" at bounding box center [559, 295] width 25 height 489
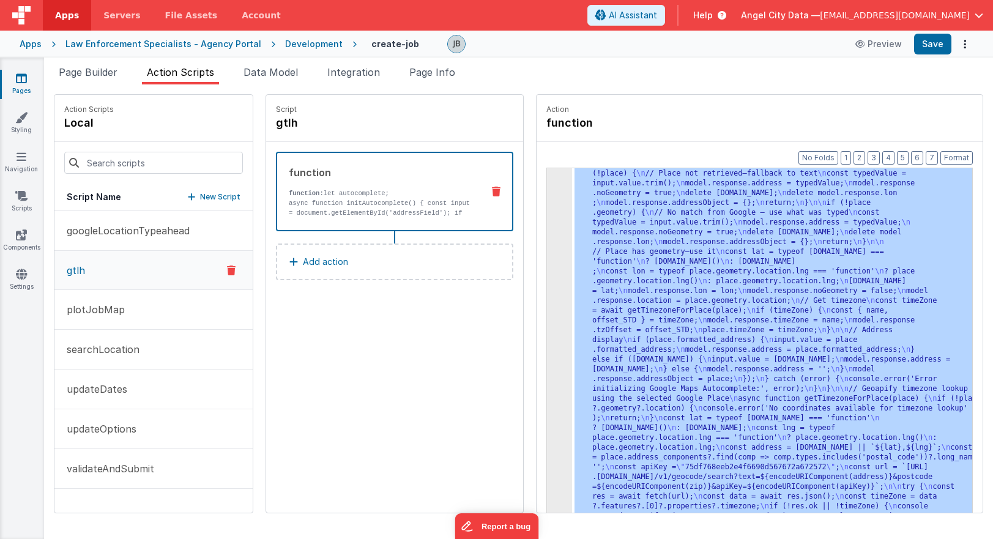
click at [547, 258] on div "3" at bounding box center [559, 295] width 25 height 489
click at [547, 257] on div "3" at bounding box center [559, 295] width 25 height 489
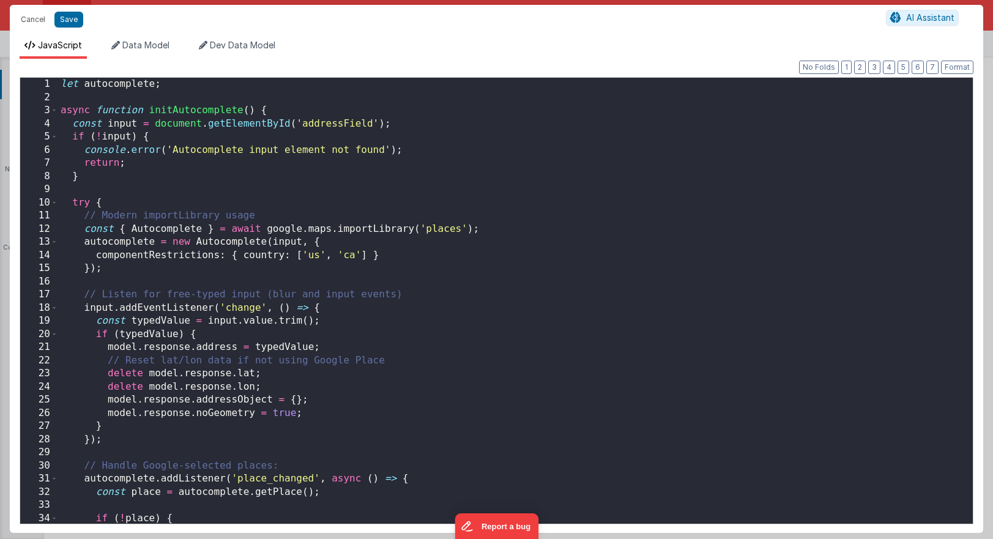
click at [532, 257] on div "Cancel Save AI Assistant JavaScript Data Model Dev Data Model Format 7 6 5 4 3 …" at bounding box center [496, 269] width 993 height 539
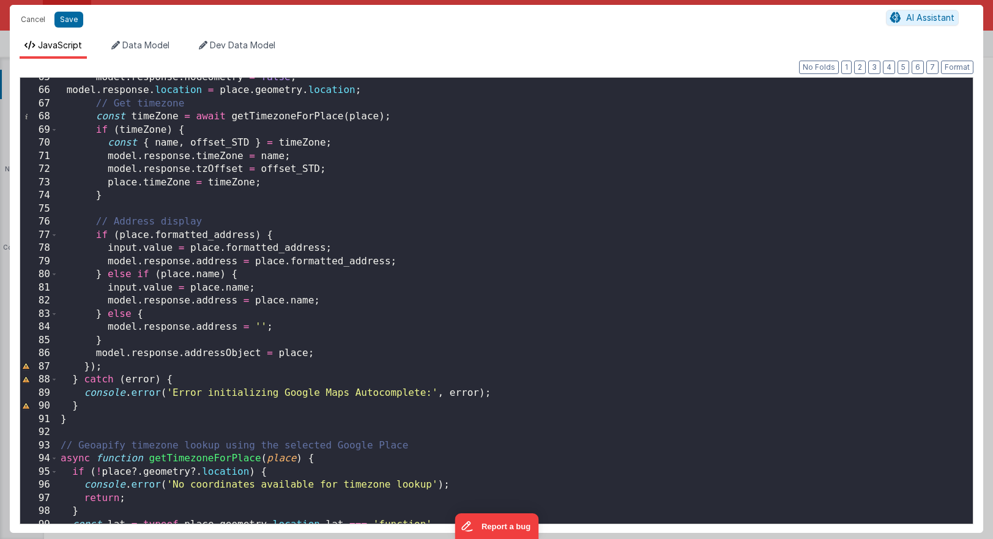
scroll to position [857, 0]
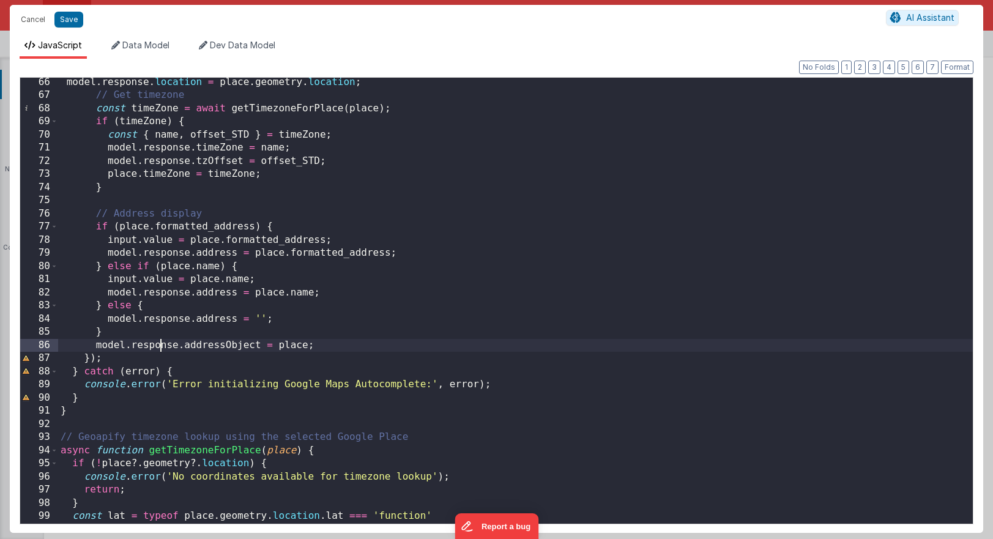
click at [162, 344] on div "model . response . location = place . geometry . location ; // Get timezone con…" at bounding box center [515, 312] width 915 height 472
click at [330, 347] on div "model . response . location = place . geometry . location ; // Get timezone con…" at bounding box center [515, 312] width 915 height 472
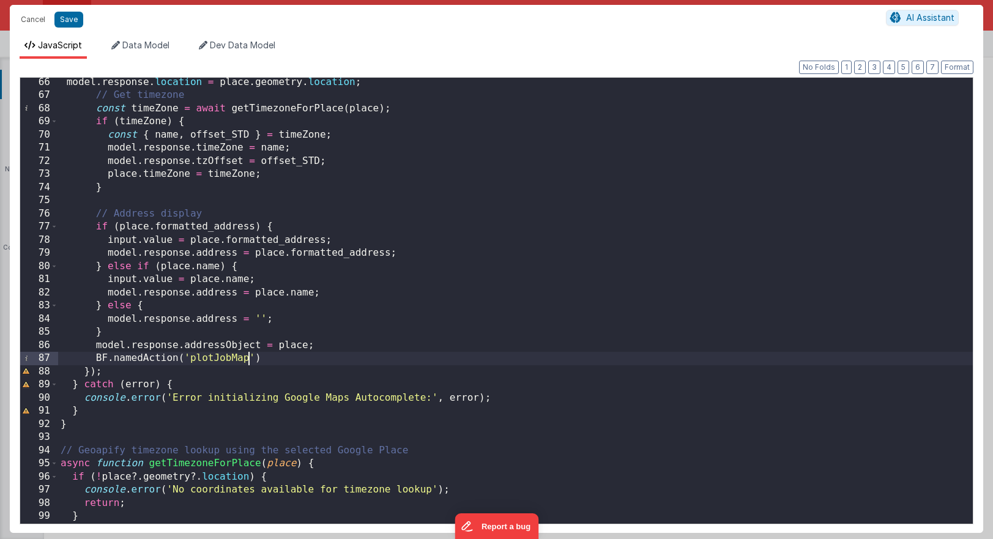
click at [371, 357] on div "model . response . location = place . geometry . location ; // Get timezone con…" at bounding box center [515, 312] width 915 height 472
click at [67, 19] on button "Save" at bounding box center [68, 20] width 29 height 16
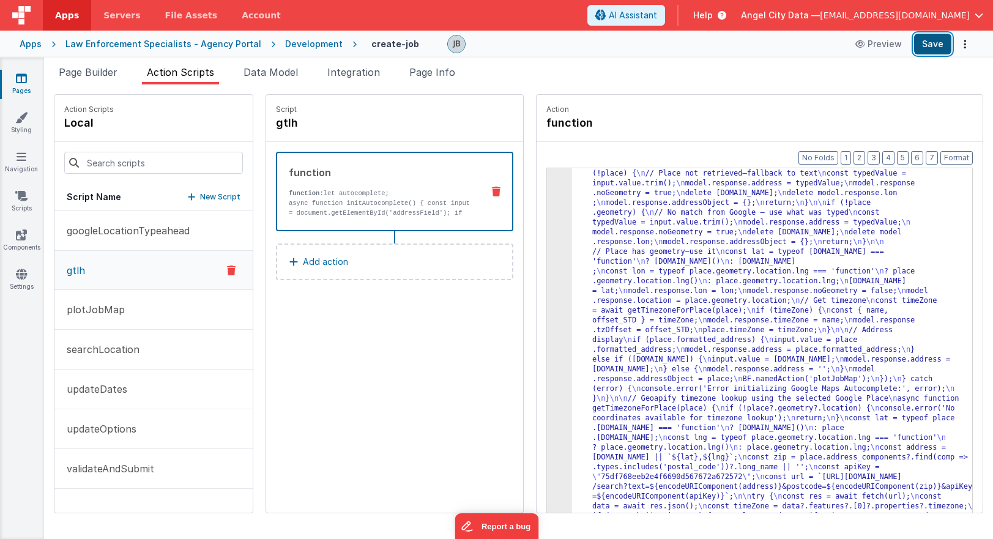
click at [927, 48] on button "Save" at bounding box center [932, 44] width 37 height 21
click at [547, 243] on div "3" at bounding box center [559, 300] width 25 height 499
click at [933, 47] on button "Save" at bounding box center [932, 44] width 37 height 21
click at [113, 327] on button "plotJobMap" at bounding box center [153, 310] width 198 height 40
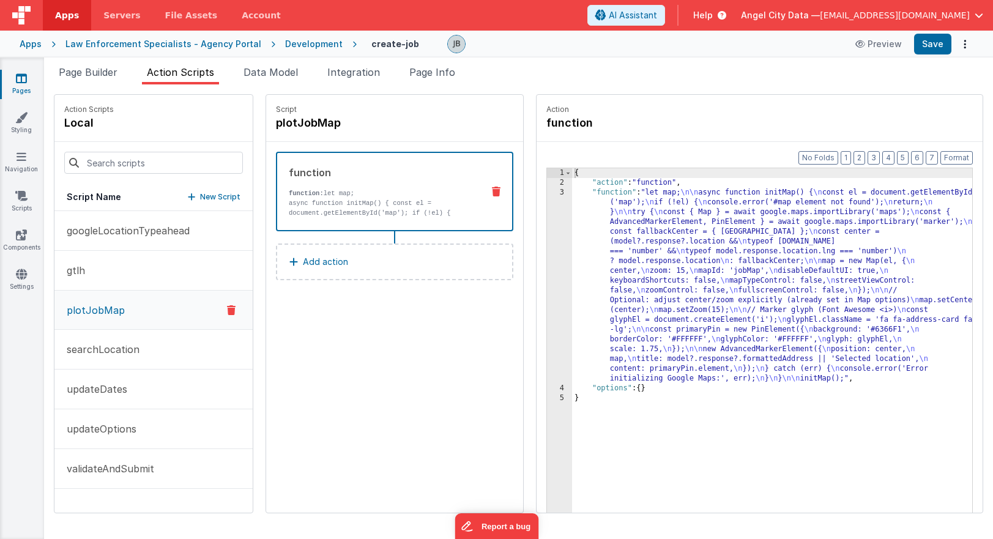
click at [289, 214] on p "async function initMap() { const el = document.getElementById('map'); if (!el) …" at bounding box center [381, 217] width 184 height 39
click at [547, 236] on div "3" at bounding box center [559, 286] width 25 height 196
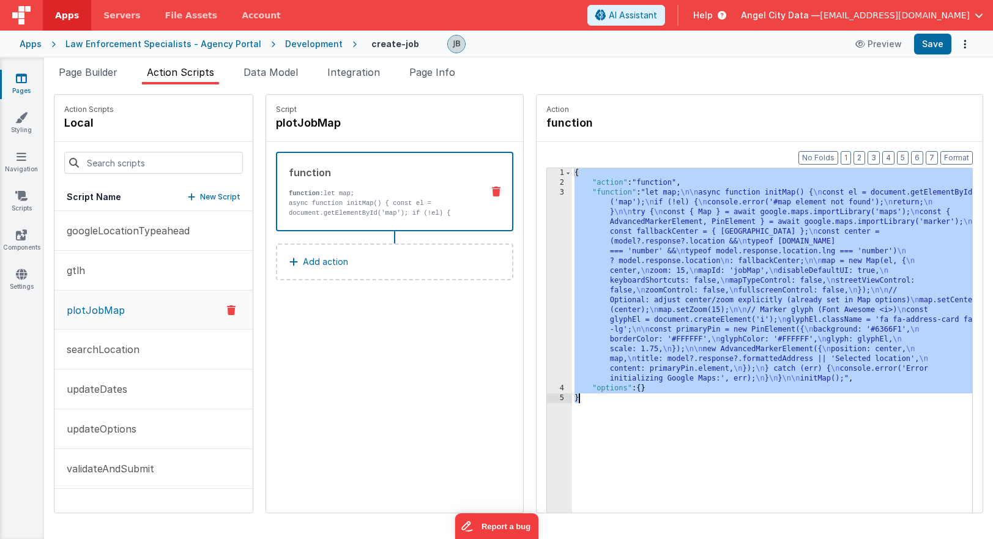
click at [547, 236] on div "3" at bounding box center [559, 286] width 25 height 196
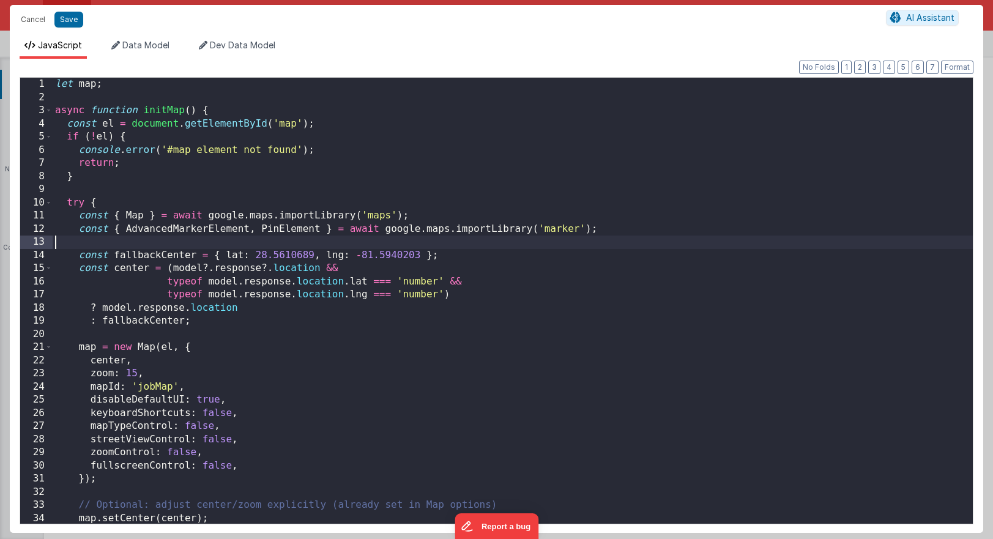
click at [532, 236] on div "let map ; async function initMap ( ) { const el = document . getElementById ( '…" at bounding box center [513, 314] width 920 height 472
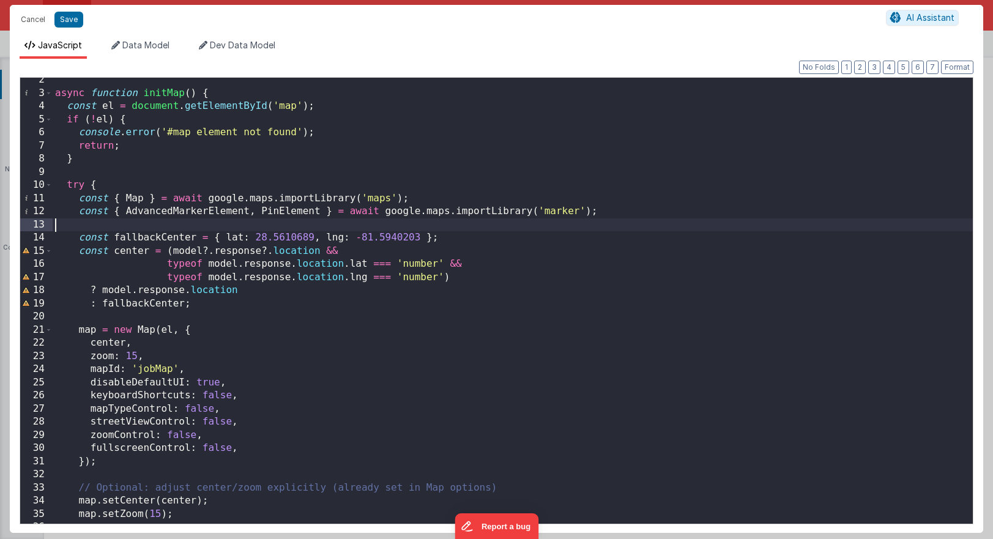
scroll to position [21, 0]
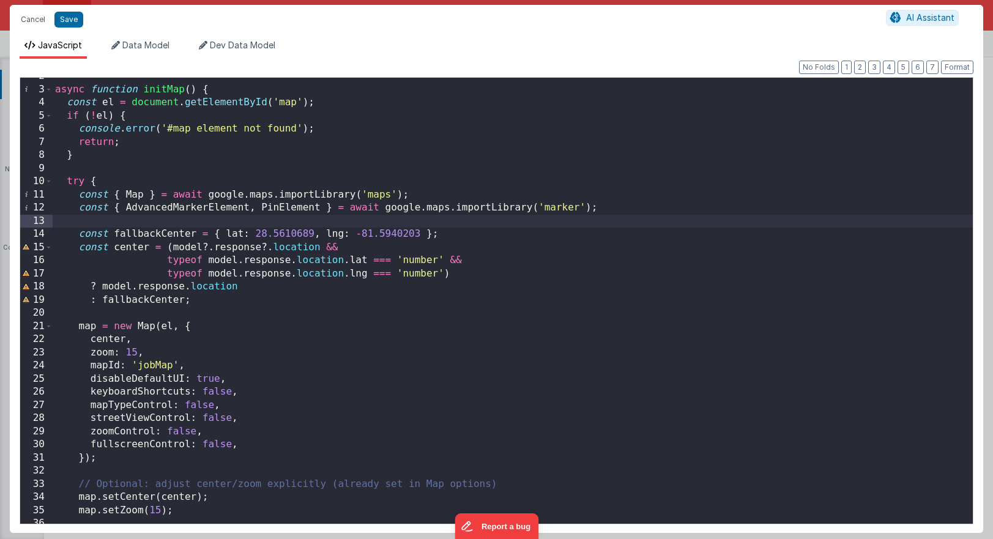
click at [105, 339] on div "async function initMap ( ) { const el = document . getElementById ( 'map' ) ; i…" at bounding box center [513, 306] width 920 height 472
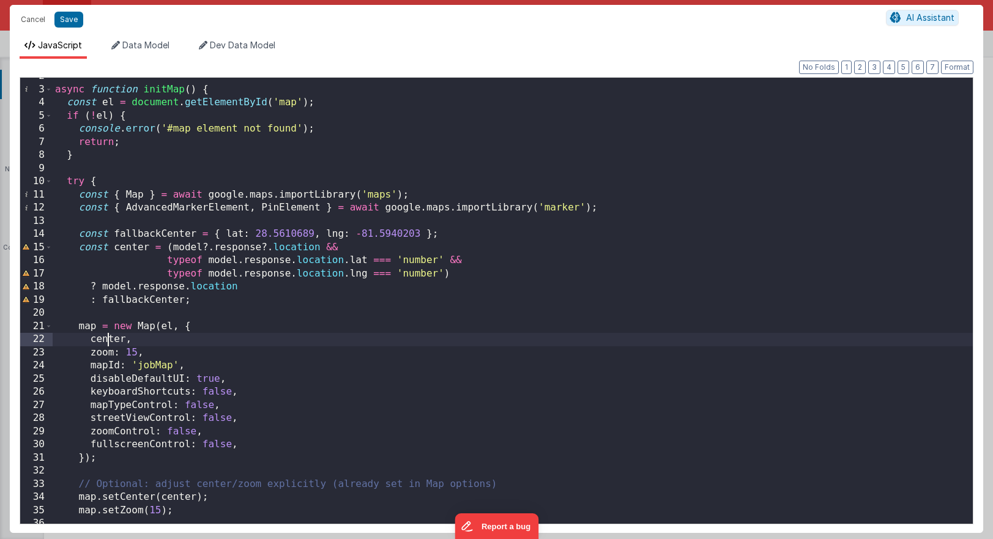
click at [105, 339] on div "async function initMap ( ) { const el = document . getElementById ( 'map' ) ; i…" at bounding box center [513, 306] width 920 height 472
click at [39, 24] on button "Cancel" at bounding box center [33, 19] width 37 height 17
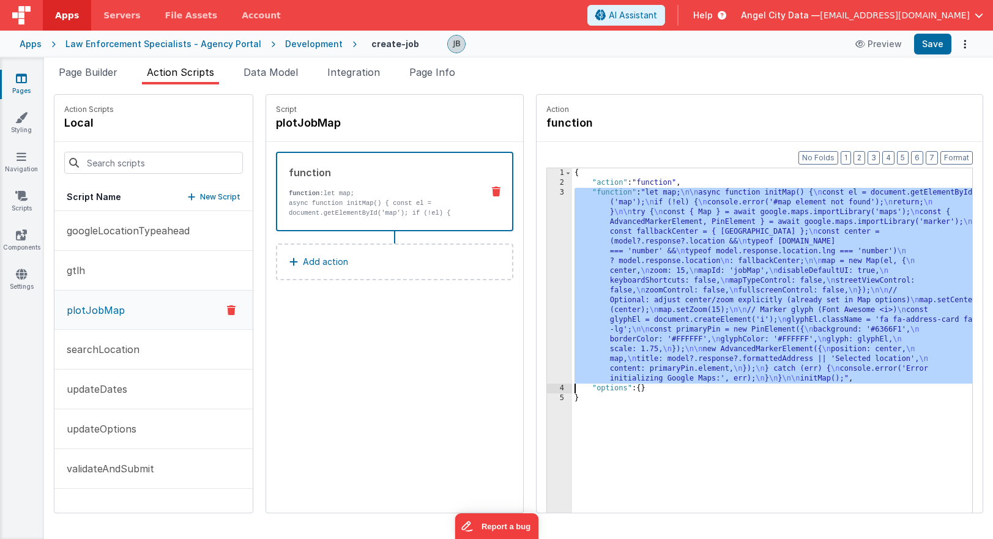
click at [547, 244] on div "3" at bounding box center [559, 286] width 25 height 196
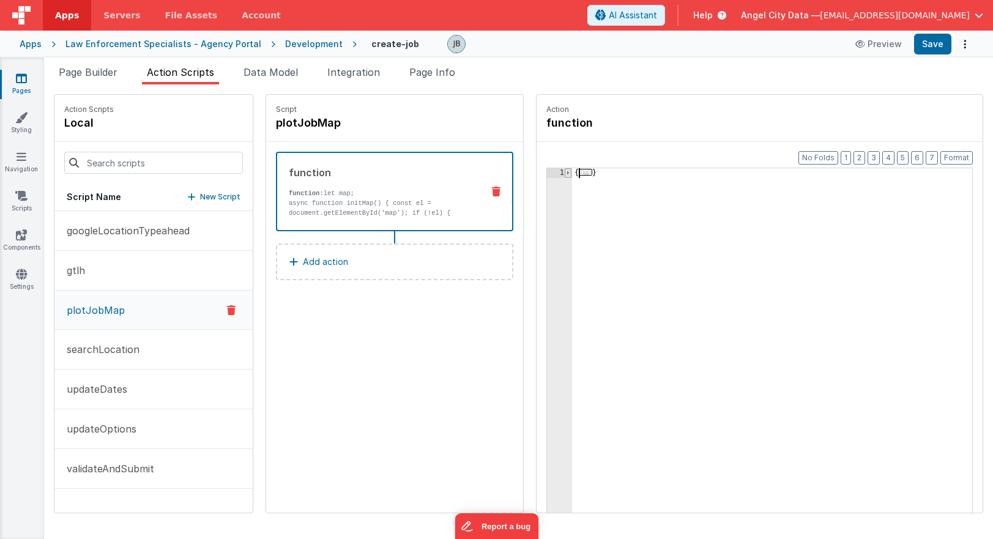
click at [565, 171] on span at bounding box center [568, 173] width 7 height 10
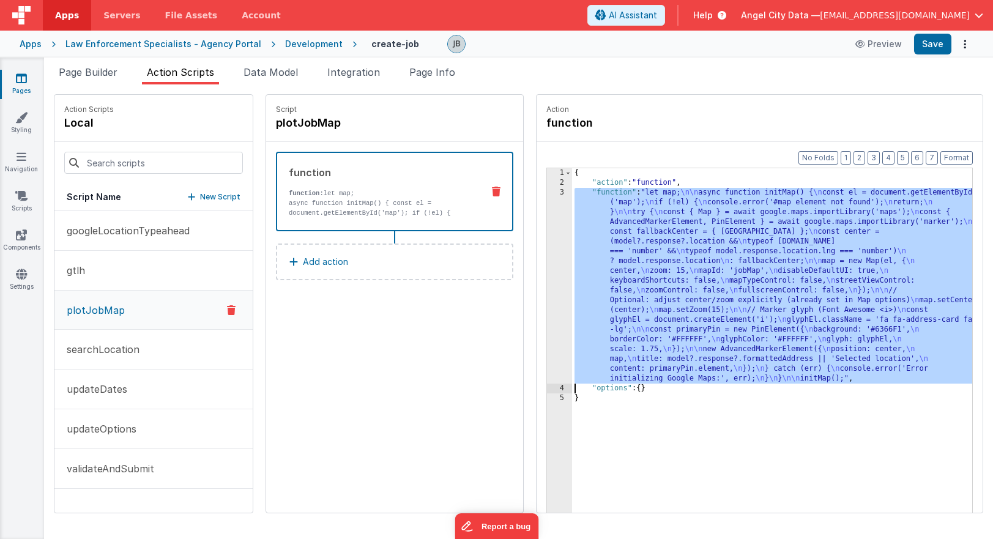
click at [547, 240] on div "3" at bounding box center [559, 286] width 25 height 196
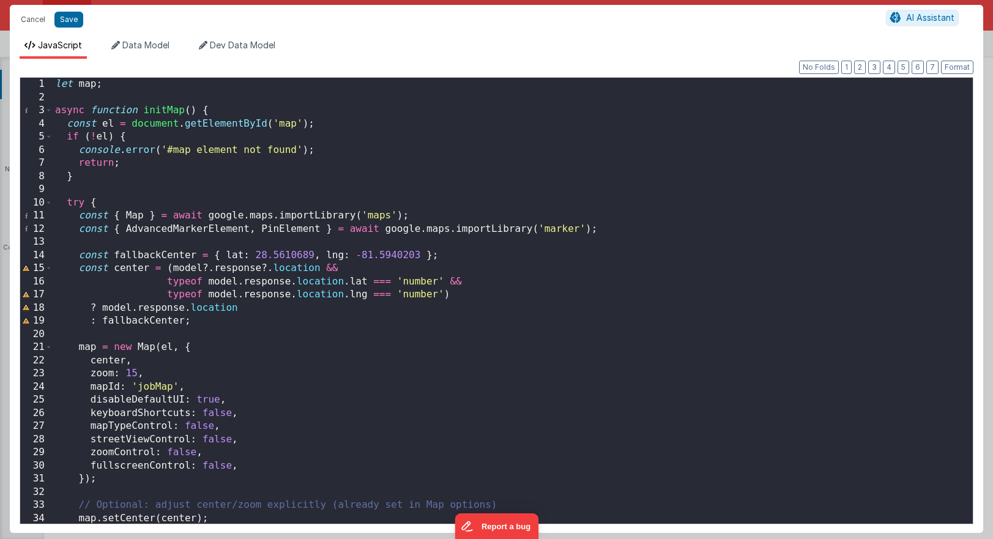
click at [201, 338] on div "let map ; async function initMap ( ) { const el = document . getElementById ( '…" at bounding box center [513, 314] width 920 height 472
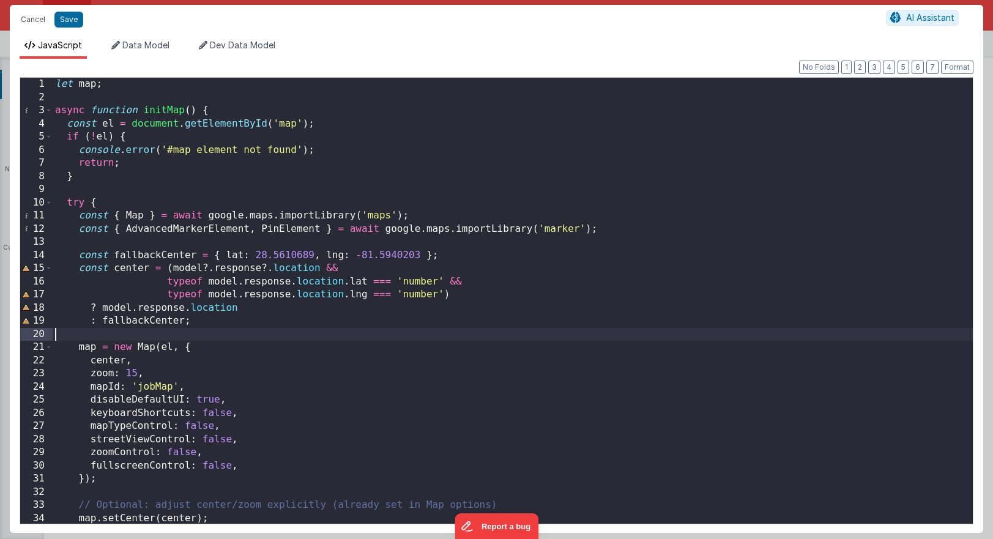
scroll to position [0, 0]
click at [71, 24] on button "Save" at bounding box center [68, 20] width 29 height 16
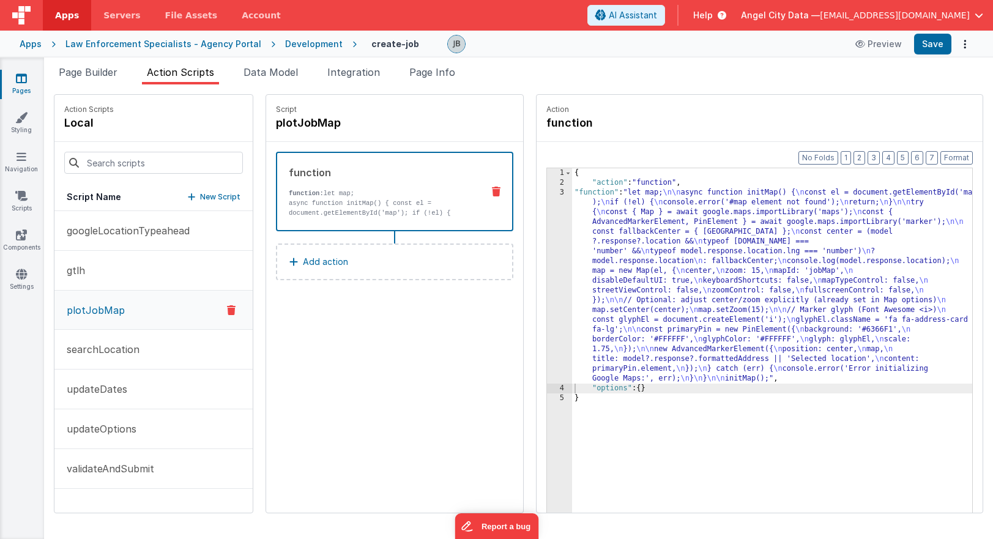
click at [940, 32] on div "Apps Law Enforcement Specialists - Agency Portal Development create-job Preview…" at bounding box center [496, 44] width 993 height 27
click at [937, 40] on button "Save" at bounding box center [932, 44] width 37 height 21
click at [547, 239] on div "3" at bounding box center [559, 286] width 25 height 196
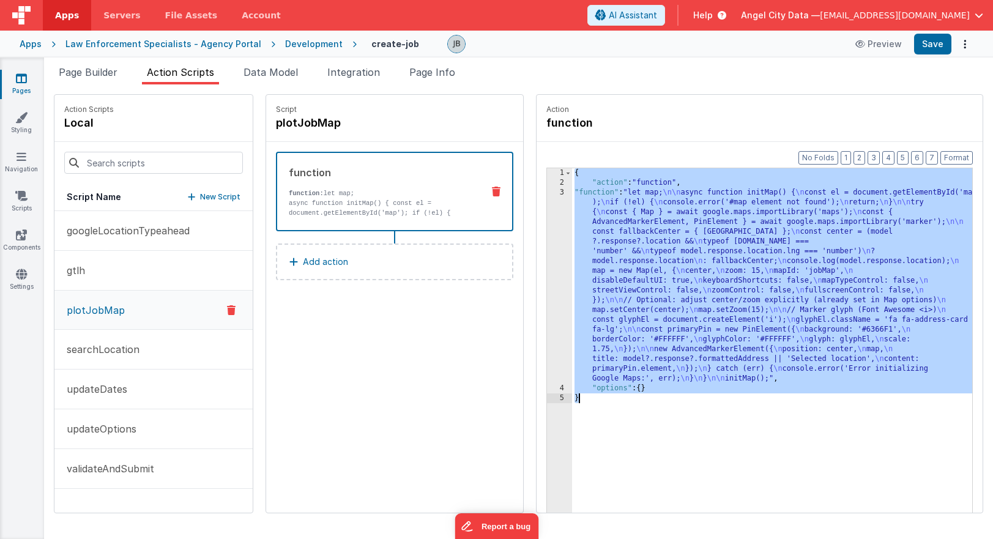
click at [547, 239] on div "3" at bounding box center [559, 286] width 25 height 196
click at [547, 237] on div "3" at bounding box center [559, 286] width 25 height 196
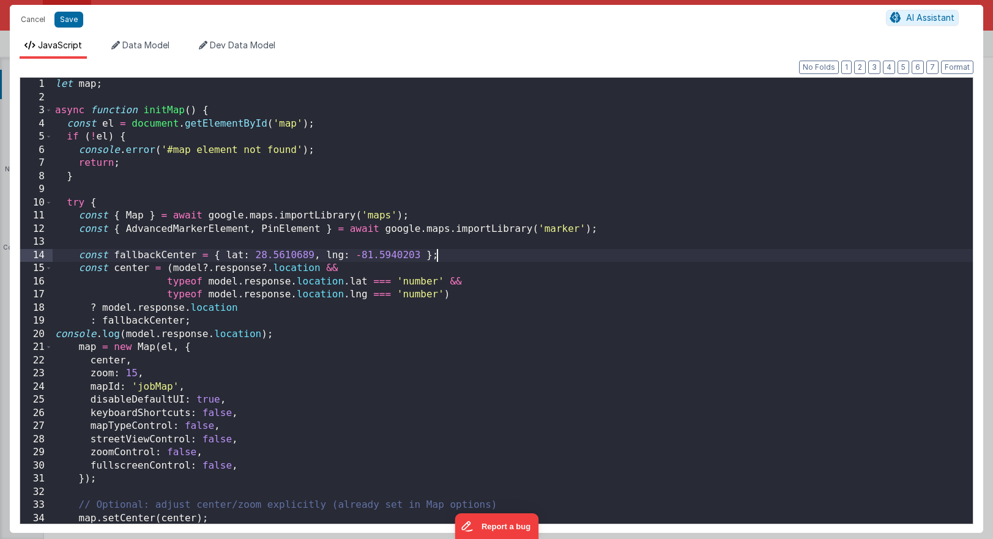
click at [535, 237] on div "let map ; async function initMap ( ) { const el = document . getElementById ( '…" at bounding box center [513, 314] width 920 height 472
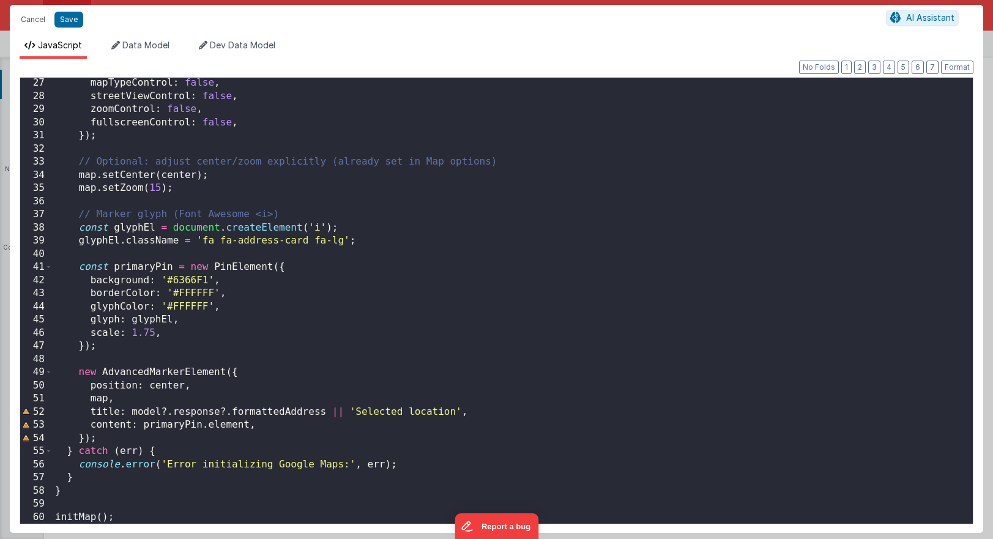
scroll to position [331, 0]
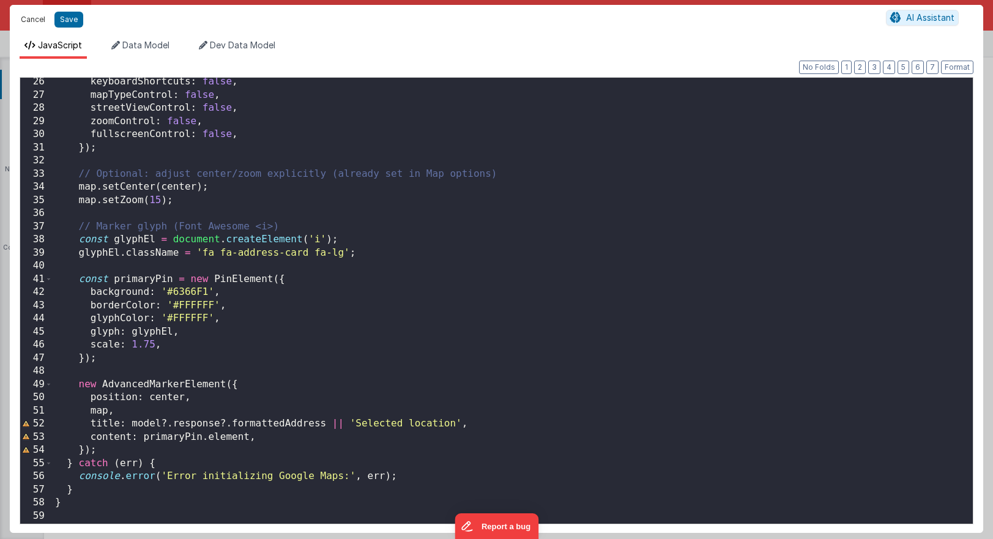
click at [39, 15] on button "Cancel" at bounding box center [33, 19] width 37 height 17
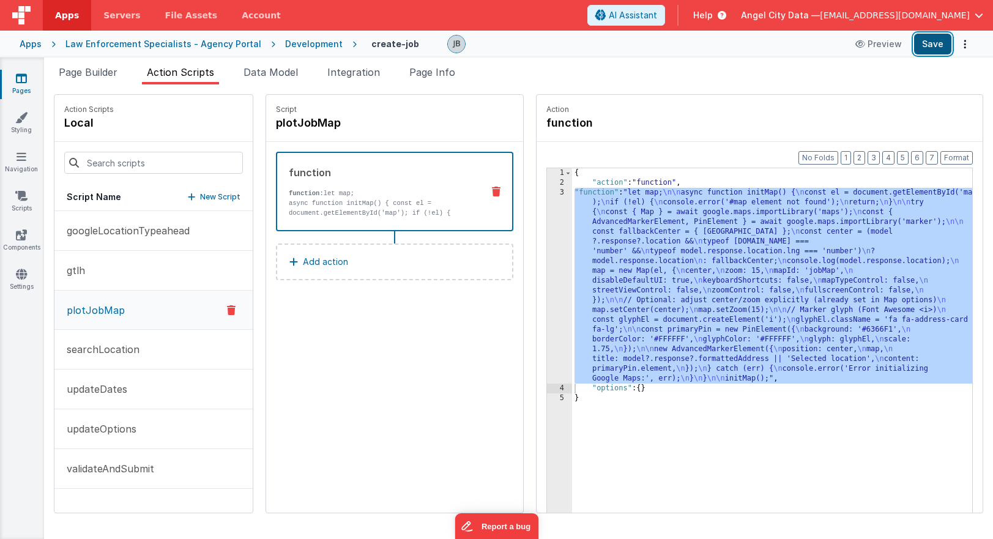
click at [927, 39] on button "Save" at bounding box center [932, 44] width 37 height 21
